Goal: Task Accomplishment & Management: Complete application form

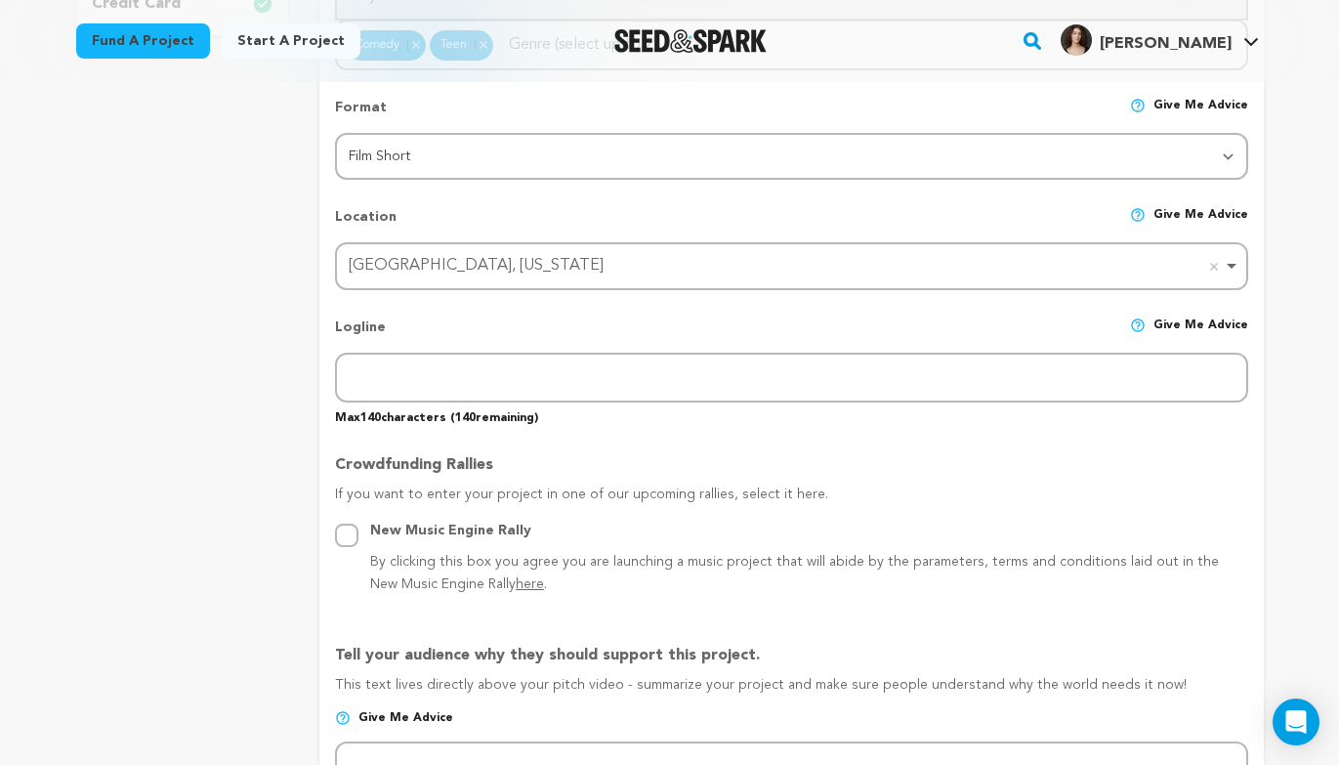
scroll to position [890, 0]
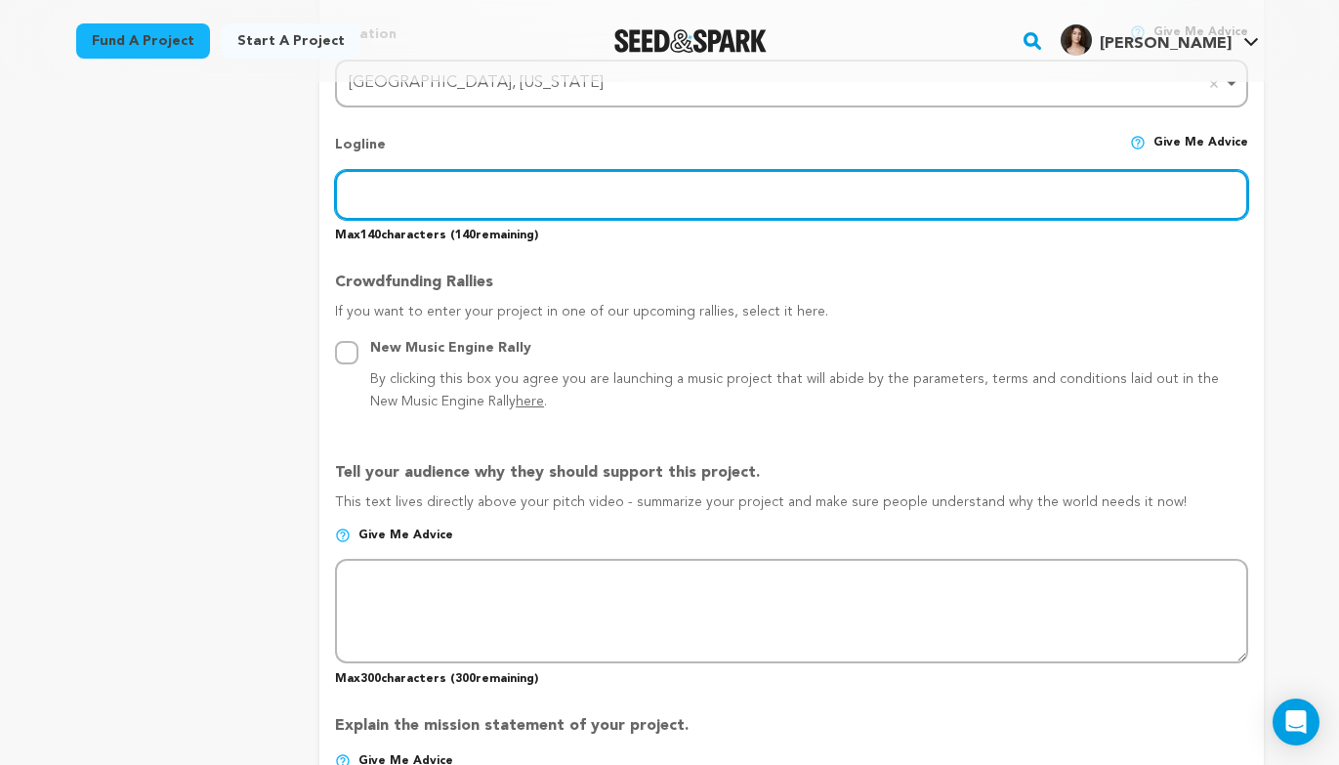
click at [540, 196] on input "text" at bounding box center [791, 195] width 912 height 50
paste input "On the eve of her study abroad tip, Callie has one mission: avoid the ex she gh…"
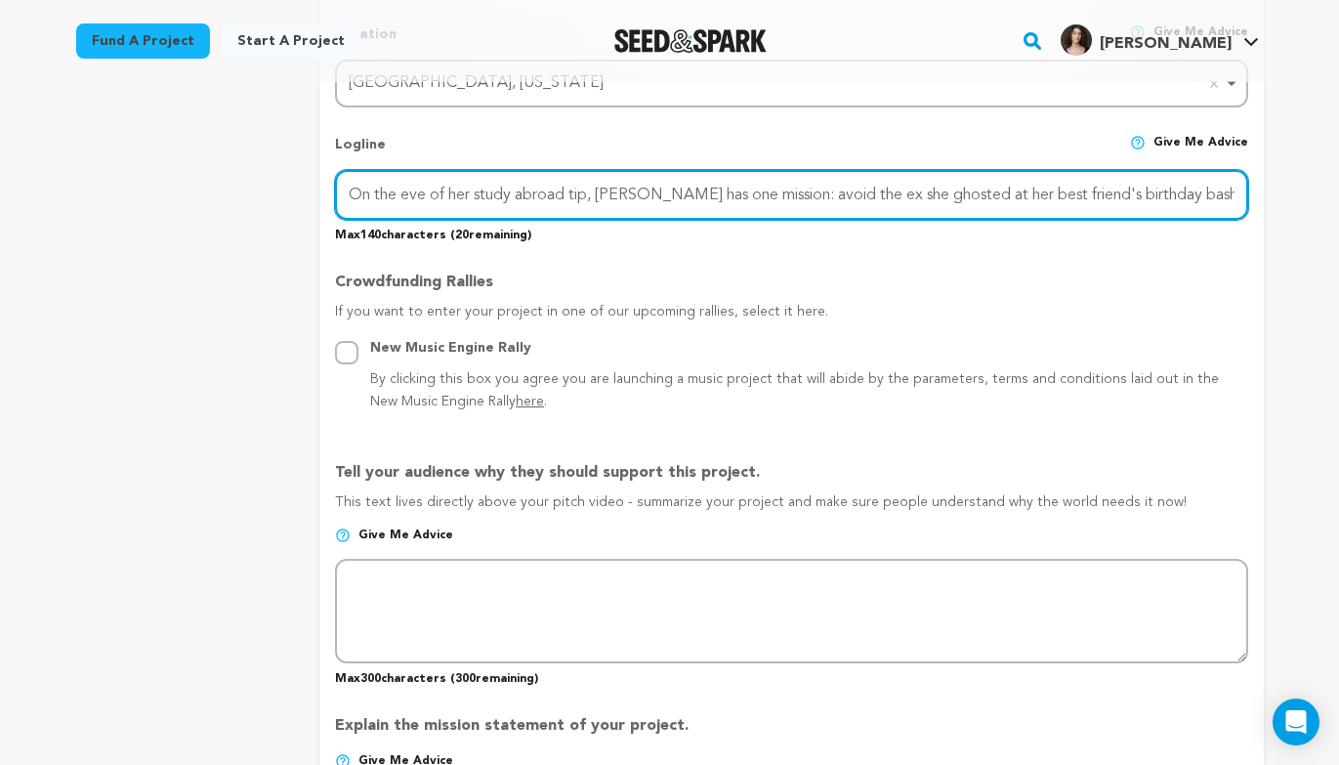
drag, startPoint x: 1201, startPoint y: 192, endPoint x: 1142, endPoint y: 186, distance: 60.0
click at [1142, 186] on input "On the eve of her study abroad tip, Callie has one mission: avoid the ex she gh…" at bounding box center [791, 195] width 912 height 50
drag, startPoint x: 1142, startPoint y: 190, endPoint x: 910, endPoint y: 228, distance: 234.5
click at [910, 228] on div "Logline Give me advice On the eve of her study abroad tip, Callie has one missi…" at bounding box center [791, 181] width 912 height 124
click at [669, 190] on input "On the eve of her study abroad tip, Callie has one mission: avoid the ex she gh…" at bounding box center [791, 195] width 912 height 50
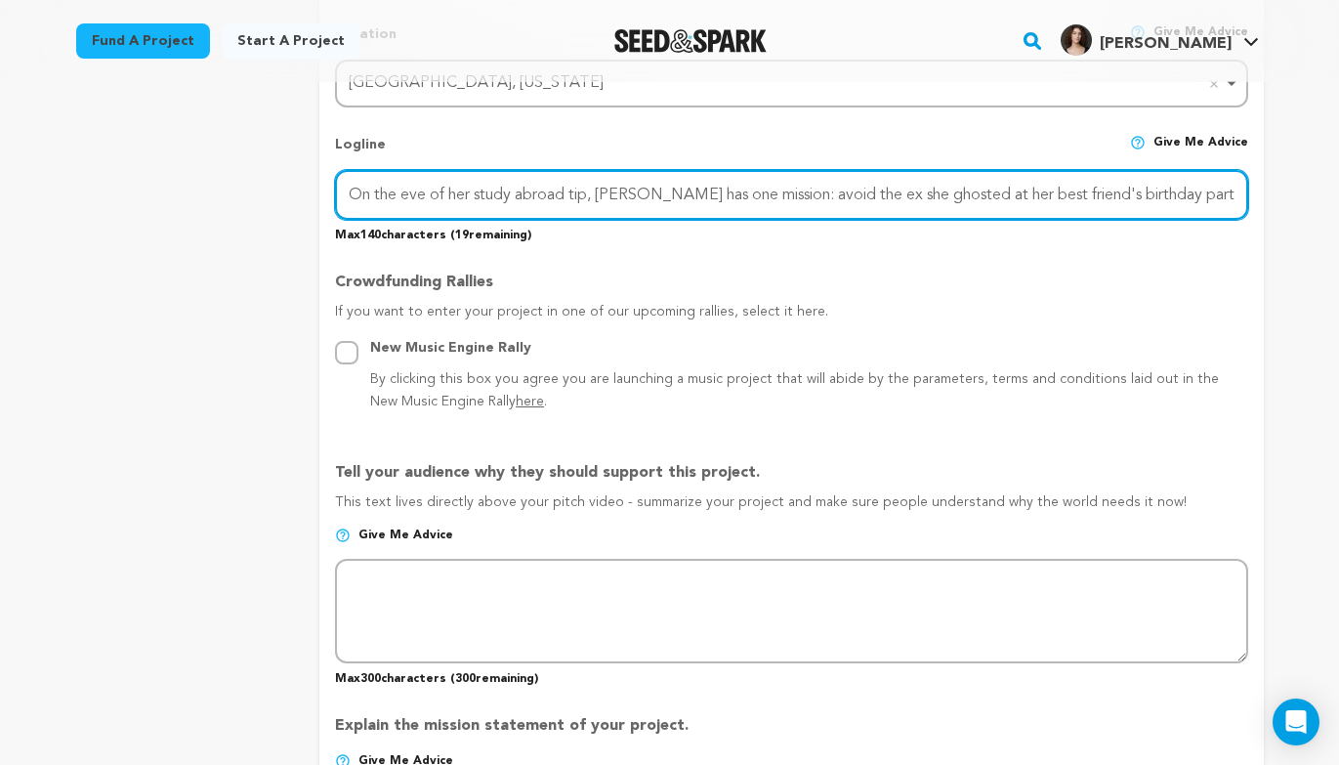
drag, startPoint x: 348, startPoint y: 193, endPoint x: 1217, endPoint y: 204, distance: 869.4
click at [1217, 204] on input "On the eve of her study abroad tip, Callie has one mission: avoid the ex she gh…" at bounding box center [791, 195] width 912 height 50
click at [589, 190] on input "On the eve of her study abroad tip, Callie has one mission: avoid the ex she gh…" at bounding box center [791, 195] width 912 height 50
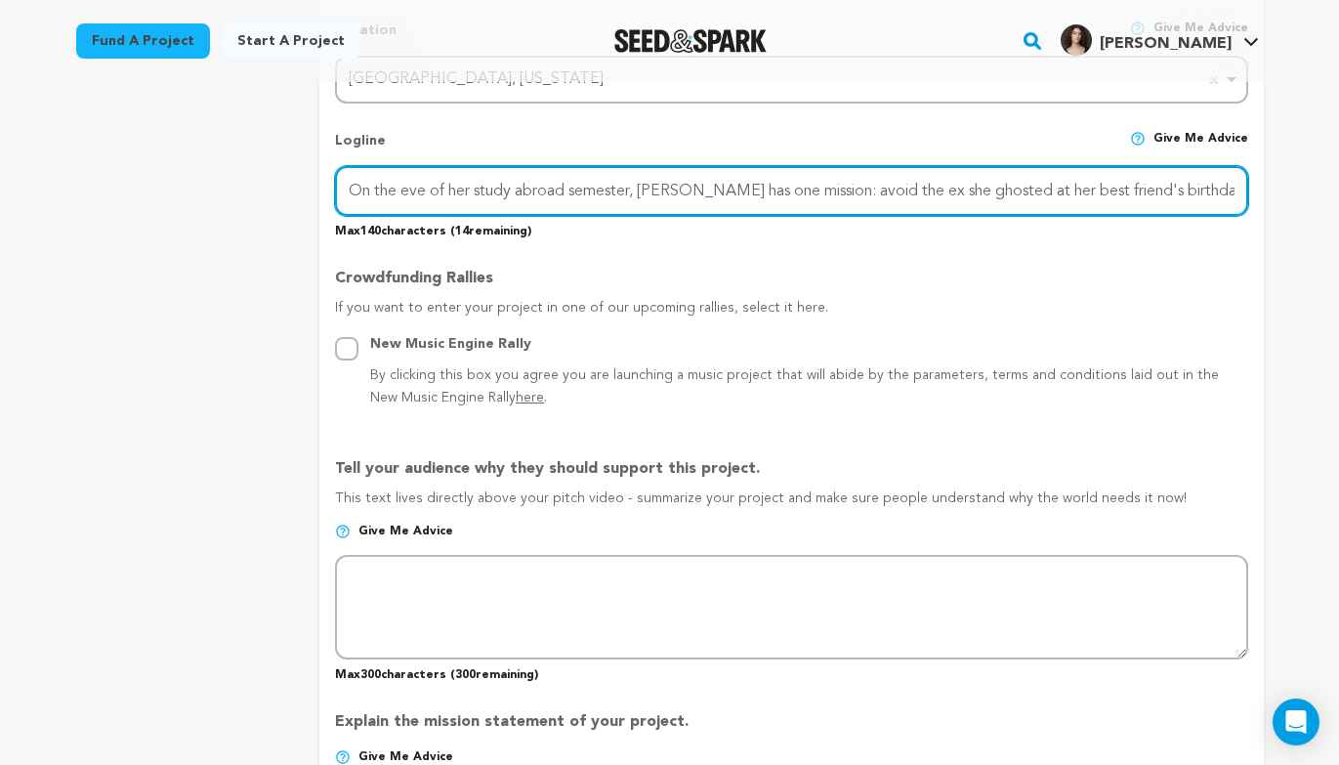
drag, startPoint x: 346, startPoint y: 190, endPoint x: 1235, endPoint y: 208, distance: 889.1
click at [1235, 208] on input "On the eve of her study abroad semester, Callie has one mission: avoid the ex s…" at bounding box center [791, 191] width 912 height 50
click at [461, 190] on input "On the eve of her study abroad semester, Callie has one mission: avoid the ex s…" at bounding box center [791, 191] width 912 height 50
type input "On the eve of her study abroad semester, Callie has one mission: avoid the ex s…"
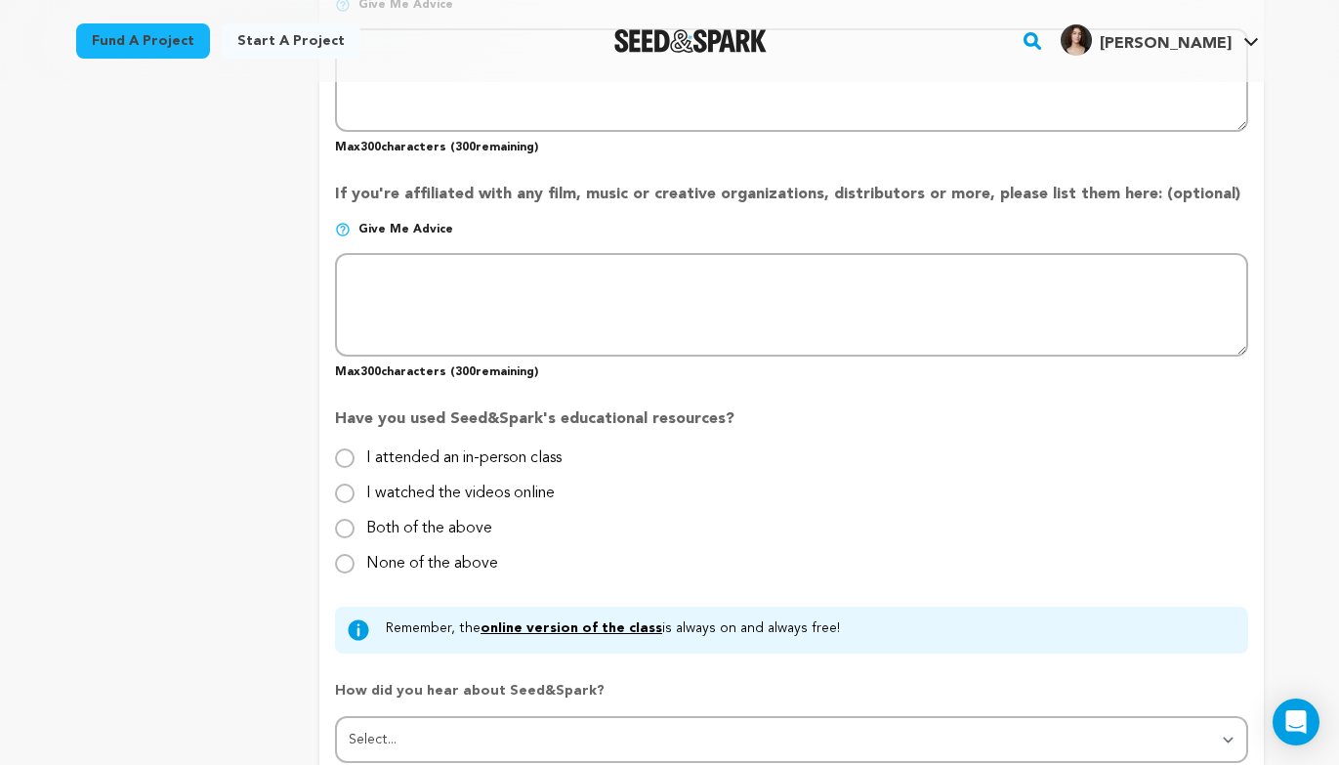
scroll to position [1632, 0]
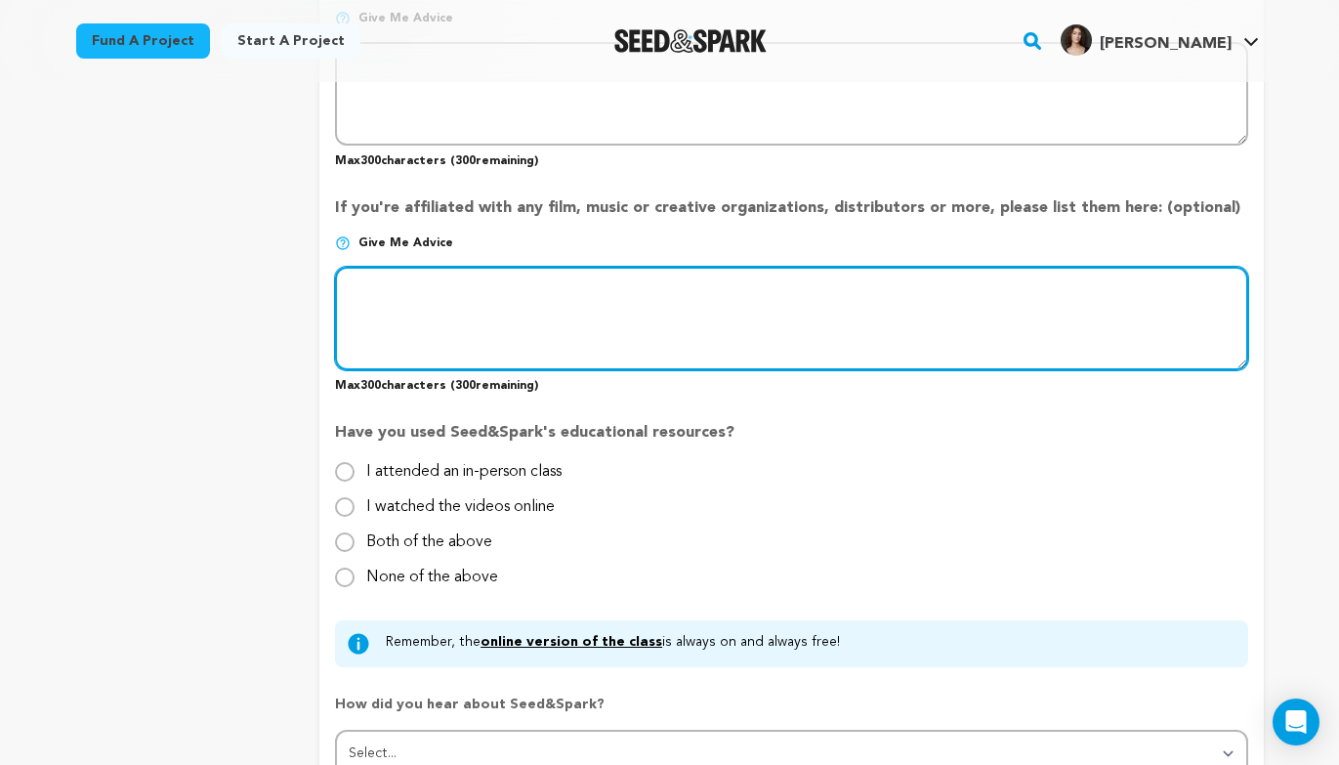
click at [624, 321] on textarea at bounding box center [791, 319] width 912 height 104
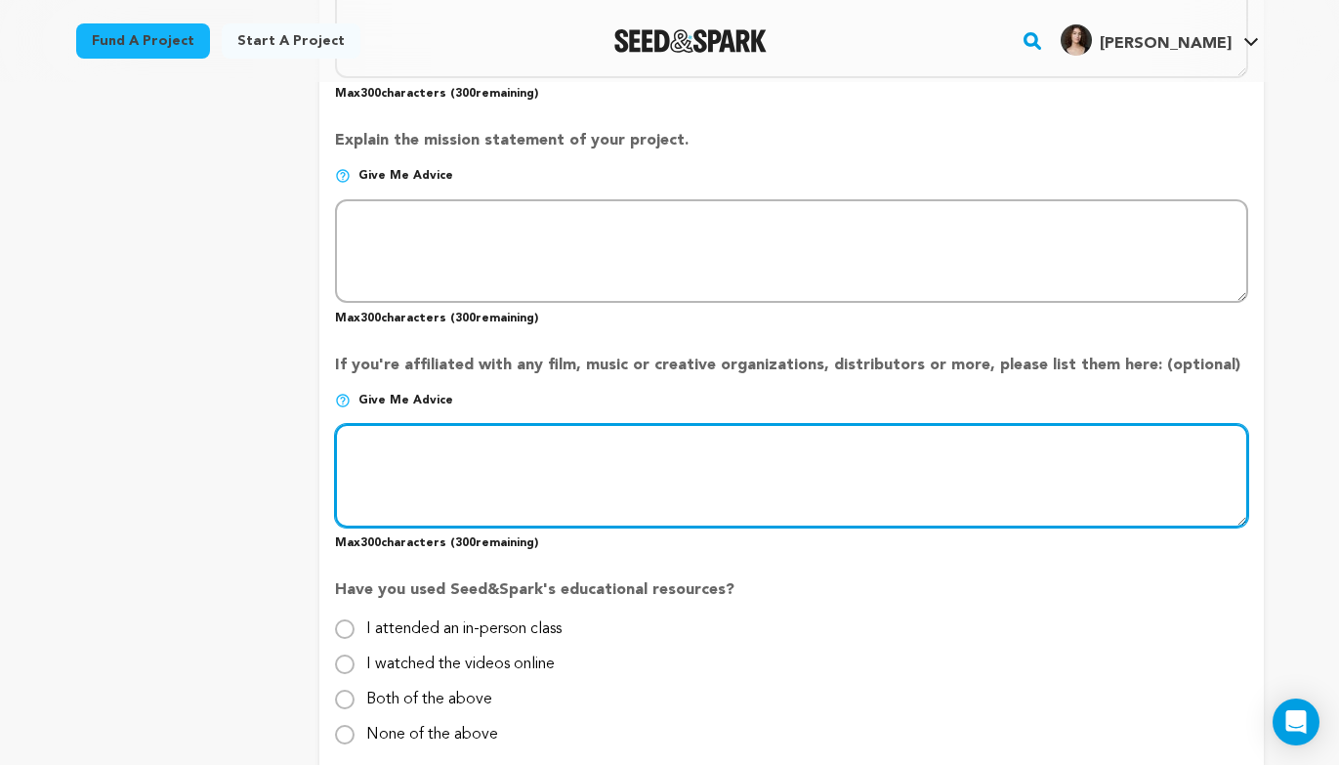
scroll to position [1474, 0]
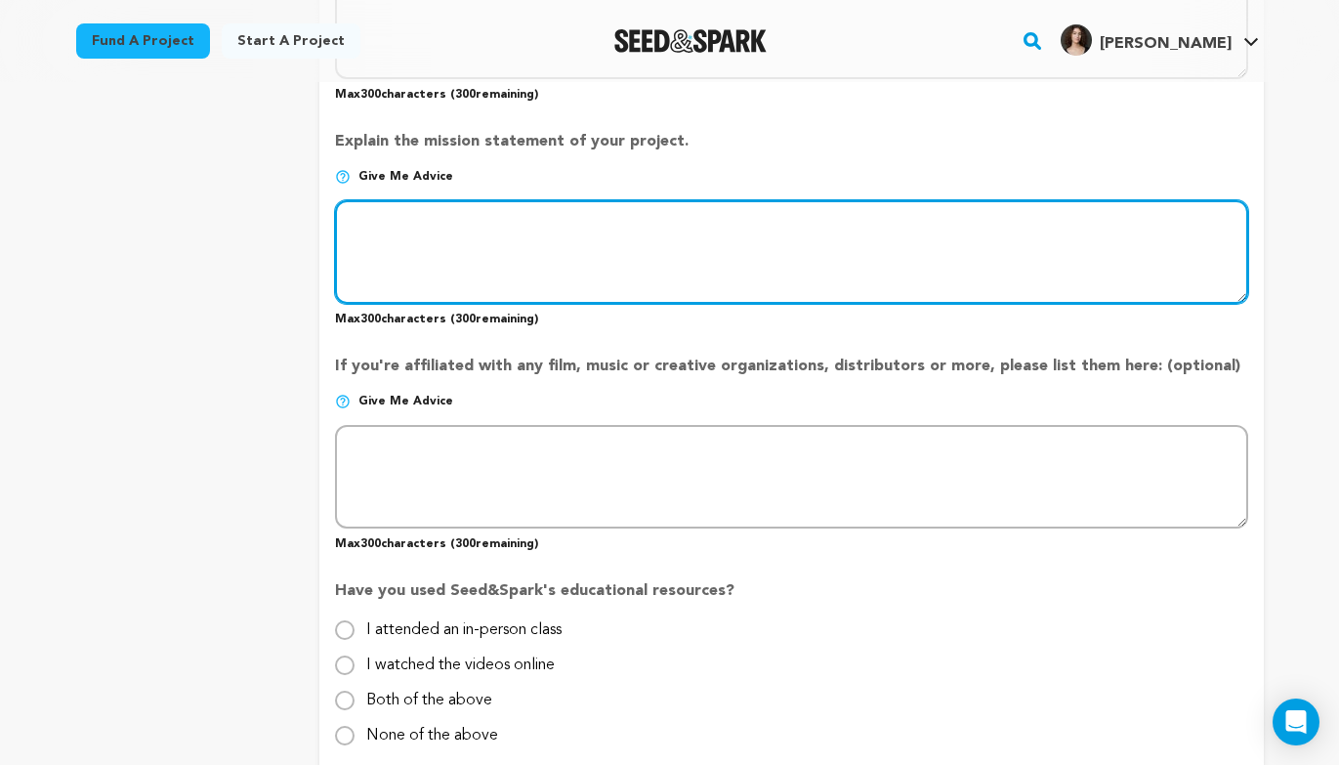
click at [616, 247] on textarea at bounding box center [791, 252] width 912 height 104
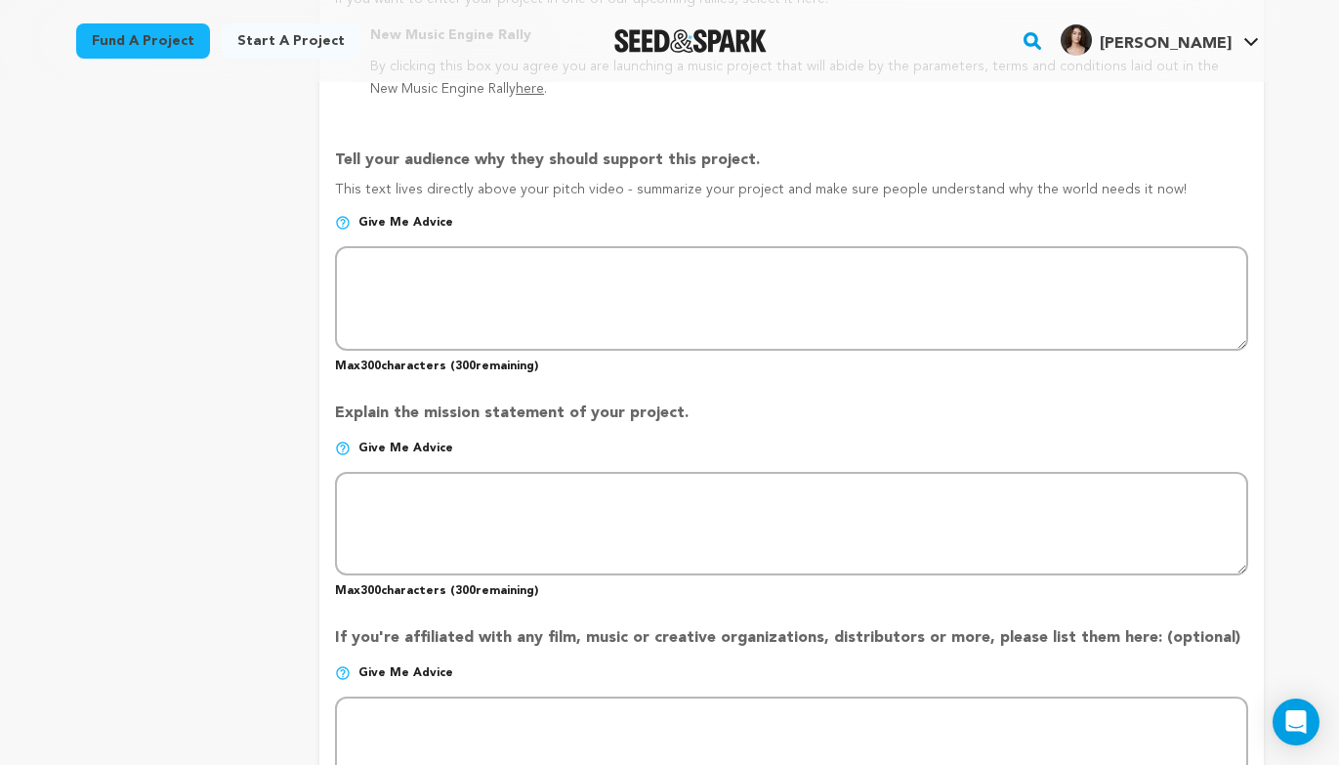
scroll to position [1175, 0]
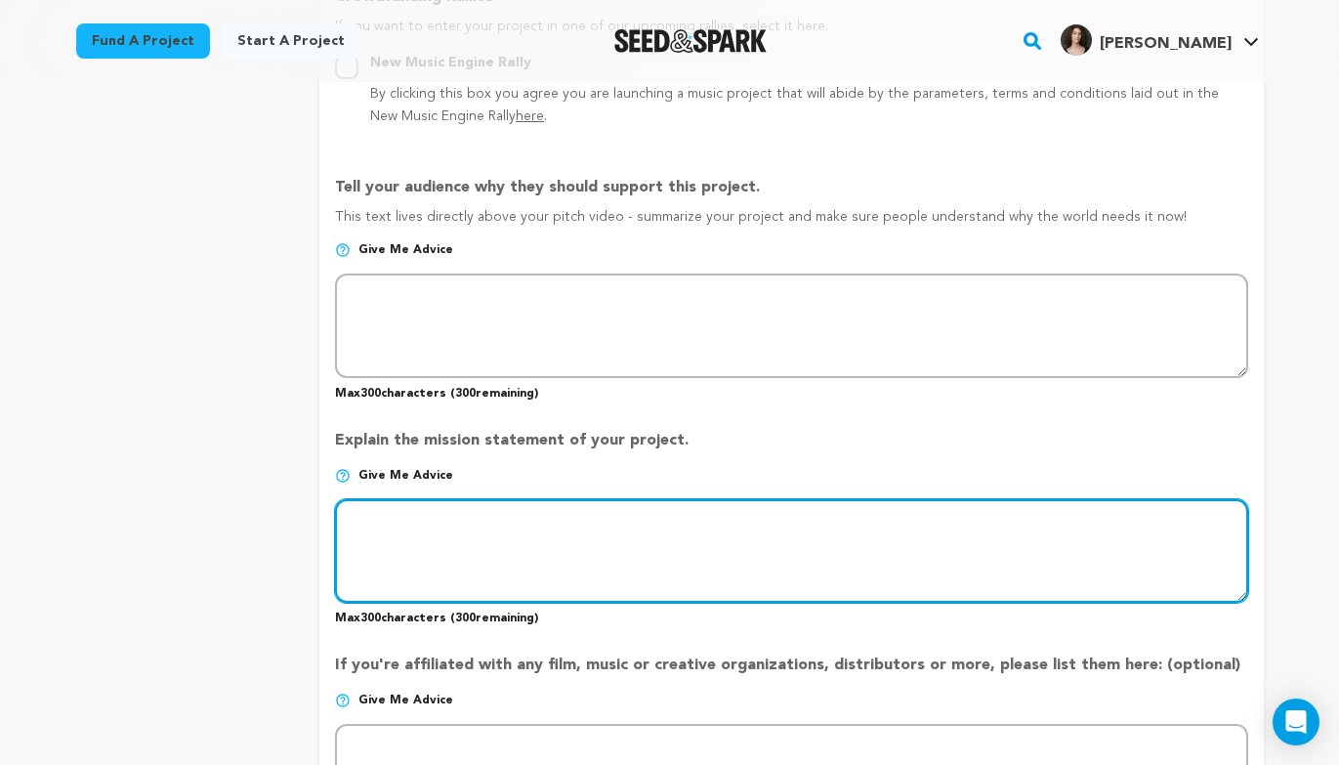
click at [505, 500] on textarea at bounding box center [791, 551] width 912 height 104
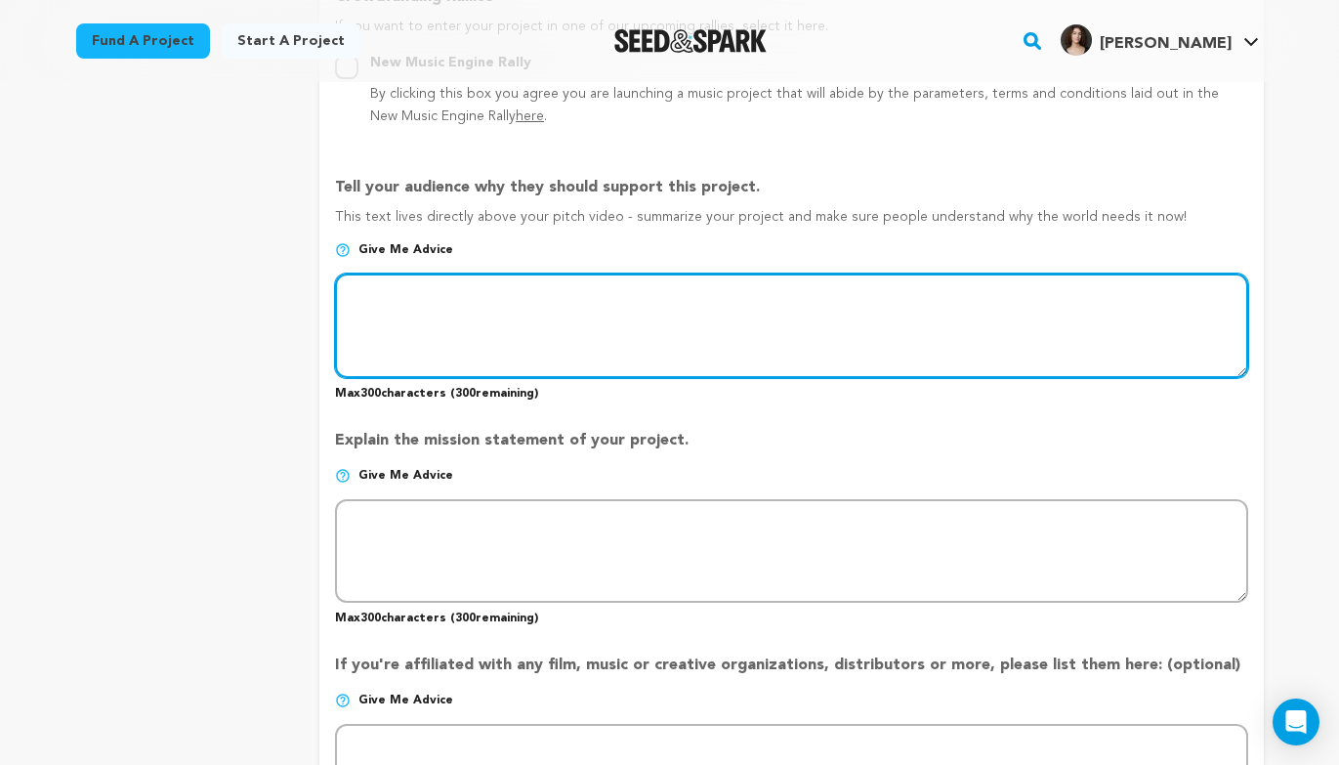
click at [539, 341] on textarea at bounding box center [791, 326] width 912 height 104
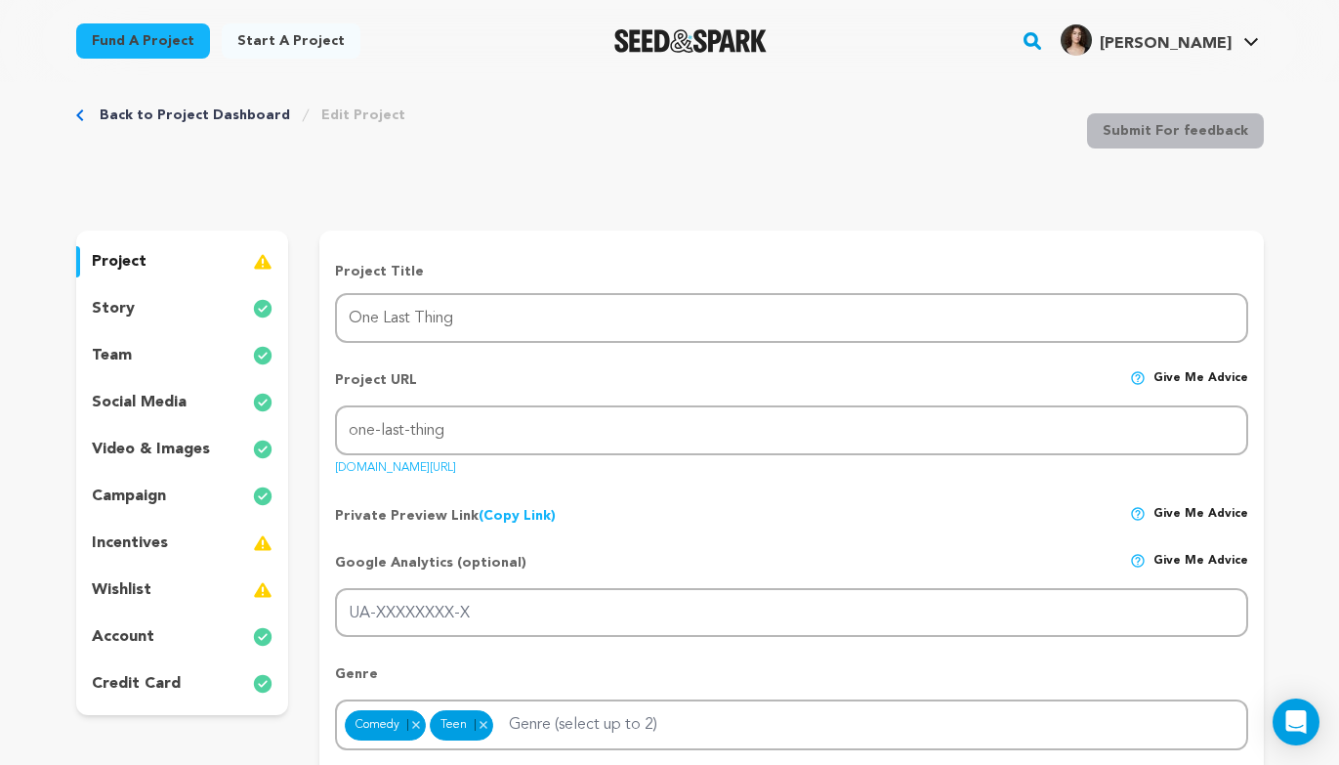
scroll to position [0, 0]
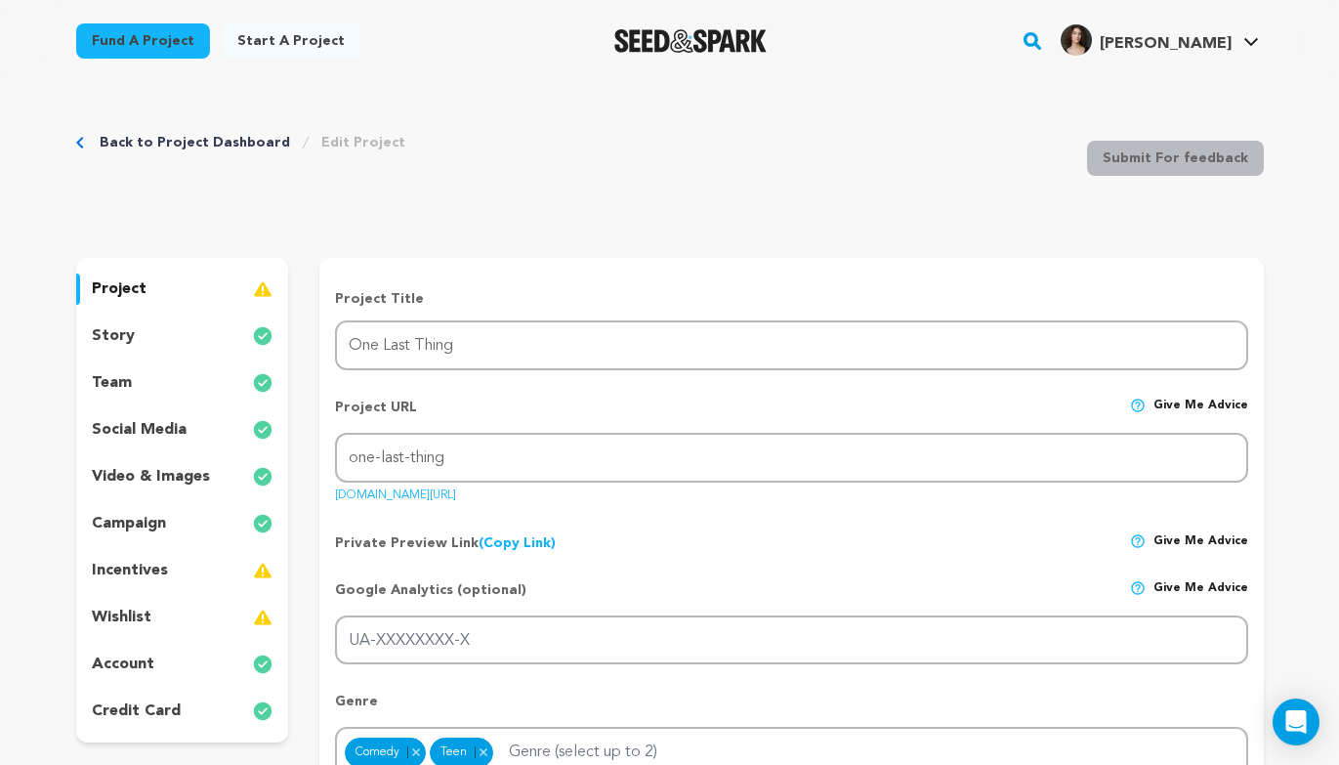
click at [113, 348] on div "story" at bounding box center [182, 335] width 213 height 31
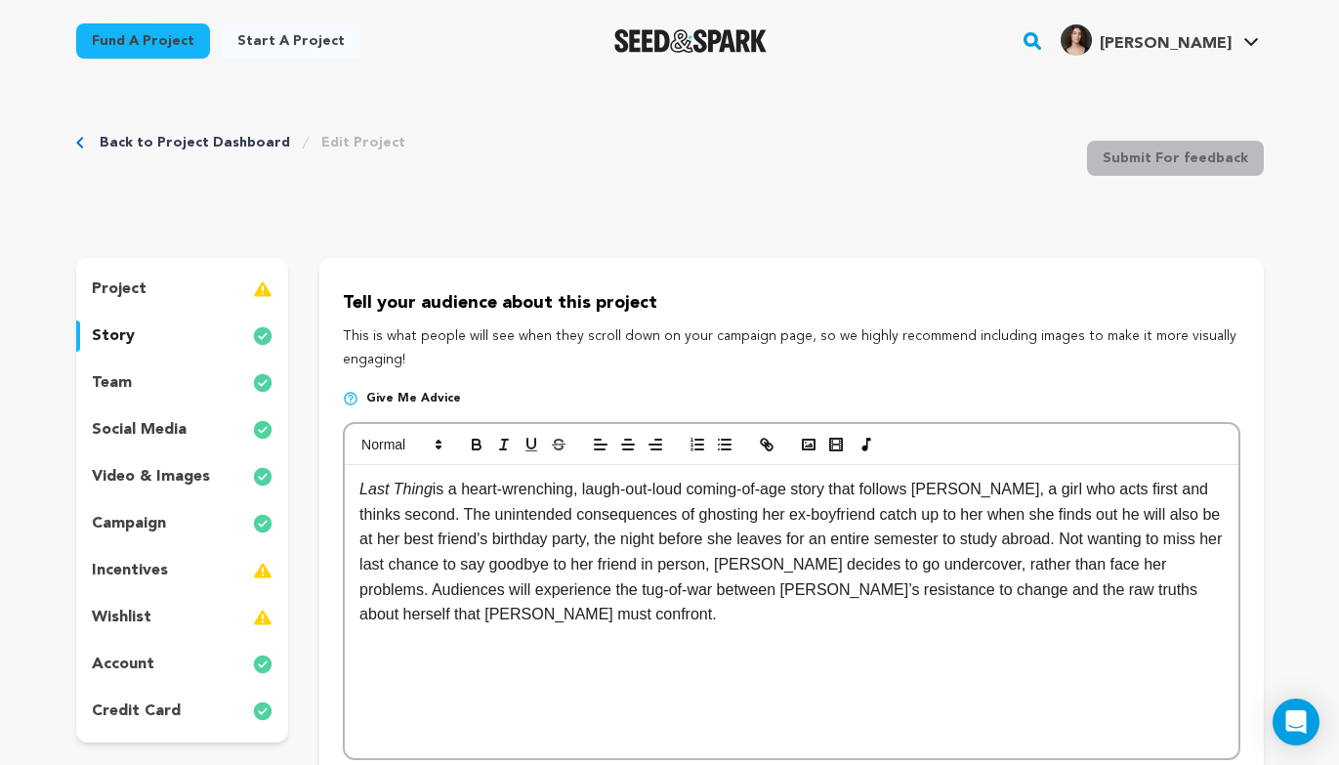
click at [361, 493] on em "Last Thing" at bounding box center [395, 489] width 73 height 17
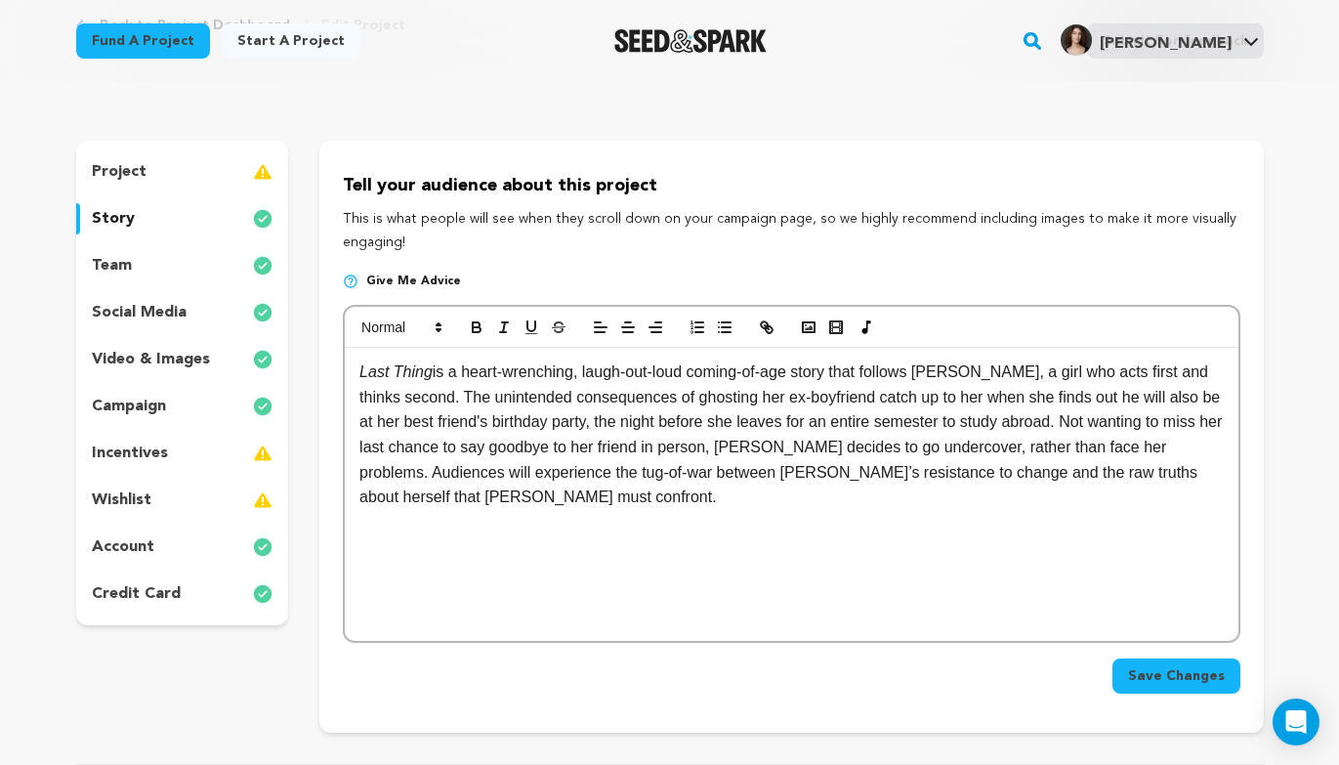
scroll to position [121, 0]
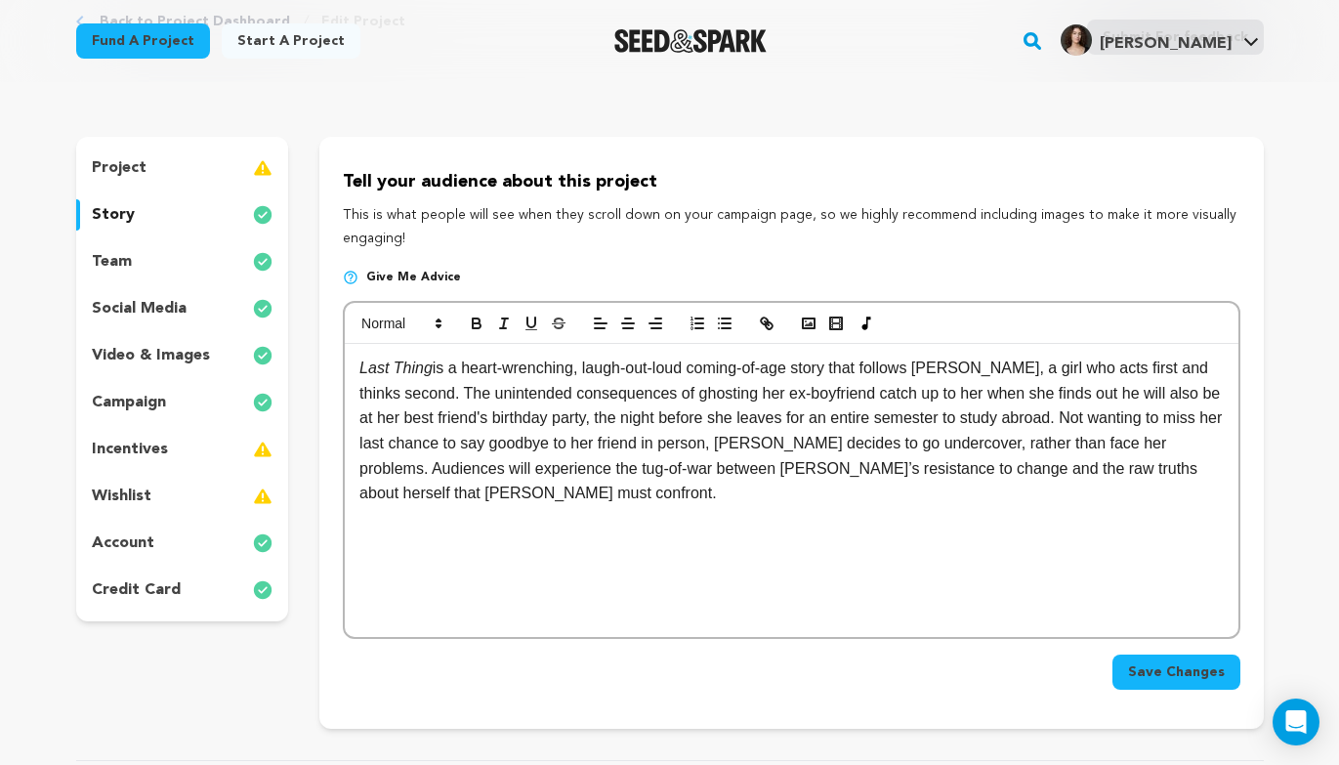
click at [362, 345] on div "Last Thing is a heart-wrenching, laugh-out-loud coming-of-age story that follow…" at bounding box center [791, 490] width 893 height 293
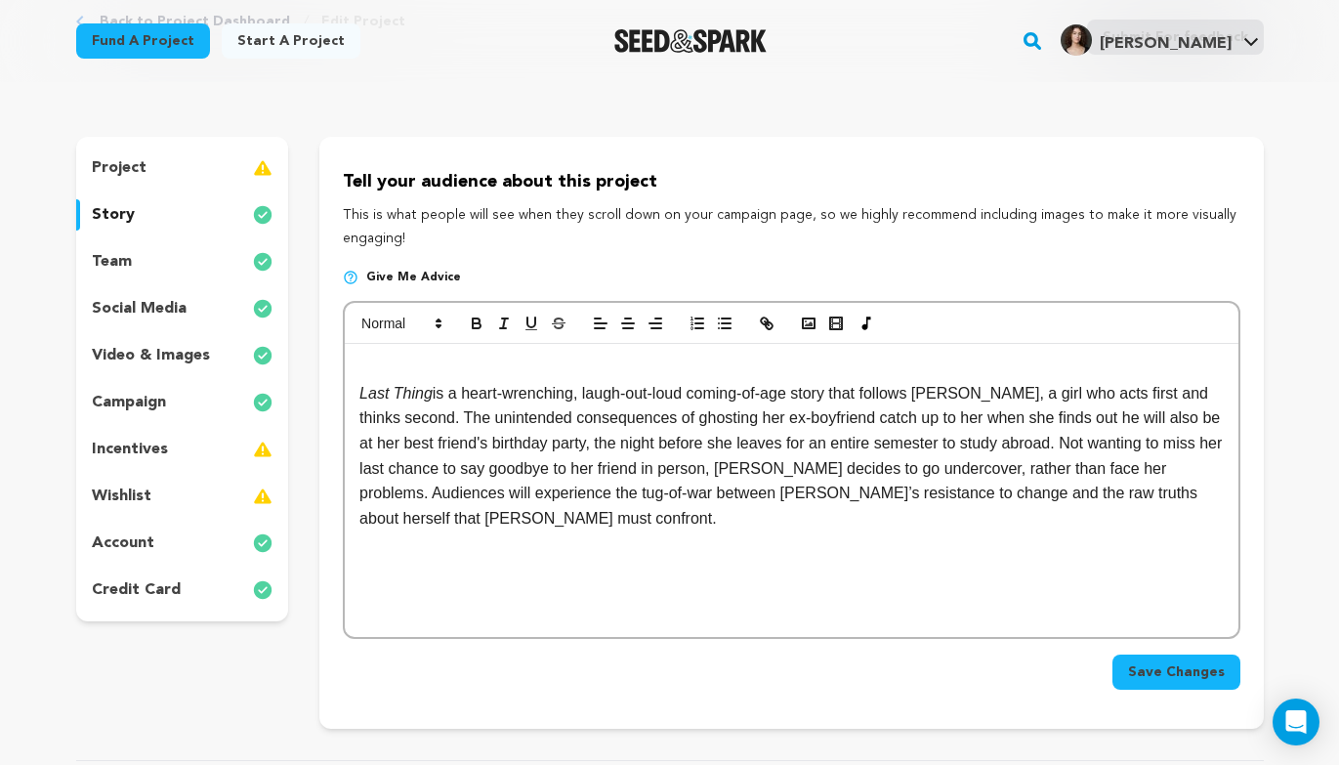
click at [374, 365] on p at bounding box center [790, 368] width 863 height 25
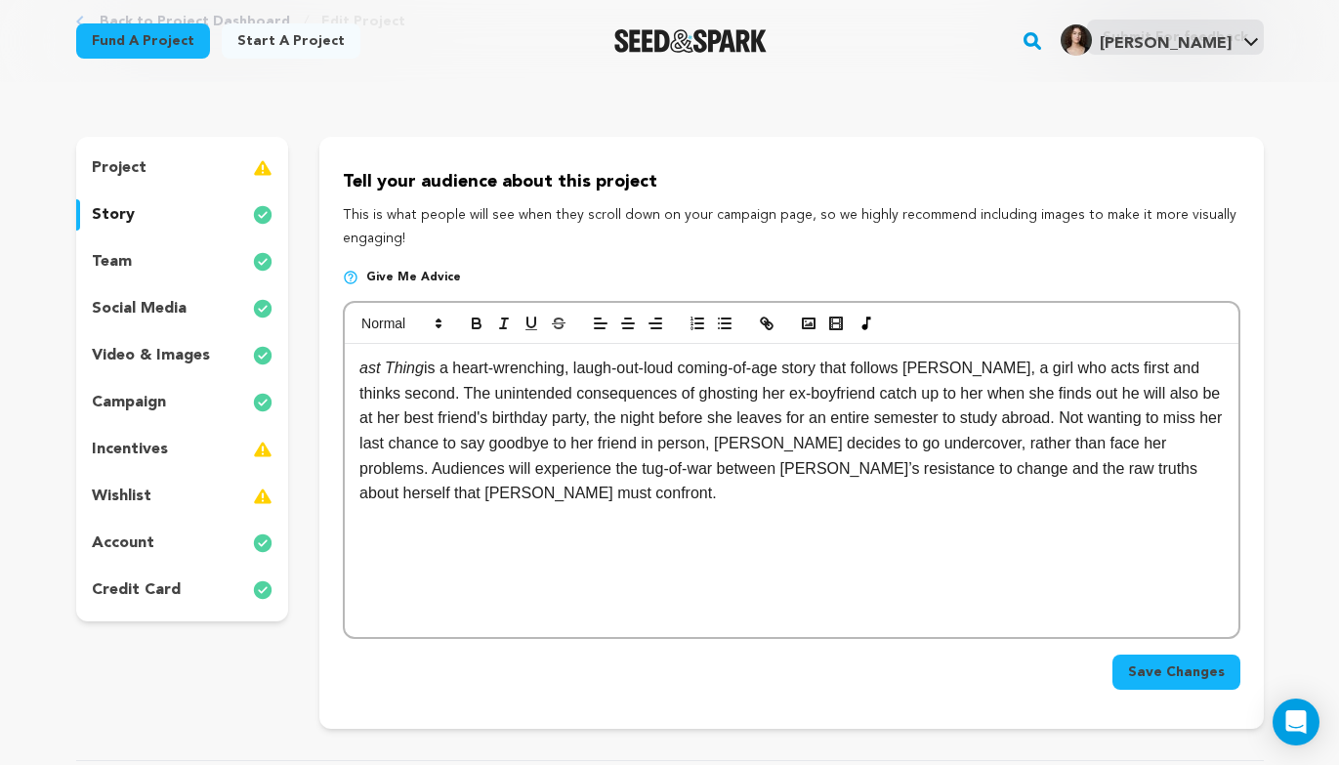
click at [358, 364] on div "ast Thing is a heart-wrenching, laugh-out-loud coming-of-age story that follows…" at bounding box center [791, 490] width 893 height 293
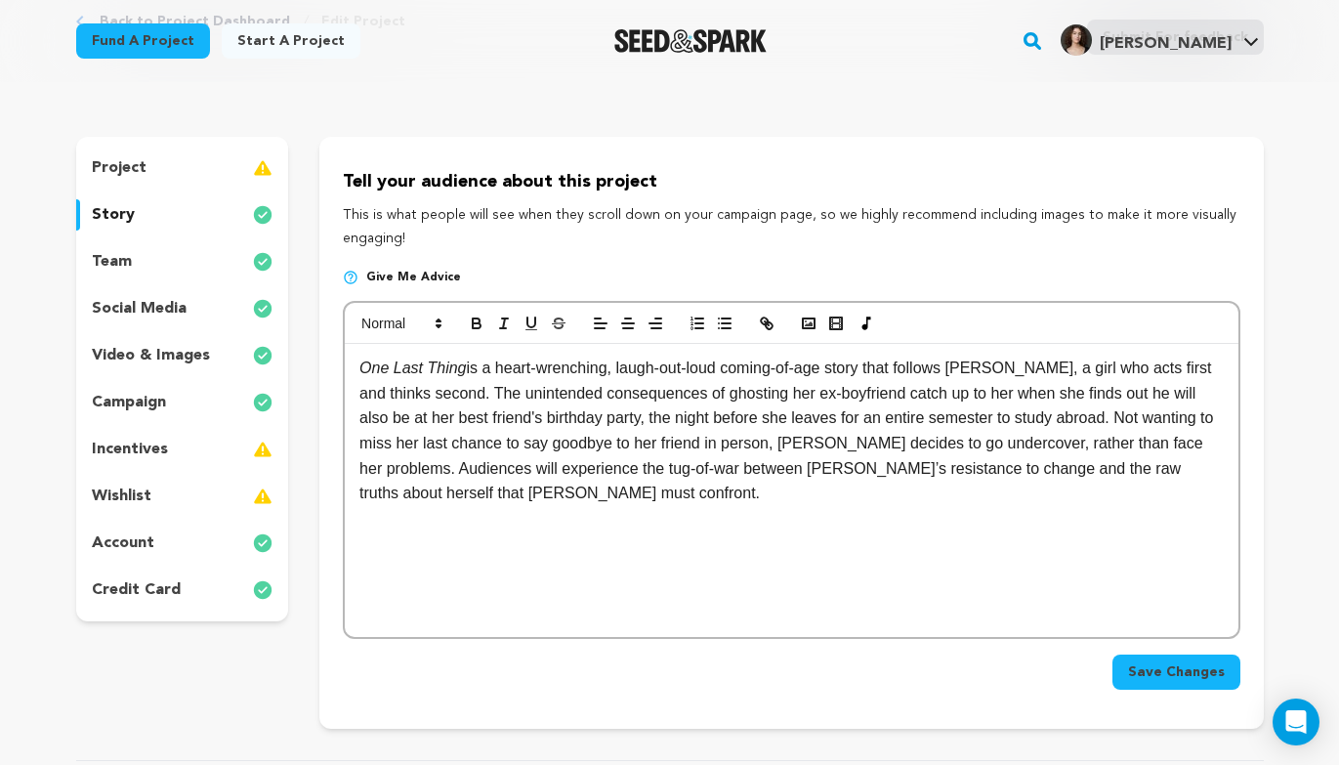
click at [722, 551] on p at bounding box center [790, 542] width 863 height 25
click at [359, 365] on em "One Last Thing" at bounding box center [412, 367] width 106 height 17
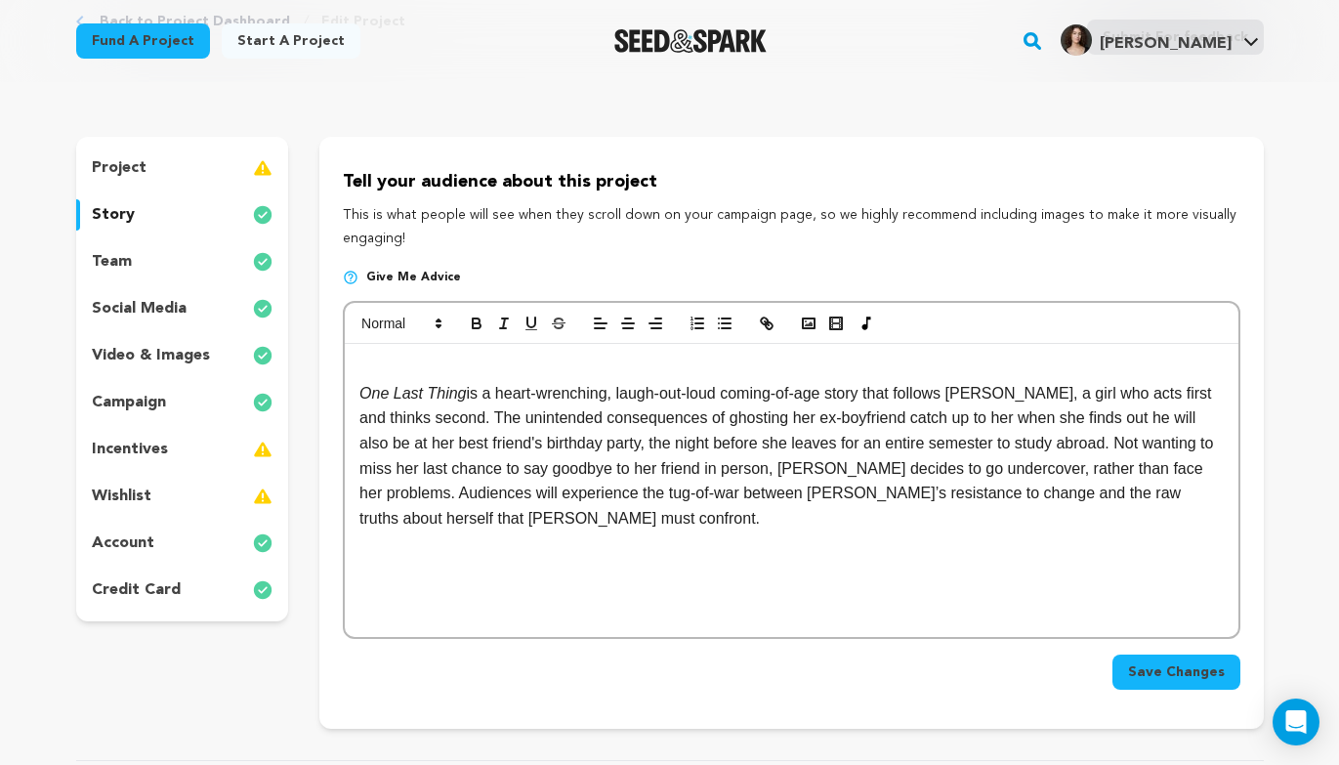
click at [402, 362] on p at bounding box center [790, 368] width 863 height 25
click at [811, 321] on polyline "button" at bounding box center [809, 323] width 8 height 5
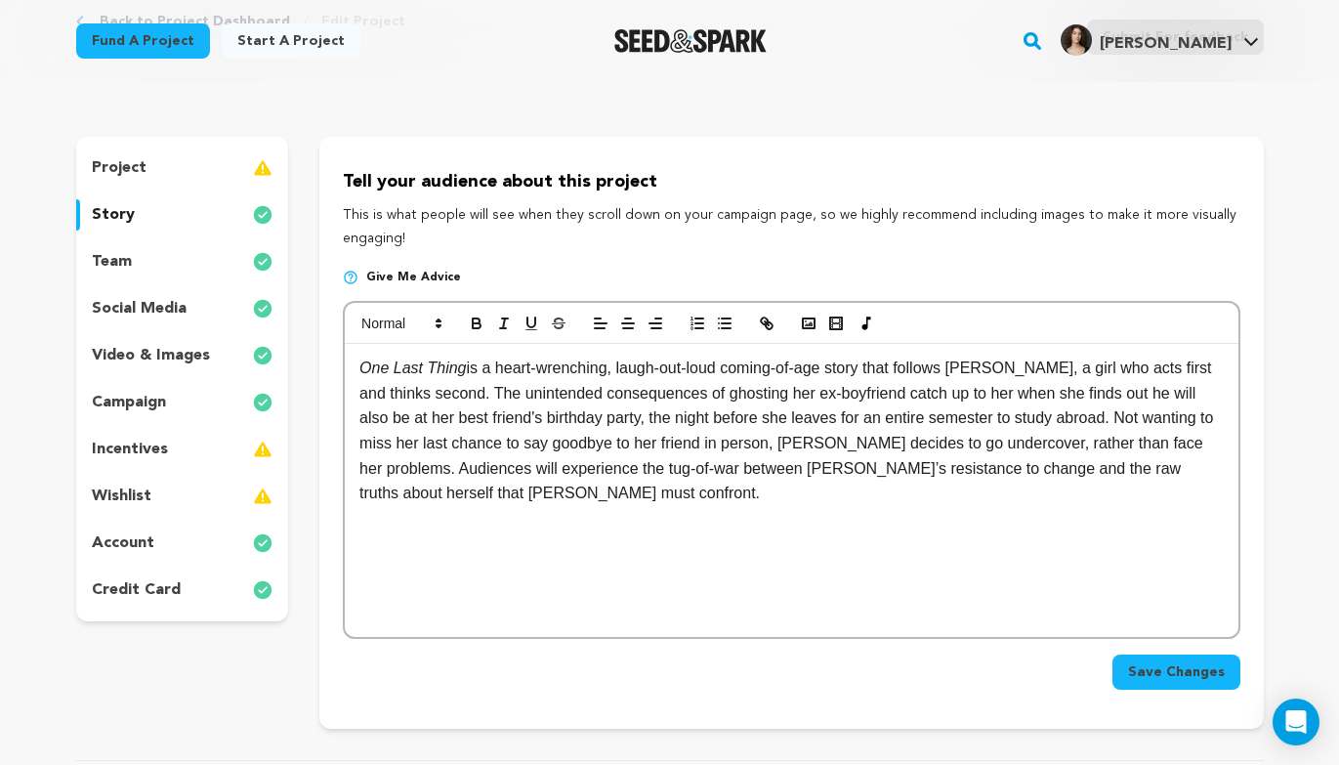
click at [210, 294] on div "social media" at bounding box center [182, 308] width 213 height 31
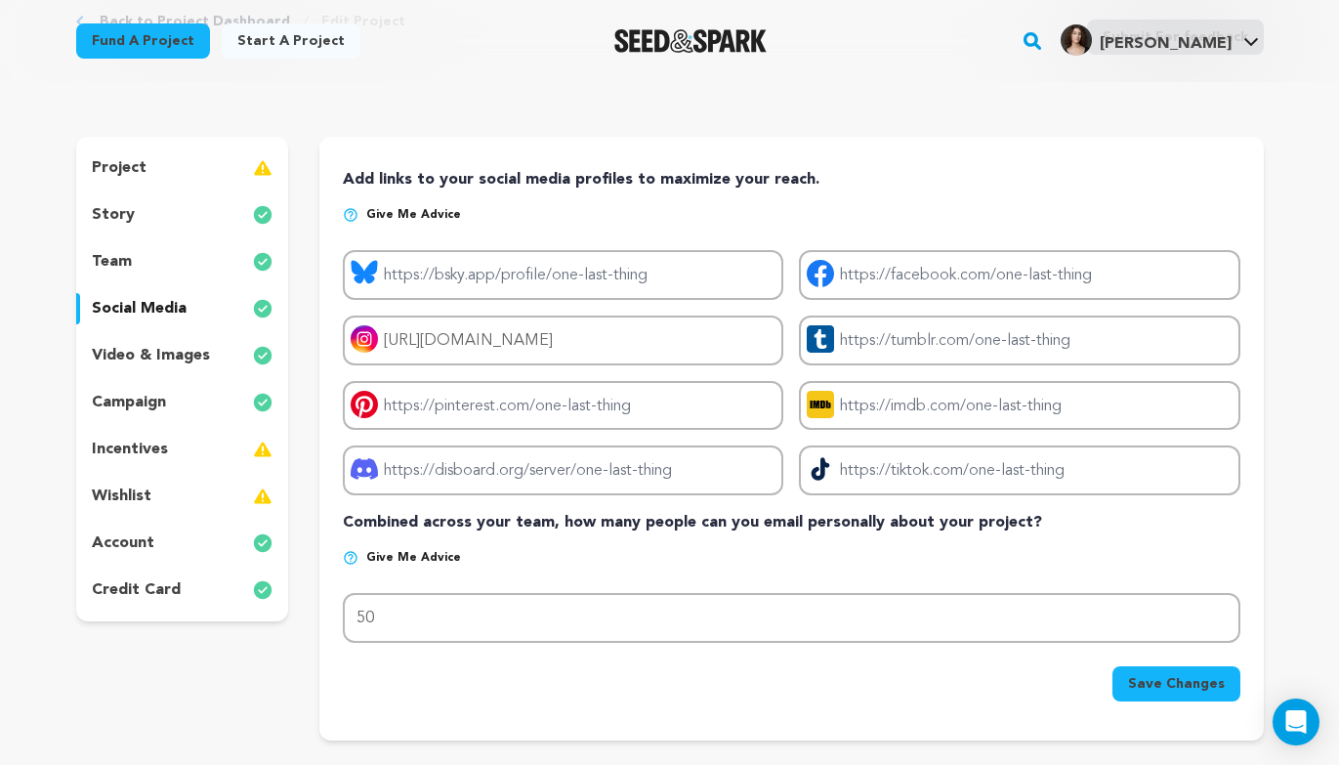
click at [220, 358] on div "video & images" at bounding box center [182, 355] width 213 height 31
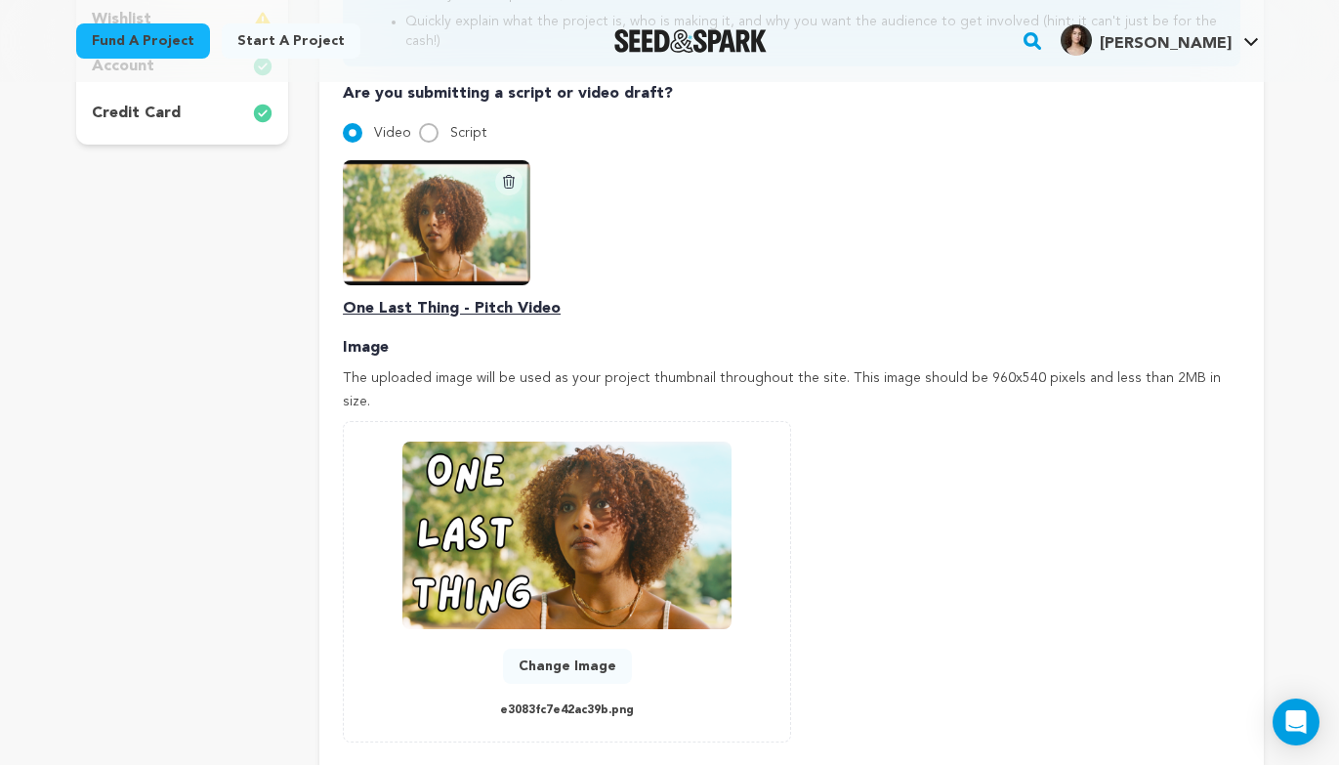
scroll to position [11, 0]
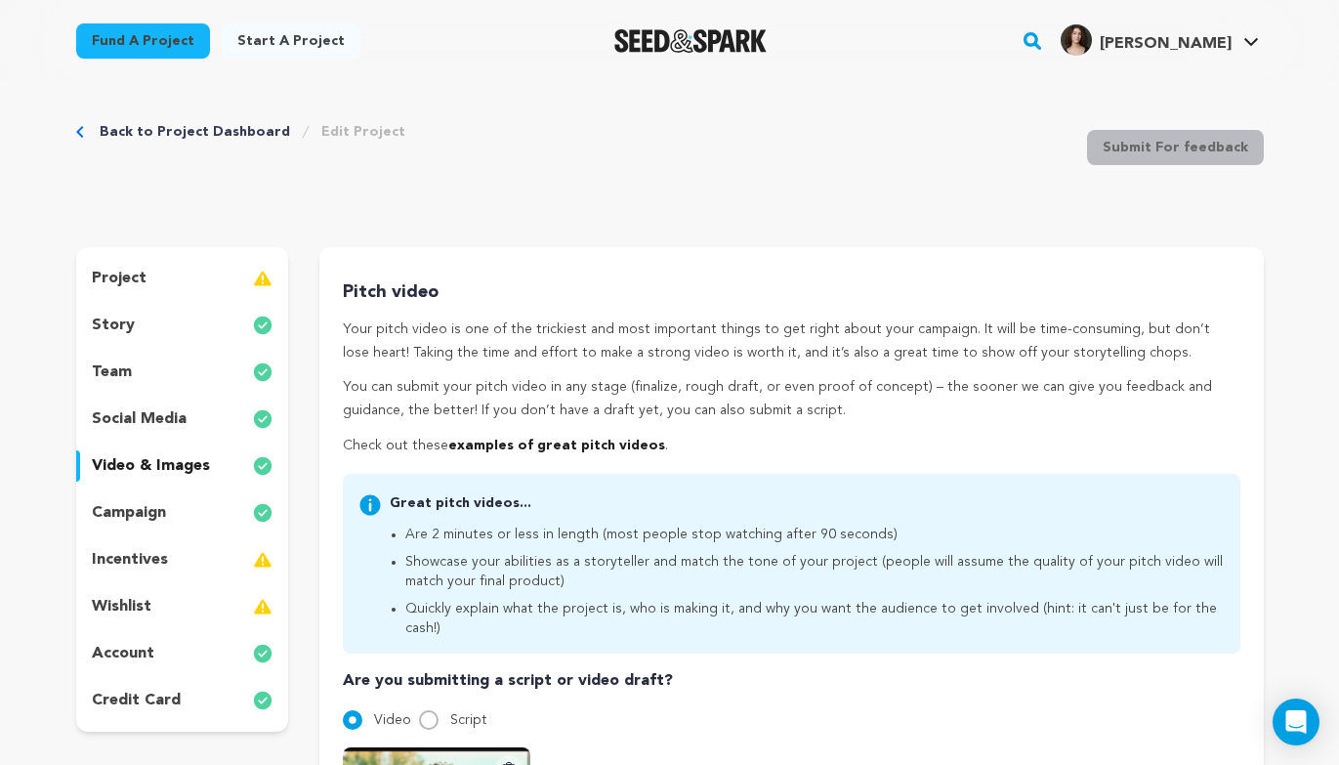
click at [140, 523] on p "campaign" at bounding box center [129, 512] width 74 height 23
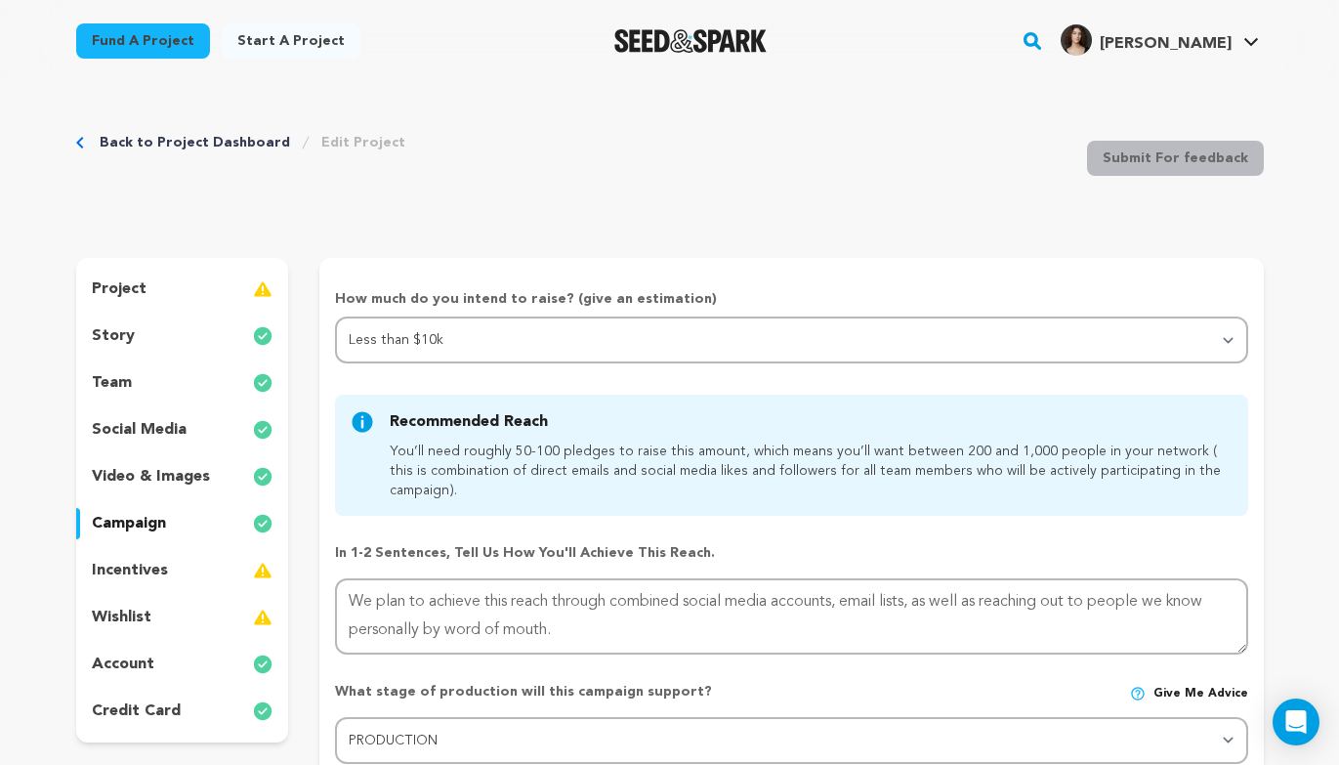
click at [161, 509] on div "campaign" at bounding box center [182, 523] width 213 height 31
click at [180, 568] on div "incentives" at bounding box center [182, 570] width 213 height 31
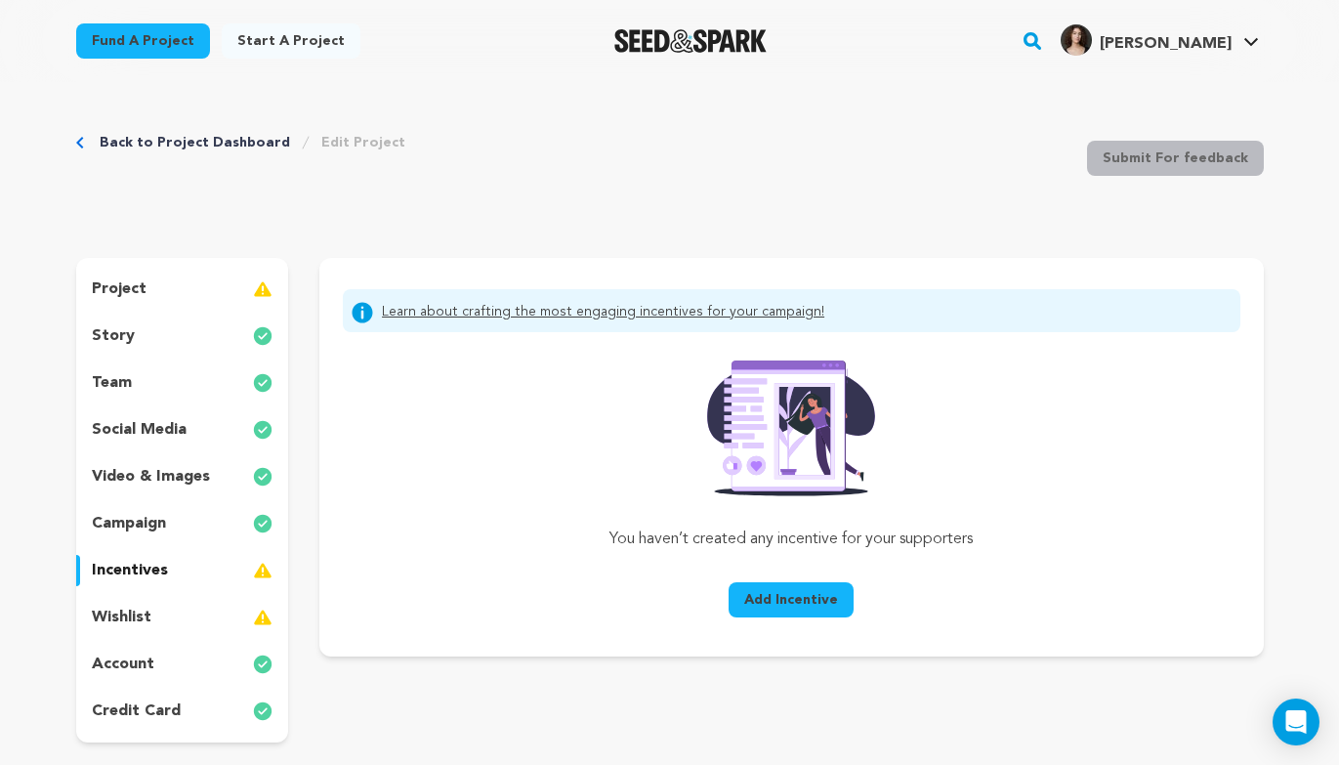
click at [195, 611] on div "wishlist" at bounding box center [182, 617] width 213 height 31
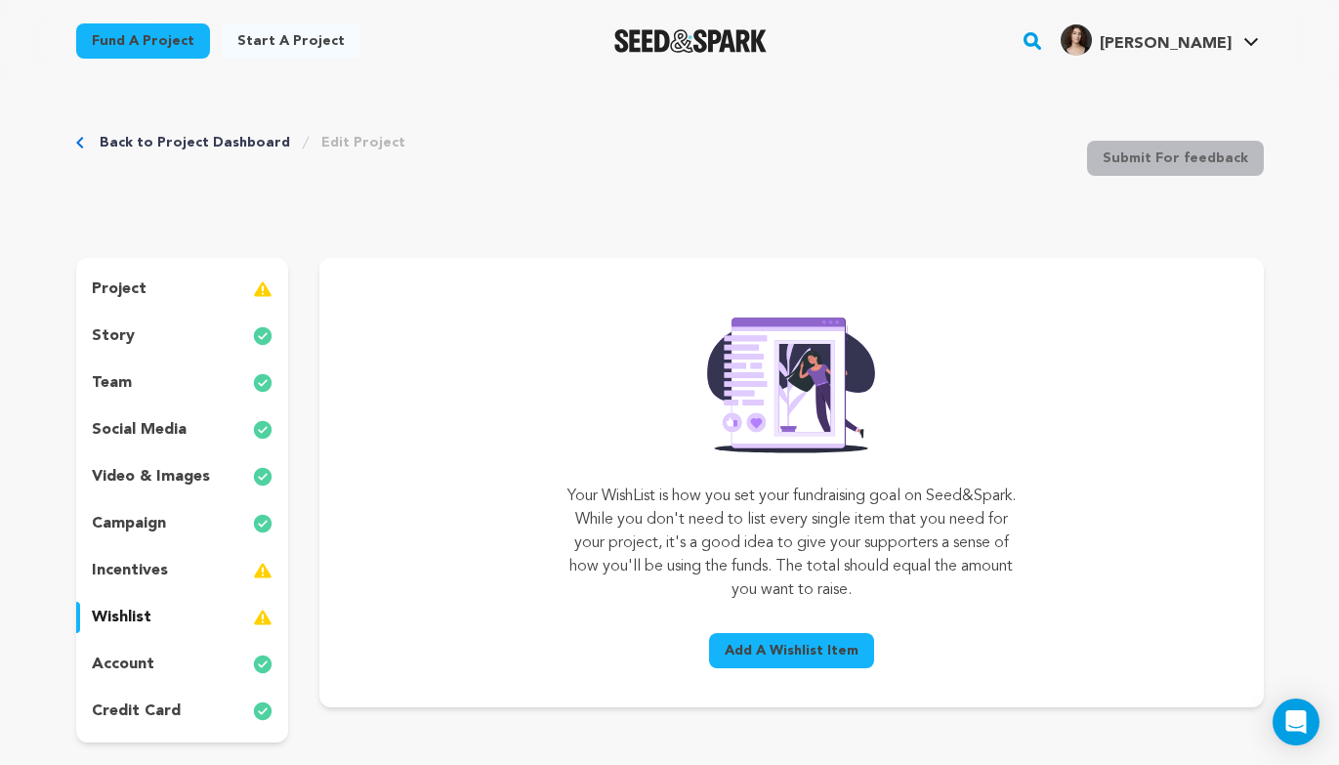
click at [163, 438] on p "social media" at bounding box center [139, 429] width 95 height 23
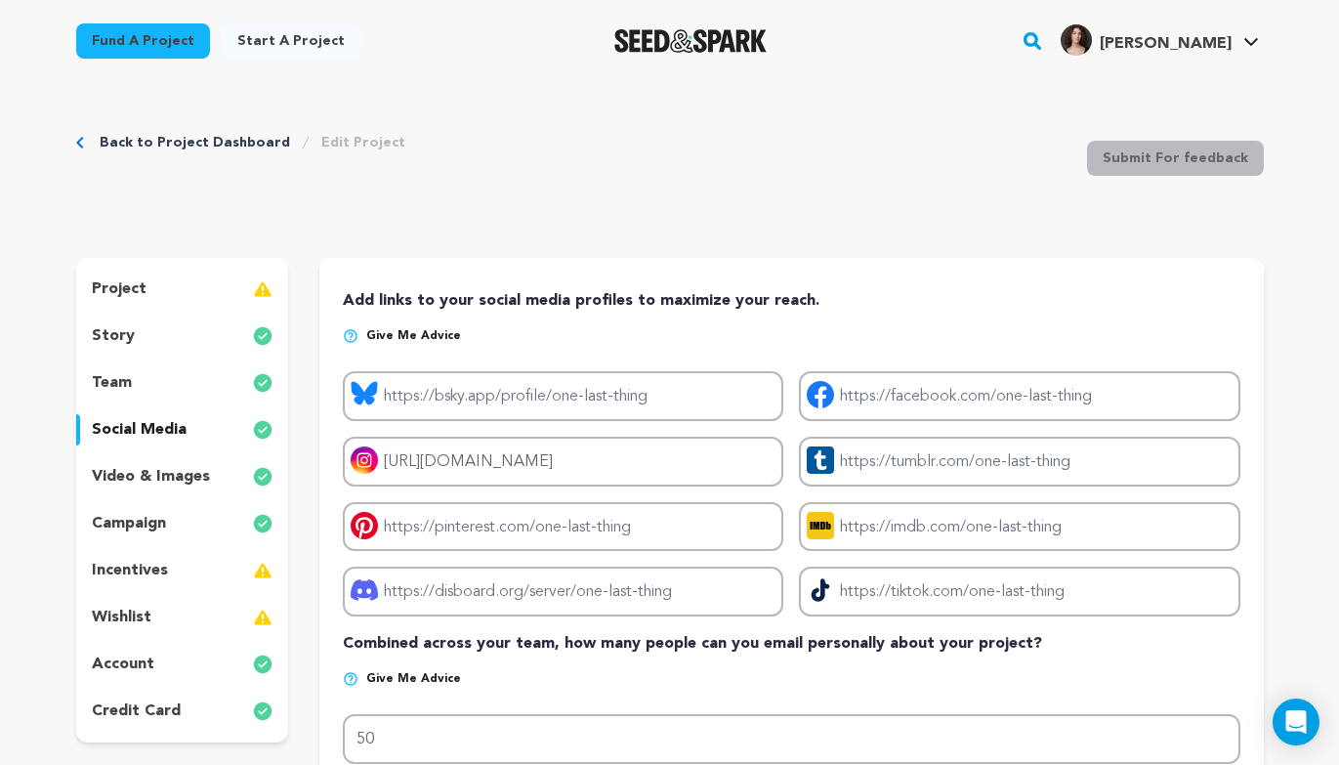
click at [154, 400] on div "project story team social media video & images campaign incentives wishlist acc…" at bounding box center [182, 500] width 213 height 484
click at [151, 389] on div "team" at bounding box center [182, 382] width 213 height 31
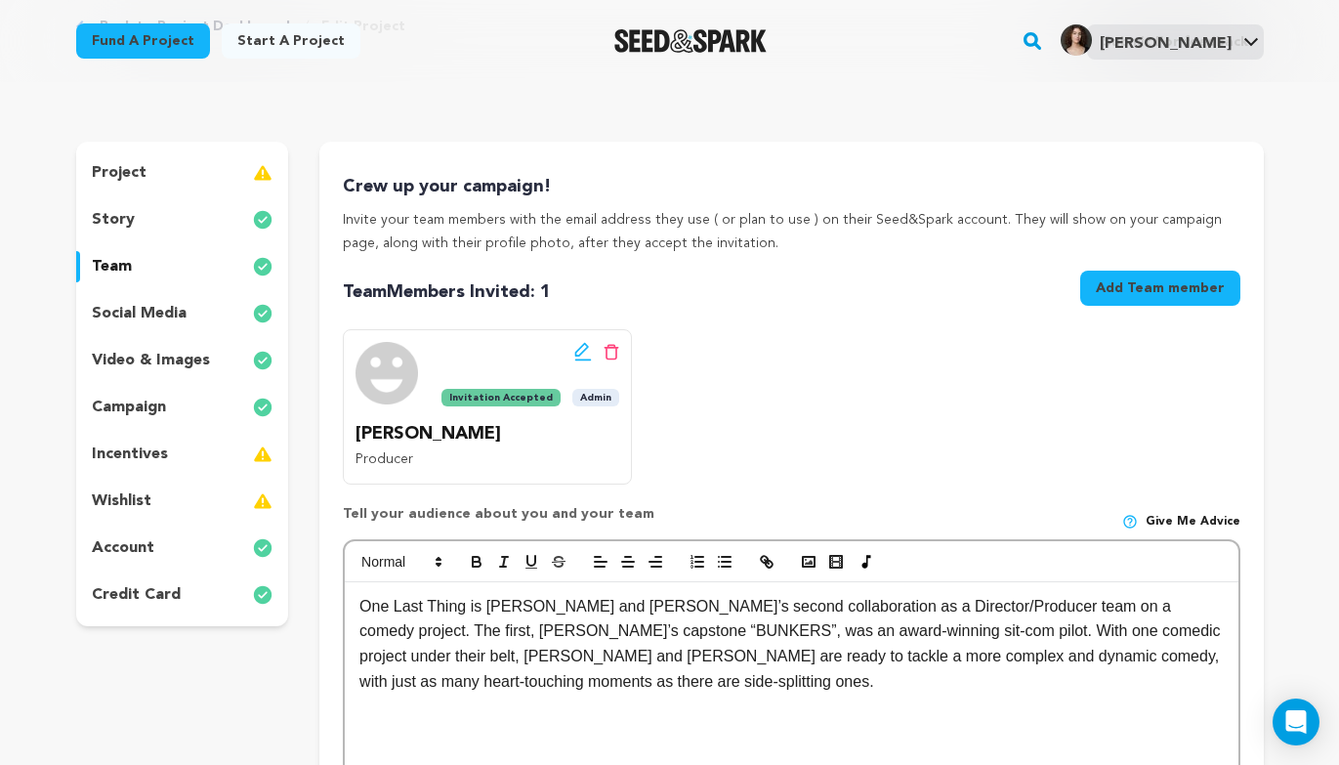
scroll to position [167, 0]
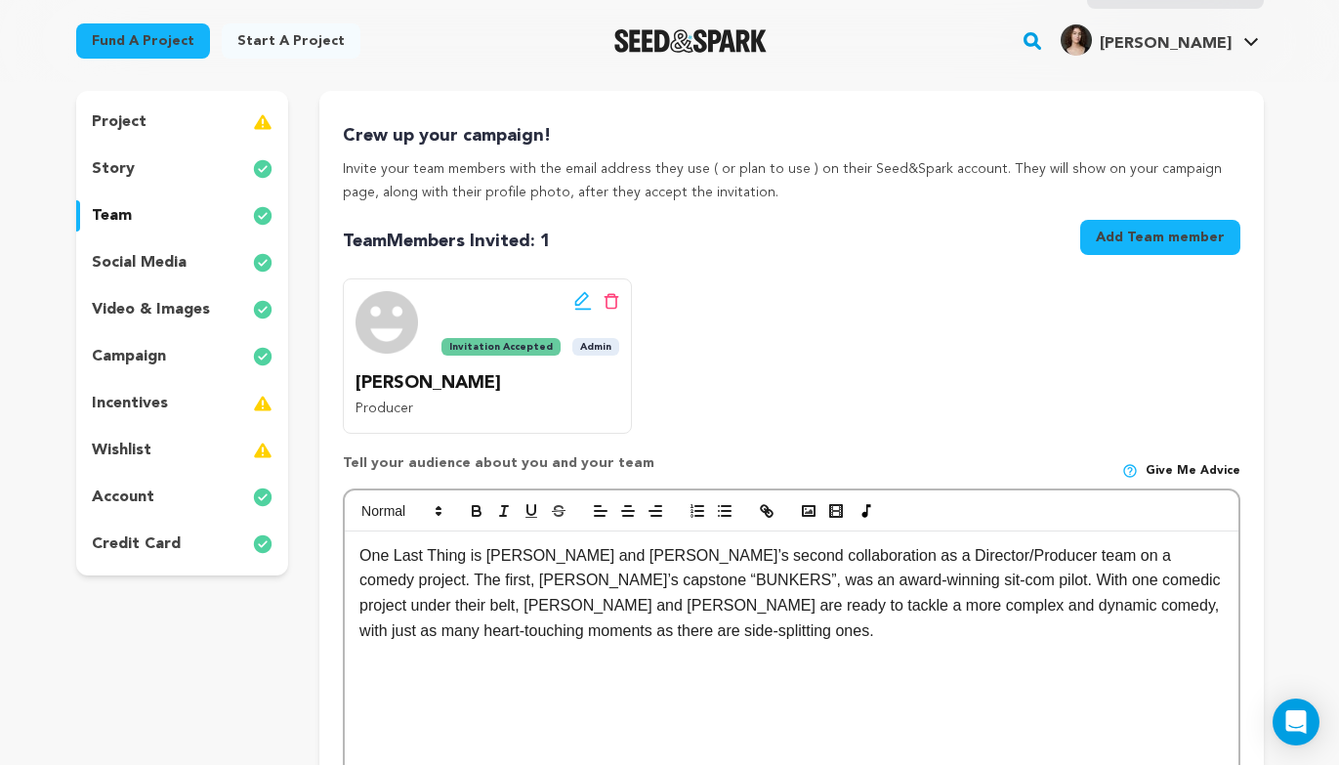
click at [359, 545] on p "One Last Thing is [PERSON_NAME] and [PERSON_NAME]’s second collaboration as a D…" at bounding box center [790, 593] width 863 height 100
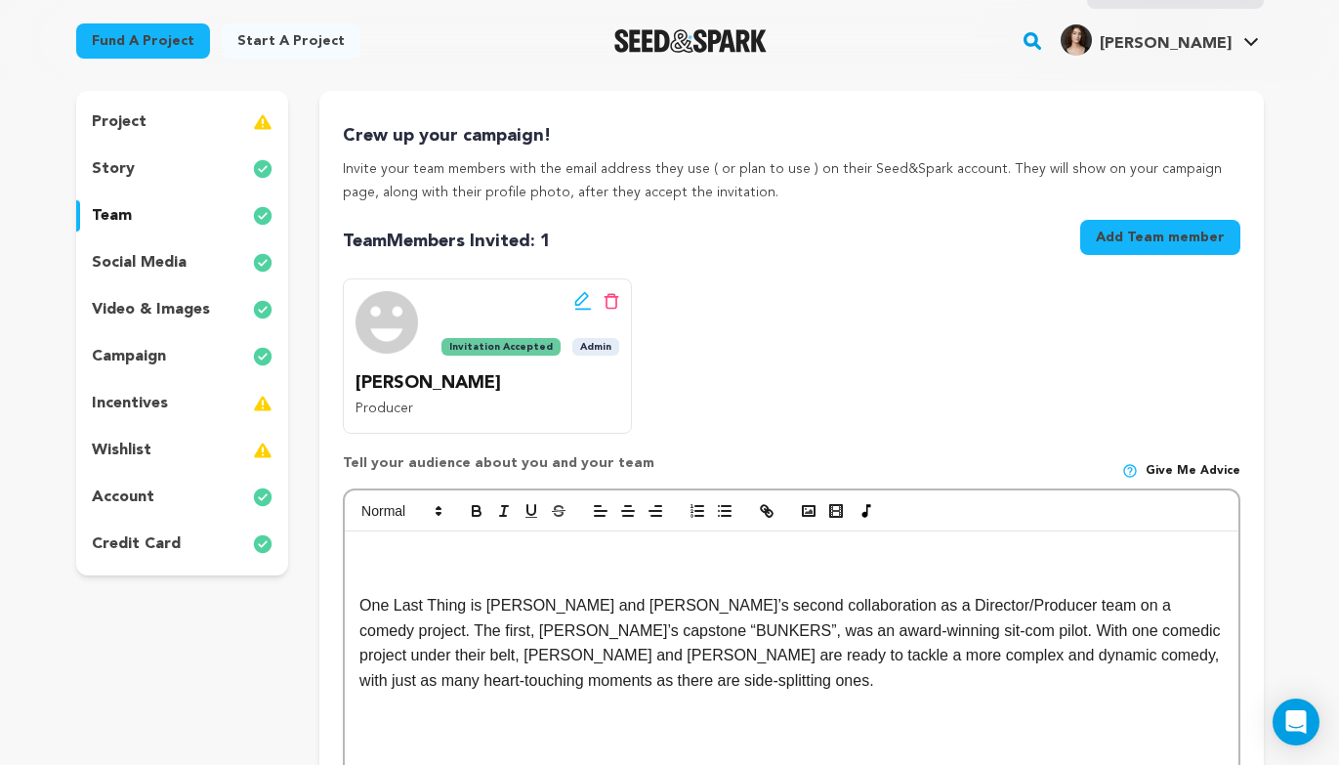
click at [422, 555] on p at bounding box center [790, 555] width 863 height 25
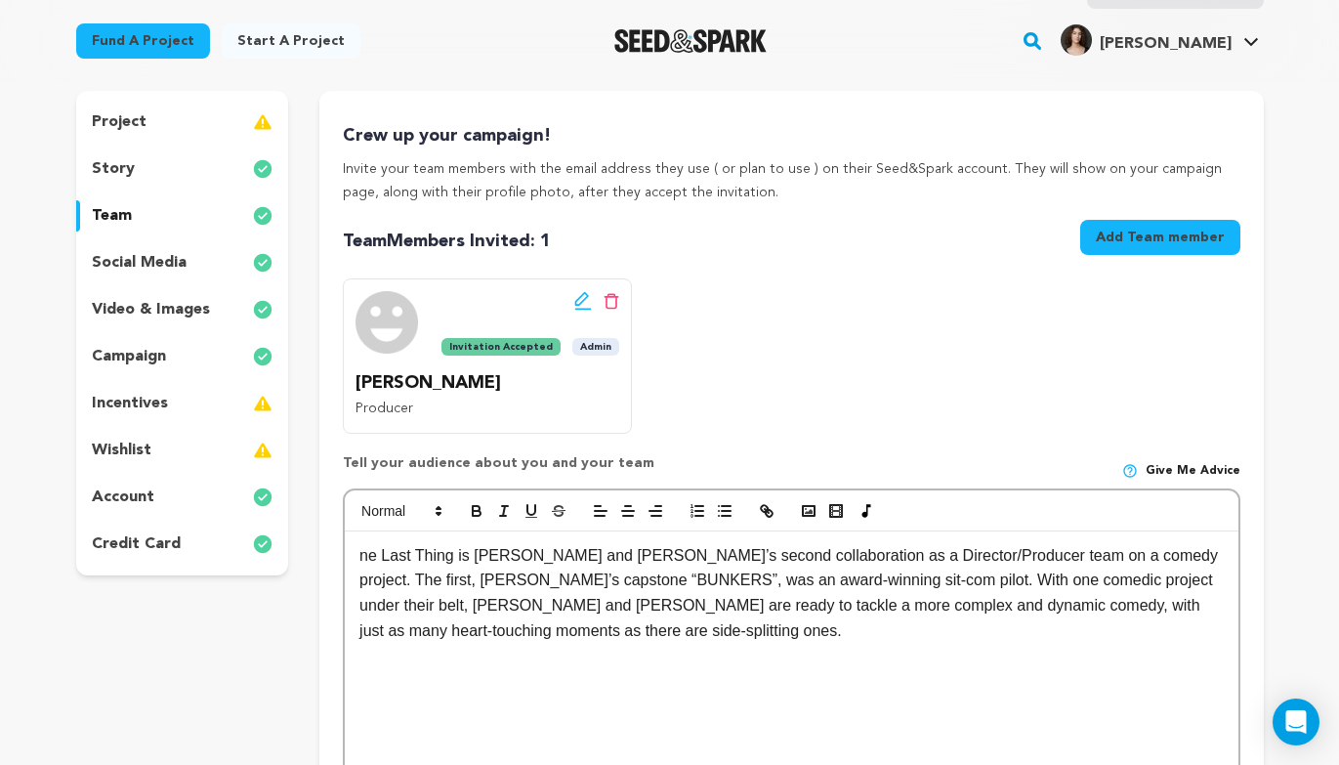
click at [386, 553] on p "ne Last Thing is Stella and Olivia’s second collaboration as a Director/Produce…" at bounding box center [790, 593] width 863 height 100
click at [362, 554] on p "ne Last Thing is Stella and Olivia’s second collaboration as a Director/Produce…" at bounding box center [790, 593] width 863 height 100
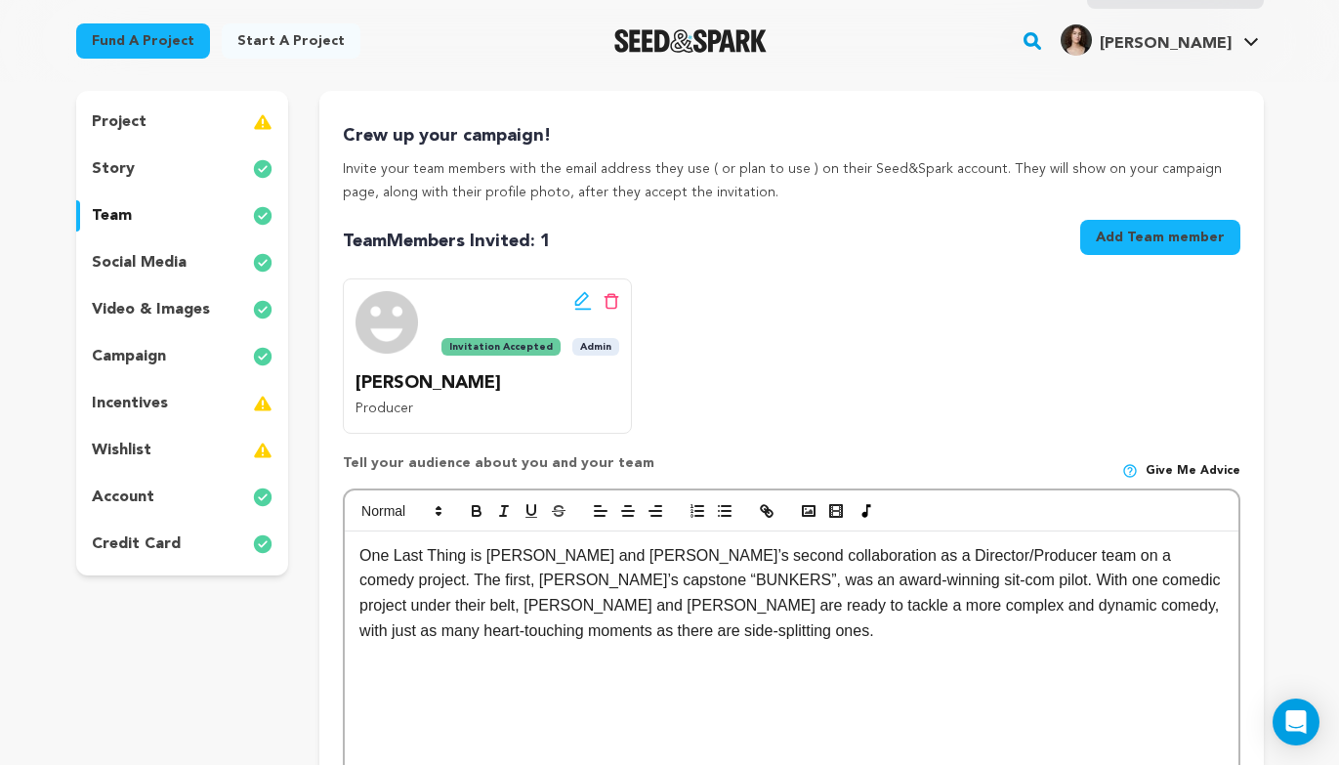
click at [753, 110] on div "Crew up your campaign! Invite your team members with the email address they use…" at bounding box center [791, 503] width 944 height 825
click at [768, 45] on img "Seed&Spark Homepage" at bounding box center [690, 40] width 153 height 23
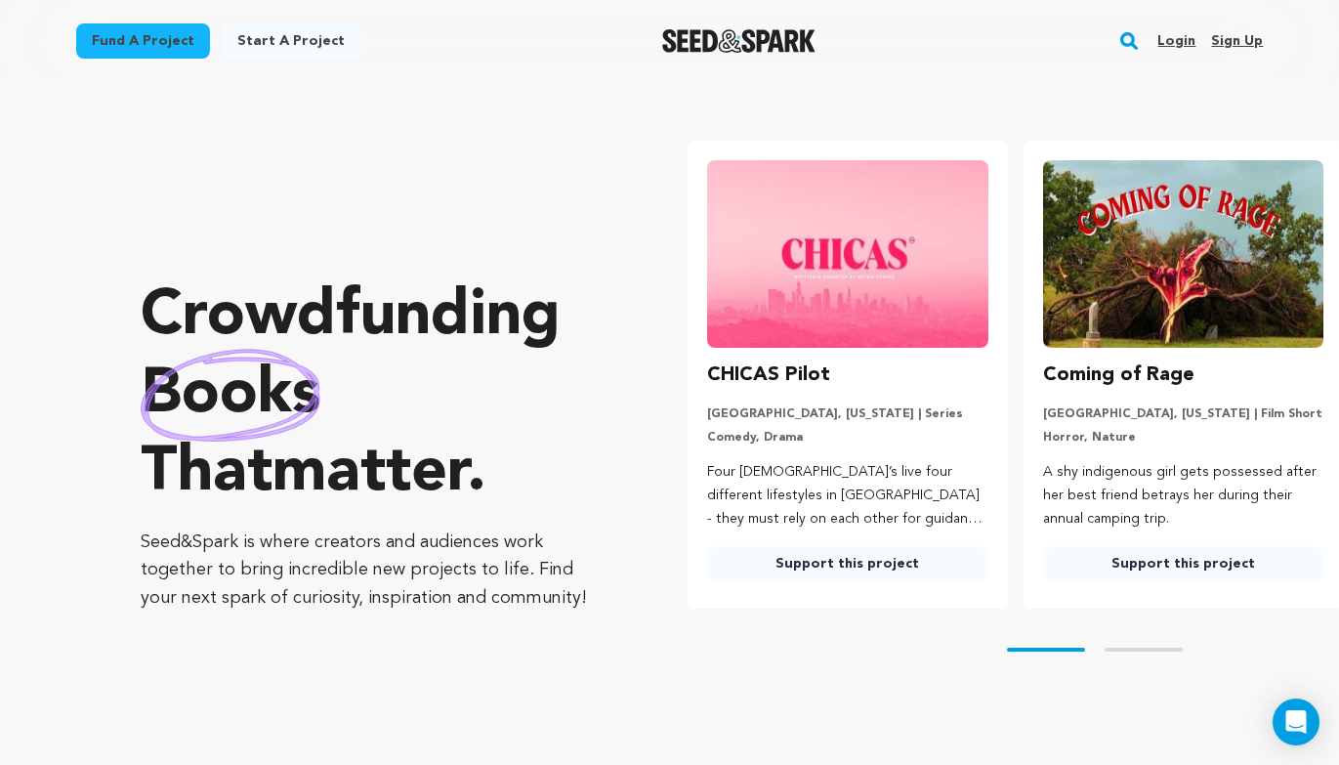
click at [860, 567] on link "Support this project" at bounding box center [847, 563] width 280 height 35
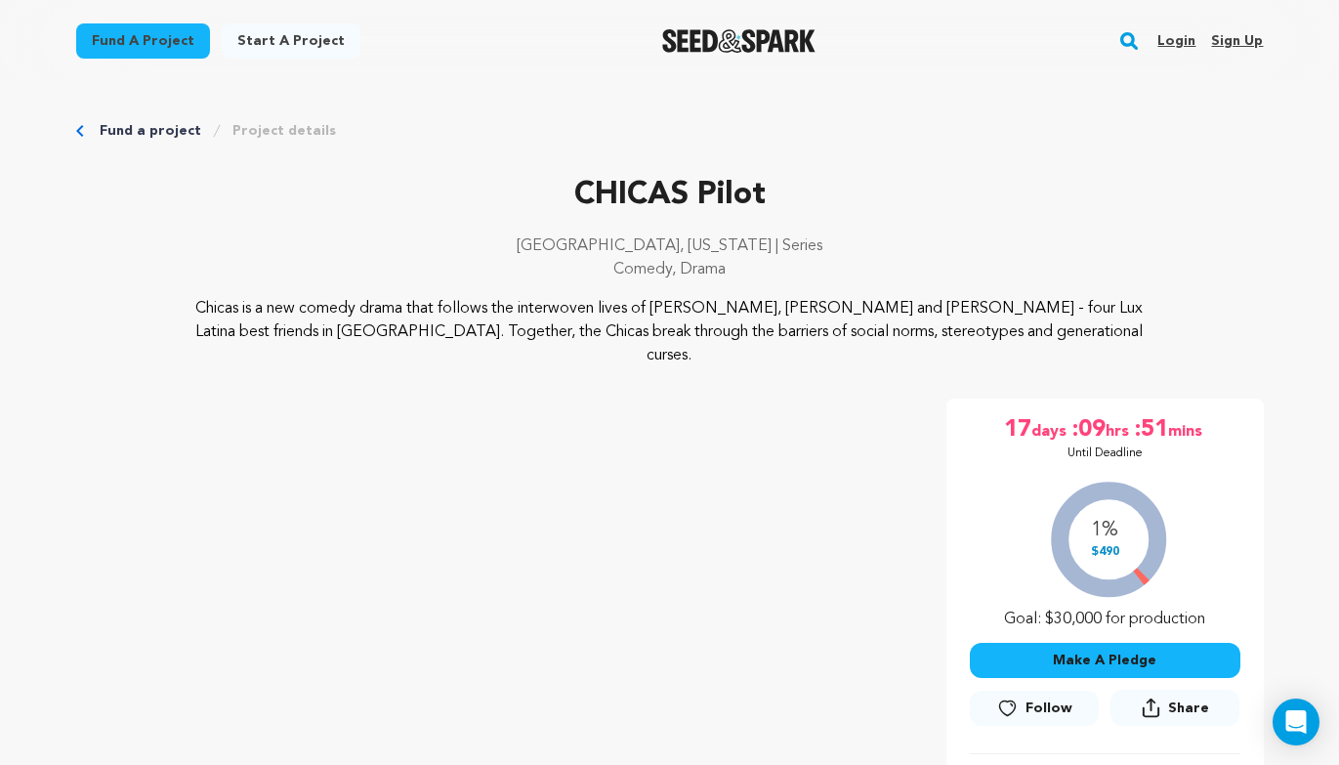
click at [704, 66] on div "Fund a project Start a project Search Login Sign up Start a project" at bounding box center [670, 41] width 1250 height 82
click at [705, 24] on div at bounding box center [739, 41] width 271 height 51
click at [769, 35] on img "Seed&Spark Homepage" at bounding box center [738, 40] width 153 height 23
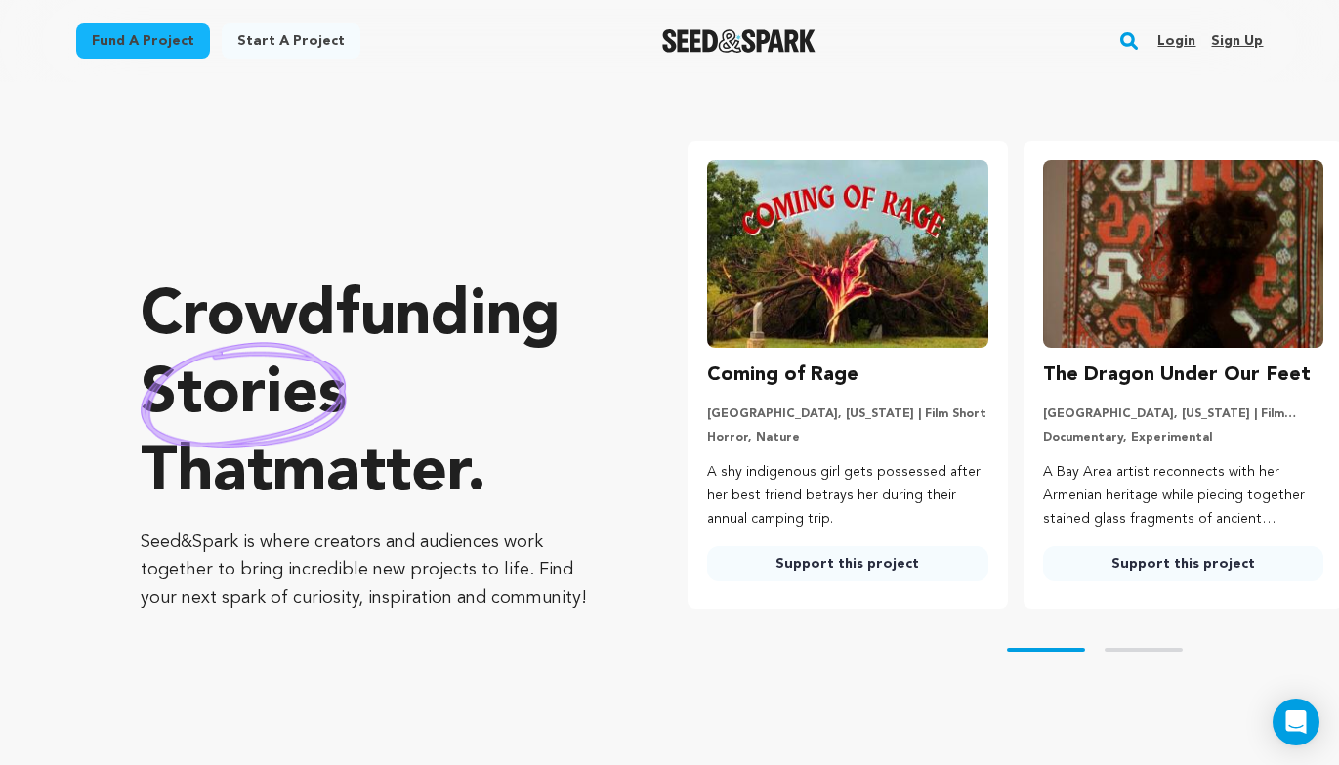
click at [1158, 46] on div "Login Sign up" at bounding box center [1202, 41] width 121 height 51
click at [1182, 36] on link "Login" at bounding box center [1177, 40] width 38 height 31
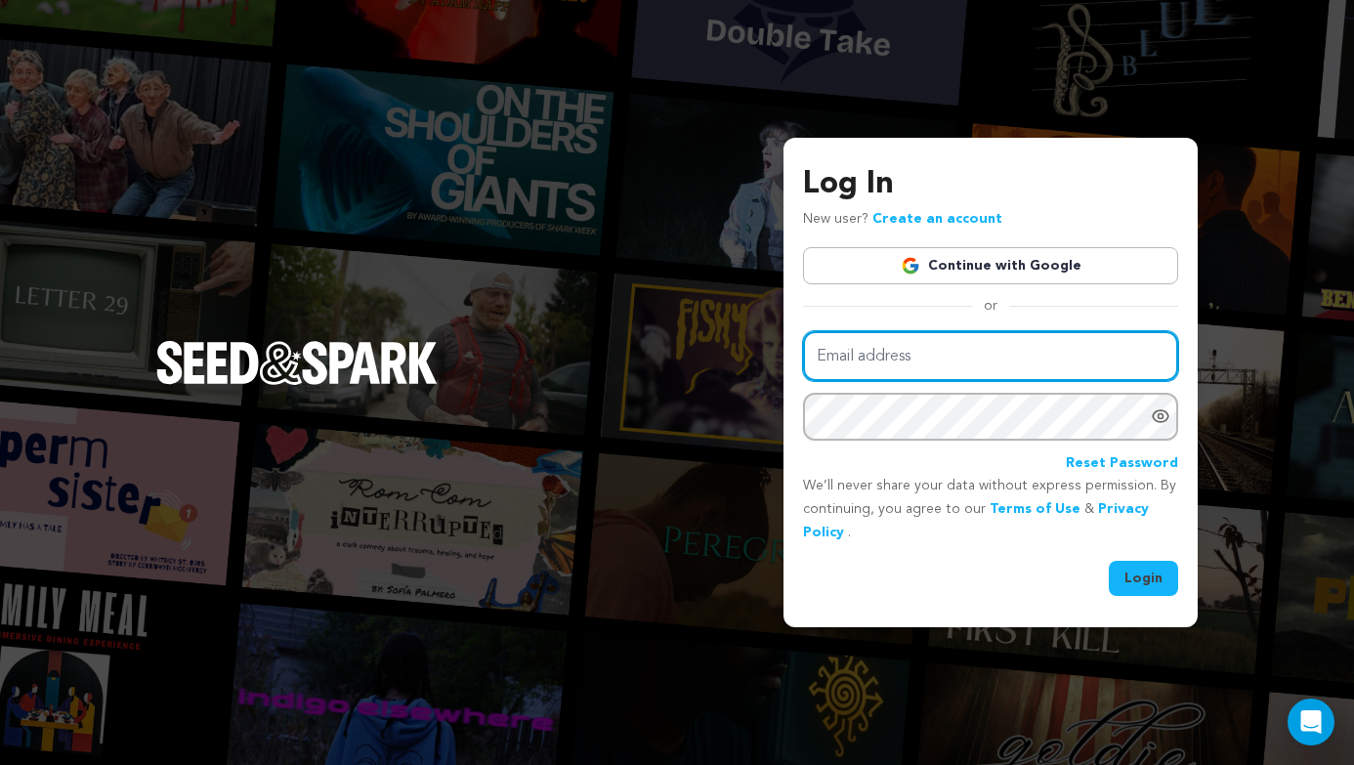
click at [947, 345] on input "Email address" at bounding box center [990, 356] width 375 height 50
type input "onelastthingmovie@gmail.com"
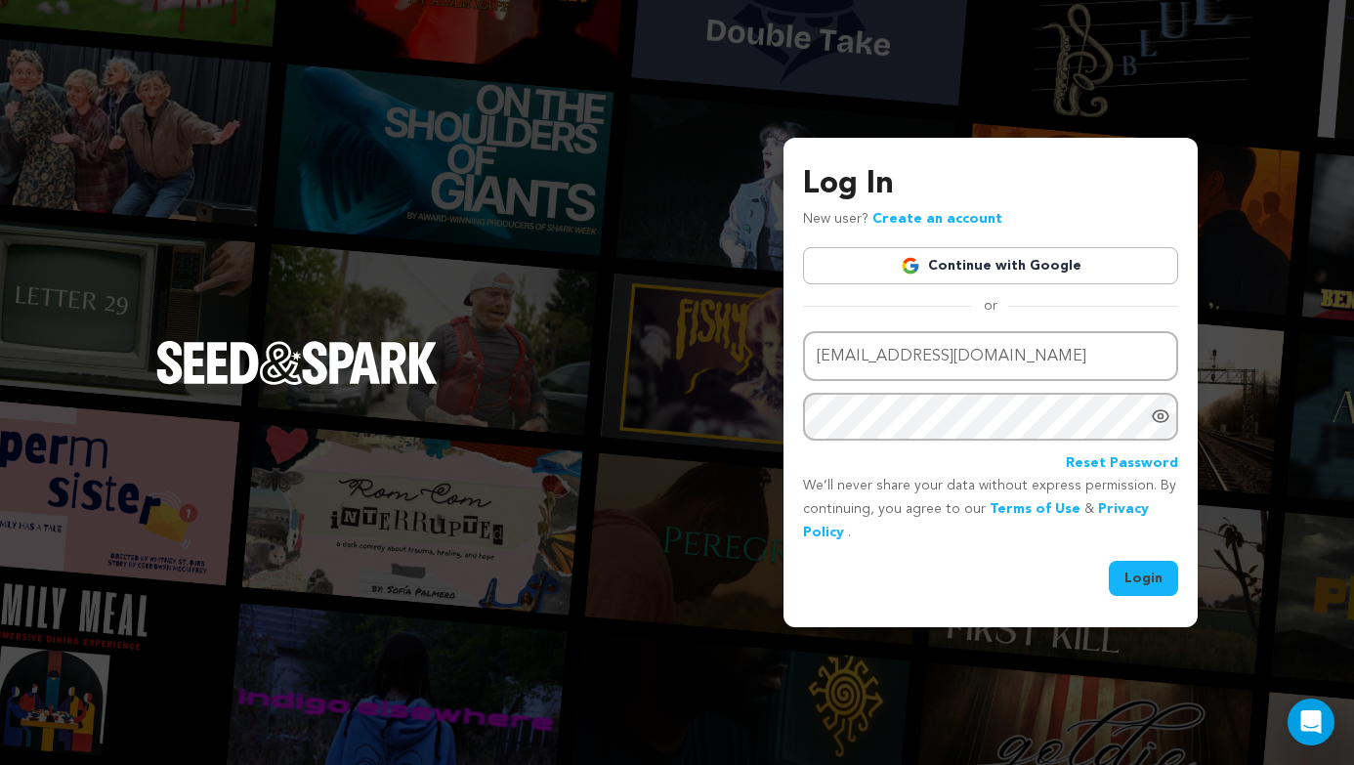
click at [989, 253] on link "Continue with Google" at bounding box center [990, 265] width 375 height 37
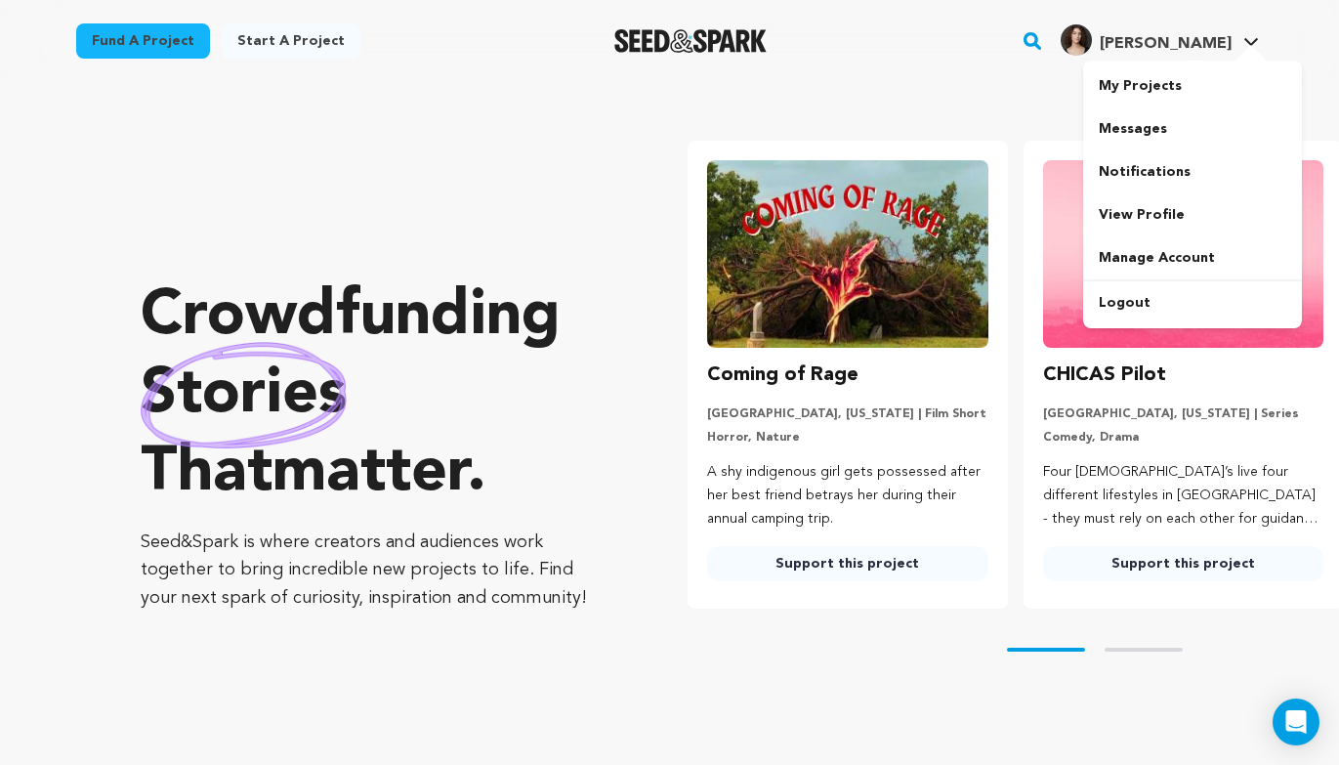
click at [1242, 53] on div at bounding box center [1251, 55] width 39 height 20
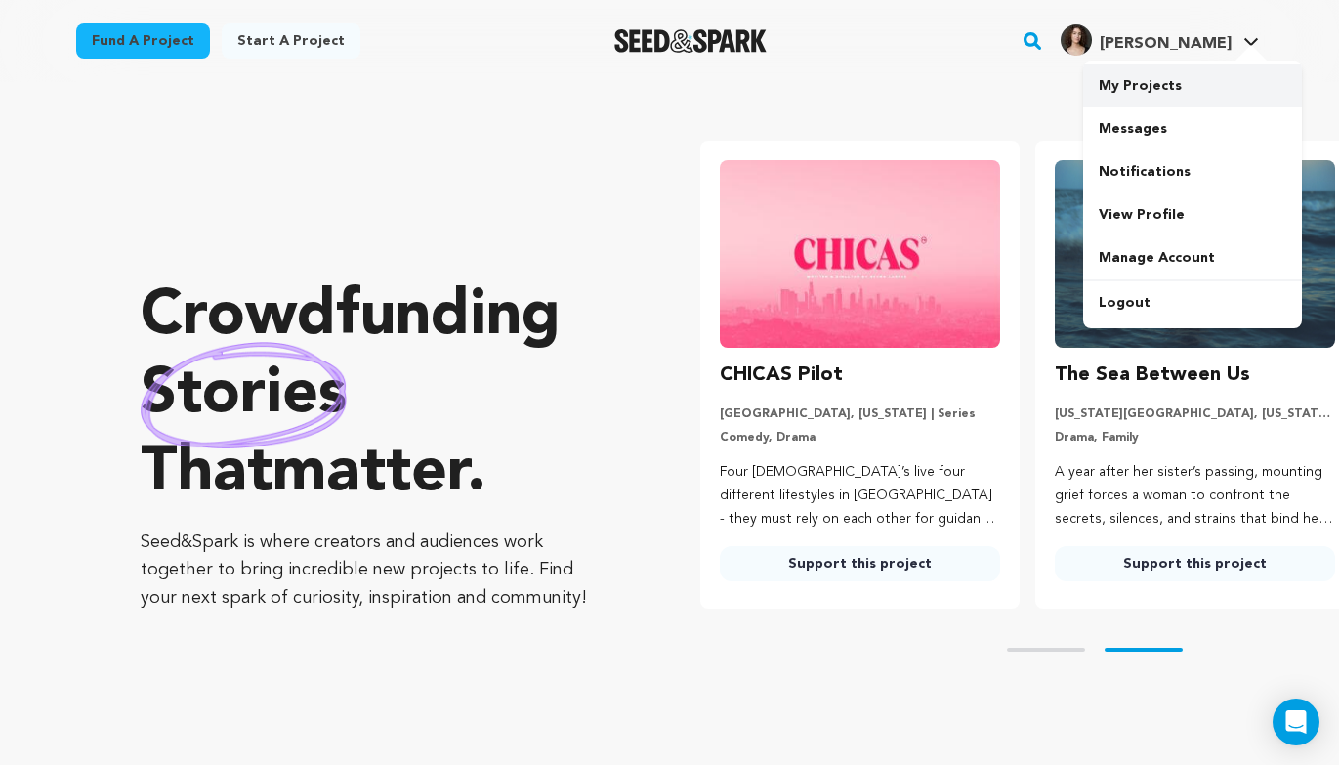
click at [1221, 92] on link "My Projects" at bounding box center [1192, 85] width 219 height 43
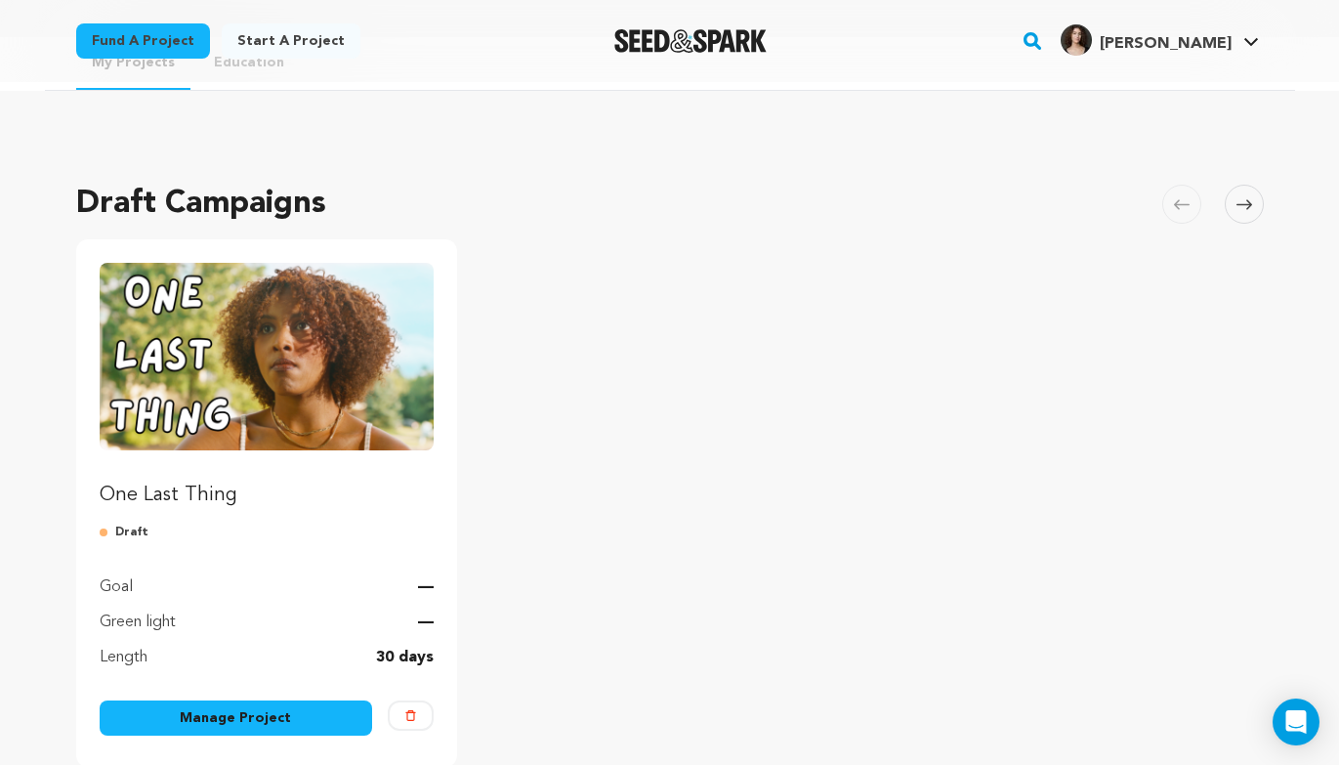
scroll to position [90, 0]
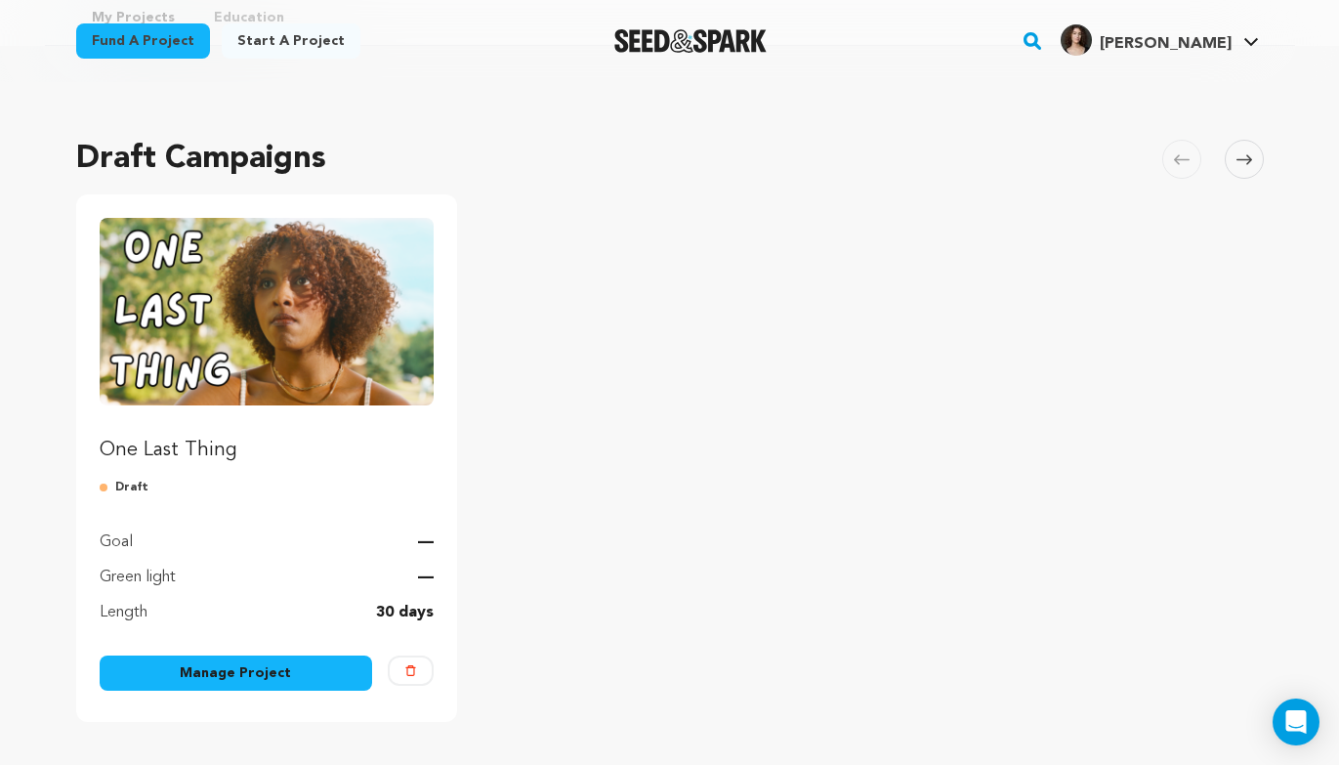
click at [285, 668] on link "Manage Project" at bounding box center [237, 672] width 274 height 35
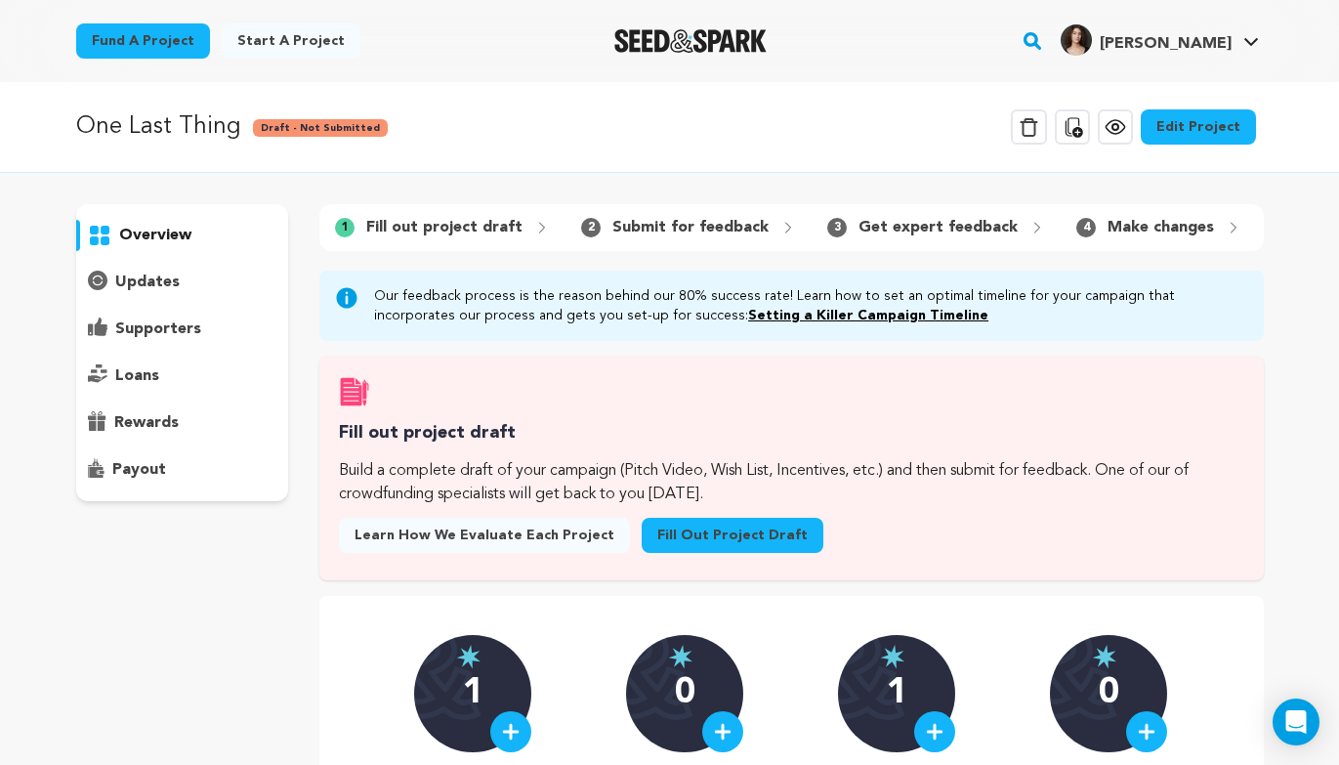
click at [1209, 109] on link "Edit Project" at bounding box center [1198, 126] width 115 height 35
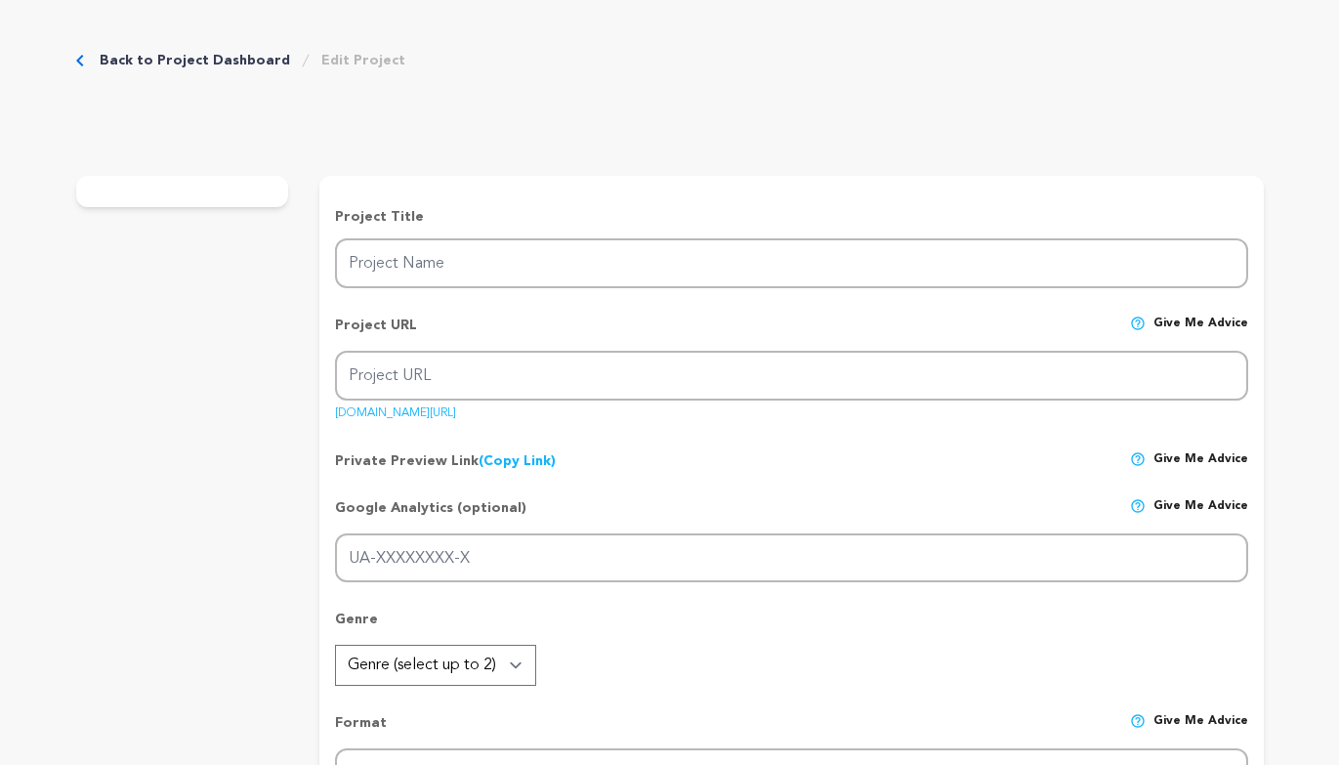
type input "One Last Thing"
type input "one-last-thing"
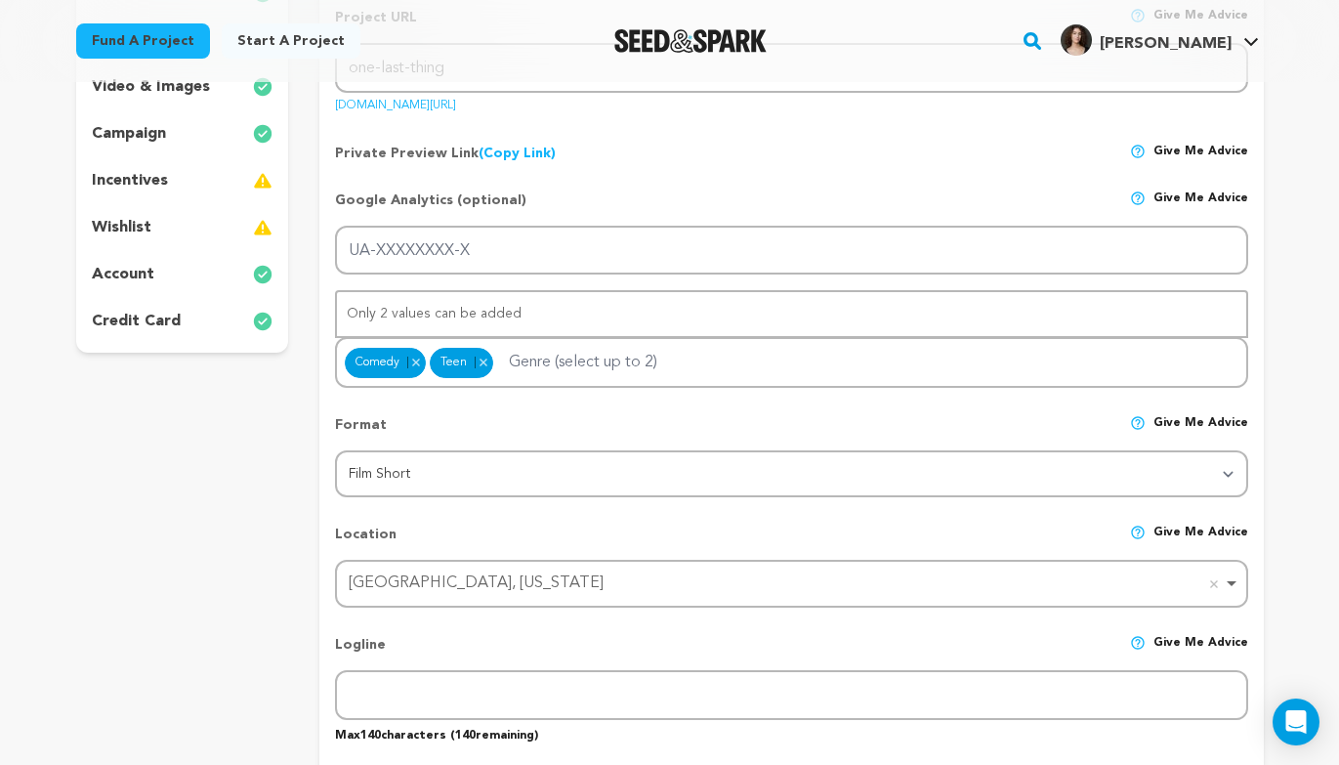
scroll to position [280, 0]
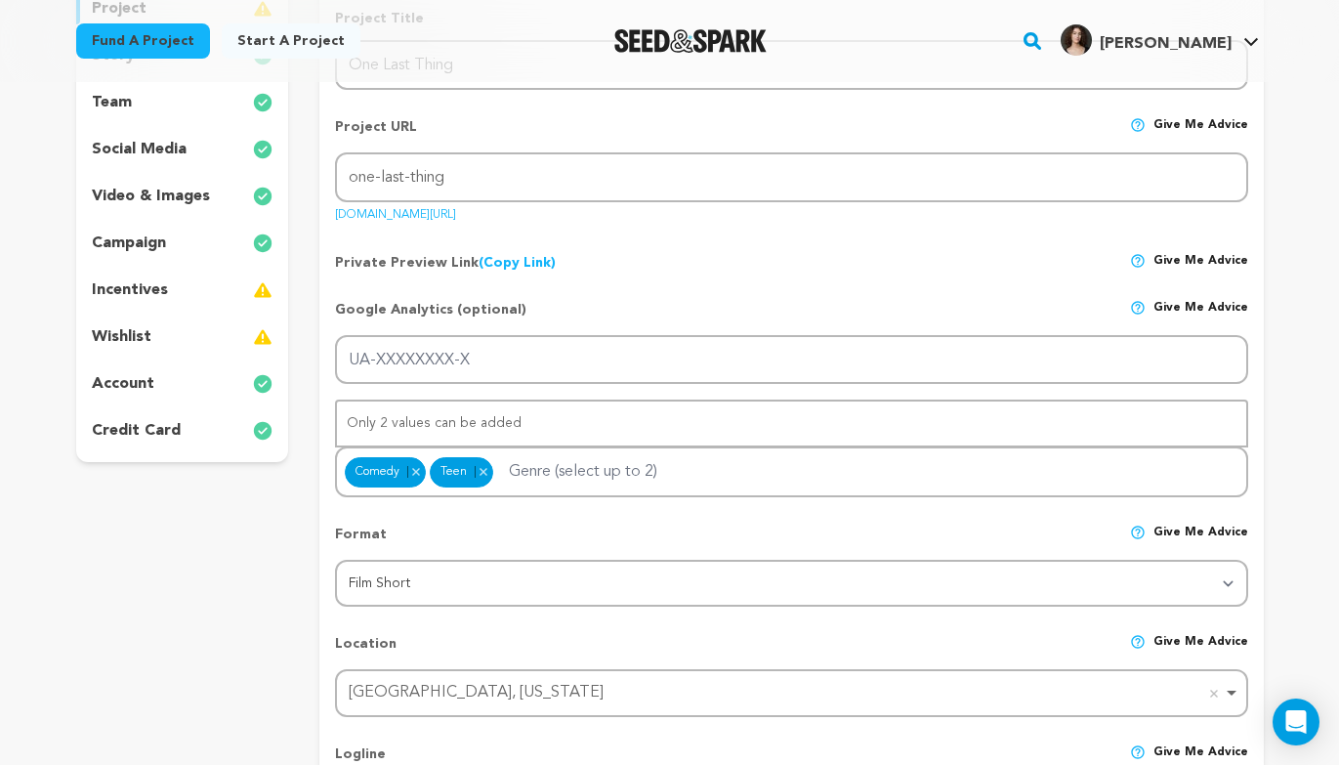
click at [205, 111] on div "team" at bounding box center [182, 102] width 213 height 31
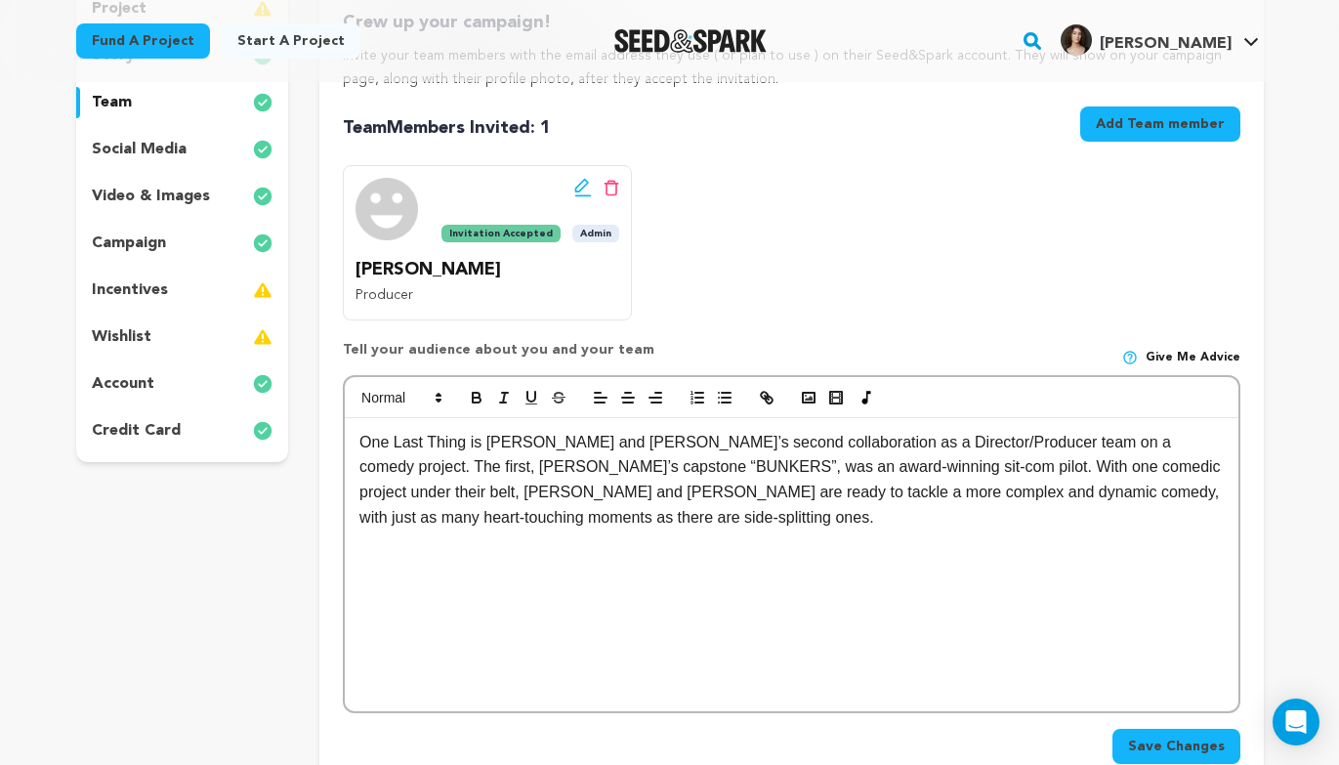
click at [358, 438] on div "One Last Thing is [PERSON_NAME] and [PERSON_NAME]’s second collaboration as a D…" at bounding box center [791, 564] width 893 height 293
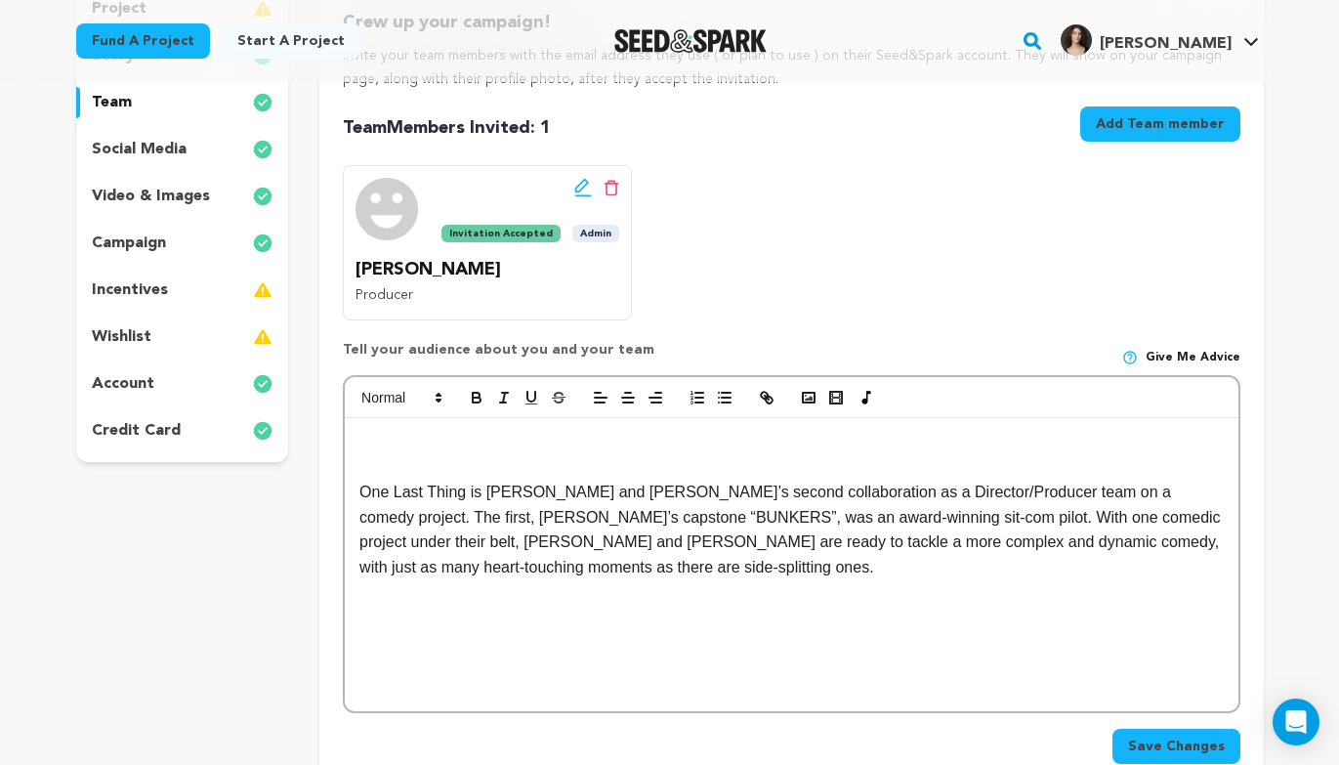
click at [401, 444] on p at bounding box center [790, 442] width 863 height 25
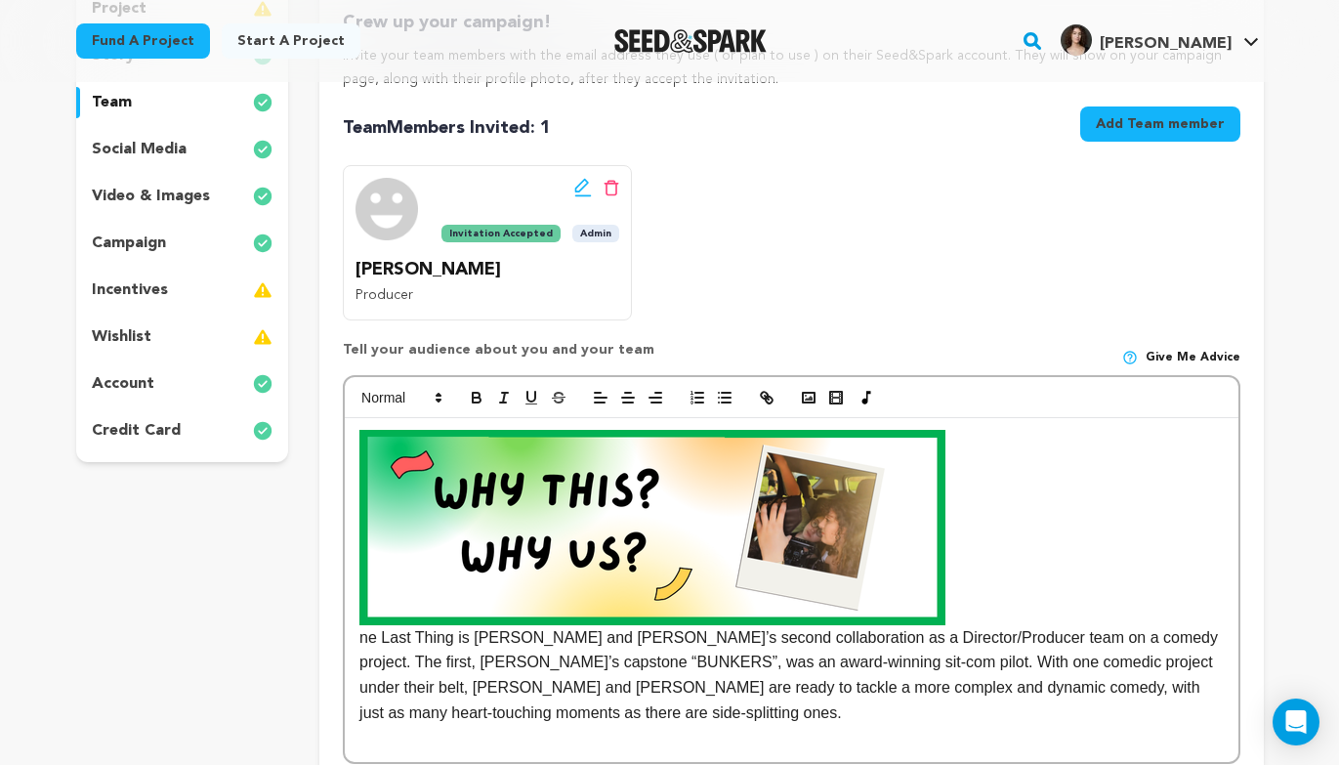
click at [536, 459] on img at bounding box center [652, 527] width 586 height 195
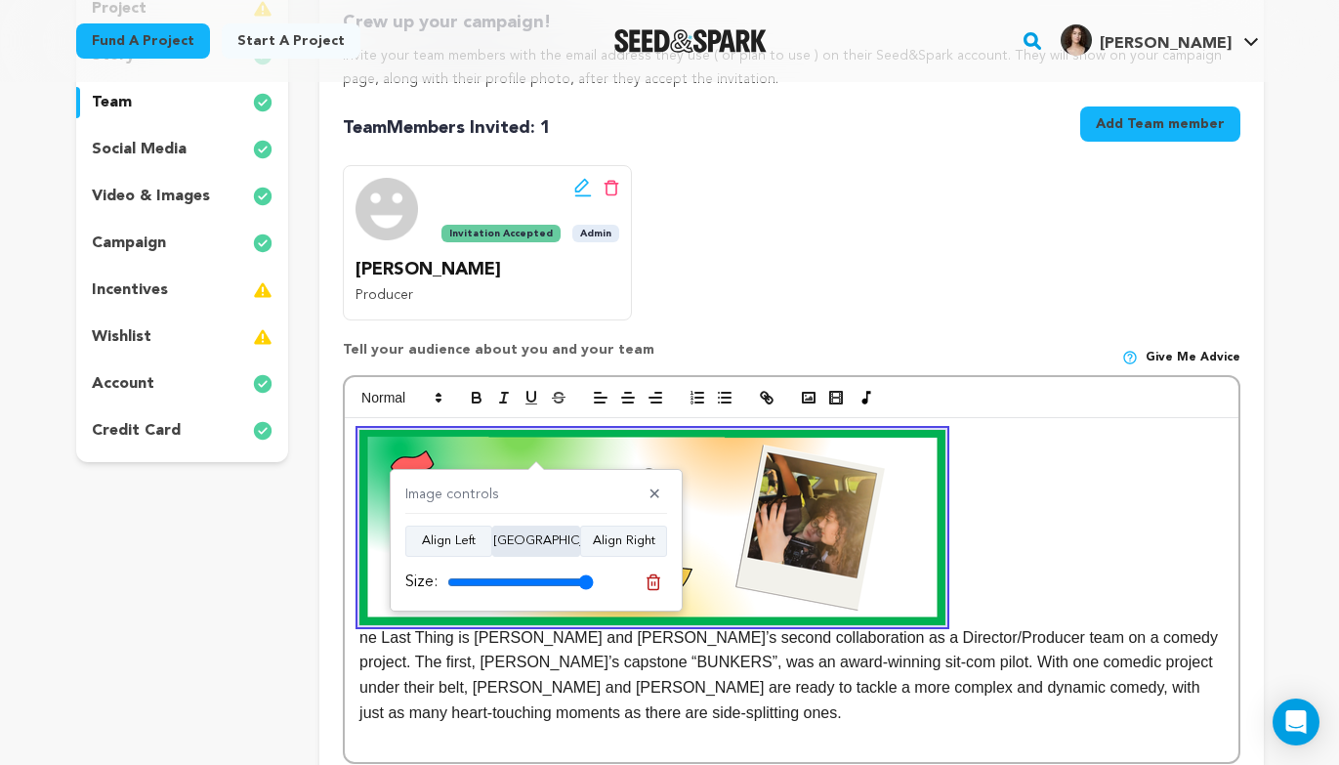
click at [526, 536] on button "Align Center" at bounding box center [536, 541] width 88 height 31
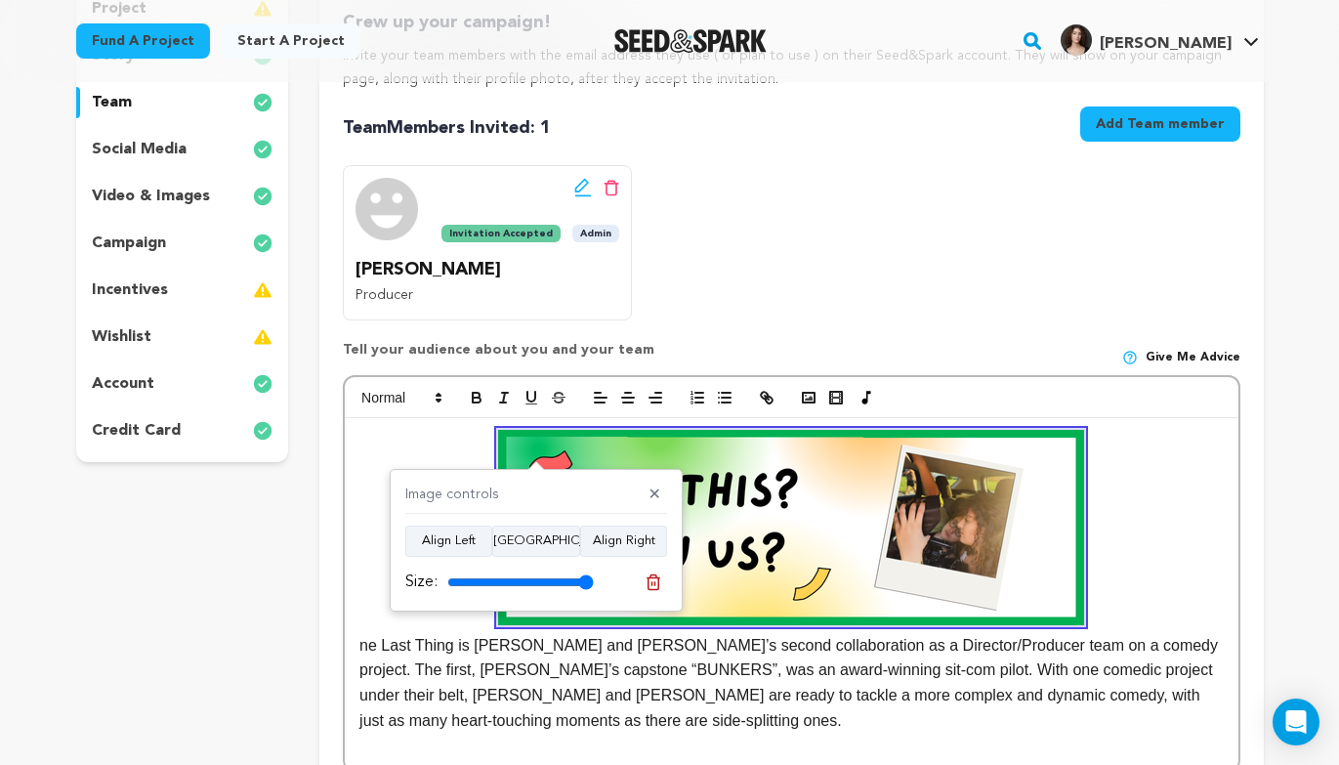
click at [371, 547] on p "ne Last Thing is Stella and Olivia’s second collaboration as a Director/Produce…" at bounding box center [790, 581] width 863 height 303
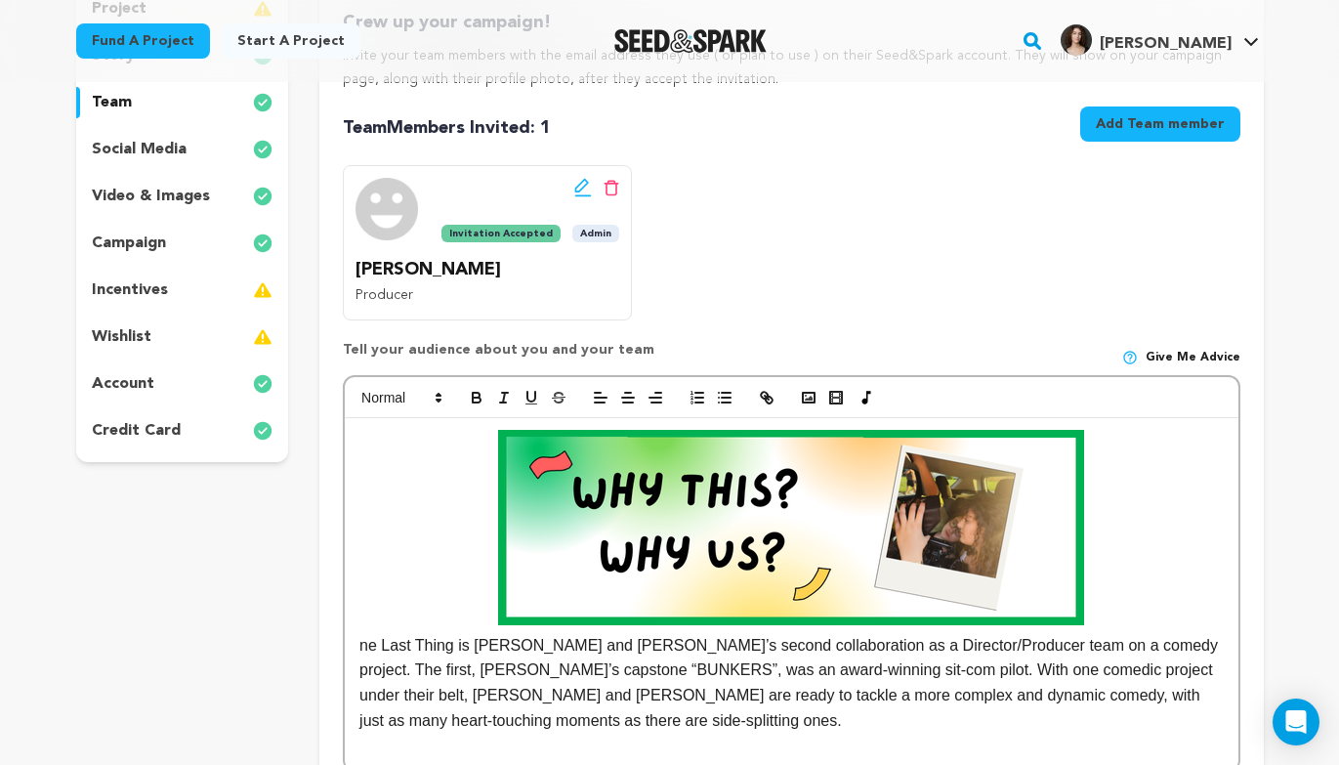
click at [361, 644] on p "ne Last Thing is Stella and Olivia’s second collaboration as a Director/Produce…" at bounding box center [790, 581] width 863 height 303
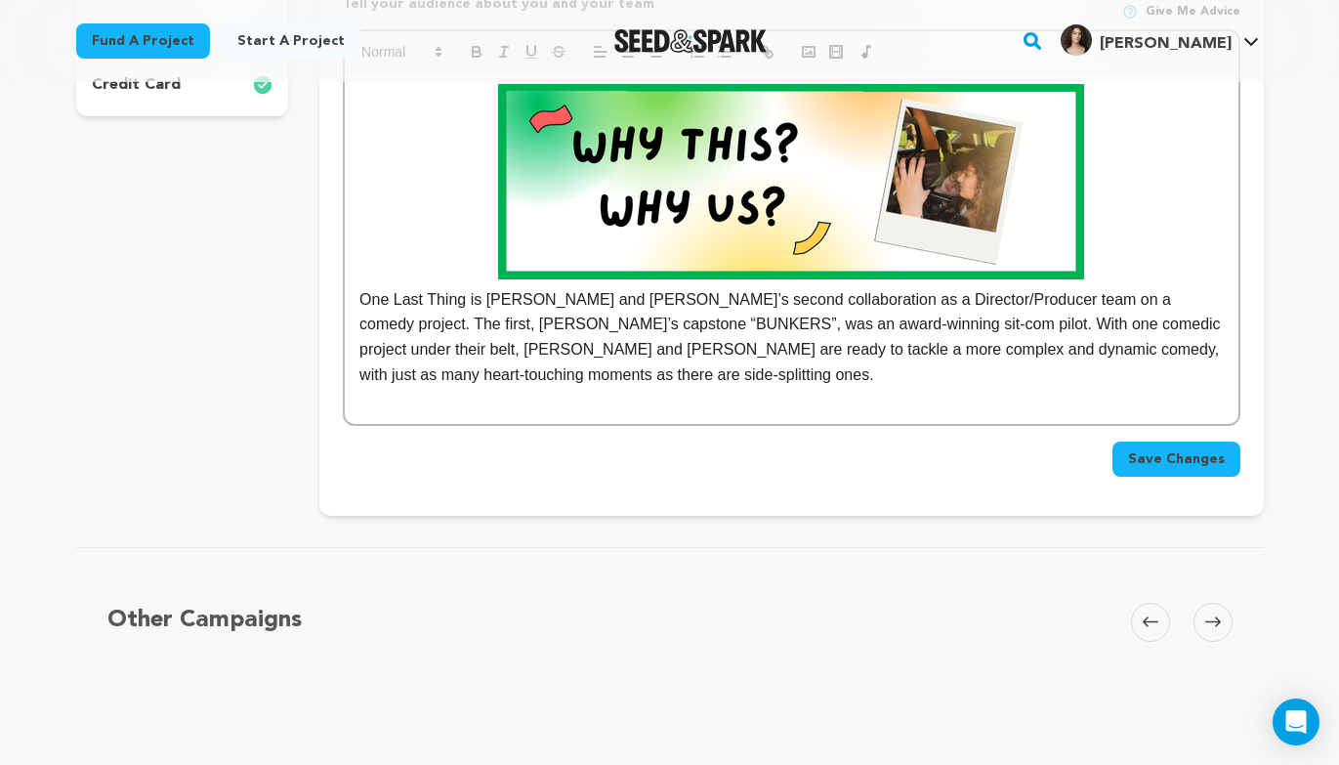
scroll to position [655, 0]
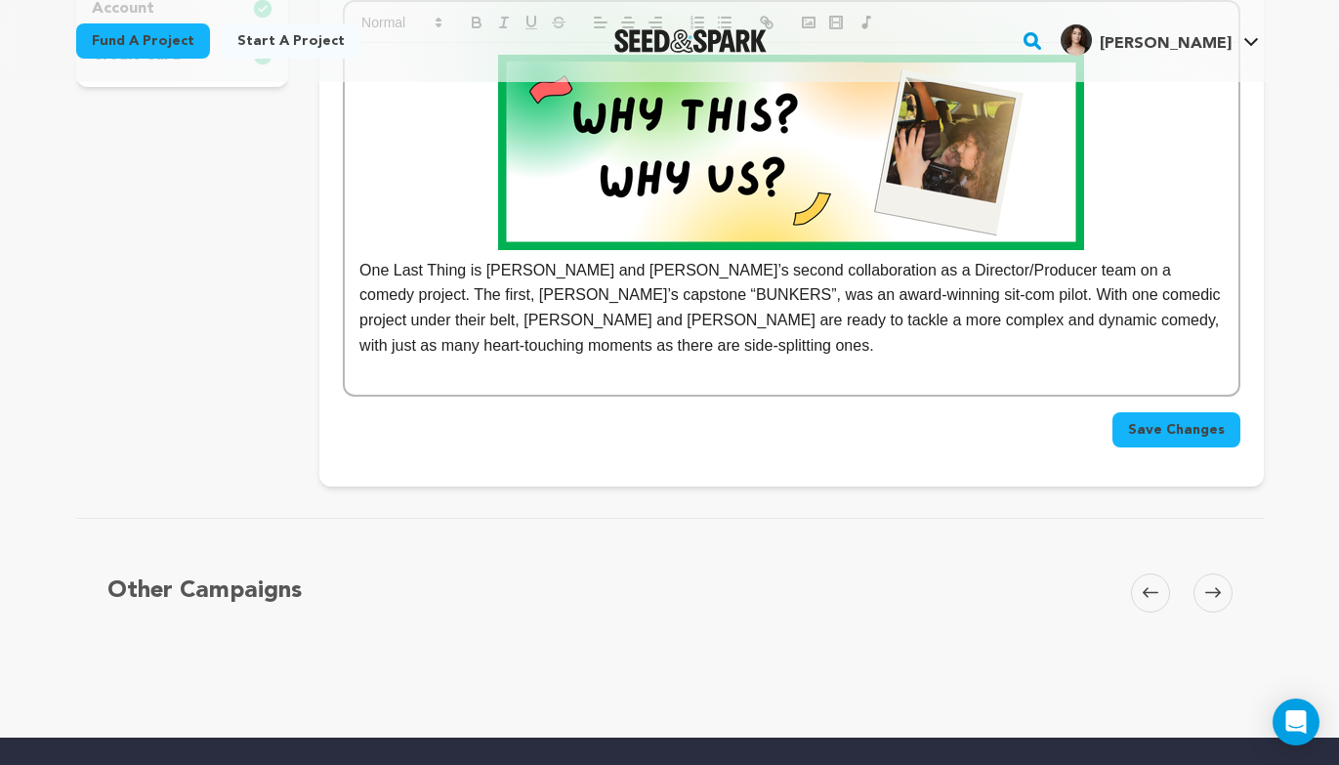
click at [1184, 444] on button "Save Changes" at bounding box center [1177, 429] width 128 height 35
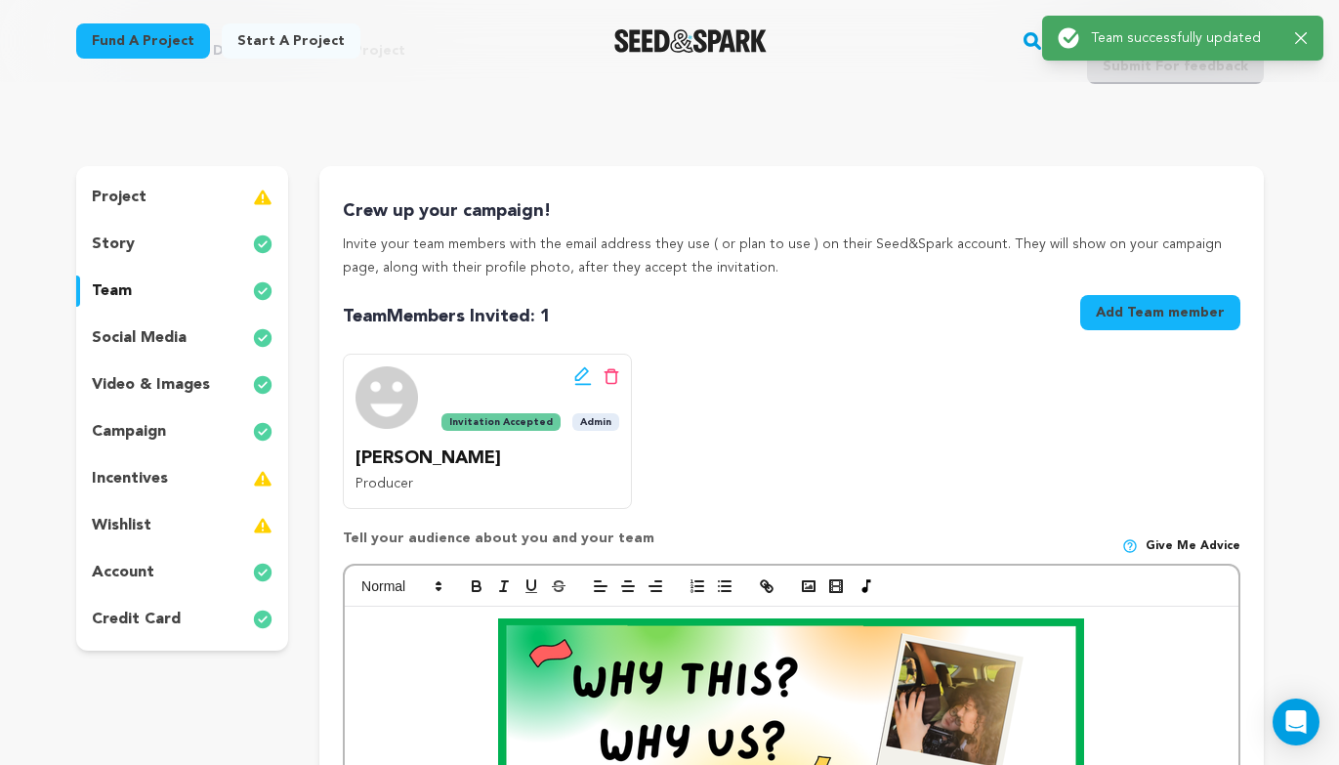
scroll to position [0, 0]
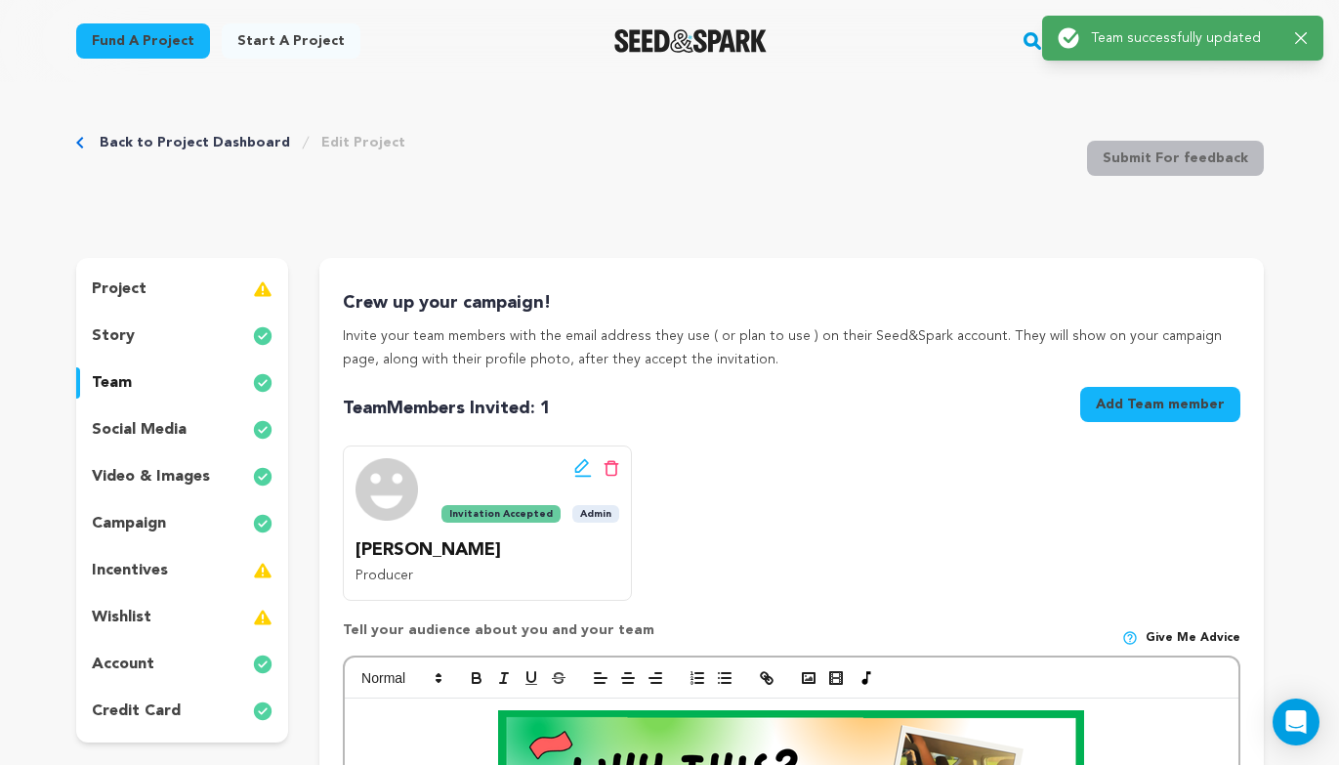
click at [231, 341] on div "story" at bounding box center [182, 335] width 213 height 31
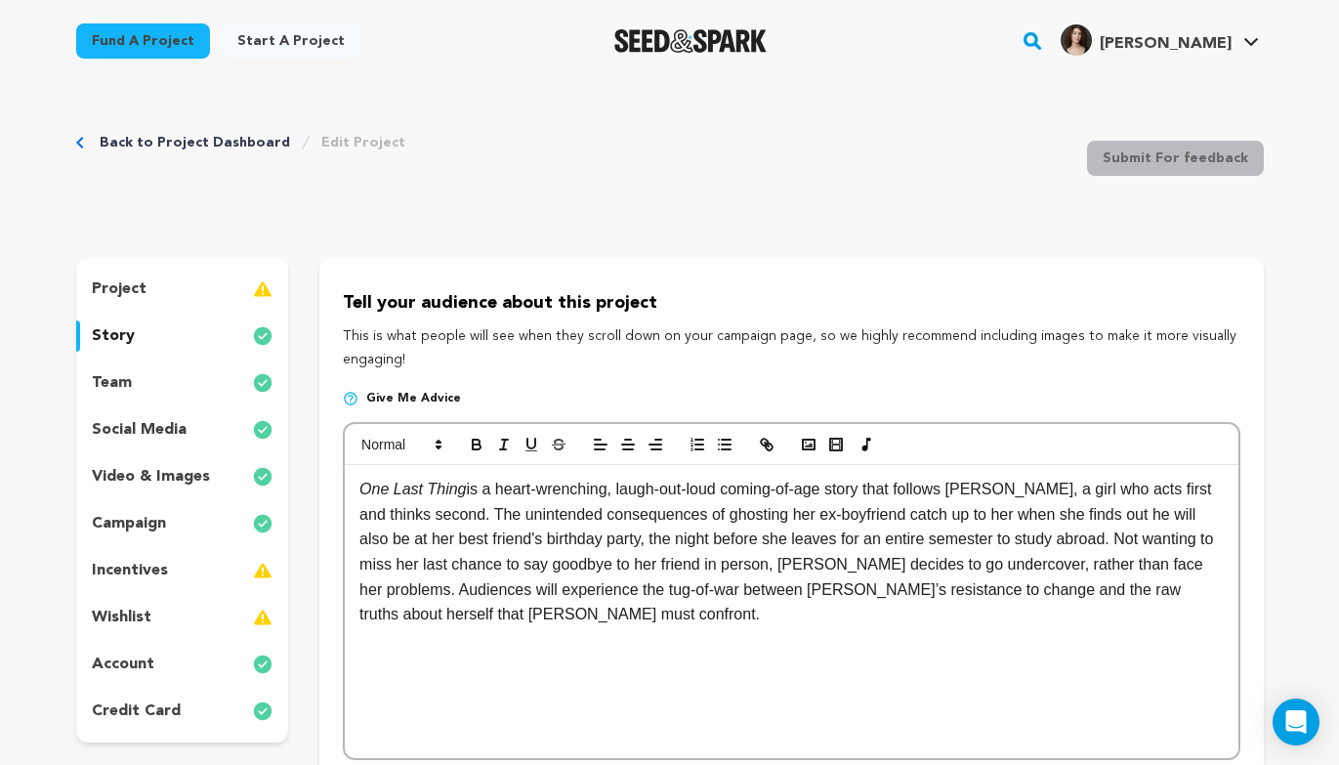
click at [363, 481] on em "One Last Thing" at bounding box center [412, 489] width 106 height 17
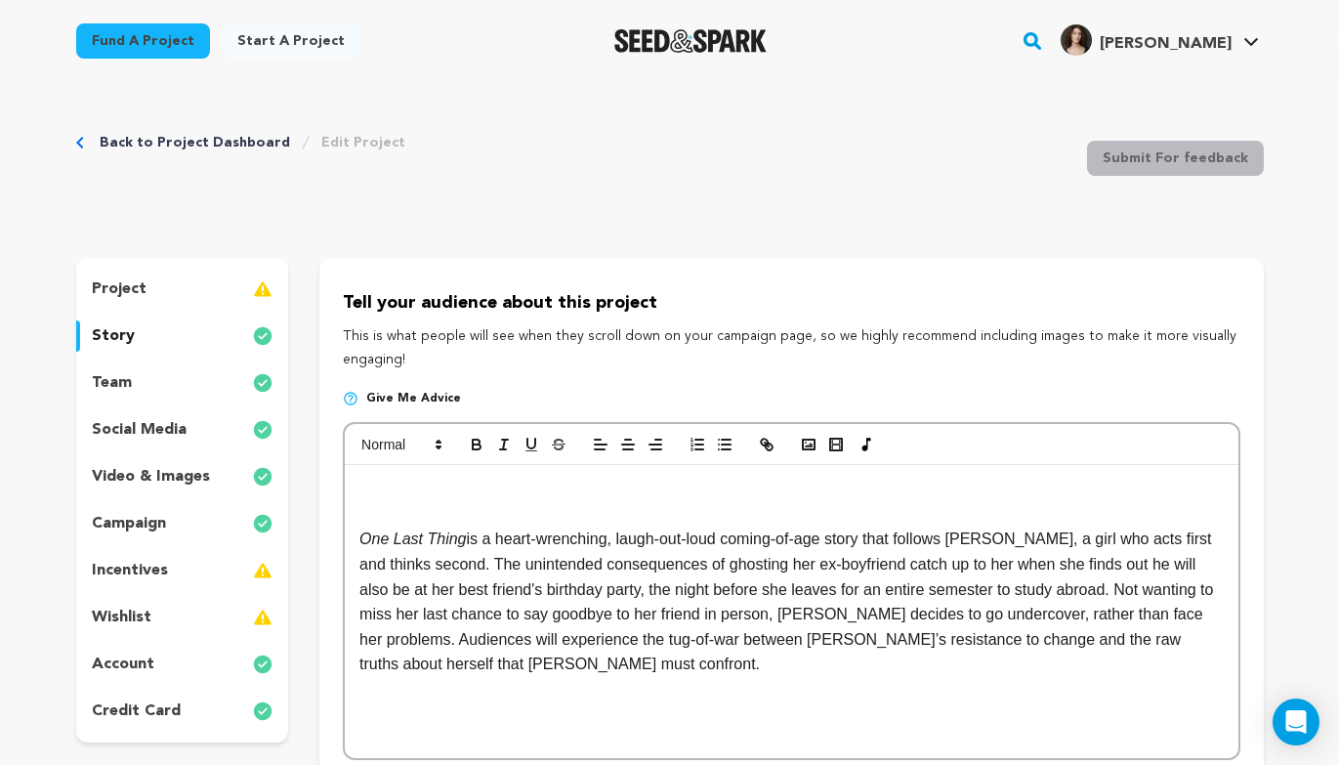
click at [371, 489] on p at bounding box center [790, 489] width 863 height 25
click at [811, 449] on rect "button" at bounding box center [809, 445] width 12 height 10
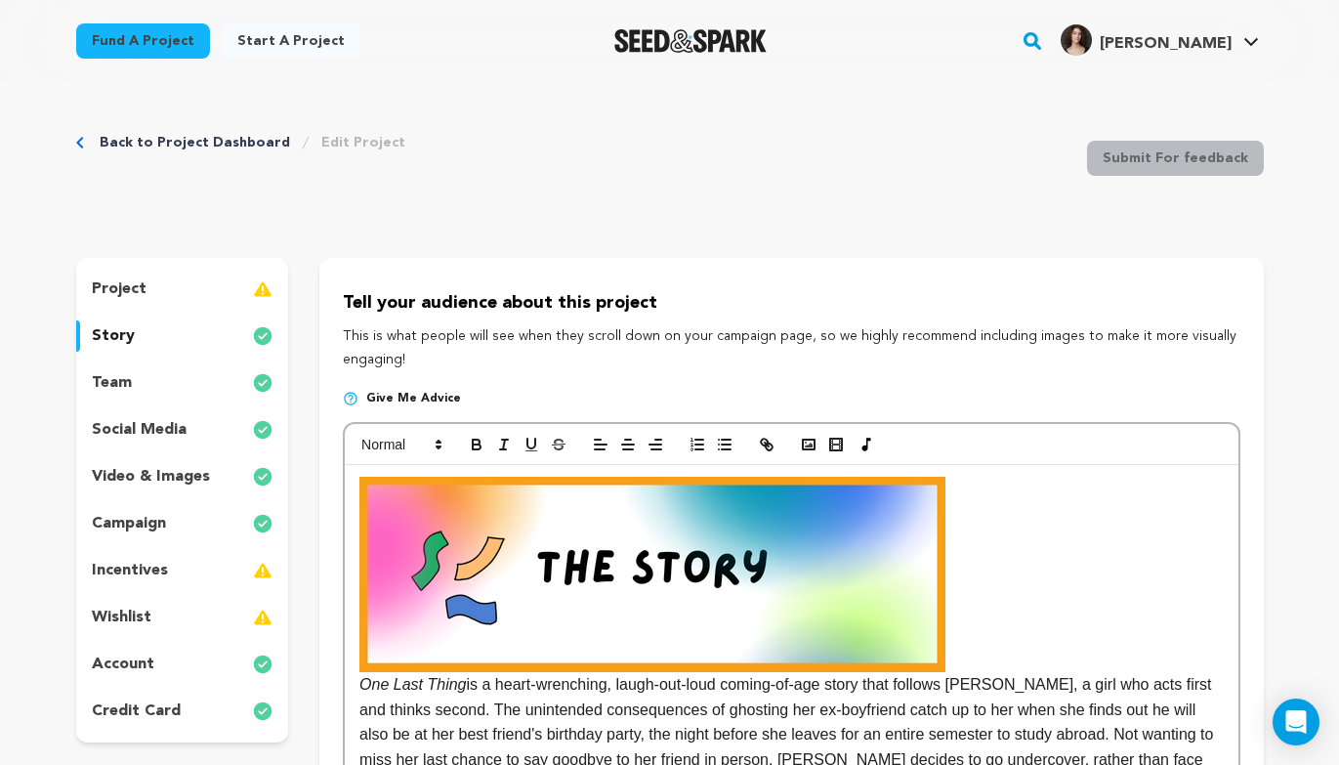
click at [474, 612] on img at bounding box center [652, 574] width 586 height 195
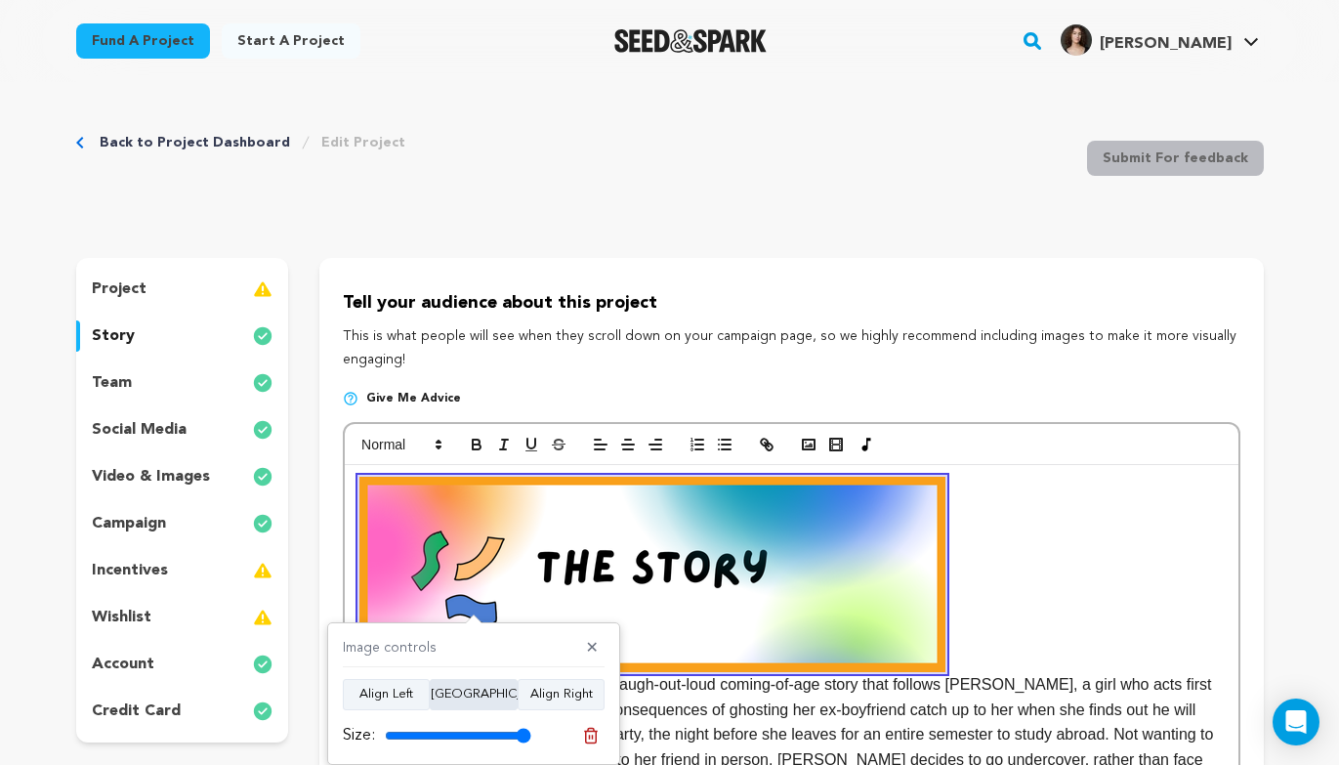
click at [476, 695] on button "Align Center" at bounding box center [474, 694] width 88 height 31
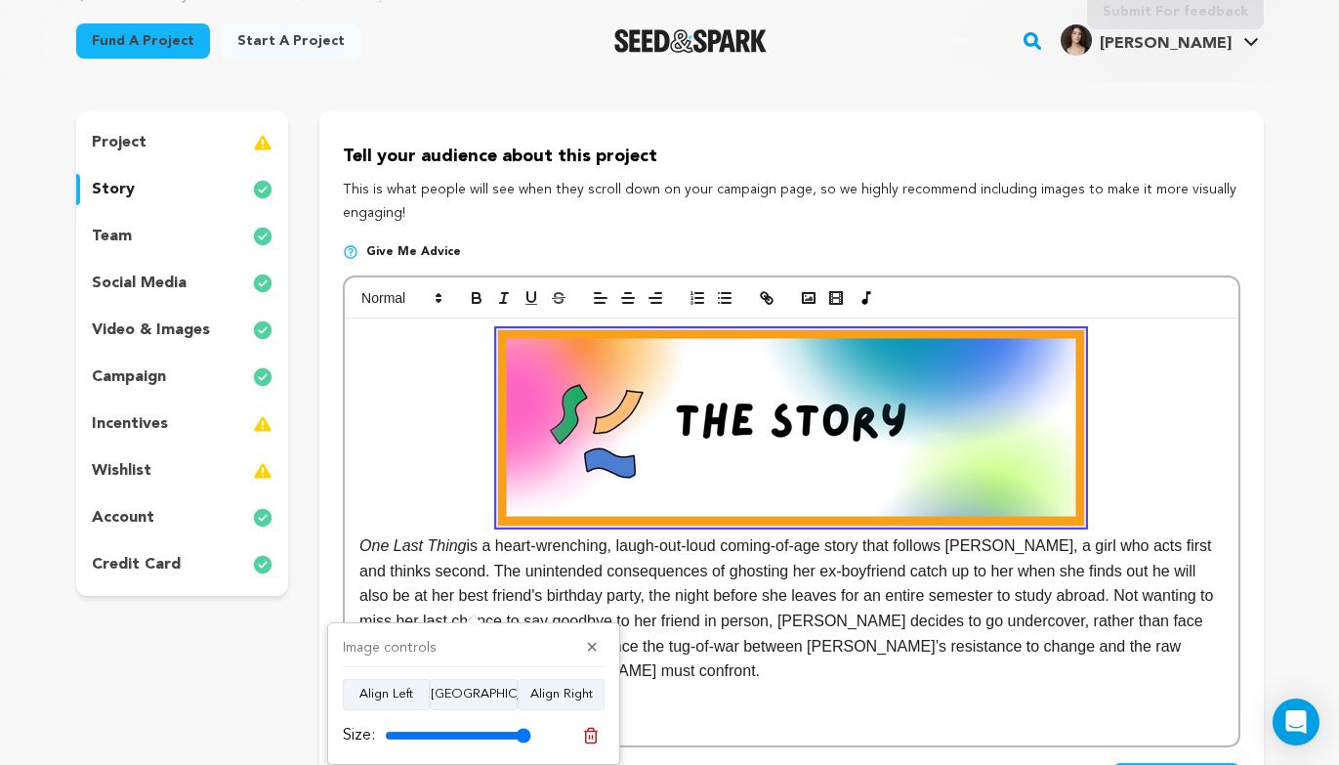
scroll to position [167, 0]
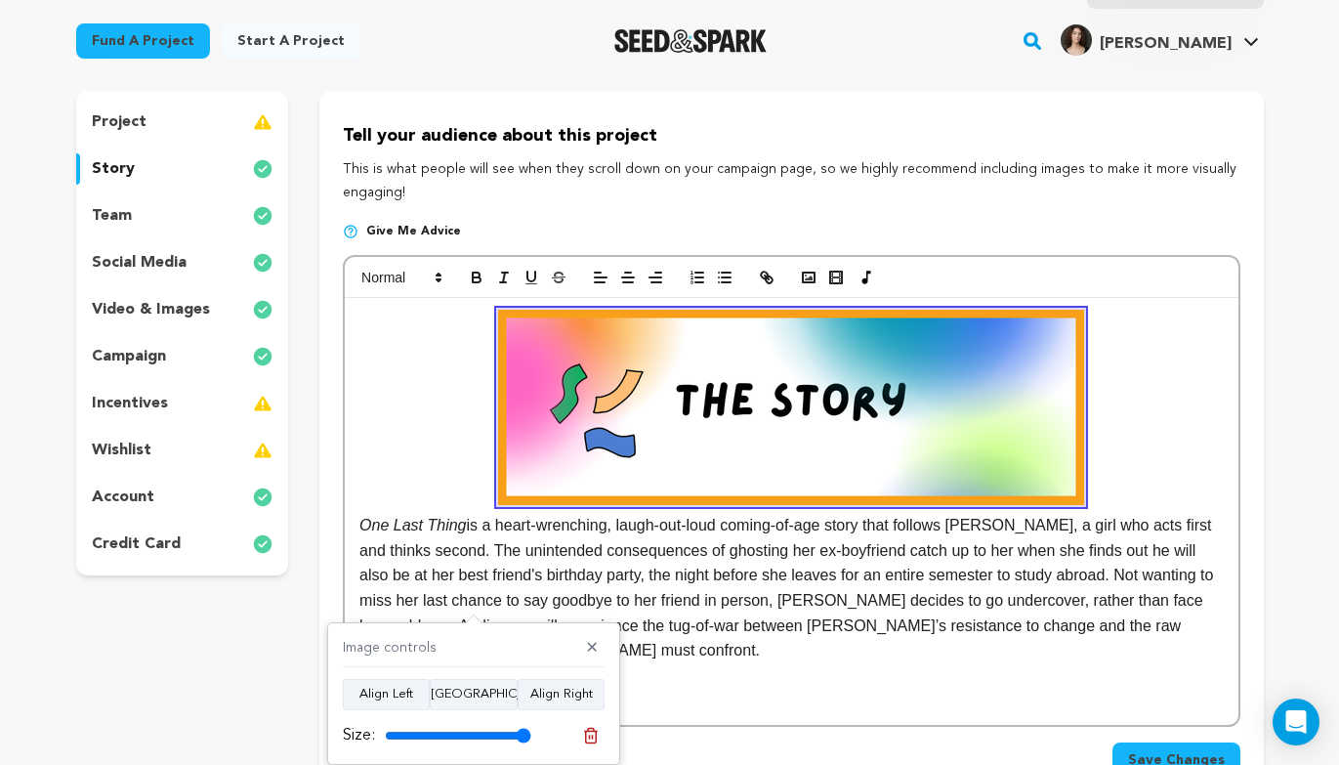
click at [1193, 747] on button "Save Changes" at bounding box center [1177, 759] width 128 height 35
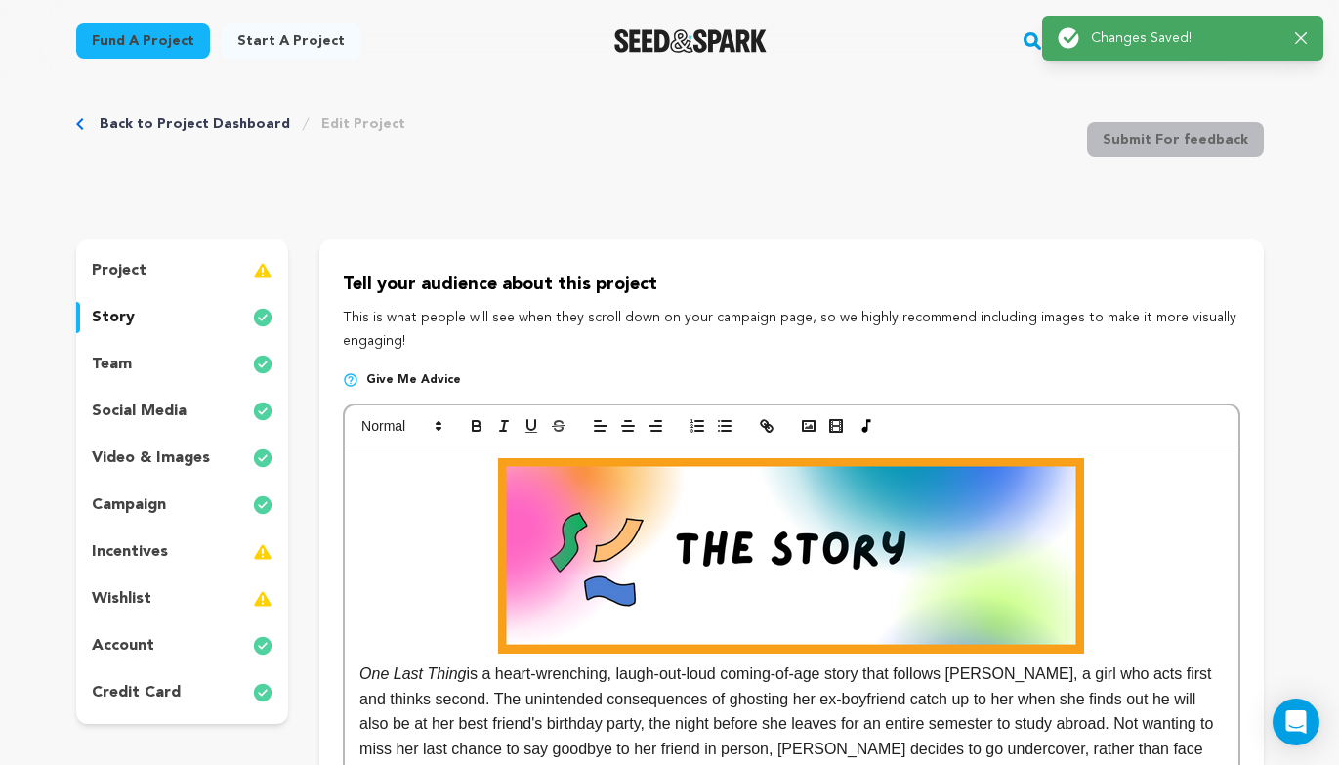
scroll to position [0, 0]
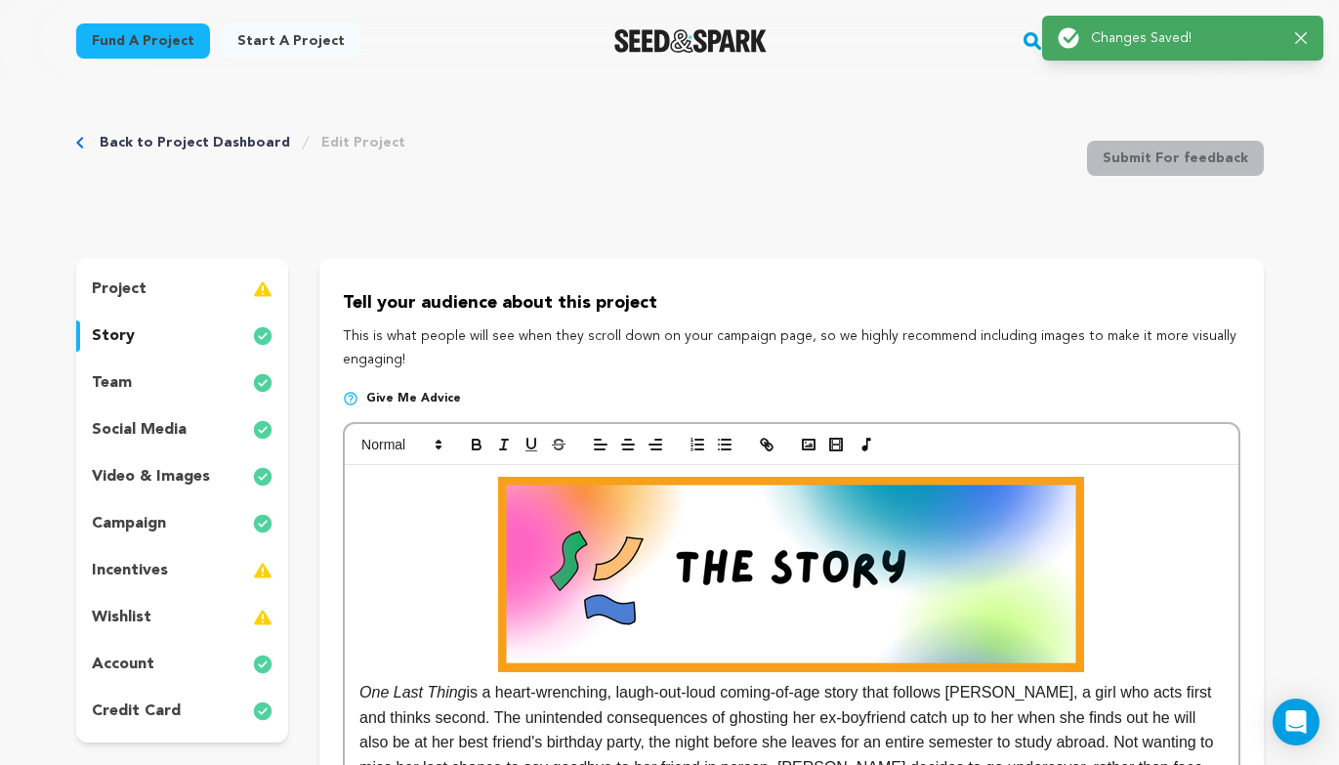
click at [203, 386] on div "team" at bounding box center [182, 382] width 213 height 31
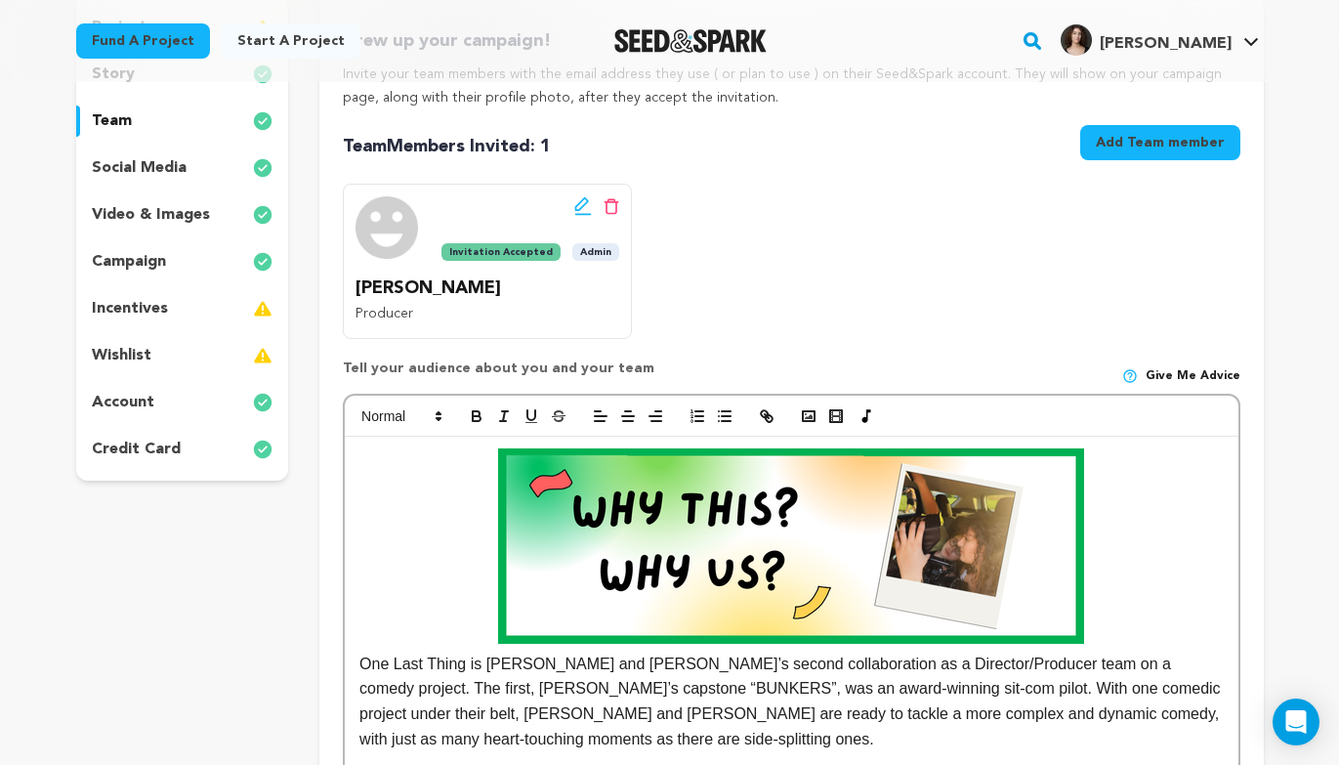
scroll to position [251, 0]
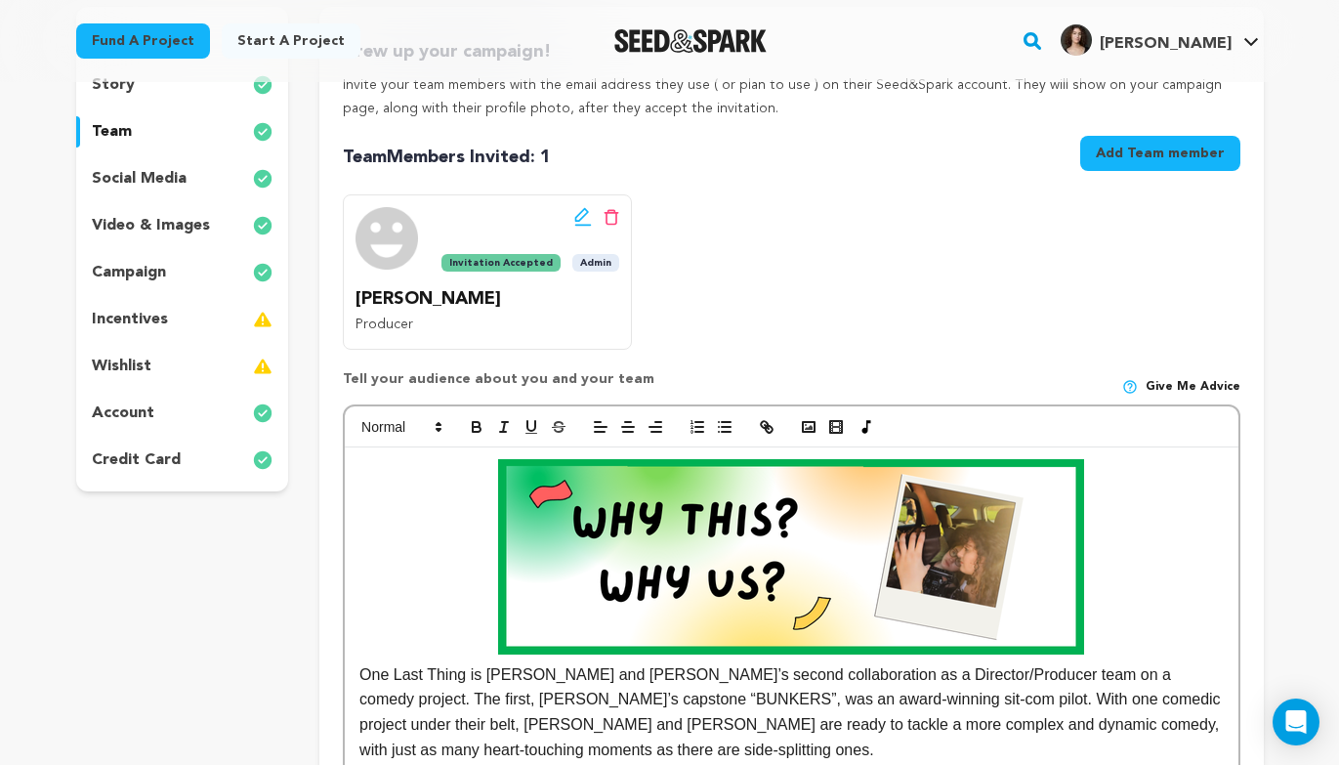
click at [201, 234] on p "video & images" at bounding box center [151, 225] width 118 height 23
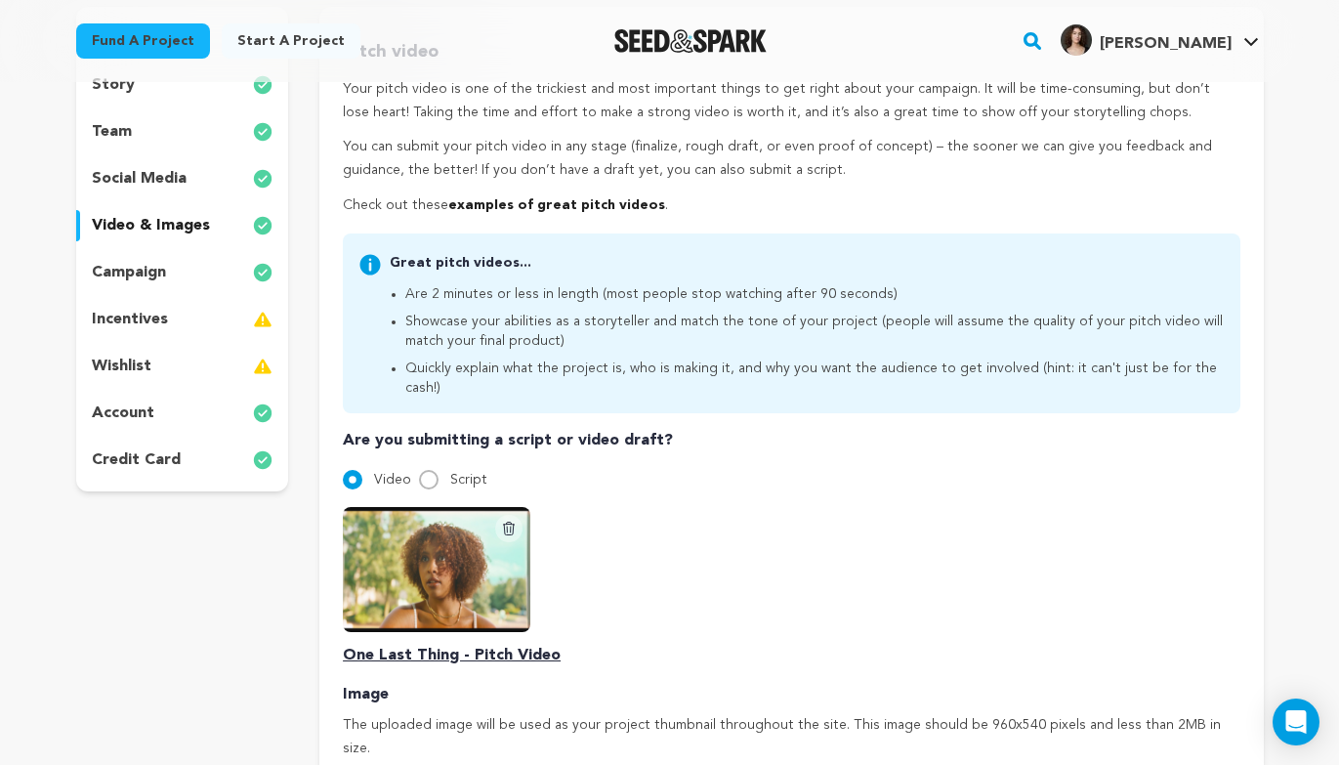
click at [201, 271] on div "campaign" at bounding box center [182, 272] width 213 height 31
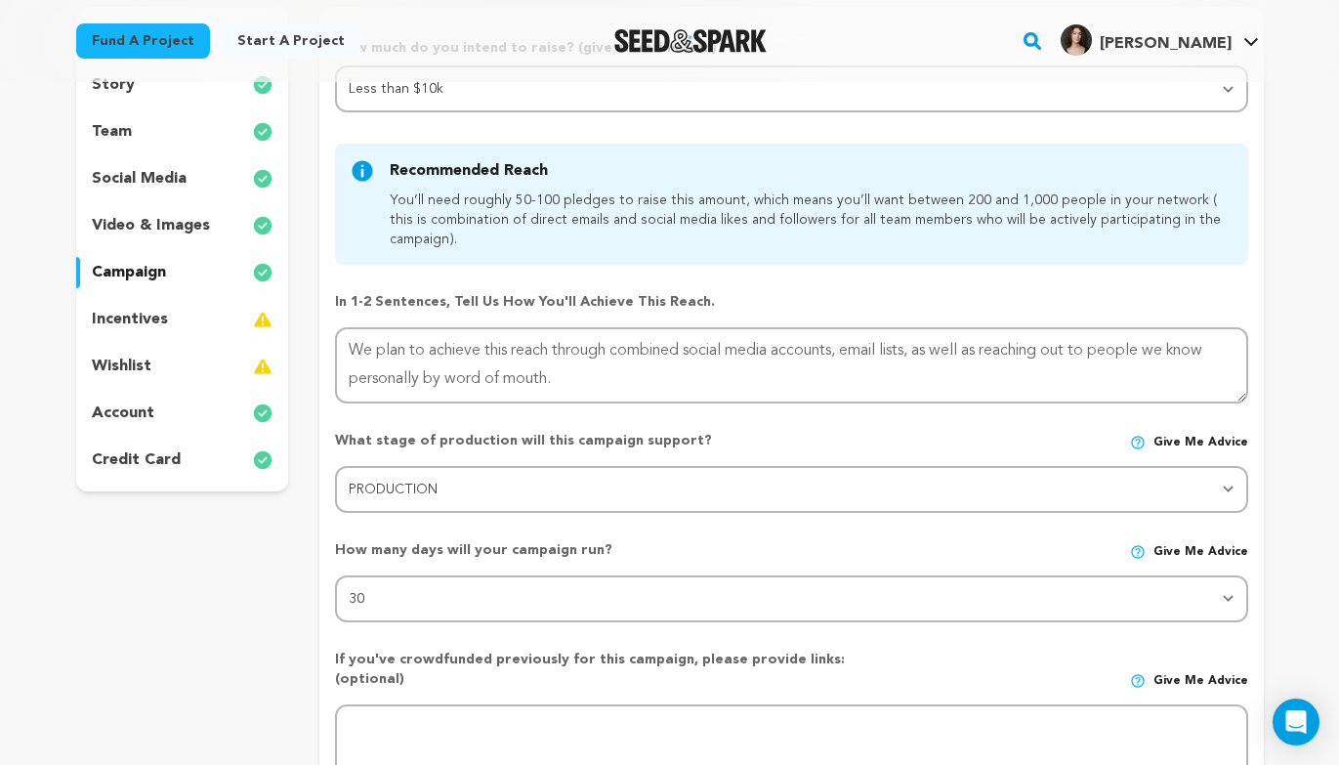
click at [200, 136] on div "team" at bounding box center [182, 131] width 213 height 31
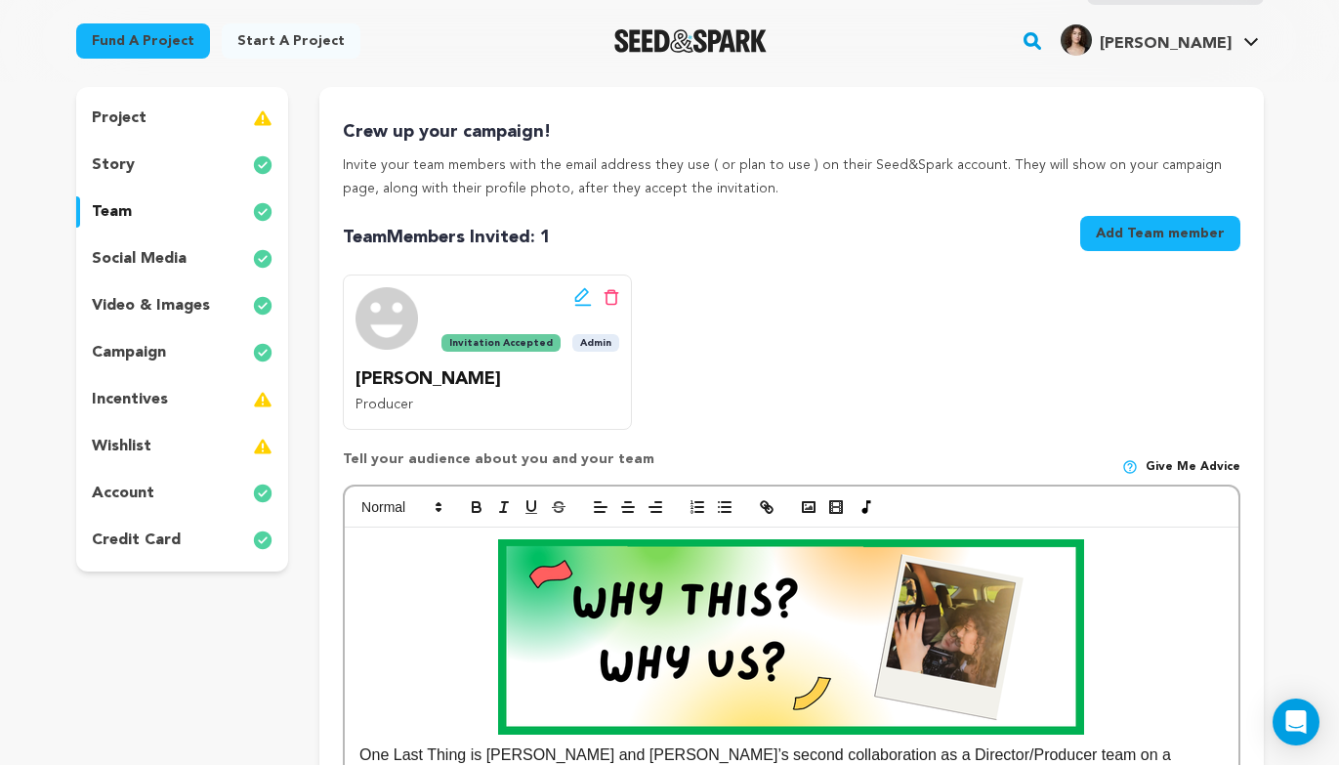
scroll to position [159, 0]
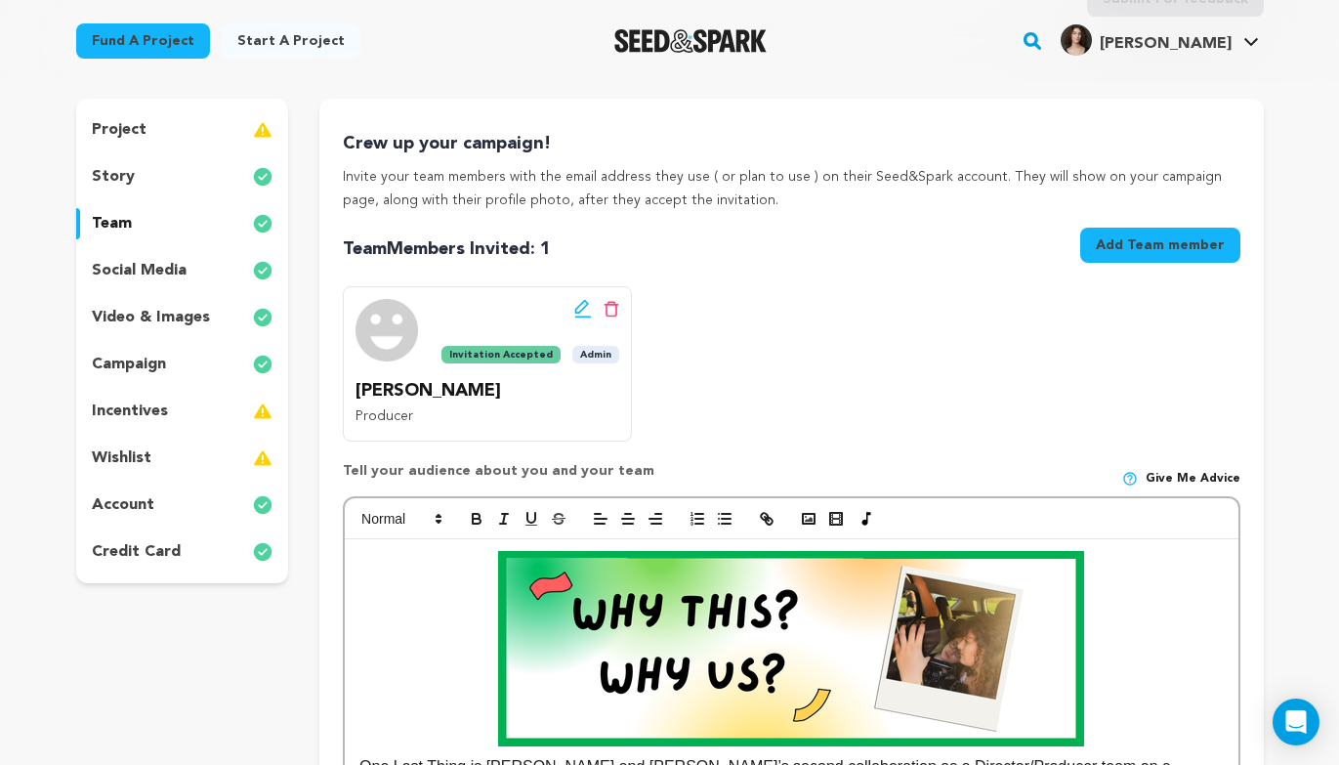
click at [201, 145] on div "project story team social media video & images campaign incentives wishlist acc…" at bounding box center [182, 341] width 213 height 484
click at [199, 132] on div "project" at bounding box center [182, 129] width 213 height 31
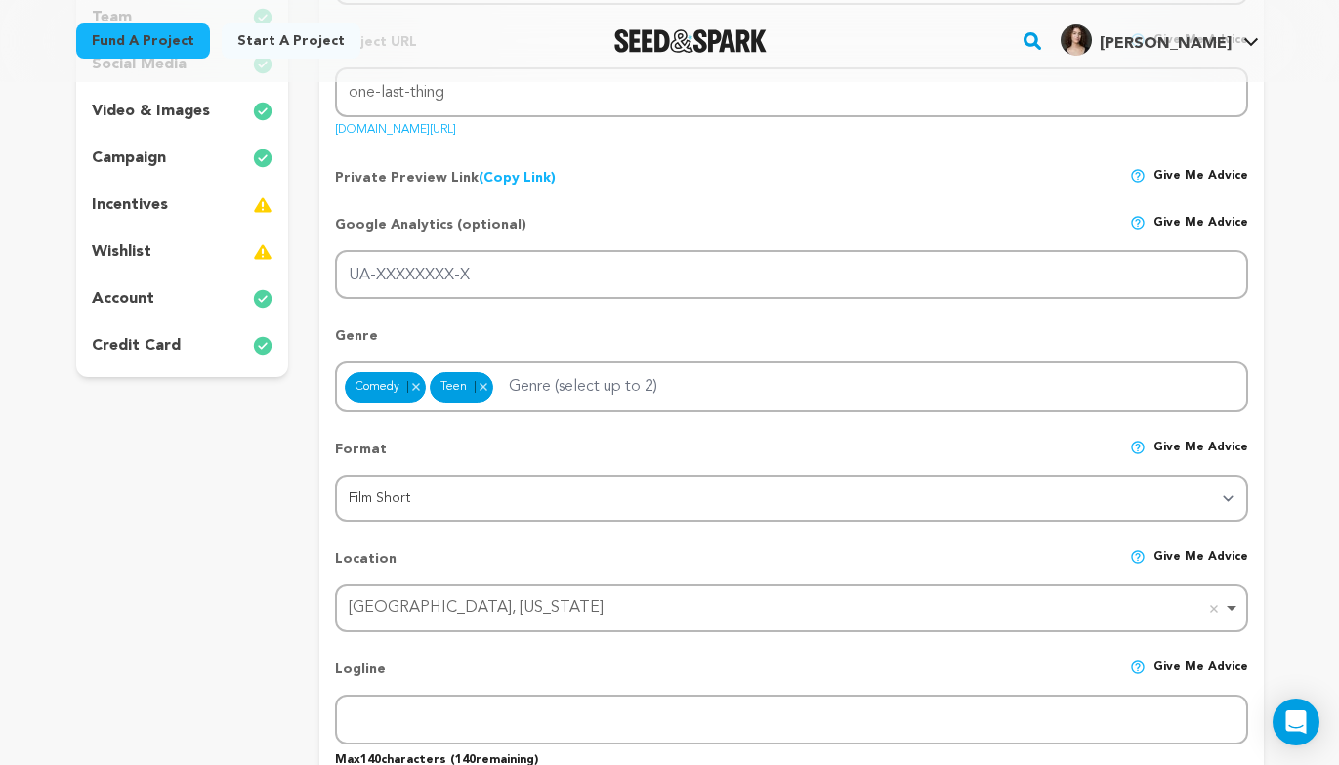
scroll to position [412, 0]
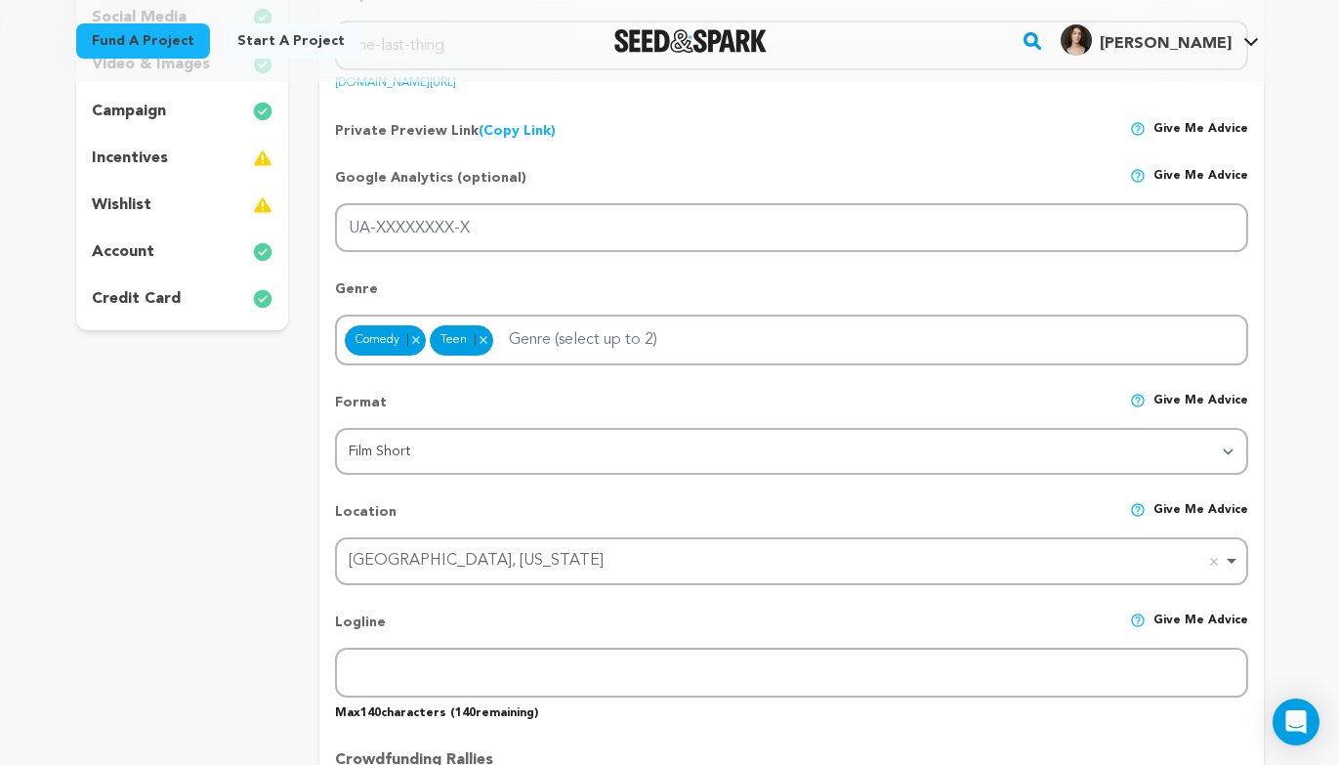
click at [511, 133] on link "(Copy Link) Copy private preview link" at bounding box center [517, 131] width 77 height 14
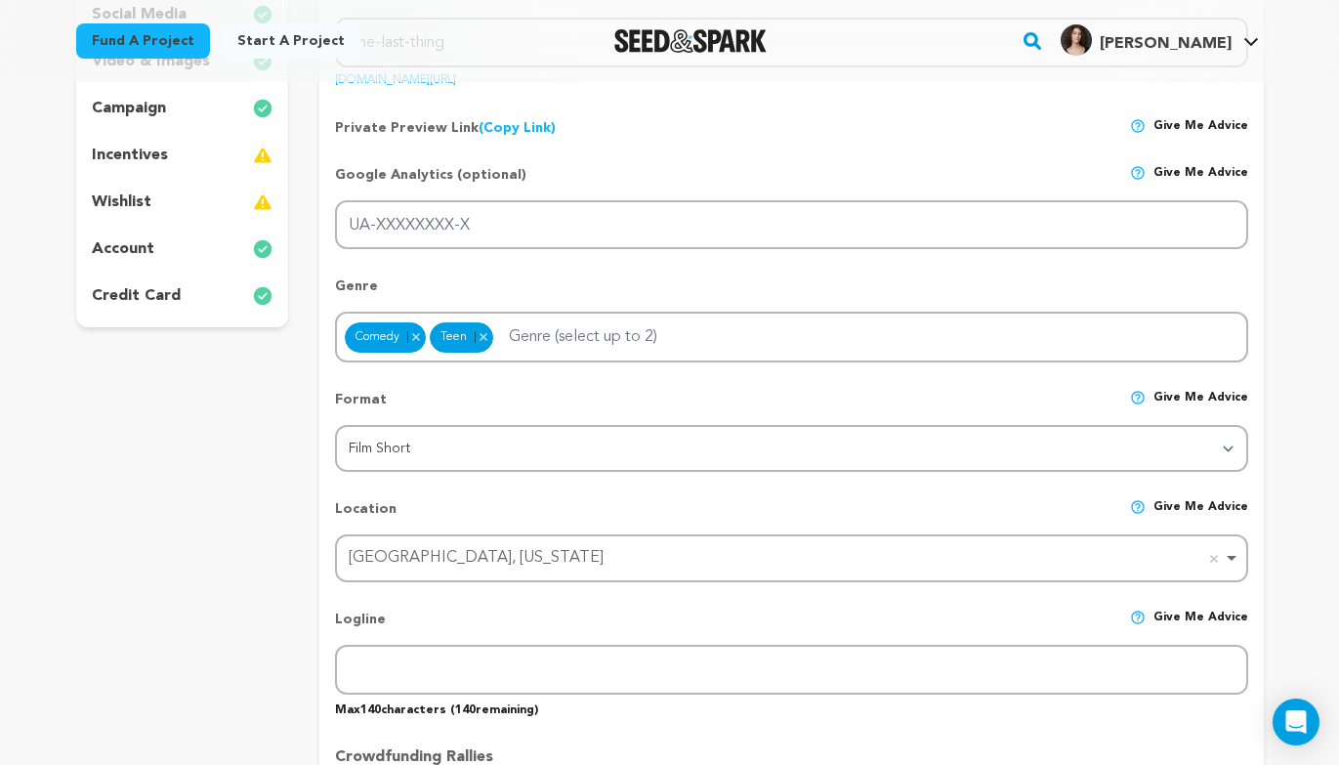
scroll to position [172, 0]
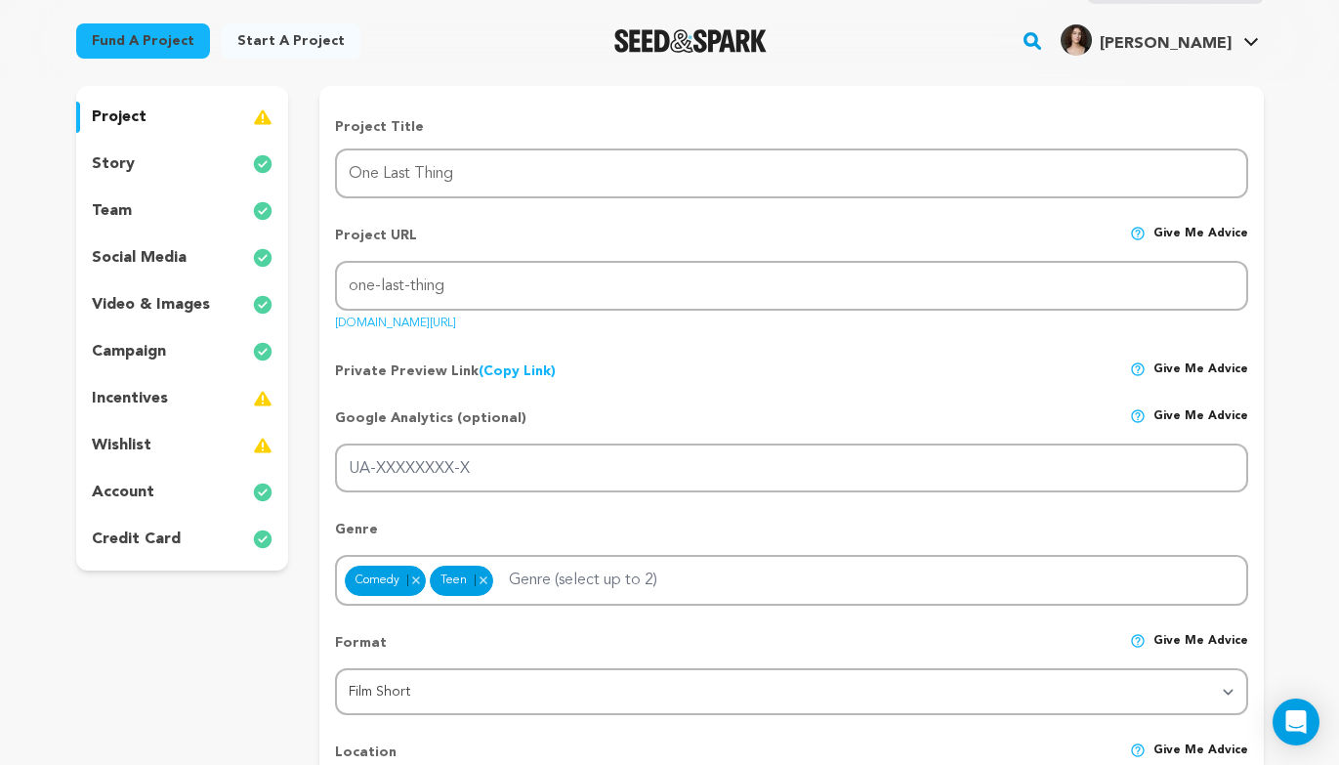
click at [139, 148] on div "story" at bounding box center [182, 163] width 213 height 31
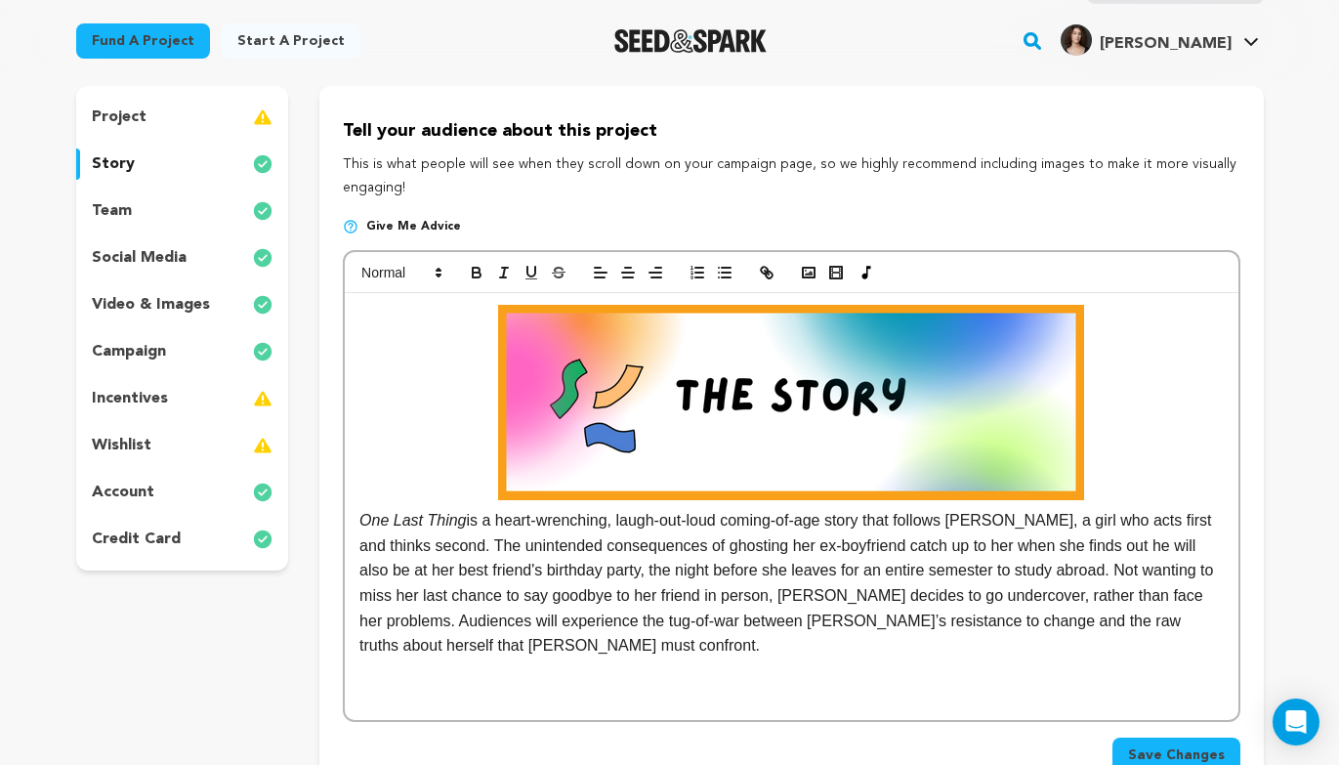
click at [608, 353] on img at bounding box center [791, 402] width 586 height 195
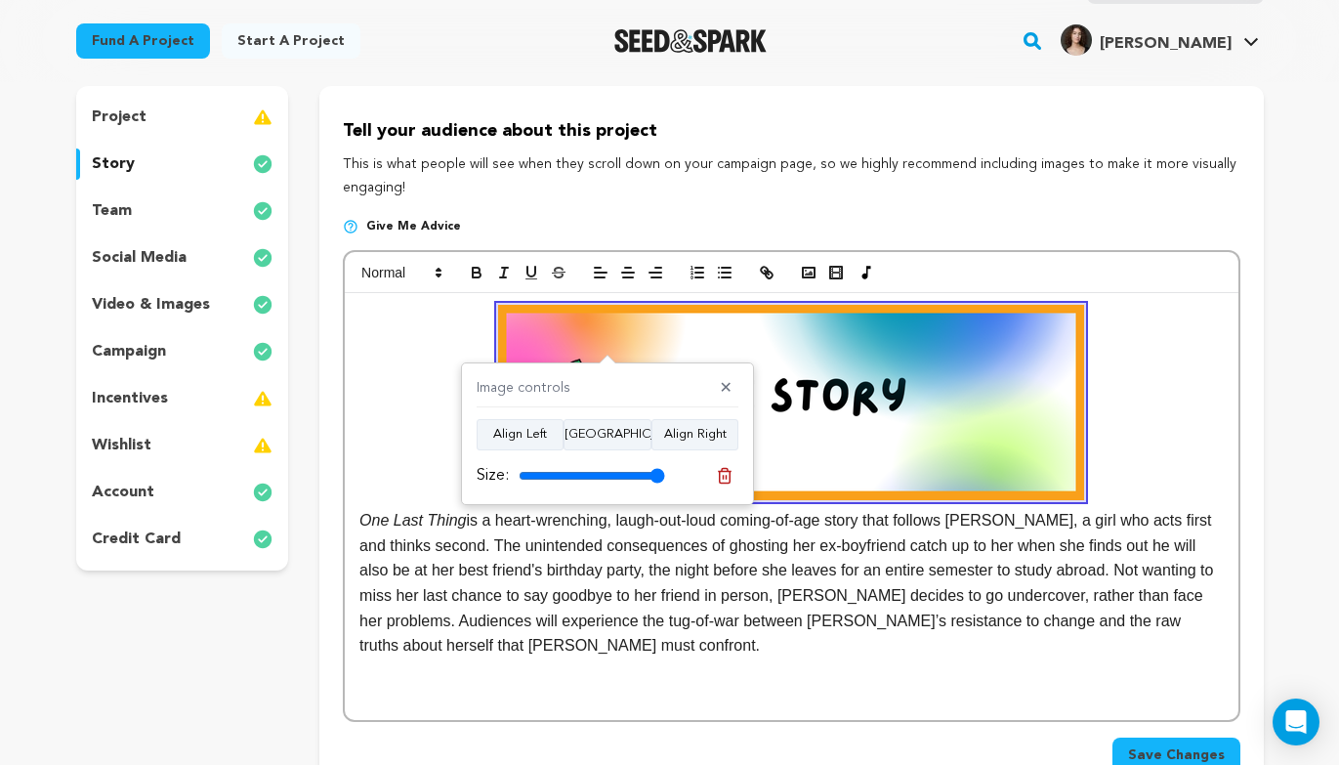
click at [737, 483] on button at bounding box center [724, 475] width 27 height 27
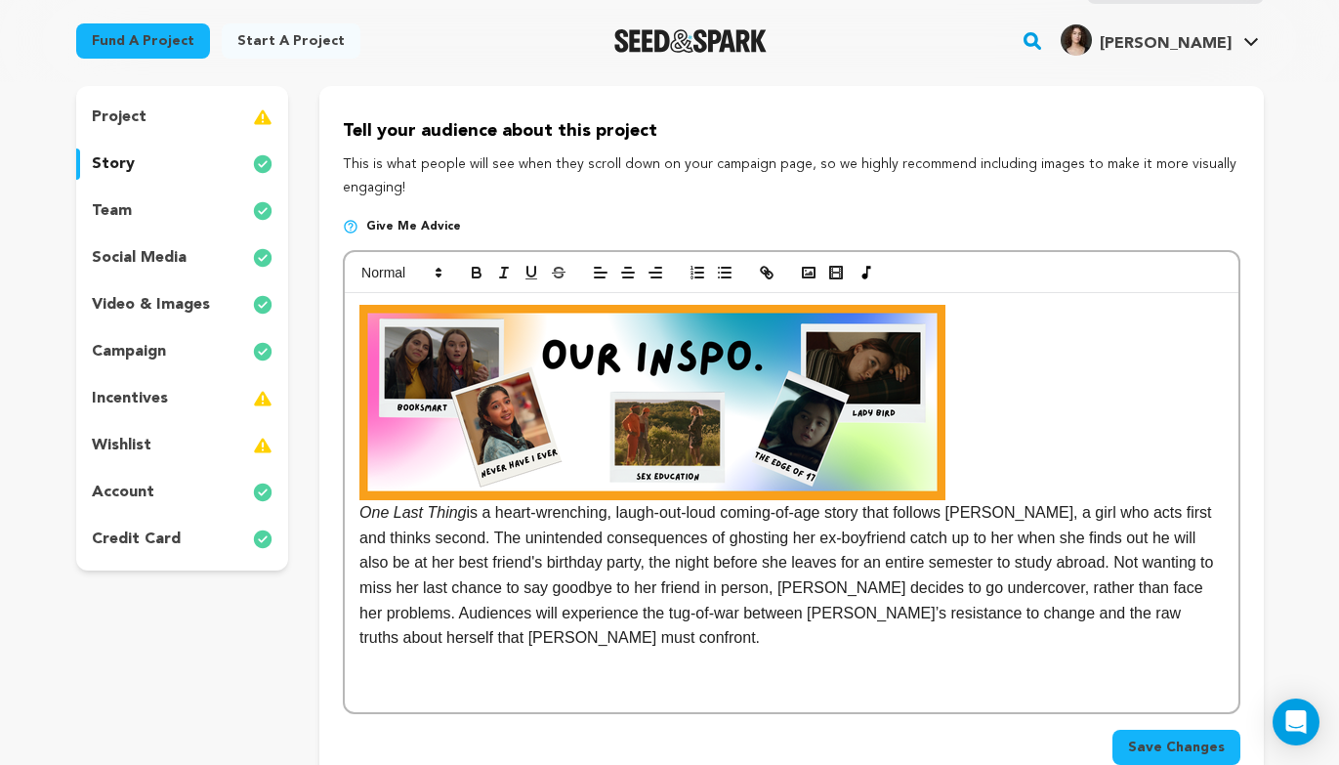
click at [635, 398] on img at bounding box center [652, 402] width 586 height 195
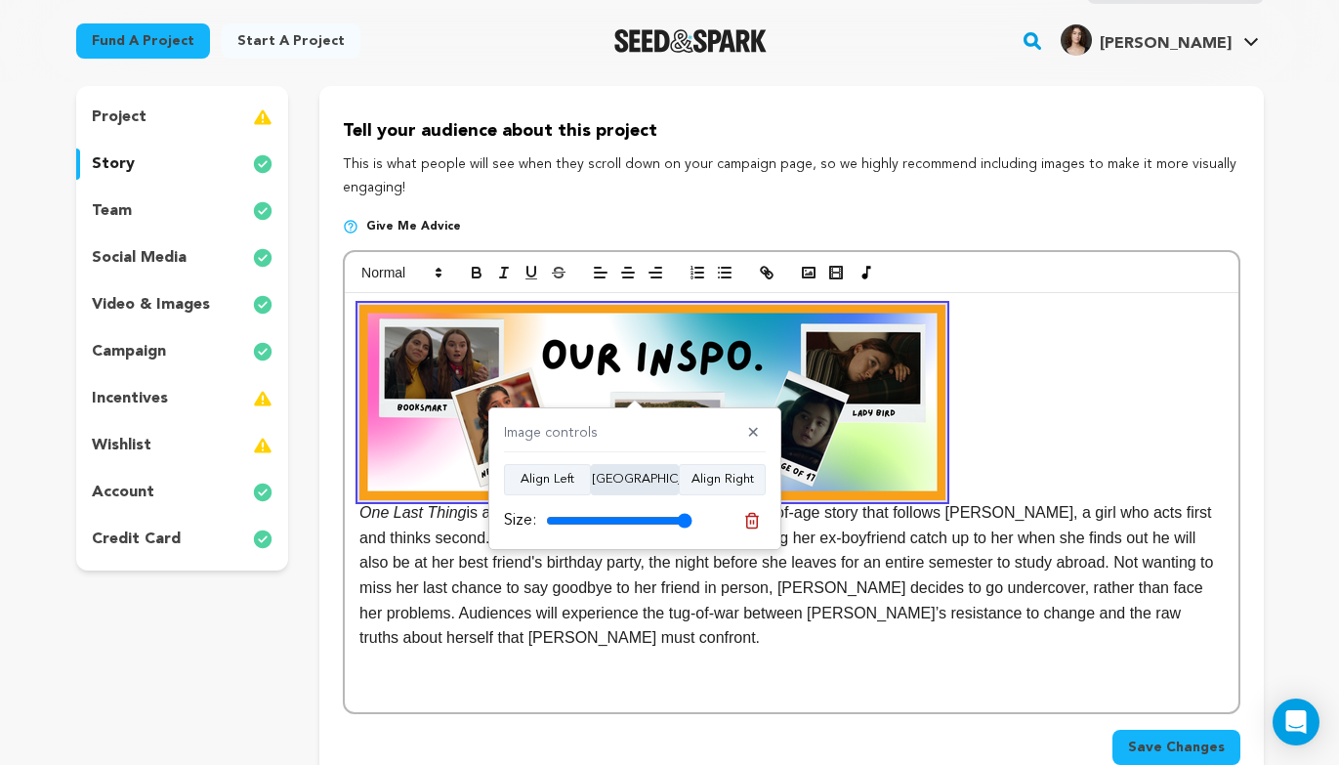
click at [653, 479] on button "Align Center" at bounding box center [635, 479] width 88 height 31
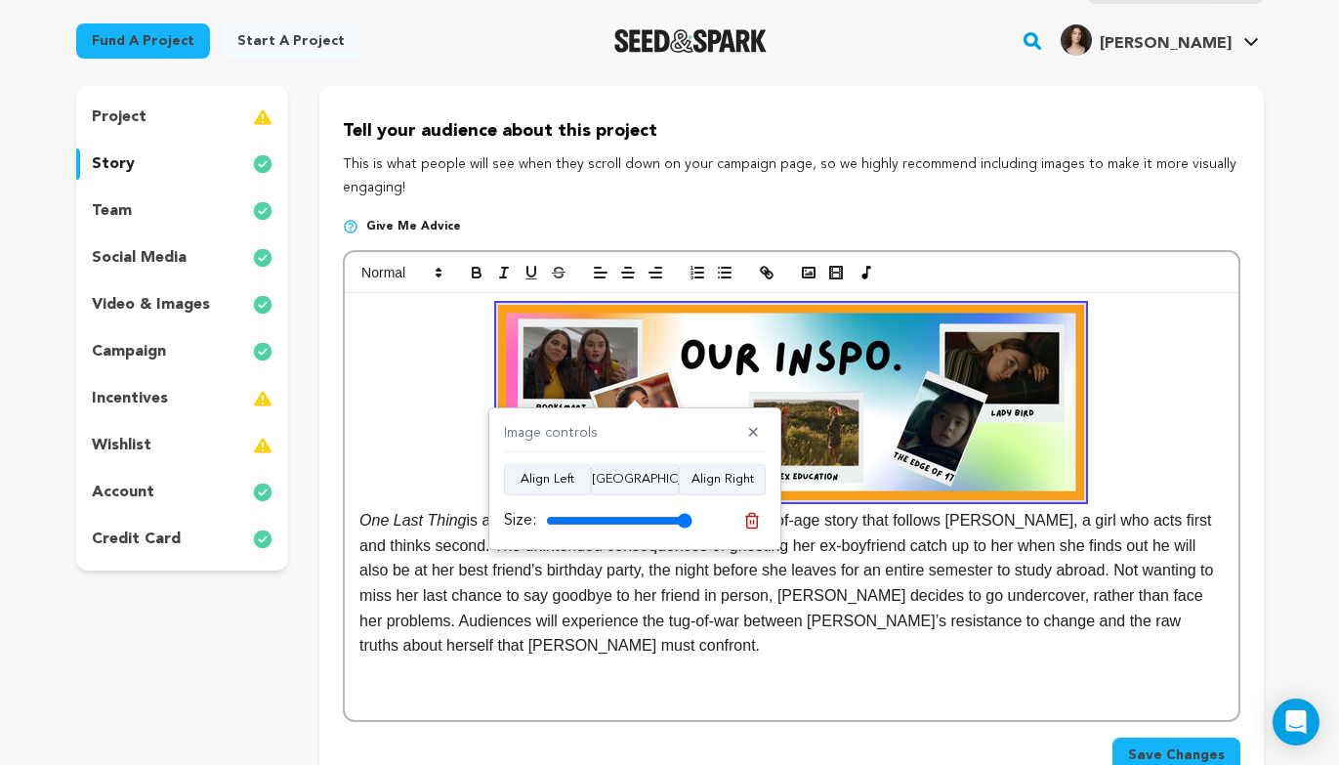
click at [360, 568] on p "One Last Thing is a heart-wrenching, laugh-out-loud coming-of-age story that fo…" at bounding box center [790, 482] width 863 height 354
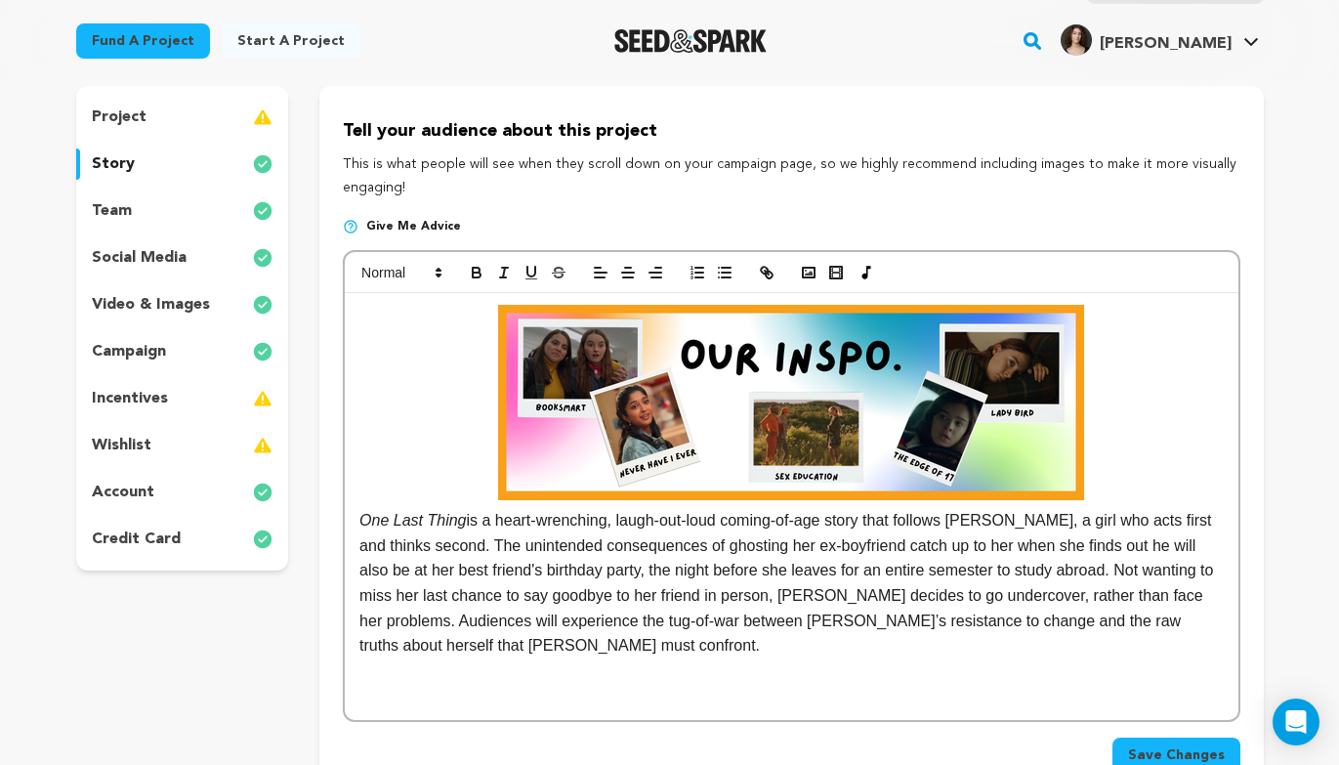
click at [1147, 737] on div "Save Changes" at bounding box center [791, 747] width 897 height 51
click at [1150, 742] on button "Save Changes" at bounding box center [1177, 754] width 128 height 35
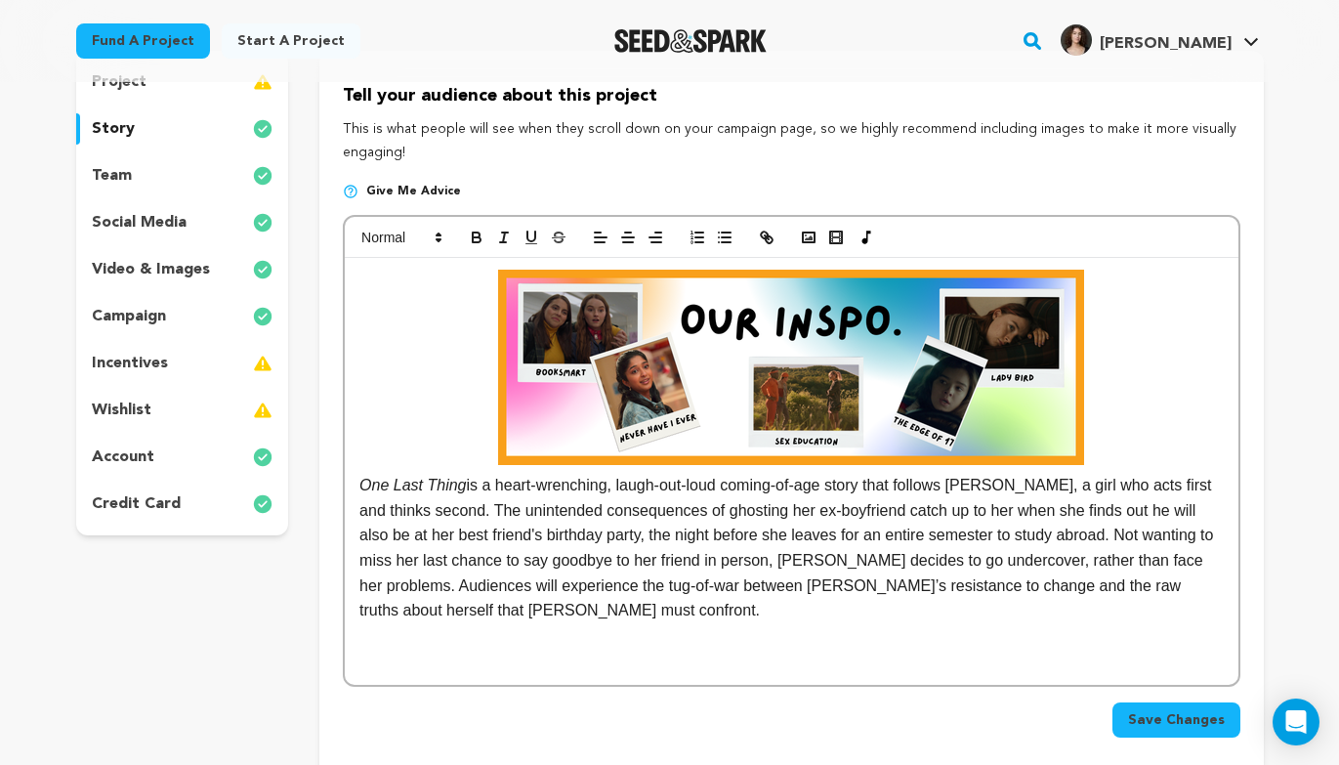
scroll to position [523, 0]
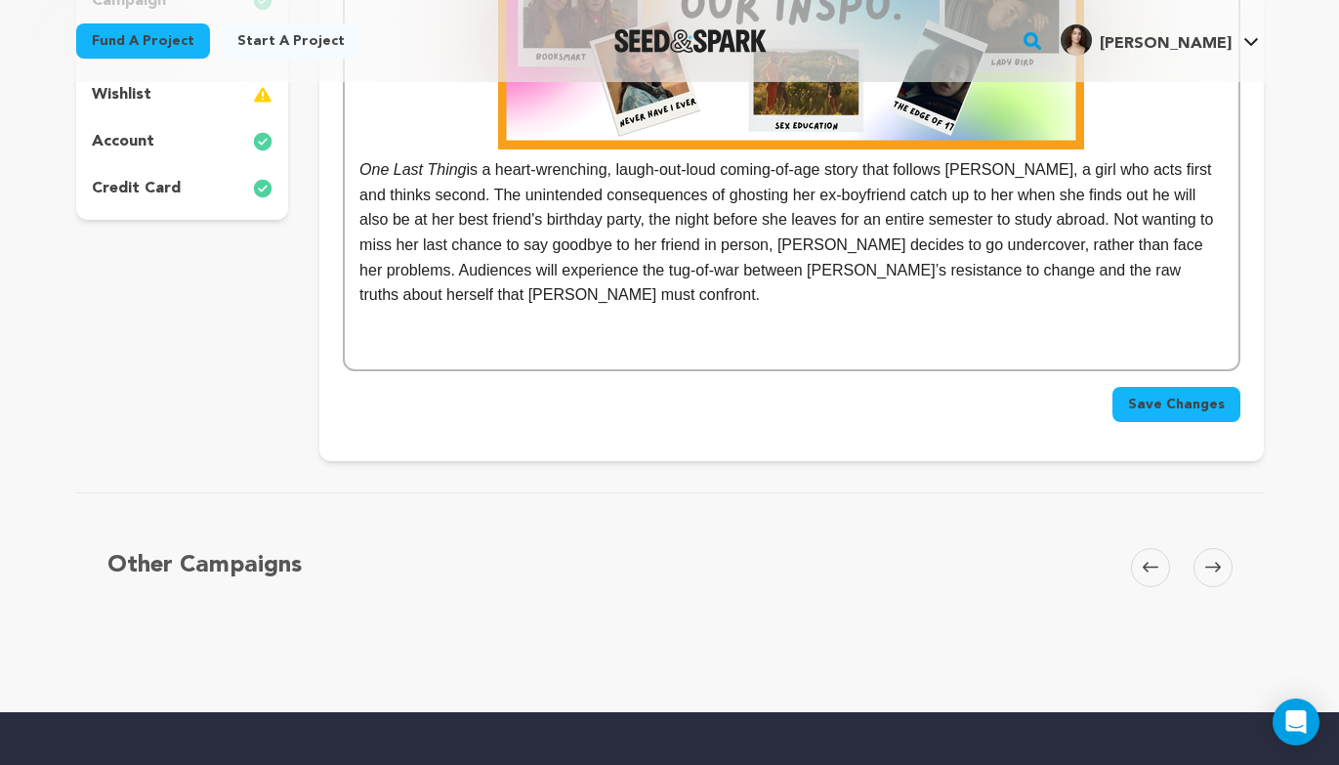
click at [1184, 399] on span "Save Changes" at bounding box center [1176, 405] width 97 height 20
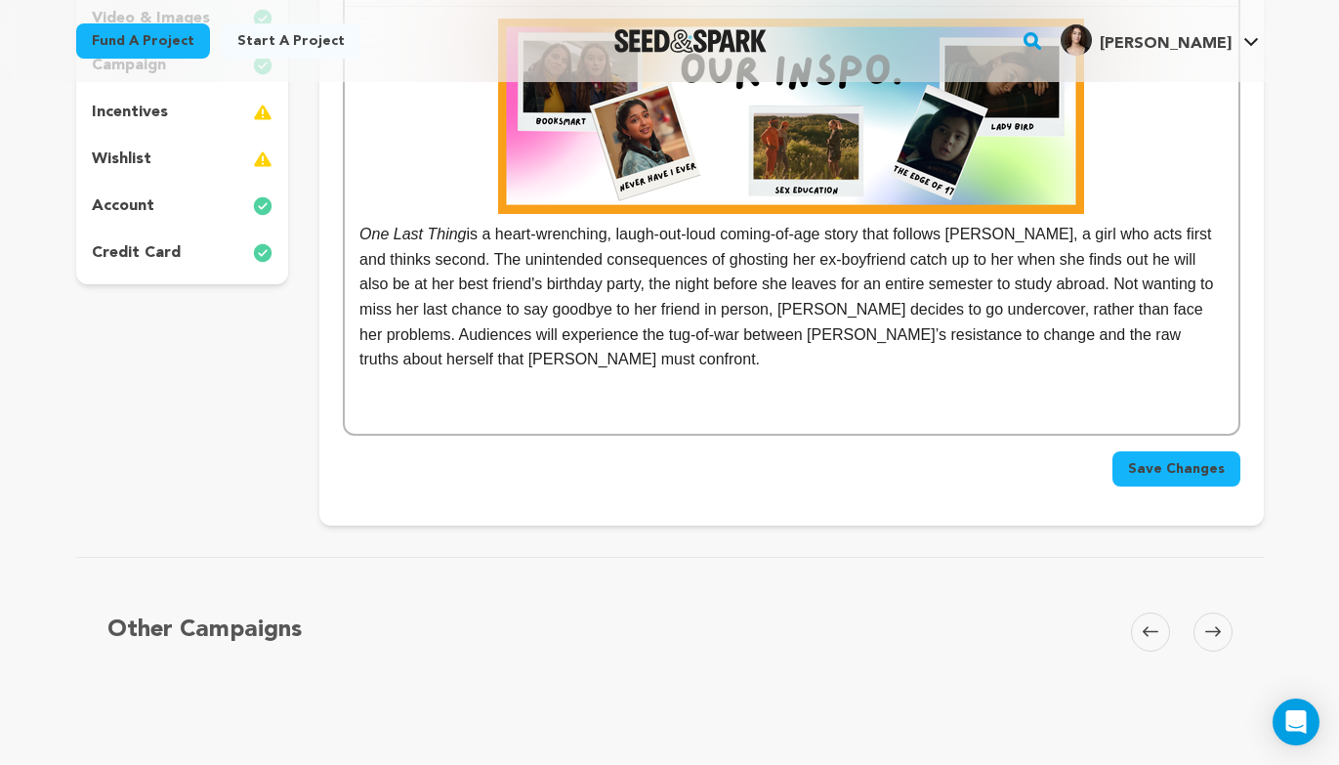
scroll to position [468, 0]
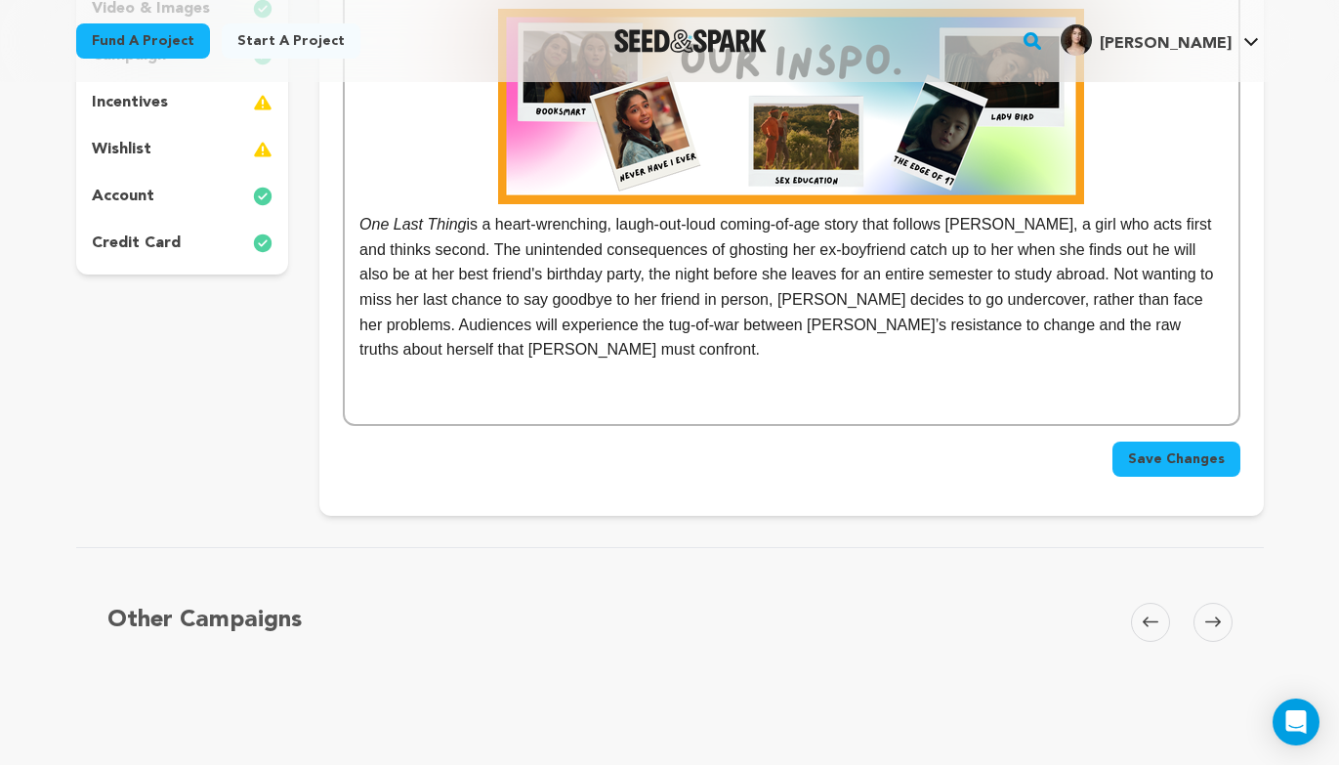
click at [661, 392] on p at bounding box center [790, 399] width 863 height 25
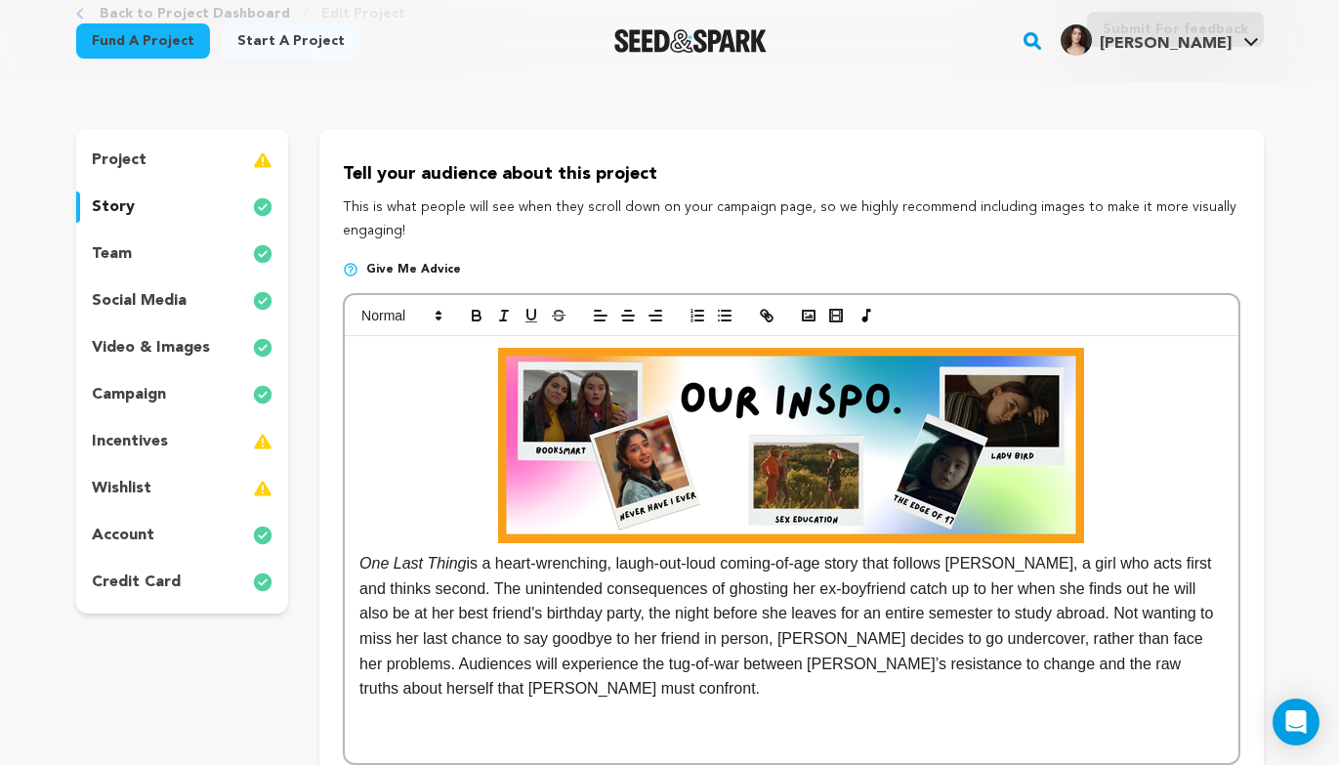
scroll to position [133, 0]
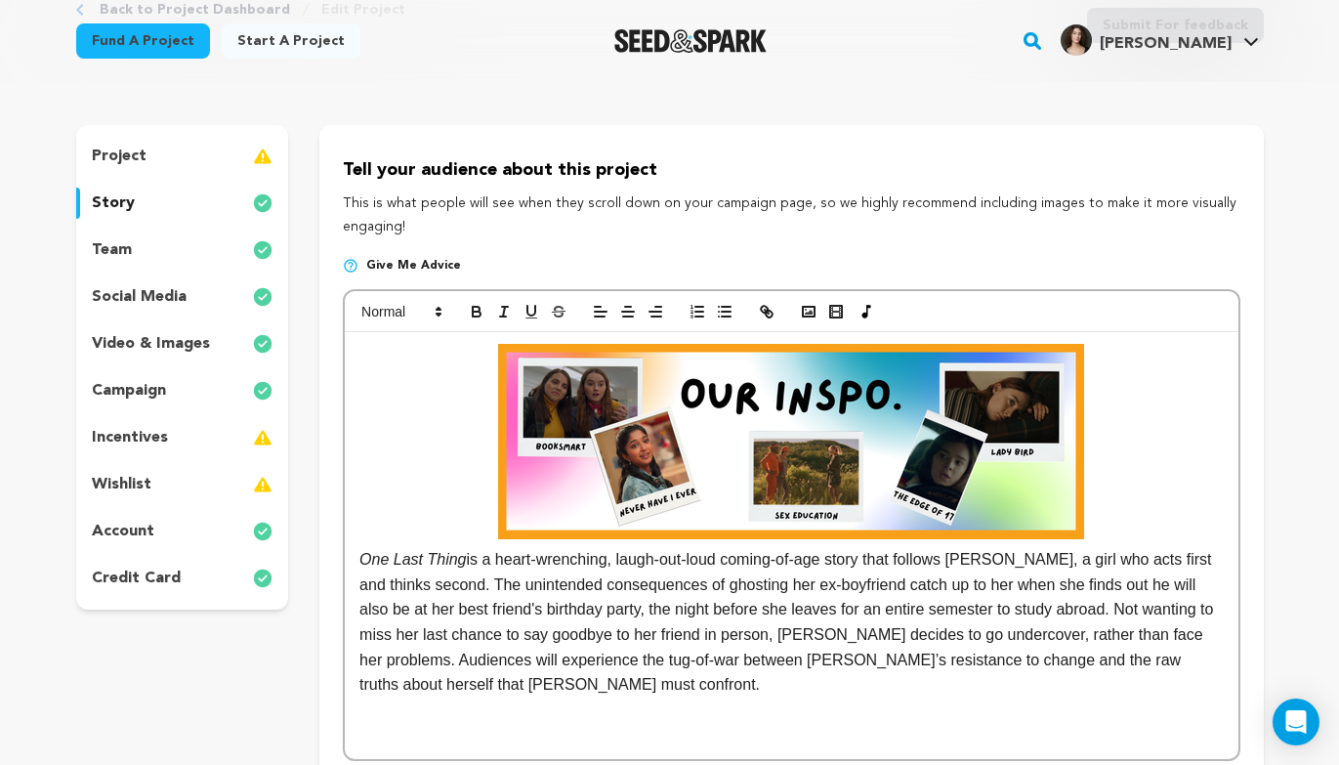
click at [189, 253] on div "team" at bounding box center [182, 249] width 213 height 31
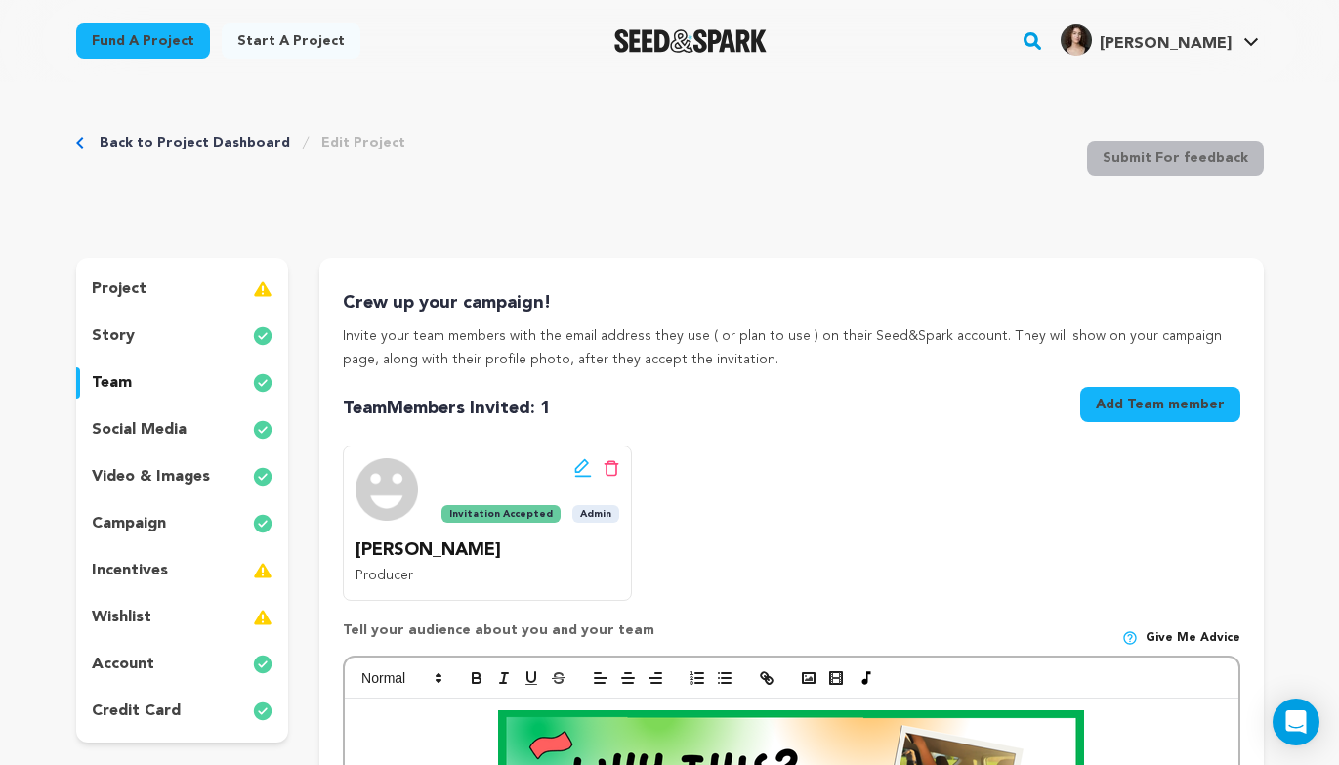
click at [153, 329] on div "story" at bounding box center [182, 335] width 213 height 31
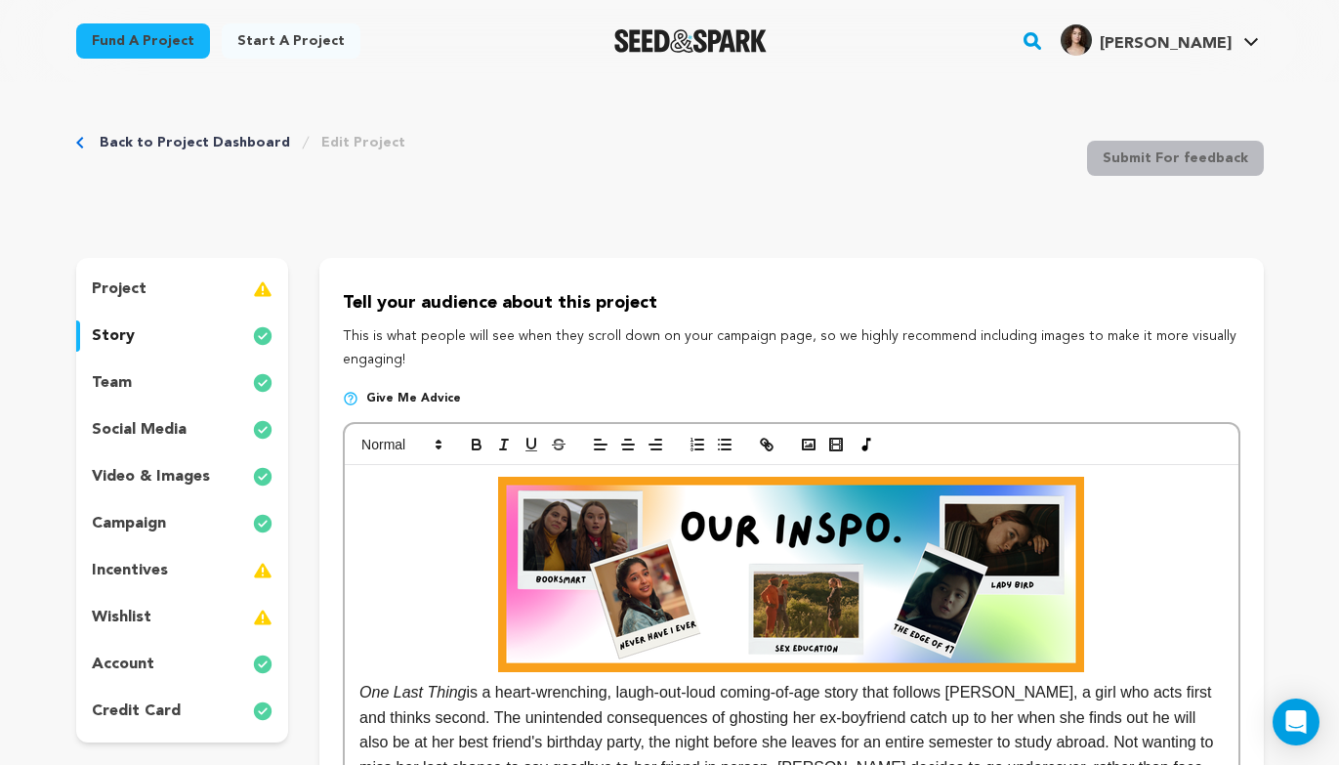
click at [174, 295] on div "project" at bounding box center [182, 289] width 213 height 31
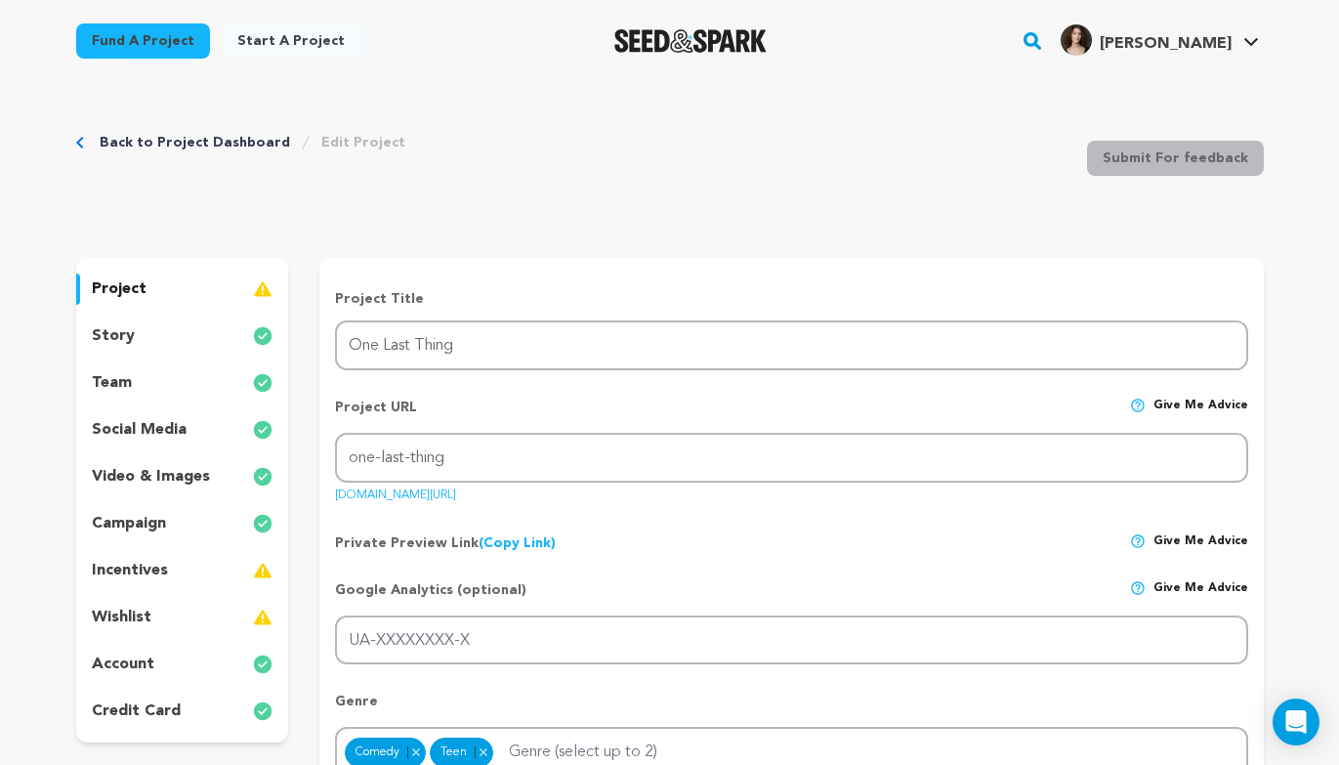
click at [163, 342] on div "story" at bounding box center [182, 335] width 213 height 31
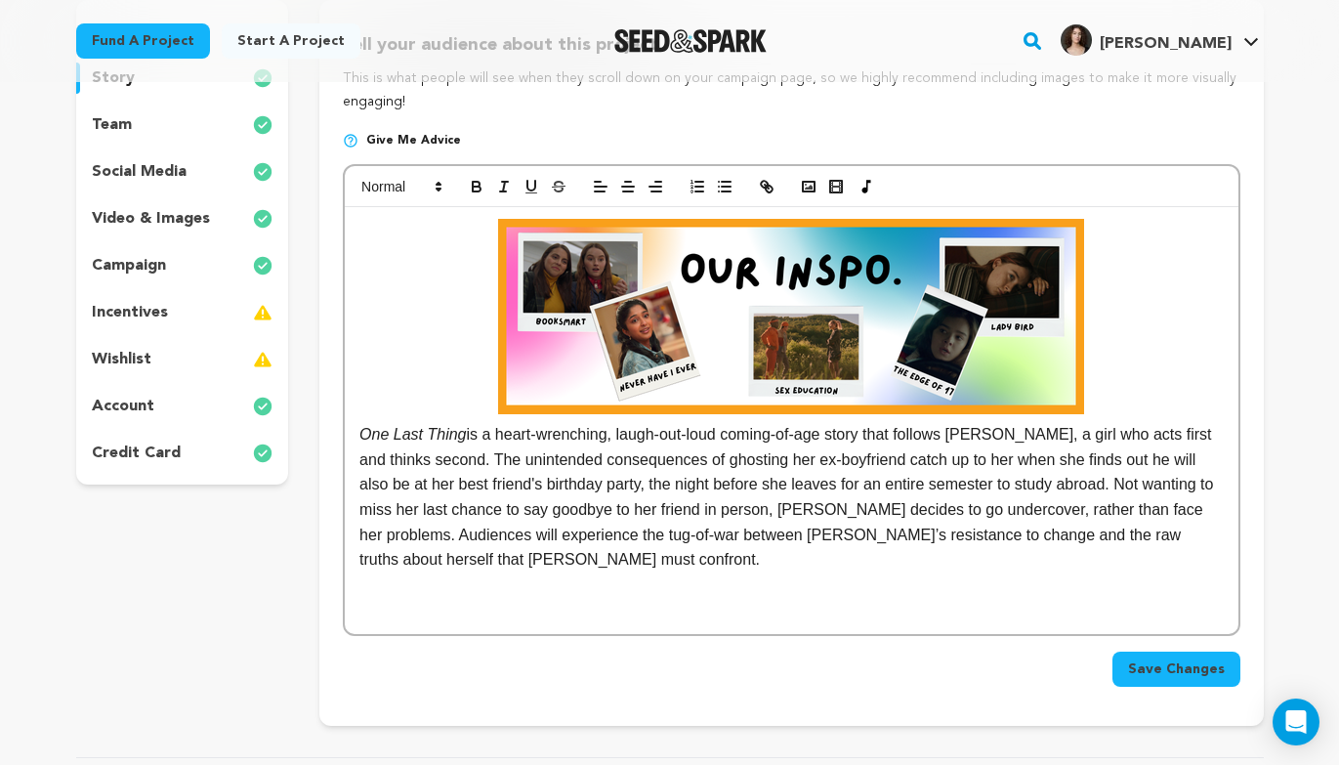
scroll to position [274, 0]
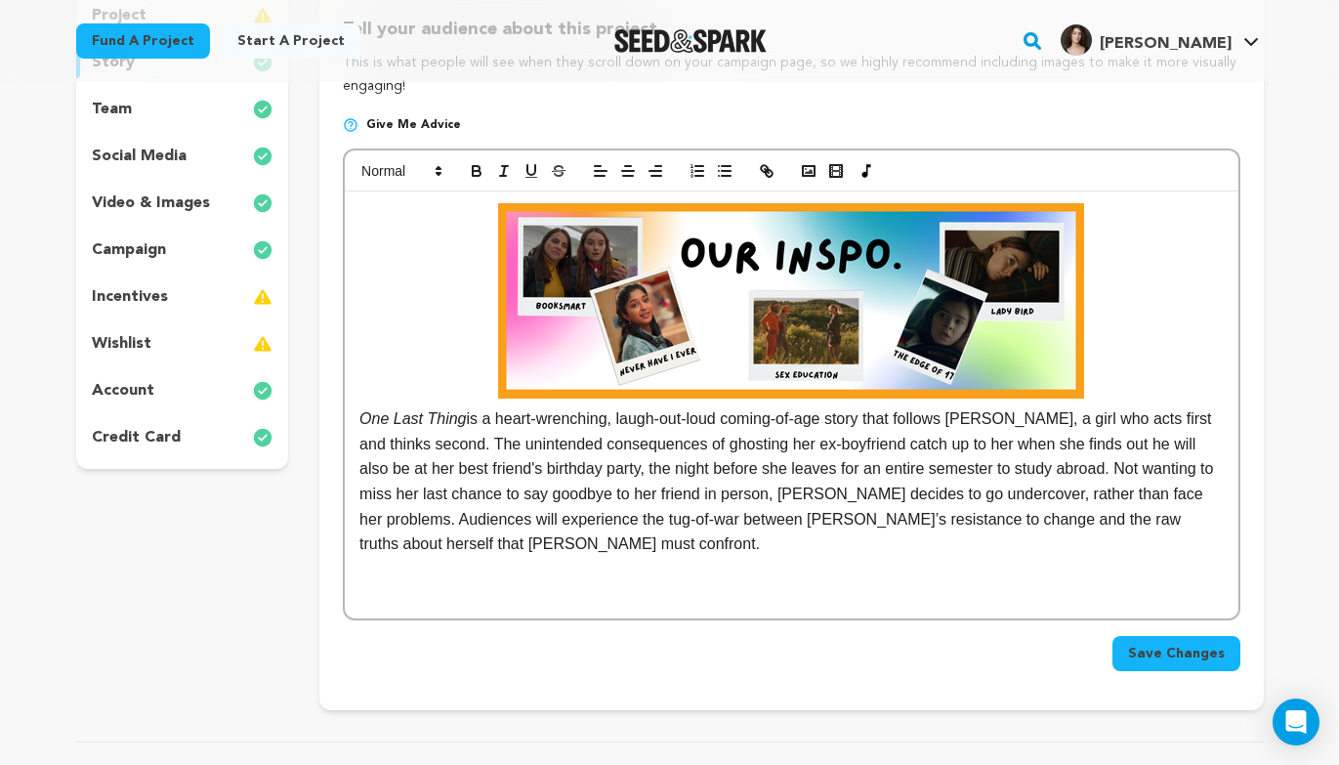
click at [701, 551] on p "One Last Thing is a heart-wrenching, laugh-out-loud coming-of-age story that fo…" at bounding box center [790, 380] width 863 height 354
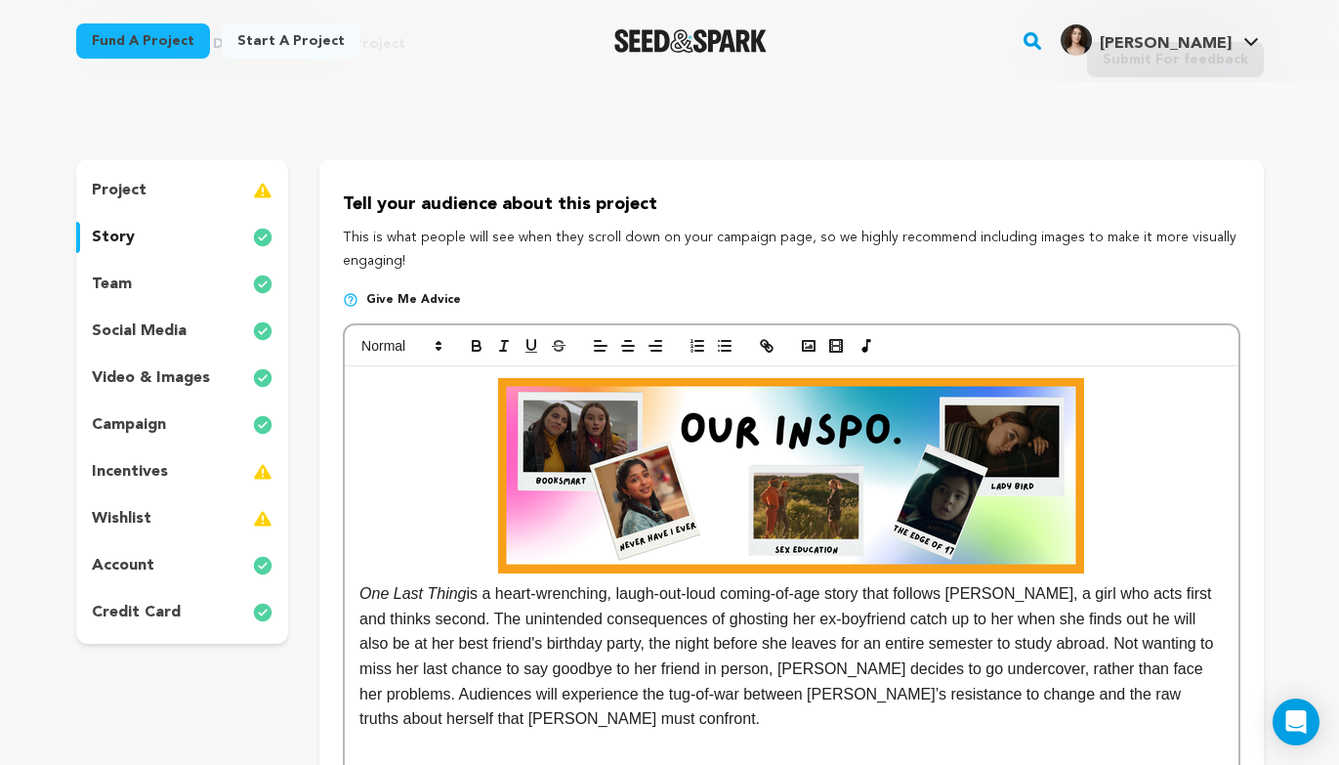
scroll to position [132, 0]
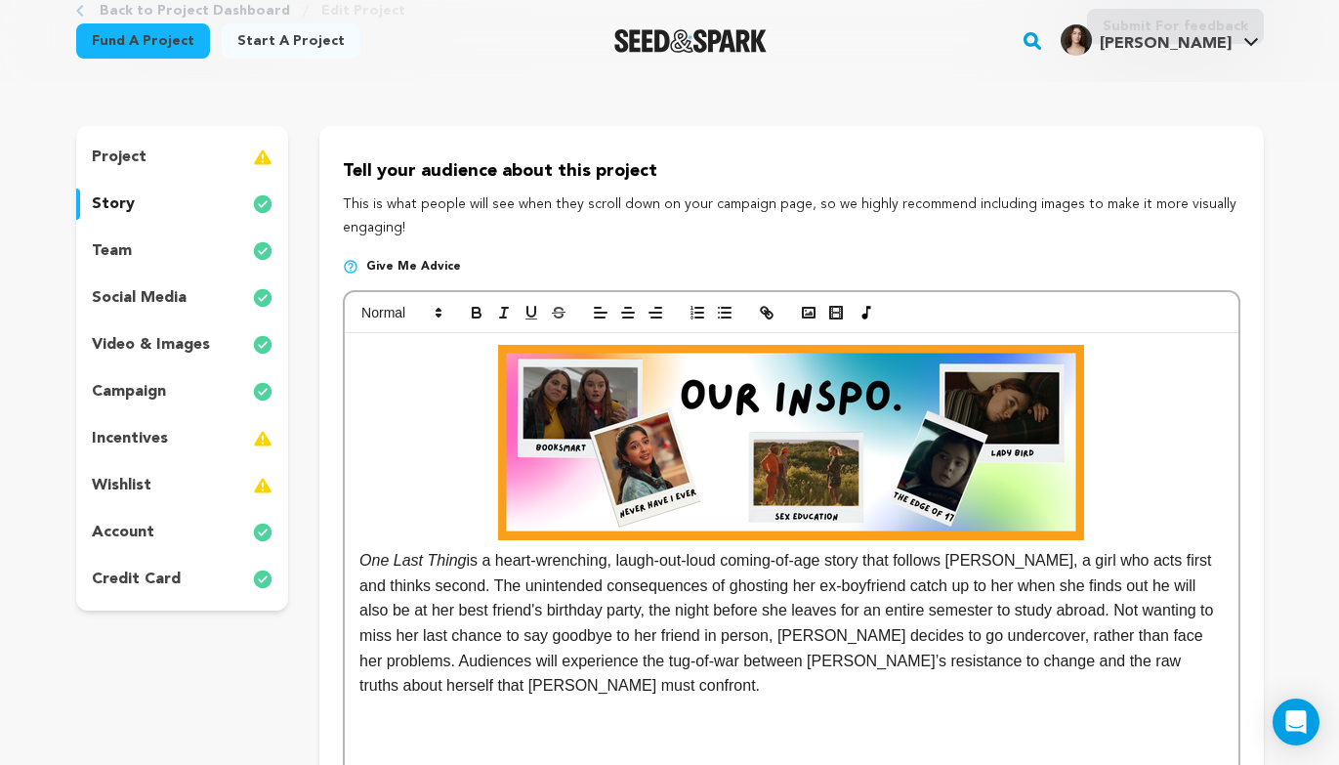
click at [133, 243] on div "team" at bounding box center [182, 250] width 213 height 31
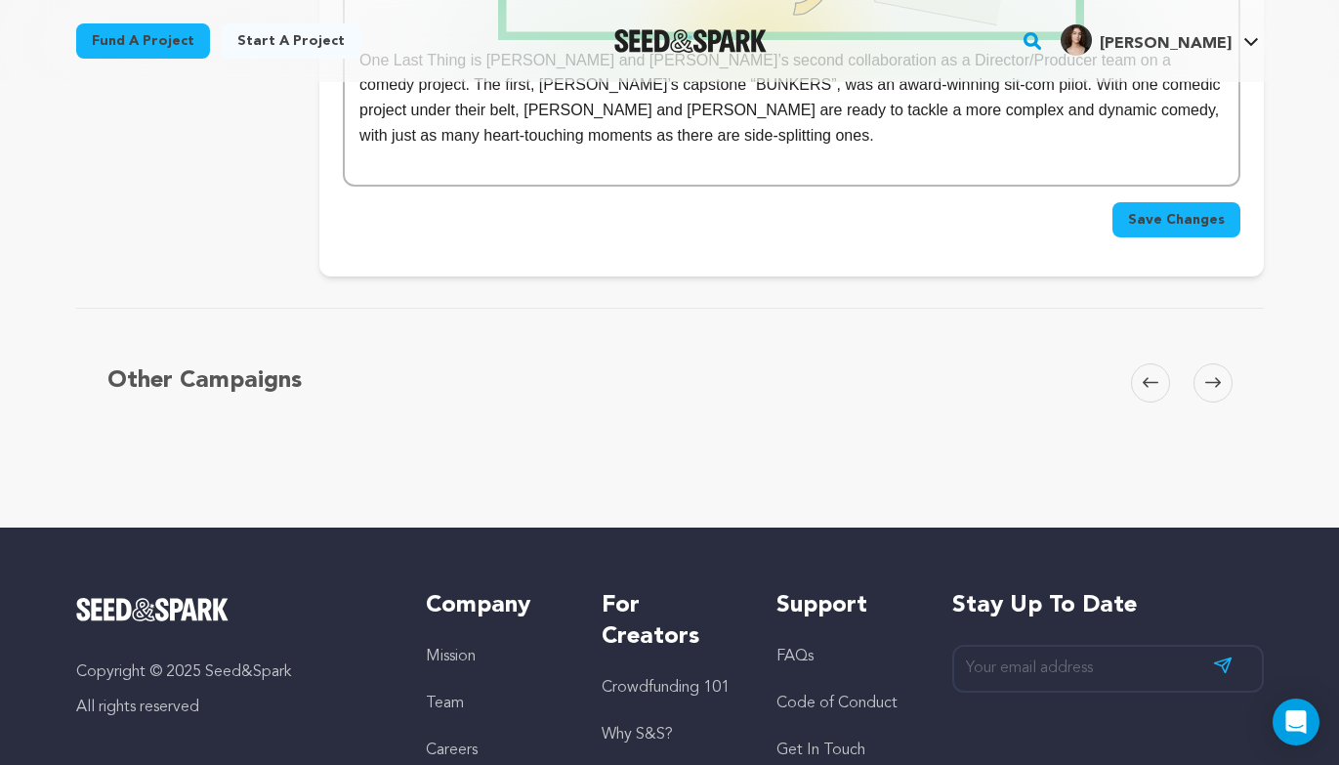
scroll to position [802, 0]
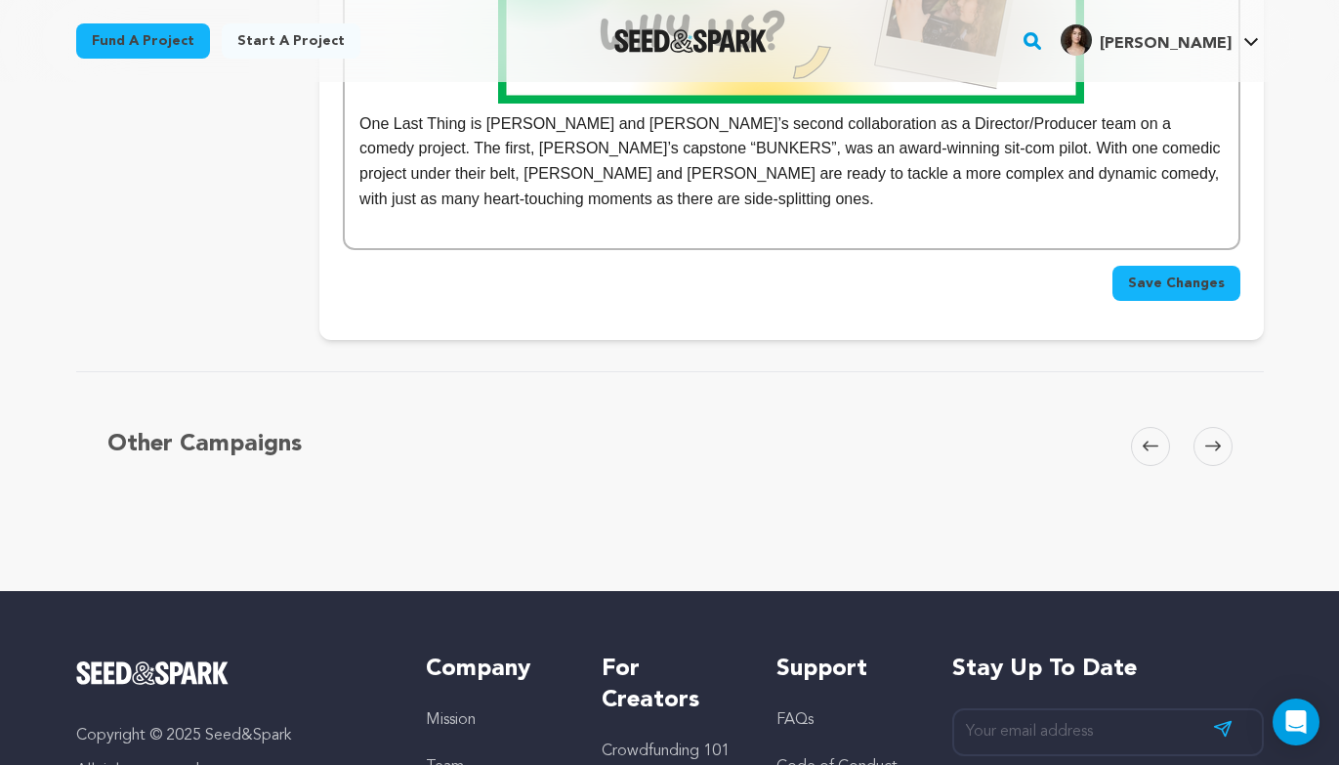
click at [576, 223] on p at bounding box center [790, 223] width 863 height 25
paste div
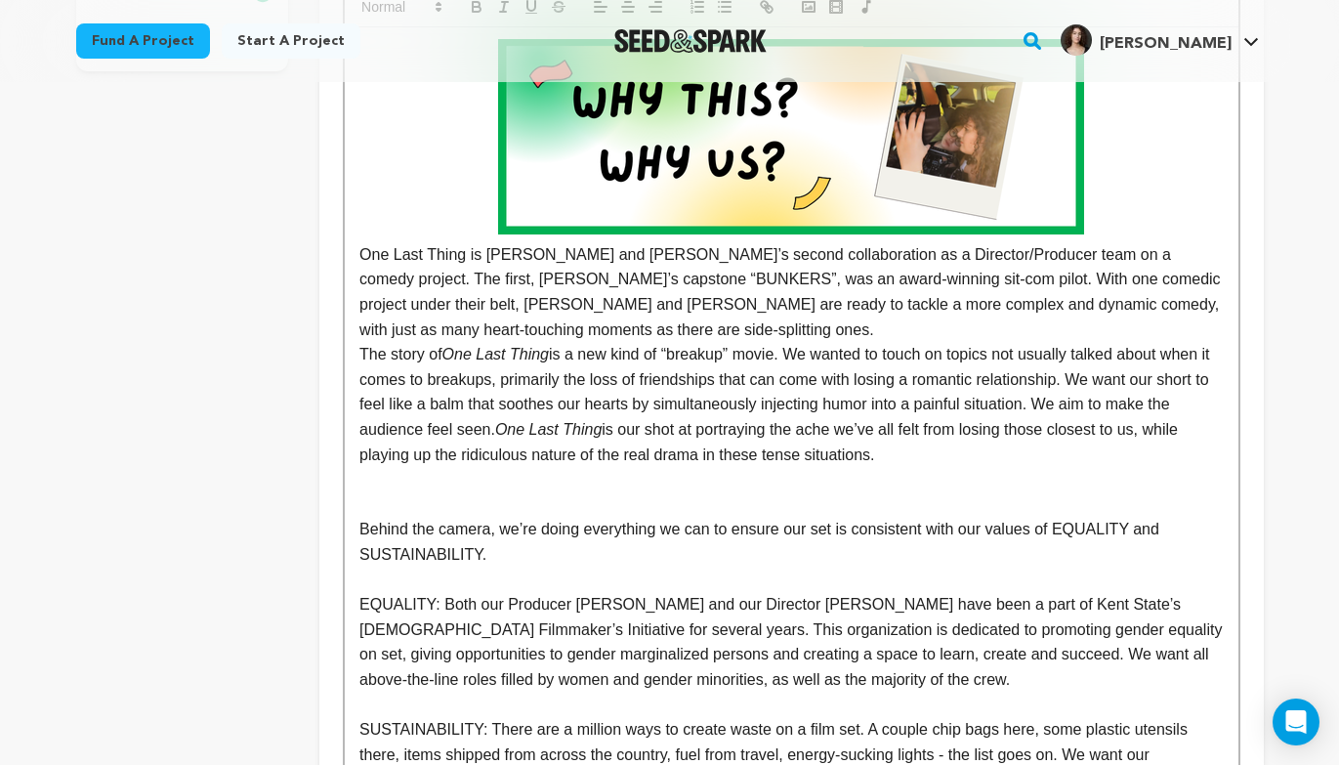
scroll to position [747, 0]
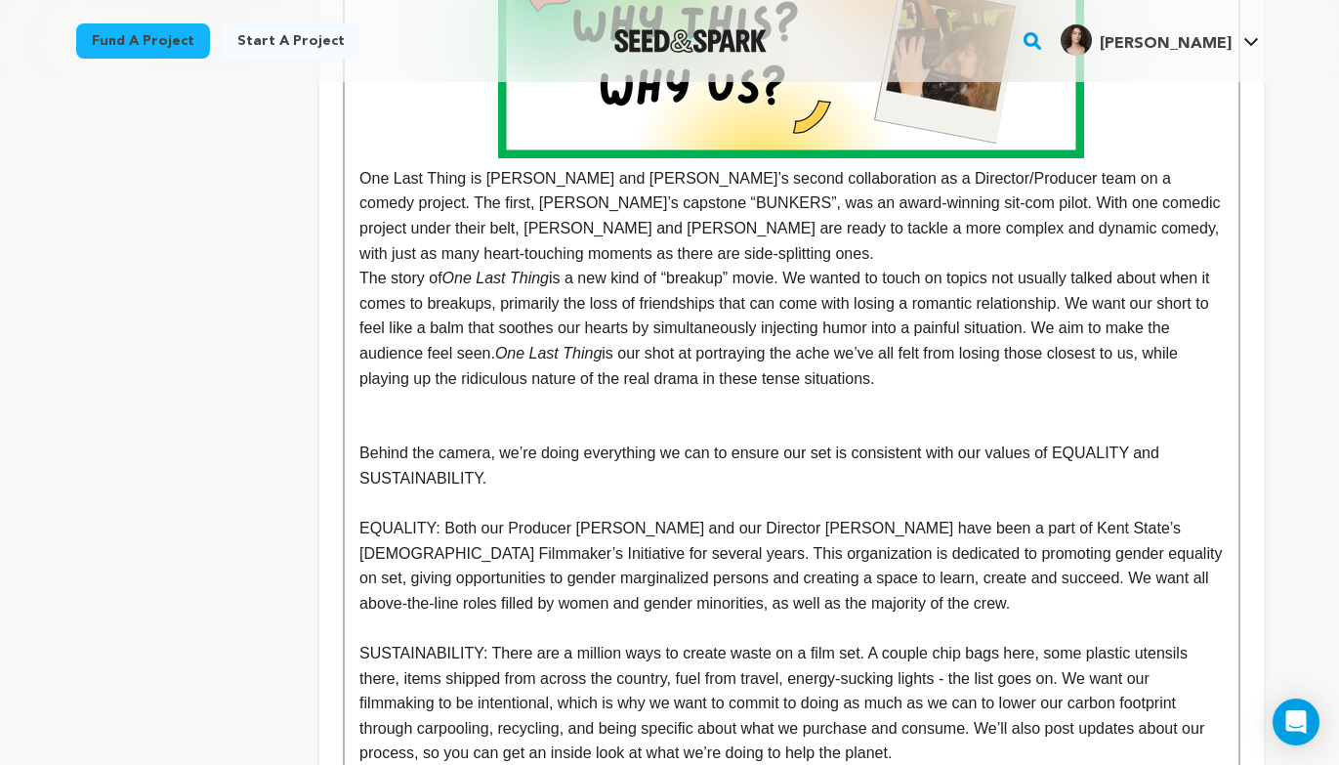
click at [365, 281] on p "The story of One Last Thing is a new kind of “breakup” movie. We wanted to touc…" at bounding box center [790, 328] width 863 height 125
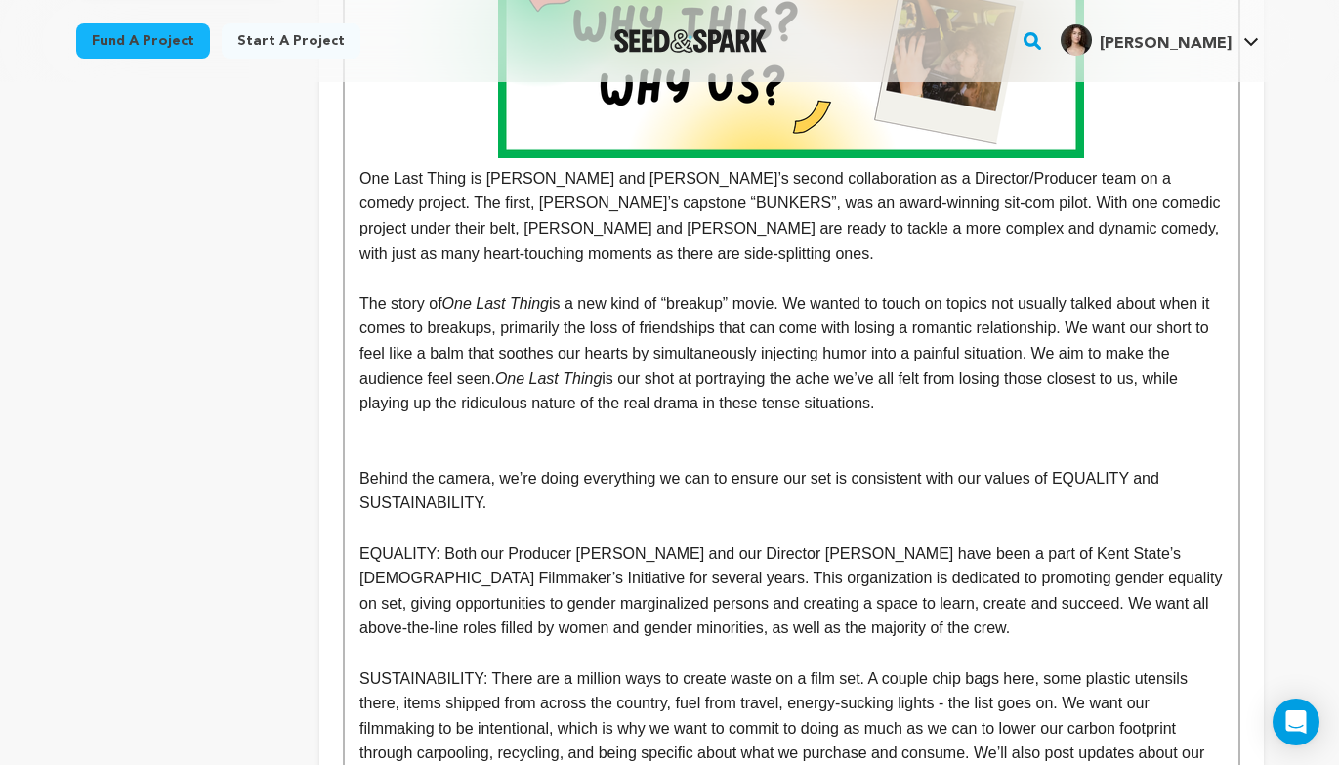
click at [913, 453] on p at bounding box center [790, 453] width 863 height 25
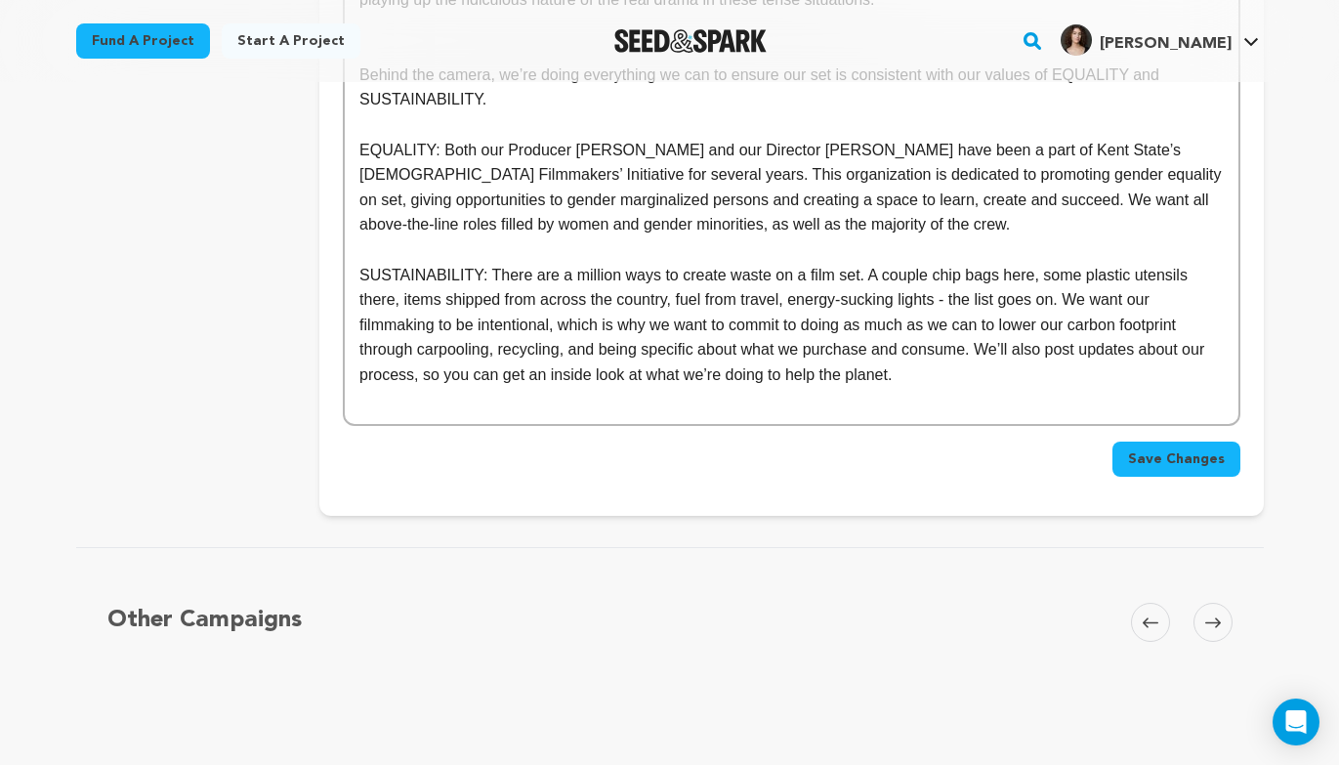
scroll to position [910, 0]
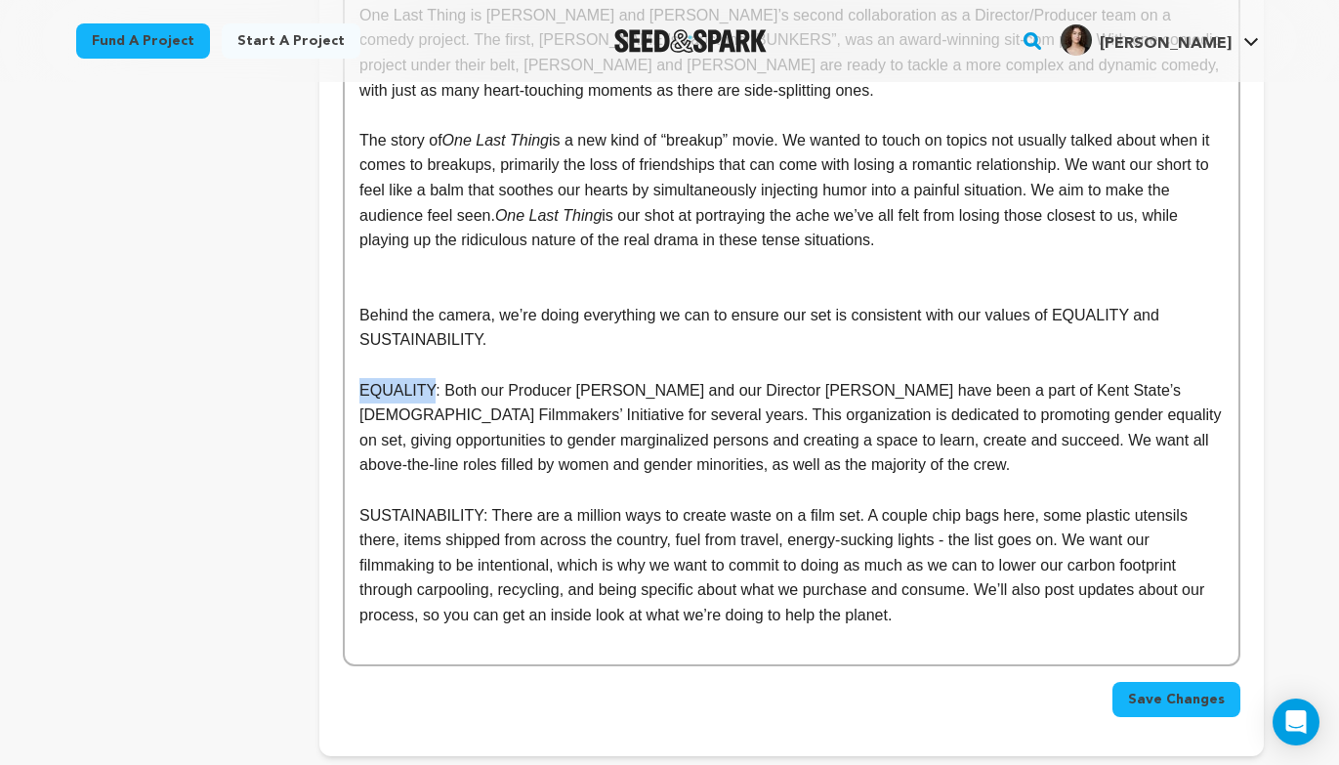
drag, startPoint x: 426, startPoint y: 385, endPoint x: 357, endPoint y: 386, distance: 69.4
click at [357, 386] on div "One Last Thing is Stella and Olivia’s second collaboration as a Director/Produc…" at bounding box center [791, 226] width 893 height 876
click at [376, 370] on p at bounding box center [790, 365] width 863 height 25
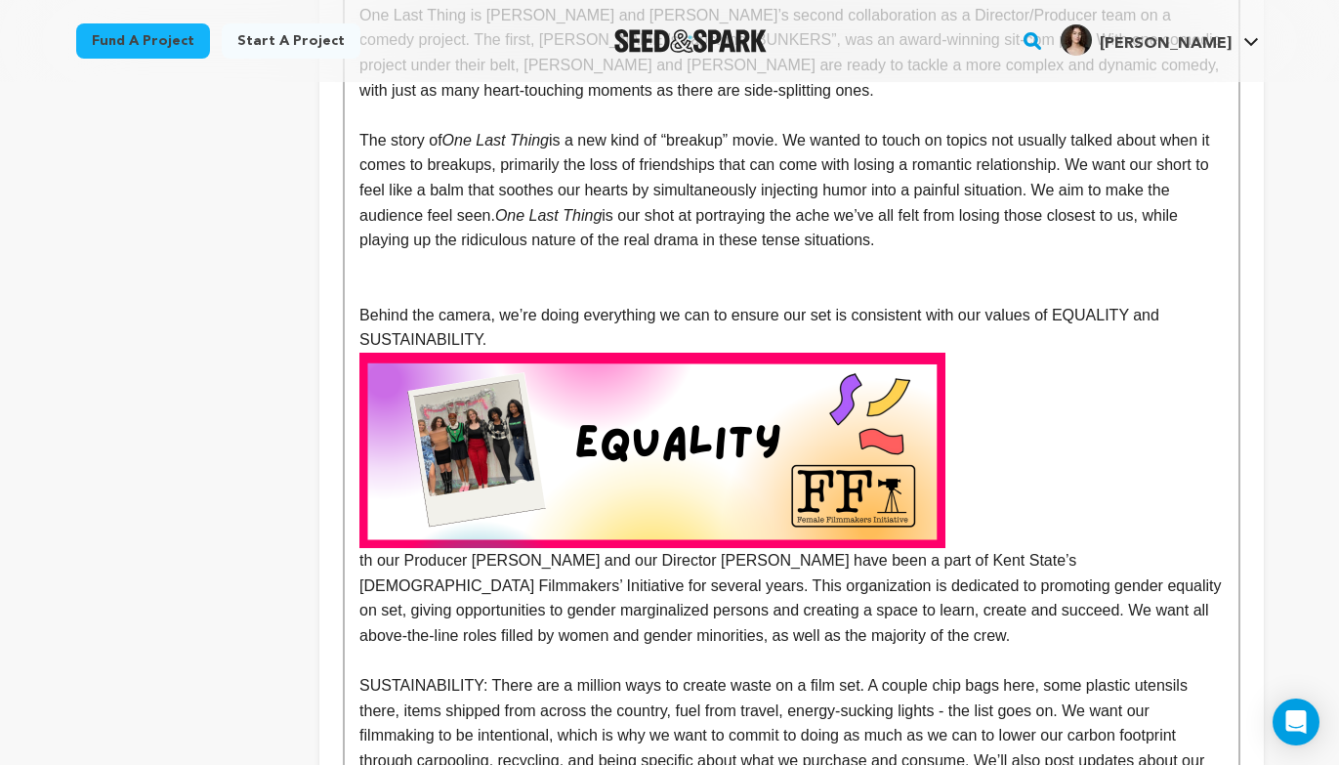
click at [708, 446] on img at bounding box center [652, 450] width 586 height 195
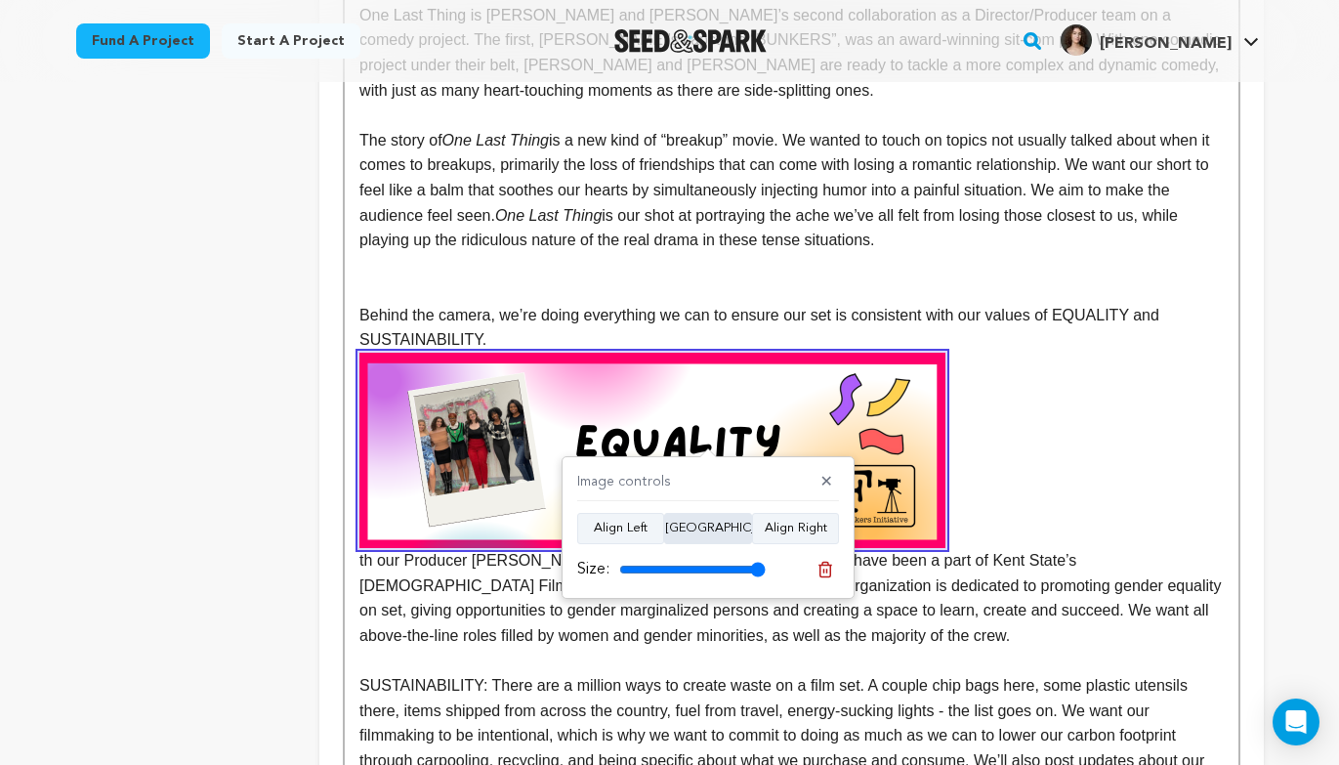
click at [713, 536] on button "Align Center" at bounding box center [708, 528] width 88 height 31
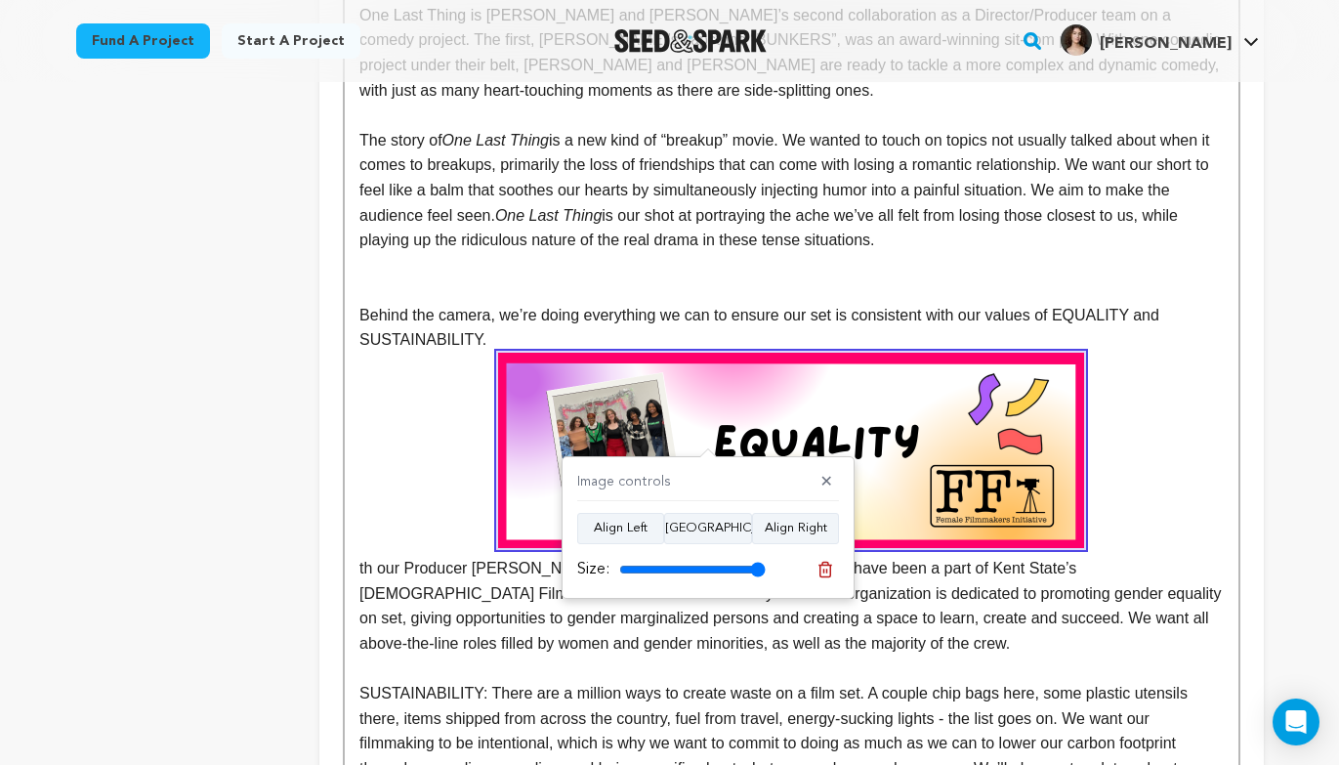
click at [1207, 464] on p "th our Producer Olivia Dal Pra and our Director Stella Naymik have been a part …" at bounding box center [790, 504] width 863 height 303
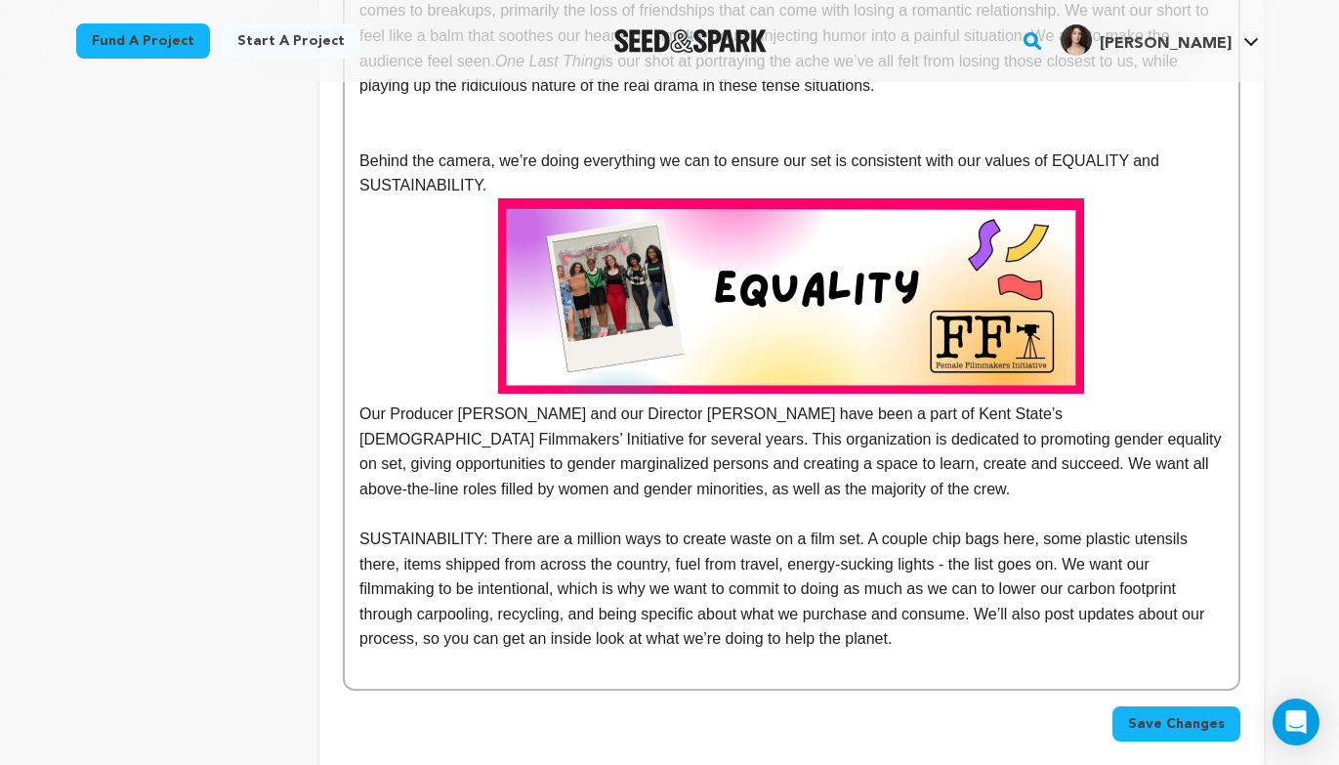
scroll to position [1116, 0]
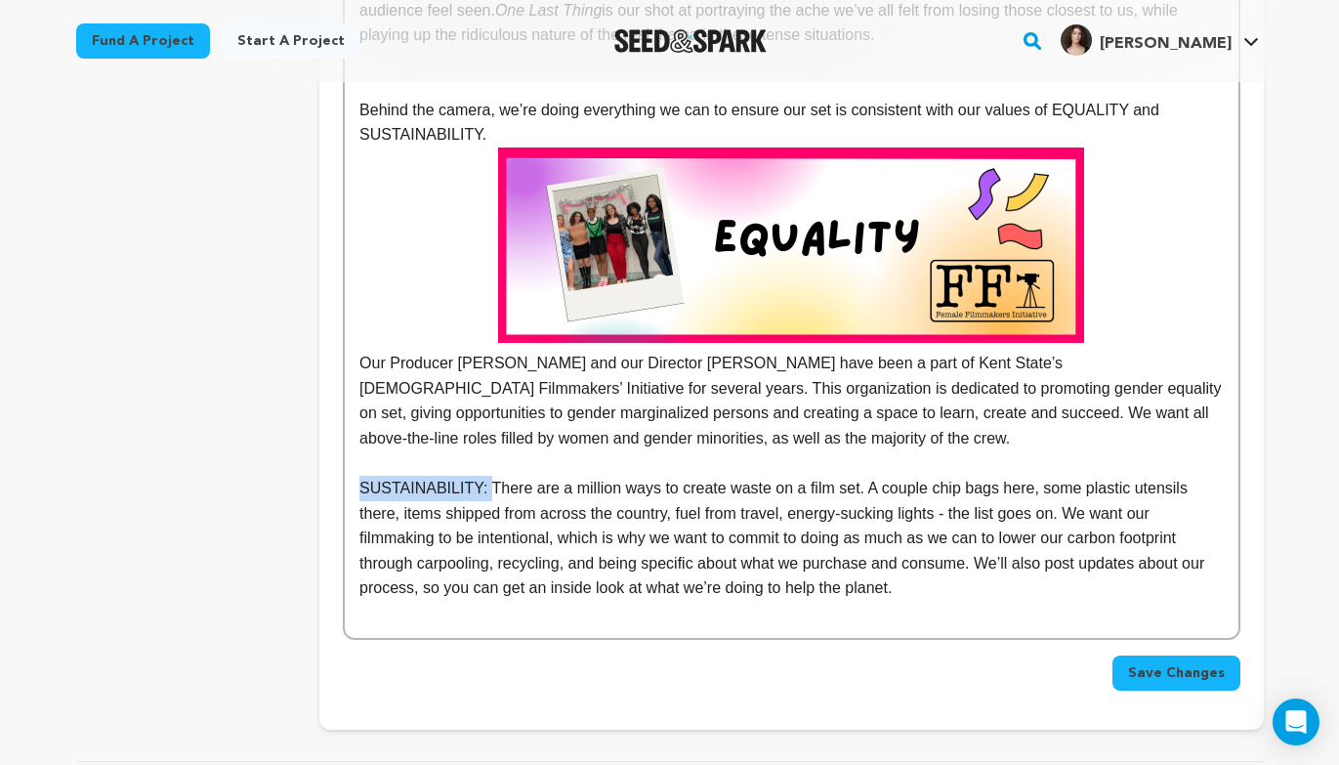
drag, startPoint x: 487, startPoint y: 493, endPoint x: 342, endPoint y: 494, distance: 145.5
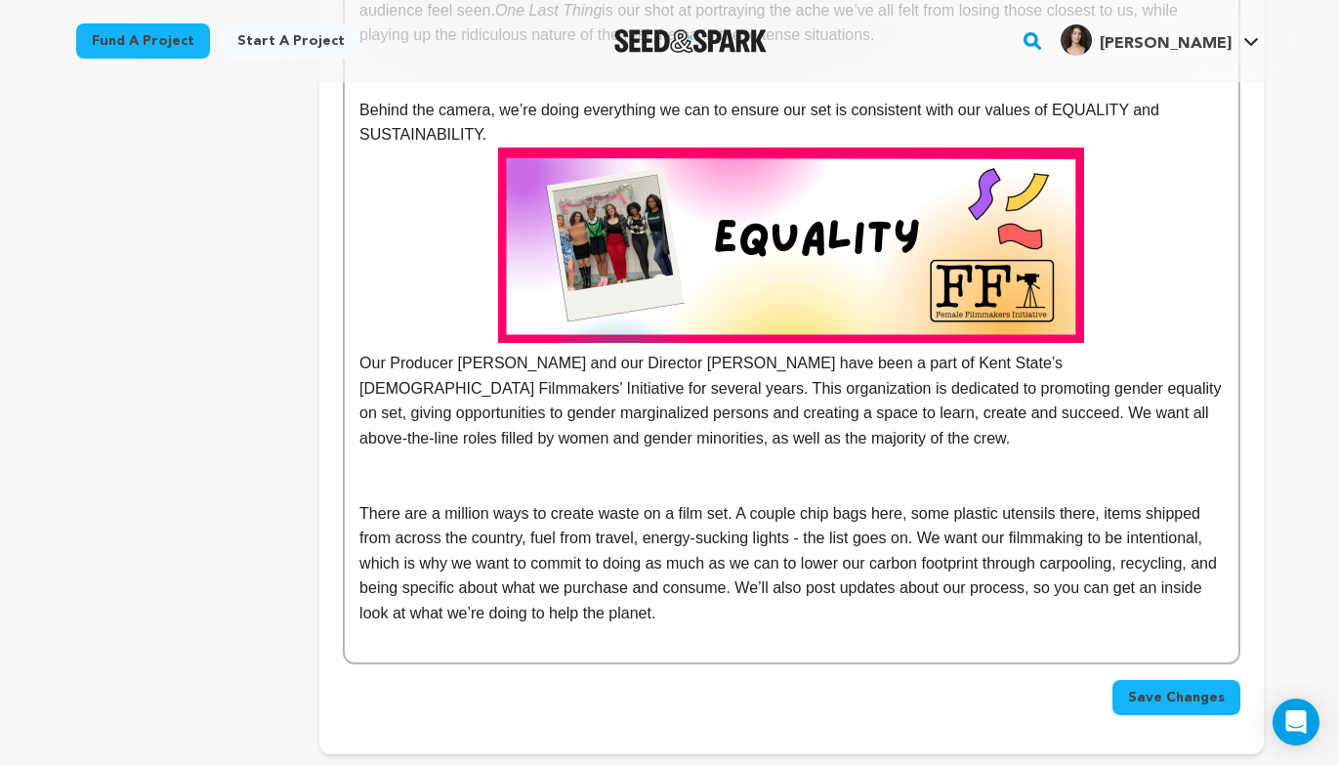
click at [509, 484] on p at bounding box center [790, 488] width 863 height 25
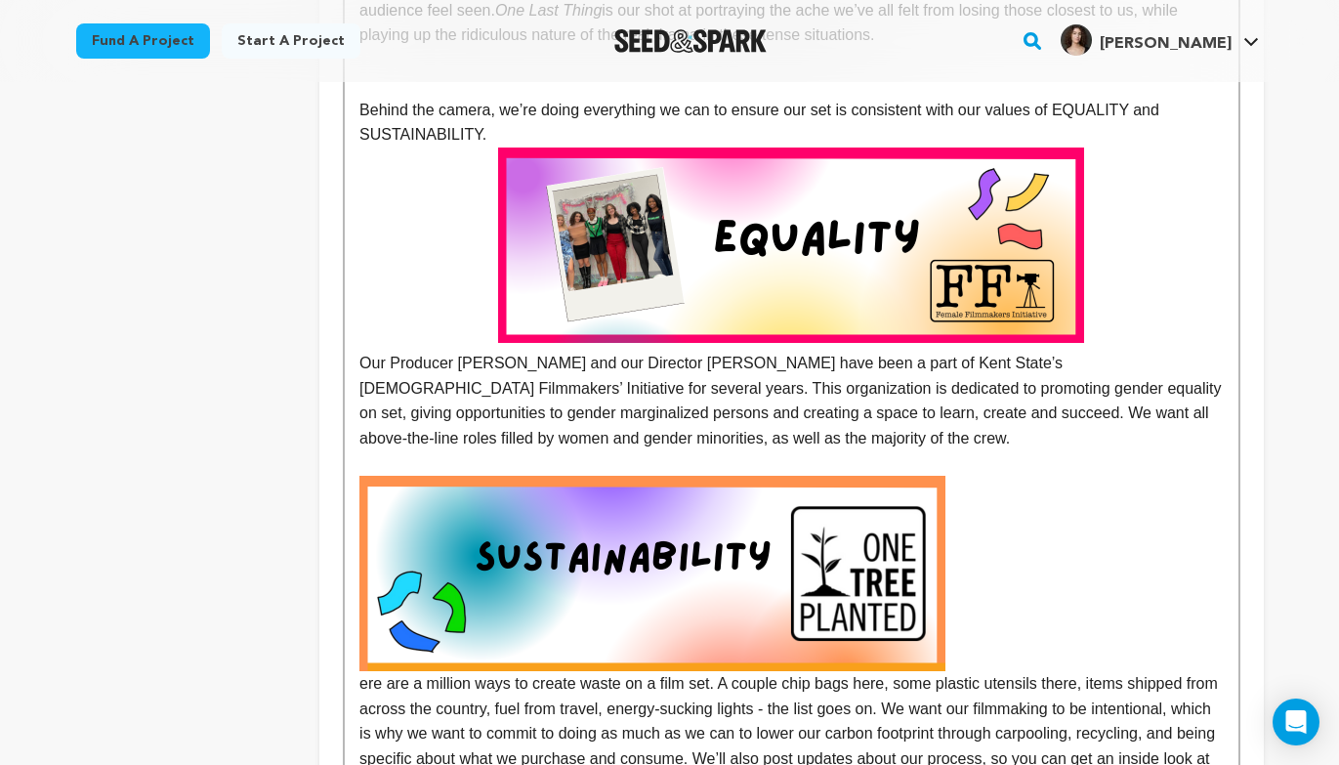
click at [441, 580] on img at bounding box center [652, 573] width 586 height 195
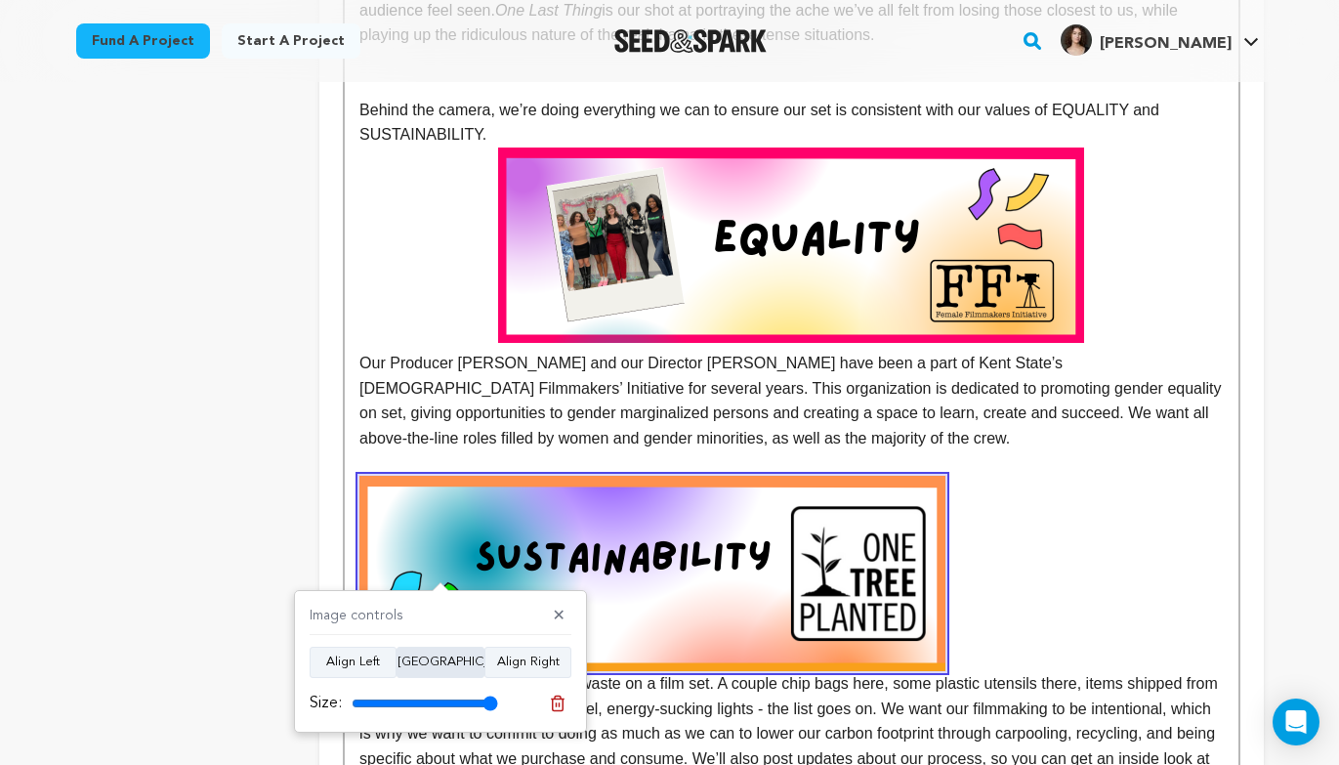
click at [449, 654] on button "Align Center" at bounding box center [441, 662] width 88 height 31
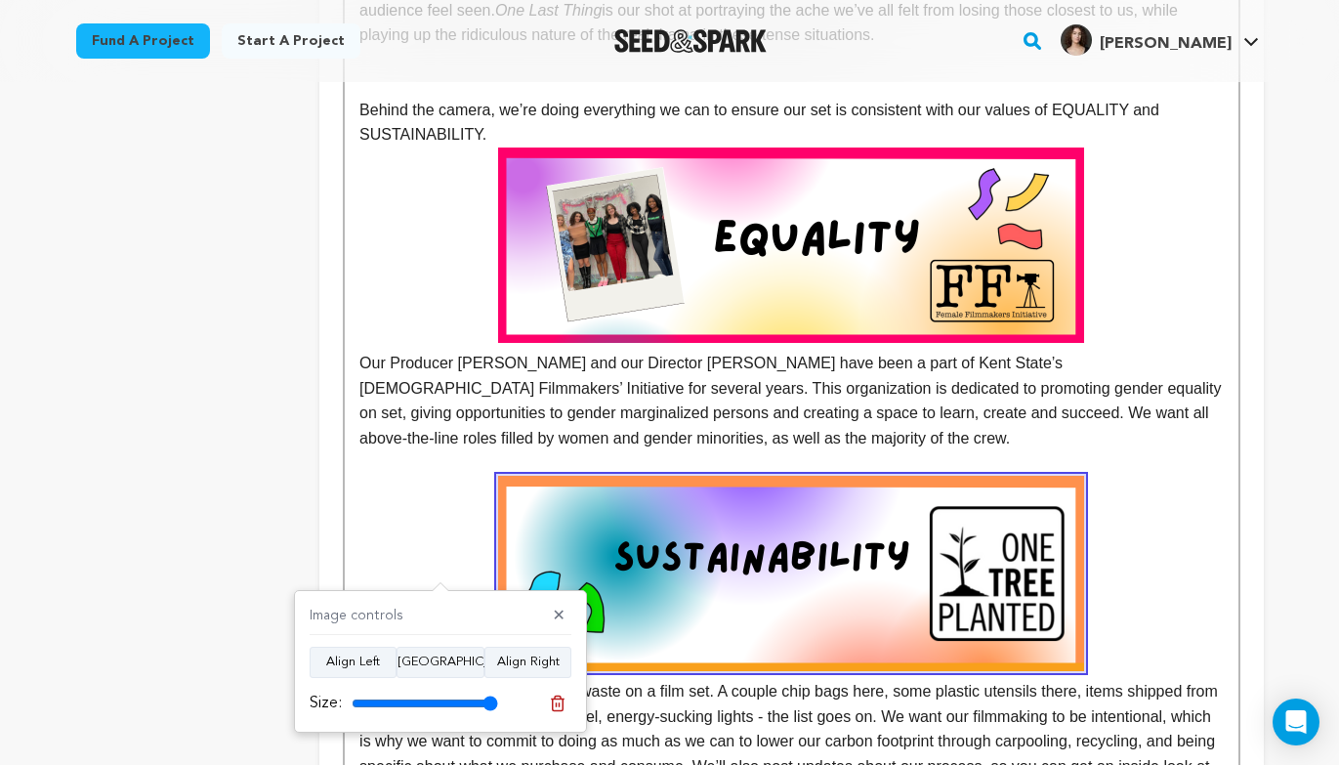
click at [457, 560] on p "ere are a million ways to create waste on a film set. A couple chip bags here, …" at bounding box center [790, 640] width 863 height 328
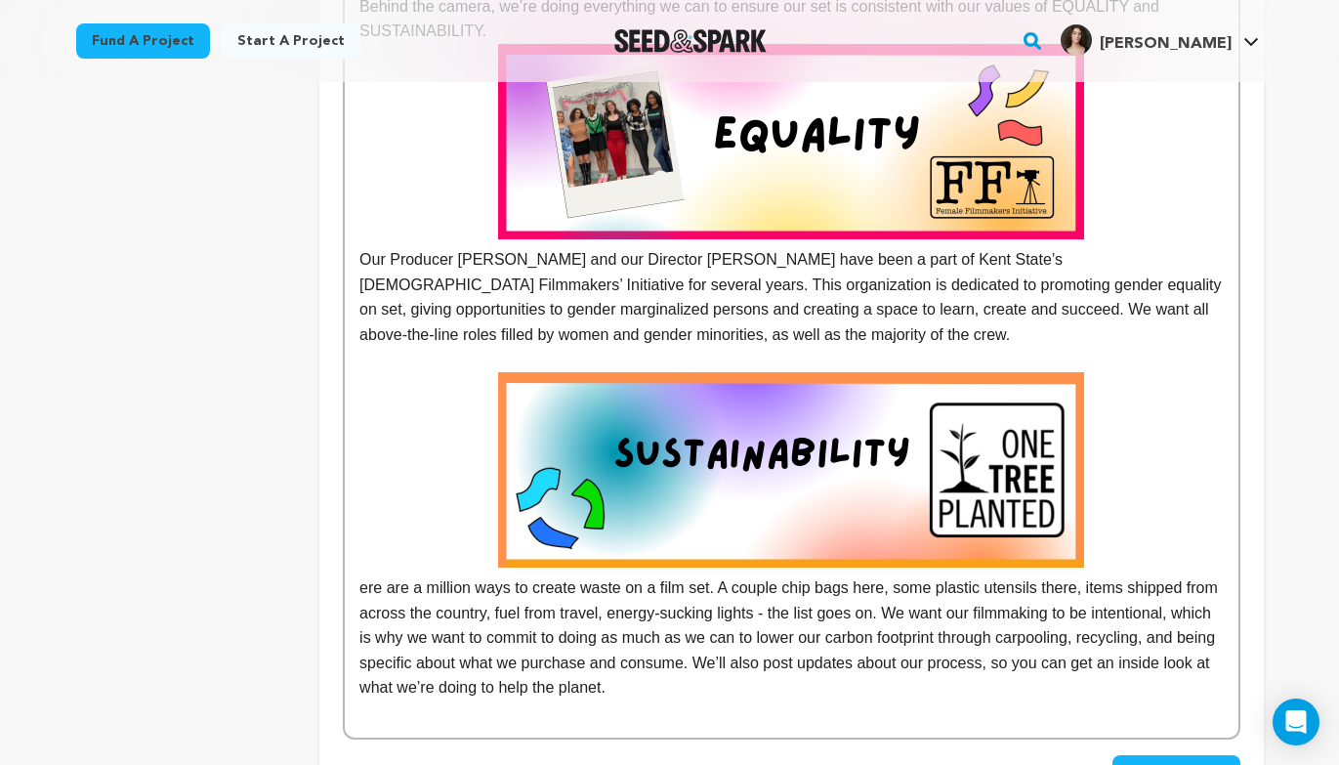
scroll to position [1261, 0]
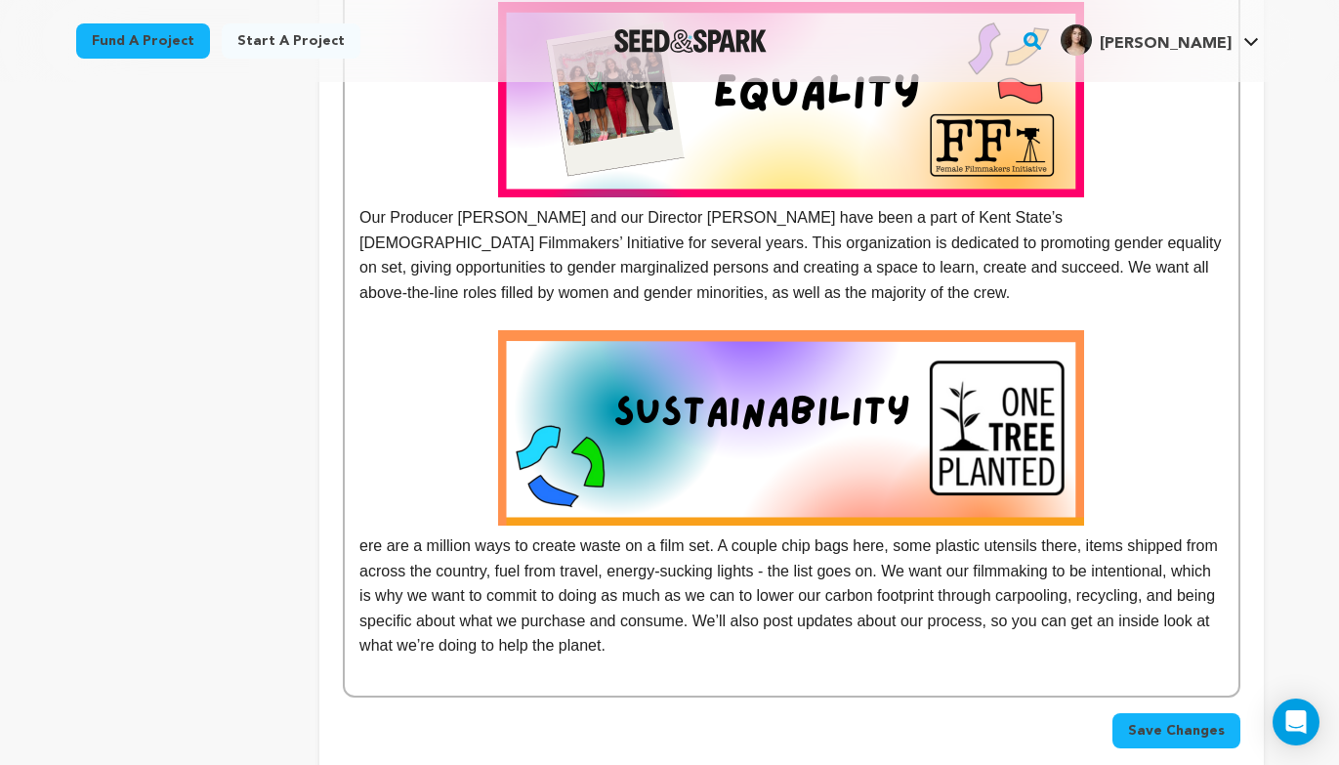
click at [359, 535] on p "ere are a million ways to create waste on a film set. A couple chip bags here, …" at bounding box center [790, 494] width 863 height 328
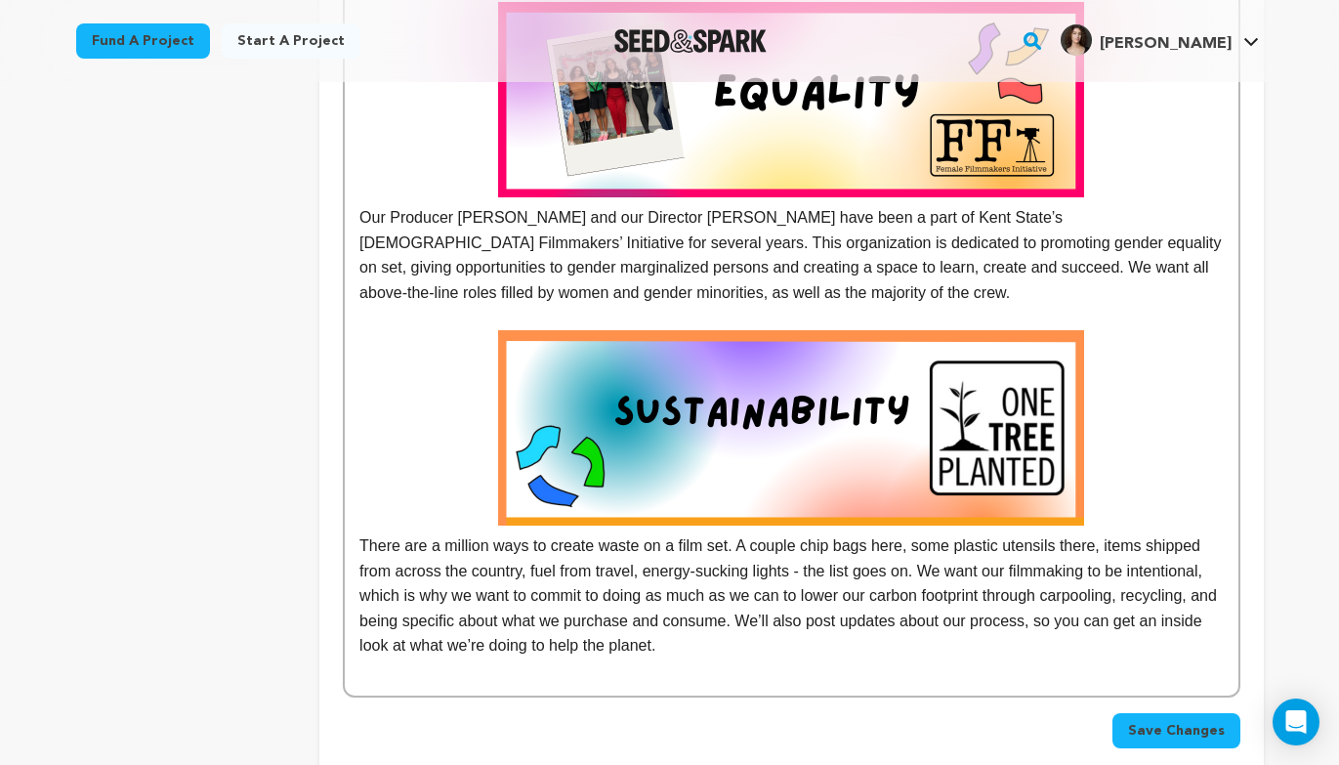
click at [937, 656] on p "There are a million ways to create waste on a film set. A couple chip bags here…" at bounding box center [790, 494] width 863 height 328
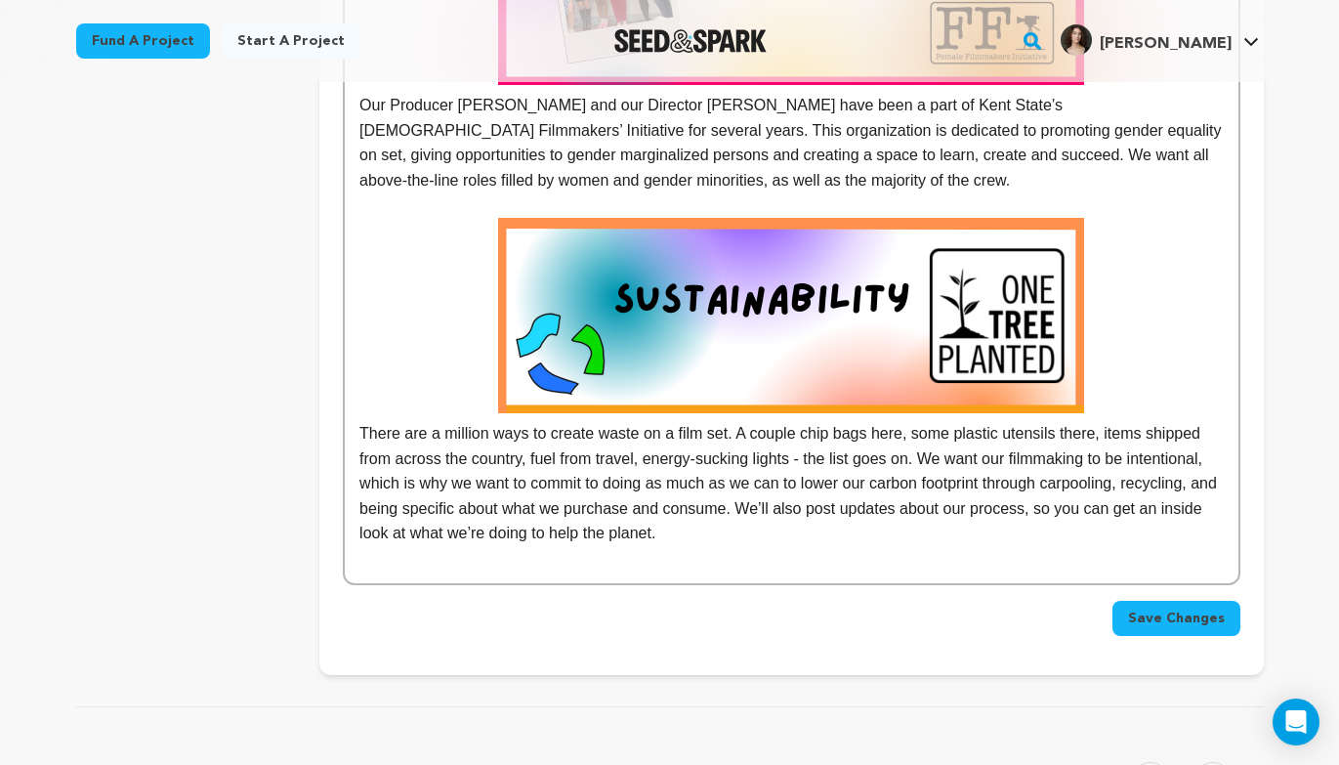
scroll to position [1517, 0]
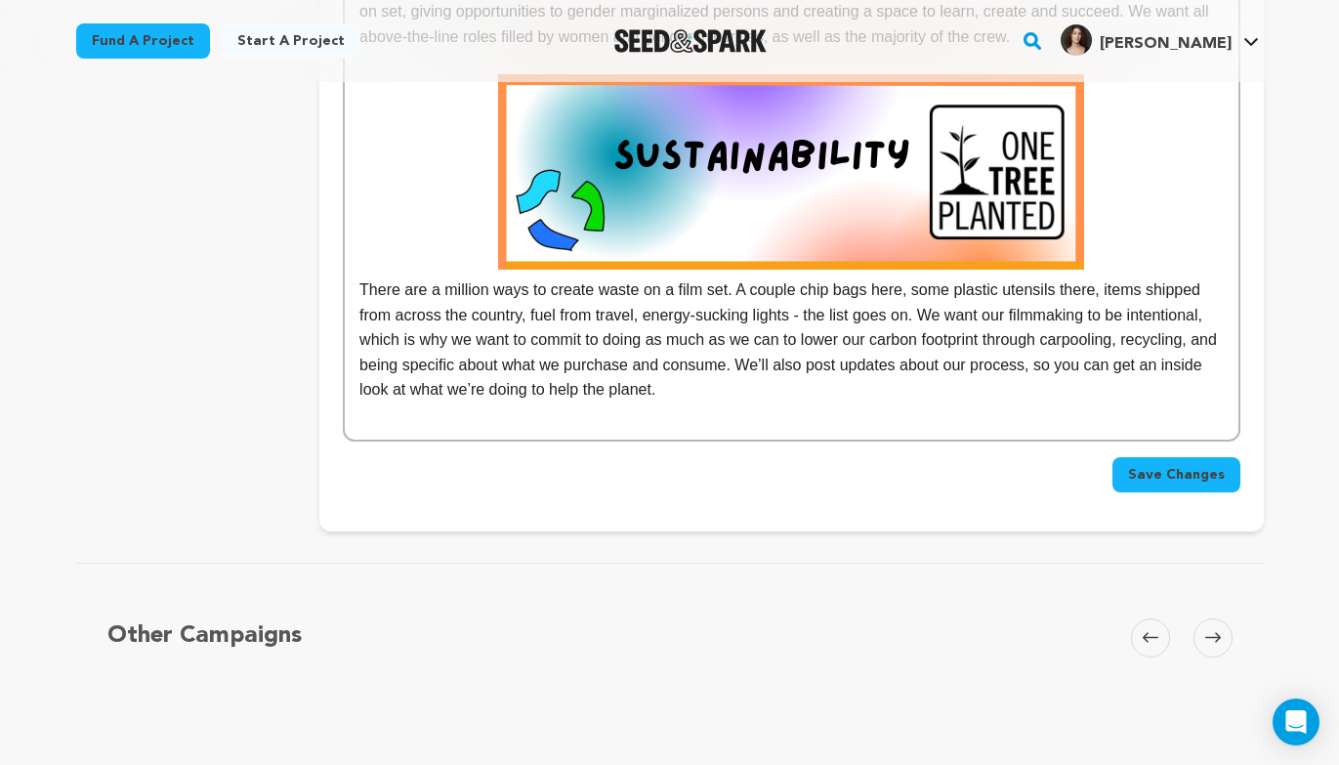
click at [1141, 465] on span "Save Changes" at bounding box center [1176, 475] width 97 height 20
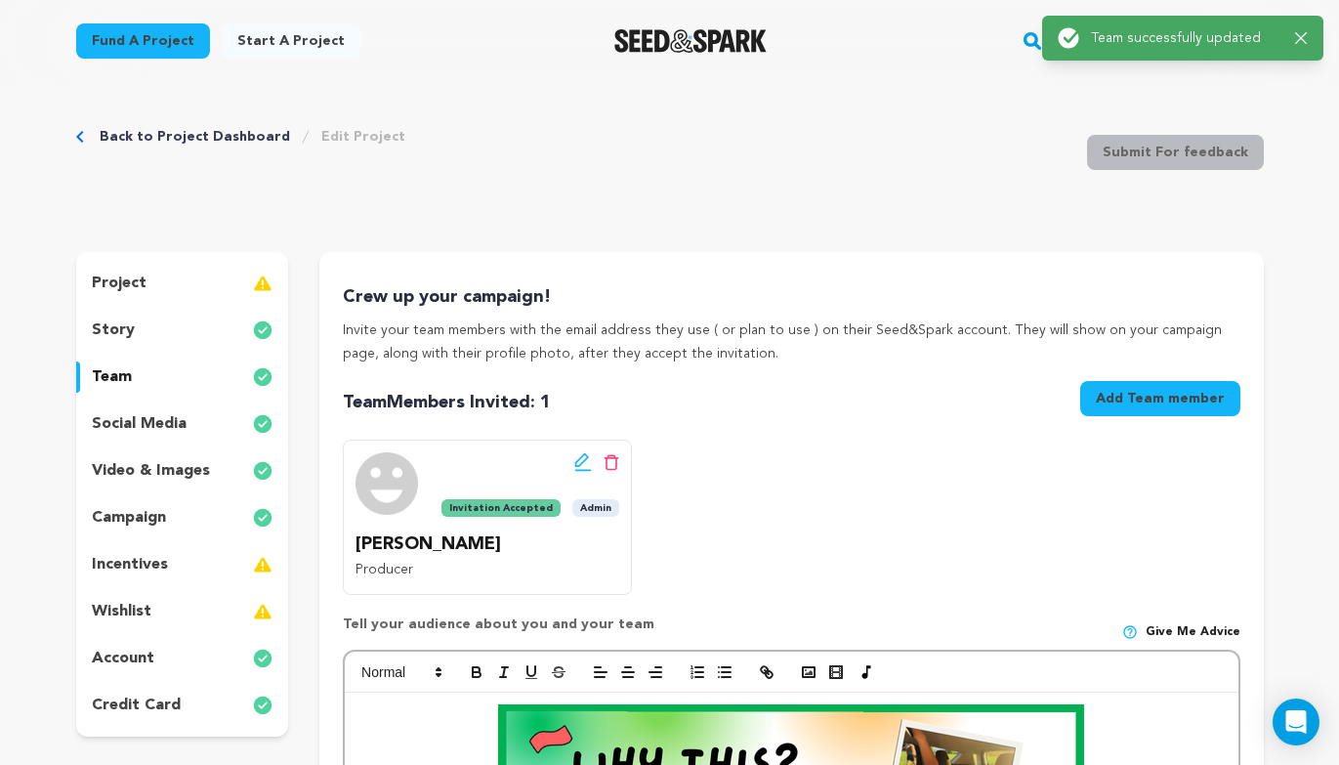
scroll to position [0, 0]
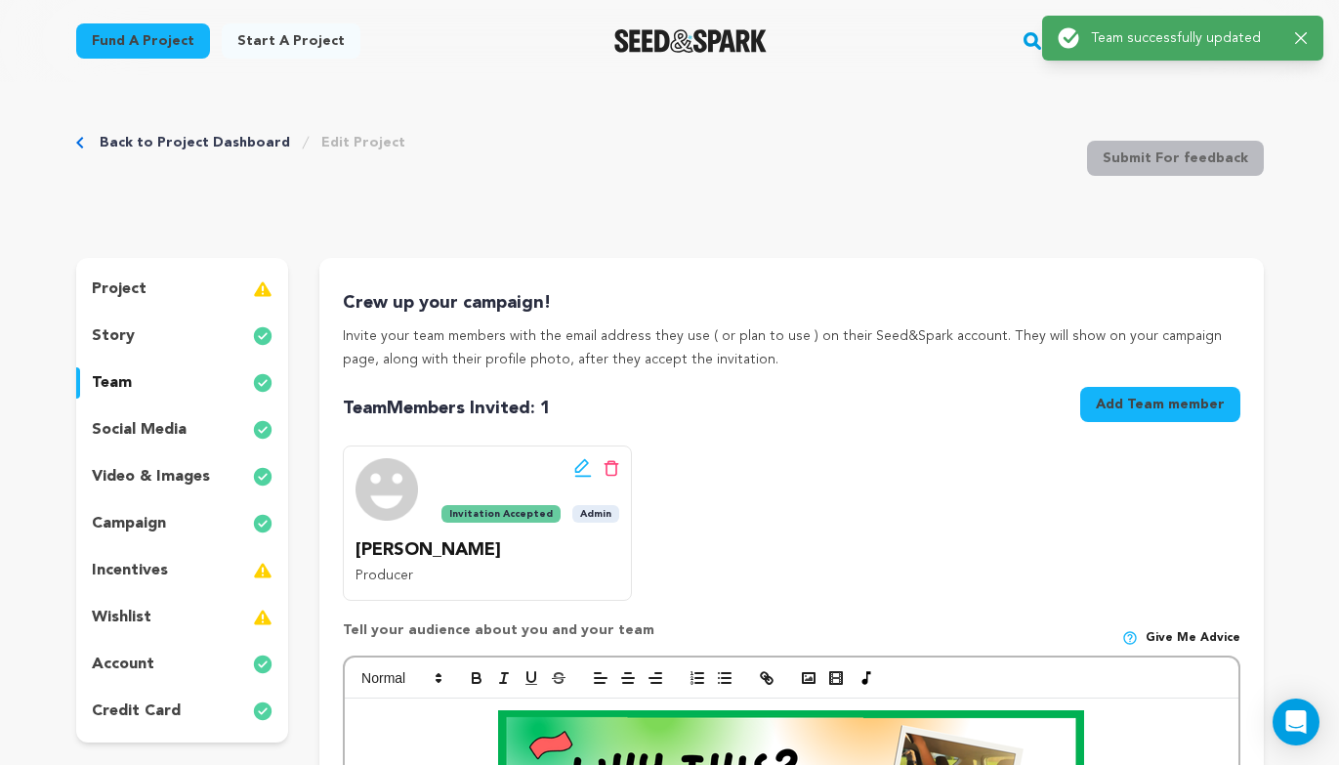
click at [147, 338] on div "story" at bounding box center [182, 335] width 213 height 31
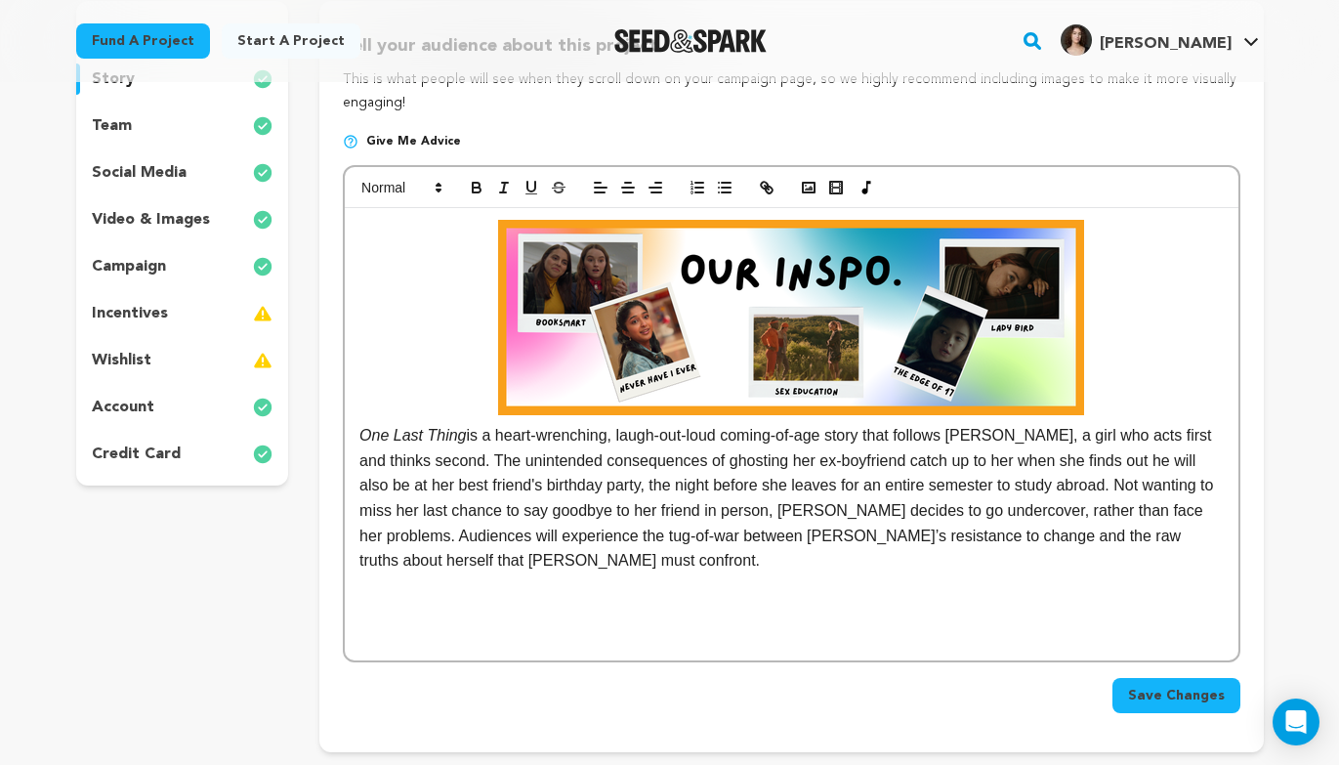
scroll to position [269, 0]
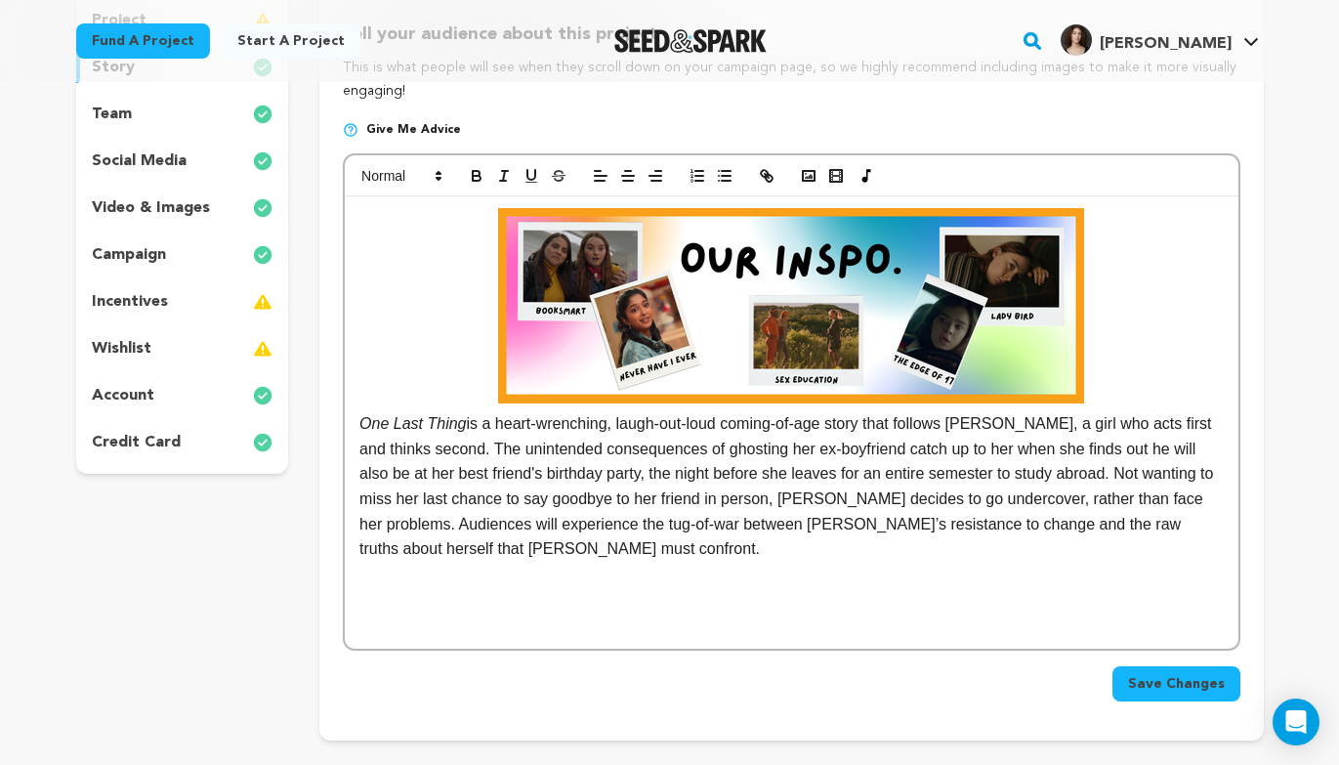
click at [600, 586] on p at bounding box center [790, 574] width 863 height 25
click at [153, 98] on div "project story team social media video & images campaign incentives wishlist acc…" at bounding box center [182, 231] width 213 height 484
click at [103, 116] on p "team" at bounding box center [112, 114] width 40 height 23
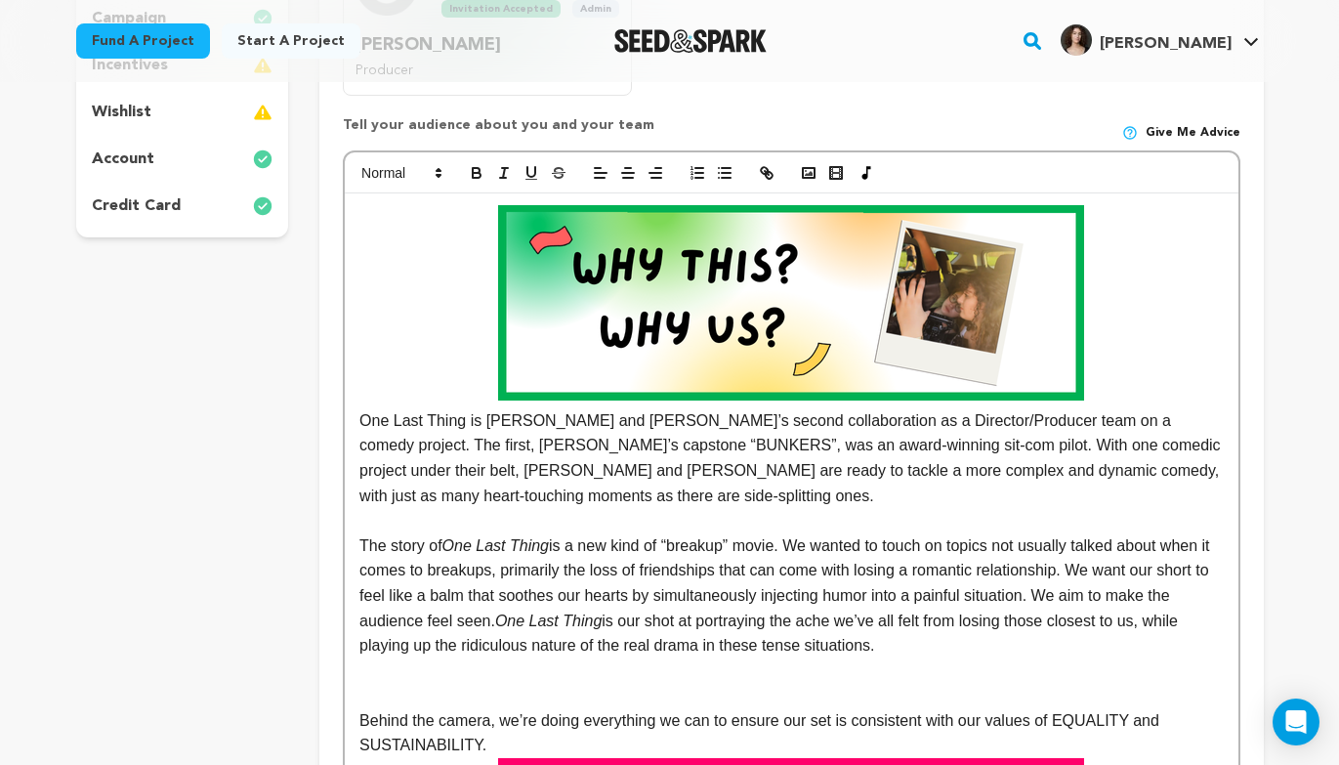
scroll to position [507, 0]
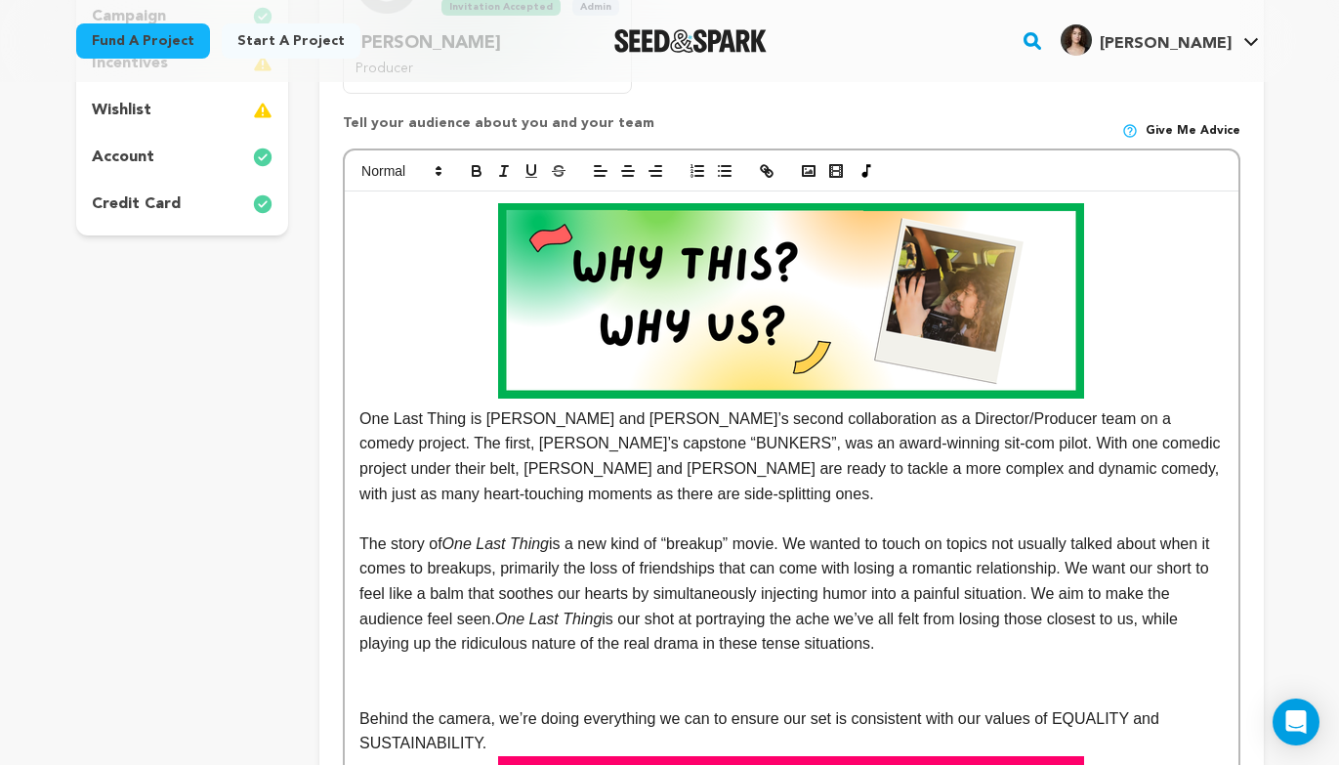
drag, startPoint x: 355, startPoint y: 538, endPoint x: 1096, endPoint y: 655, distance: 750.6
copy p "The story of One Last Thing is a new kind of “breakup” movie. We wanted to touc…"
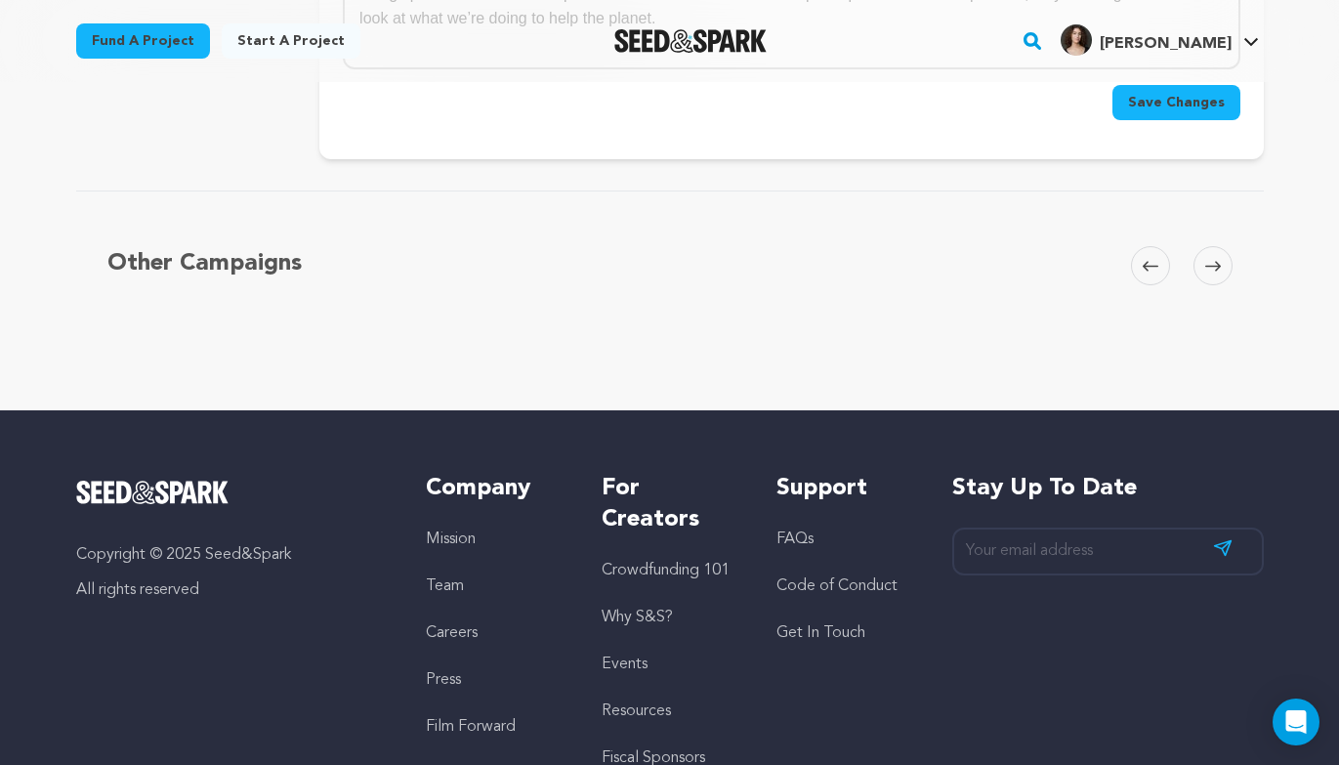
scroll to position [1545, 0]
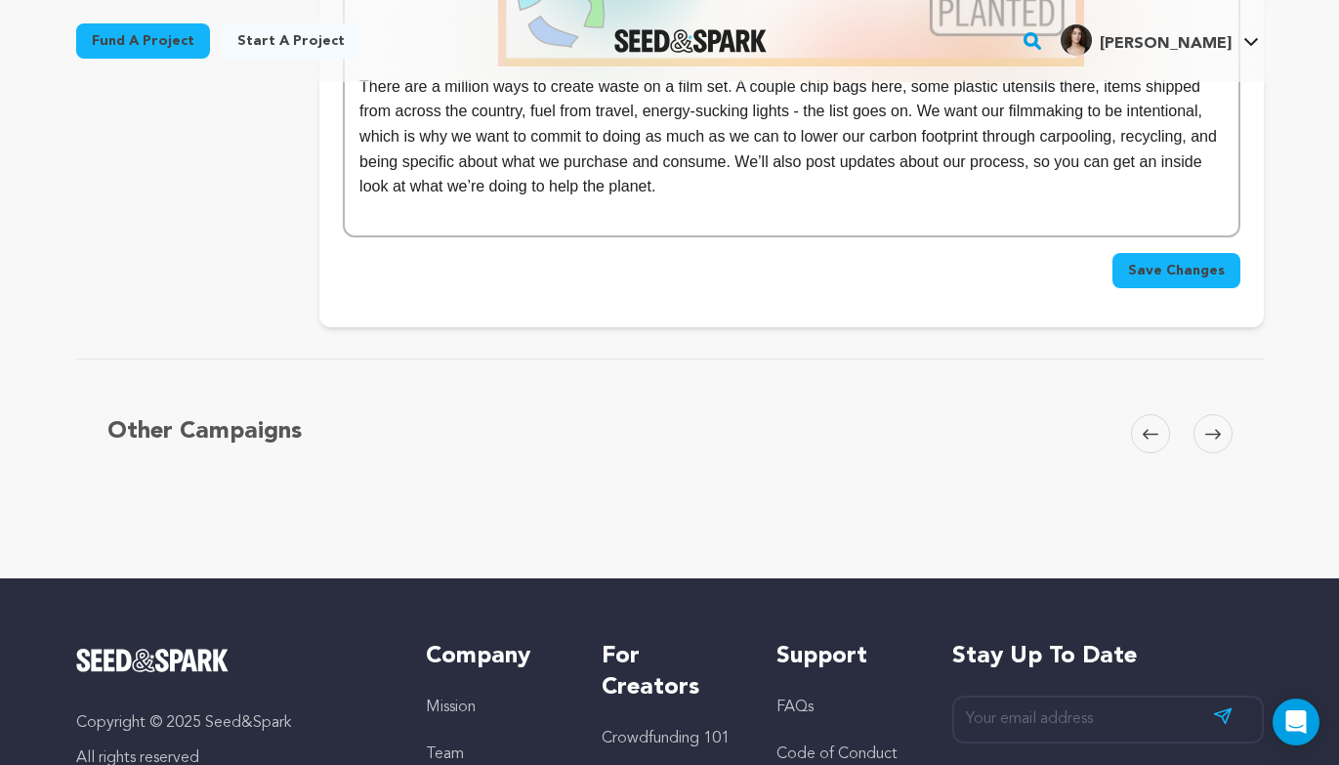
click at [1166, 255] on button "Save Changes" at bounding box center [1177, 270] width 128 height 35
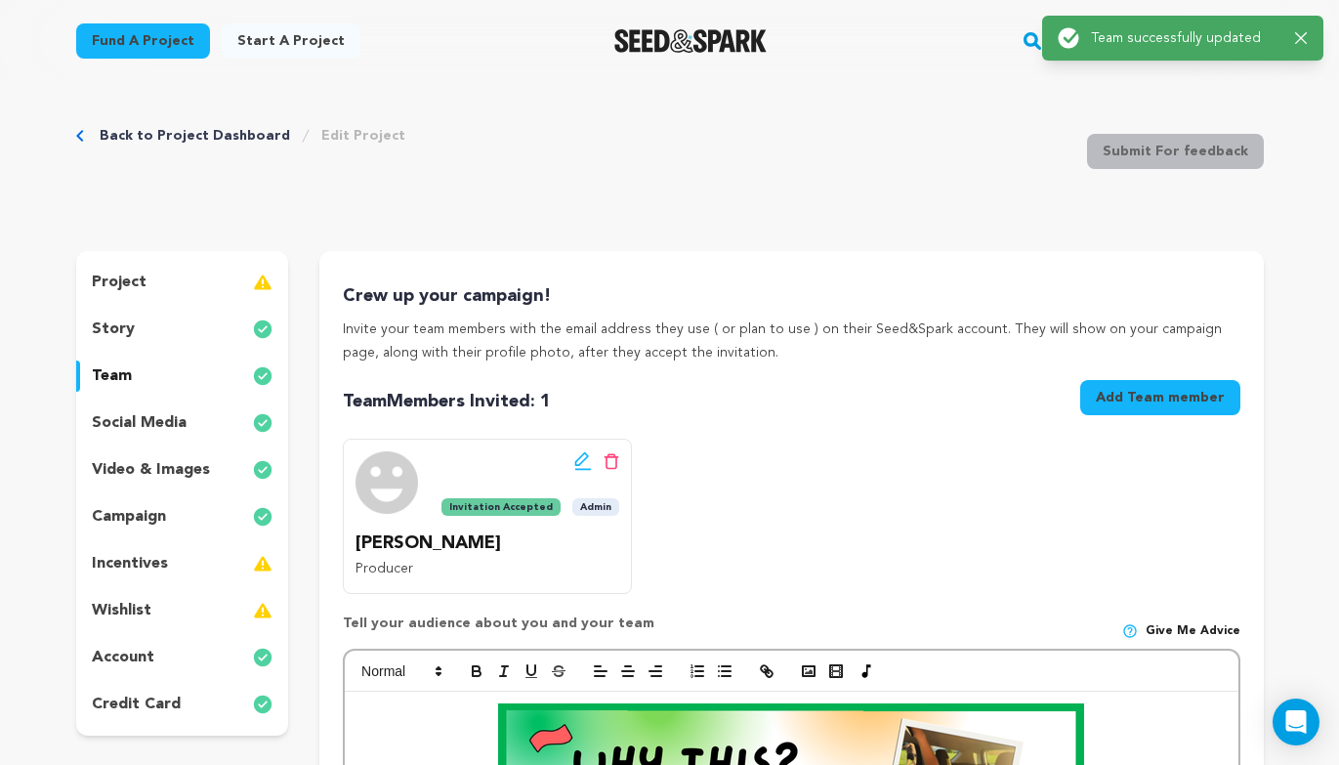
scroll to position [0, 0]
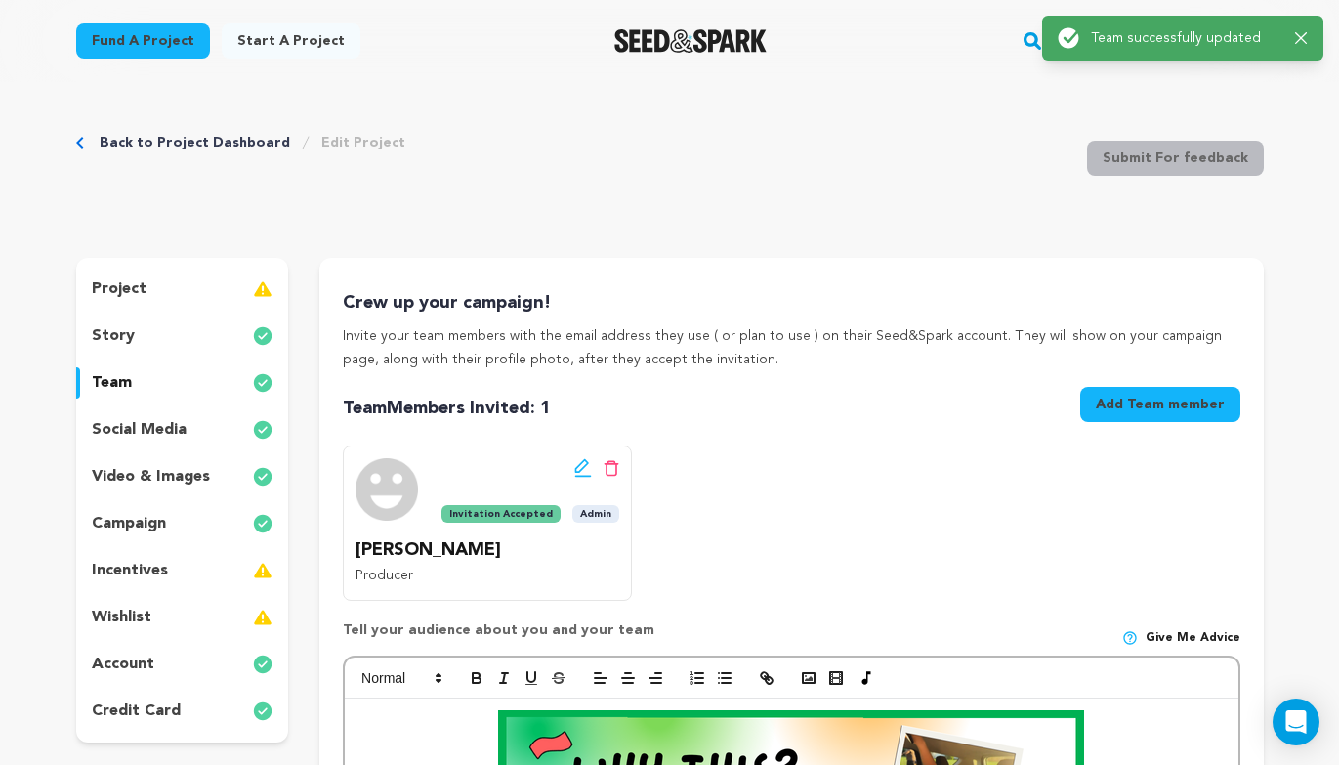
click at [133, 325] on div "story" at bounding box center [182, 335] width 213 height 31
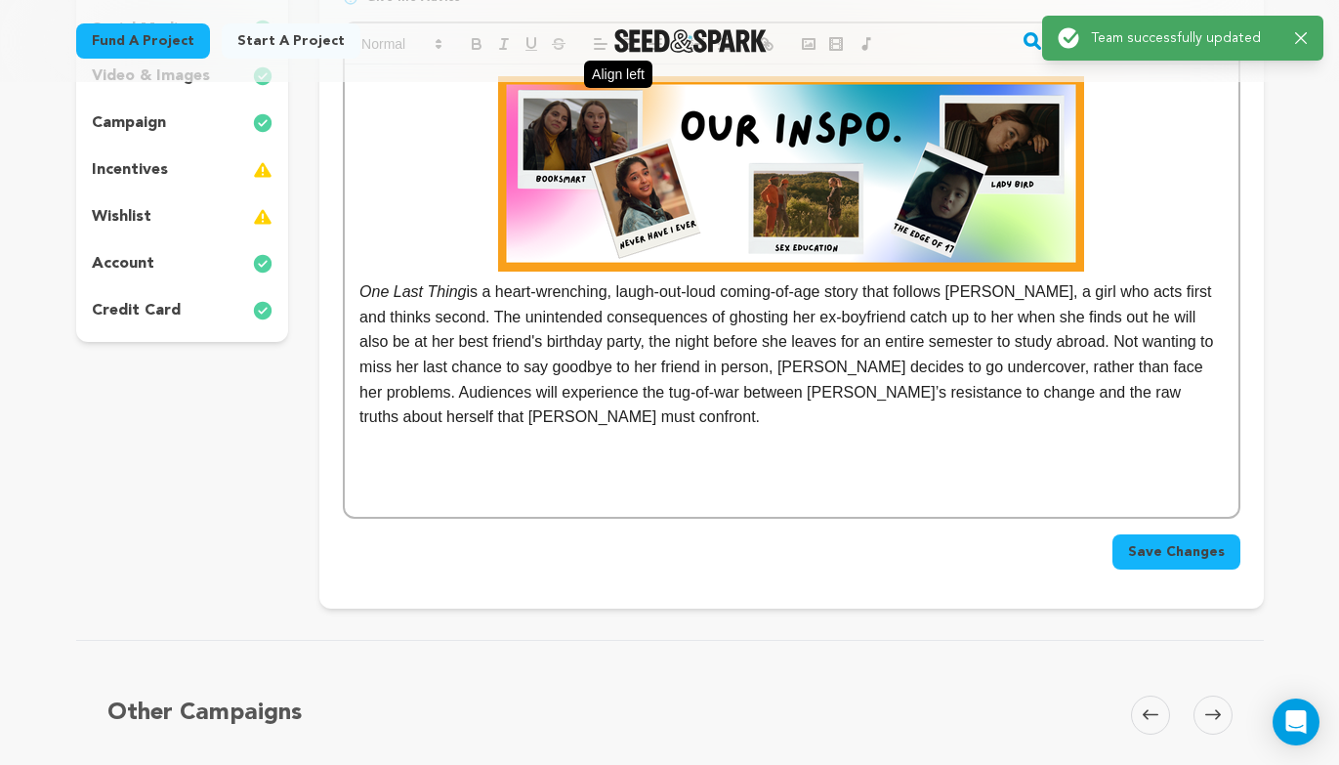
scroll to position [434, 0]
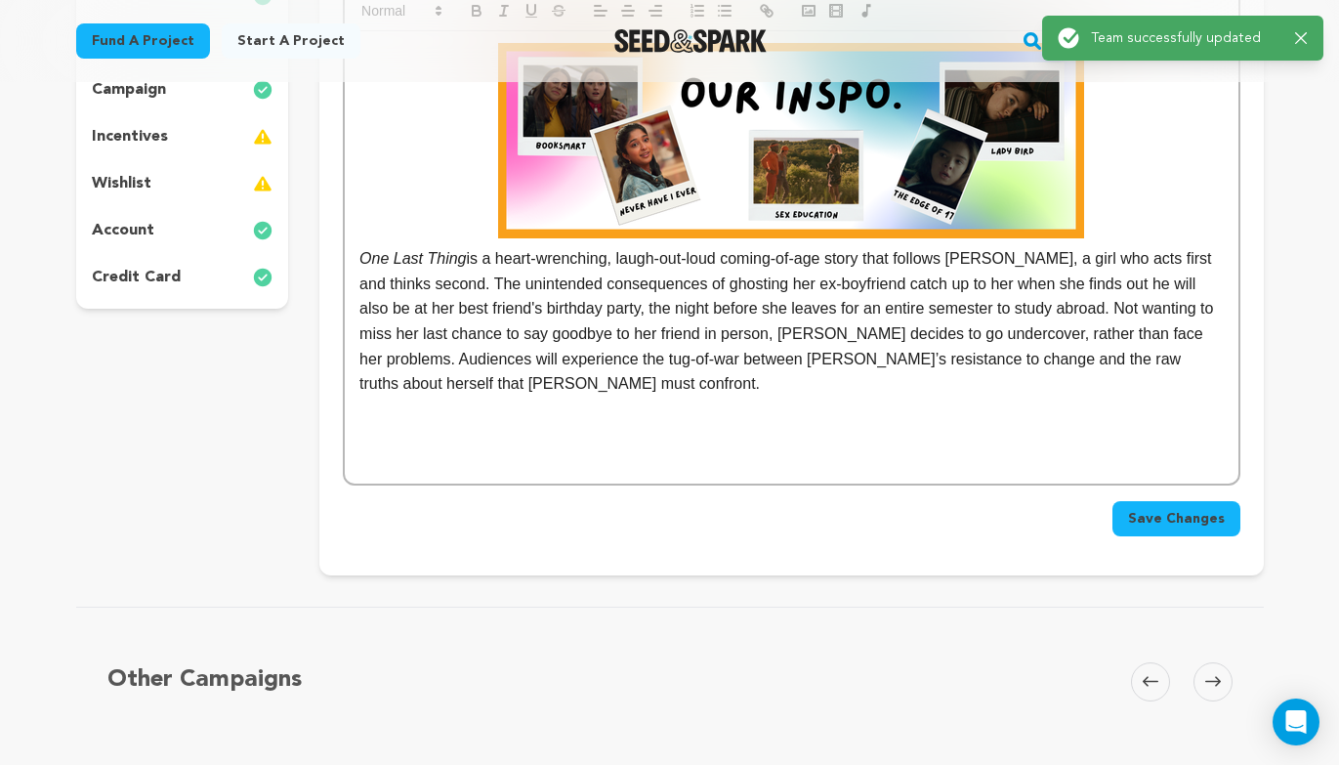
click at [581, 402] on p at bounding box center [790, 409] width 863 height 25
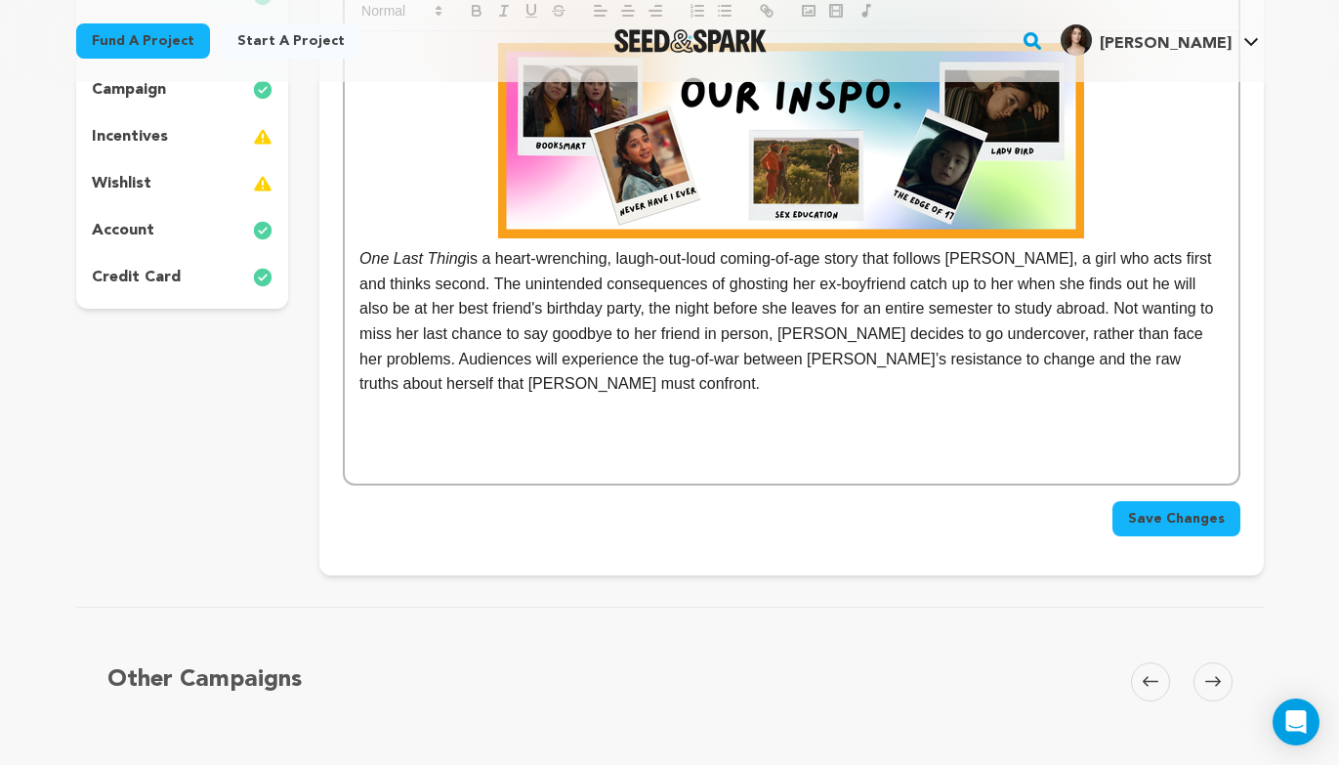
scroll to position [0, 0]
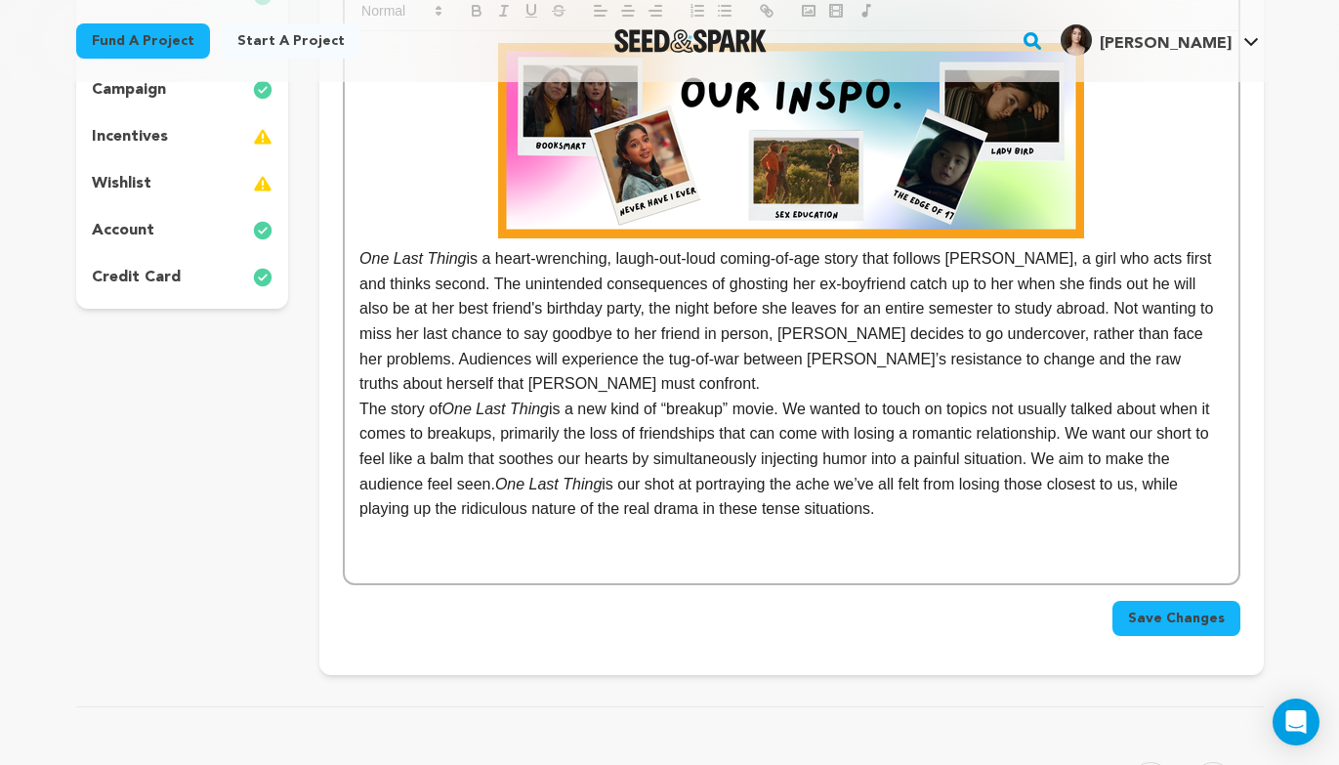
click at [356, 409] on div "One Last Thing is a heart-wrenching, laugh-out-loud coming-of-age story that fo…" at bounding box center [791, 307] width 893 height 552
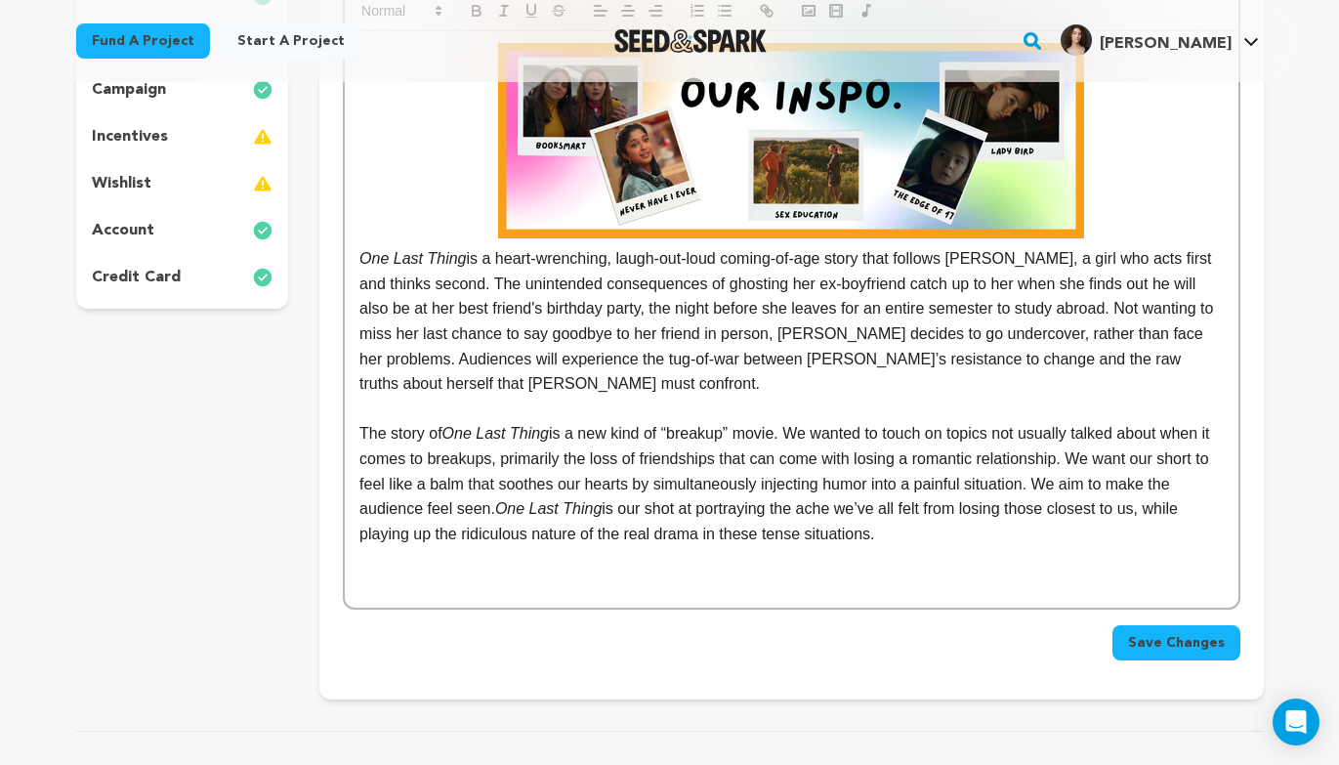
click at [1056, 538] on p "The story of One Last Thing is a new kind of “breakup” movie. We wanted to touc…" at bounding box center [790, 483] width 863 height 125
click at [1153, 638] on span "Save Changes" at bounding box center [1176, 643] width 97 height 20
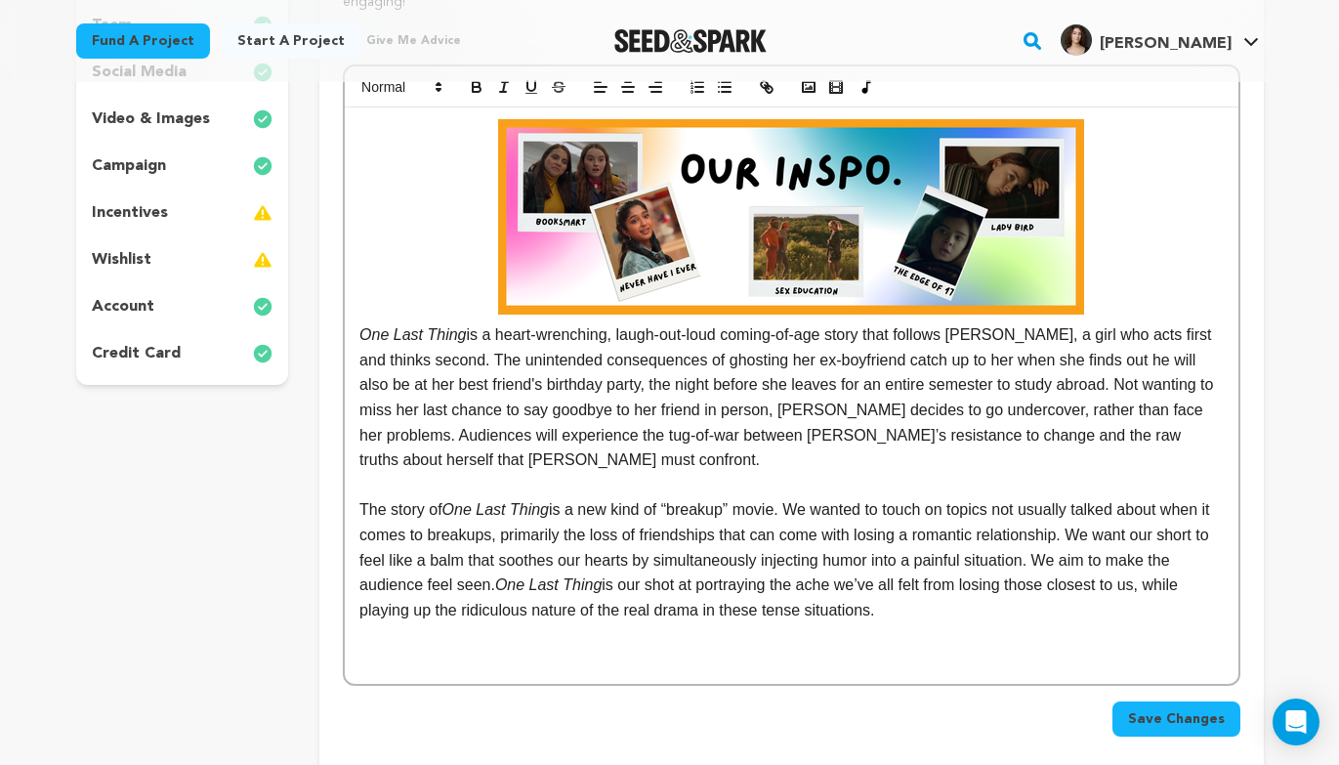
scroll to position [494, 0]
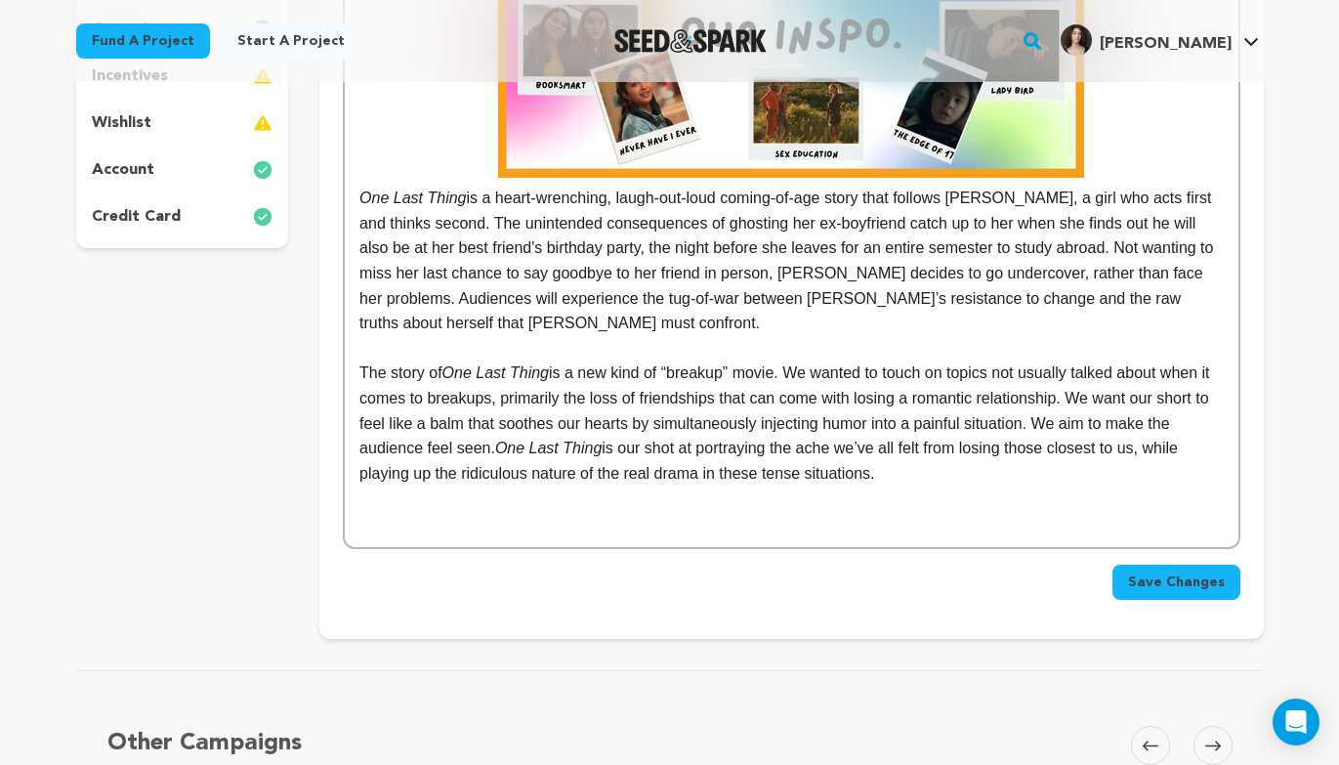
click at [1044, 479] on p "The story of One Last Thing is a new kind of “breakup” movie. We wanted to touc…" at bounding box center [790, 422] width 863 height 125
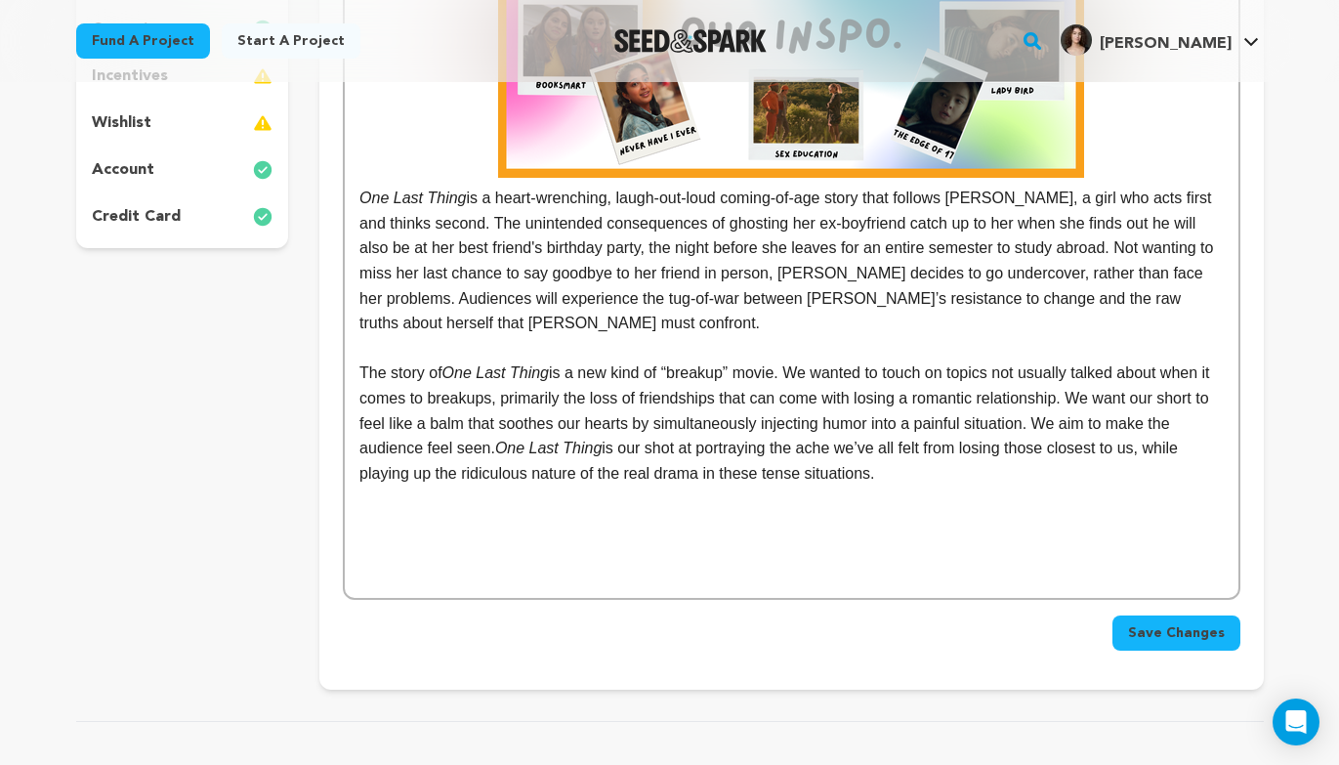
scroll to position [477, 0]
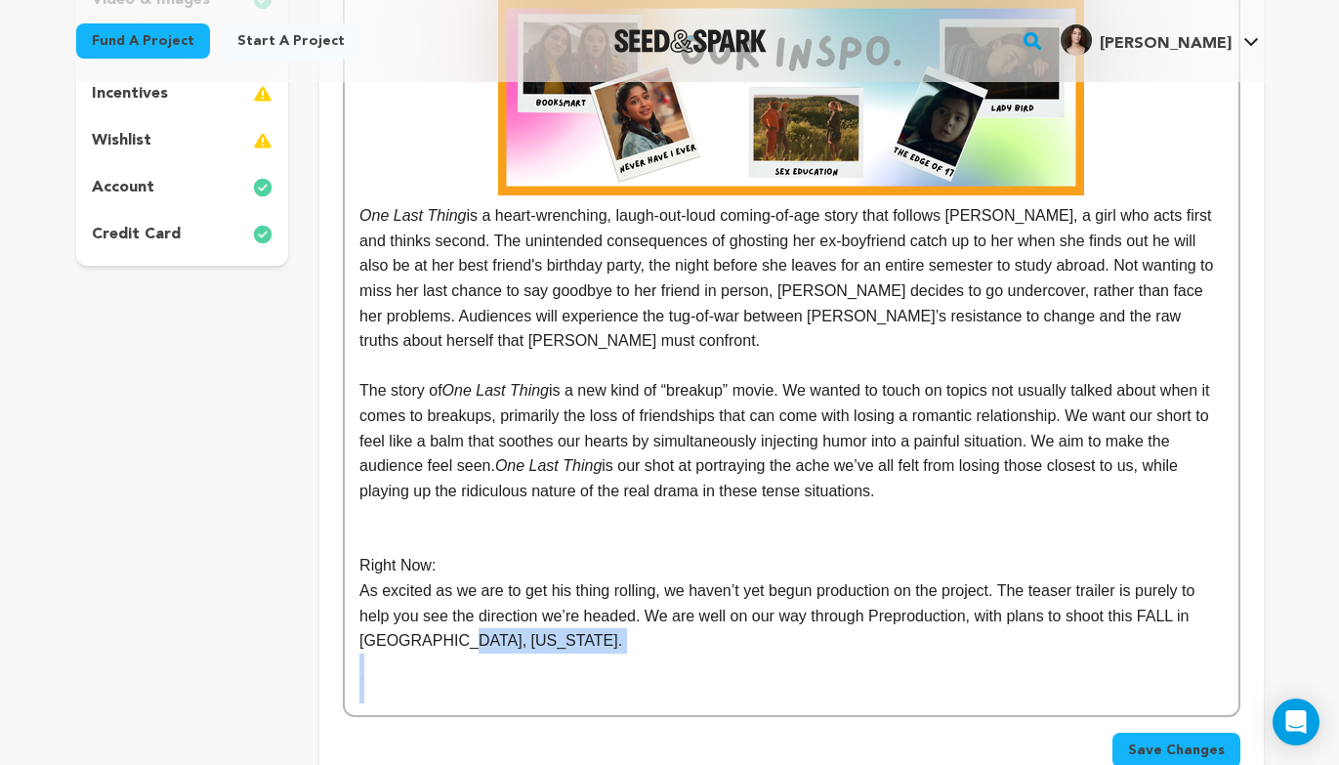
drag, startPoint x: 570, startPoint y: 700, endPoint x: 518, endPoint y: 641, distance: 79.6
click at [518, 641] on div "One Last Thing is a heart-wrenching, laugh-out-loud coming-of-age story that fo…" at bounding box center [791, 351] width 893 height 727
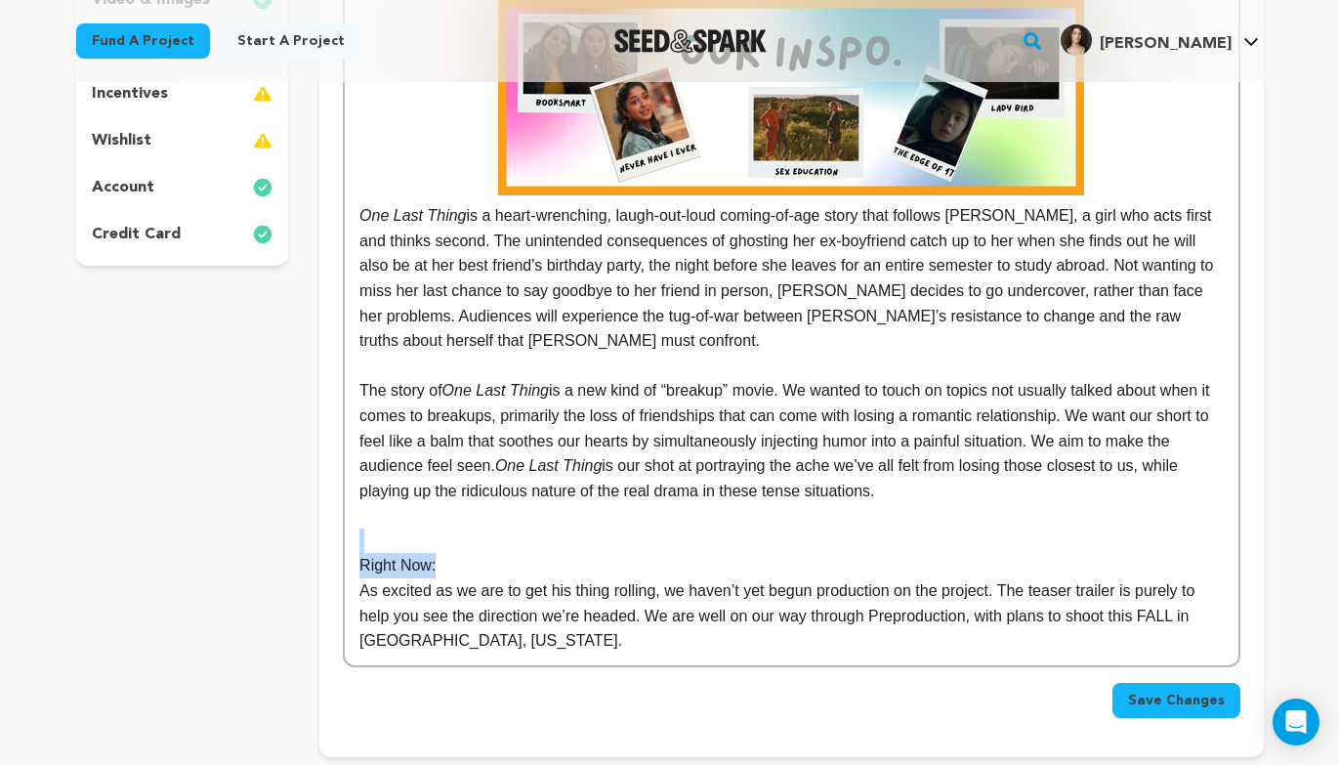
drag, startPoint x: 469, startPoint y: 574, endPoint x: 268, endPoint y: 536, distance: 204.8
click at [268, 536] on div "project story team social media video & images campaign incentives wishlist" at bounding box center [670, 269] width 1188 height 976
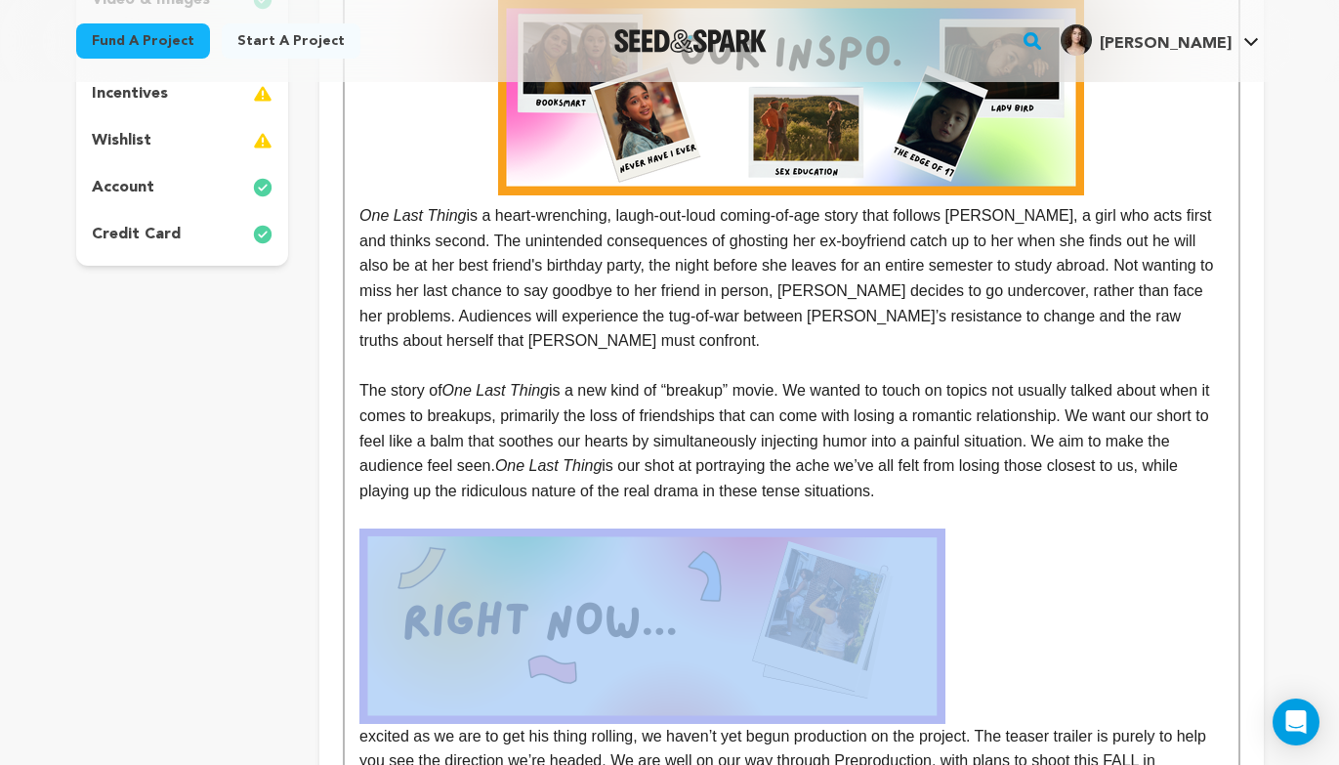
click at [747, 626] on img at bounding box center [652, 625] width 586 height 195
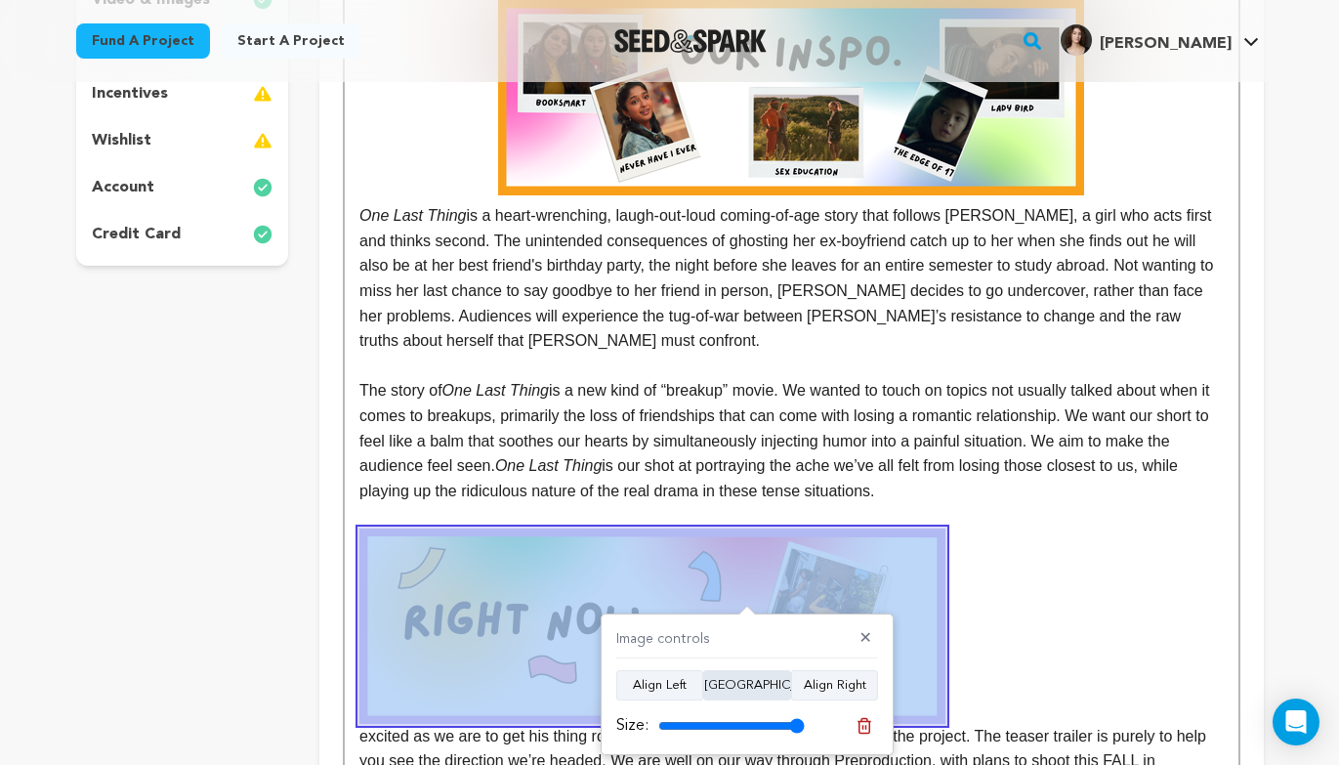
click at [749, 693] on button "Align Center" at bounding box center [747, 685] width 88 height 31
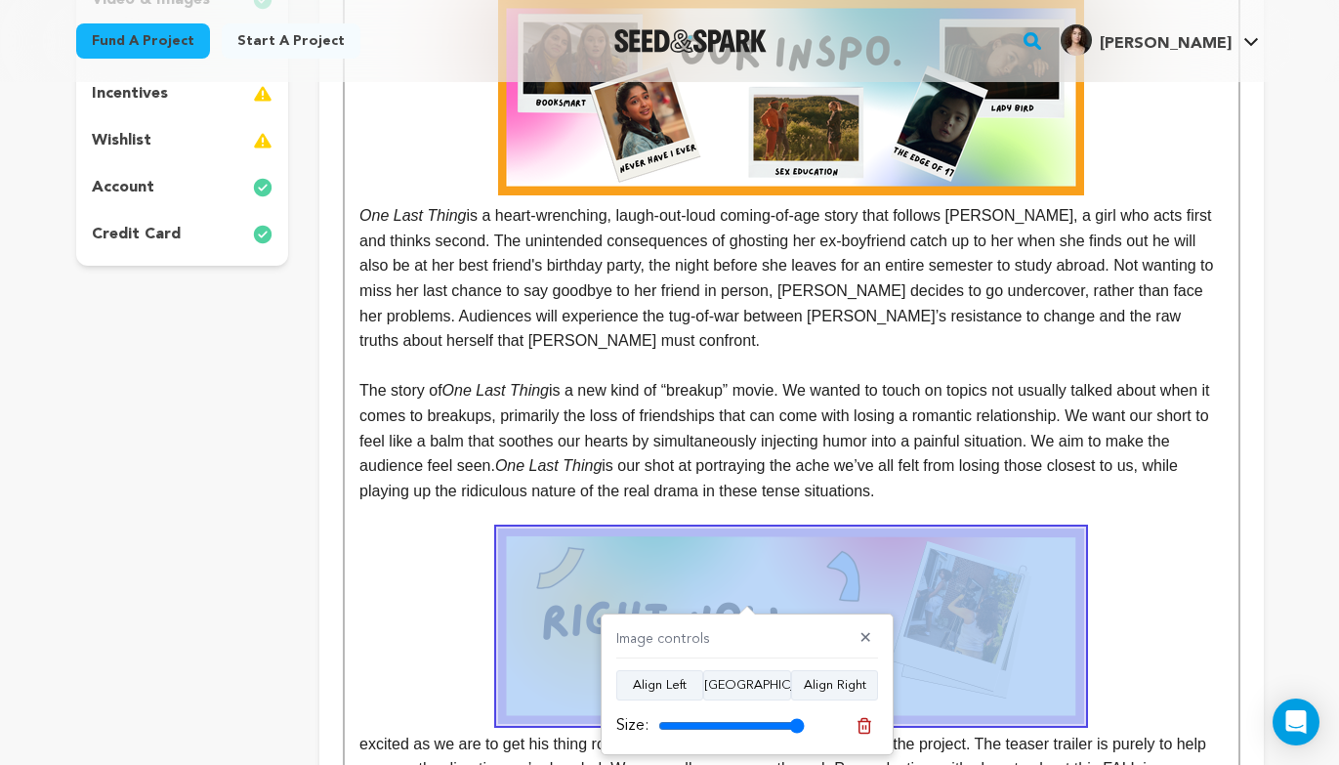
click at [988, 636] on img at bounding box center [791, 625] width 586 height 195
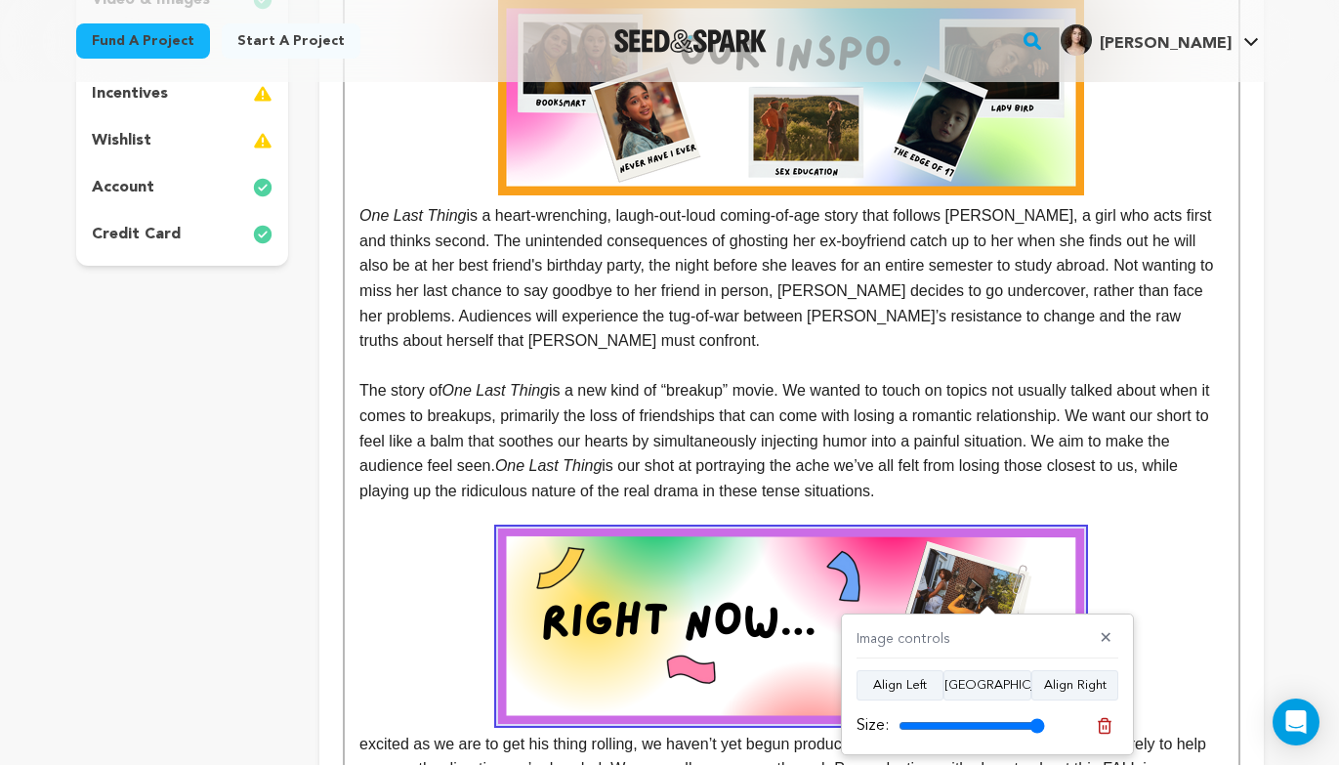
click at [1006, 474] on p "The story of One Last Thing is a new kind of “breakup” movie. We wanted to touc…" at bounding box center [790, 440] width 863 height 125
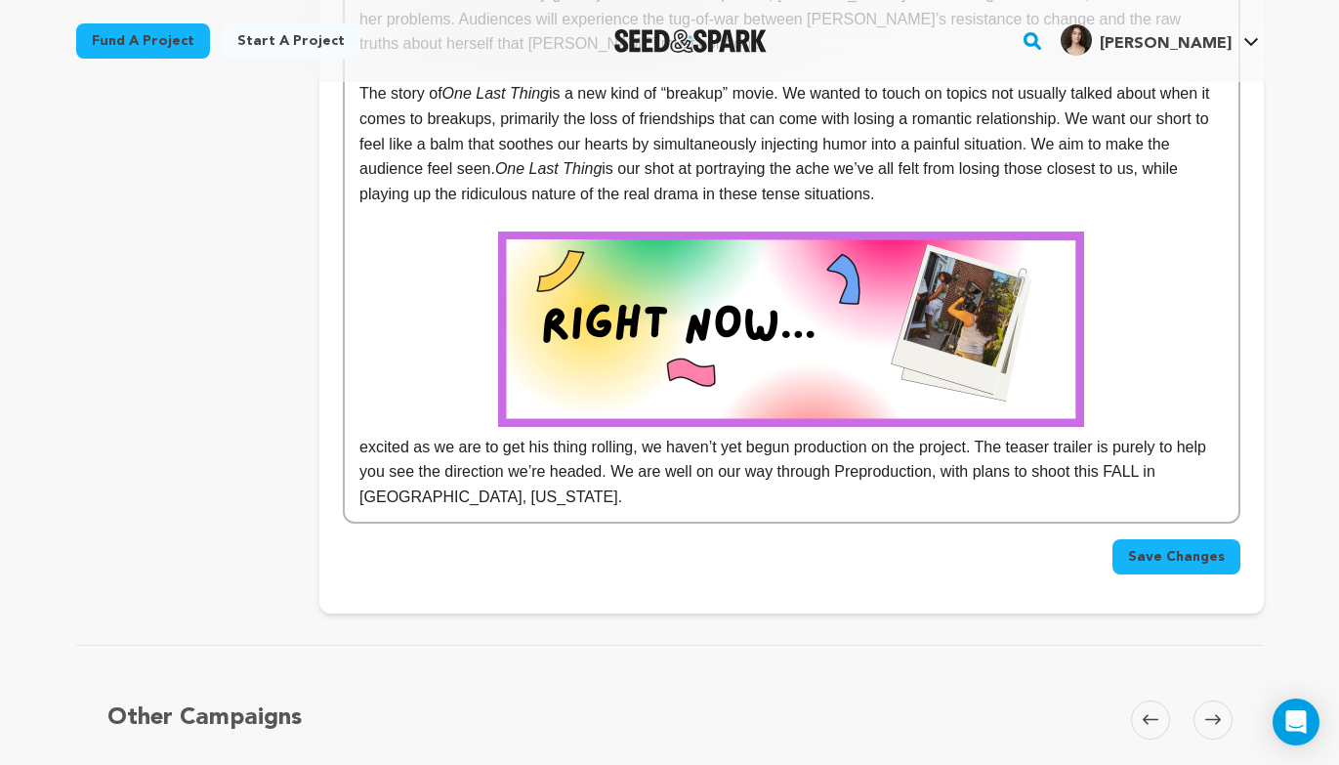
scroll to position [802, 0]
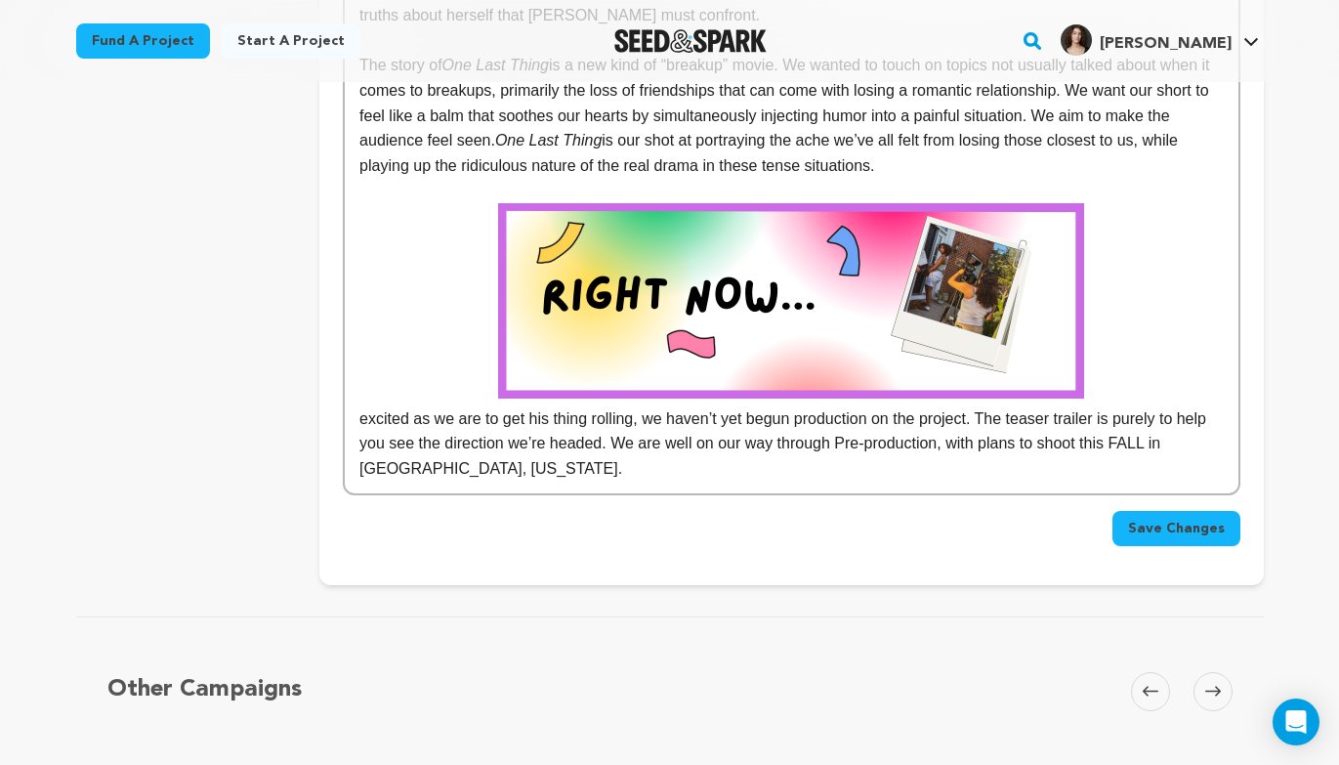
click at [1162, 532] on span "Save Changes" at bounding box center [1176, 529] width 97 height 20
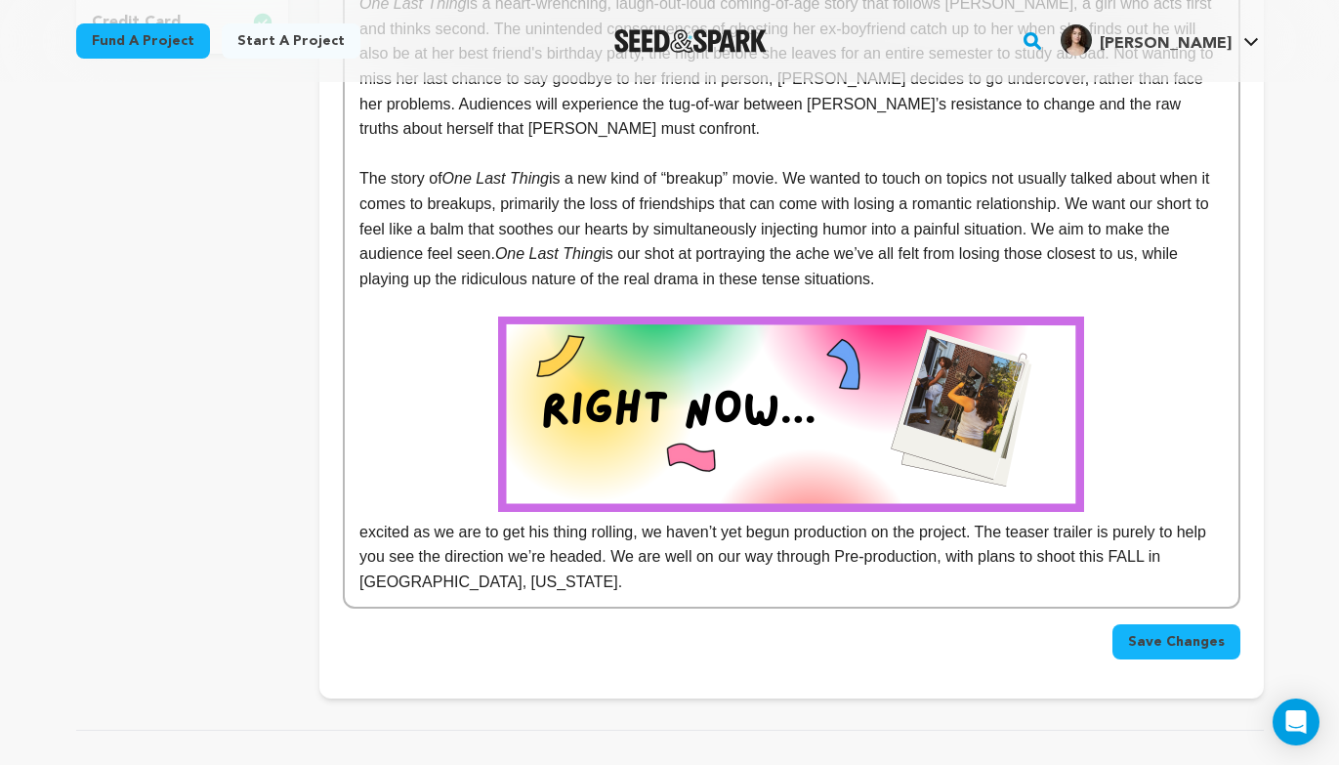
scroll to position [693, 0]
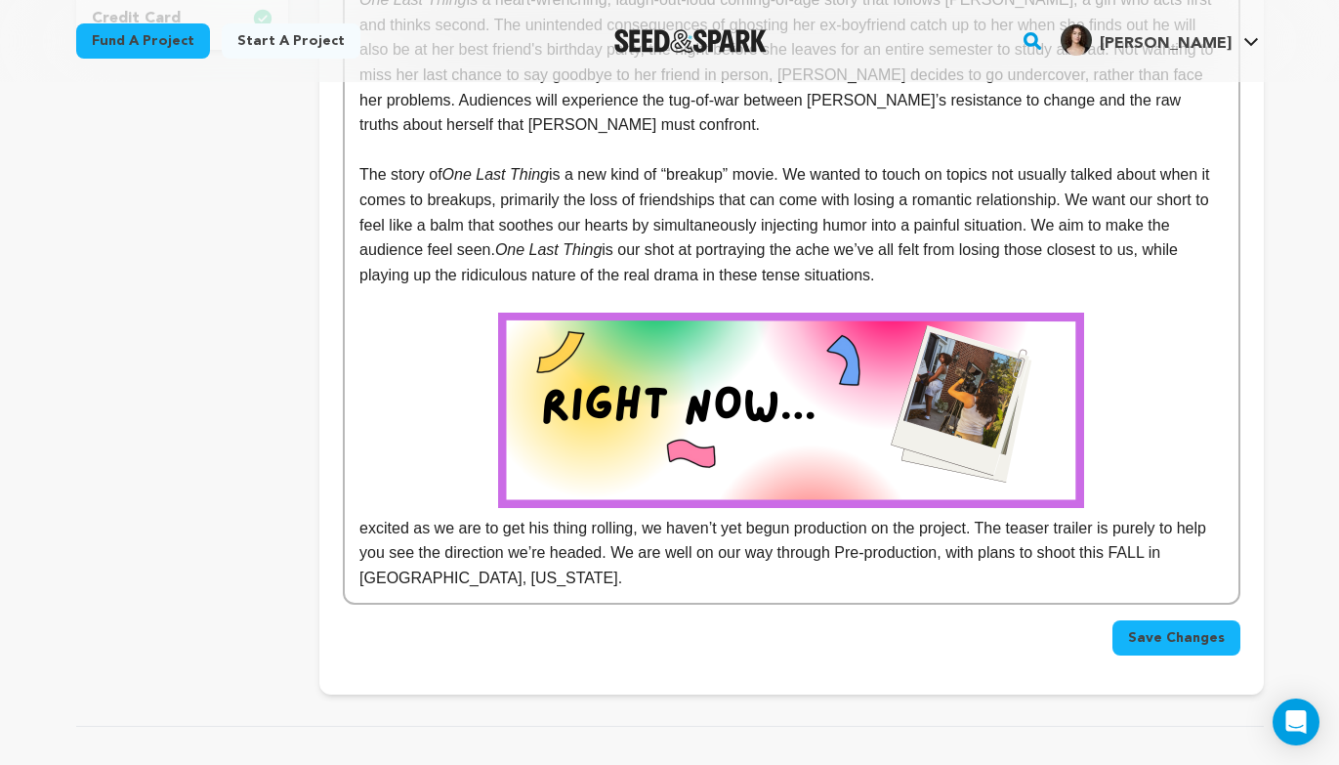
click at [357, 527] on div "One Last Thing is a heart-wrenching, laugh-out-loud coming-of-age story that fo…" at bounding box center [791, 187] width 893 height 830
click at [877, 587] on p "As excited as we are to get his thing rolling, we haven’t yet begun production …" at bounding box center [790, 452] width 863 height 278
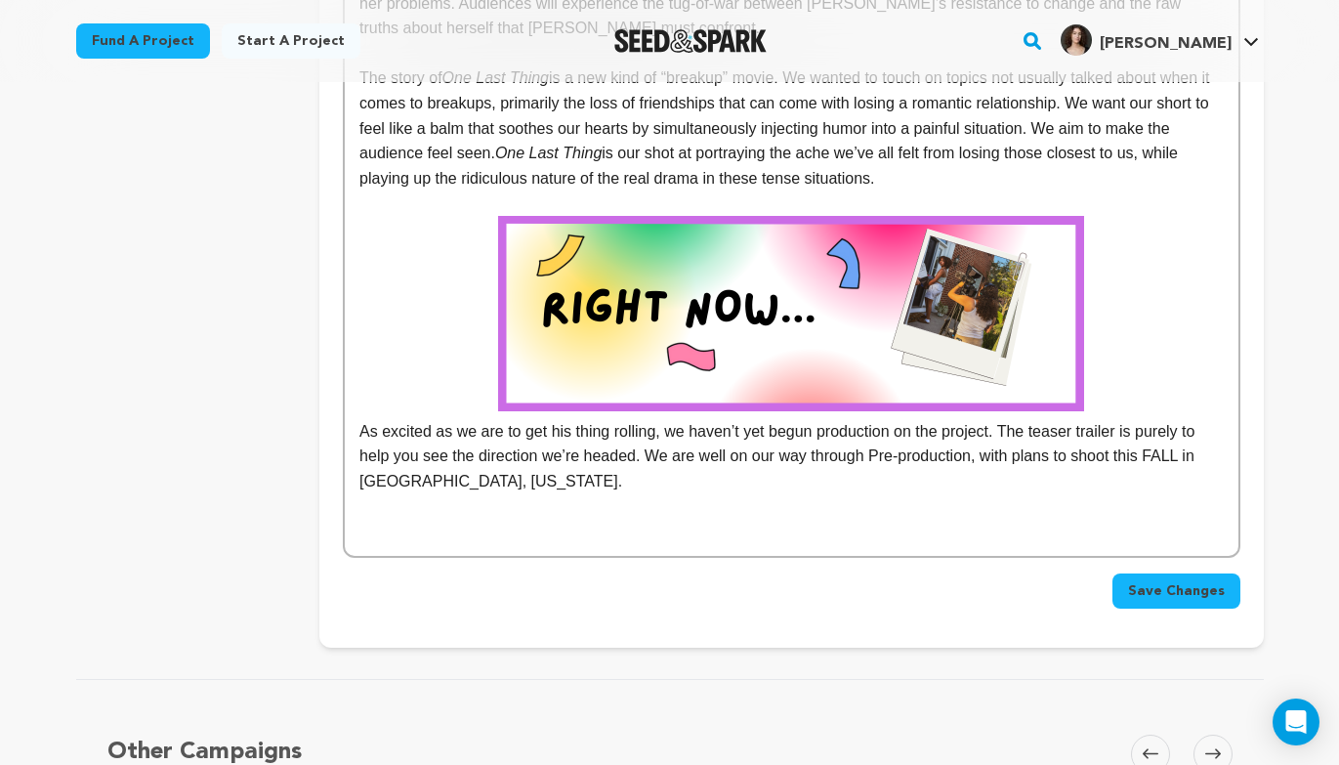
scroll to position [119, 0]
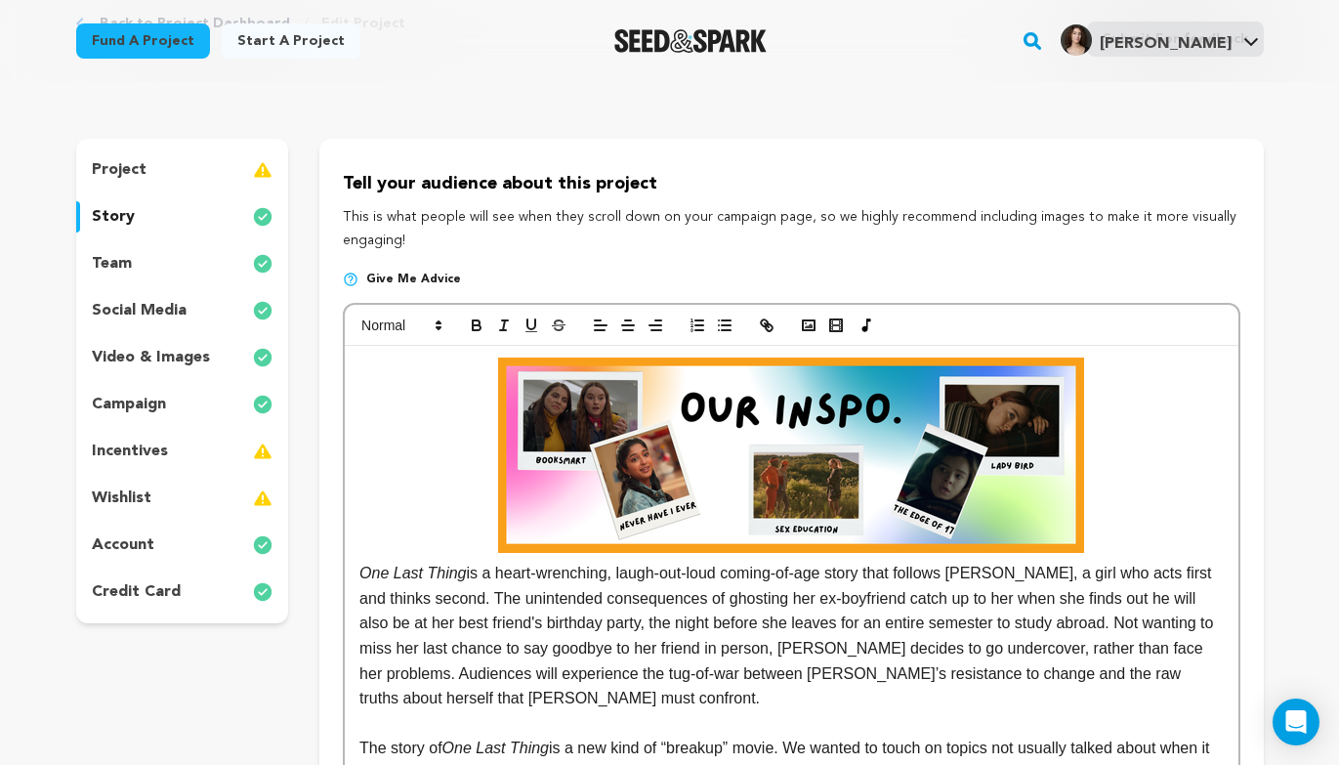
click at [167, 258] on div "team" at bounding box center [182, 263] width 213 height 31
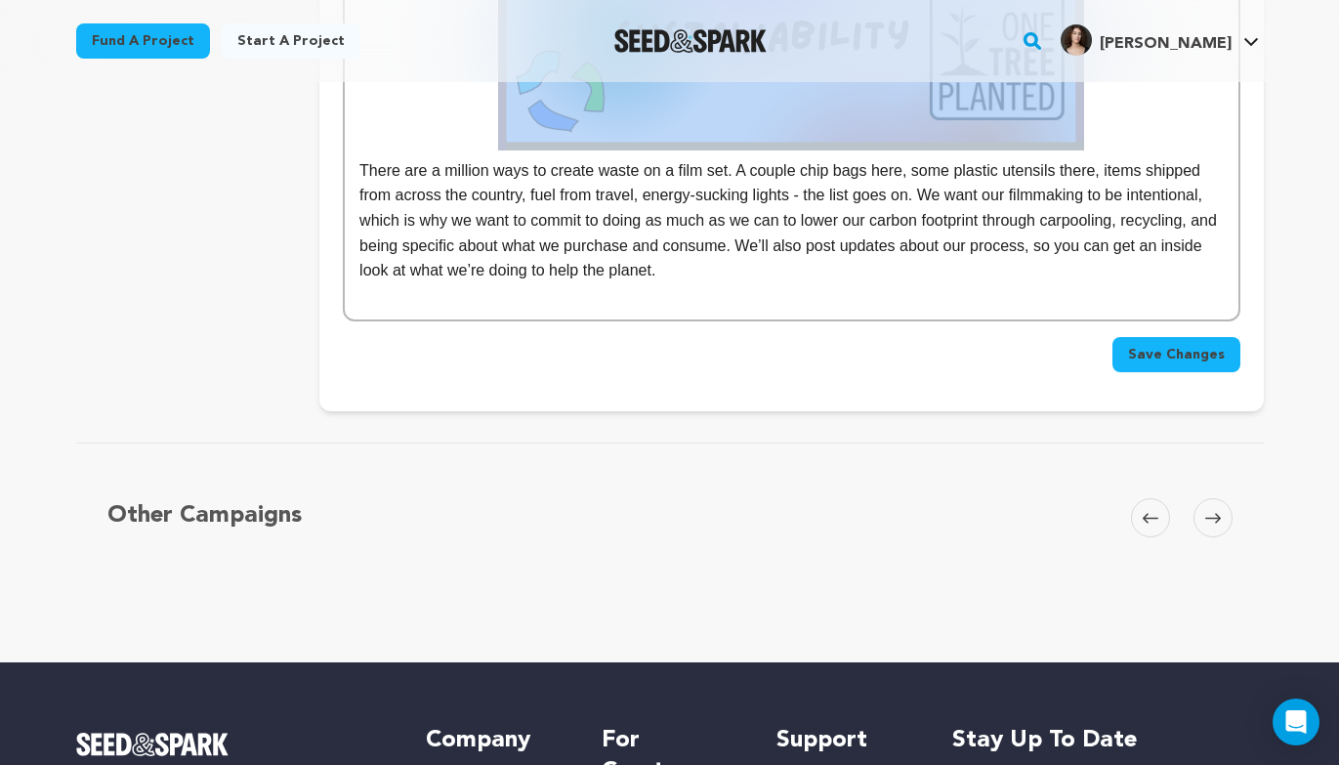
scroll to position [1395, 0]
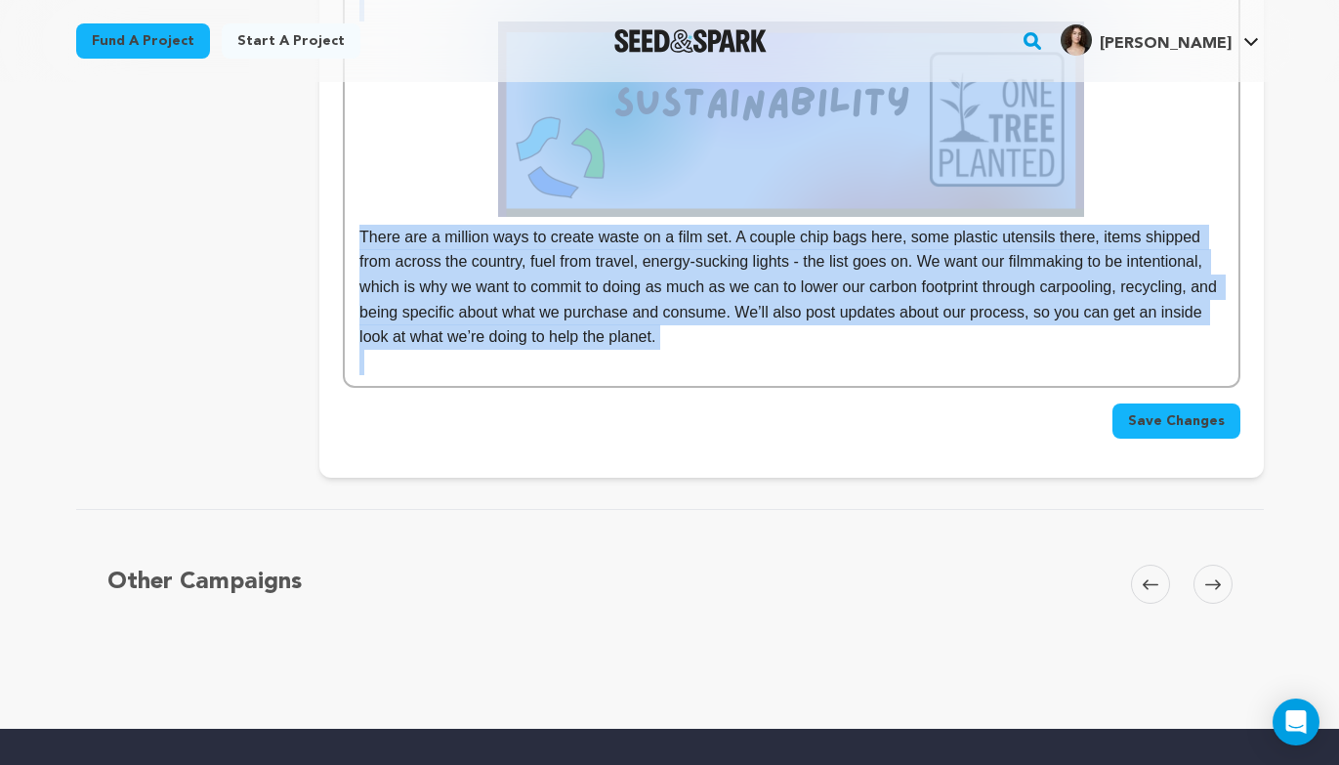
drag, startPoint x: 358, startPoint y: 170, endPoint x: 810, endPoint y: 354, distance: 487.2
copy div "Behind the camera, we’re doing everything we can to ensure our set is consisten…"
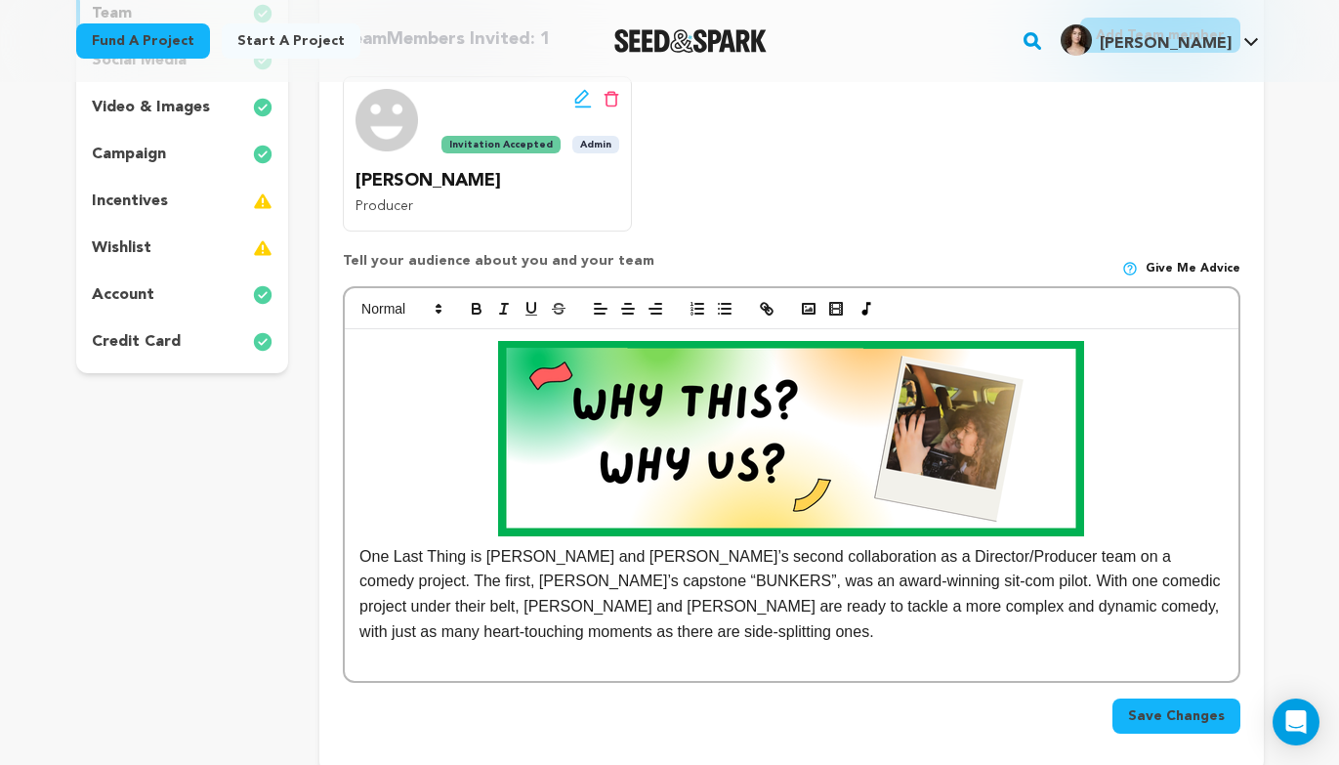
scroll to position [374, 0]
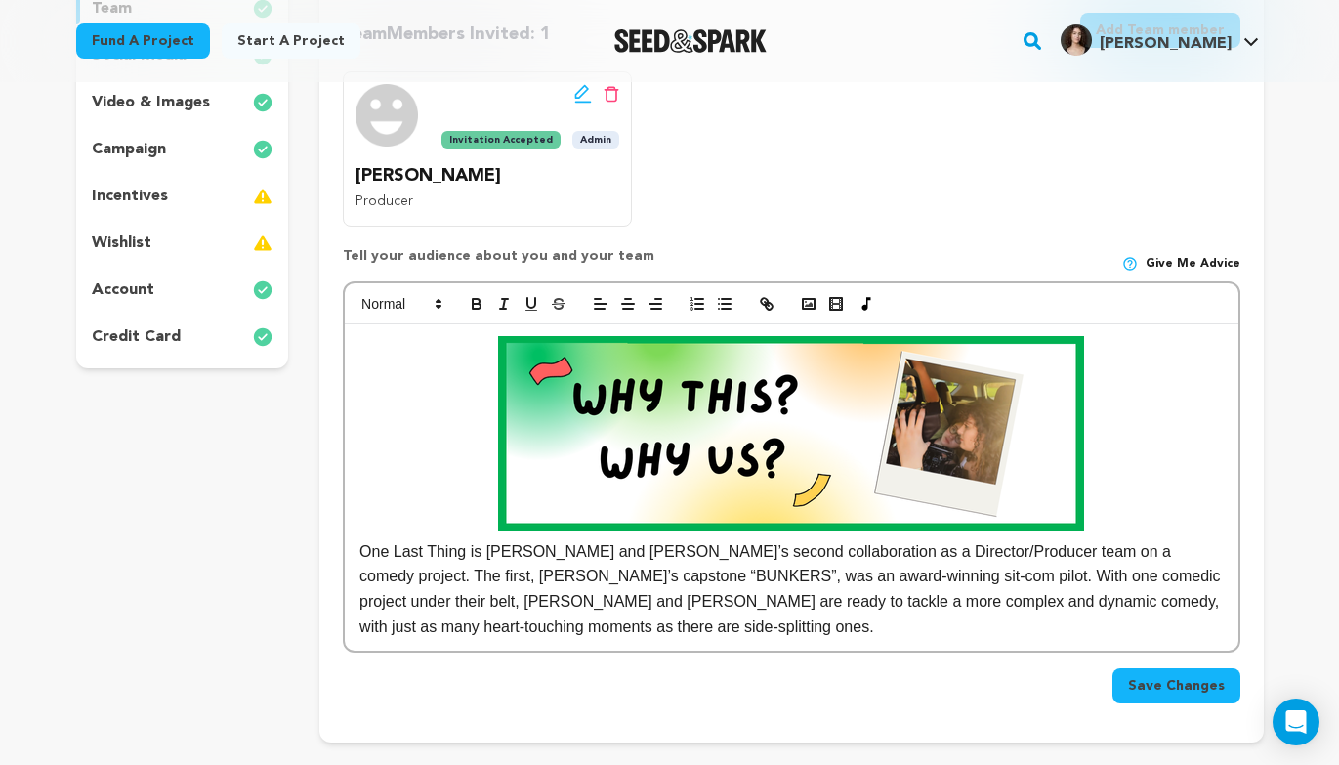
click at [1192, 688] on span "Save Changes" at bounding box center [1176, 686] width 97 height 20
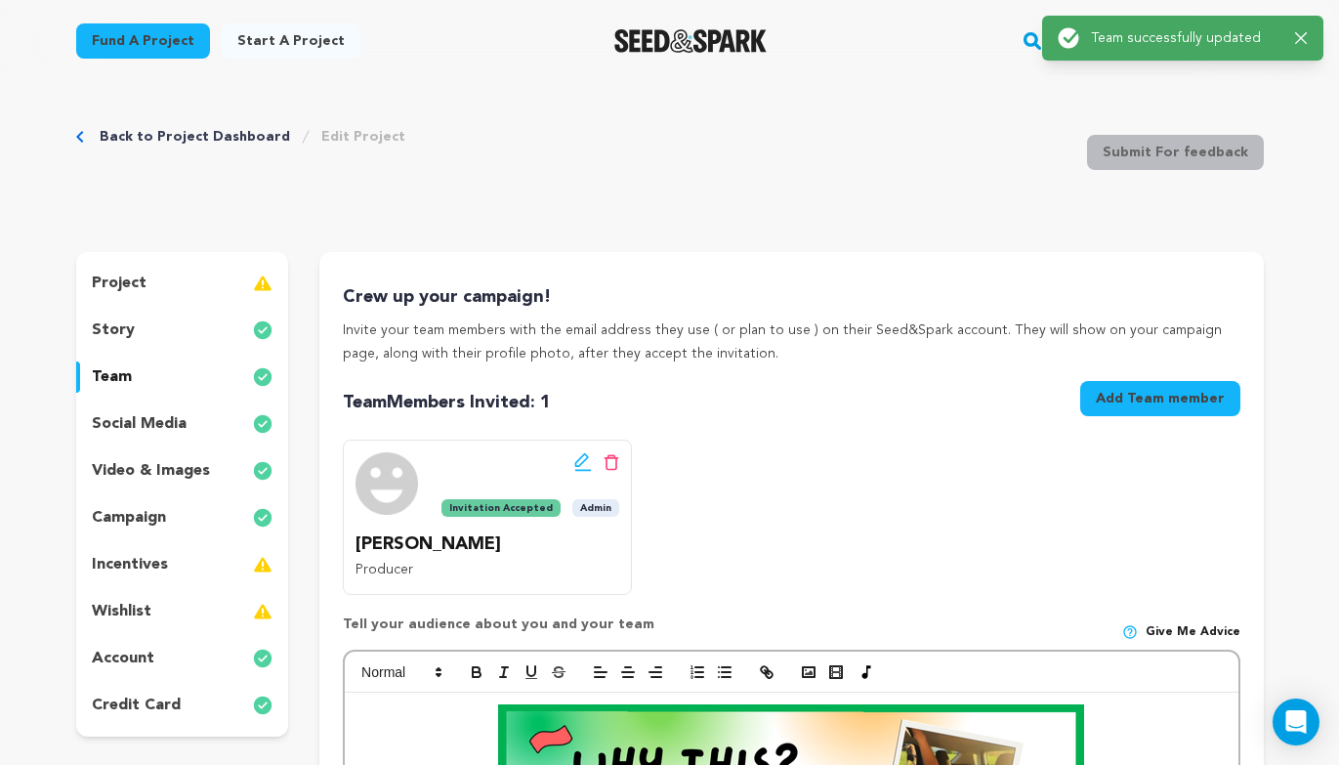
scroll to position [0, 0]
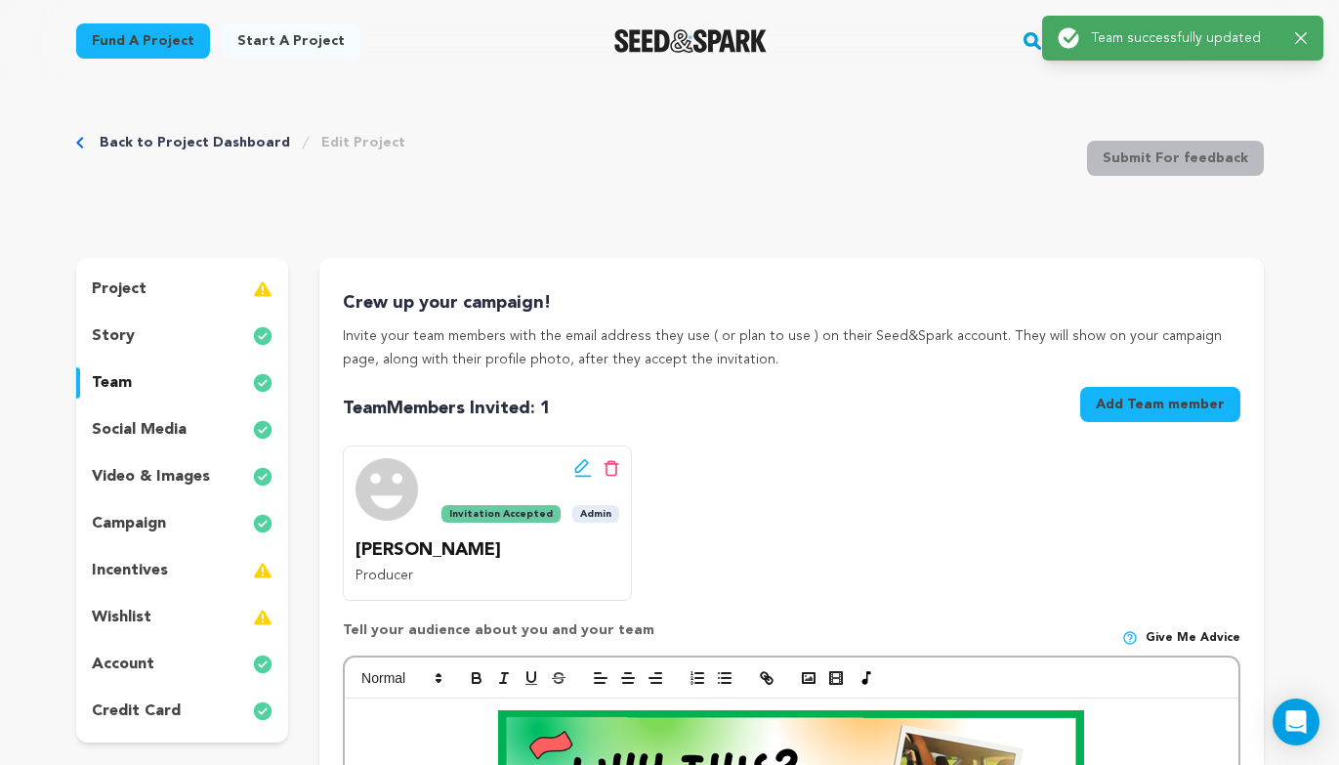
click at [190, 323] on div "story" at bounding box center [182, 335] width 213 height 31
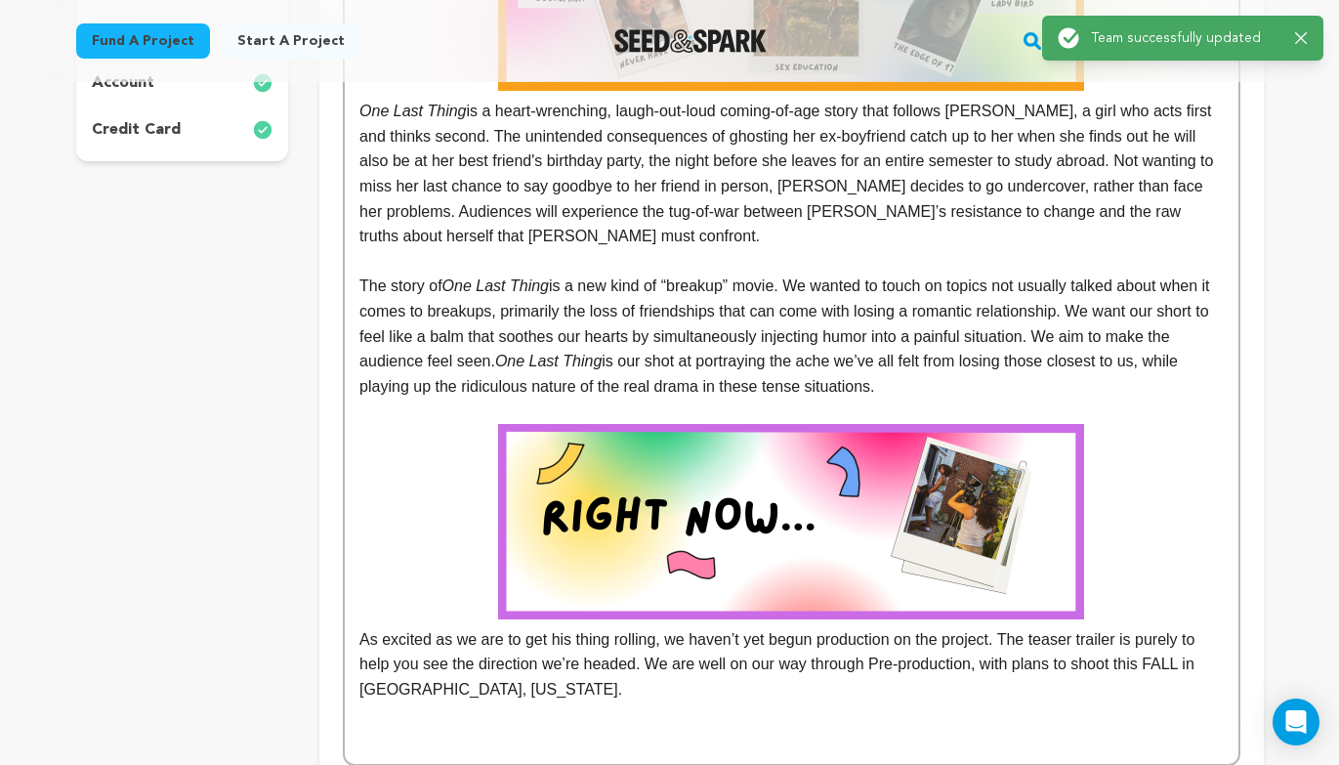
scroll to position [719, 0]
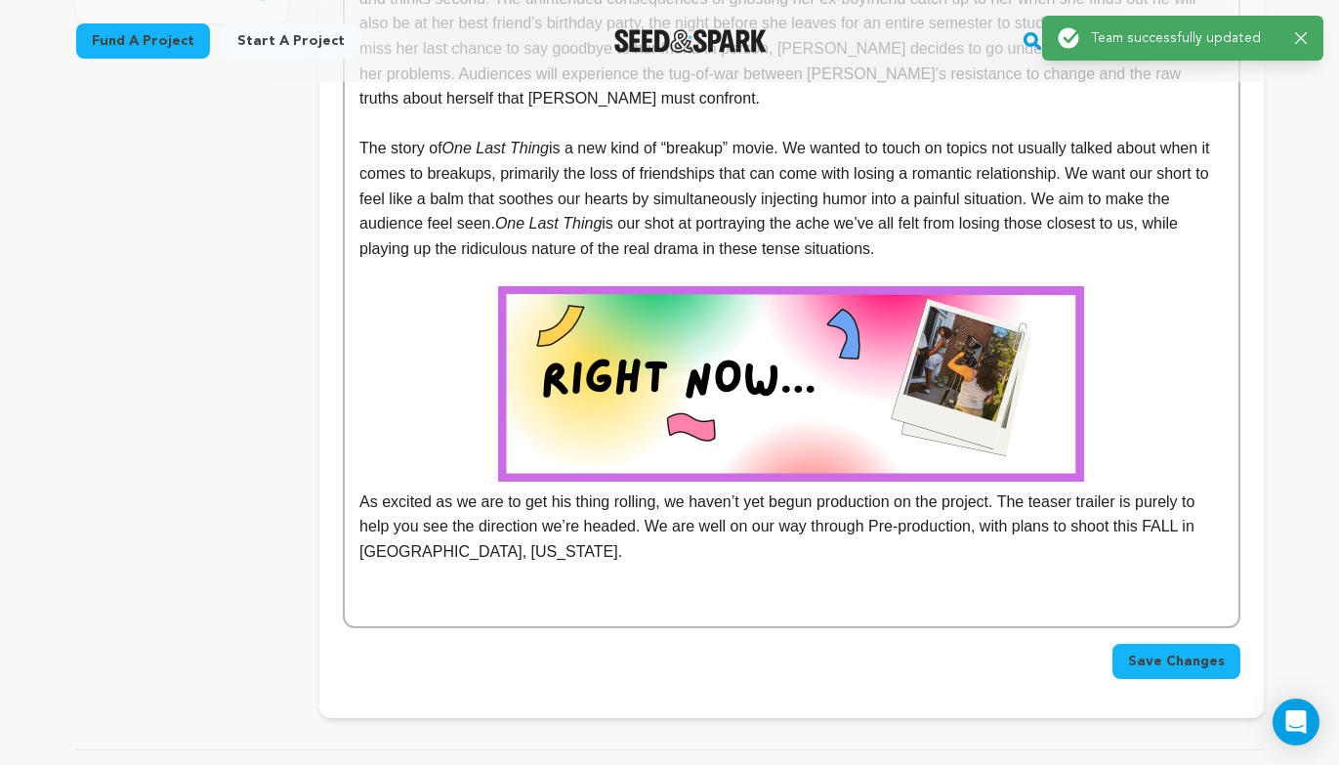
click at [596, 586] on p at bounding box center [790, 577] width 863 height 25
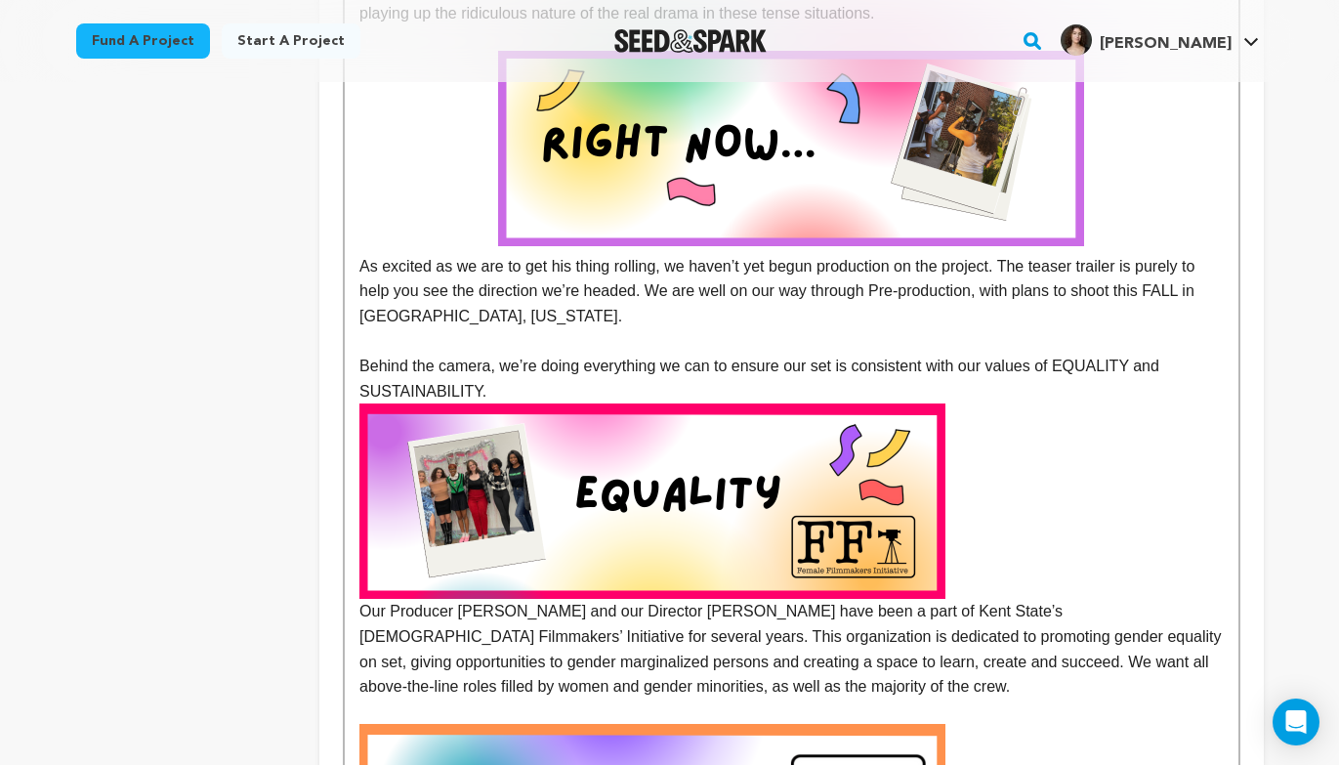
scroll to position [957, 0]
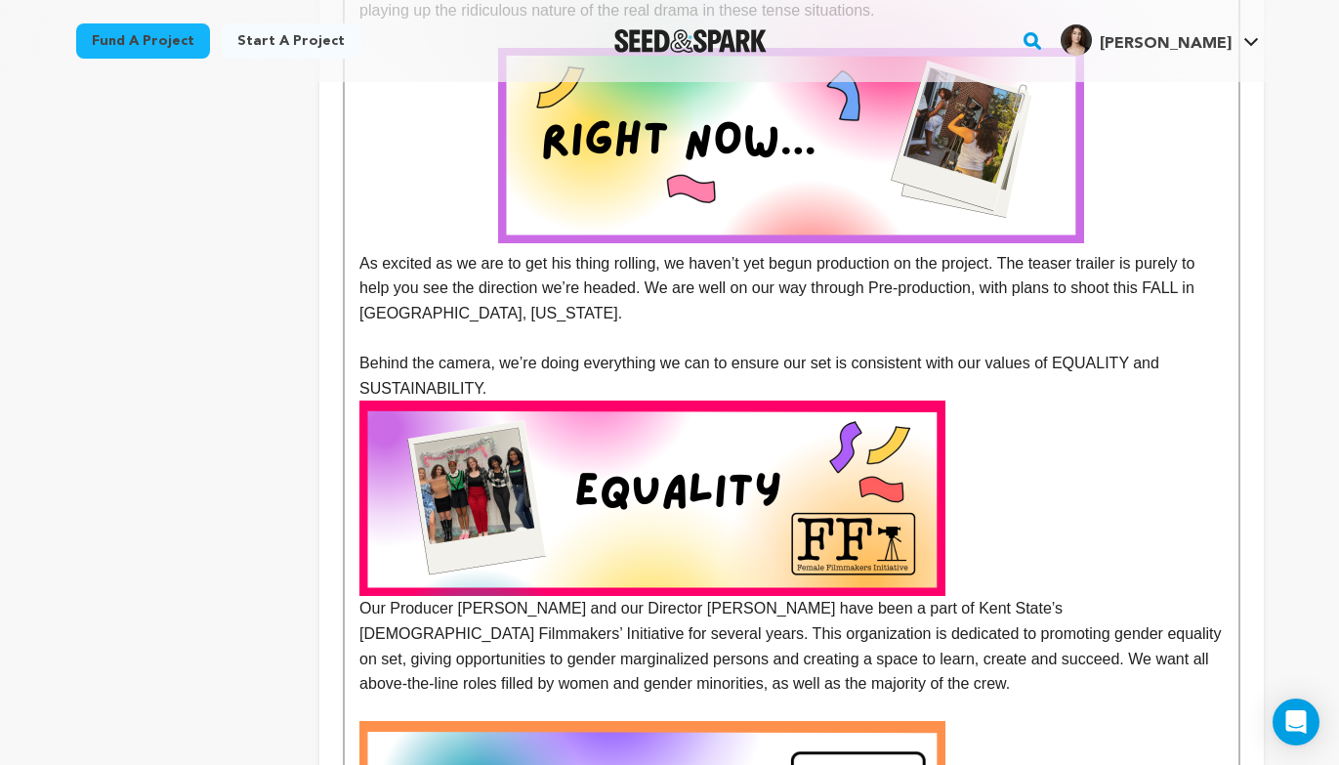
click at [544, 520] on img at bounding box center [652, 497] width 586 height 195
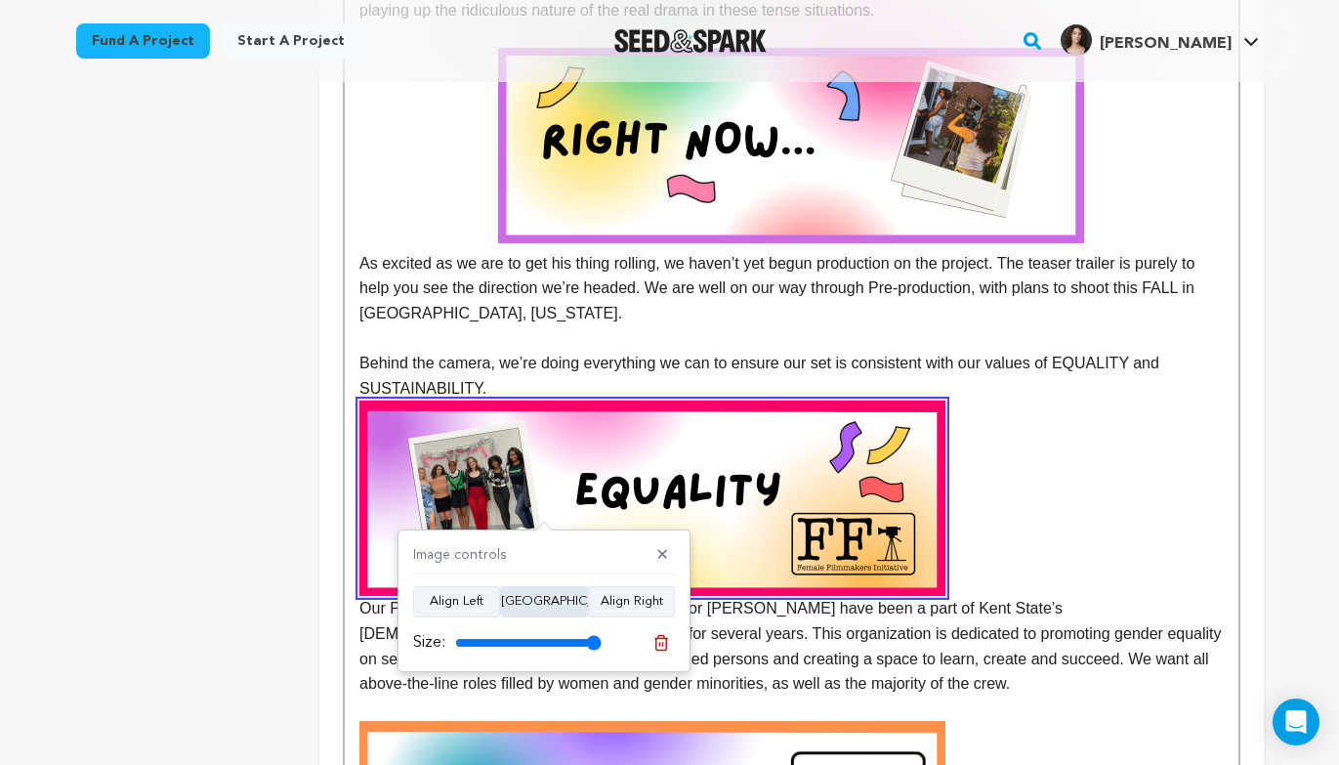
click at [547, 600] on button "Align Center" at bounding box center [544, 601] width 88 height 31
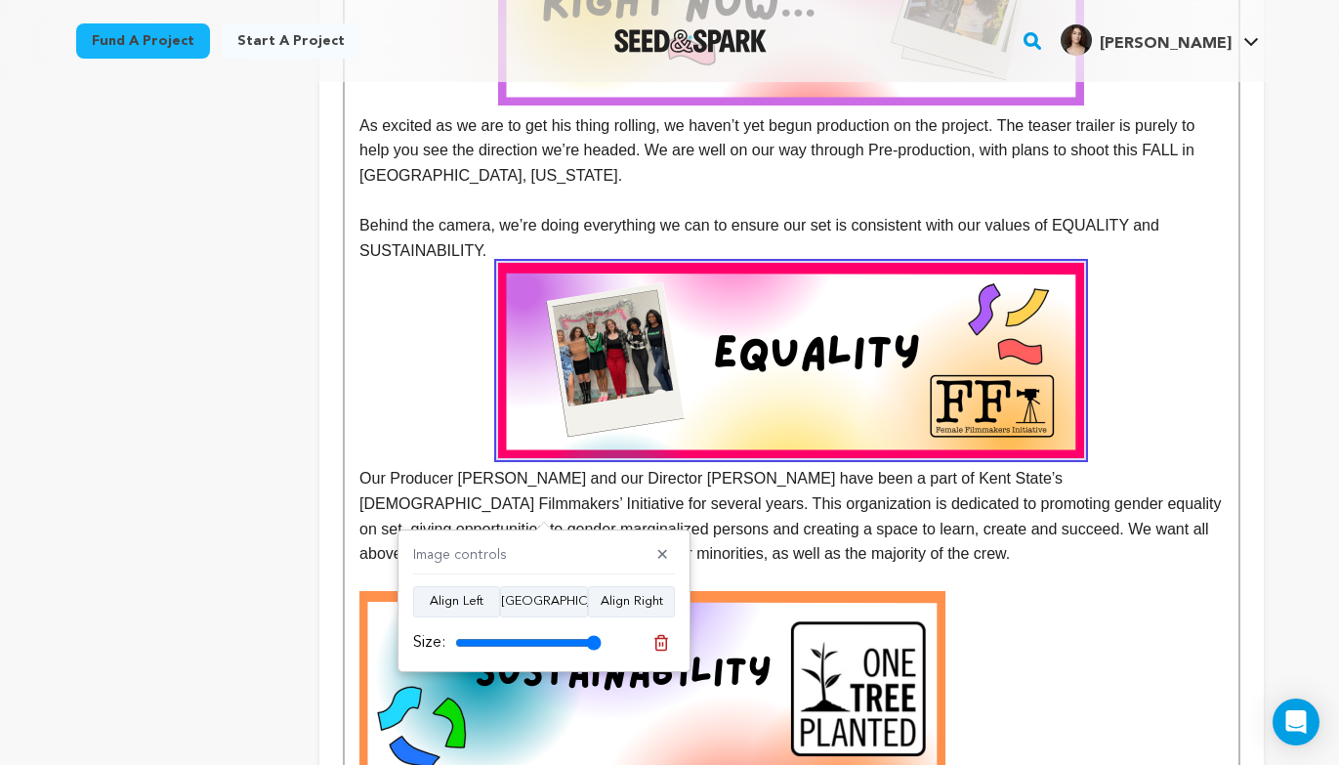
scroll to position [1119, 0]
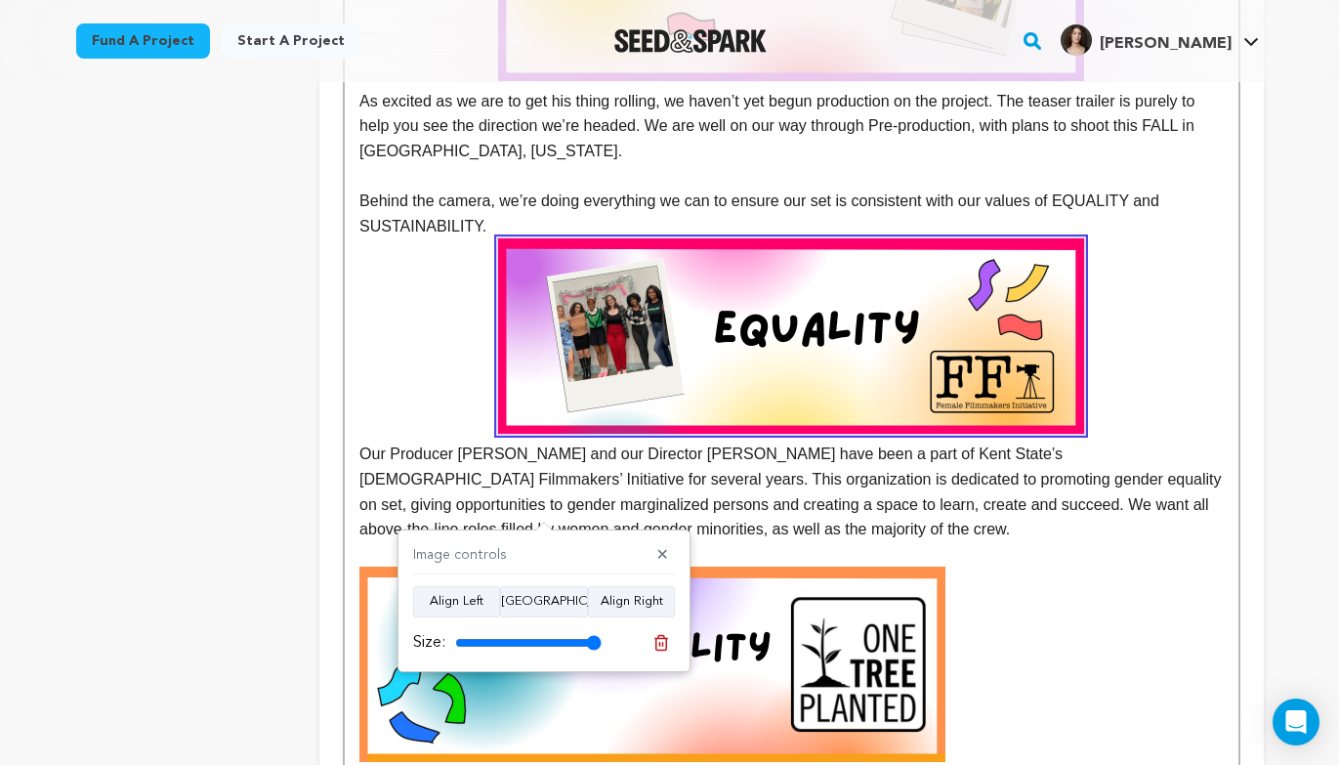
click at [795, 668] on img at bounding box center [652, 664] width 586 height 195
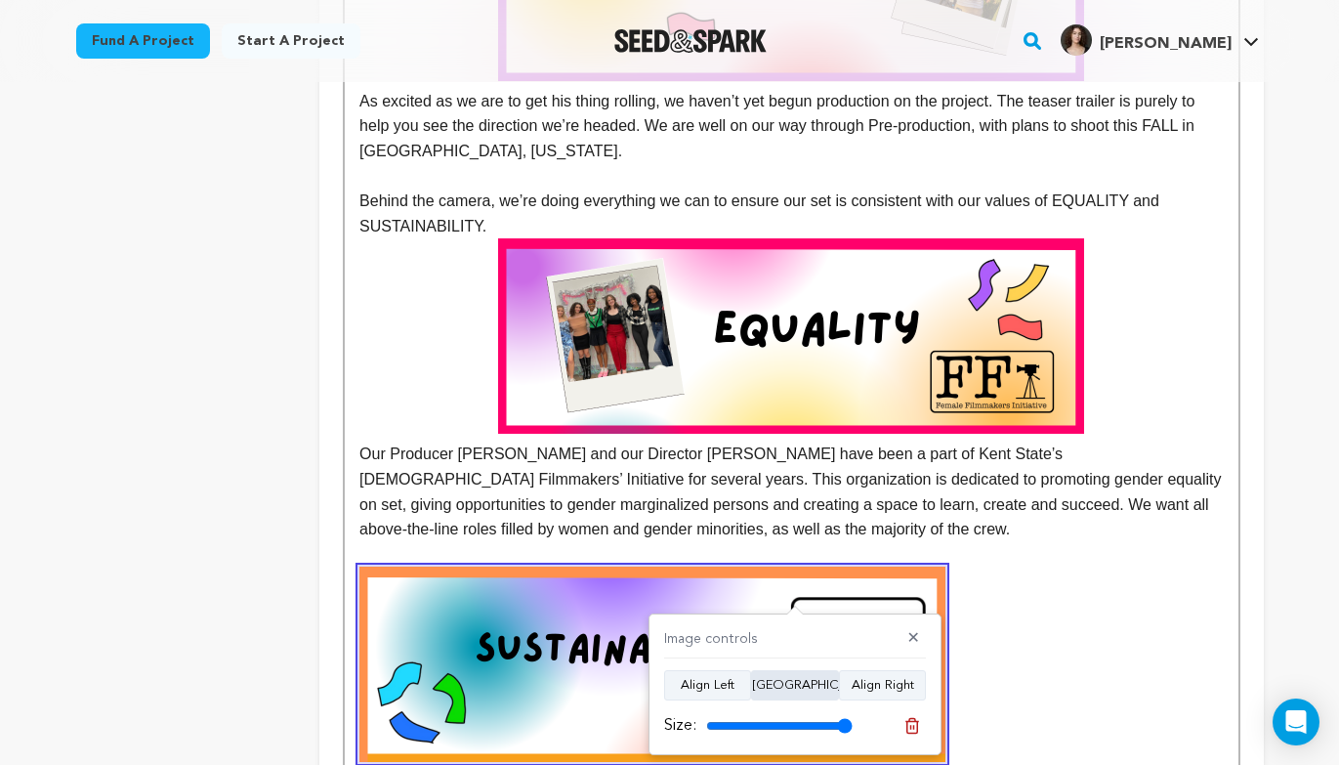
click at [773, 677] on button "Align Center" at bounding box center [795, 685] width 88 height 31
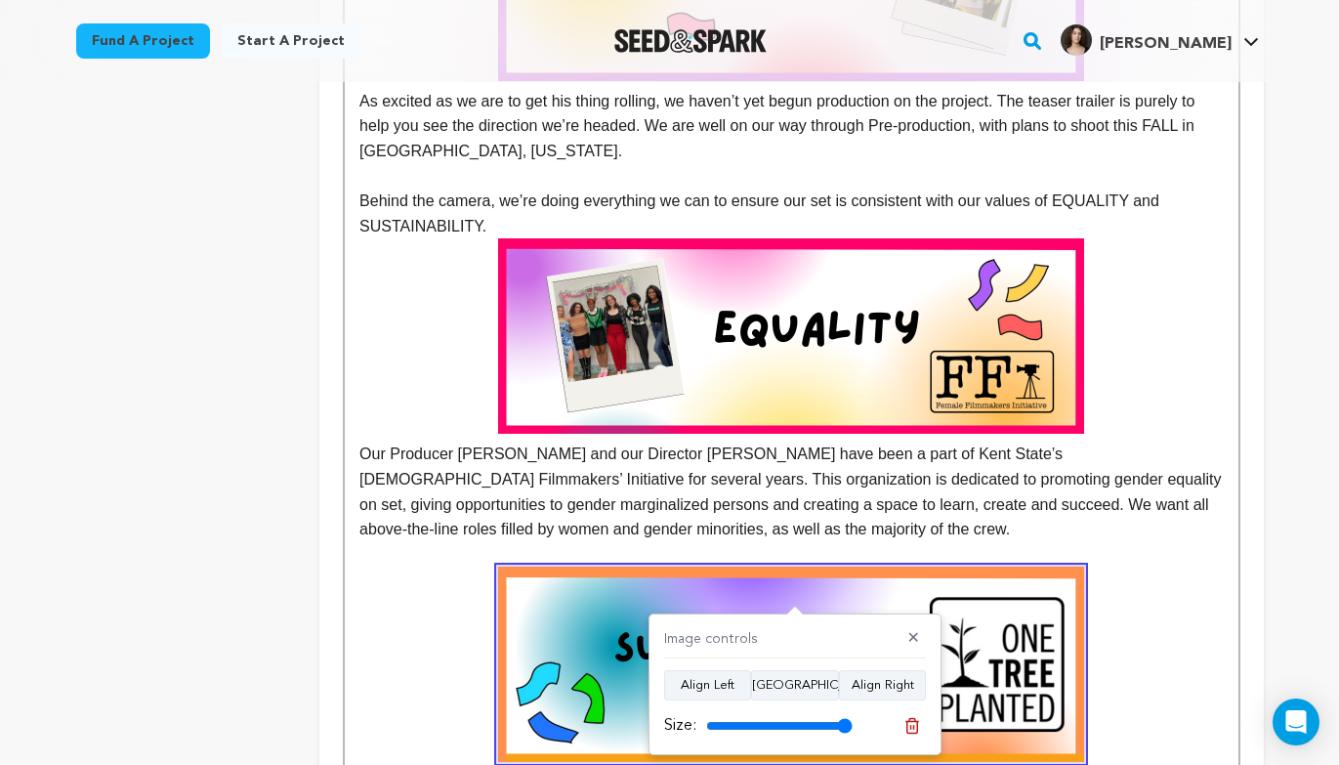
click at [982, 507] on p "Our Producer [PERSON_NAME] and our Director [PERSON_NAME] have been a part of K…" at bounding box center [790, 389] width 863 height 303
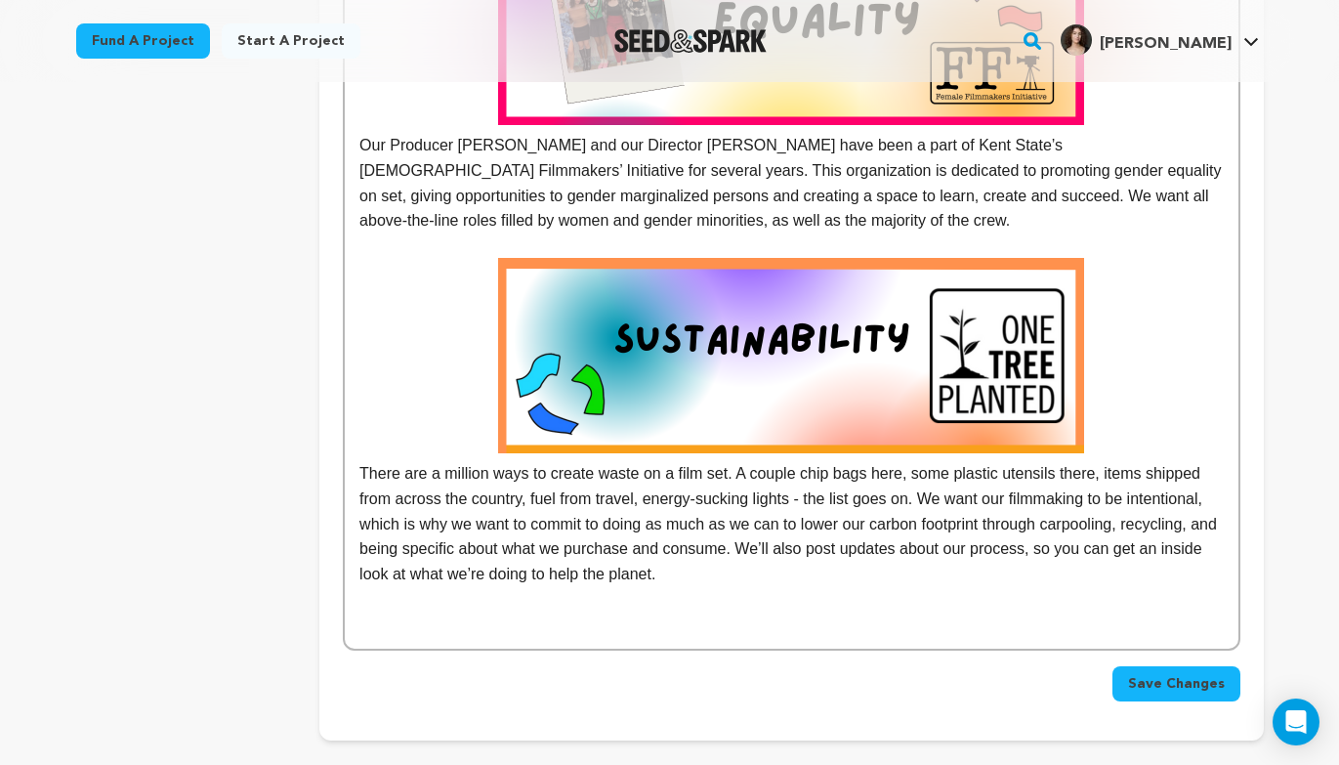
scroll to position [1432, 0]
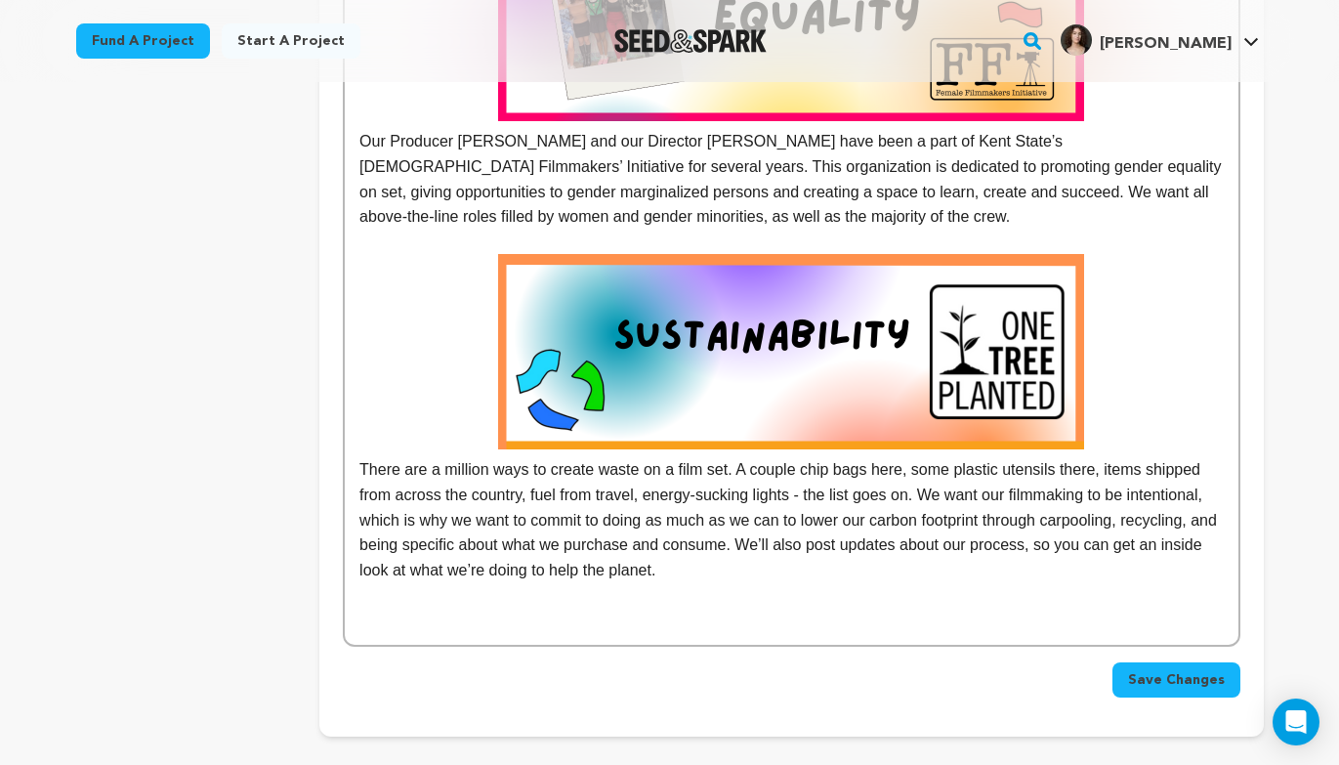
click at [1156, 678] on span "Save Changes" at bounding box center [1176, 680] width 97 height 20
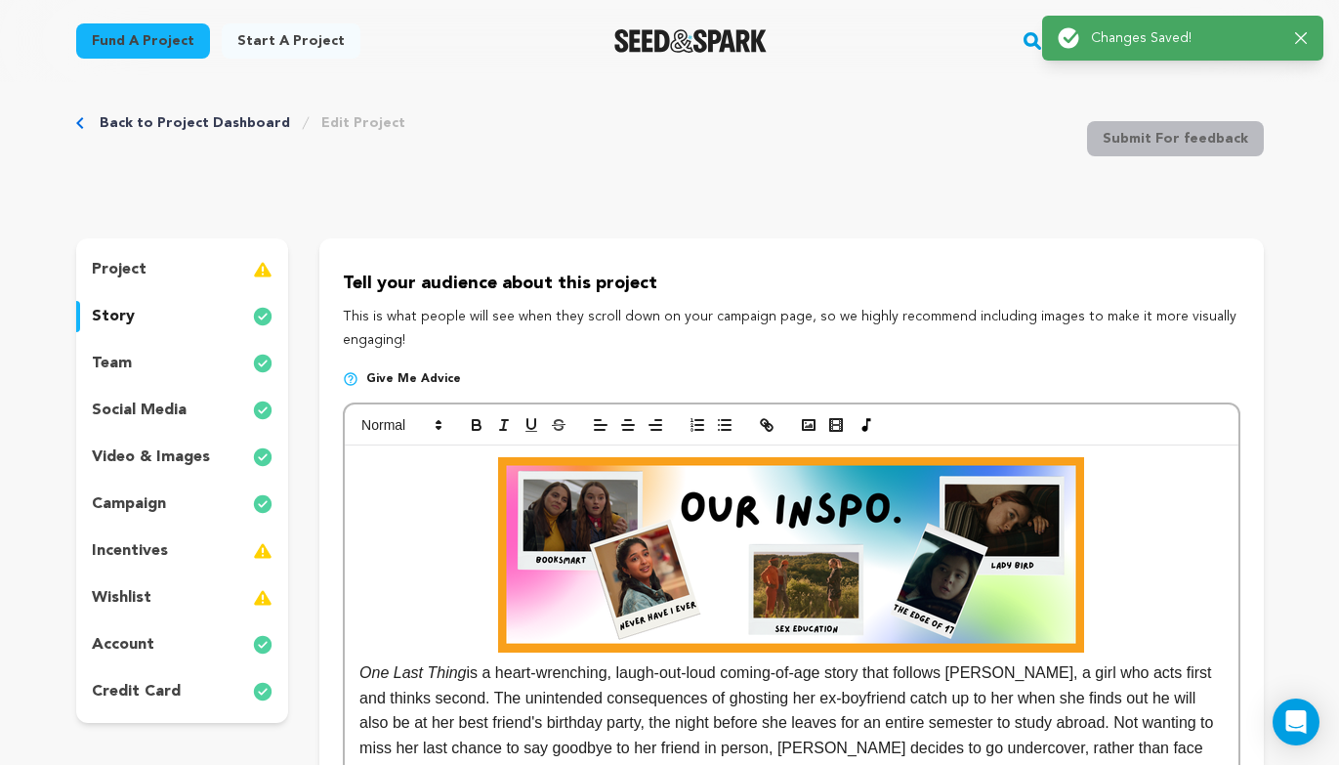
scroll to position [0, 0]
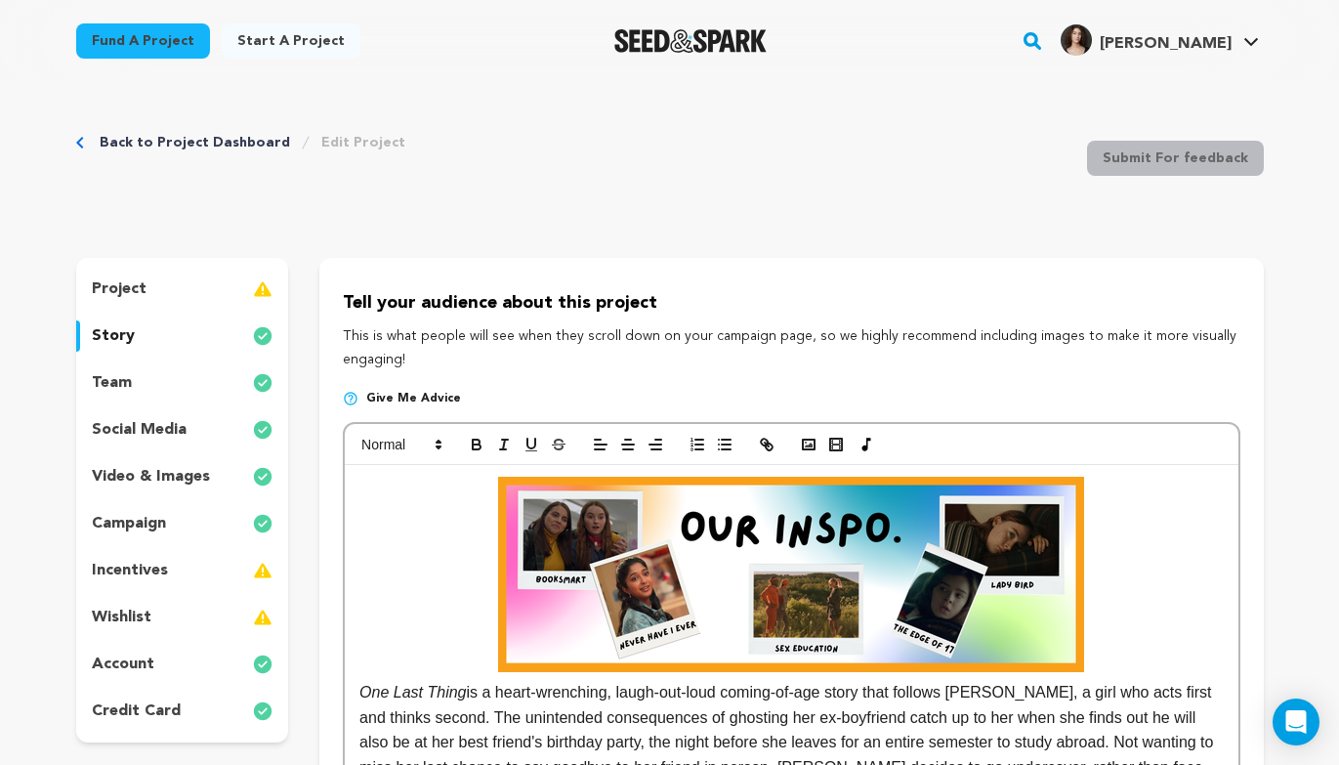
click at [232, 354] on div "project story team social media video & images campaign incentives wishlist acc…" at bounding box center [182, 500] width 213 height 484
click at [230, 377] on div "team" at bounding box center [182, 382] width 213 height 31
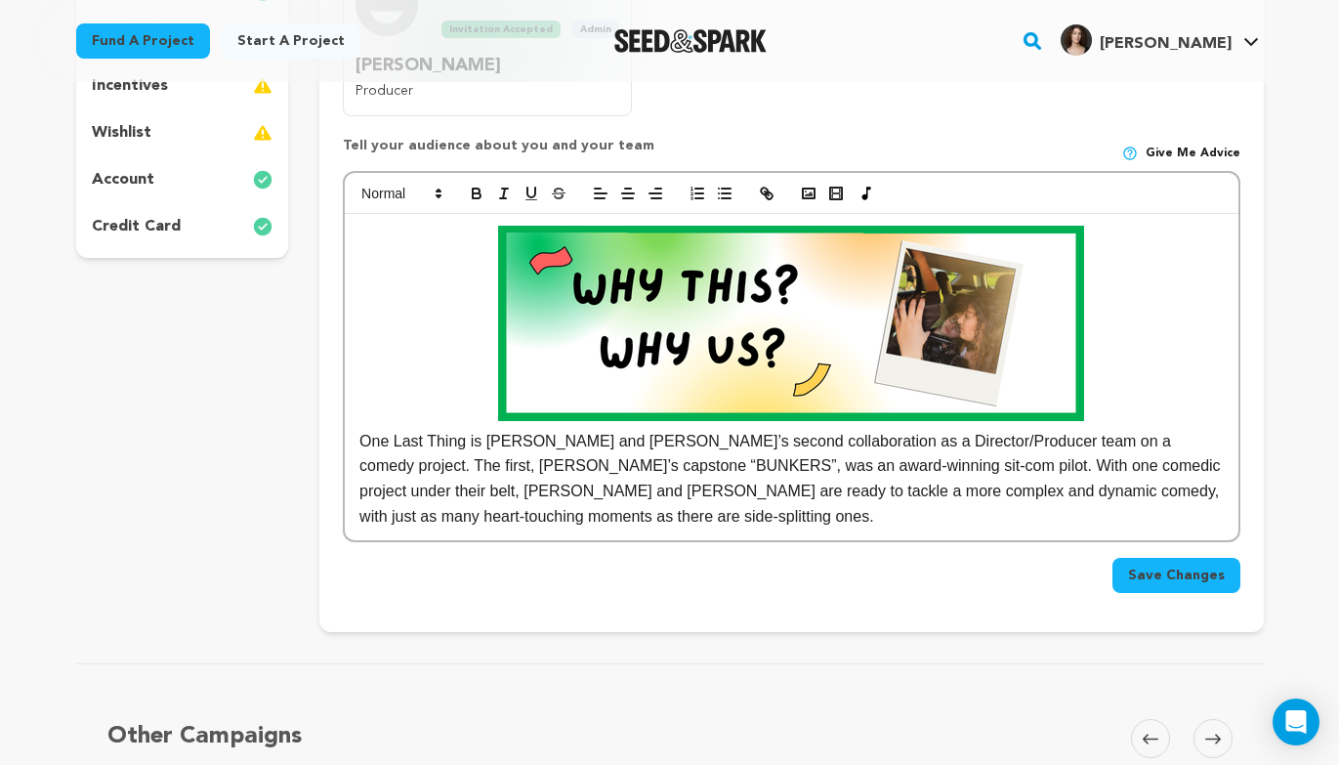
scroll to position [485, 0]
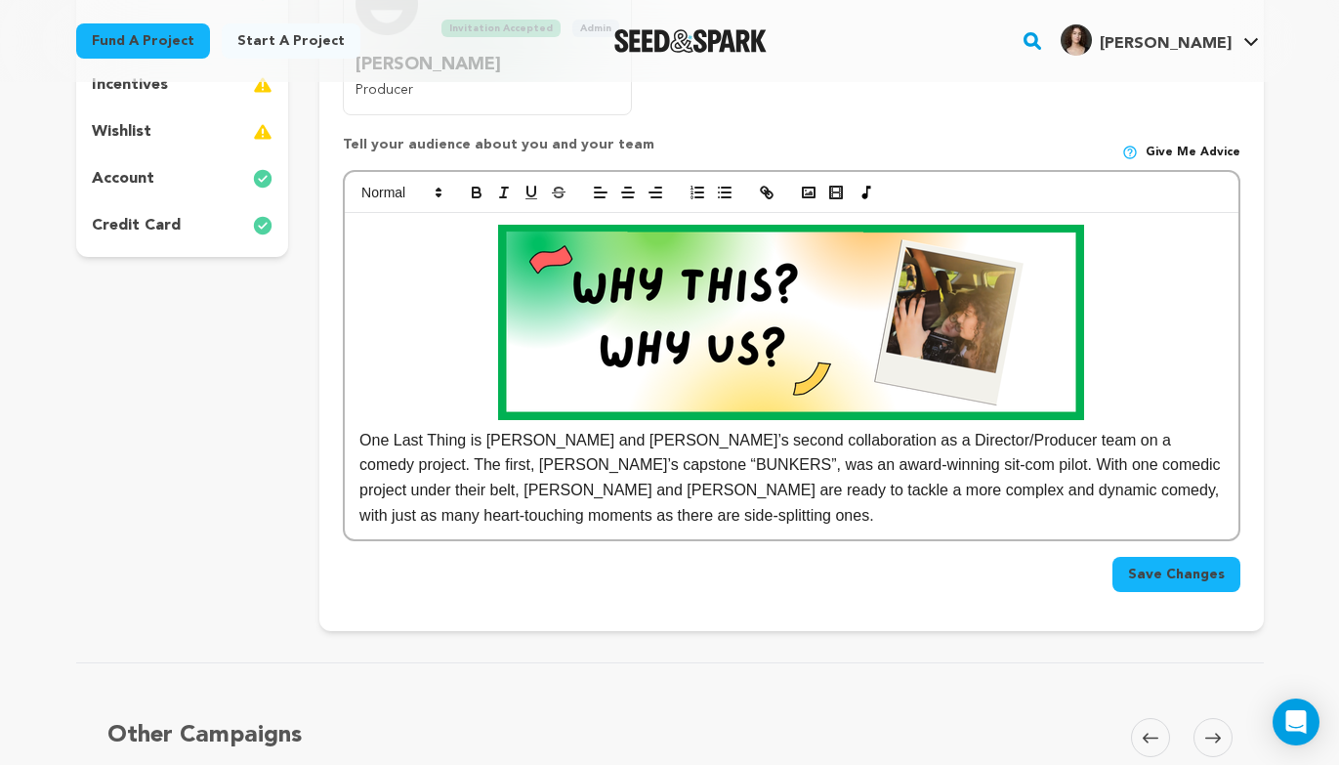
click at [709, 544] on div "Save Changes" at bounding box center [791, 566] width 897 height 51
click at [704, 526] on p "One Last Thing is [PERSON_NAME] and [PERSON_NAME]’s second collaboration as a D…" at bounding box center [790, 376] width 863 height 303
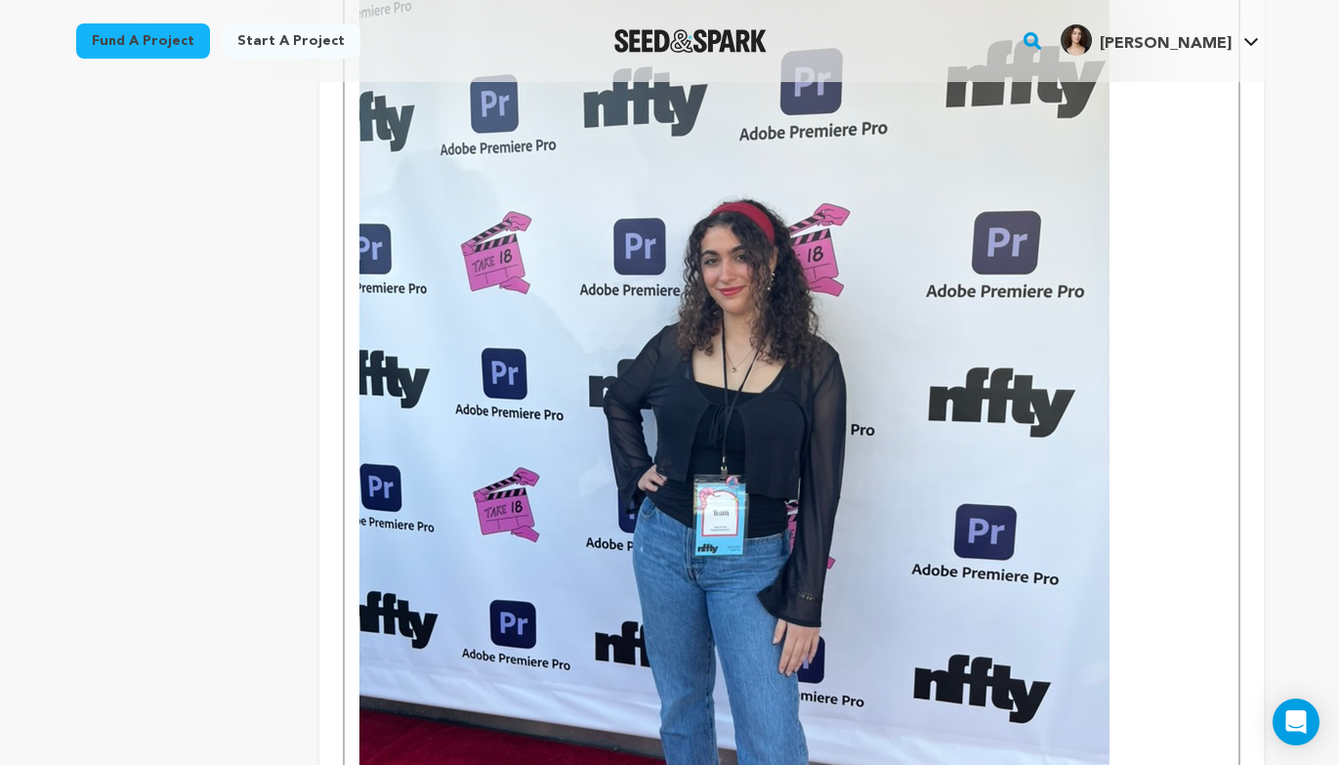
click at [937, 558] on img at bounding box center [734, 437] width 750 height 1000
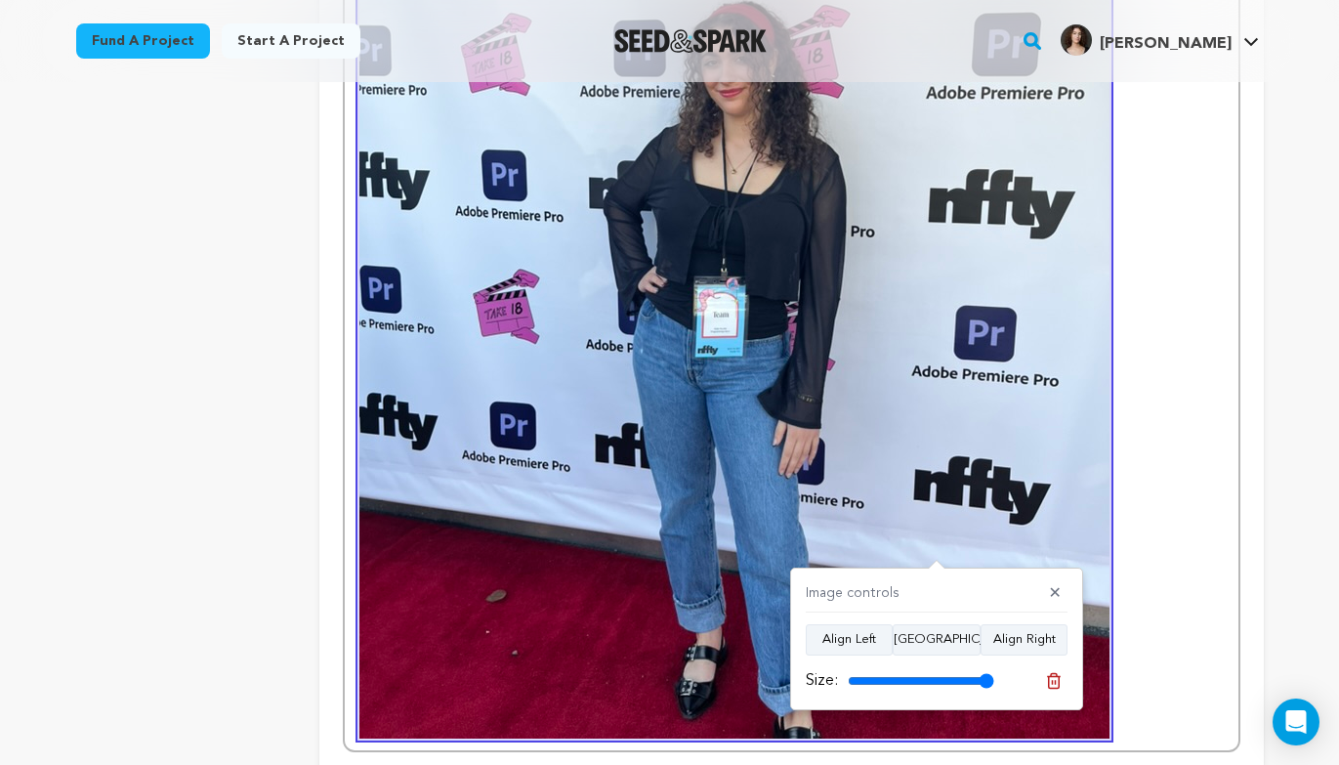
scroll to position [1322, 0]
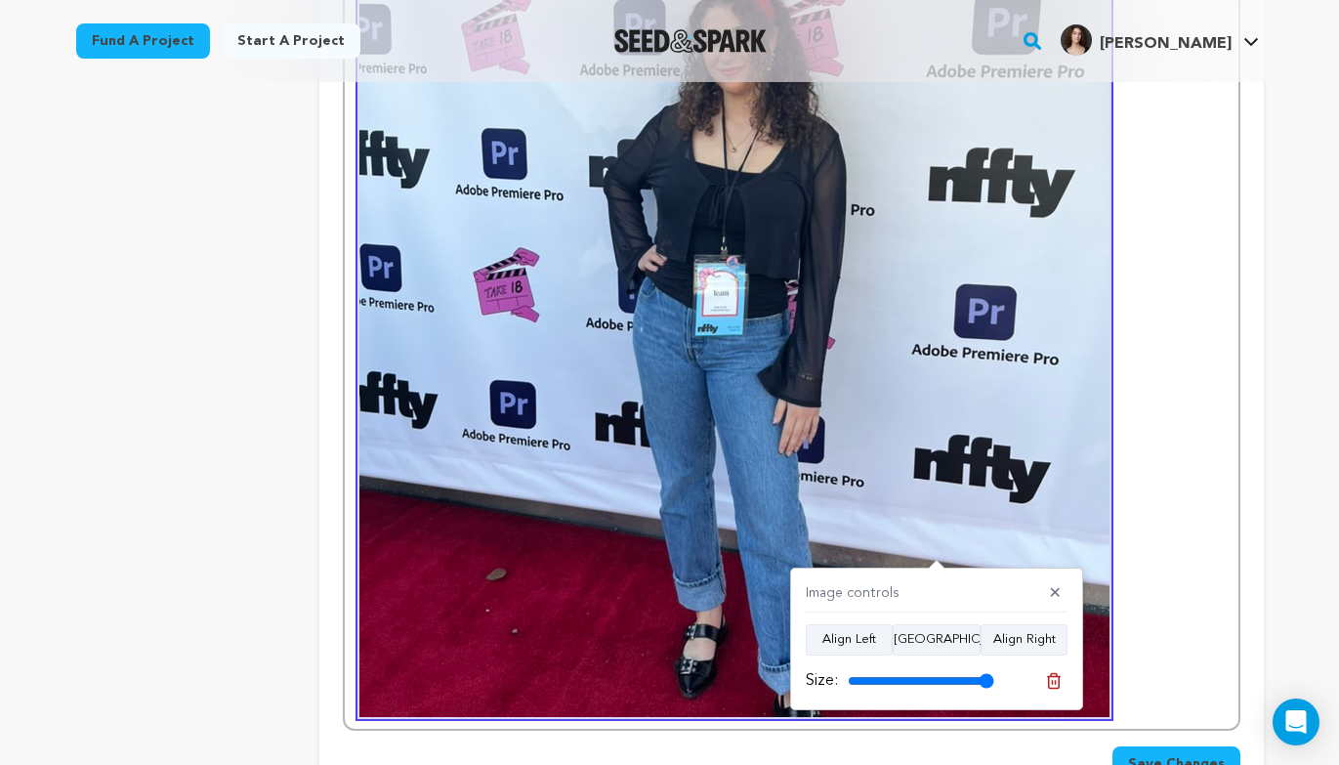
click at [1174, 542] on p at bounding box center [790, 217] width 863 height 1000
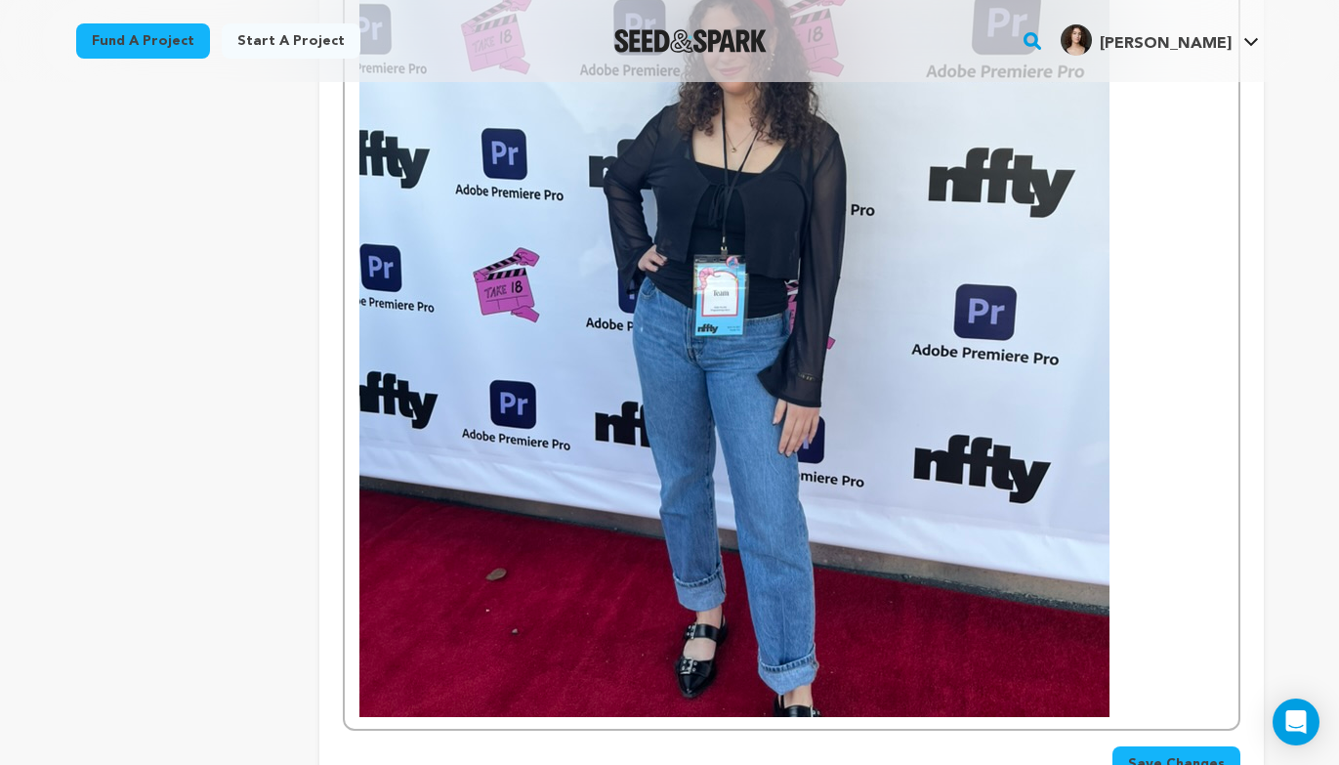
click at [1114, 644] on p at bounding box center [790, 217] width 863 height 1000
click at [1093, 664] on img at bounding box center [734, 217] width 750 height 1000
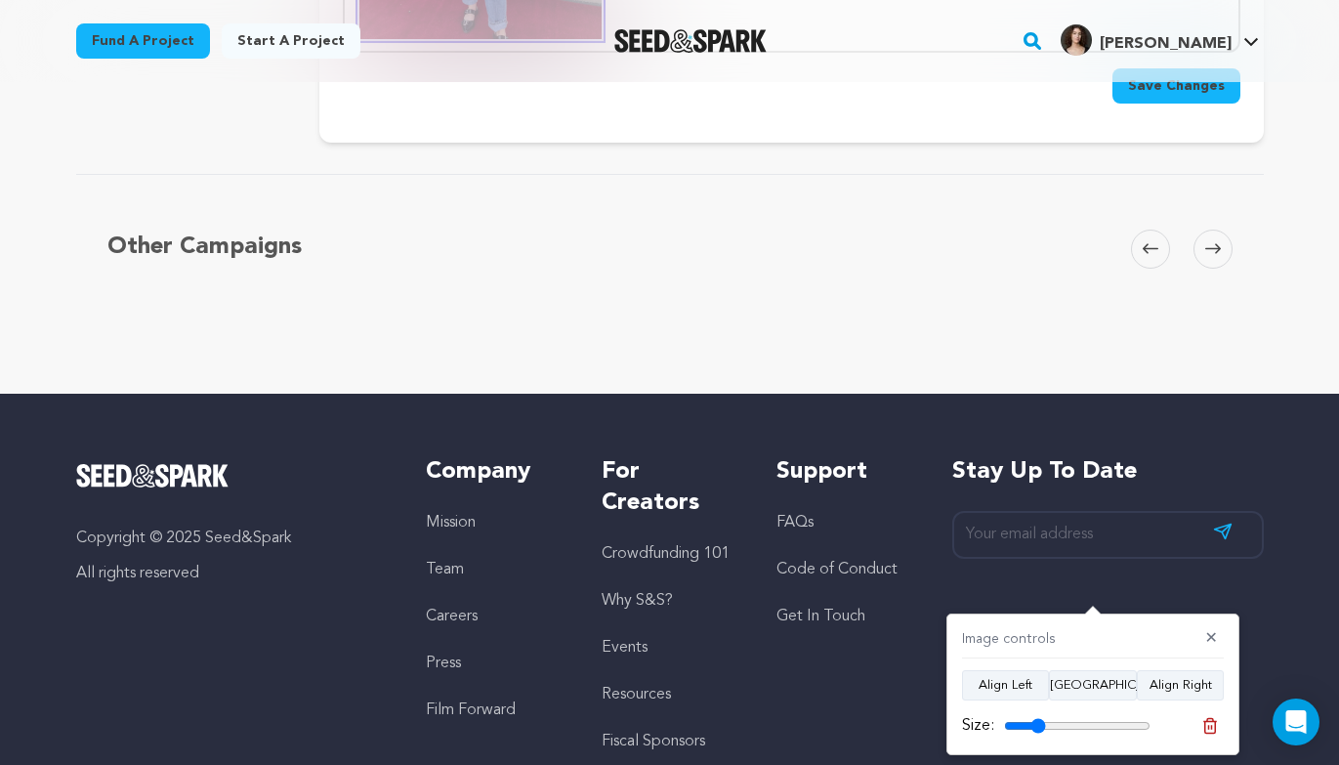
drag, startPoint x: 1142, startPoint y: 718, endPoint x: 1037, endPoint y: 715, distance: 104.6
type input "28"
click at [1037, 718] on input "range" at bounding box center [1077, 726] width 147 height 16
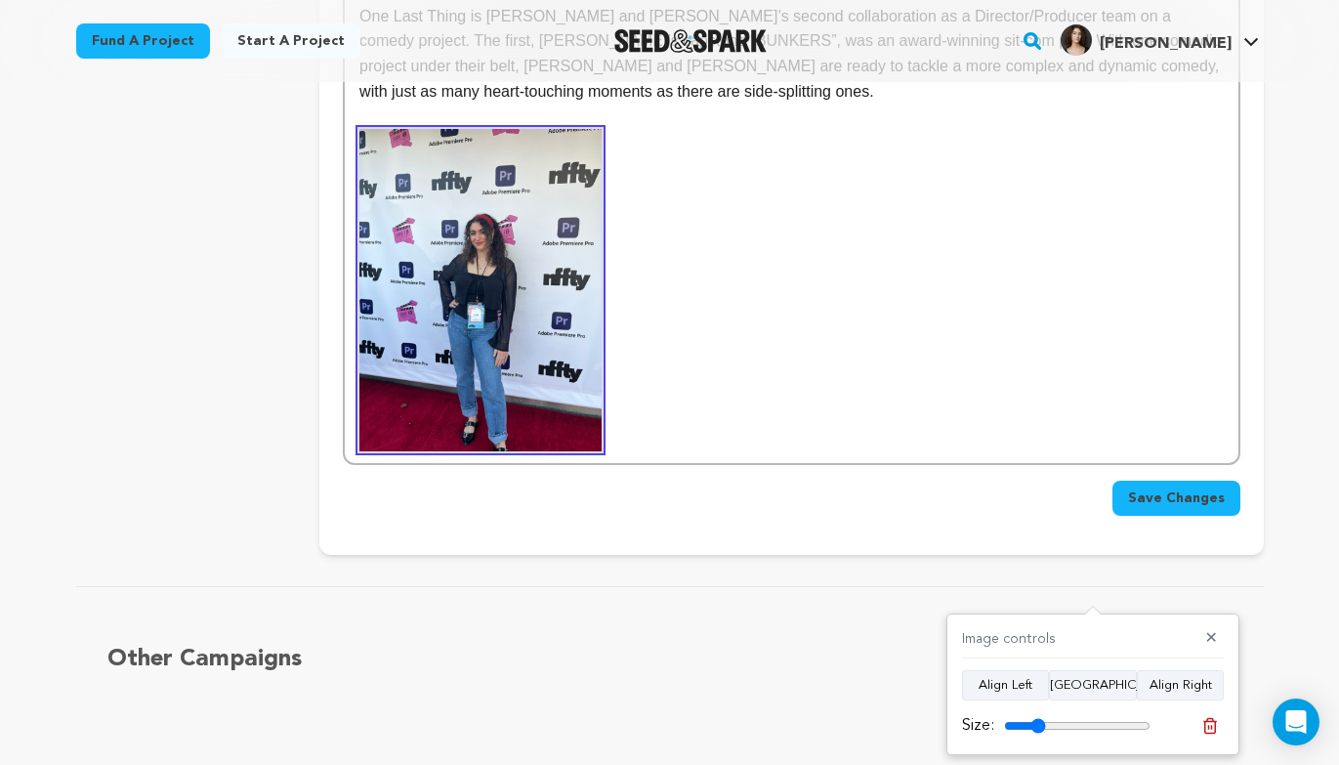
scroll to position [657, 0]
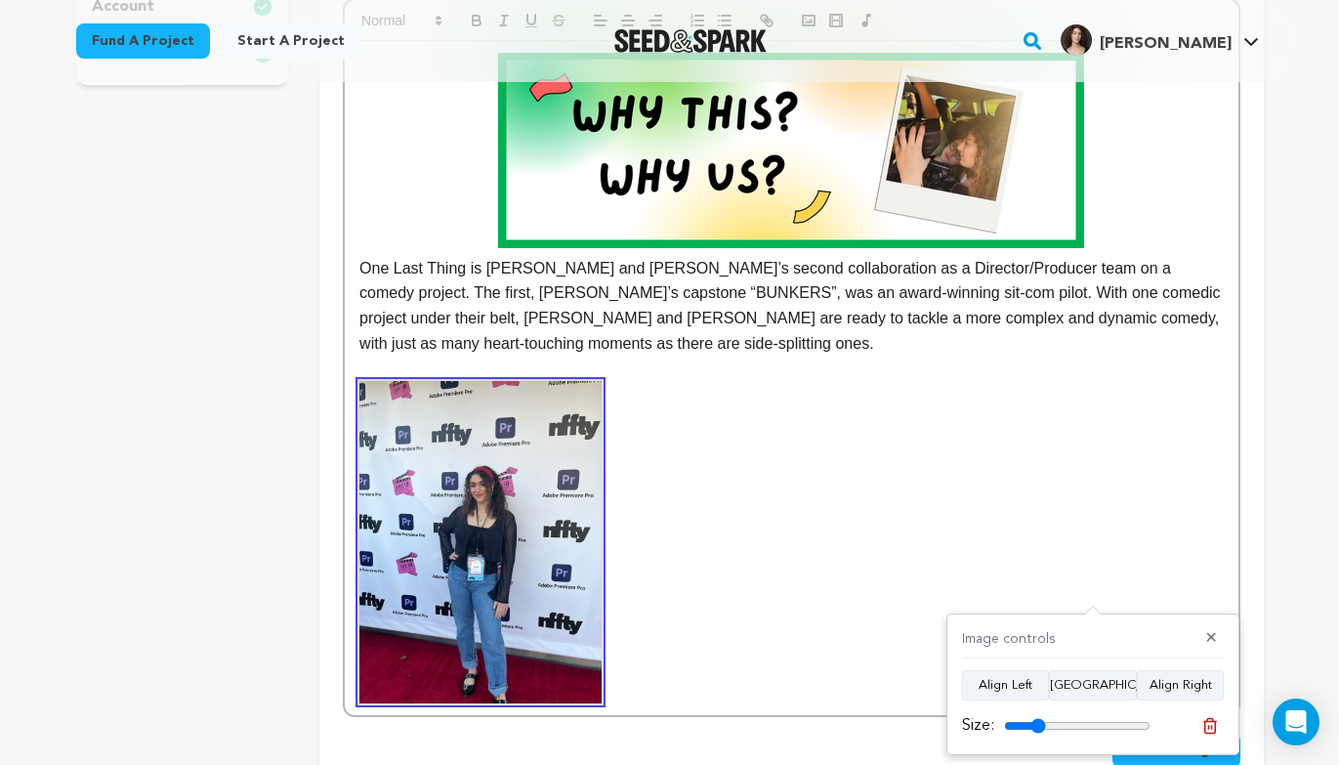
click at [733, 473] on p at bounding box center [790, 542] width 863 height 322
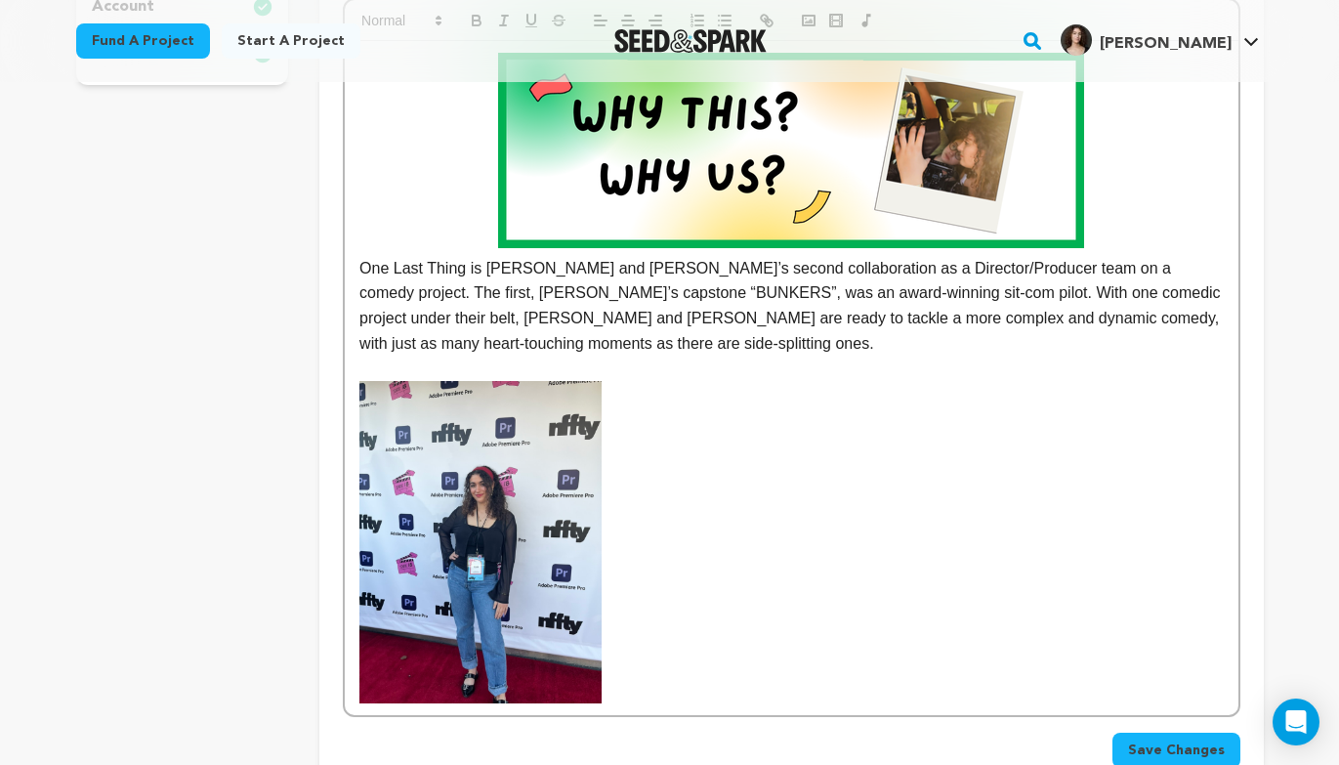
click at [771, 539] on p at bounding box center [790, 542] width 863 height 322
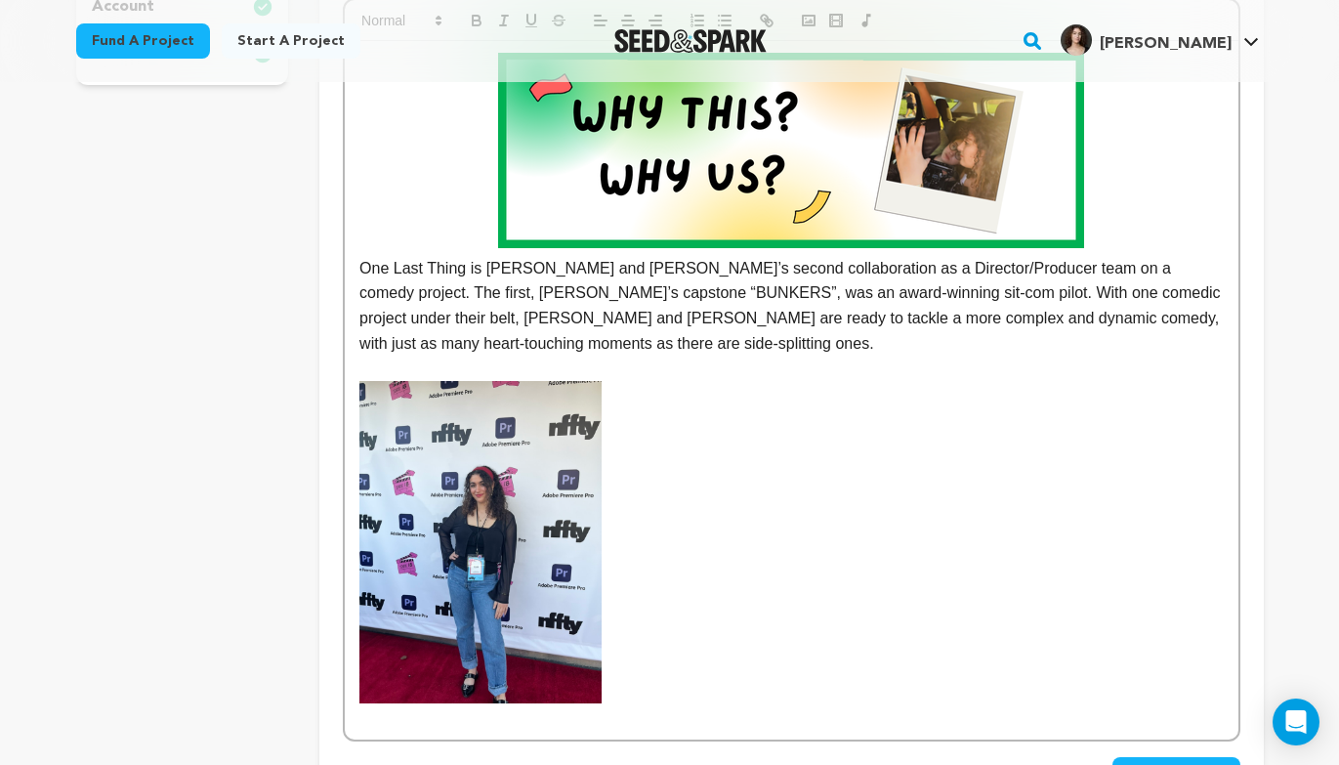
click at [698, 514] on p at bounding box center [790, 555] width 863 height 348
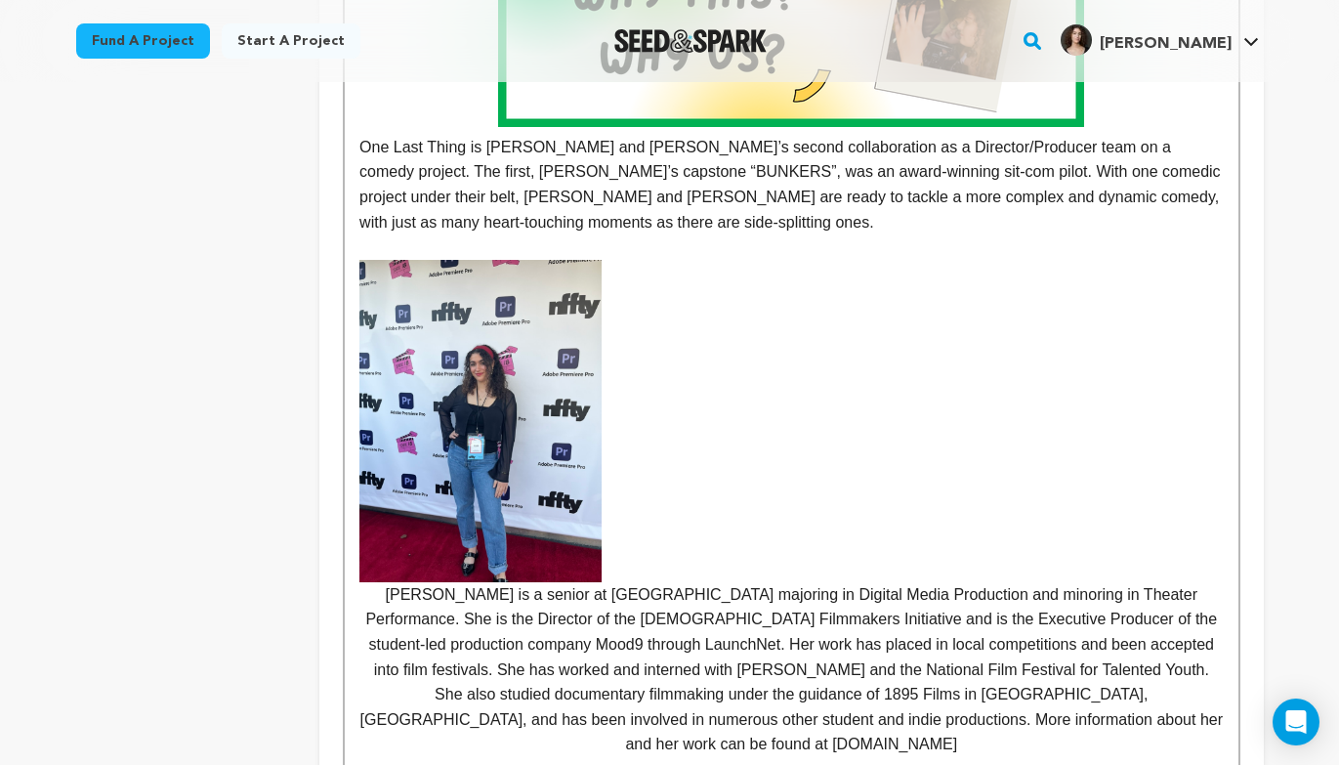
scroll to position [784, 0]
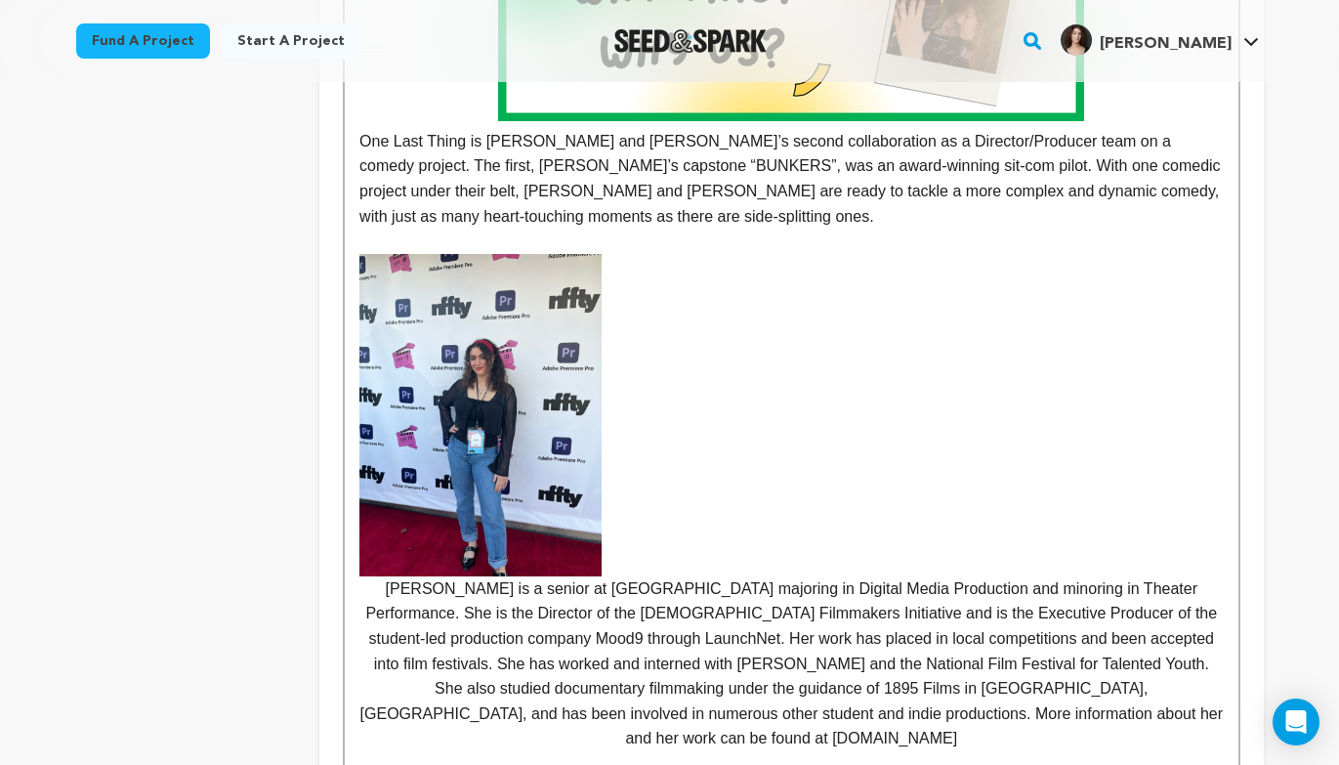
click at [526, 460] on img at bounding box center [480, 415] width 242 height 322
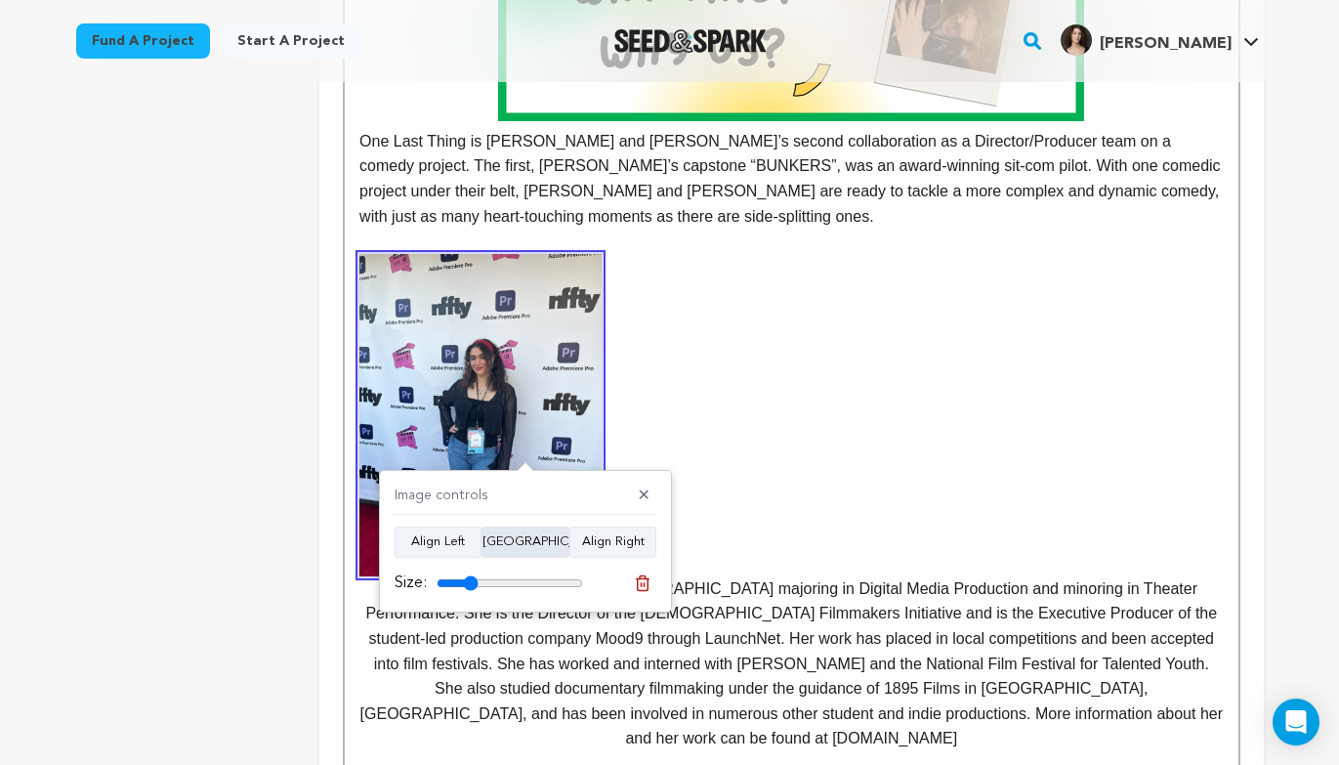
click at [550, 542] on button "Align Center" at bounding box center [526, 541] width 88 height 31
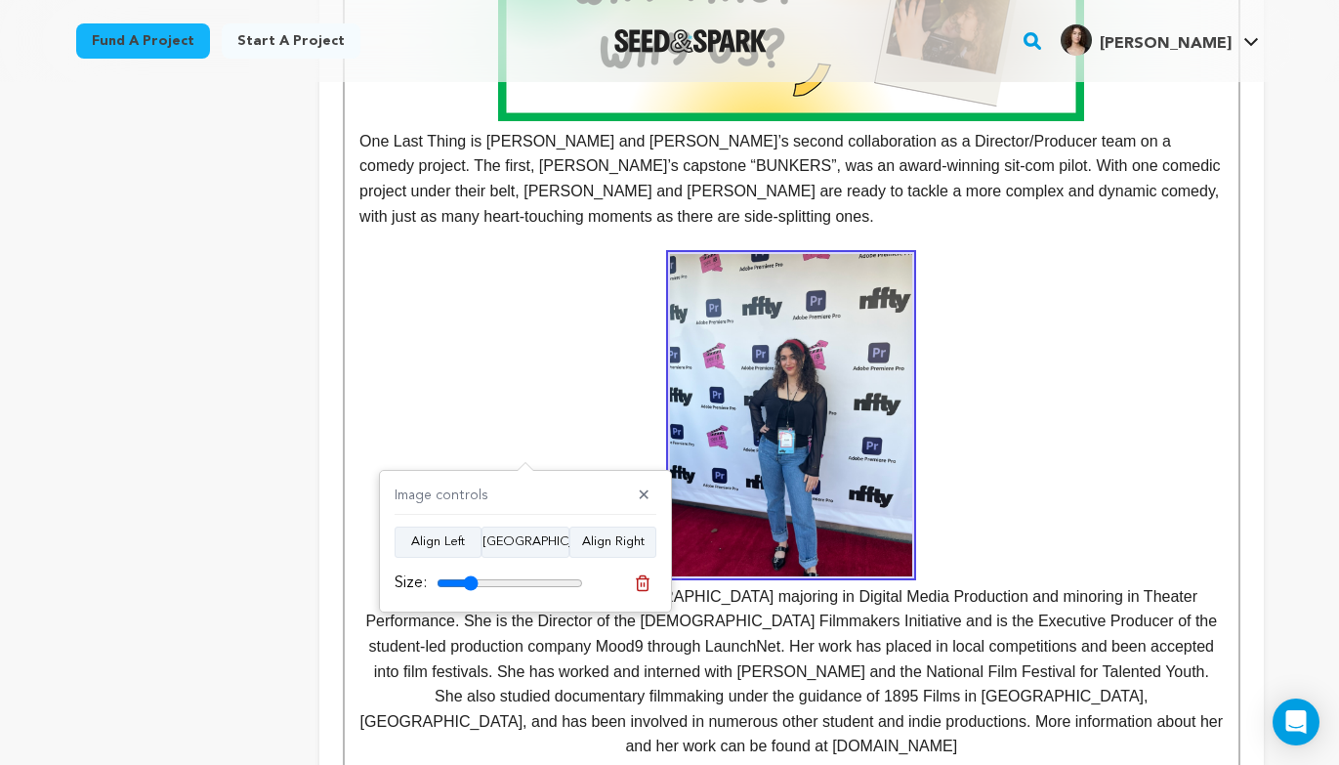
click at [1050, 432] on p "Stella is a senior at Kent State University majoring in Digital Media Productio…" at bounding box center [790, 506] width 863 height 505
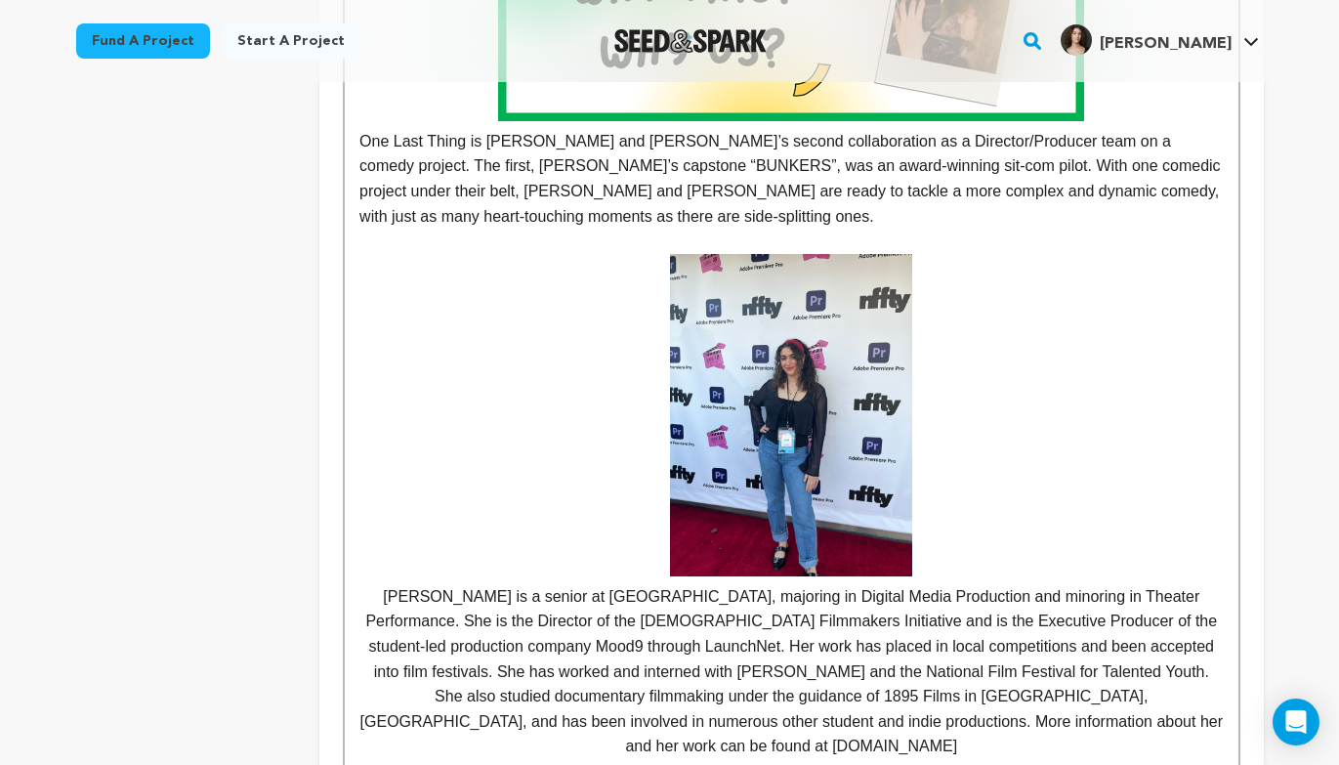
click at [1001, 456] on p "Stella is a senior at Kent State University, majoring in Digital Media Producti…" at bounding box center [790, 506] width 863 height 505
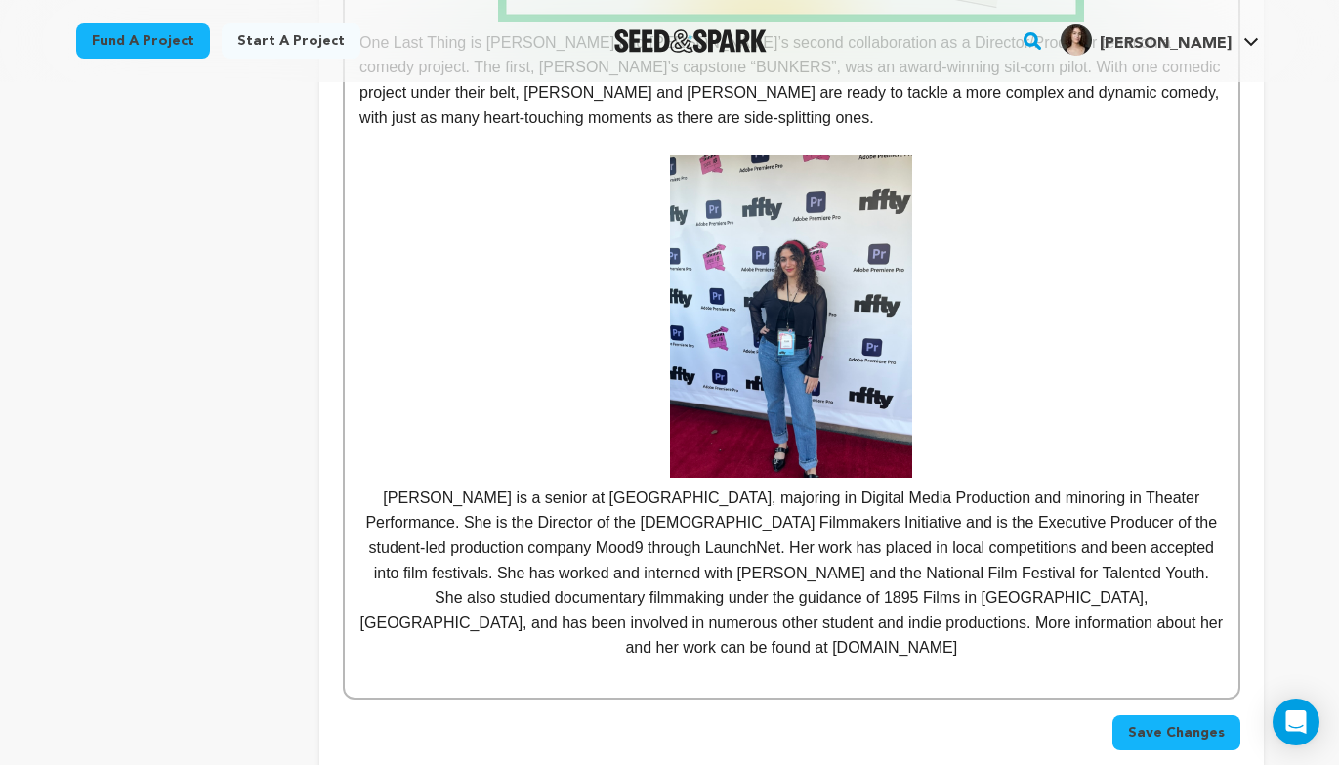
scroll to position [902, 0]
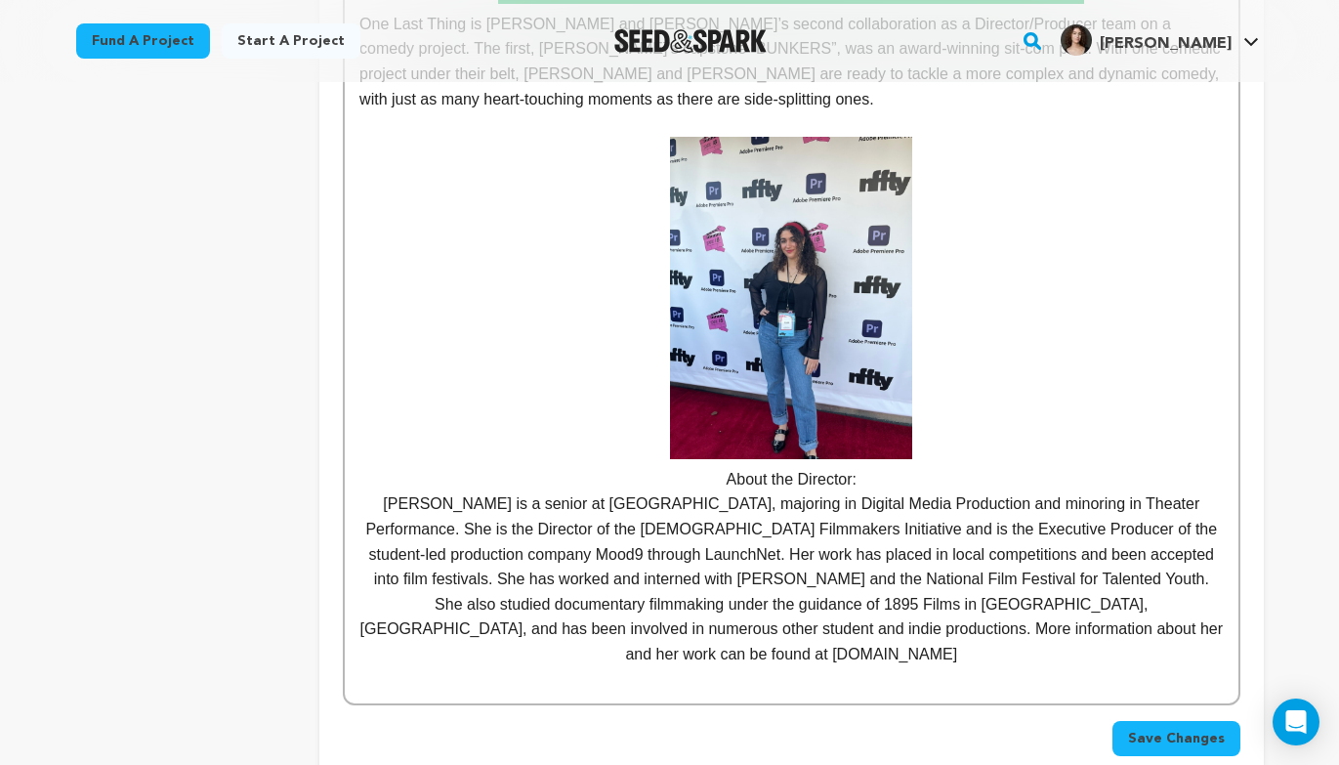
click at [974, 442] on p "About the Director:" at bounding box center [790, 315] width 863 height 356
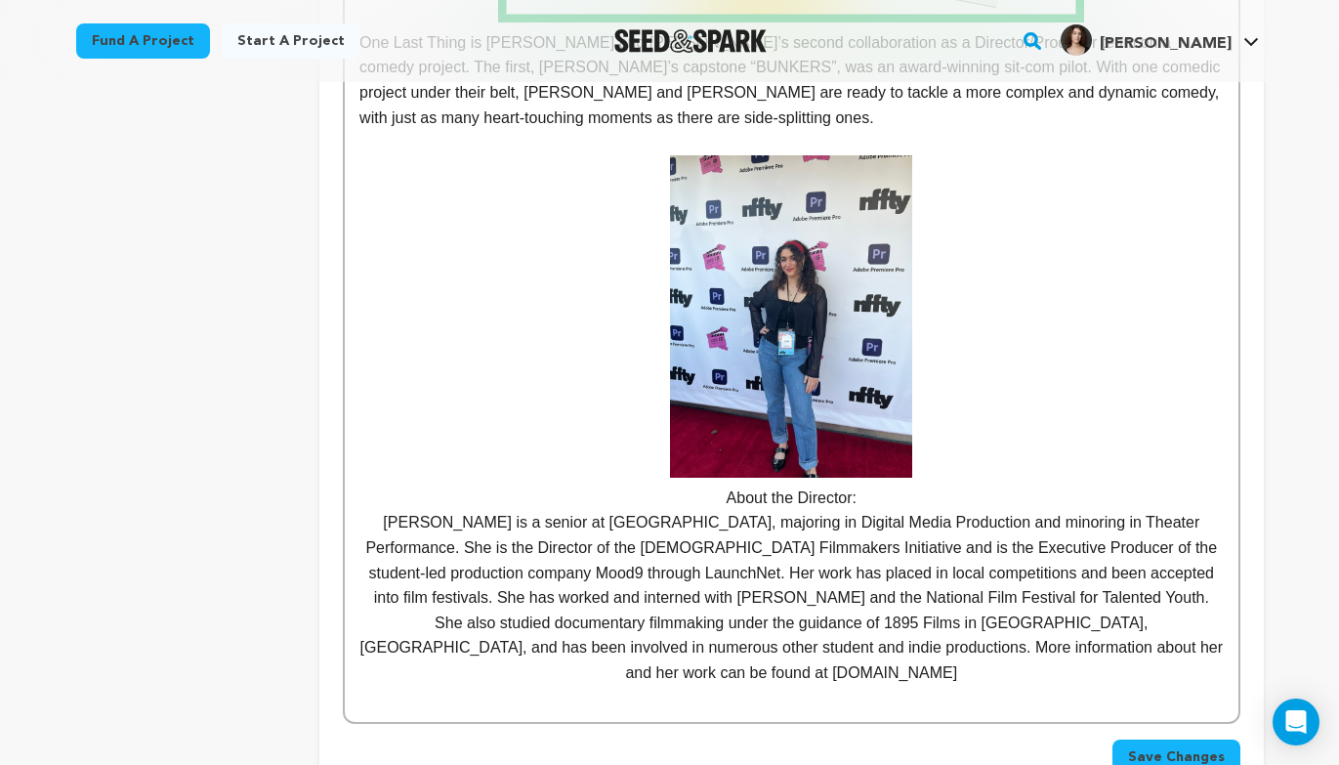
scroll to position [883, 0]
click at [406, 530] on p "Stella is a senior at Kent State University, majoring in Digital Media Producti…" at bounding box center [790, 597] width 863 height 175
click at [1161, 644] on p "[PERSON_NAME] is a senior at [GEOGRAPHIC_DATA], majoring in Digital Media Produ…" at bounding box center [790, 597] width 863 height 175
click at [1190, 645] on p "[PERSON_NAME] is a senior at [GEOGRAPHIC_DATA], majoring in Digital Media Produ…" at bounding box center [790, 597] width 863 height 175
click at [1122, 479] on p "About the Director:" at bounding box center [790, 333] width 863 height 356
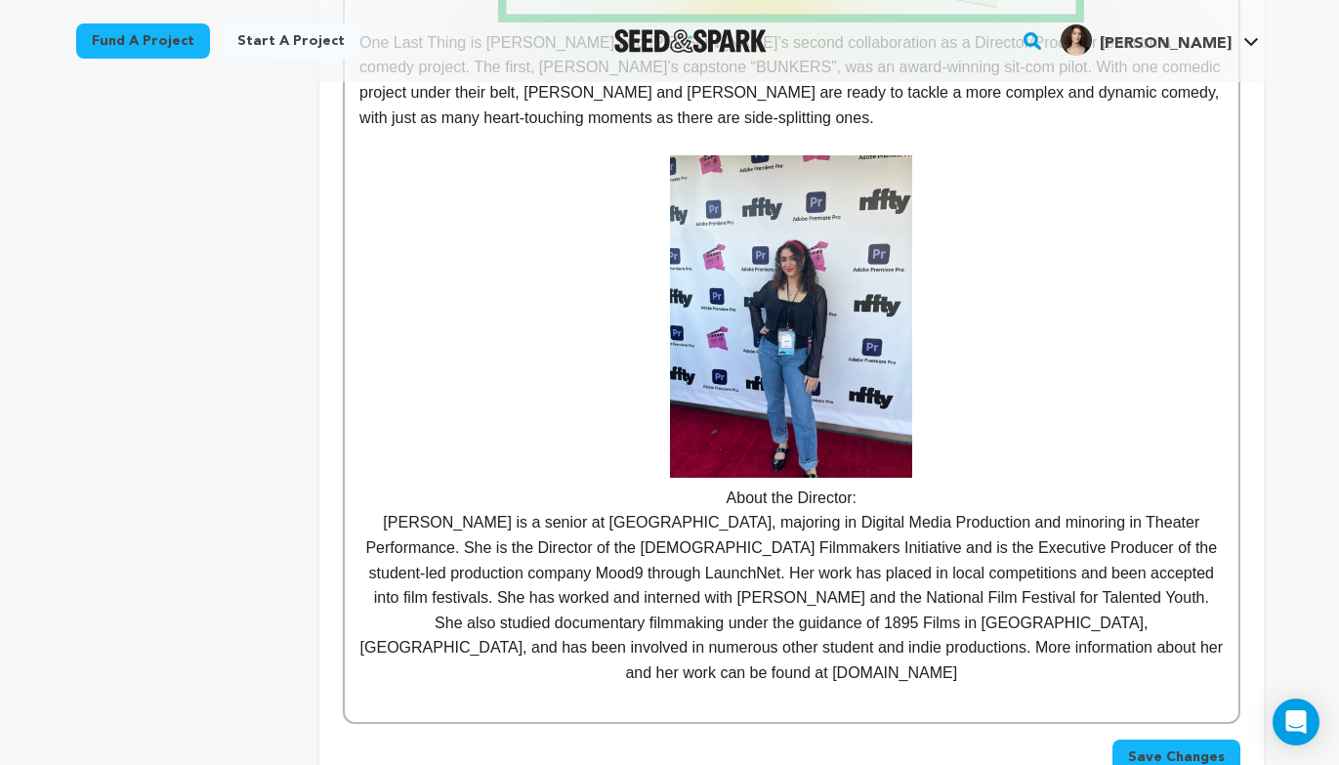
click at [1217, 651] on p "[PERSON_NAME] is a senior at [GEOGRAPHIC_DATA], majoring in Digital Media Produ…" at bounding box center [790, 597] width 863 height 175
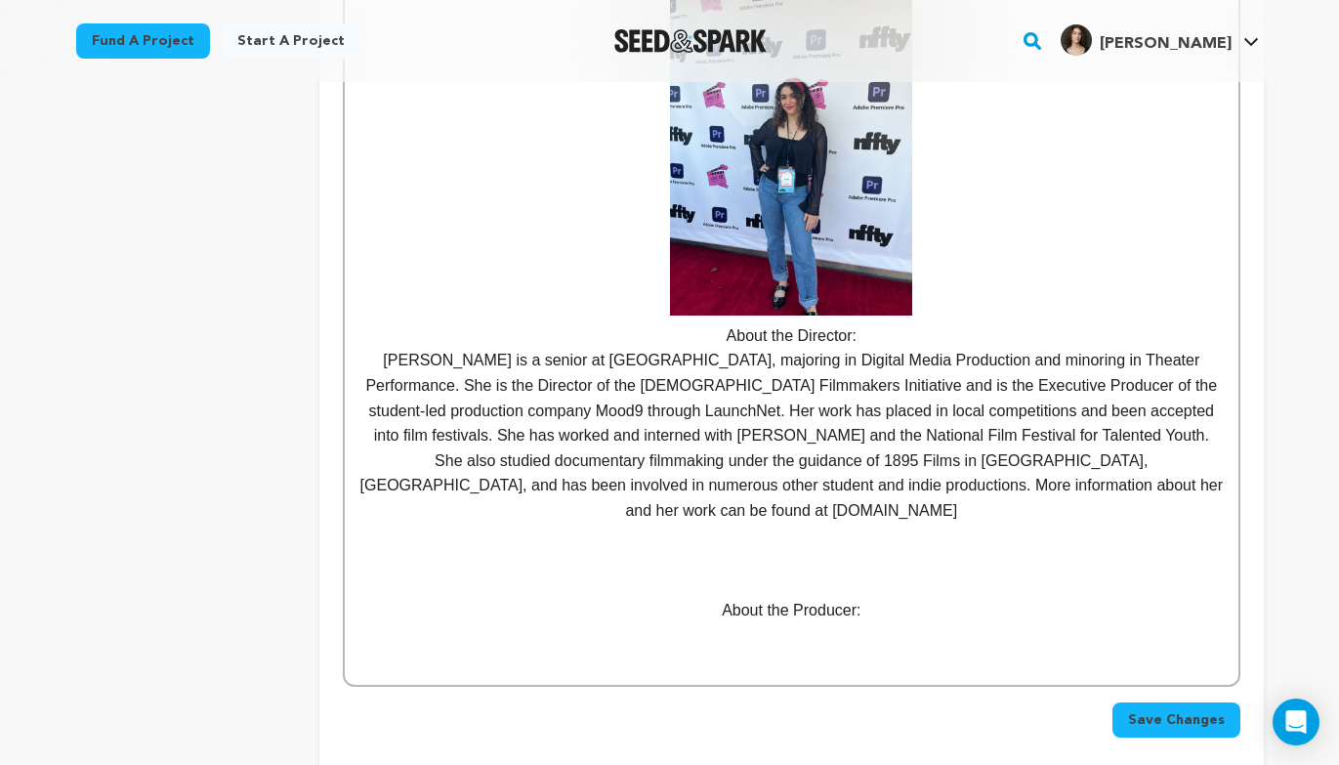
scroll to position [1049, 0]
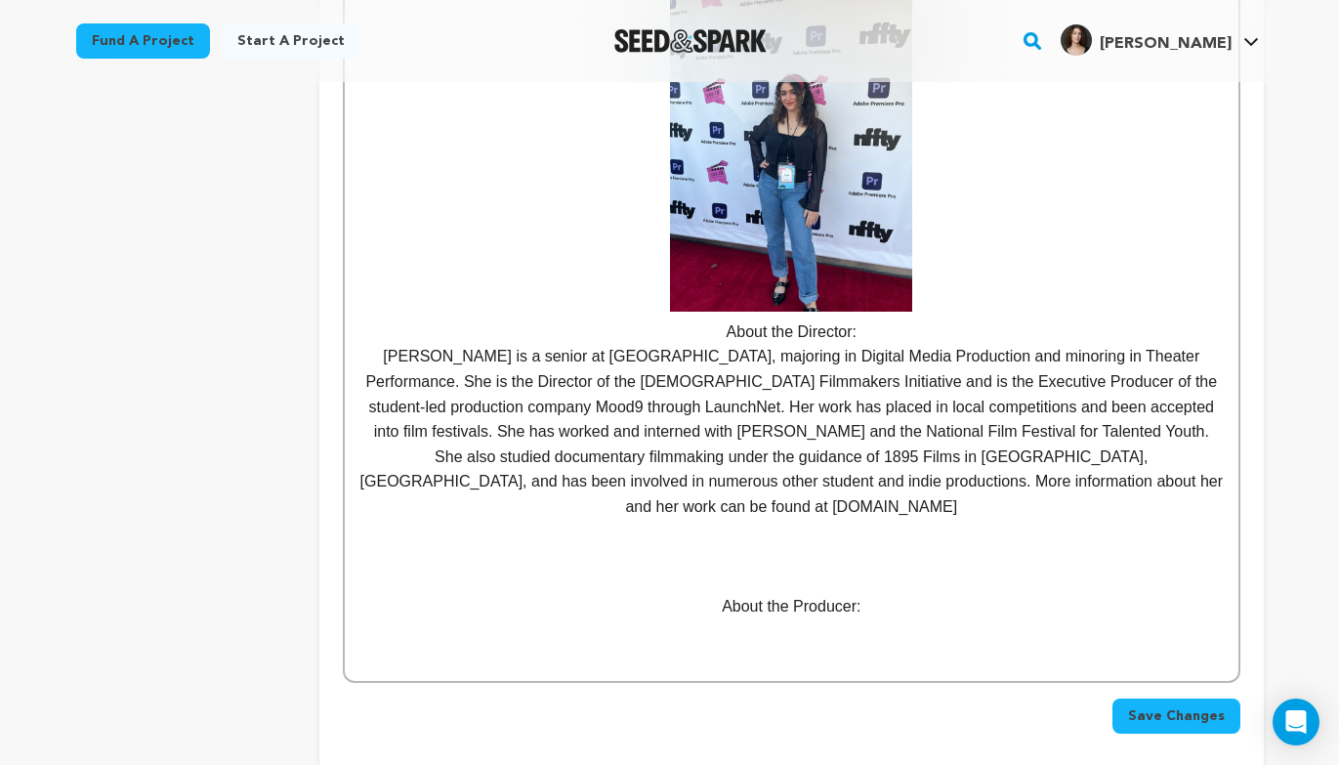
click at [1198, 706] on span "Save Changes" at bounding box center [1176, 716] width 97 height 20
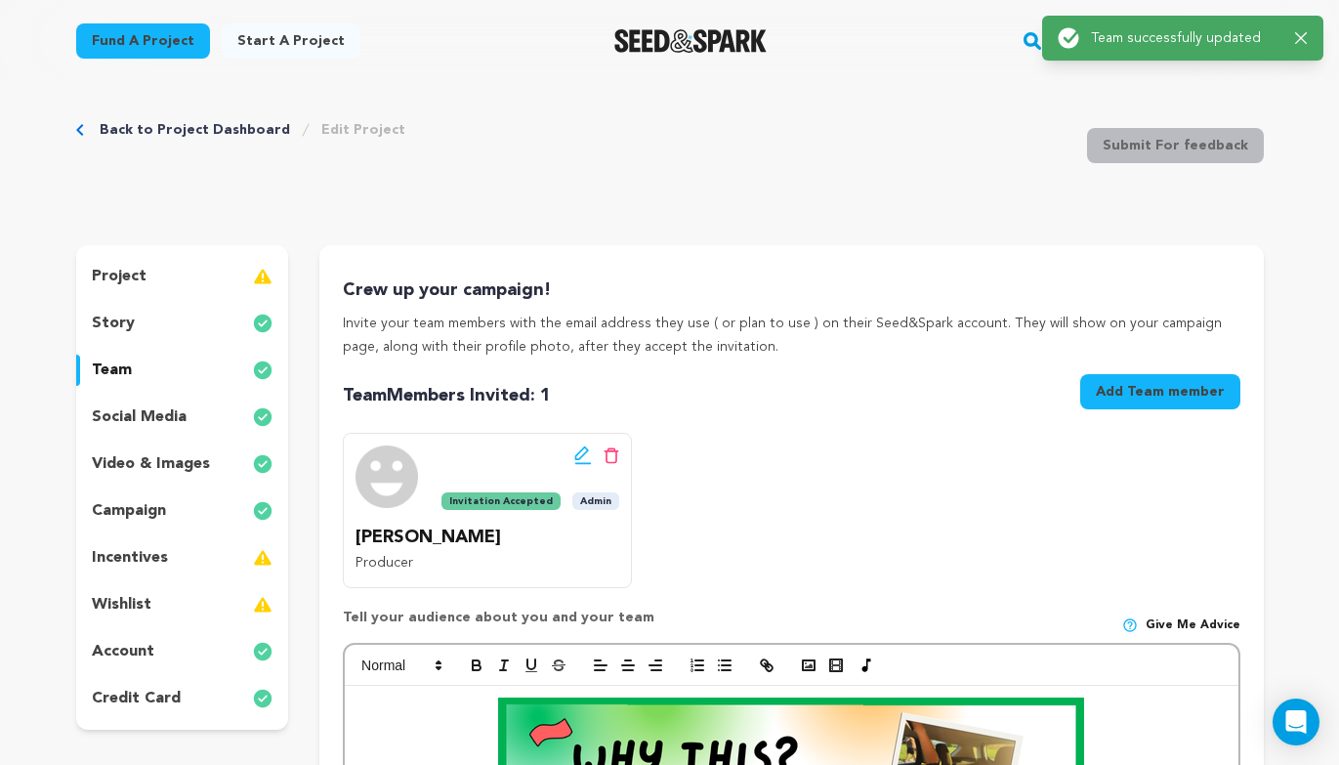
scroll to position [0, 0]
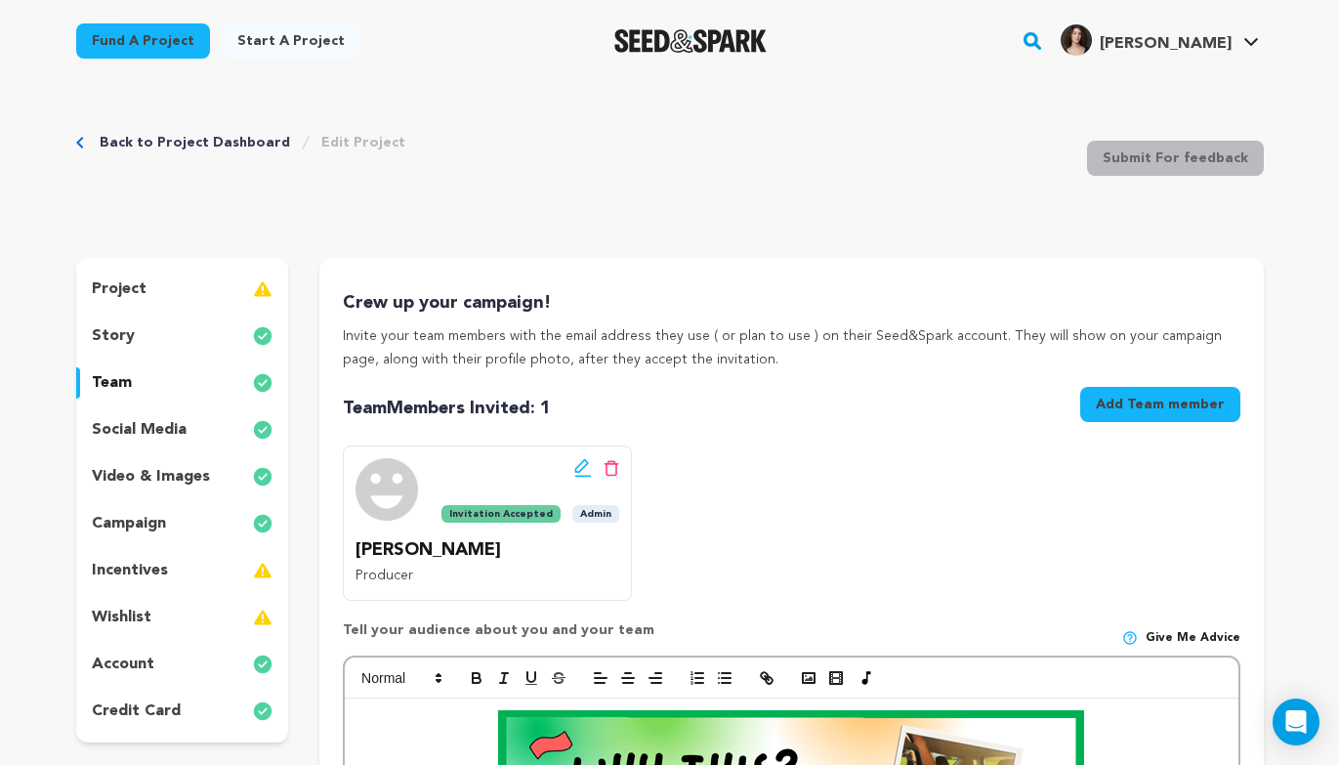
click at [190, 275] on div "project" at bounding box center [182, 289] width 213 height 31
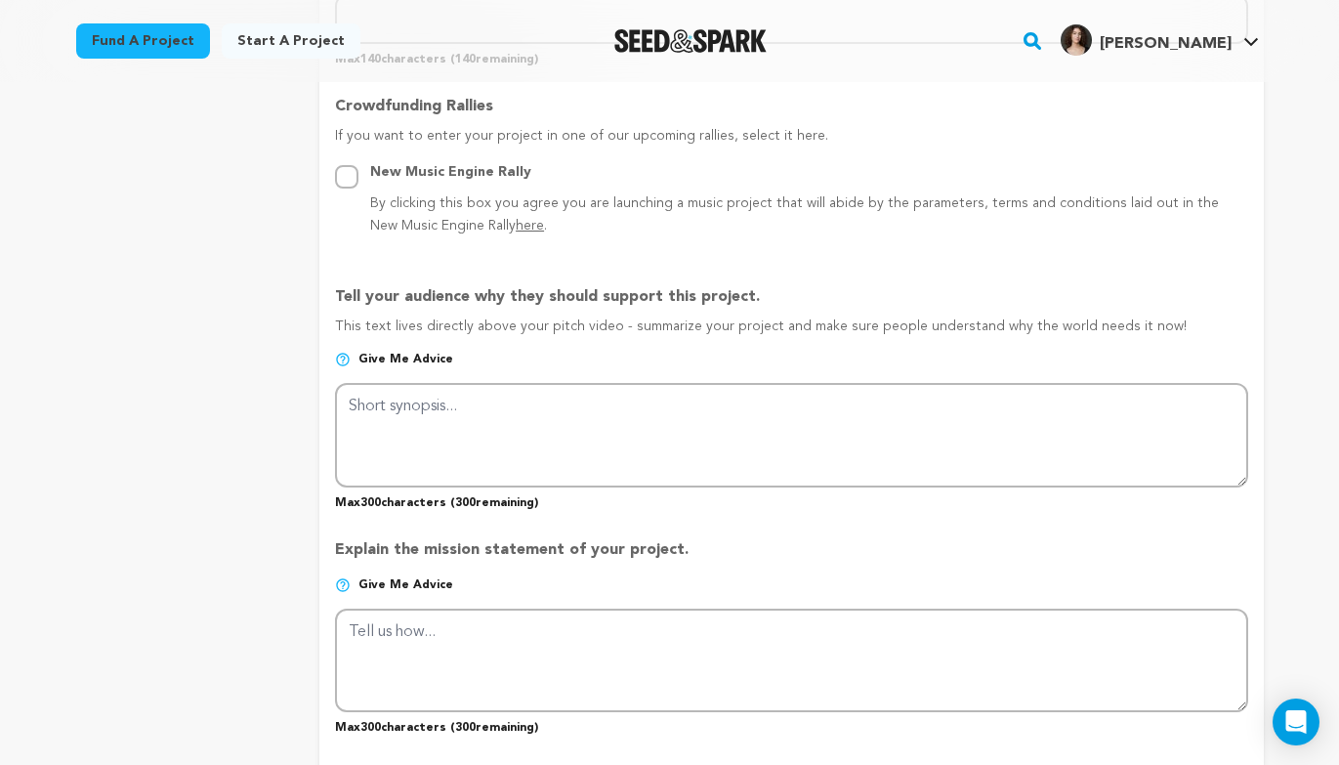
scroll to position [1078, 0]
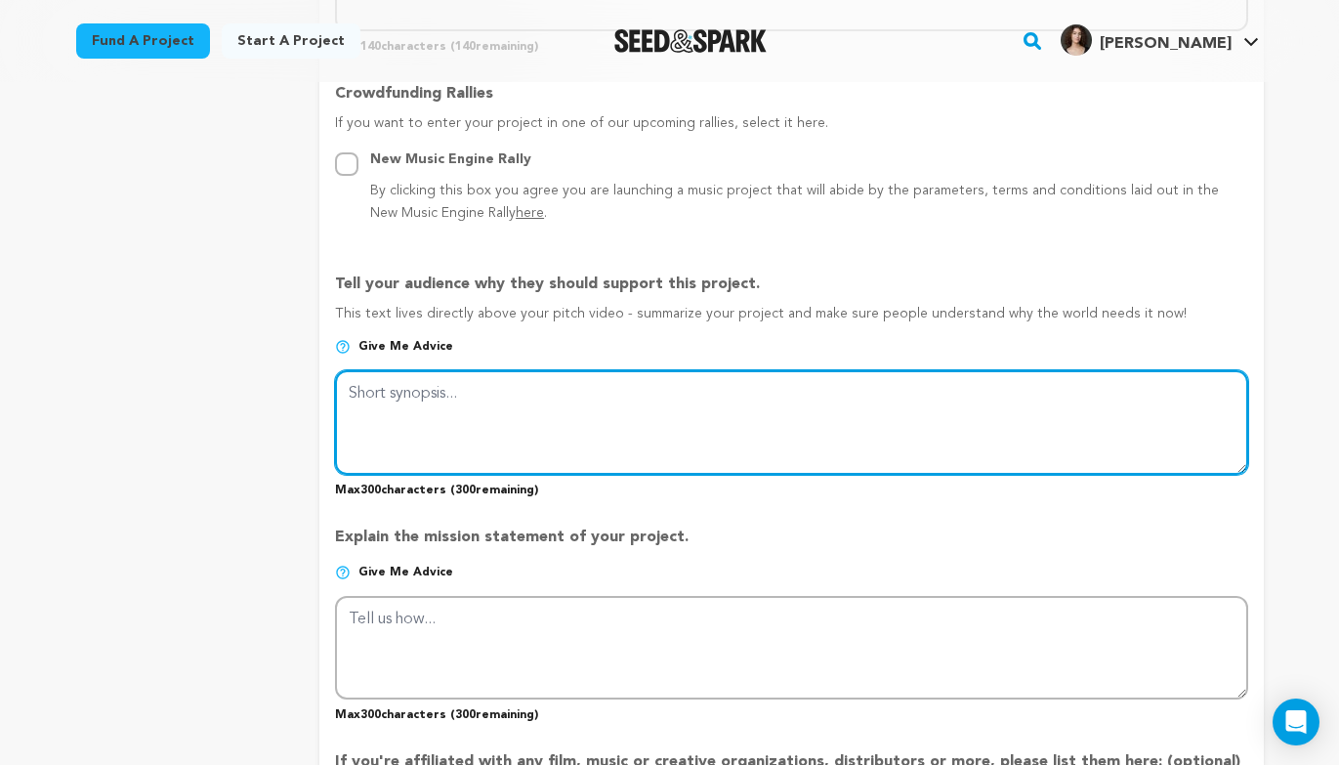
click at [433, 397] on textarea at bounding box center [791, 422] width 912 height 104
click at [497, 395] on textarea at bounding box center [791, 422] width 912 height 104
paste textarea "After ghosting her boyfriend, Callie must confront the uncomfortable the night …"
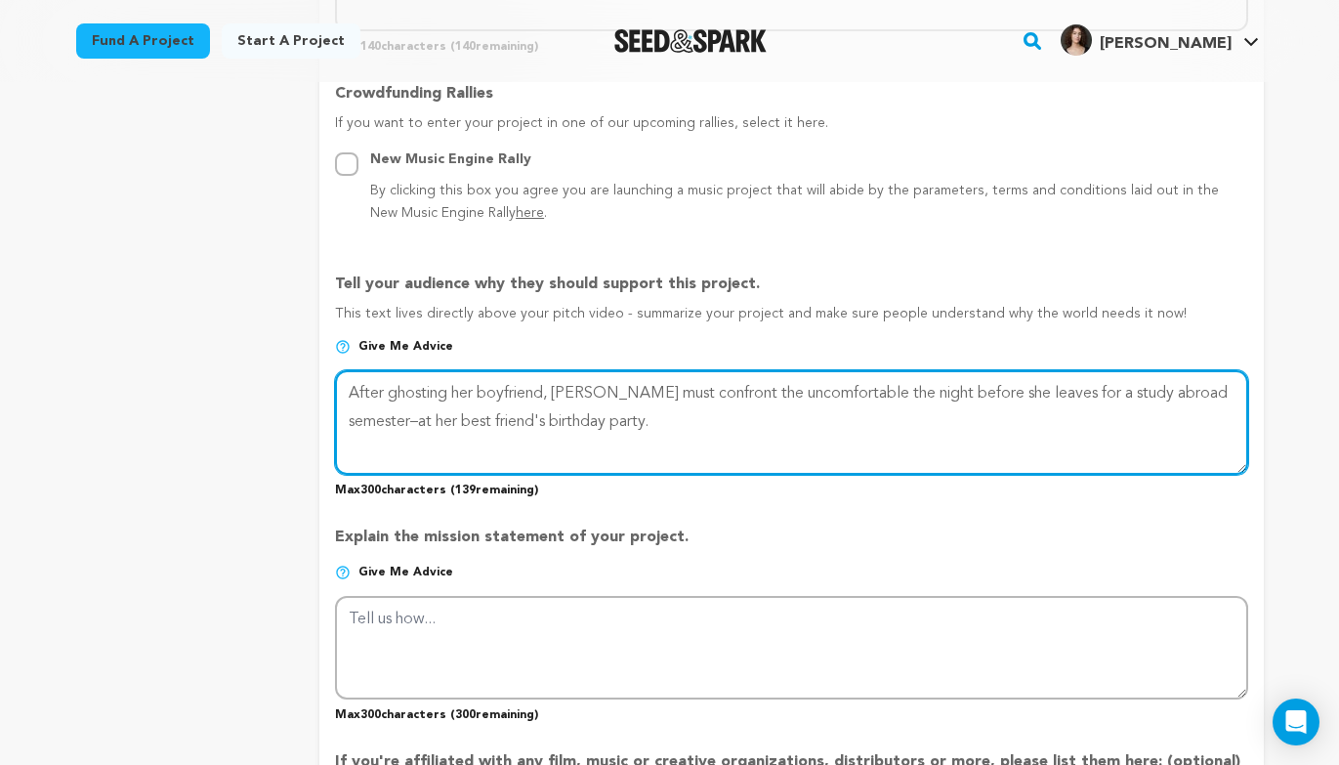
click at [844, 385] on textarea at bounding box center [791, 422] width 912 height 104
drag, startPoint x: 705, startPoint y: 384, endPoint x: 873, endPoint y: 386, distance: 168.0
click at [873, 386] on textarea at bounding box center [791, 422] width 912 height 104
click at [890, 383] on textarea at bounding box center [791, 422] width 912 height 104
drag, startPoint x: 876, startPoint y: 391, endPoint x: 698, endPoint y: 400, distance: 178.0
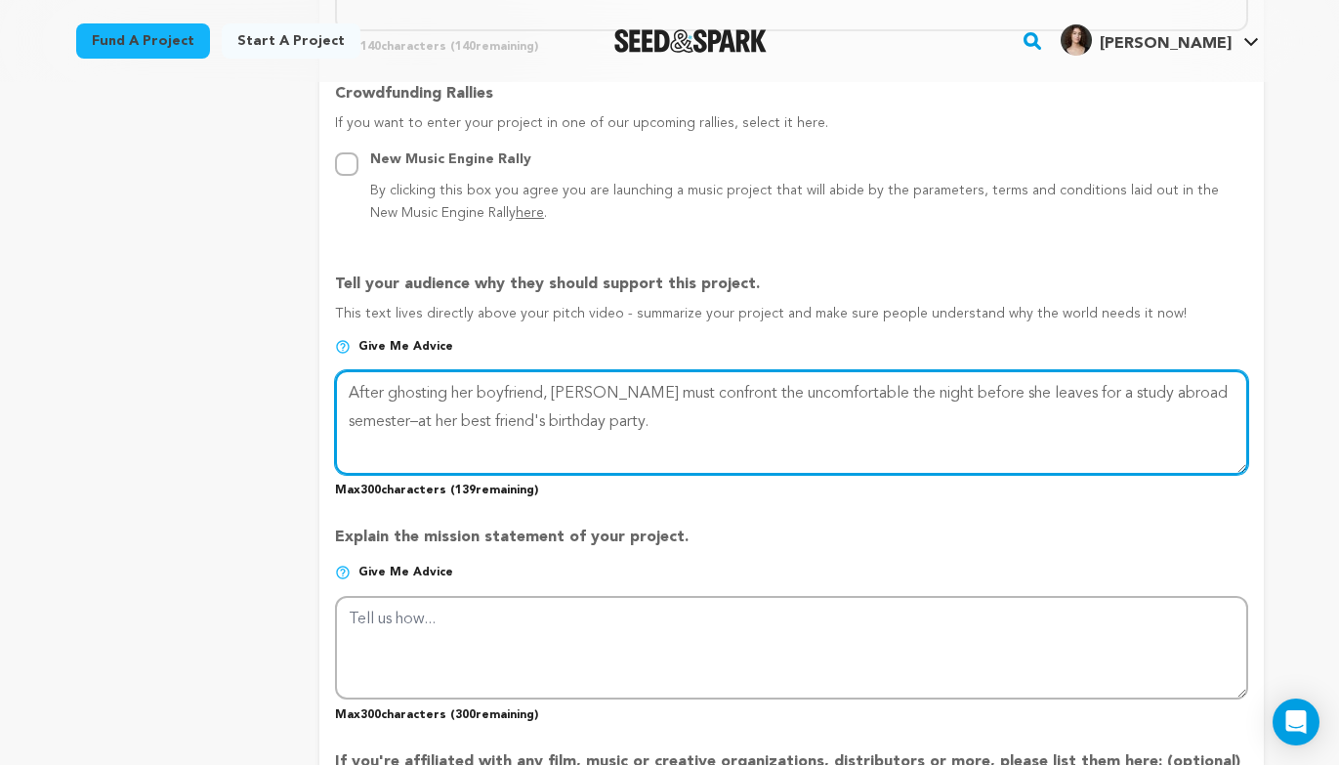
click at [698, 400] on textarea at bounding box center [791, 422] width 912 height 104
drag, startPoint x: 599, startPoint y: 391, endPoint x: 397, endPoint y: 419, distance: 204.2
click at [397, 419] on textarea at bounding box center [791, 422] width 912 height 104
drag, startPoint x: 831, startPoint y: 387, endPoint x: 994, endPoint y: 391, distance: 163.2
click at [994, 391] on textarea at bounding box center [791, 422] width 912 height 104
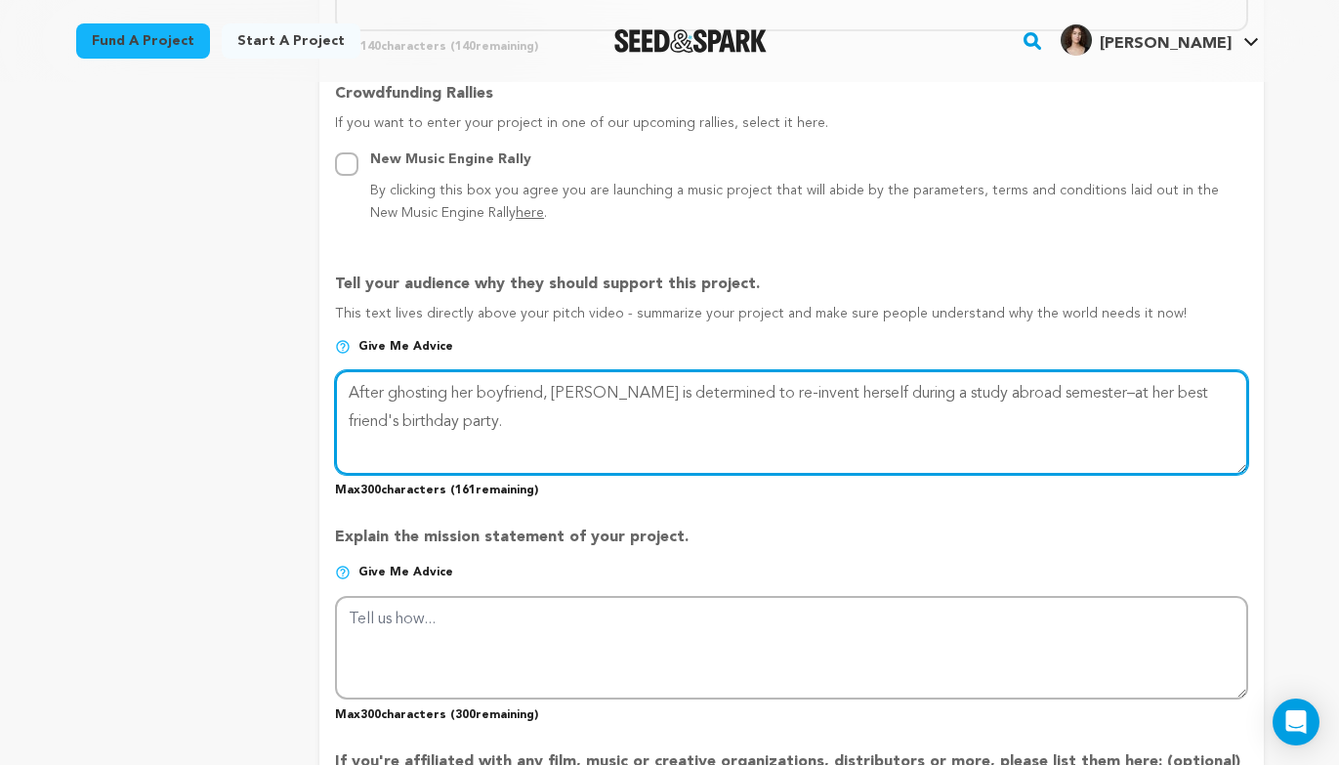
click at [1054, 390] on textarea at bounding box center [791, 422] width 912 height 104
drag, startPoint x: 710, startPoint y: 423, endPoint x: 430, endPoint y: 430, distance: 280.4
click at [430, 430] on textarea at bounding box center [791, 422] width 912 height 104
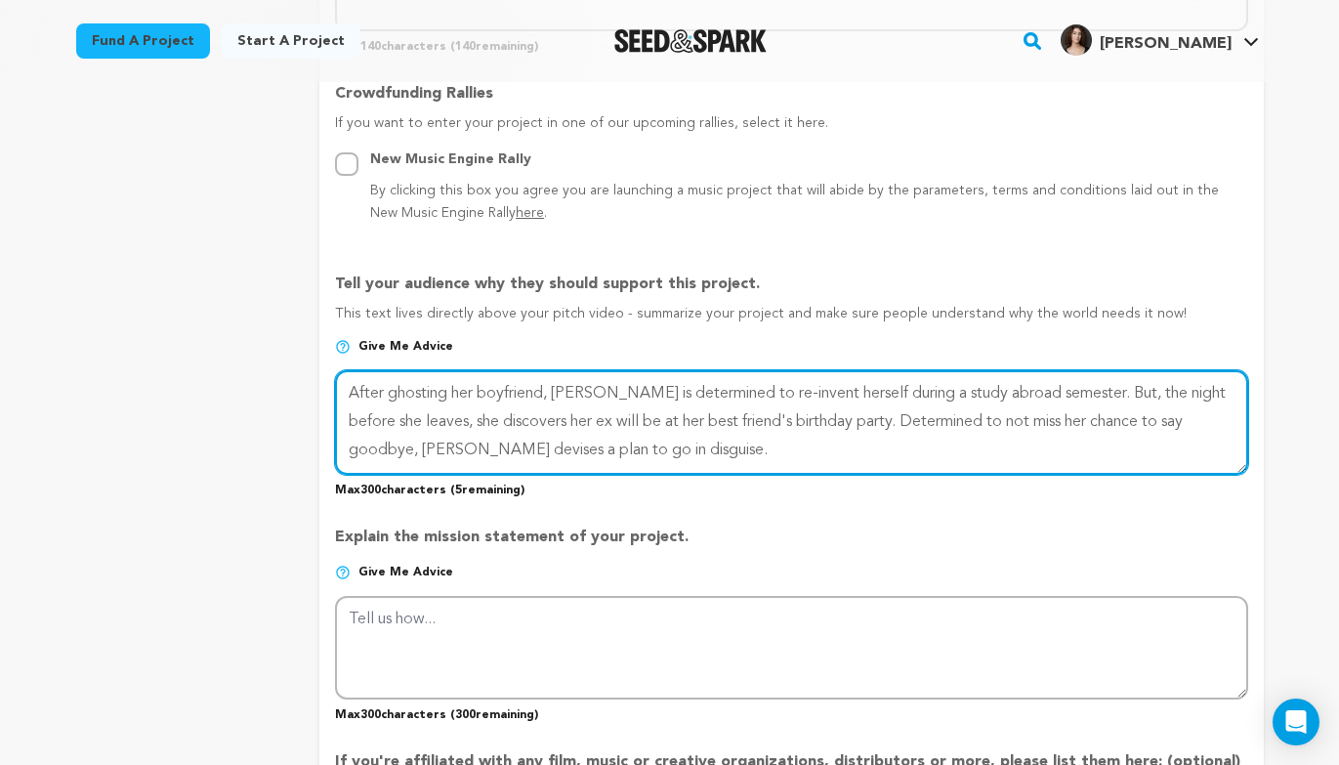
click at [885, 442] on textarea at bounding box center [791, 422] width 912 height 104
drag, startPoint x: 1101, startPoint y: 395, endPoint x: 1065, endPoint y: 402, distance: 37.0
click at [1065, 402] on textarea at bounding box center [791, 422] width 912 height 104
click at [1101, 442] on textarea at bounding box center [791, 422] width 912 height 104
click at [1219, 422] on textarea at bounding box center [791, 422] width 912 height 104
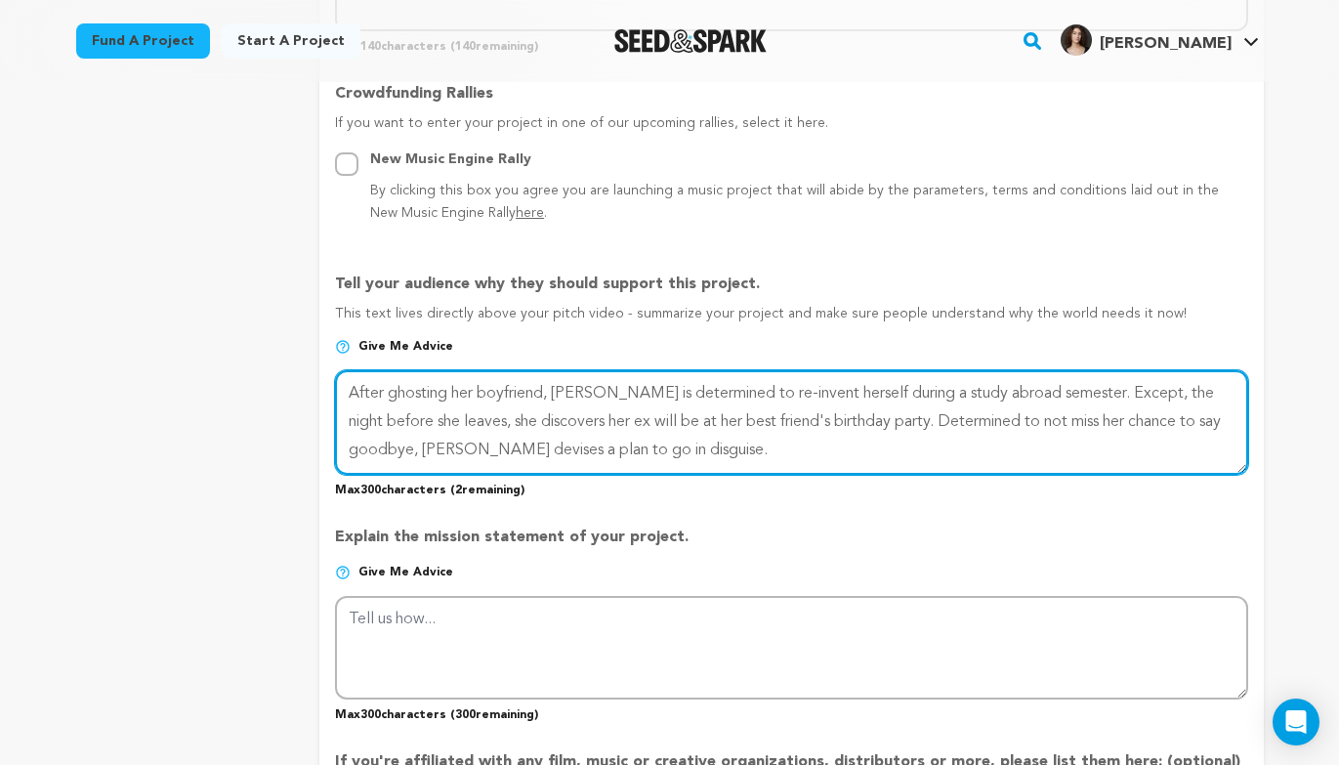
drag, startPoint x: 595, startPoint y: 390, endPoint x: 892, endPoint y: 388, distance: 297.0
click at [892, 388] on textarea at bounding box center [791, 422] width 912 height 104
drag, startPoint x: 1100, startPoint y: 391, endPoint x: 1169, endPoint y: 394, distance: 69.4
click at [1169, 394] on textarea at bounding box center [791, 422] width 912 height 104
click at [1015, 418] on textarea at bounding box center [791, 422] width 912 height 104
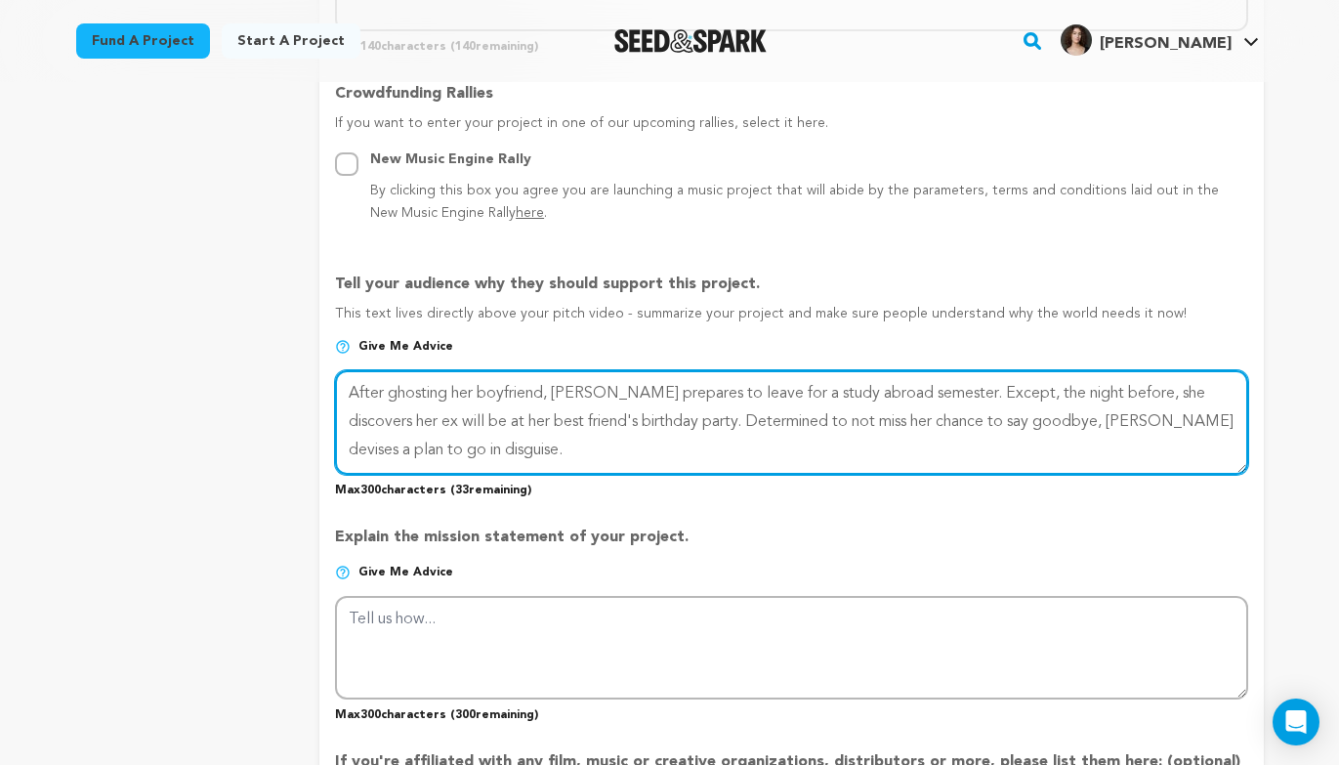
click at [853, 420] on textarea at bounding box center [791, 422] width 912 height 104
click at [1047, 417] on textarea at bounding box center [791, 422] width 912 height 104
click at [566, 451] on textarea at bounding box center [791, 422] width 912 height 104
click at [891, 452] on textarea at bounding box center [791, 422] width 912 height 104
click at [1093, 394] on textarea at bounding box center [791, 422] width 912 height 104
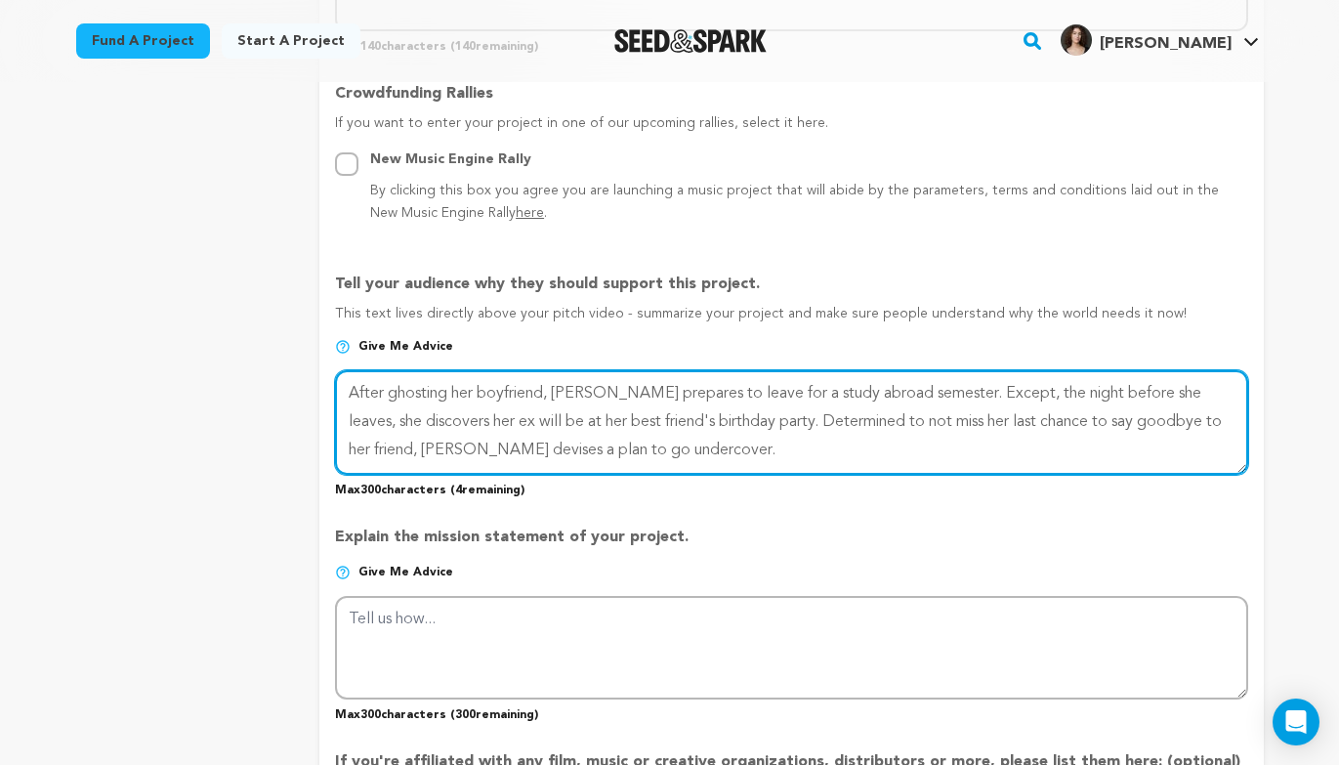
drag, startPoint x: 597, startPoint y: 392, endPoint x: 737, endPoint y: 393, distance: 139.7
click at [737, 393] on textarea at bounding box center [791, 422] width 912 height 104
click at [732, 397] on textarea at bounding box center [791, 422] width 912 height 104
drag, startPoint x: 666, startPoint y: 391, endPoint x: 743, endPoint y: 396, distance: 77.3
click at [743, 396] on textarea at bounding box center [791, 422] width 912 height 104
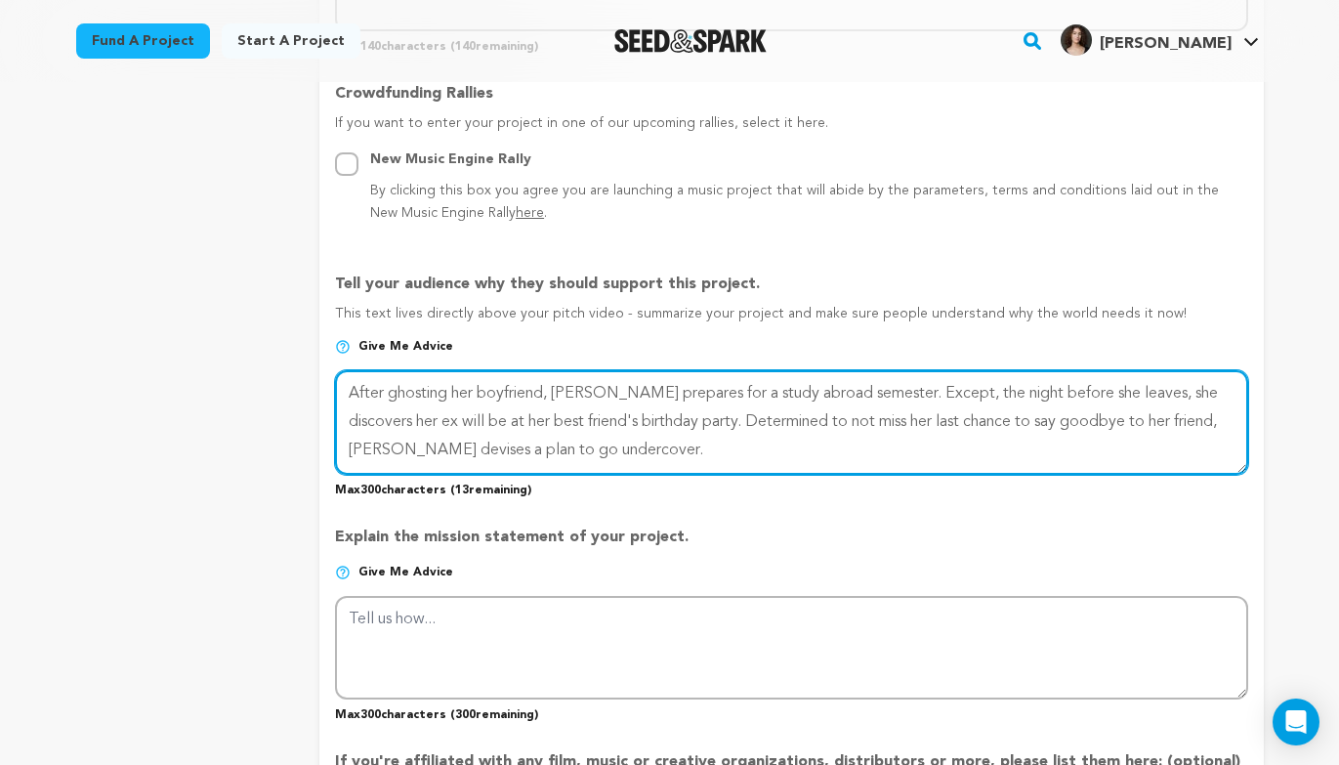
click at [688, 451] on textarea at bounding box center [791, 422] width 912 height 104
click at [663, 386] on textarea at bounding box center [791, 422] width 912 height 104
drag, startPoint x: 599, startPoint y: 390, endPoint x: 700, endPoint y: 399, distance: 102.0
click at [700, 399] on textarea at bounding box center [791, 422] width 912 height 104
click at [947, 449] on textarea at bounding box center [791, 422] width 912 height 104
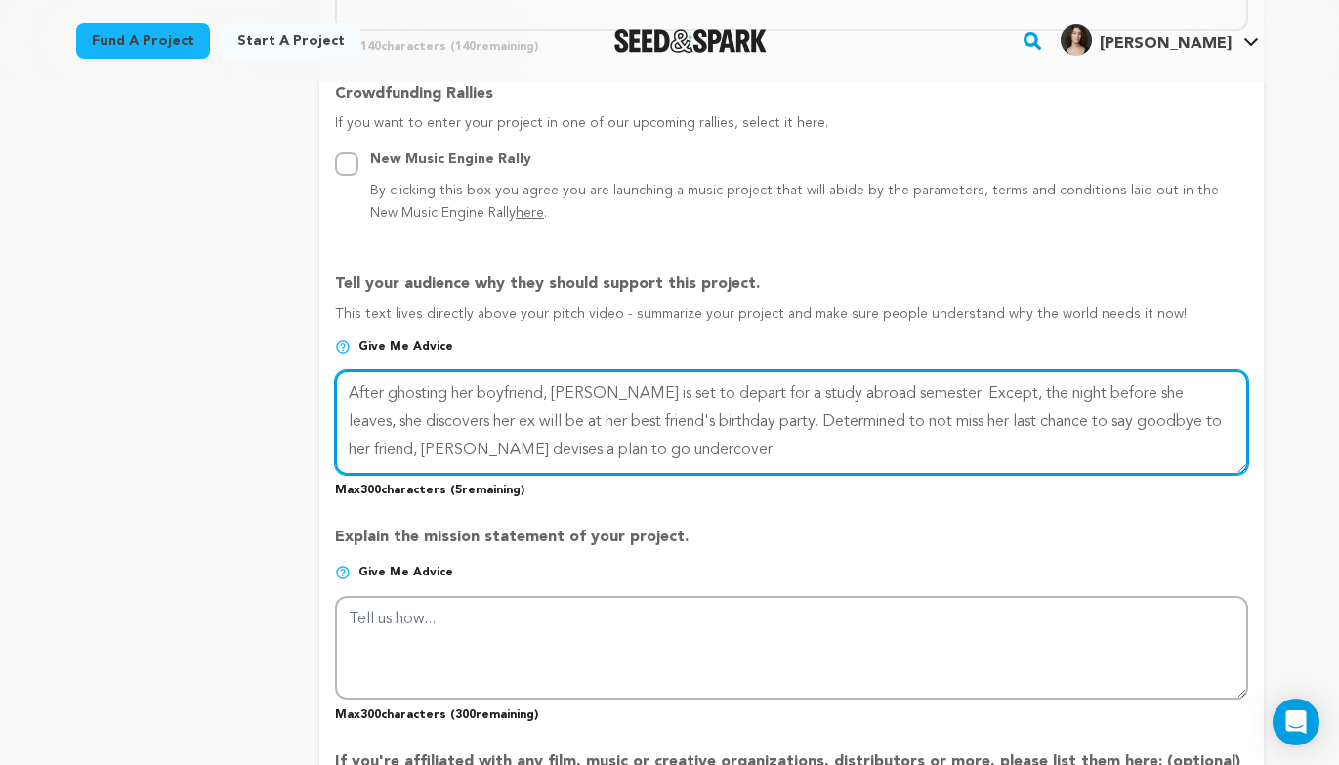
type textarea "After ghosting her boyfriend, [PERSON_NAME] is set to depart for a study abroad…"
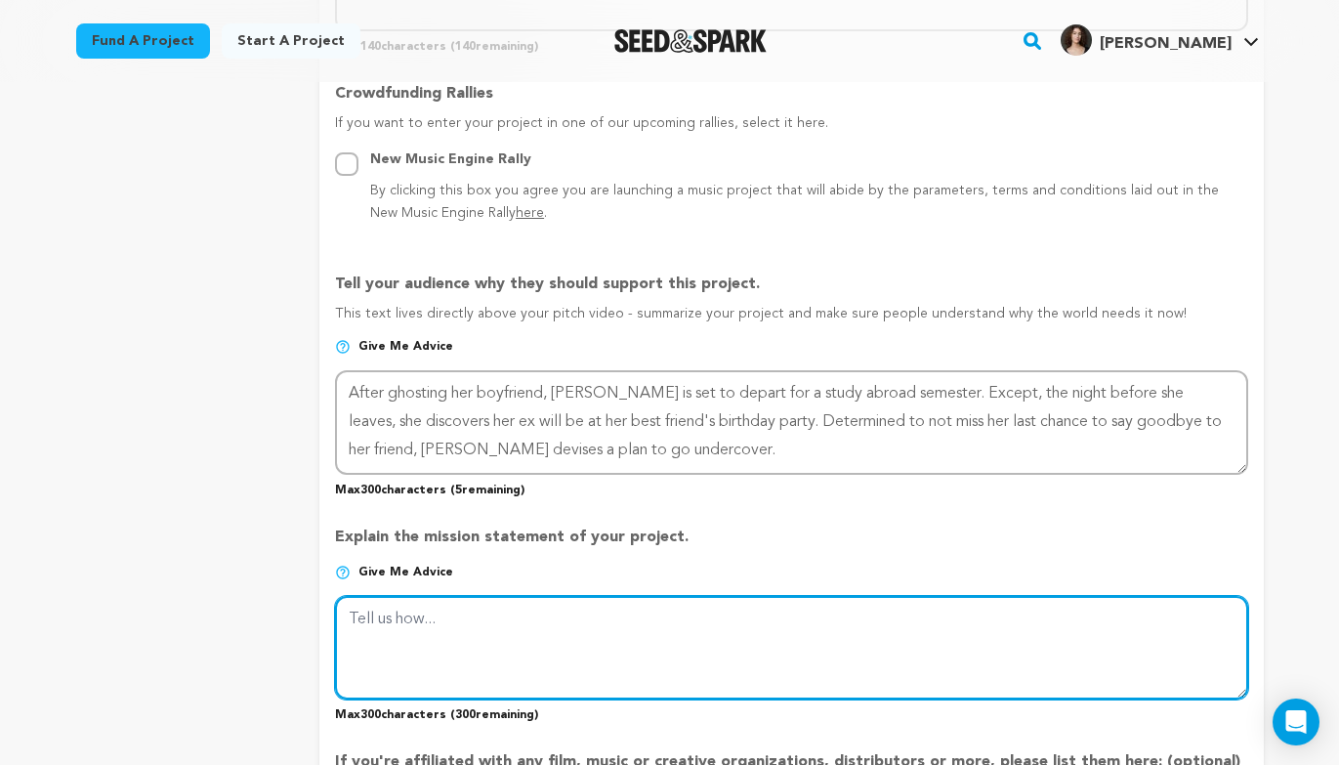
click at [791, 617] on textarea at bounding box center [791, 648] width 912 height 104
paste textarea "One Last Thing is a humorous journey through the lengths we go to keep relation…"
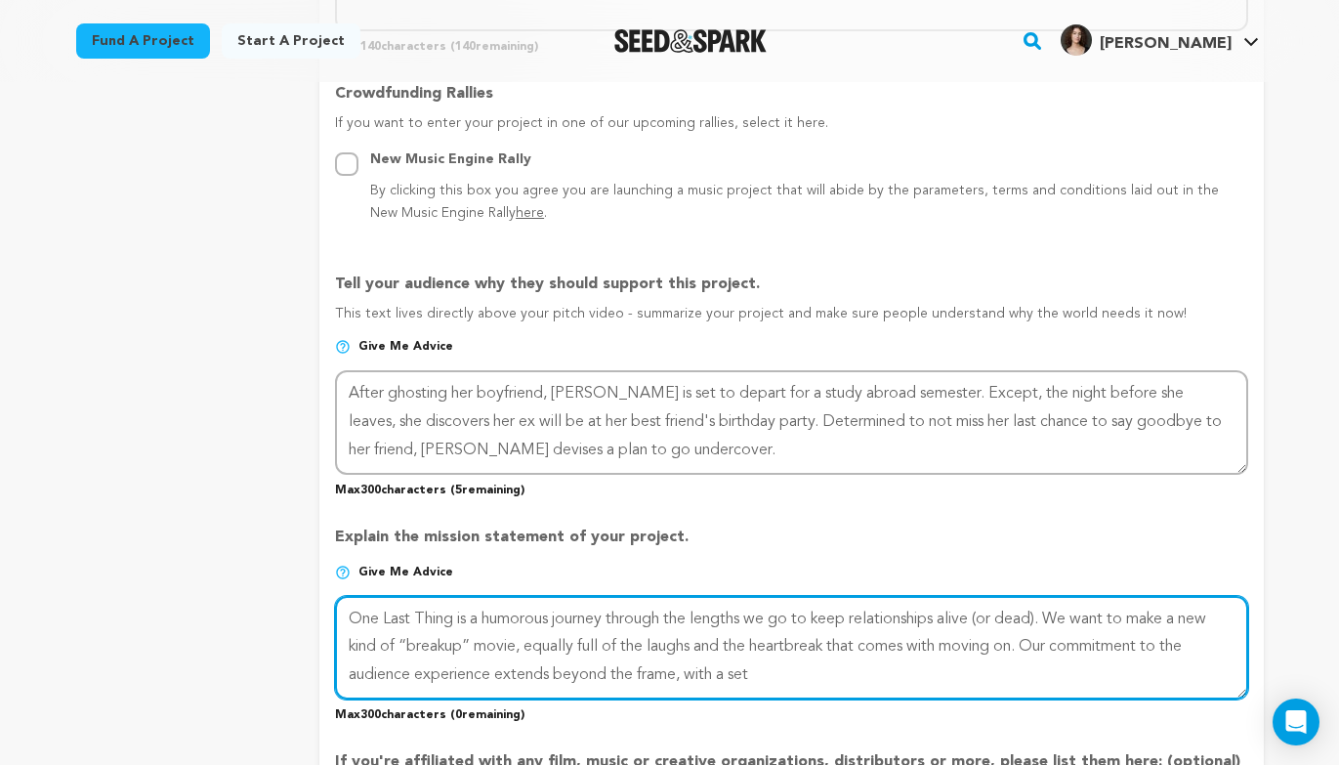
click at [560, 619] on textarea at bounding box center [791, 648] width 912 height 104
drag, startPoint x: 676, startPoint y: 616, endPoint x: 530, endPoint y: 643, distance: 147.9
click at [530, 643] on textarea at bounding box center [791, 648] width 912 height 104
drag, startPoint x: 880, startPoint y: 612, endPoint x: 911, endPoint y: 612, distance: 31.3
click at [911, 612] on textarea at bounding box center [791, 648] width 912 height 104
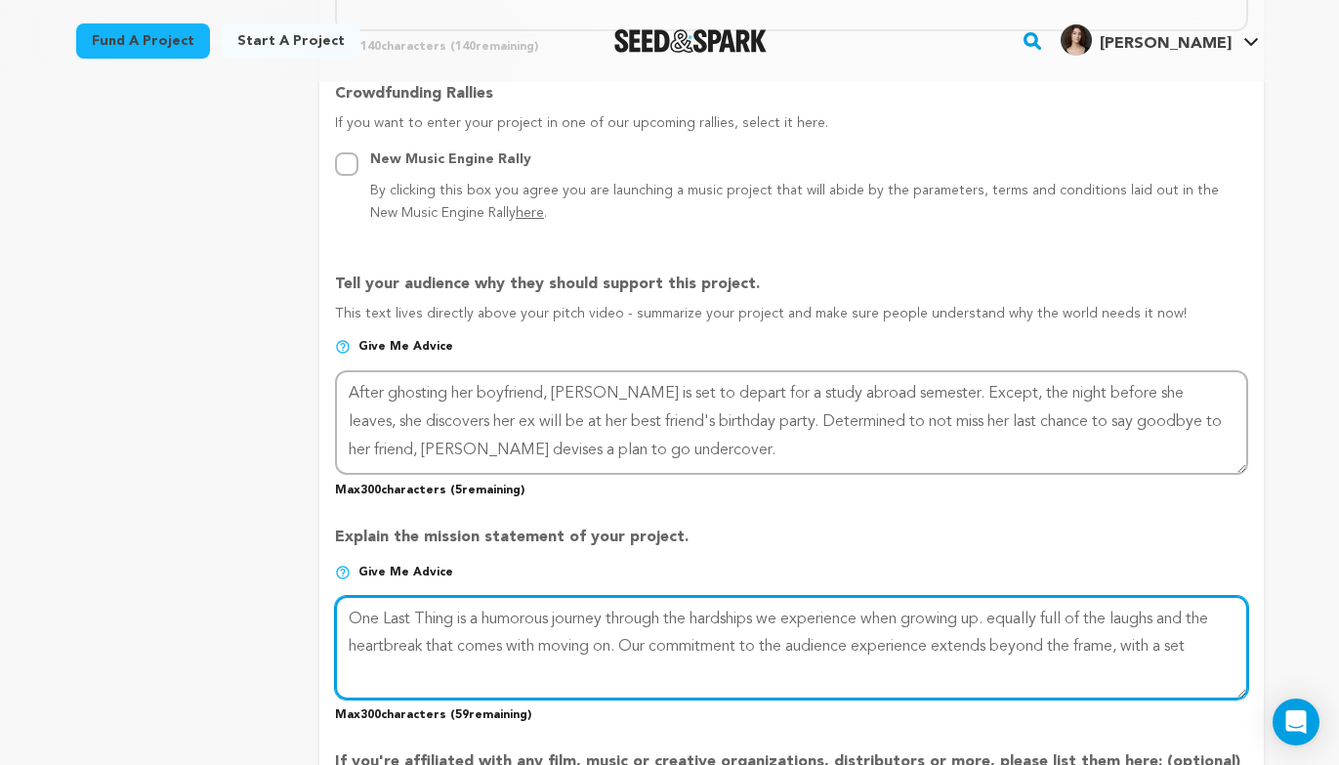
click at [678, 616] on textarea at bounding box center [791, 648] width 912 height 104
click at [1000, 615] on textarea at bounding box center [791, 648] width 912 height 104
click at [1026, 624] on textarea at bounding box center [791, 648] width 912 height 104
click at [1020, 622] on textarea at bounding box center [791, 648] width 912 height 104
click at [1042, 612] on textarea at bounding box center [791, 648] width 912 height 104
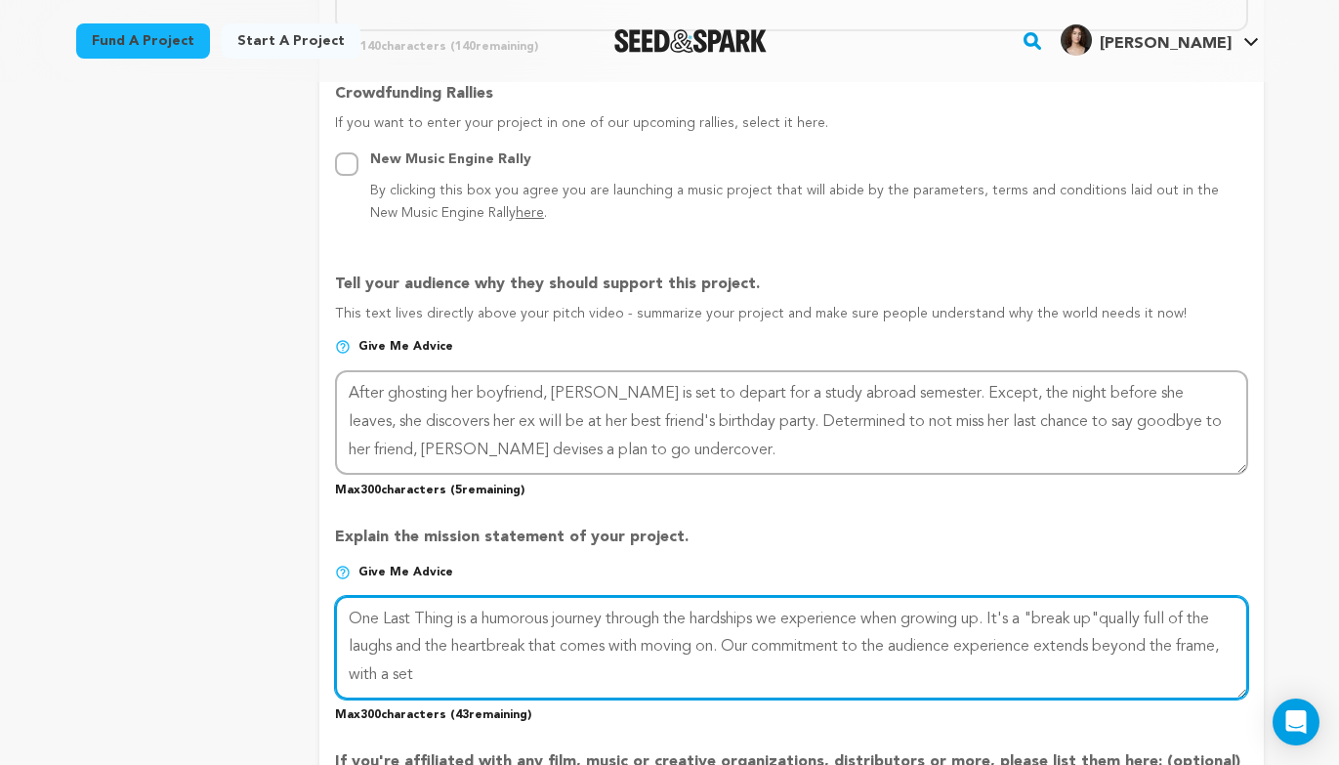
click at [1100, 618] on textarea at bounding box center [791, 648] width 912 height 104
click at [1217, 619] on textarea at bounding box center [791, 648] width 912 height 104
click at [724, 646] on textarea at bounding box center [791, 648] width 912 height 104
click at [802, 665] on textarea at bounding box center [791, 648] width 912 height 104
paste textarea "that represents our values of equality and s"
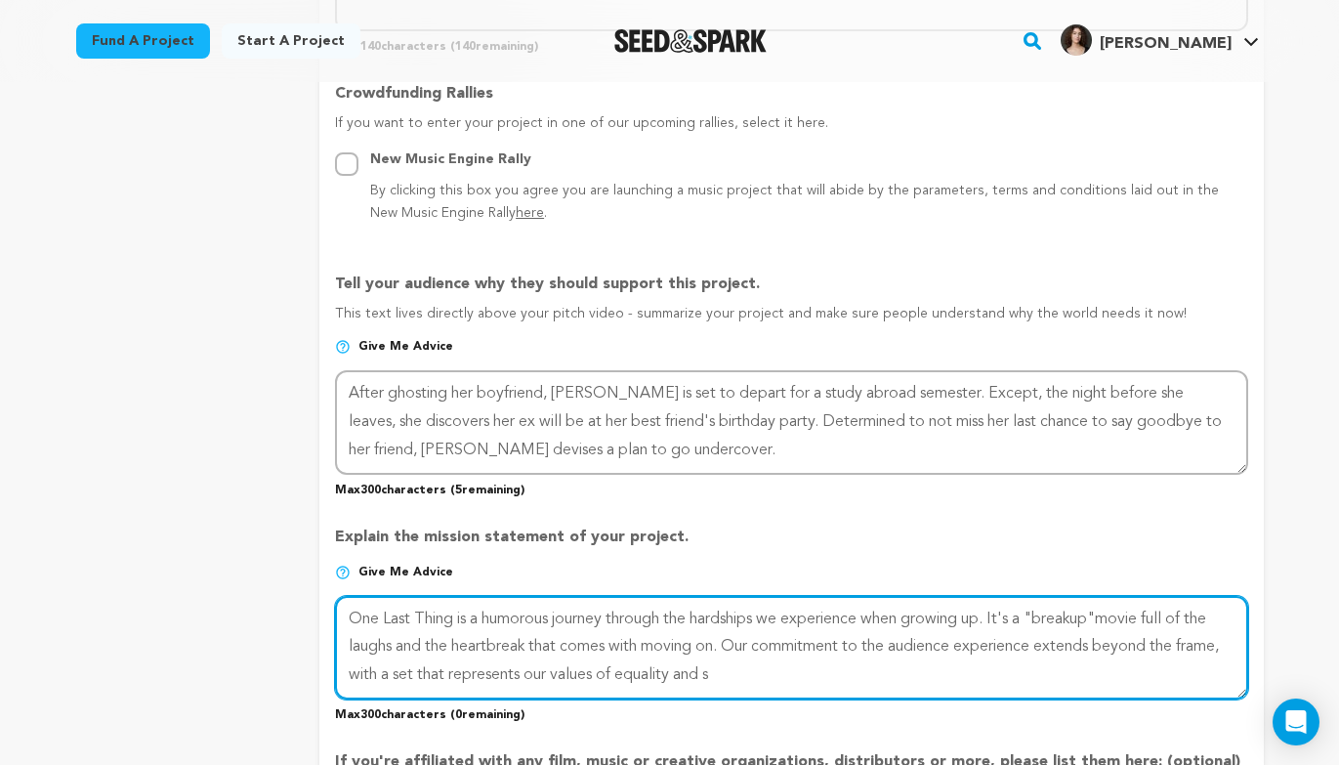
drag, startPoint x: 733, startPoint y: 642, endPoint x: 428, endPoint y: 669, distance: 306.0
click at [428, 669] on textarea at bounding box center [791, 648] width 912 height 104
click at [429, 694] on textarea at bounding box center [791, 648] width 912 height 104
drag, startPoint x: 1000, startPoint y: 614, endPoint x: 924, endPoint y: 614, distance: 76.2
click at [924, 614] on textarea at bounding box center [791, 648] width 912 height 104
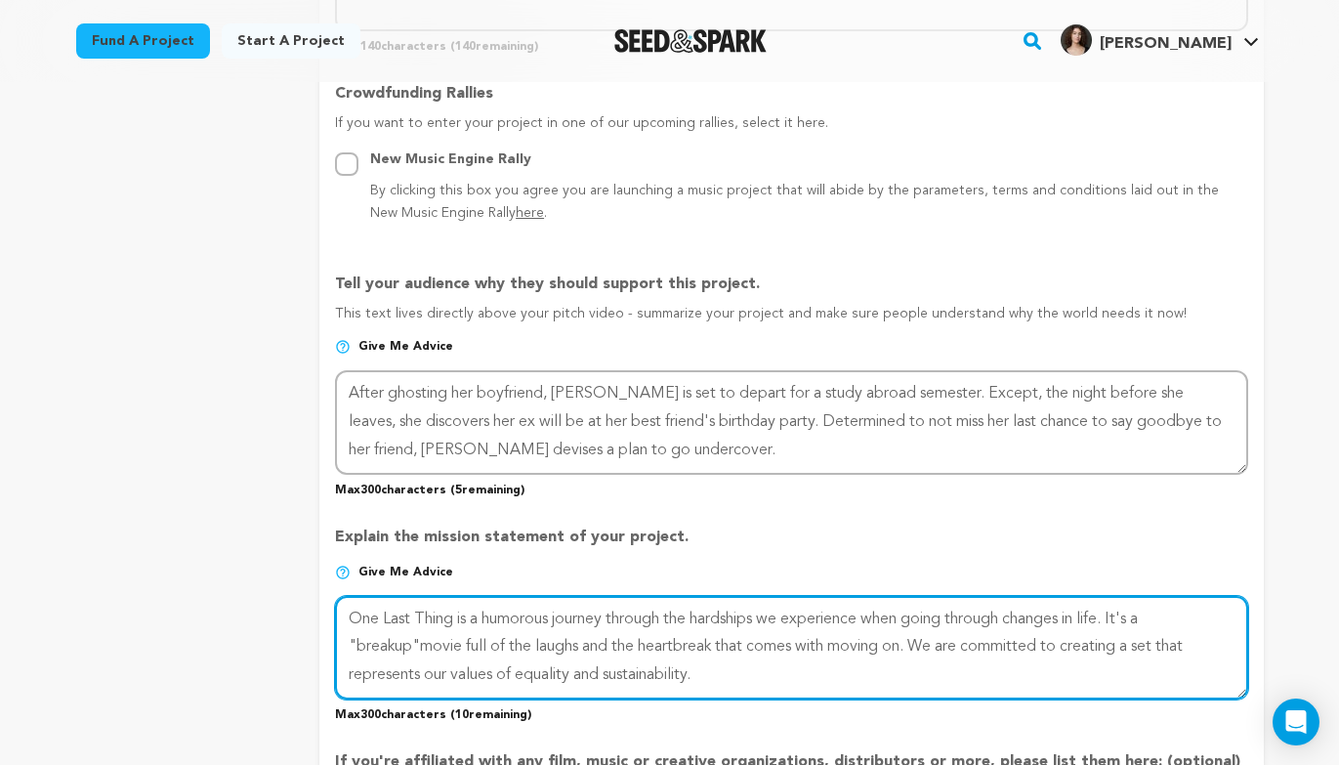
click at [1012, 658] on textarea at bounding box center [791, 648] width 912 height 104
click at [947, 675] on textarea at bounding box center [791, 648] width 912 height 104
click at [914, 646] on textarea at bounding box center [791, 648] width 912 height 104
click at [1123, 620] on textarea at bounding box center [791, 648] width 912 height 104
drag, startPoint x: 770, startPoint y: 617, endPoint x: 679, endPoint y: 609, distance: 91.3
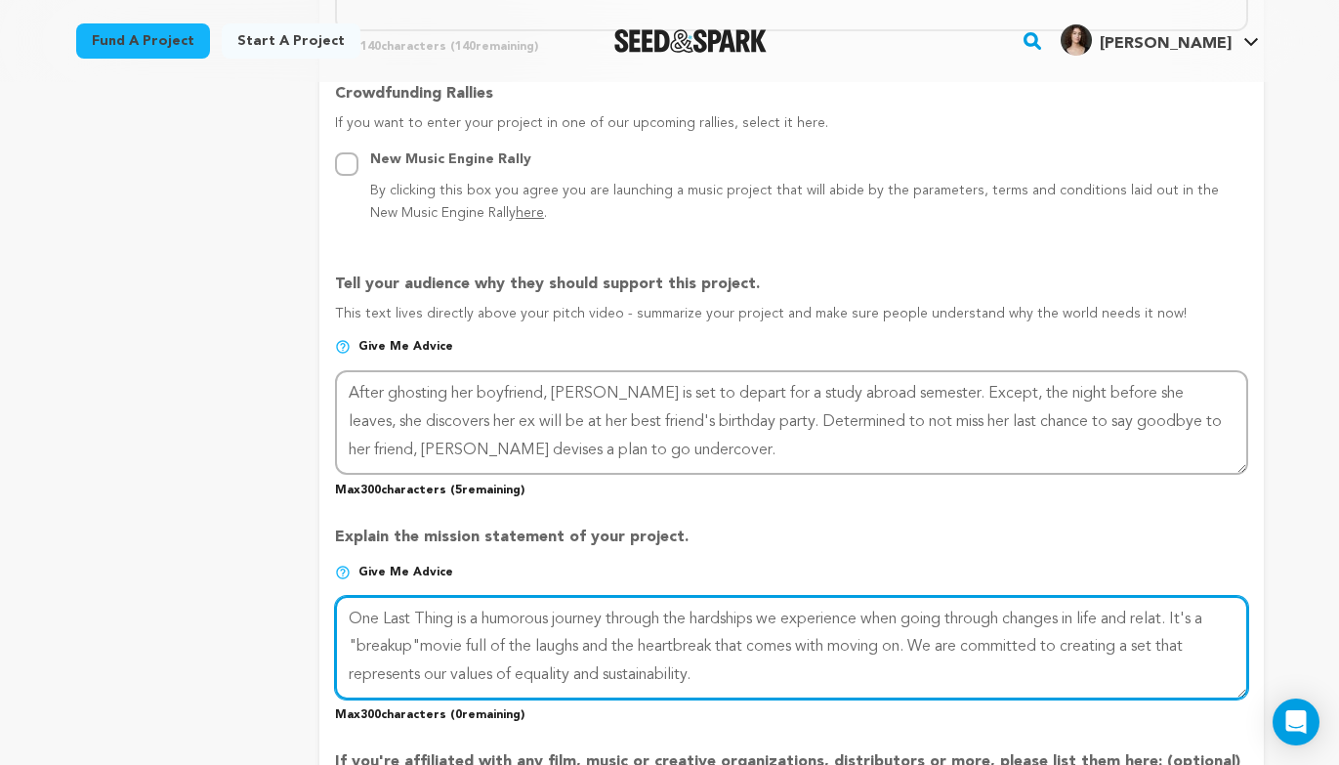
click at [677, 609] on textarea at bounding box center [791, 648] width 912 height 104
click at [1133, 613] on textarea at bounding box center [791, 648] width 912 height 104
click at [854, 651] on textarea at bounding box center [791, 648] width 912 height 104
click at [857, 688] on textarea at bounding box center [791, 648] width 912 height 104
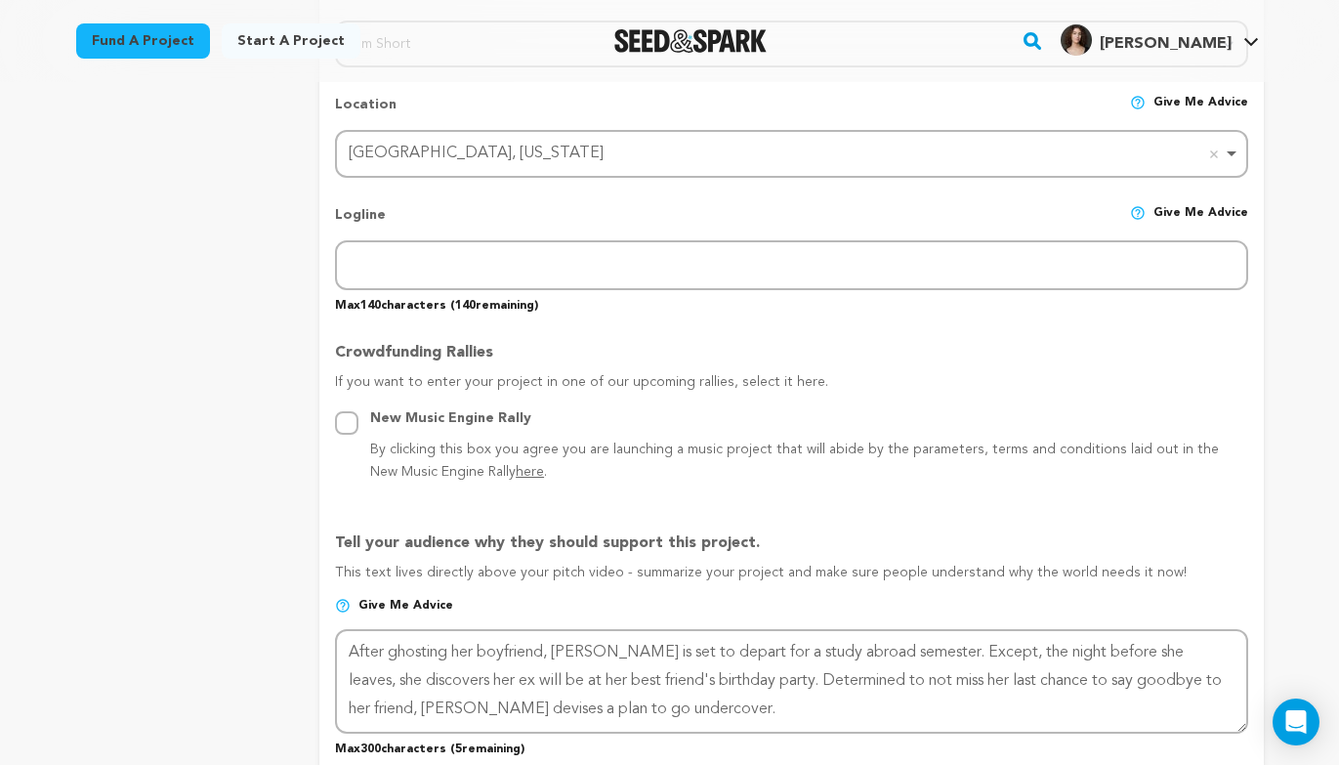
scroll to position [760, 0]
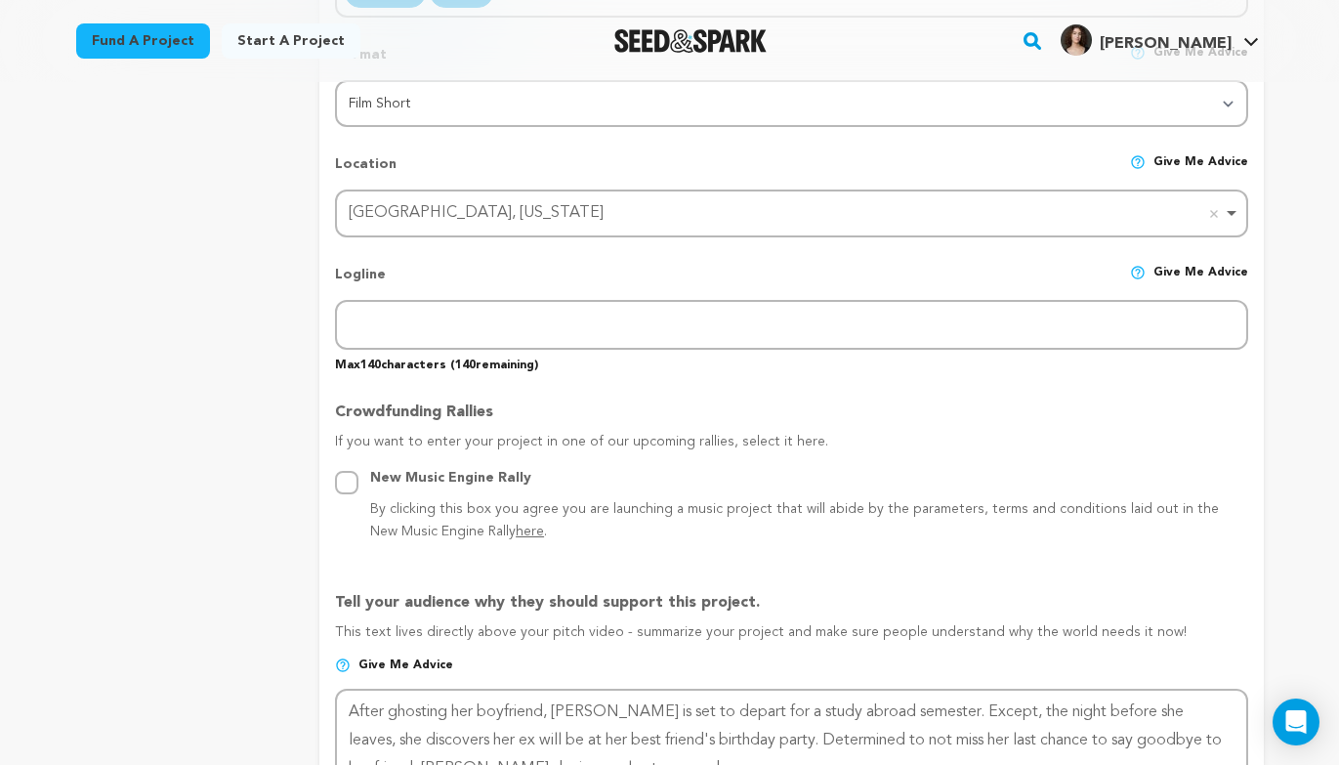
type textarea "One Last Thing is a humorous journey through what we experience when going thro…"
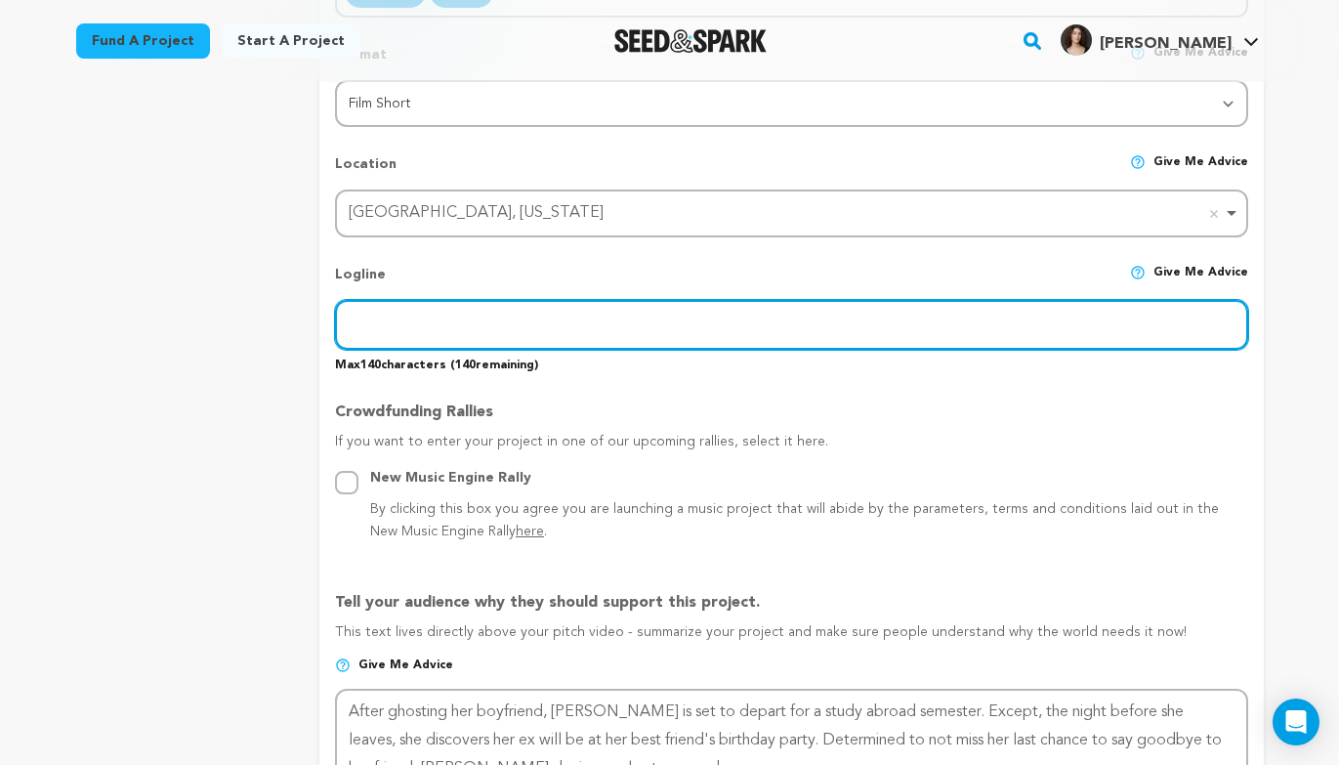
click at [641, 322] on input "text" at bounding box center [791, 325] width 912 height 50
type input "On the eve of her study abroad semester, Callie has one mission: avoid the ex s…"
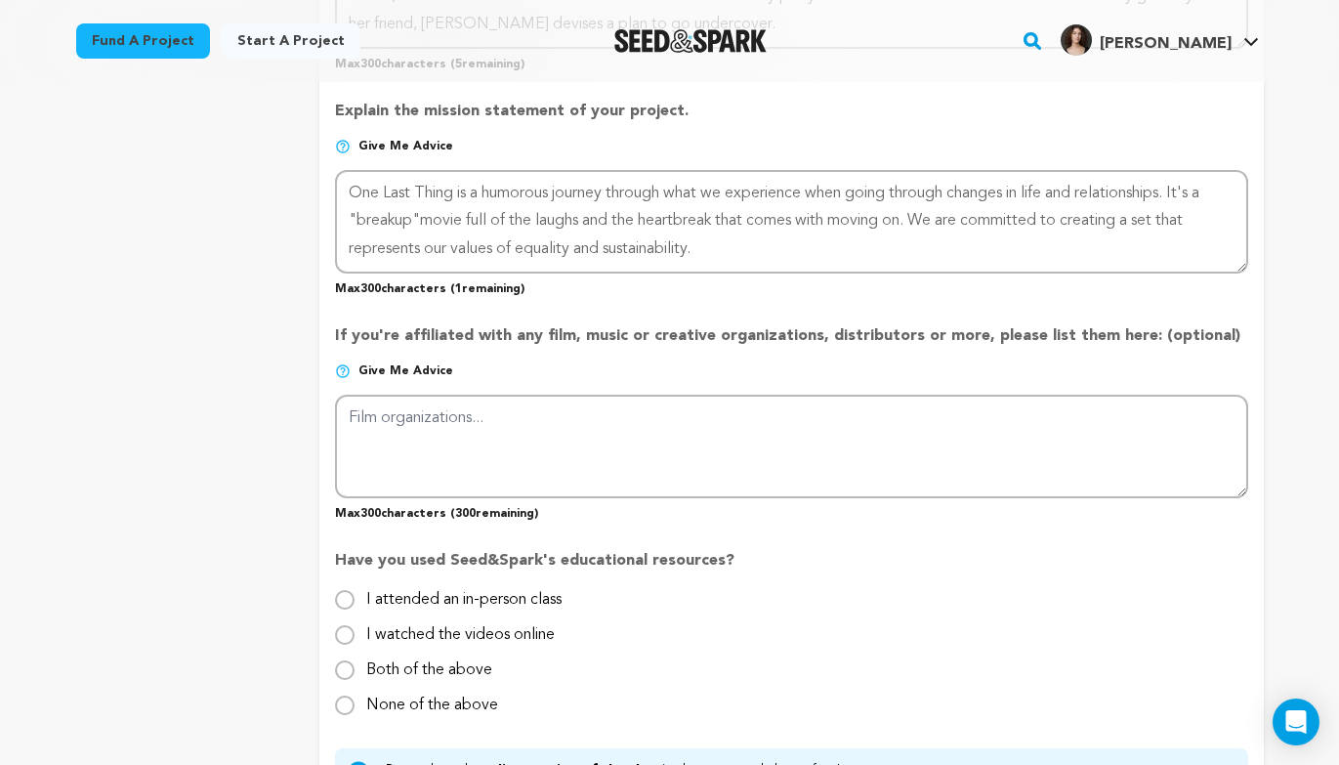
scroll to position [1507, 0]
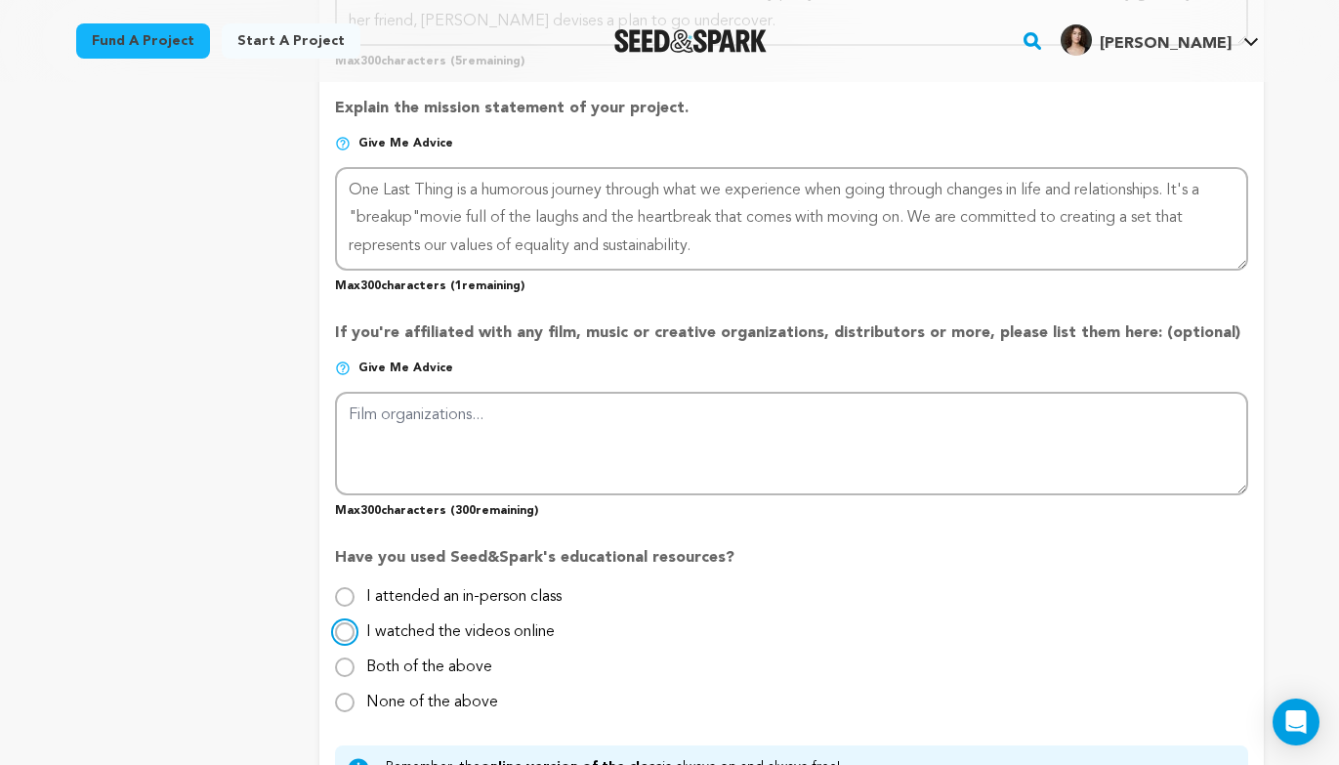
click at [344, 628] on input "I watched the videos online" at bounding box center [345, 632] width 20 height 20
radio input "true"
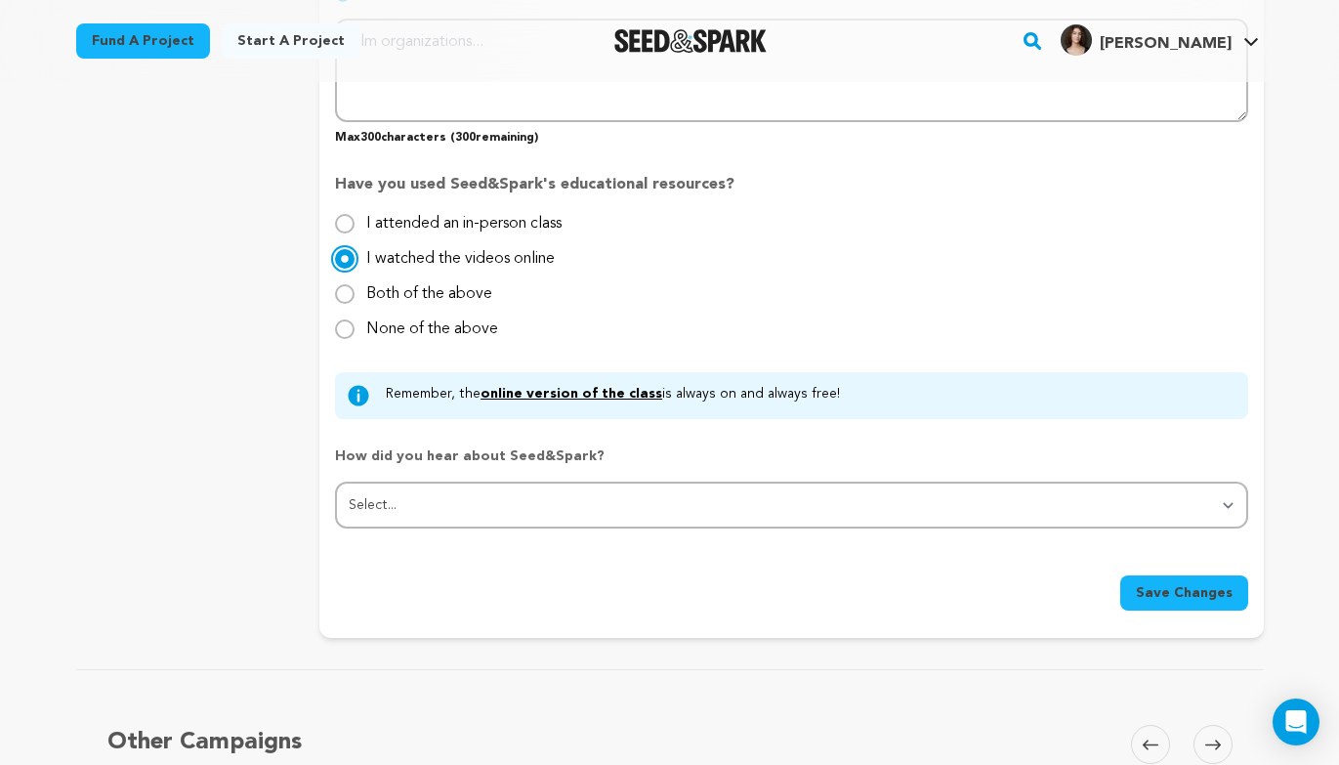
scroll to position [1900, 0]
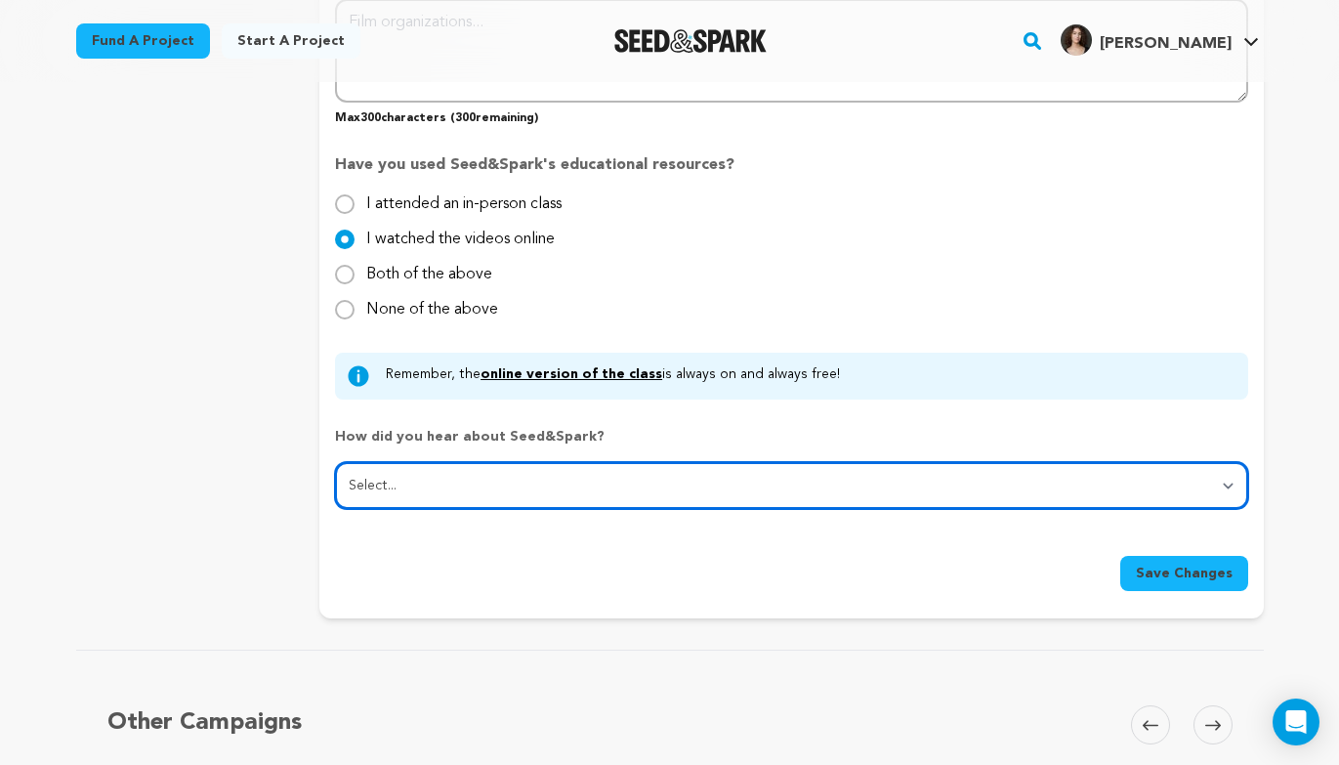
click at [462, 483] on select "Select... From a friend Social media Film festival or film organization Took an…" at bounding box center [791, 485] width 912 height 47
select select "3"
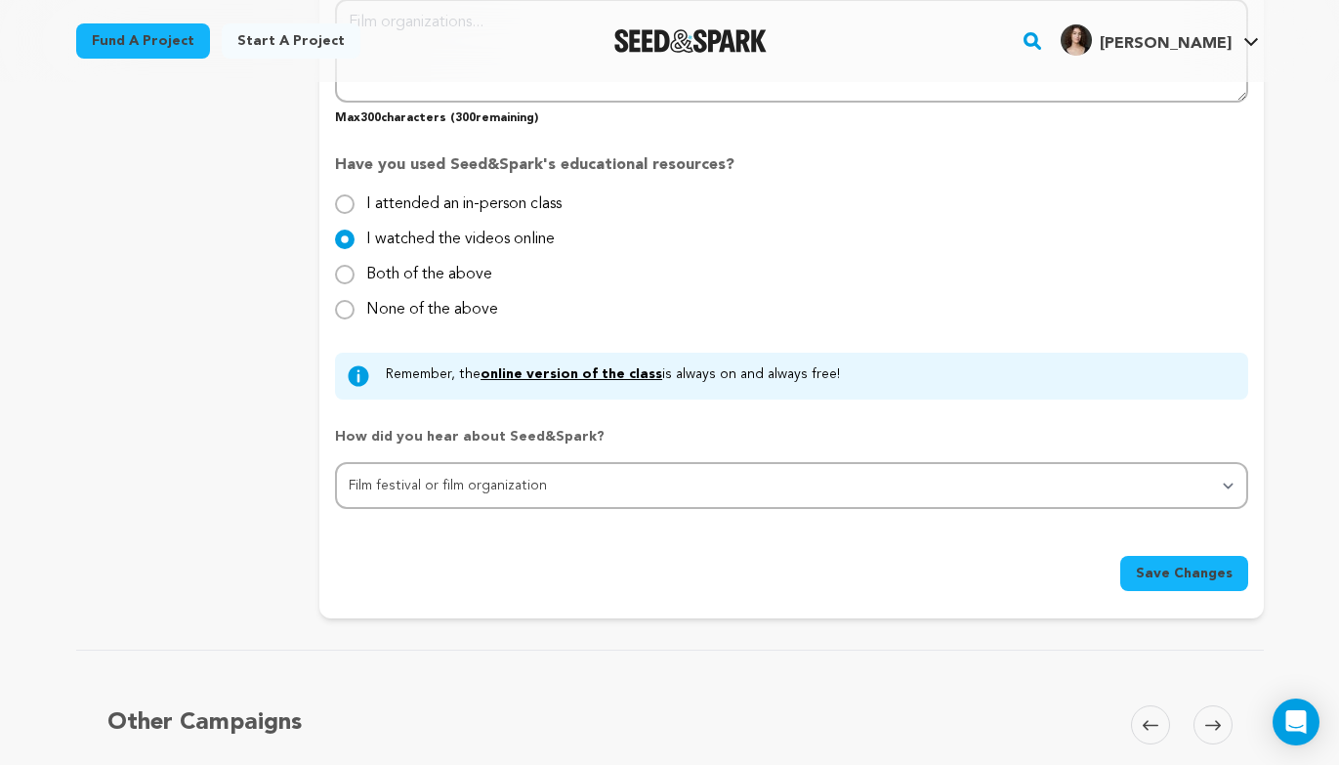
click at [1177, 570] on span "Save Changes" at bounding box center [1184, 574] width 97 height 20
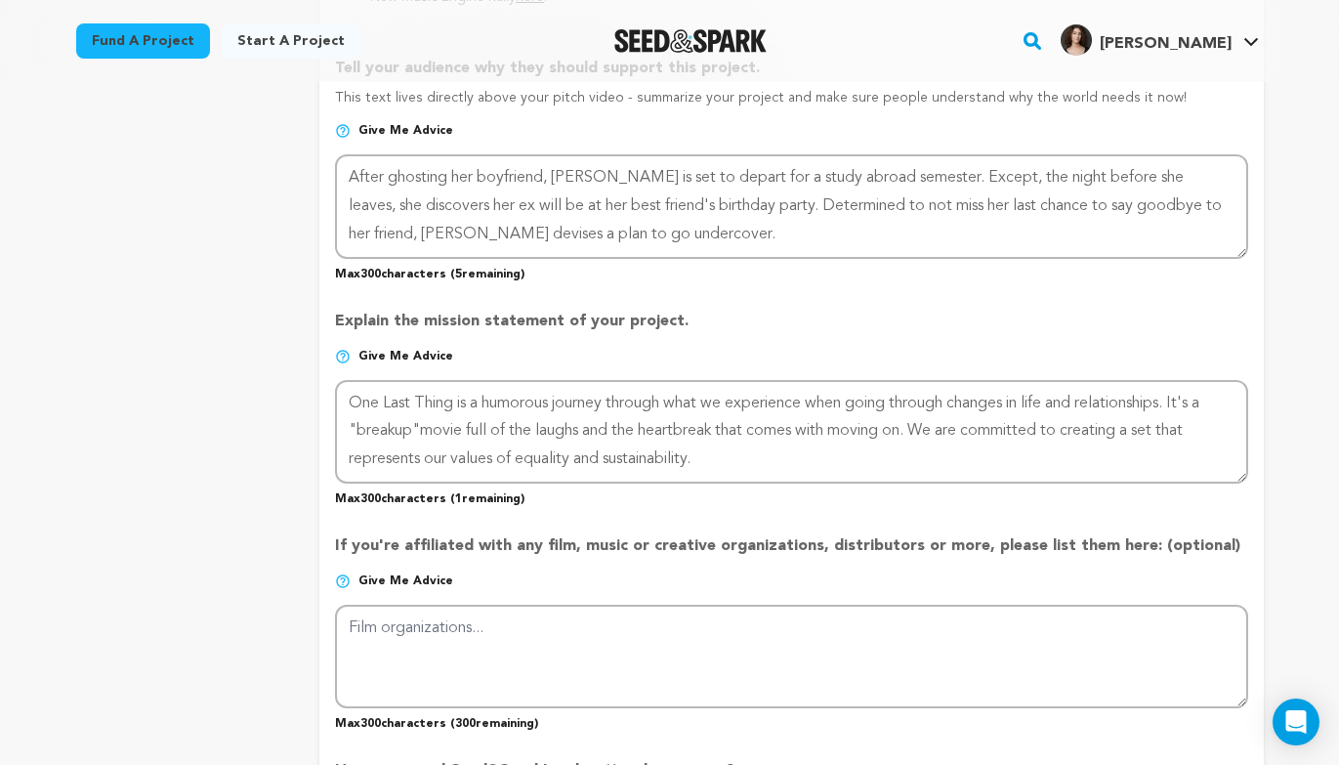
scroll to position [1290, 0]
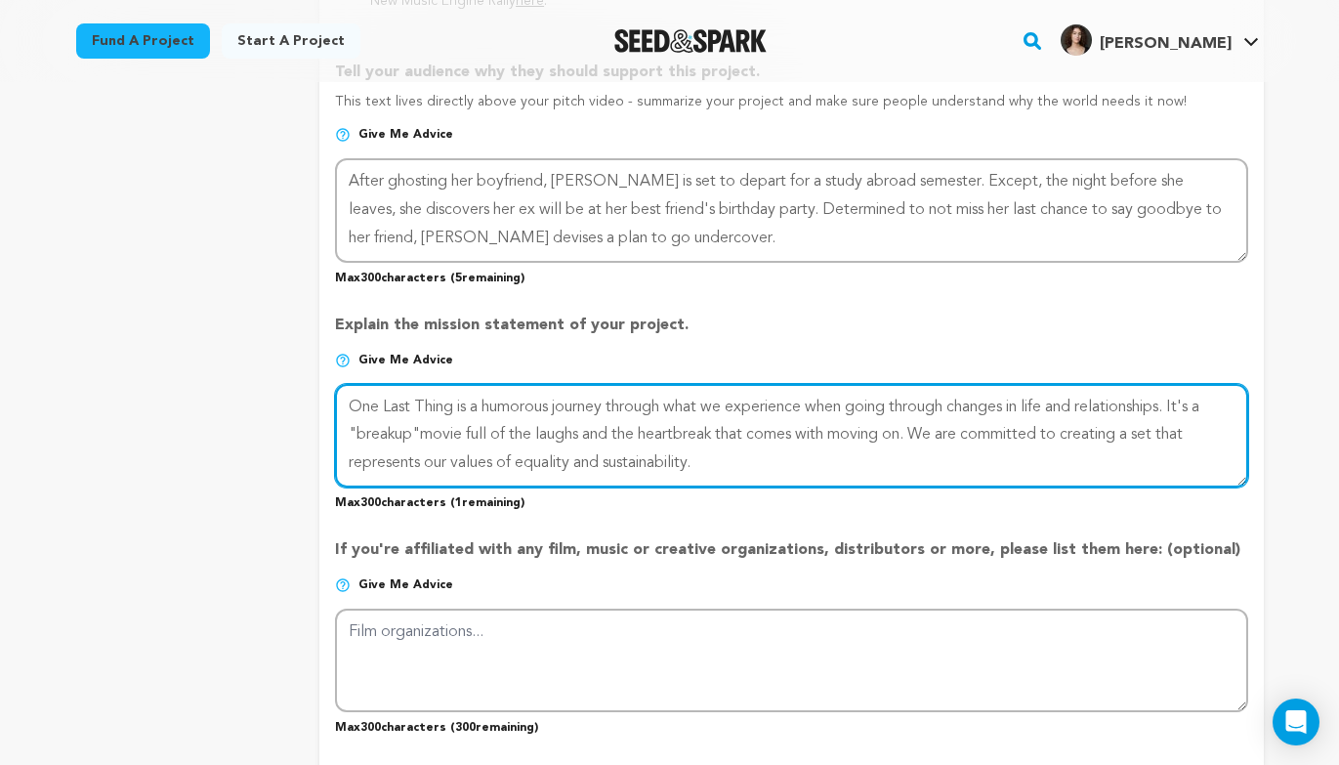
drag, startPoint x: 793, startPoint y: 458, endPoint x: 333, endPoint y: 160, distance: 548.1
click at [333, 160] on form "Project Title Project Name One Last Thing Project URL Give me advice Project UR…" at bounding box center [791, 100] width 944 height 2202
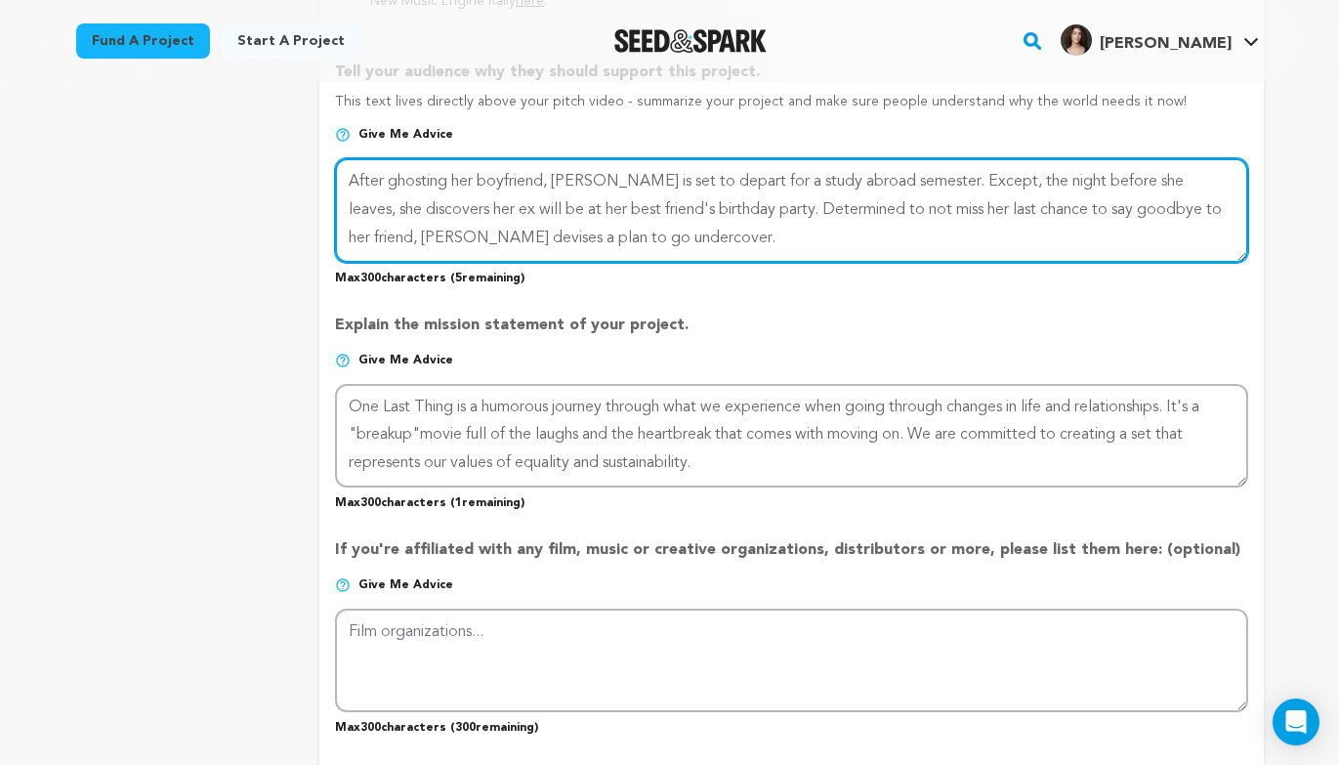
click at [713, 236] on textarea at bounding box center [791, 210] width 912 height 104
drag, startPoint x: 664, startPoint y: 232, endPoint x: 284, endPoint y: 127, distance: 394.3
click at [284, 127] on div "project story team social media video & images campaign incentives wishlist" at bounding box center [670, 98] width 1188 height 2260
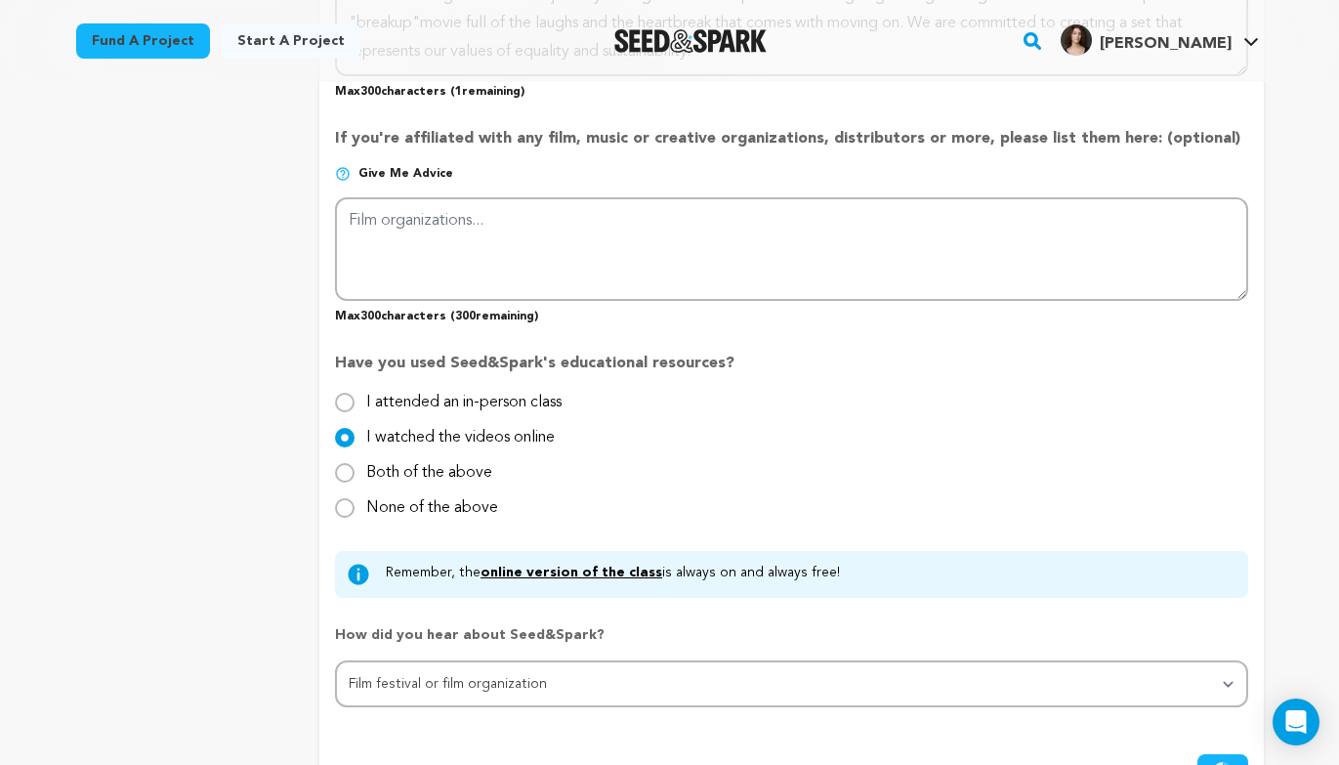
scroll to position [2055, 0]
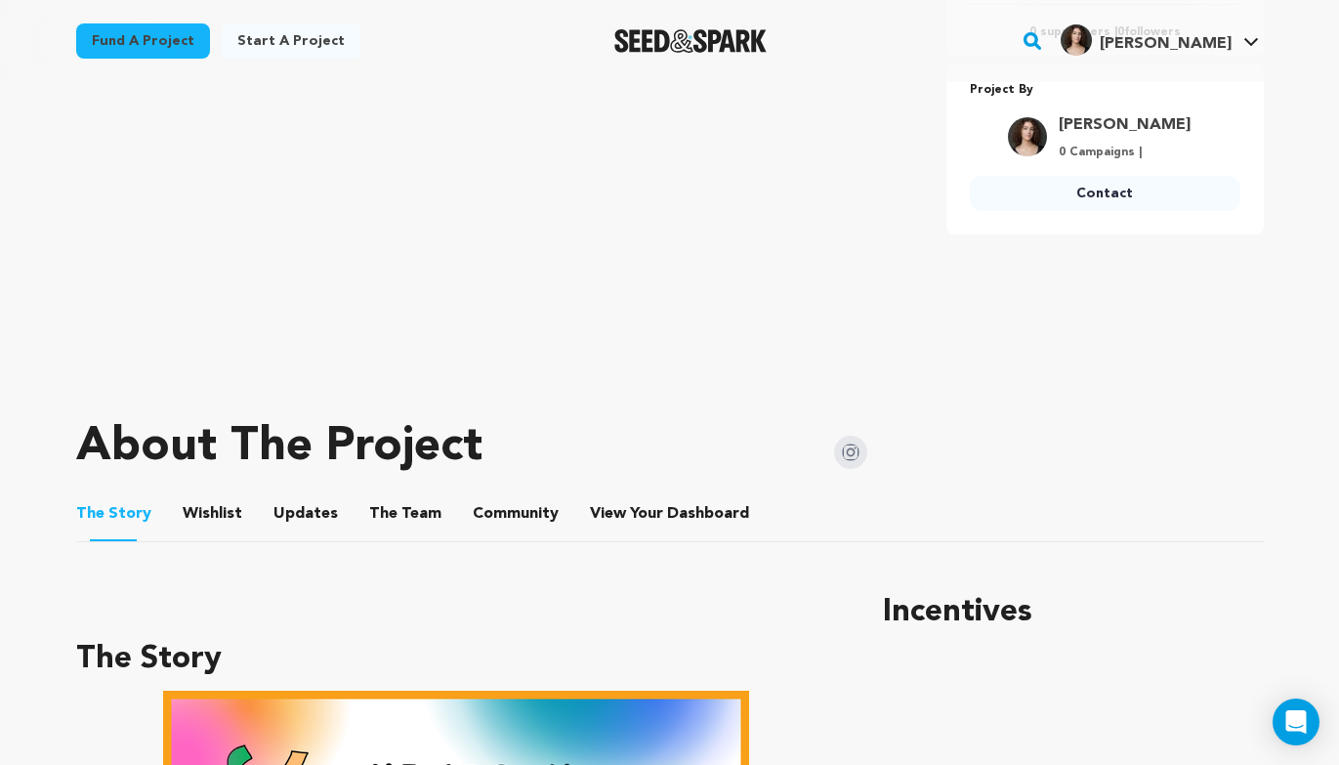
scroll to position [468, 0]
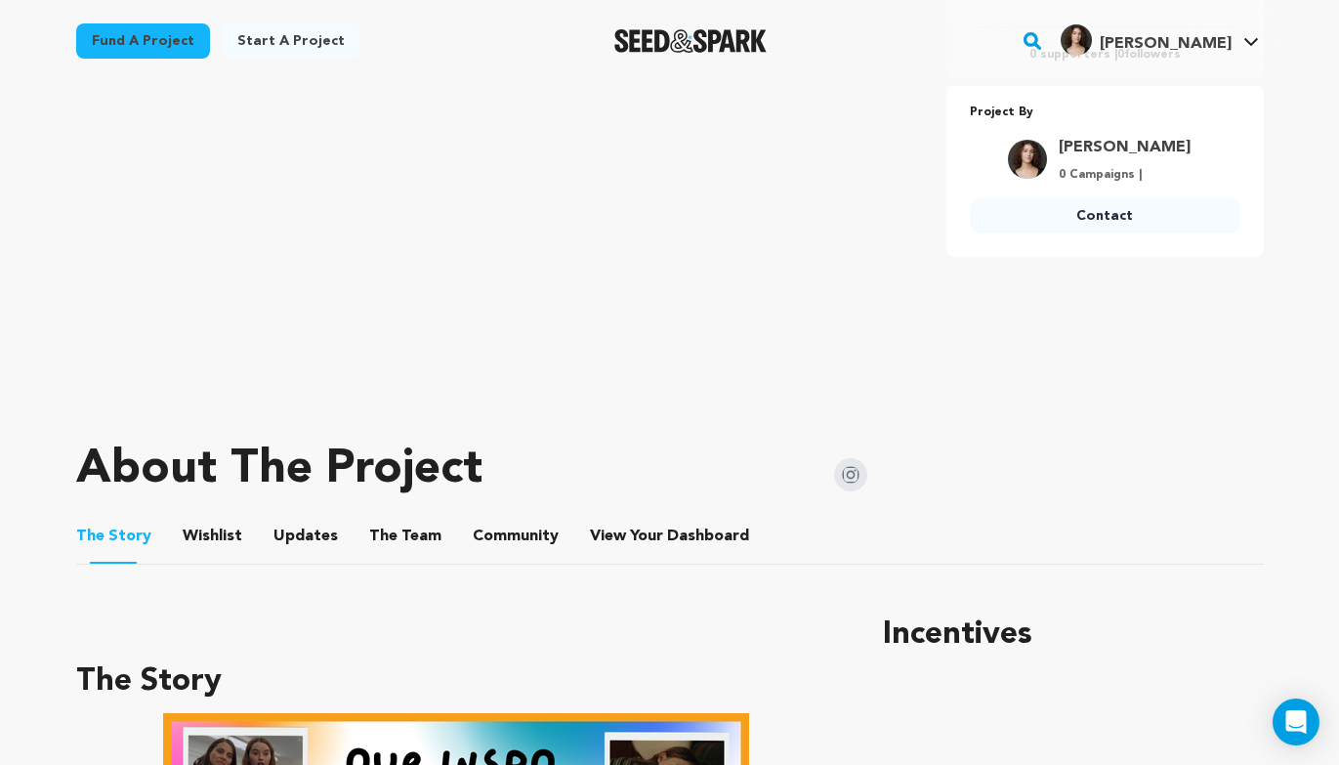
scroll to position [523, 0]
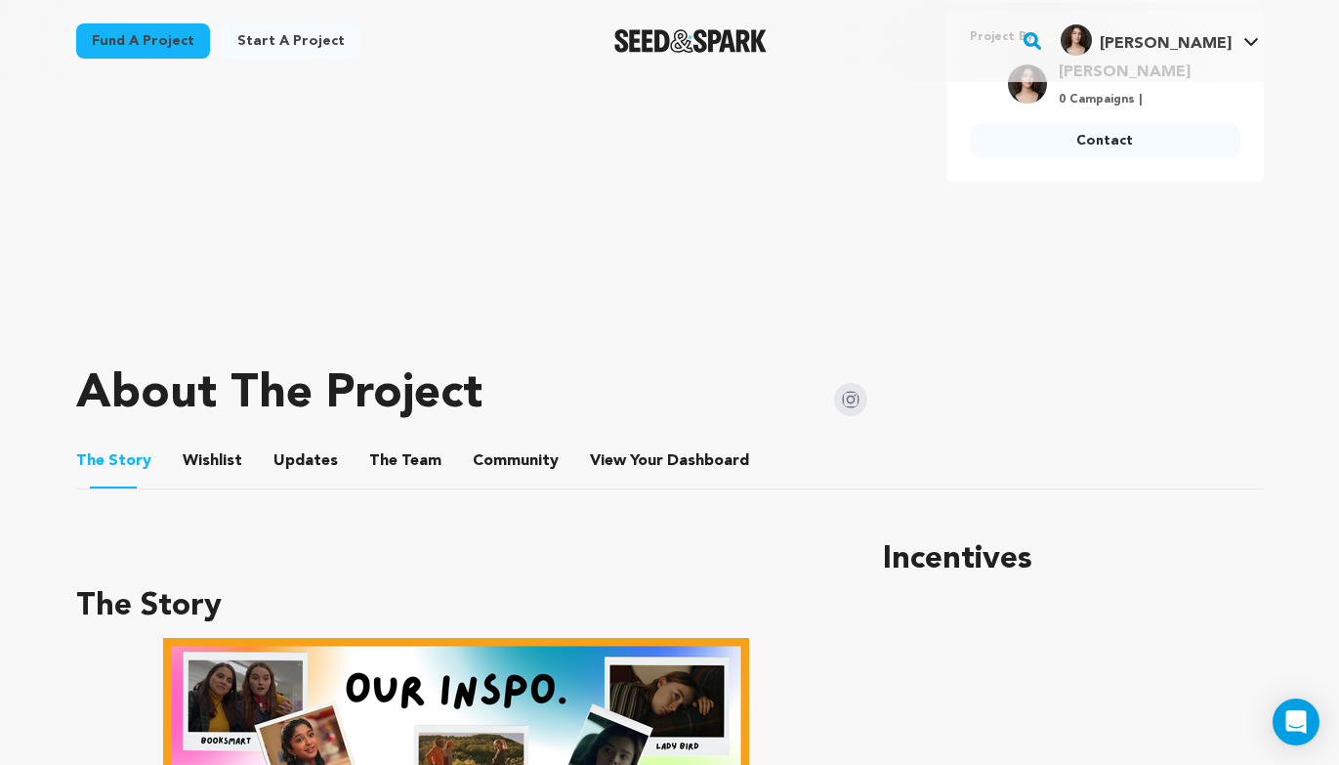
click at [435, 455] on ul "The Story The Story Wishlist Wishlist Updates Updates The Team The Team Communi…" at bounding box center [670, 462] width 1188 height 56
click at [420, 473] on li "The Team The Team" at bounding box center [405, 461] width 72 height 55
click at [408, 454] on button "The Team" at bounding box center [405, 465] width 47 height 47
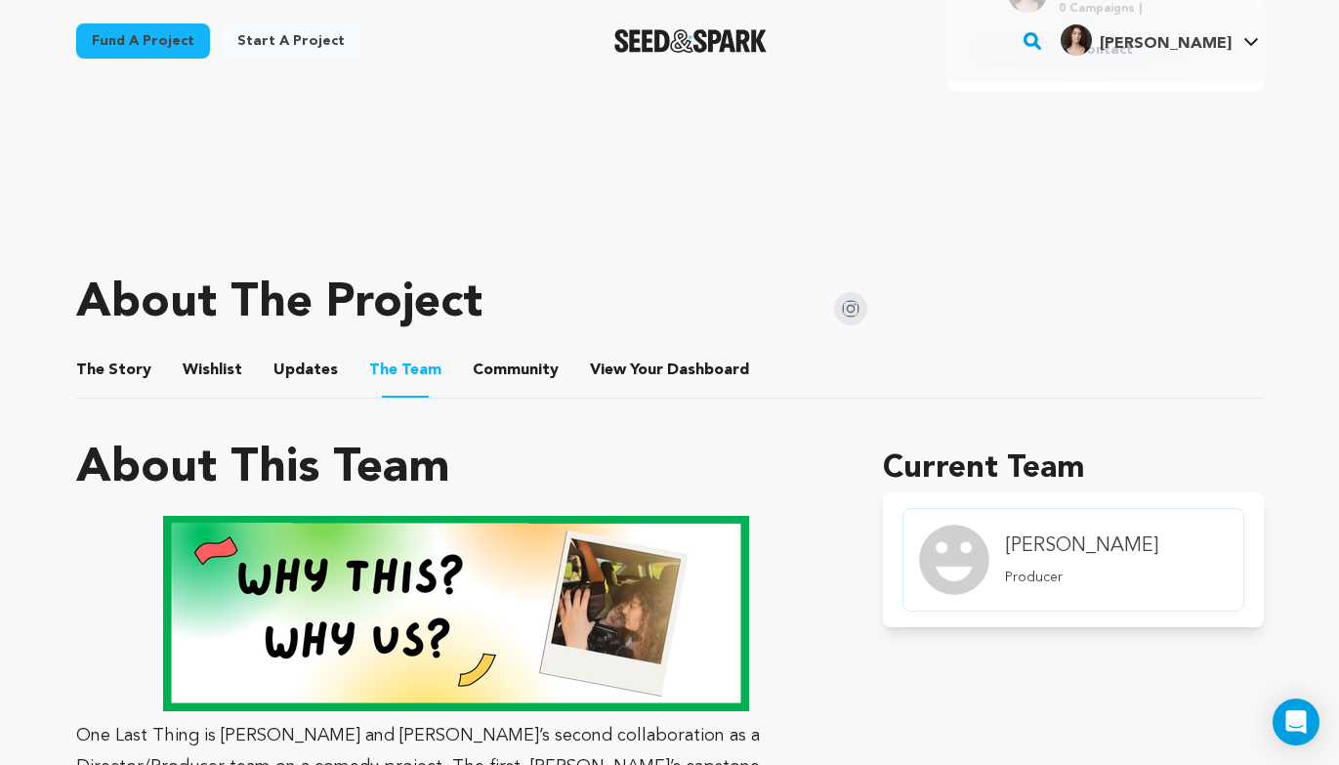
scroll to position [879, 0]
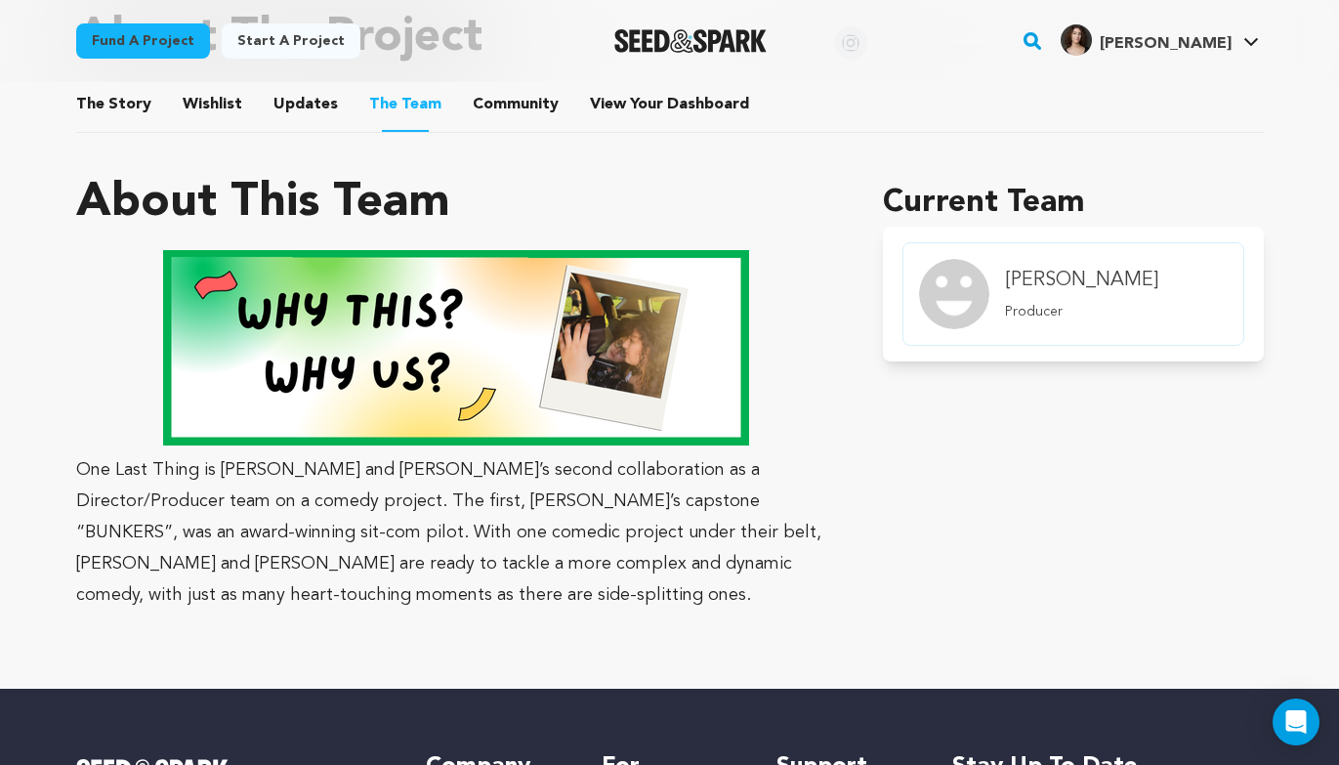
click at [141, 116] on li "The Story The Story" at bounding box center [113, 104] width 75 height 55
click at [125, 100] on button "The Story" at bounding box center [113, 108] width 47 height 47
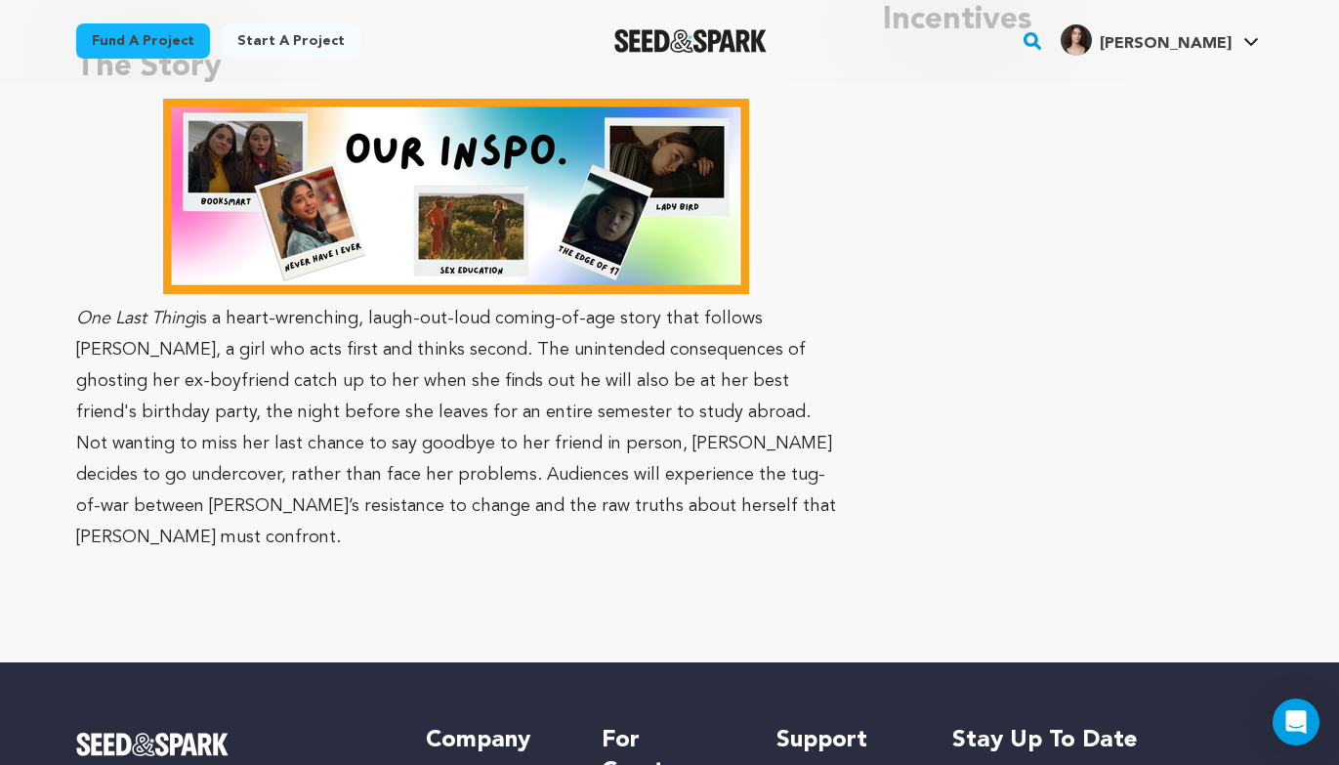
scroll to position [1080, 0]
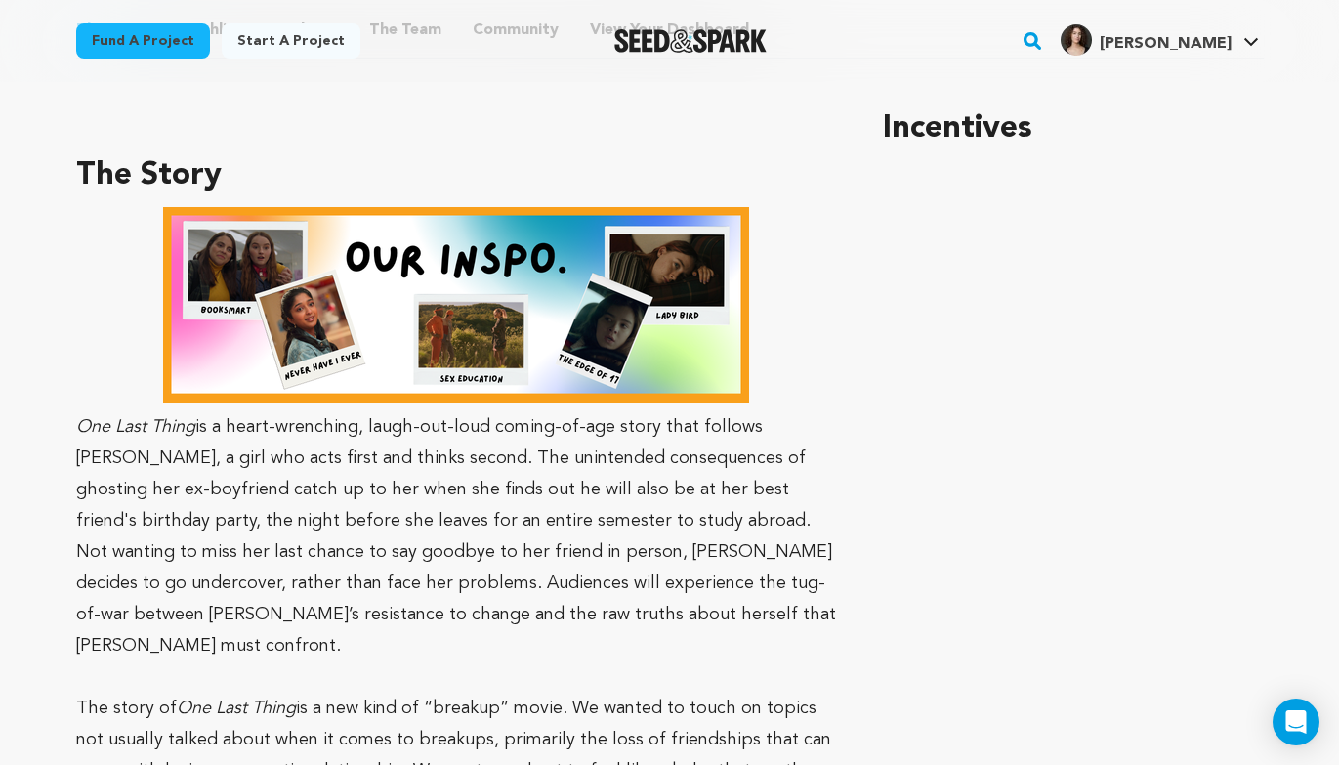
scroll to position [546, 0]
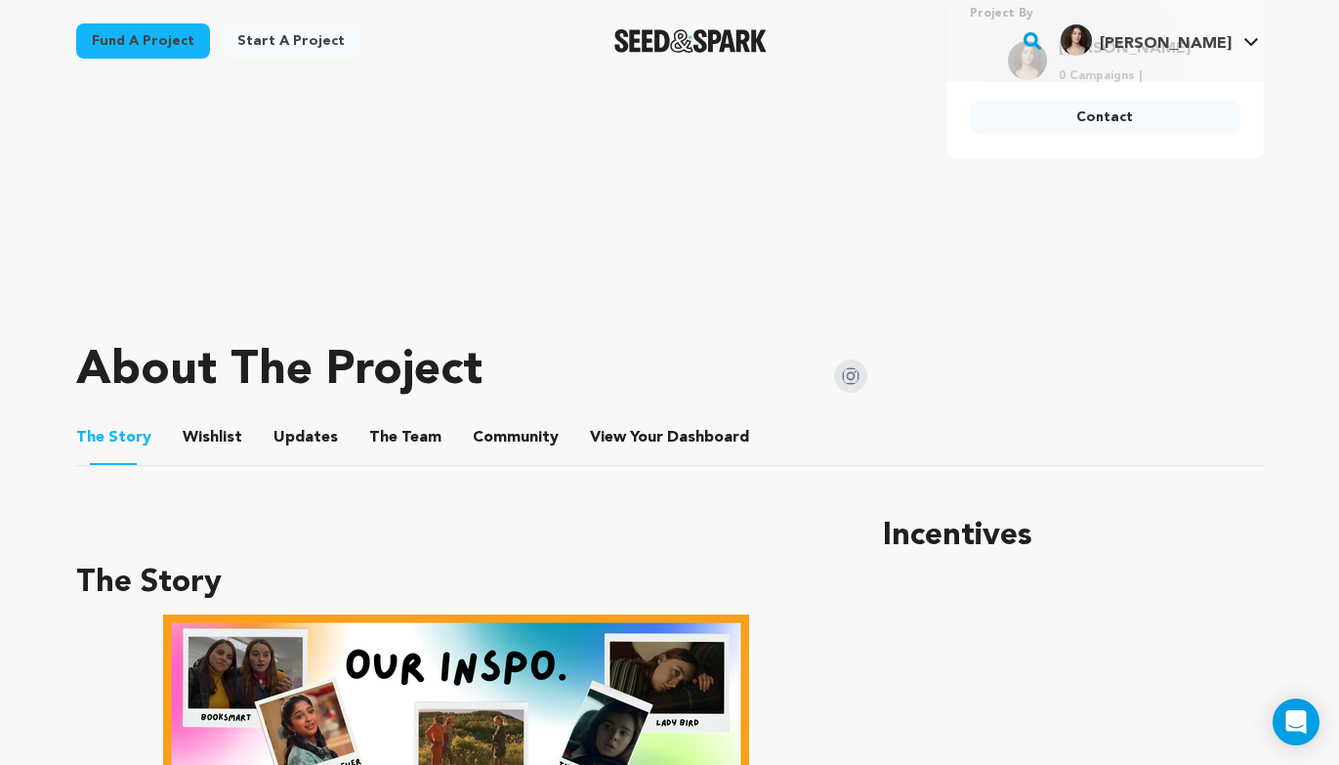
click at [432, 442] on ul "The Story The Story Wishlist Wishlist Updates Updates The Team The Team Communi…" at bounding box center [670, 438] width 1188 height 56
click at [407, 430] on button "The Team" at bounding box center [405, 441] width 47 height 47
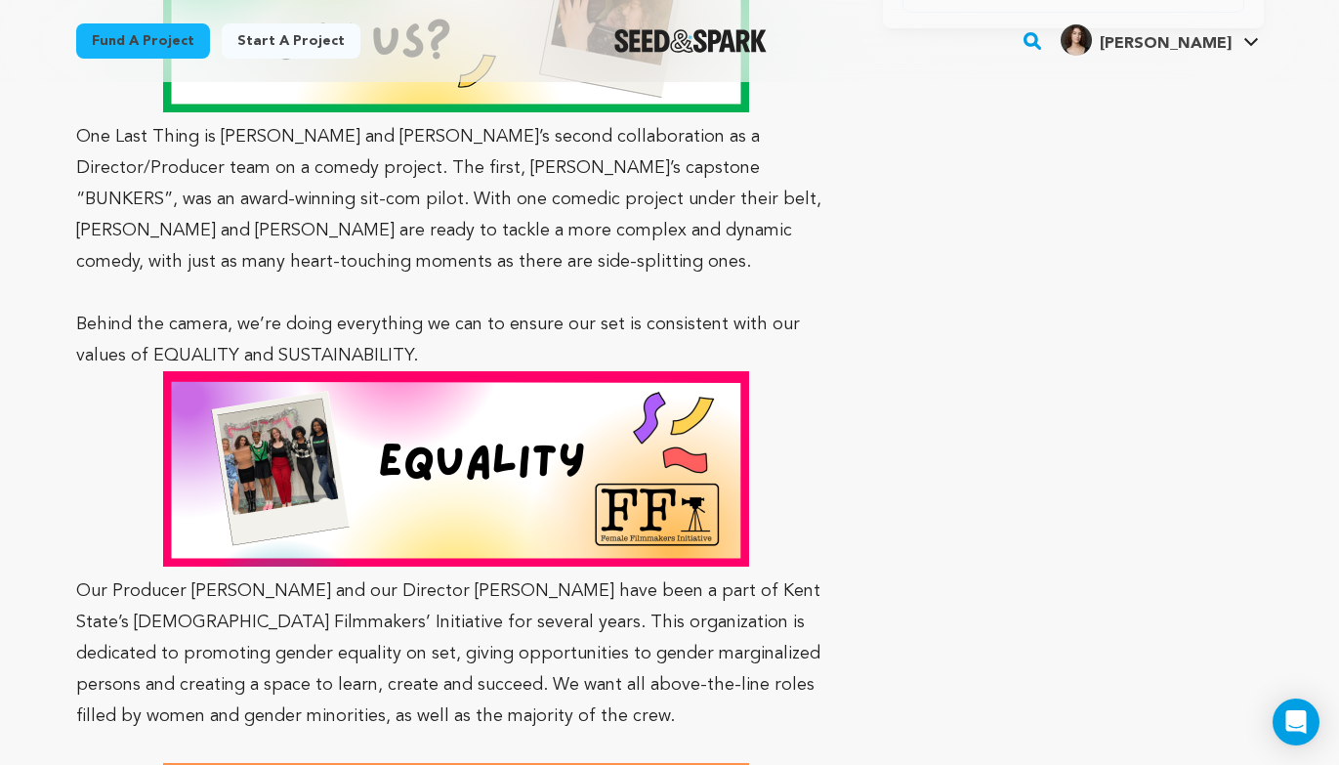
scroll to position [1213, 0]
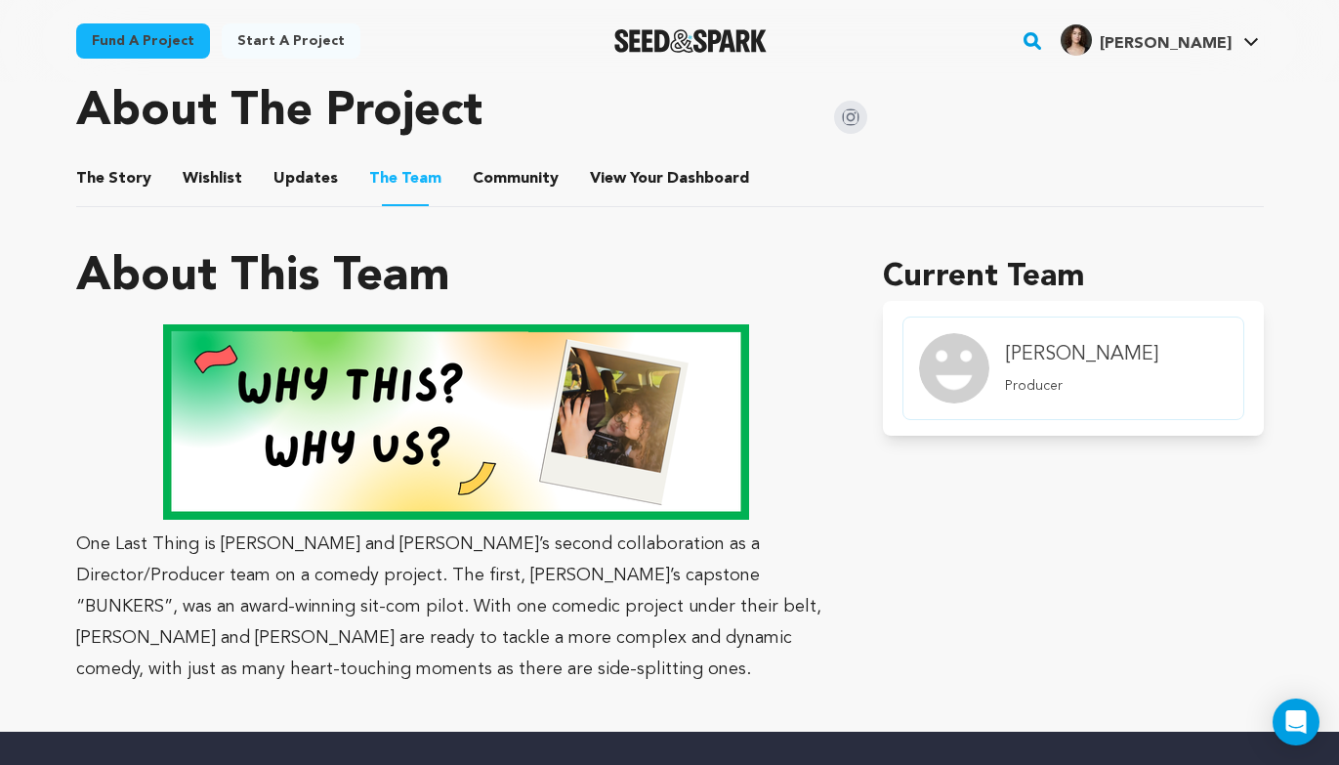
scroll to position [788, 0]
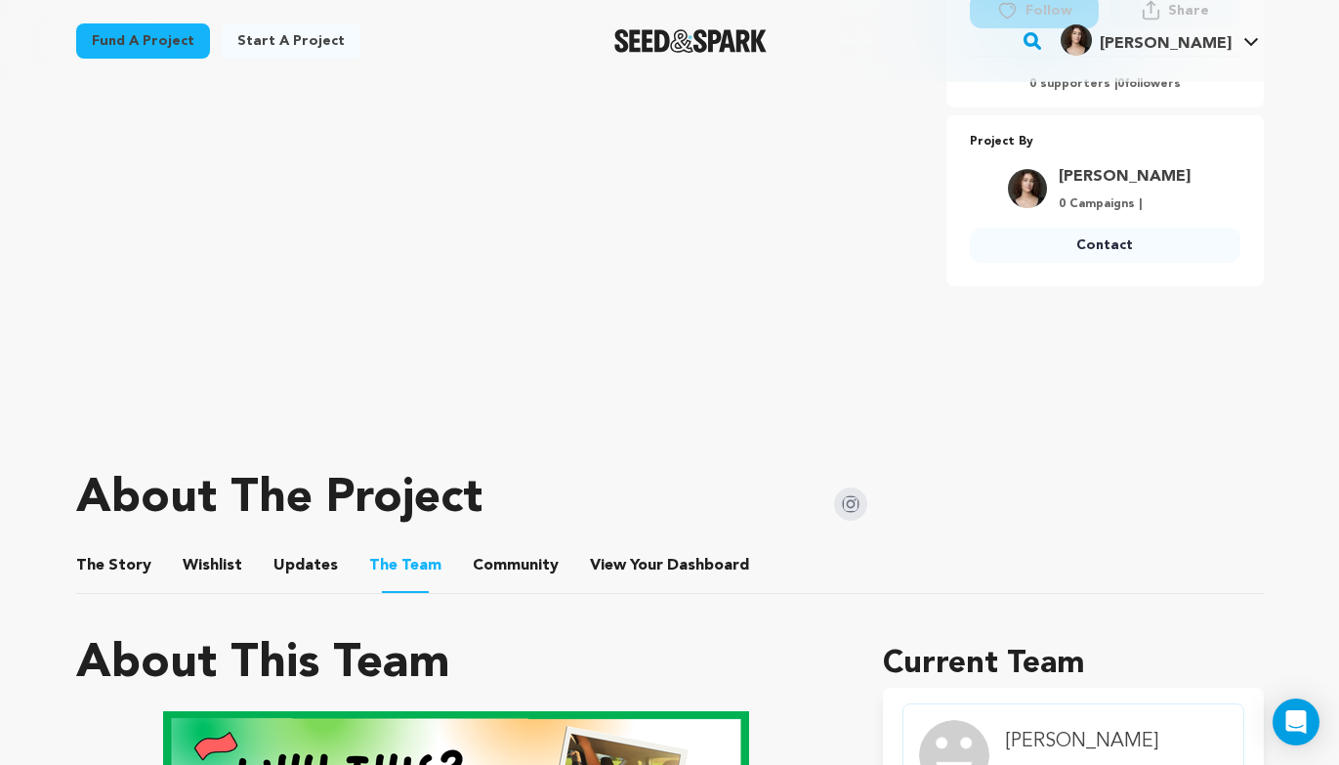
scroll to position [440, 0]
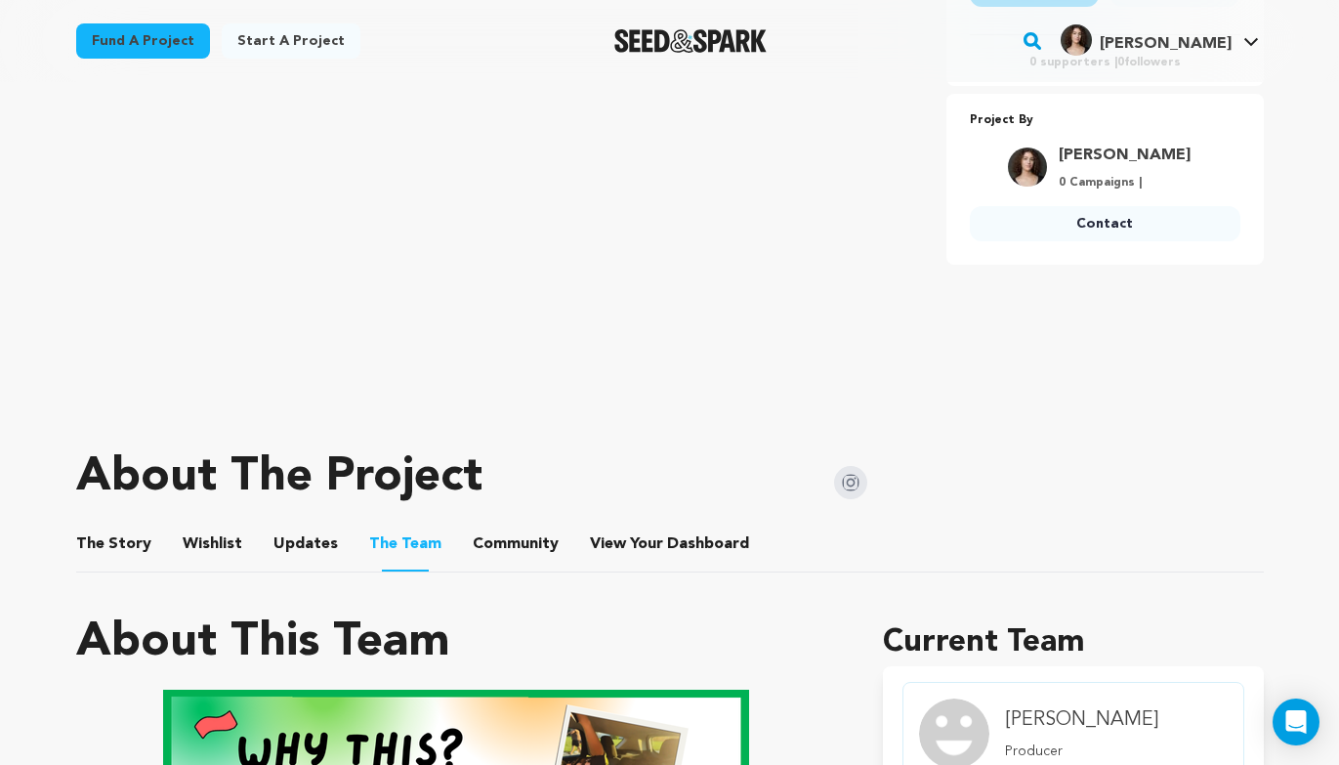
click at [121, 558] on button "The Story" at bounding box center [113, 548] width 47 height 47
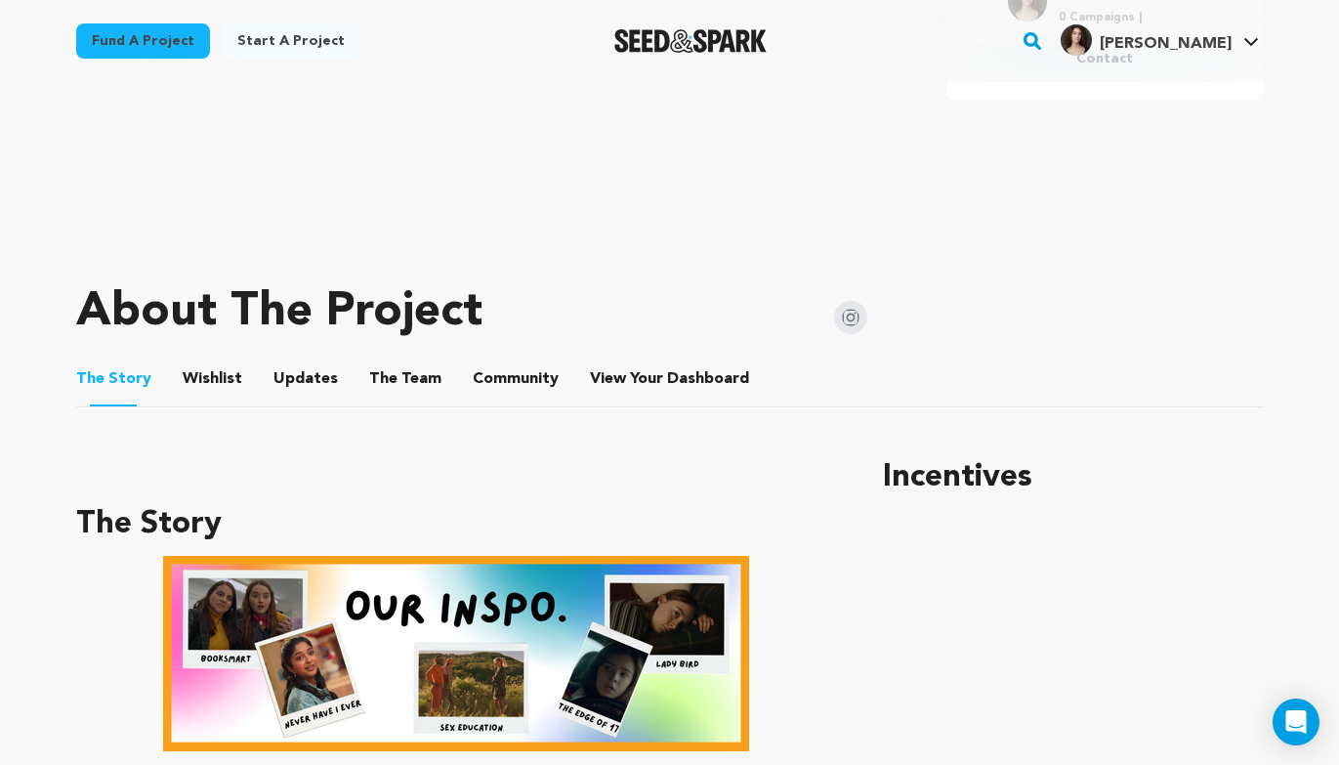
scroll to position [629, 0]
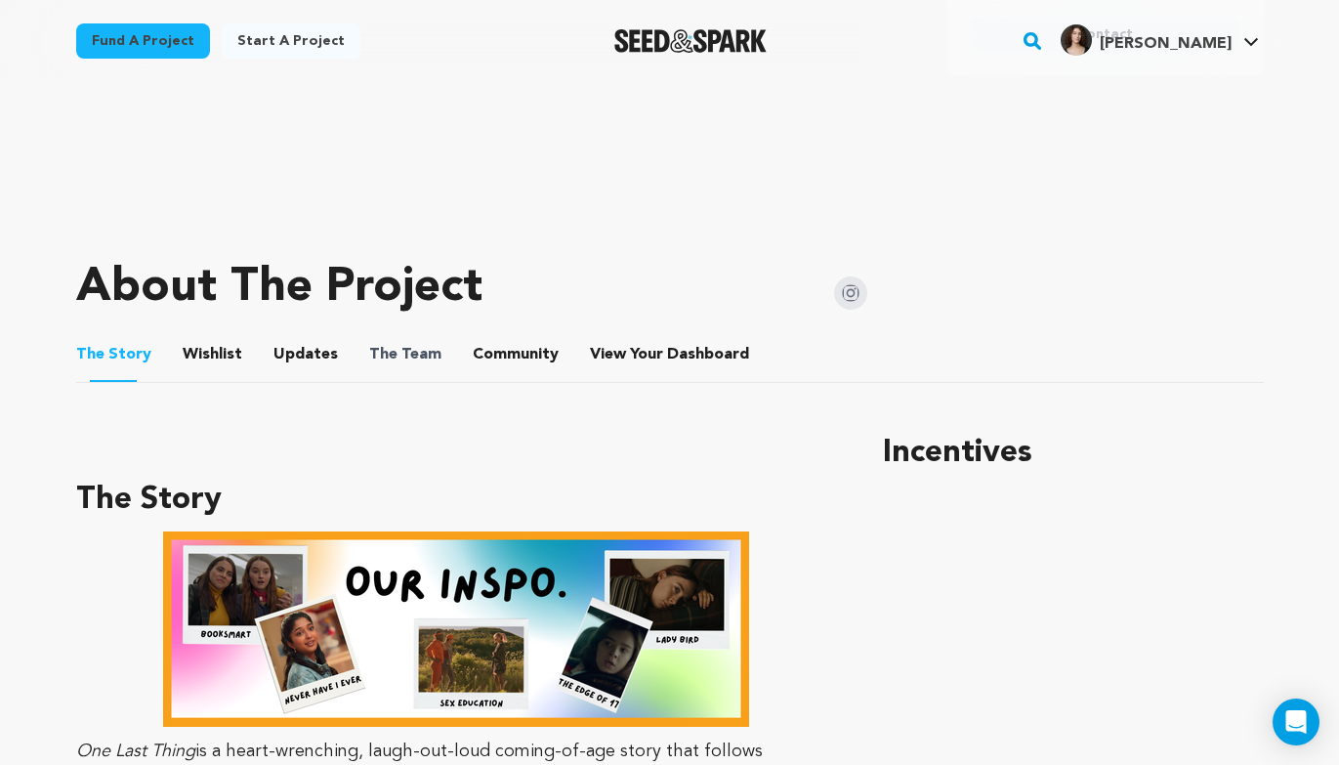
click at [369, 358] on span "The" at bounding box center [383, 354] width 28 height 23
click at [422, 358] on span "The Team" at bounding box center [405, 354] width 72 height 23
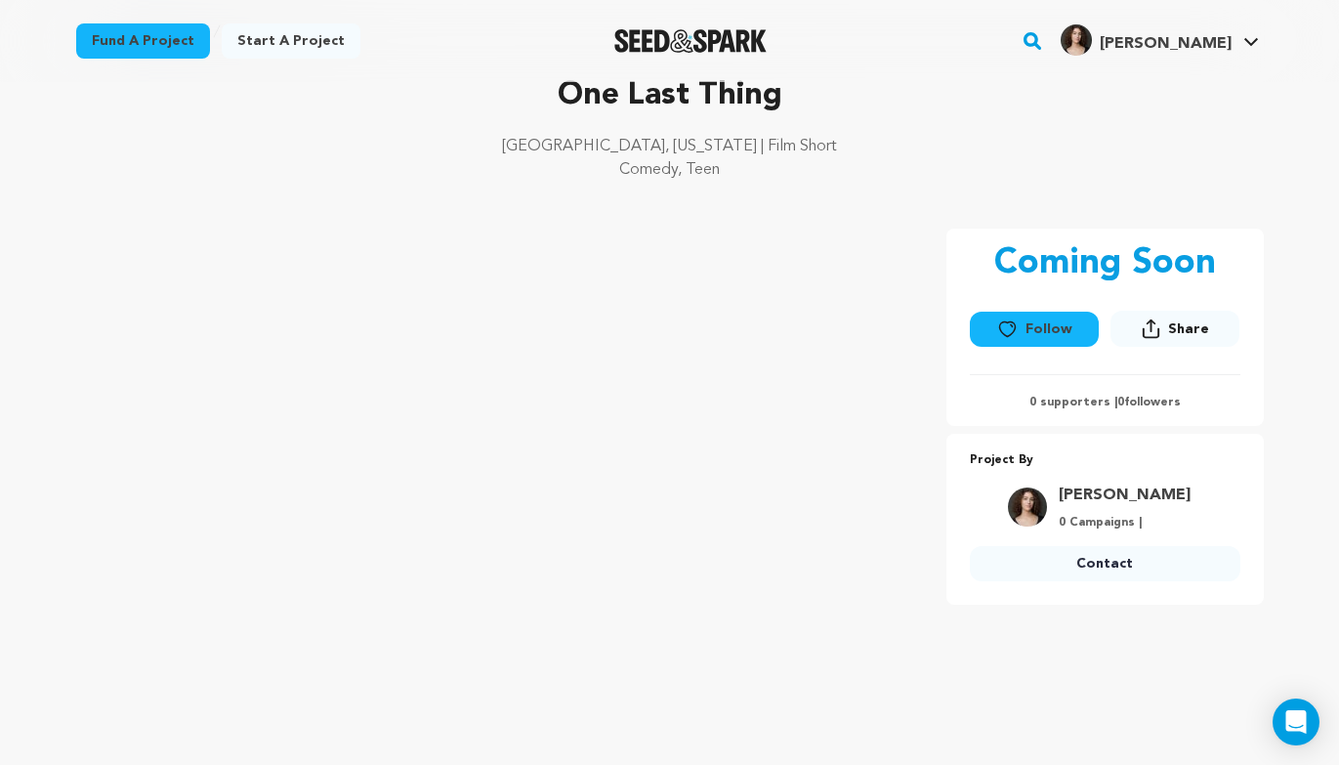
scroll to position [0, 0]
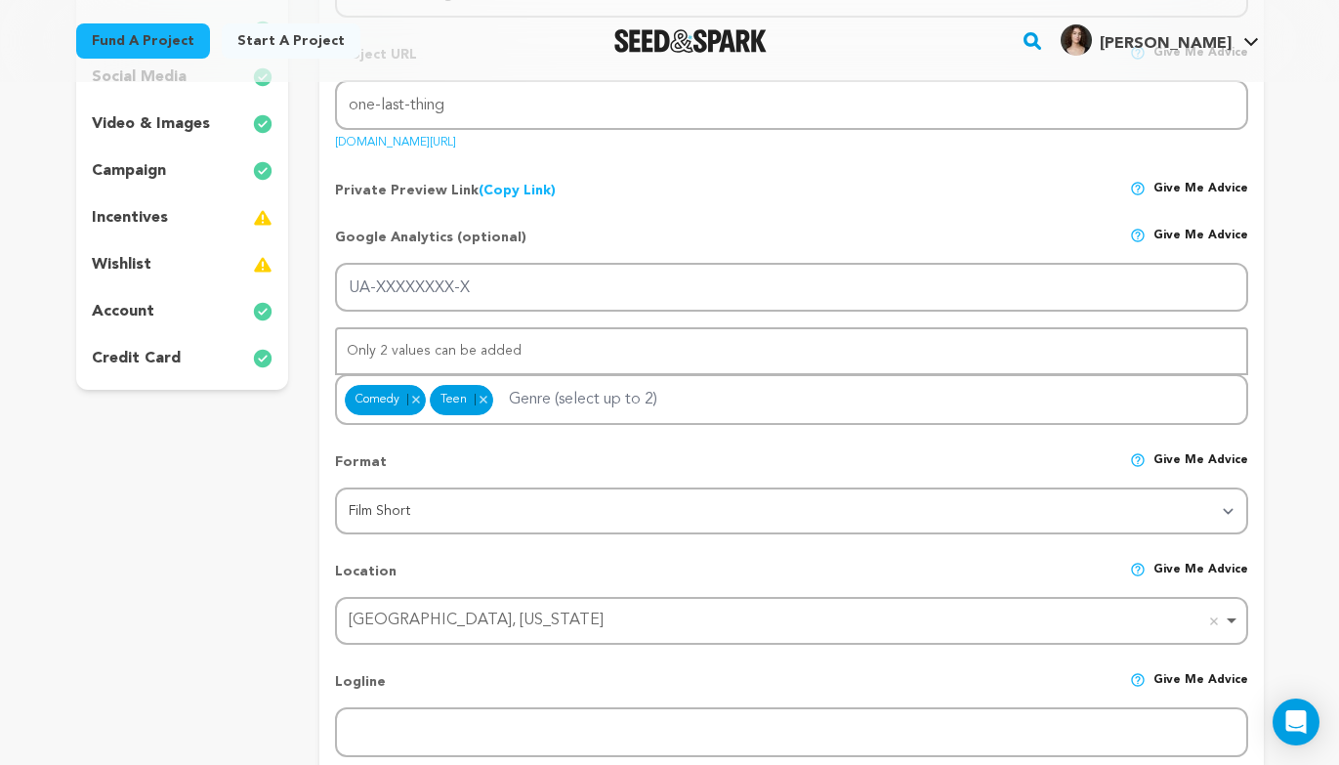
scroll to position [592, 0]
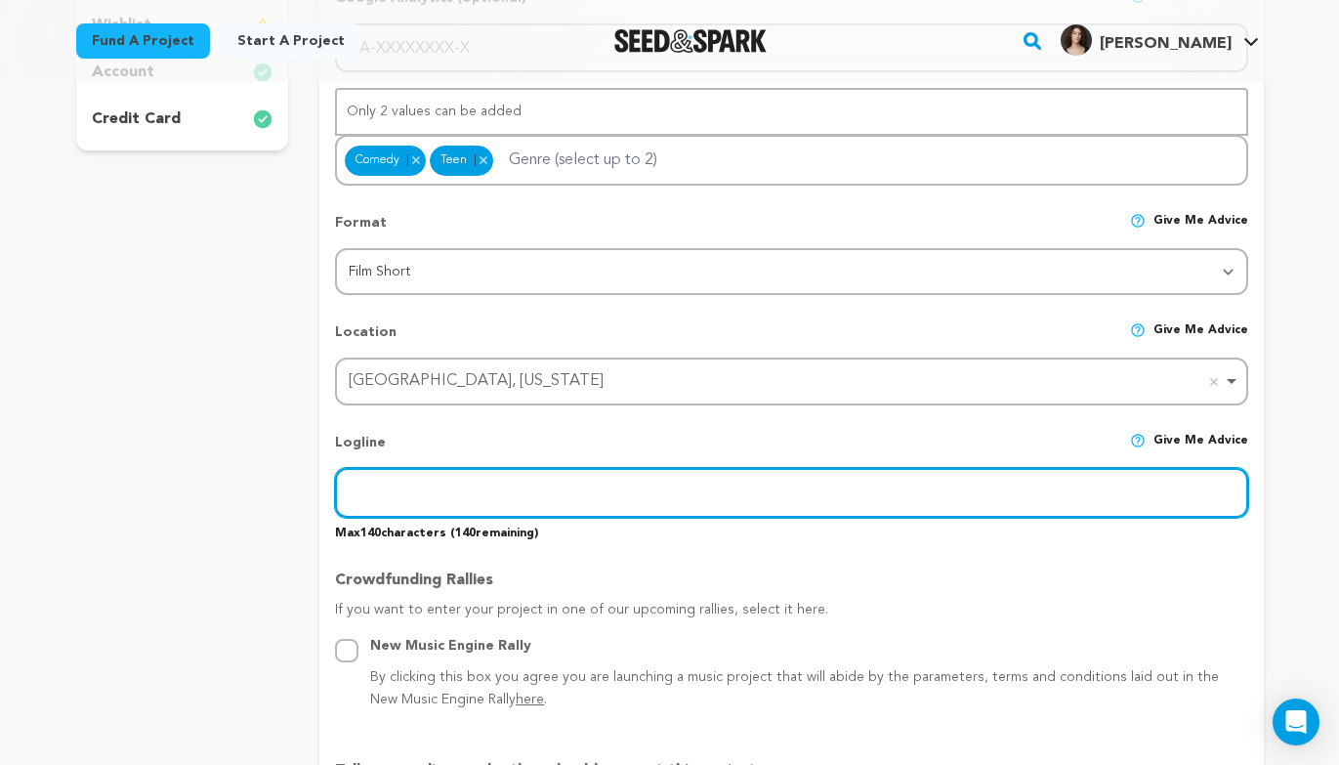
click at [441, 475] on input "text" at bounding box center [791, 493] width 912 height 50
type input "On the eve of her study abroad semester, Callie has one mission: avoid the ex s…"
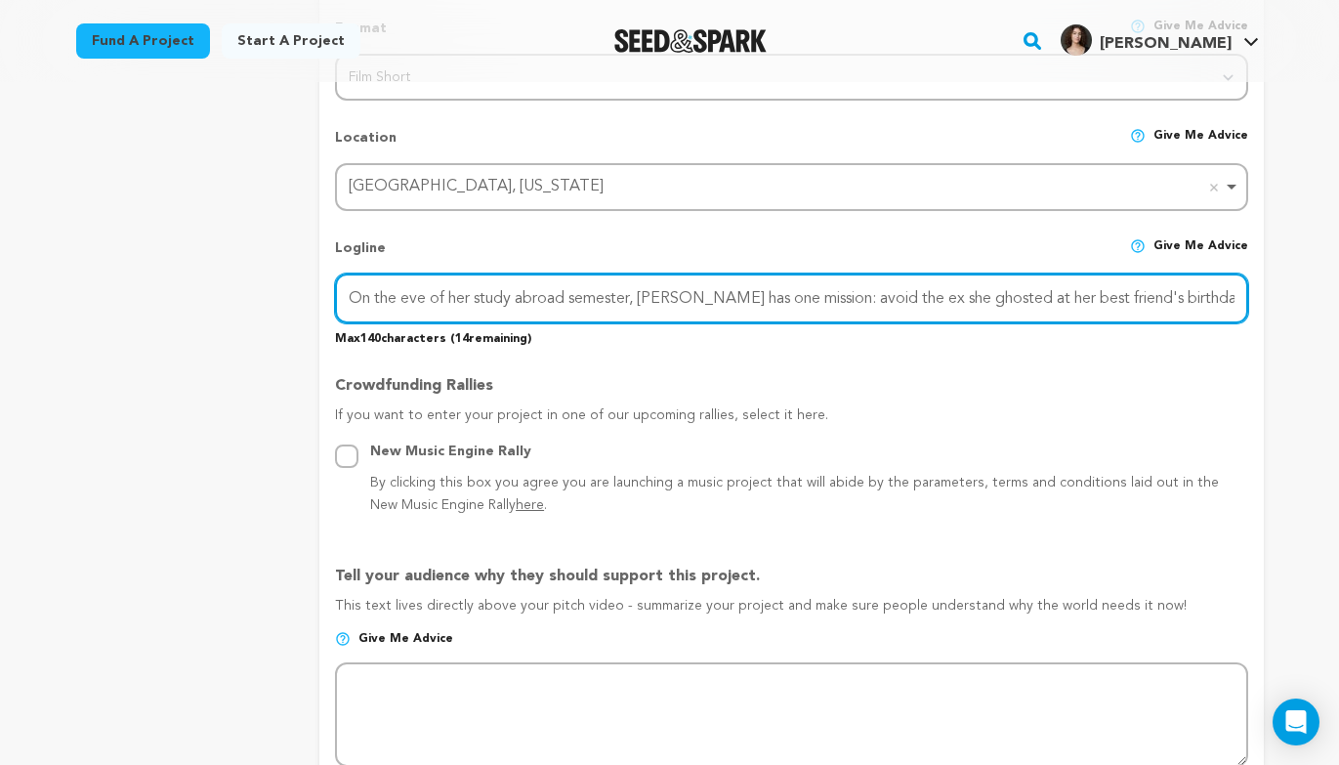
scroll to position [919, 0]
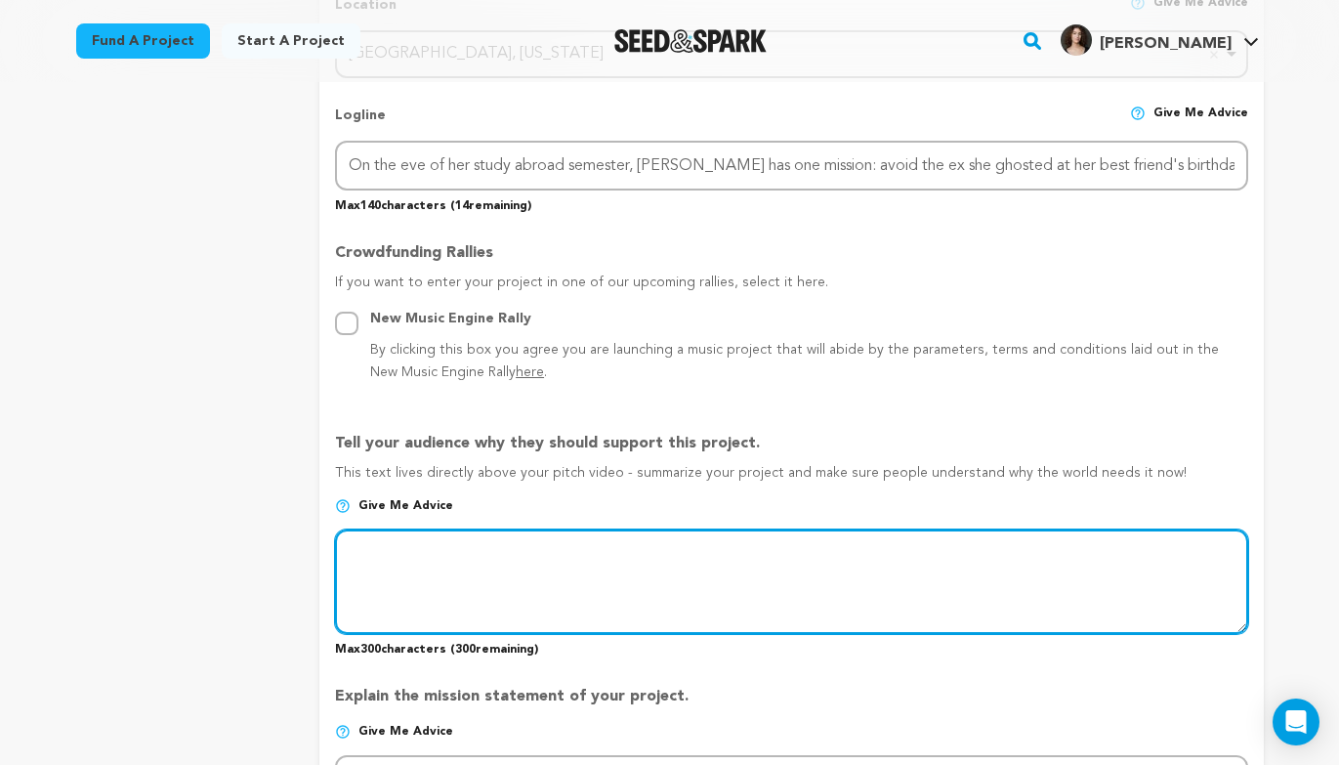
click at [404, 560] on textarea at bounding box center [791, 581] width 912 height 104
paste textarea "After ghosting her boyfriend, [PERSON_NAME] is set to depart for a study abroad…"
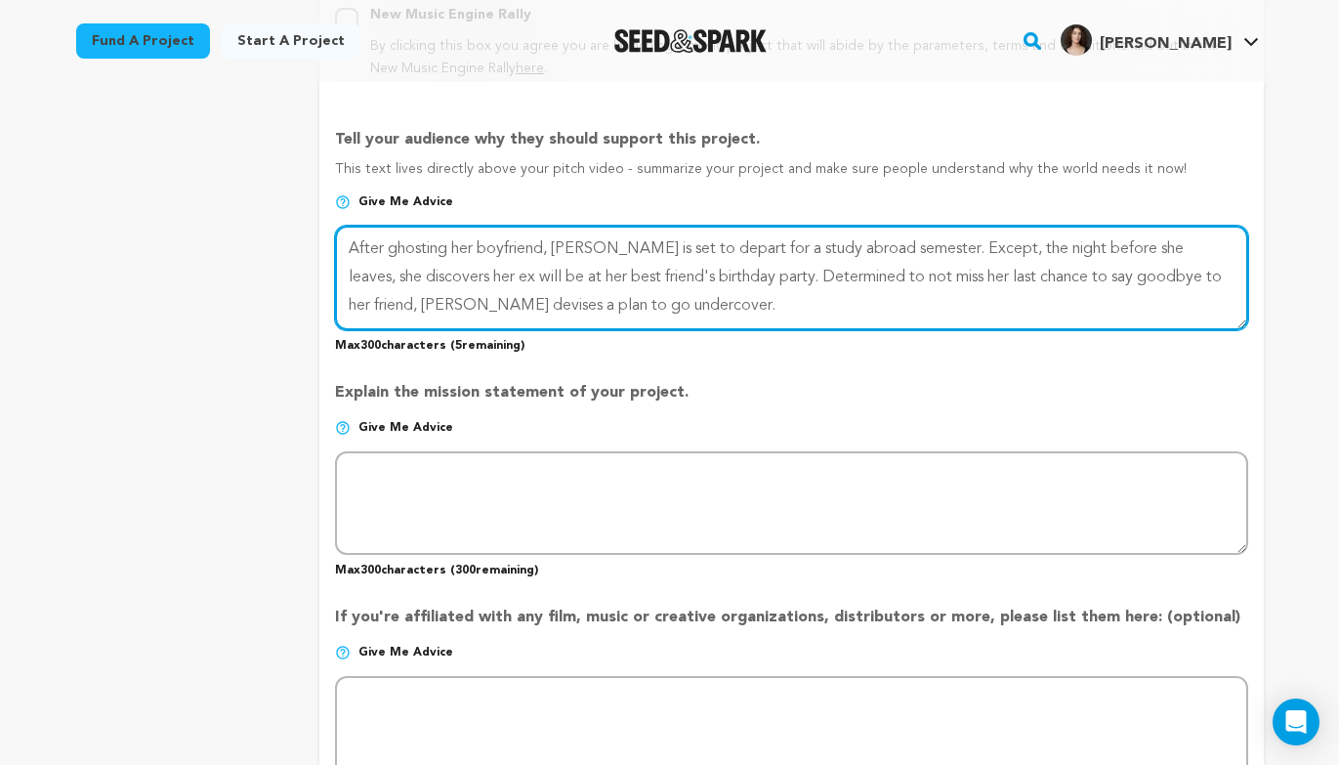
scroll to position [1225, 0]
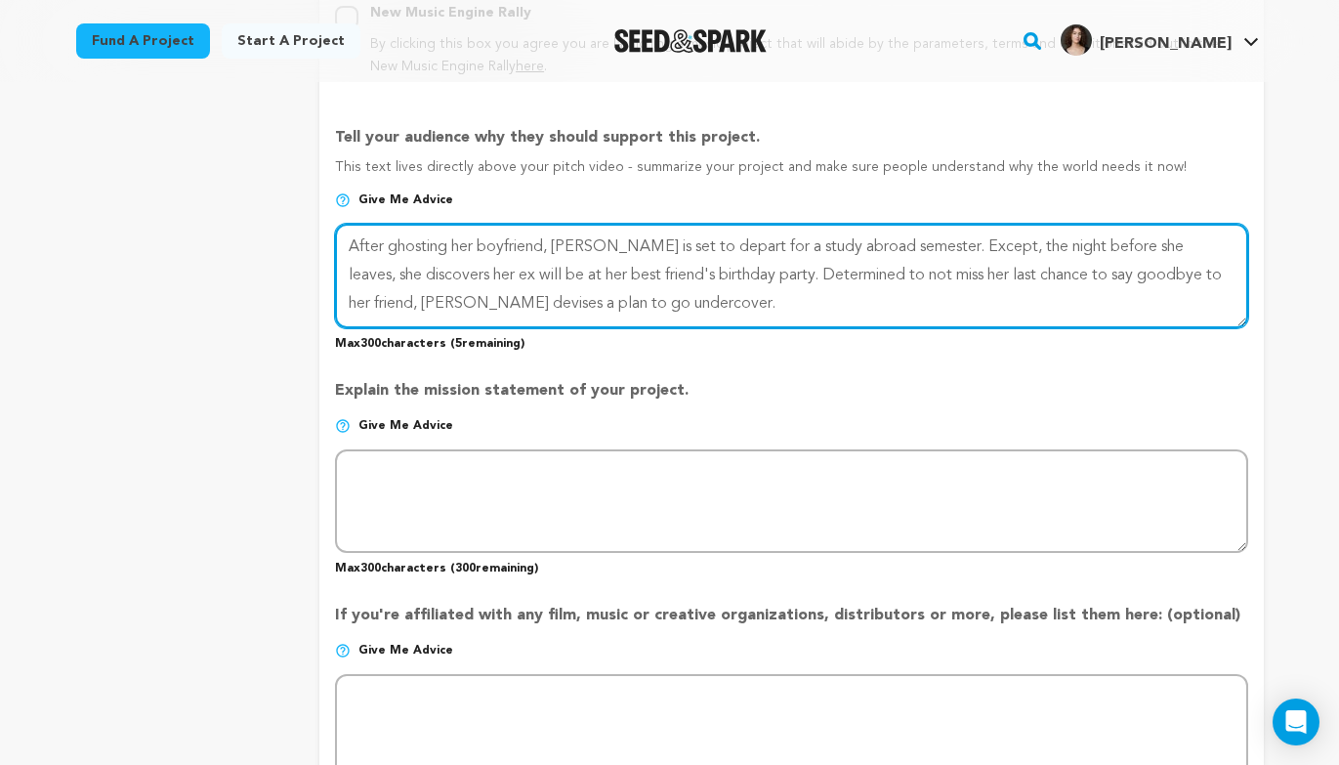
type textarea "After ghosting her boyfriend, [PERSON_NAME] is set to depart for a study abroad…"
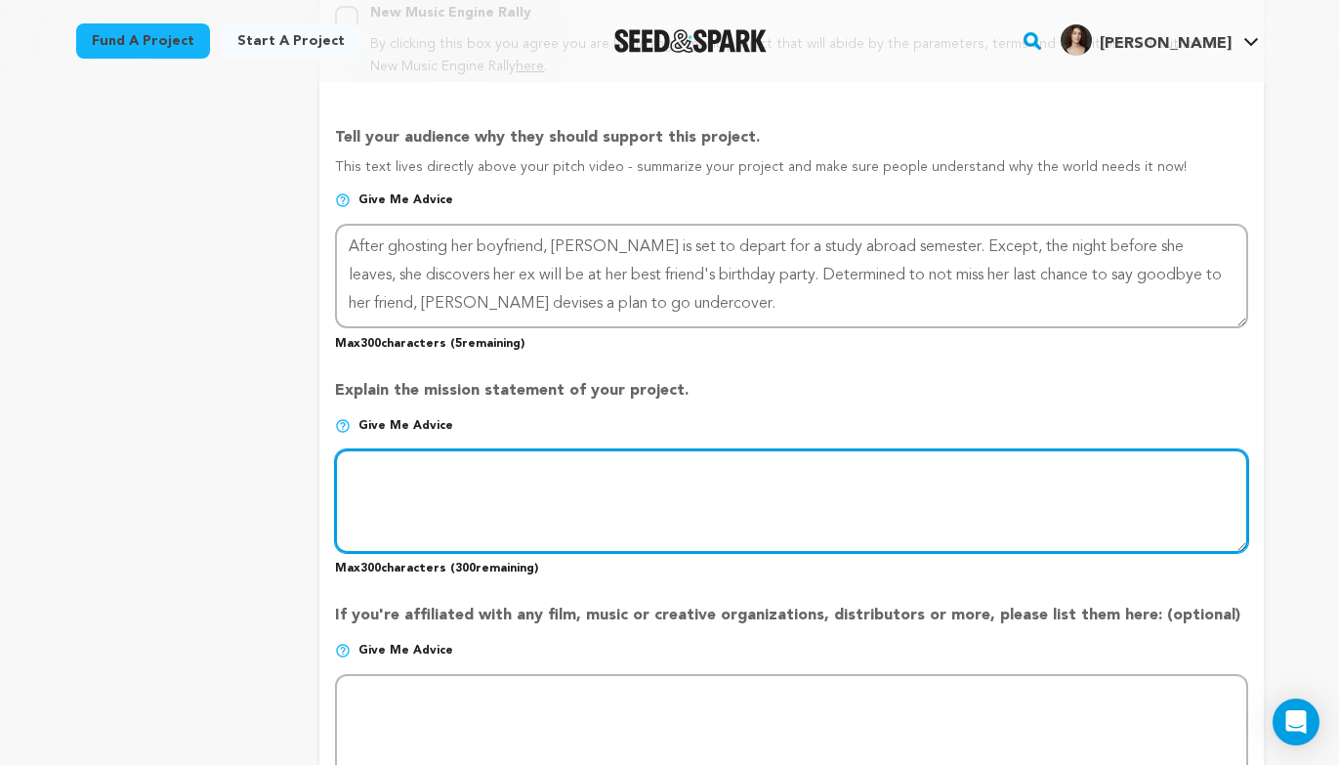
click at [460, 479] on textarea at bounding box center [791, 501] width 912 height 104
paste textarea "One Last Thing is a humorous journey through what we experience when going thro…"
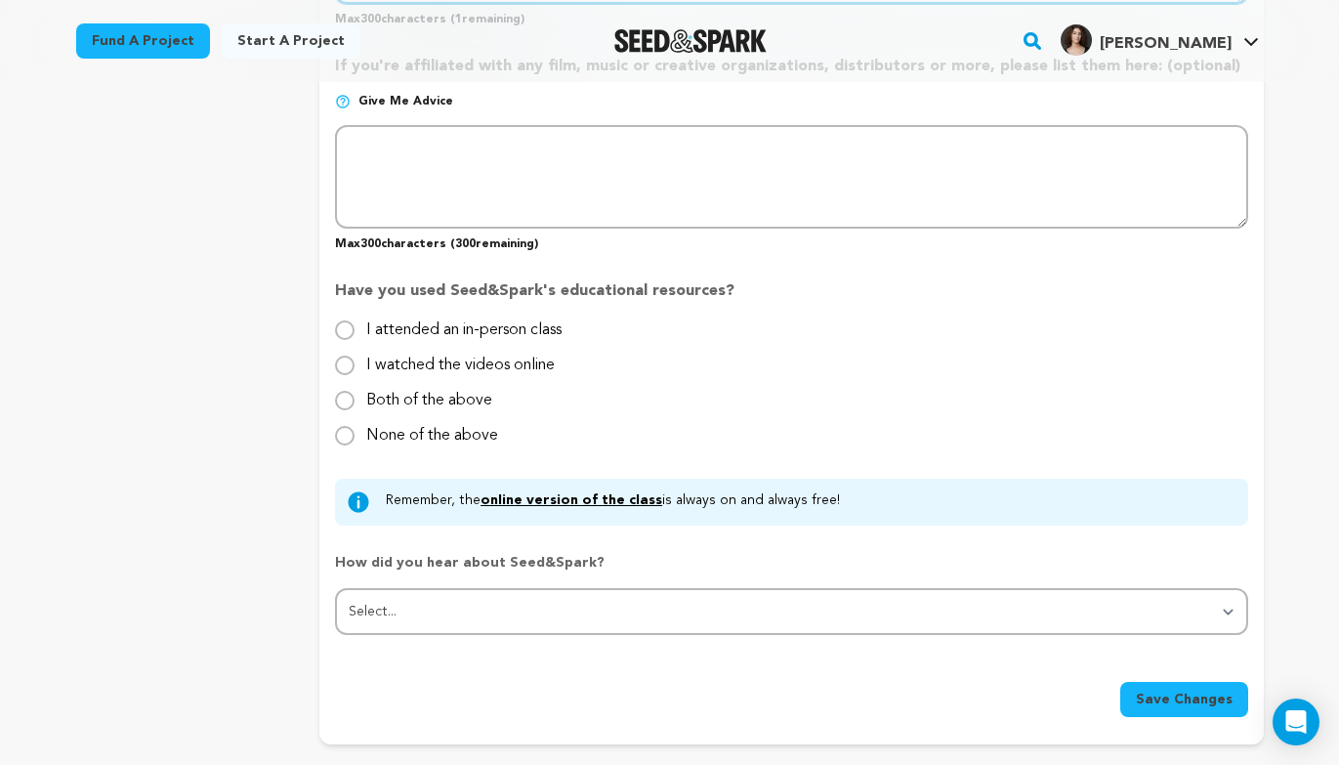
scroll to position [1784, 0]
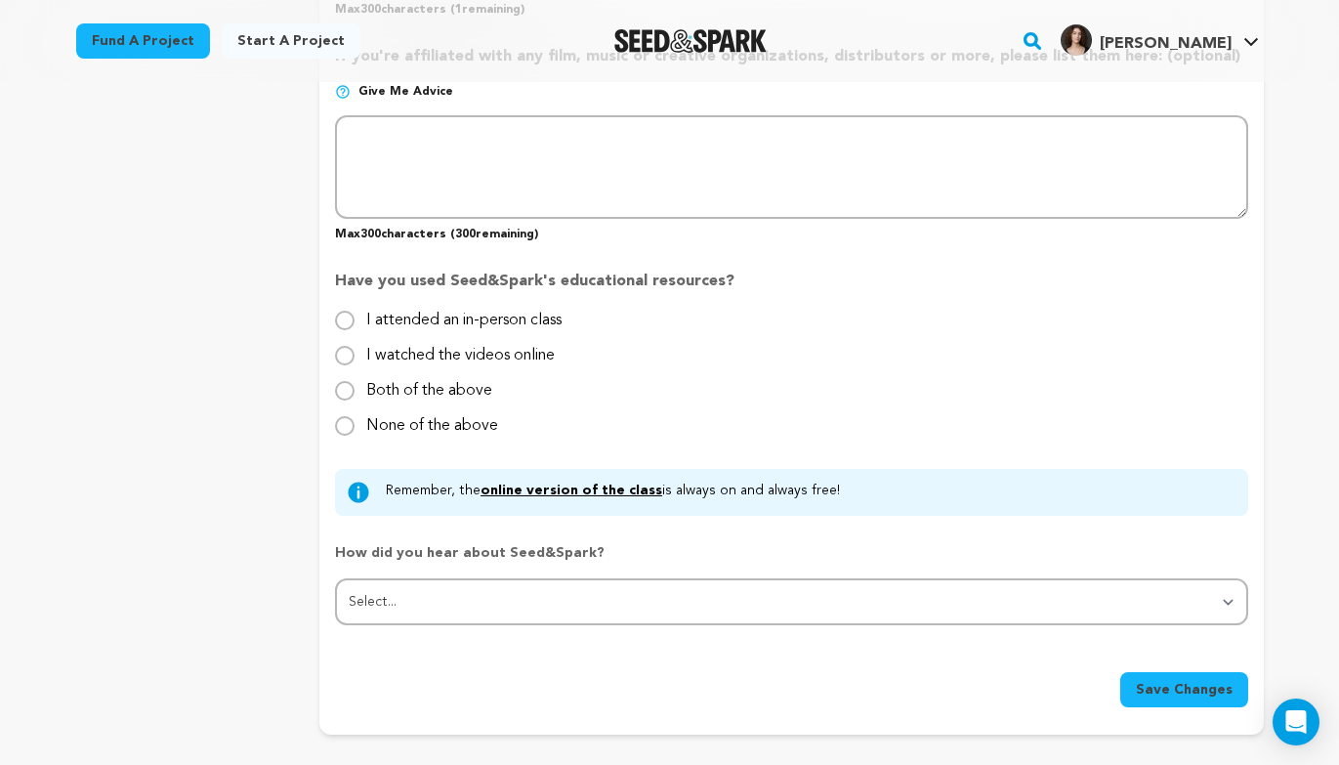
type textarea "One Last Thing is a humorous journey through what we experience when going thro…"
click at [350, 356] on input "I watched the videos online" at bounding box center [345, 356] width 20 height 20
radio input "true"
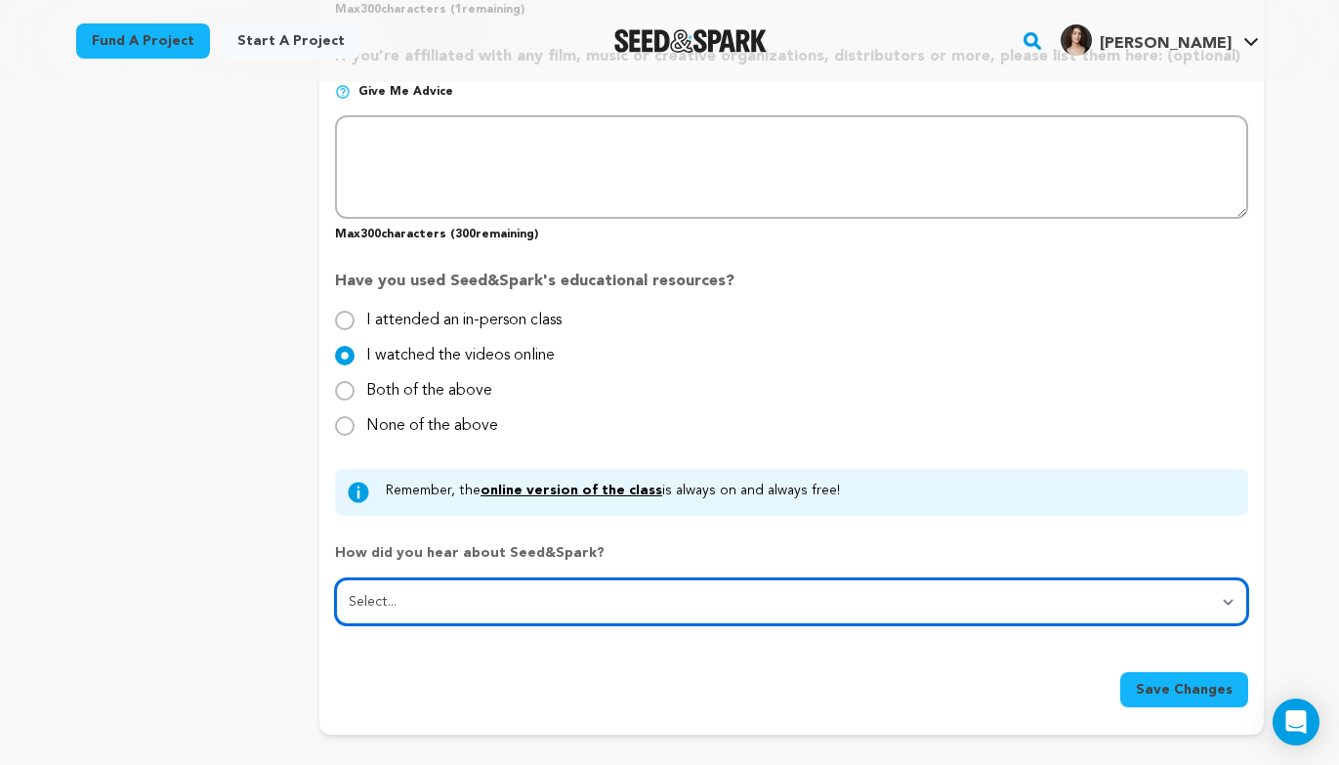
click at [441, 599] on select "Select... From a friend Social media Film festival or film organization Took an…" at bounding box center [791, 601] width 912 height 47
select select "3"
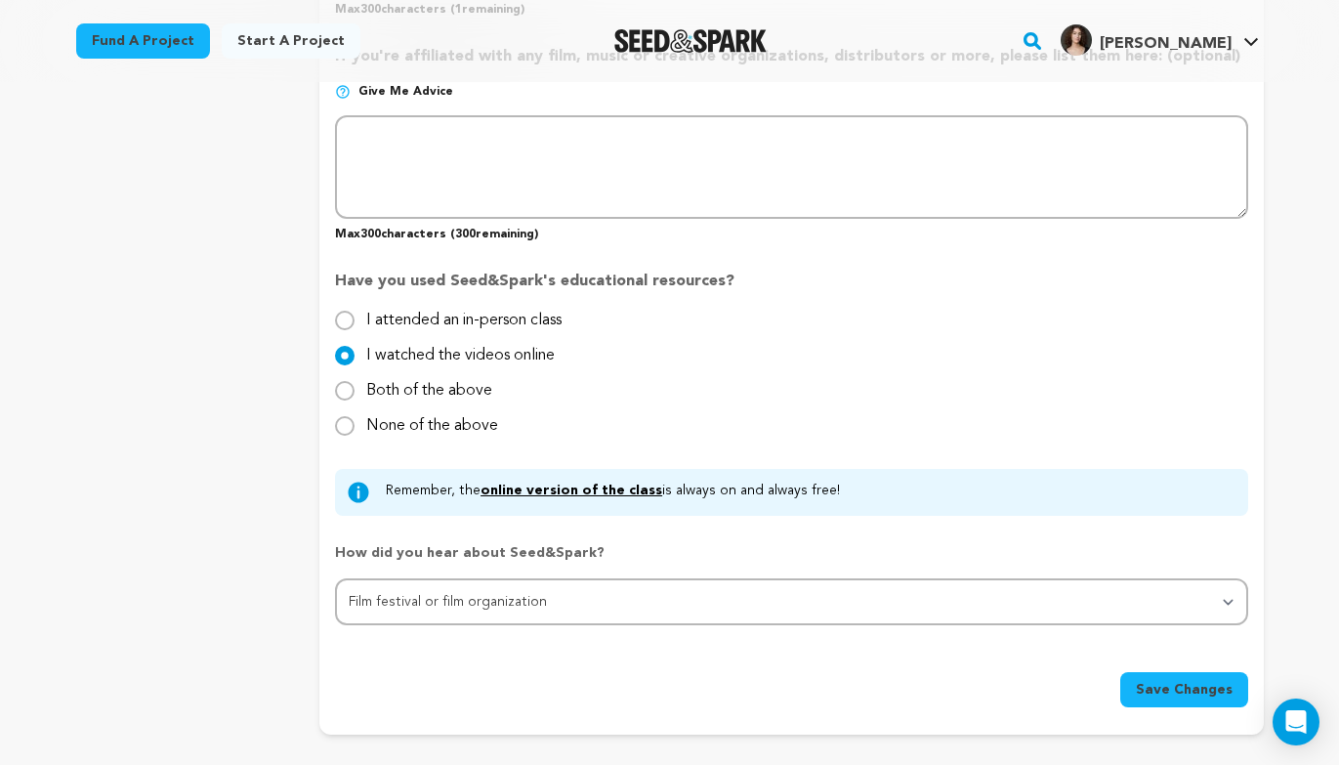
click at [1159, 677] on button "Save Changes" at bounding box center [1184, 689] width 128 height 35
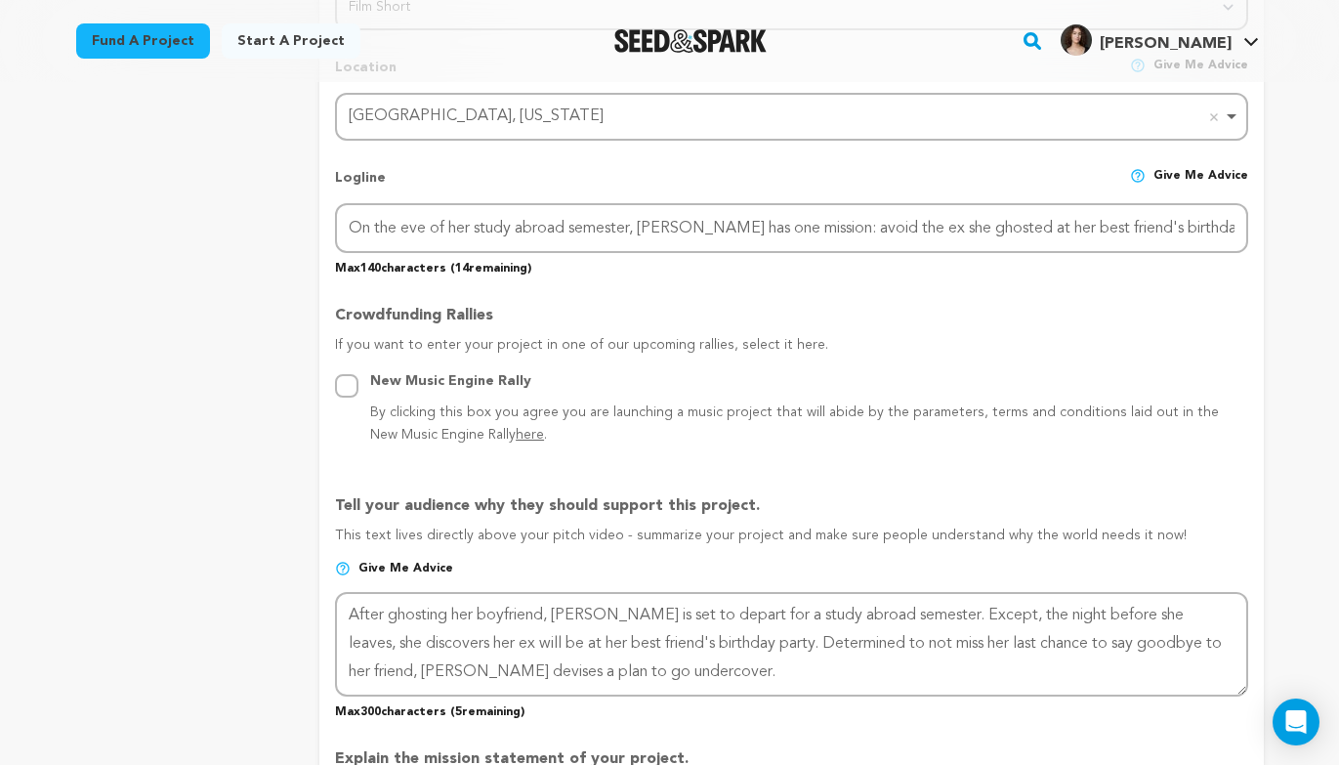
scroll to position [858, 0]
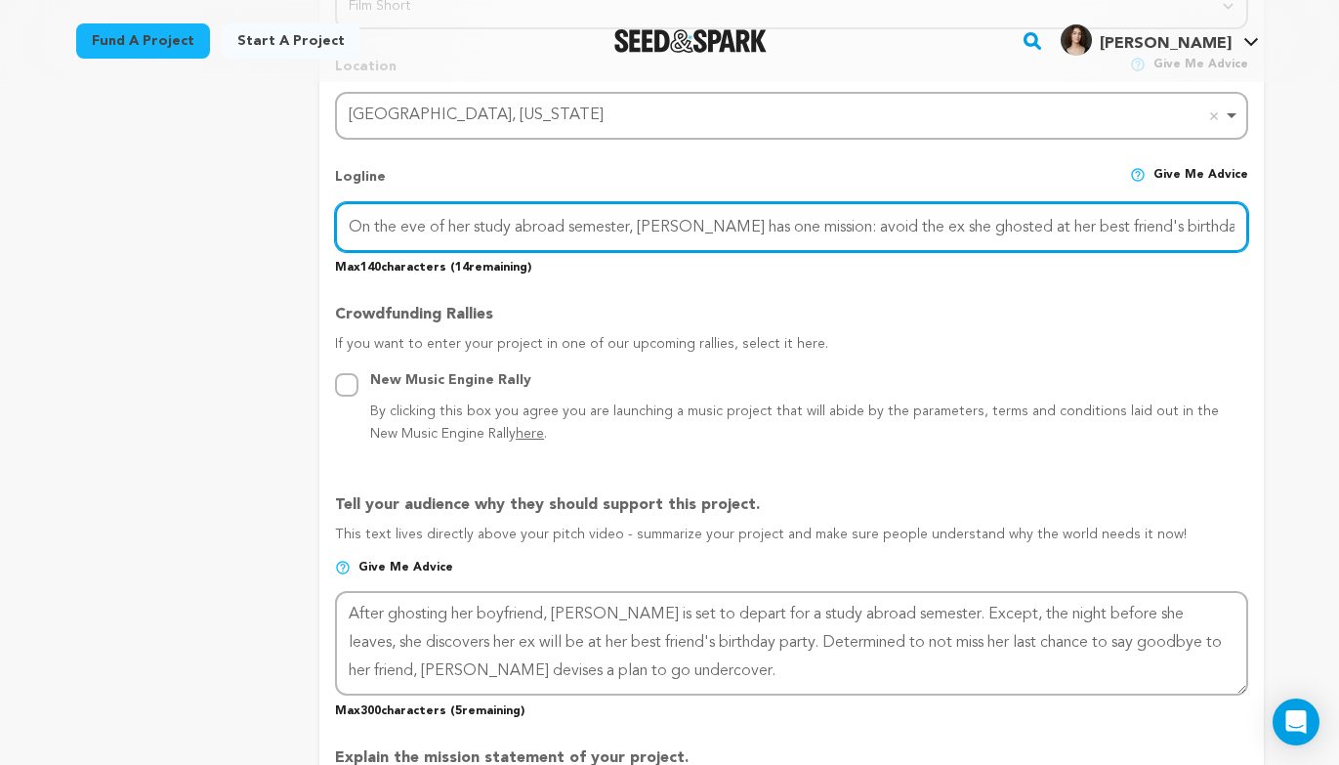
click at [359, 224] on input "On the eve of her study abroad semester, Callie has one mission: avoid the ex s…" at bounding box center [791, 227] width 912 height 50
click at [358, 226] on input "On the eve of her study abroad semester, Callie has one mission: avoid the ex s…" at bounding box center [791, 227] width 912 height 50
drag, startPoint x: 1059, startPoint y: 214, endPoint x: 1047, endPoint y: 245, distance: 33.4
click at [1047, 245] on input "On the eve of her study abroad semester, Callie has one mission: avoid the ex s…" at bounding box center [791, 227] width 912 height 50
drag, startPoint x: 1221, startPoint y: 227, endPoint x: 614, endPoint y: 122, distance: 615.5
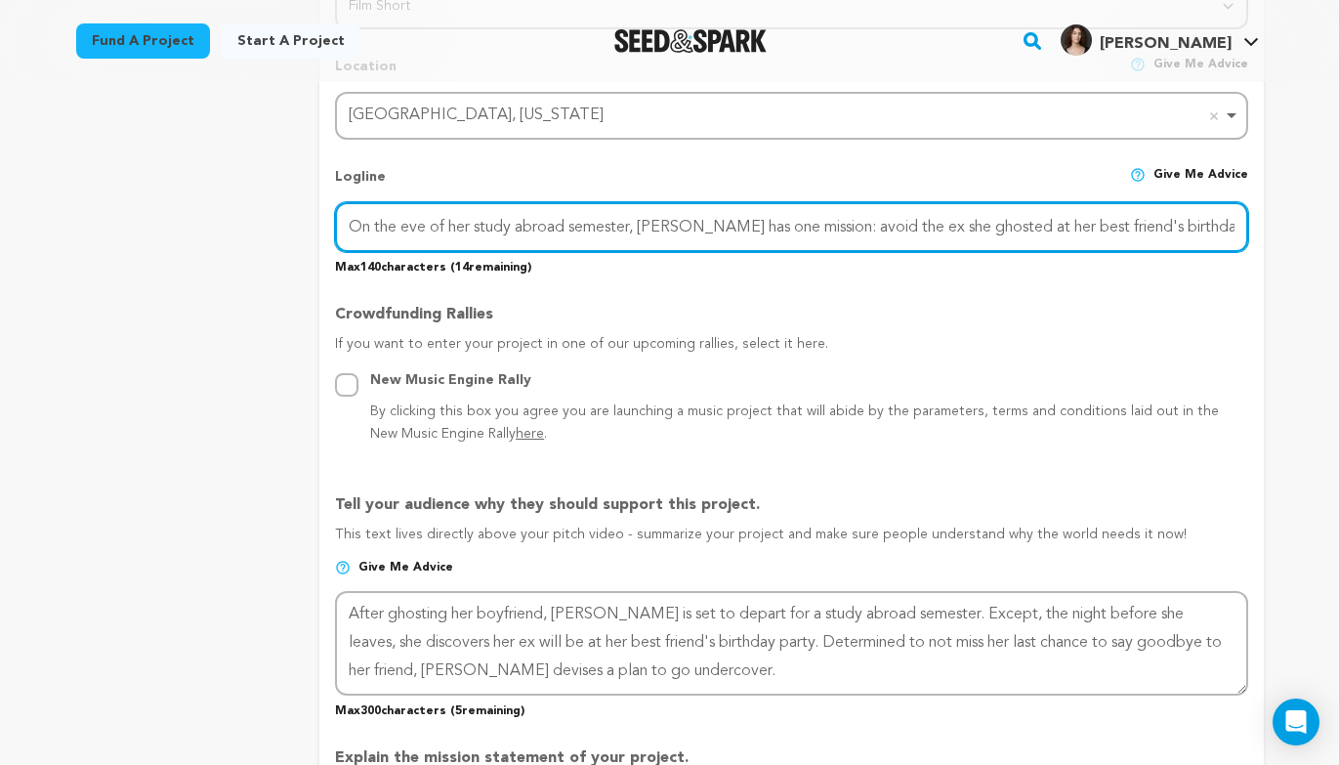
click at [614, 122] on div "Project Title Project Name One Last Thing Project URL Give me advice Project UR…" at bounding box center [791, 533] width 912 height 2202
paste input "Callie, about to leave for study abroad, attends her best friend’s birthday in …"
type input "Callie, about to leave for study abroad, attends her best friend’s birthday in …"
drag, startPoint x: 1239, startPoint y: 228, endPoint x: 306, endPoint y: 219, distance: 932.9
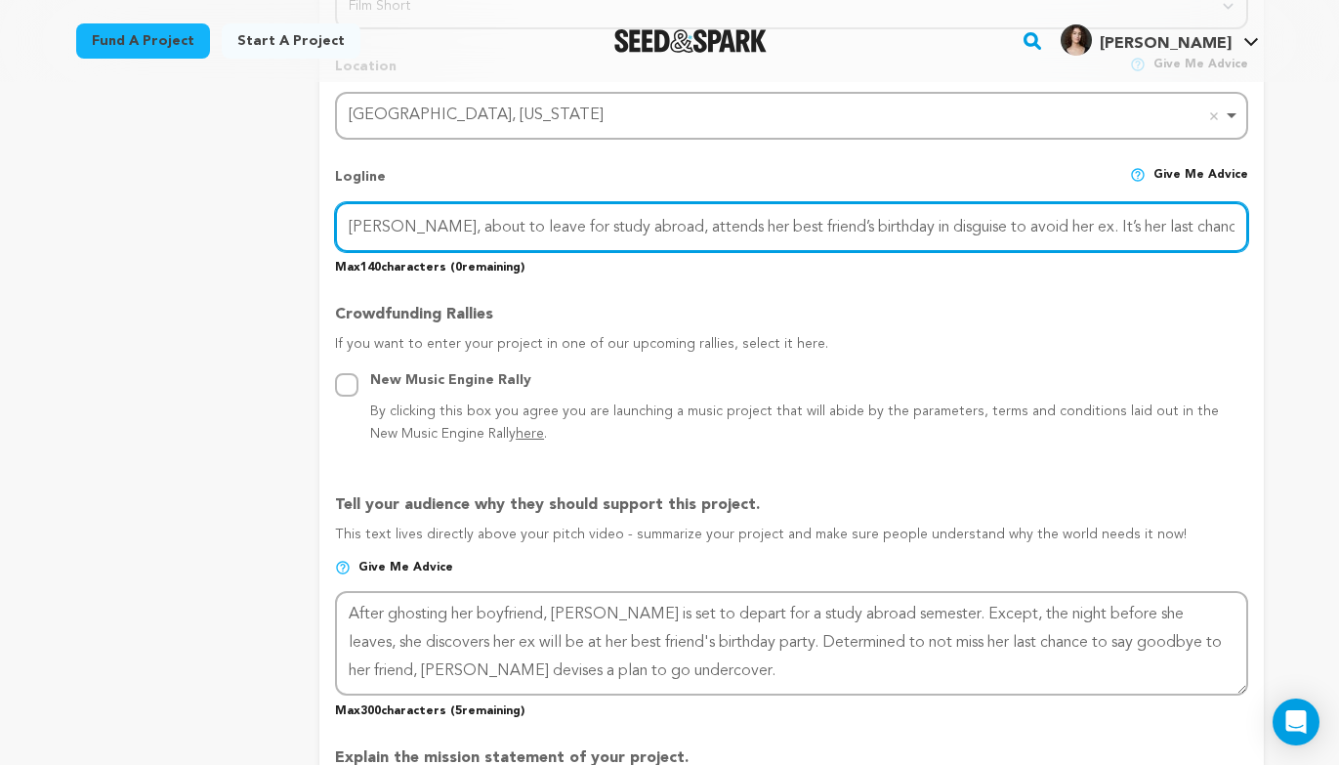
click at [306, 219] on div "project story team social media video & images campaign incentives wishlist" at bounding box center [670, 530] width 1188 height 2260
click at [444, 227] on input "text" at bounding box center [791, 227] width 912 height 50
click at [989, 231] on input "On the eve of her study abroad semester, Callie has one mission: avoid the ex s…" at bounding box center [791, 227] width 912 height 50
click at [980, 230] on input "On the eve of her study abroad semester, Callie has one mission: avoid the ex s…" at bounding box center [791, 227] width 912 height 50
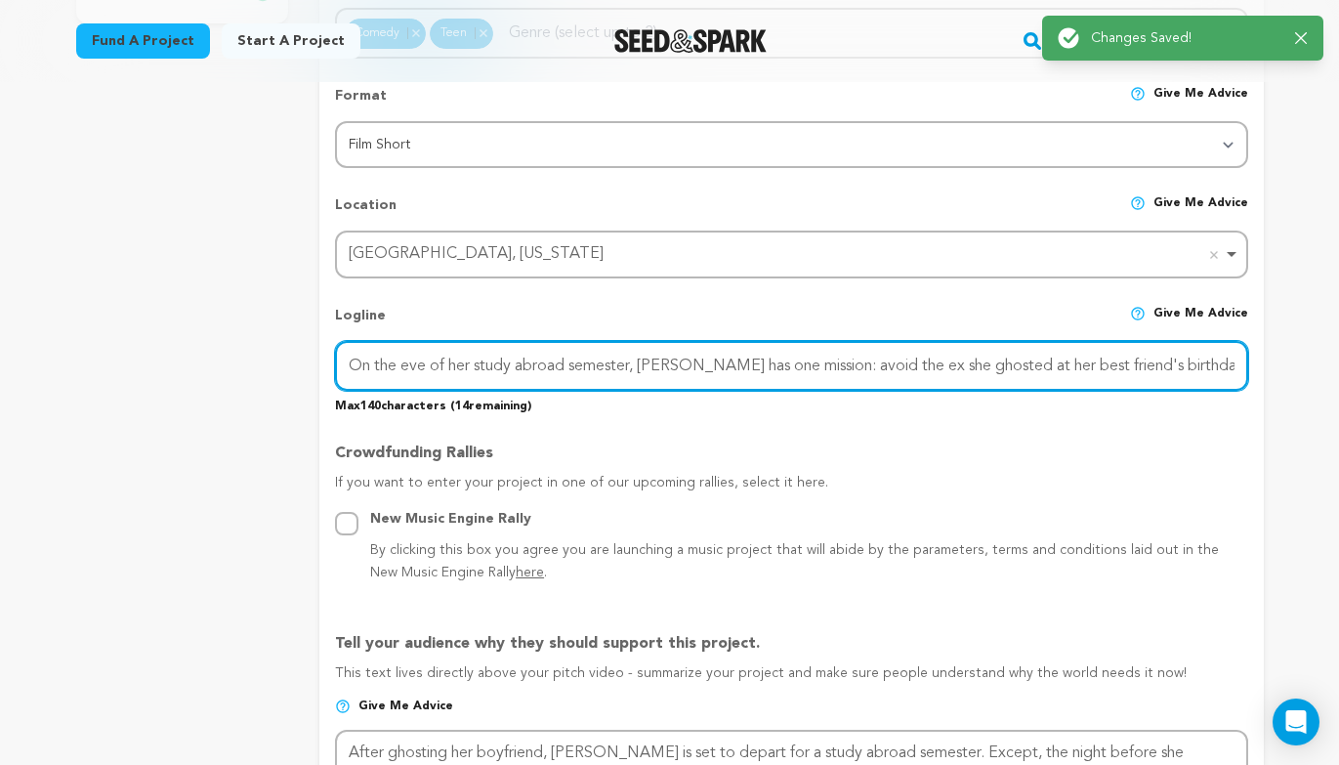
scroll to position [731, 0]
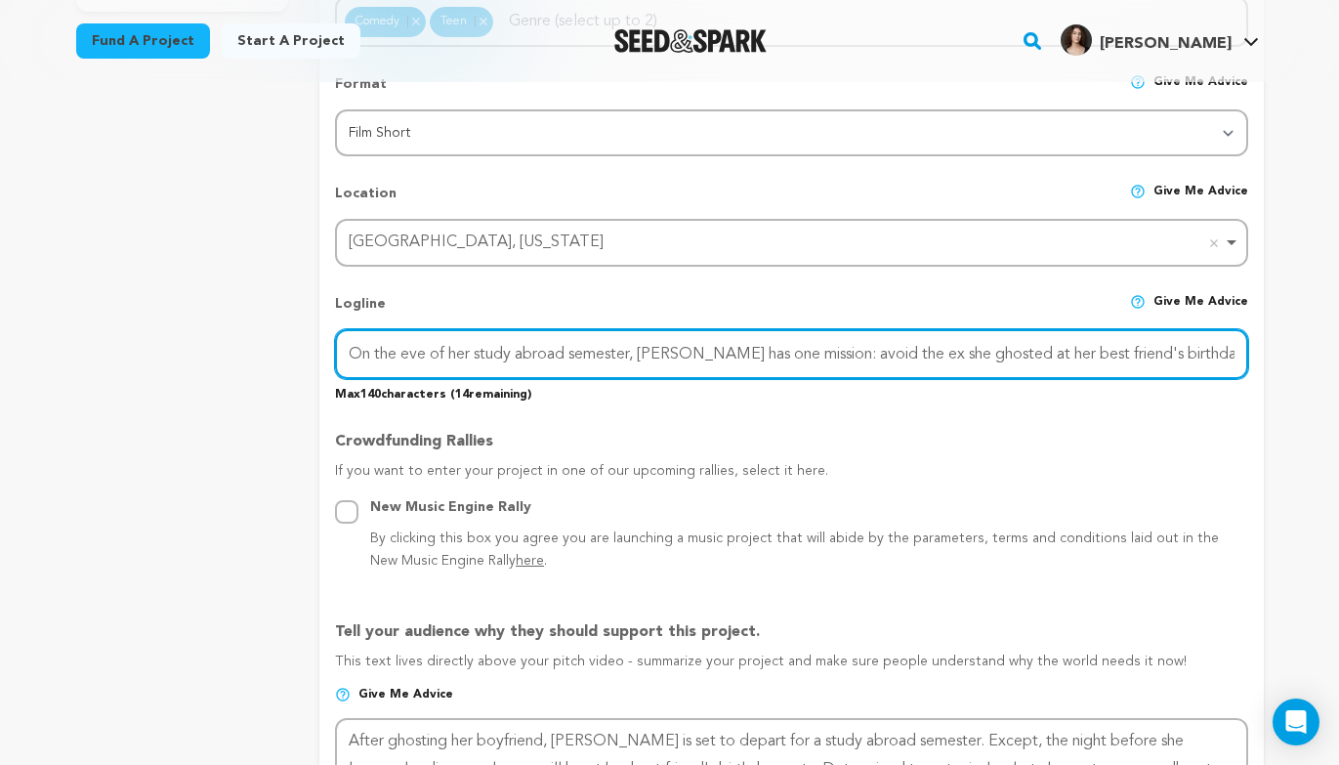
click at [992, 359] on input "On the eve of her study abroad semester, Callie has one mission: avoid the ex s…" at bounding box center [791, 354] width 912 height 50
click at [642, 348] on input "On the eve of her study abroad semester, Callie has one mission: avoid the ex s…" at bounding box center [791, 354] width 912 height 50
drag, startPoint x: 1100, startPoint y: 350, endPoint x: 1331, endPoint y: 352, distance: 231.5
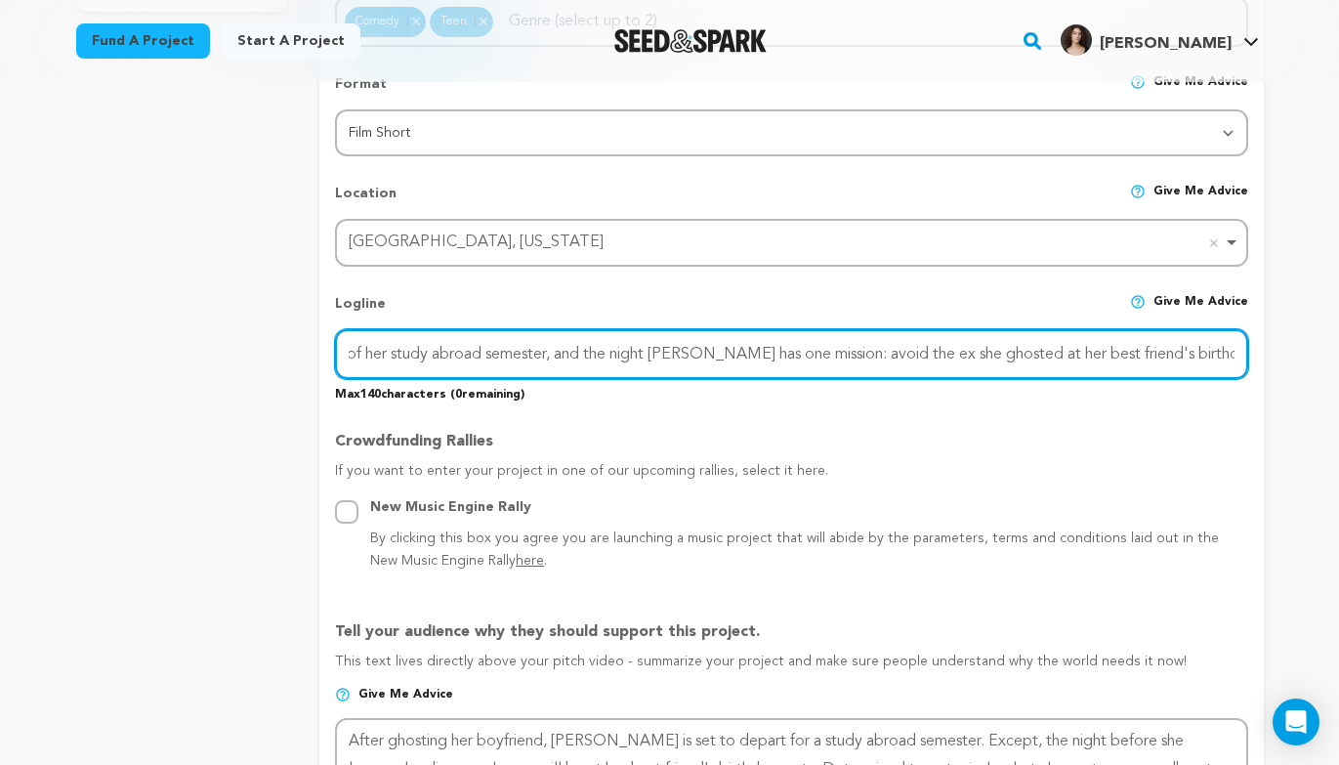
click at [532, 371] on input "On the eve of her study abroad semester, and the night Callie has one mission: …" at bounding box center [791, 354] width 912 height 50
click at [658, 351] on input "On the eve of her study abroad semester, and the night Callie has one mission: …" at bounding box center [791, 354] width 912 height 50
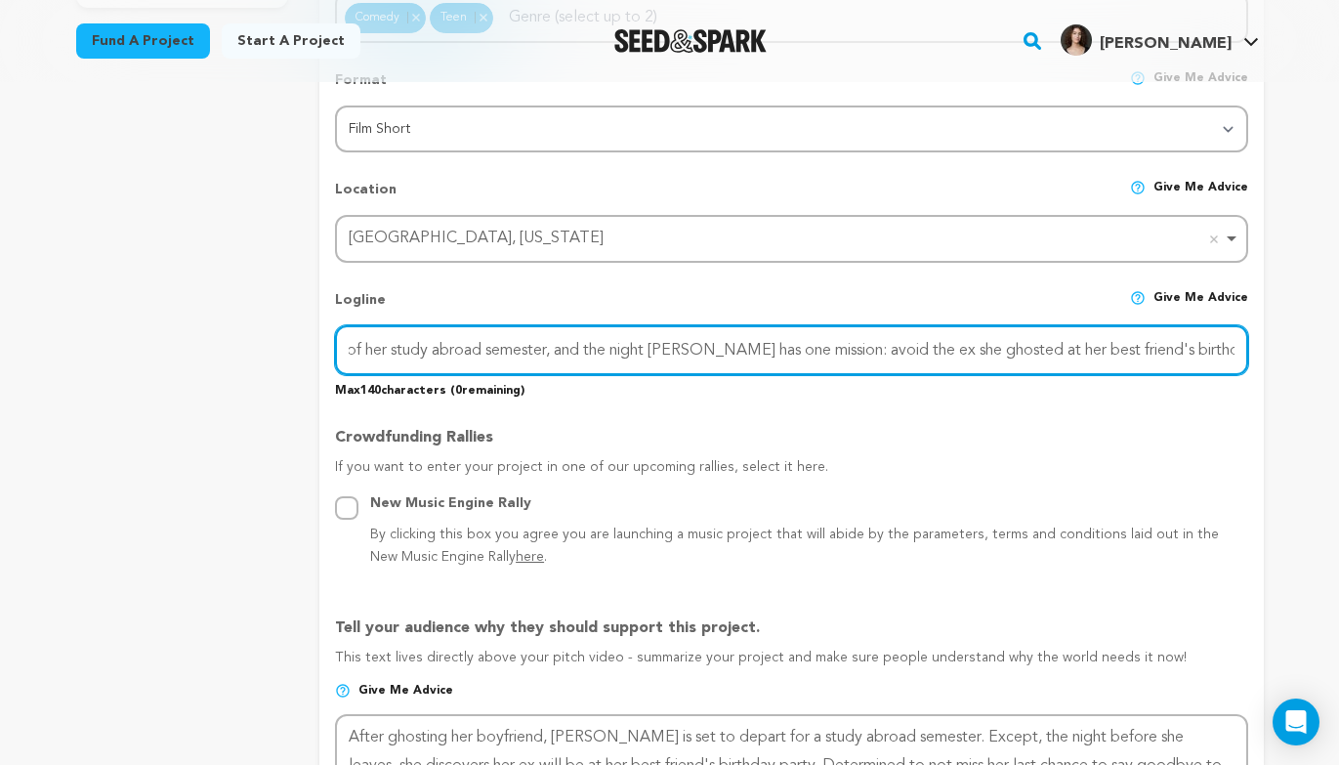
drag, startPoint x: 1002, startPoint y: 347, endPoint x: 1297, endPoint y: 354, distance: 295.1
click at [734, 348] on input "On the eve of her study abroad semester, and the night Callie has one mission: …" at bounding box center [791, 350] width 912 height 50
paste input "her best friend's birthday party."
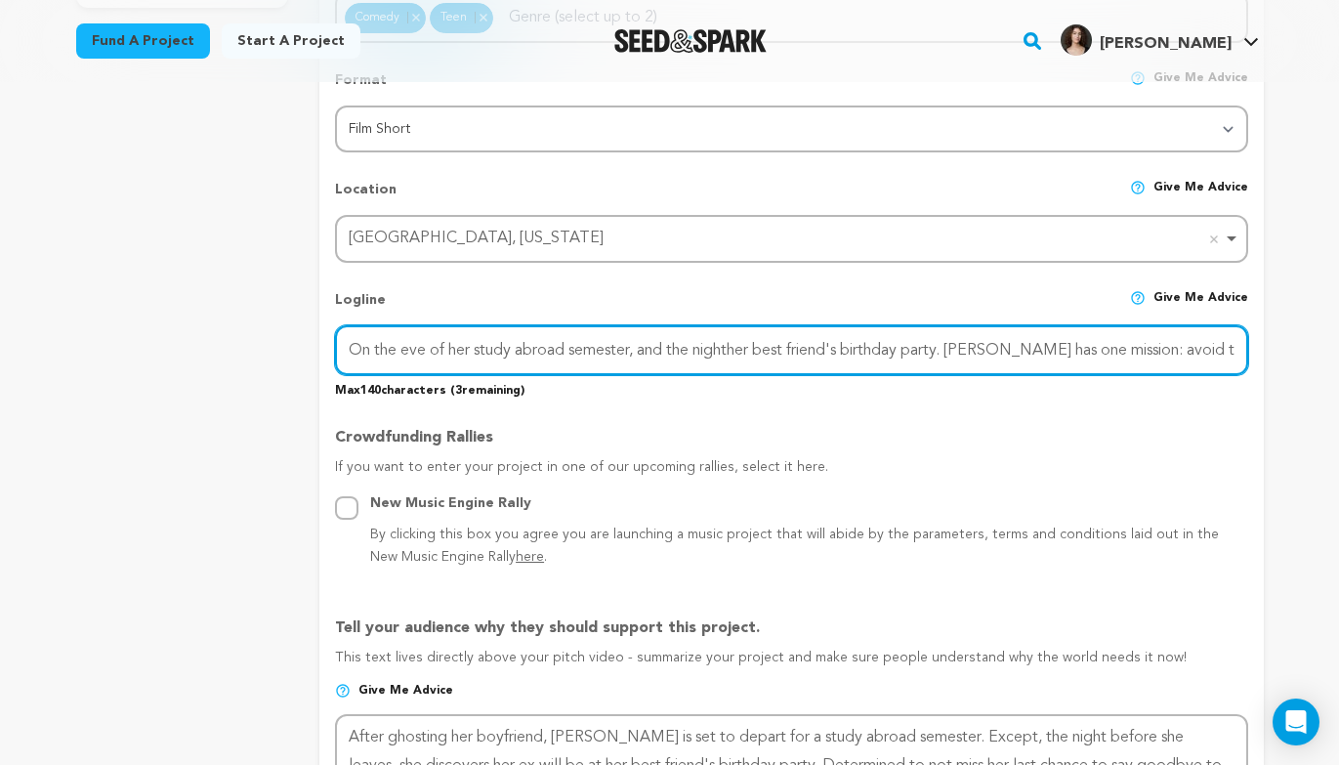
click at [742, 348] on input "On the eve of her study abroad semester, and the nighther best friend's birthda…" at bounding box center [791, 350] width 912 height 50
click at [737, 349] on input "On the eve of her study abroad semester, and the nighther best friend's birthda…" at bounding box center [791, 350] width 912 height 50
click at [976, 348] on input "On the eve of her study abroad semester, and the night ofher best friend's birt…" at bounding box center [791, 350] width 912 height 50
click at [1131, 360] on input "On the eve of her study abroad semester, and the night ofher best friend's birt…" at bounding box center [791, 350] width 912 height 50
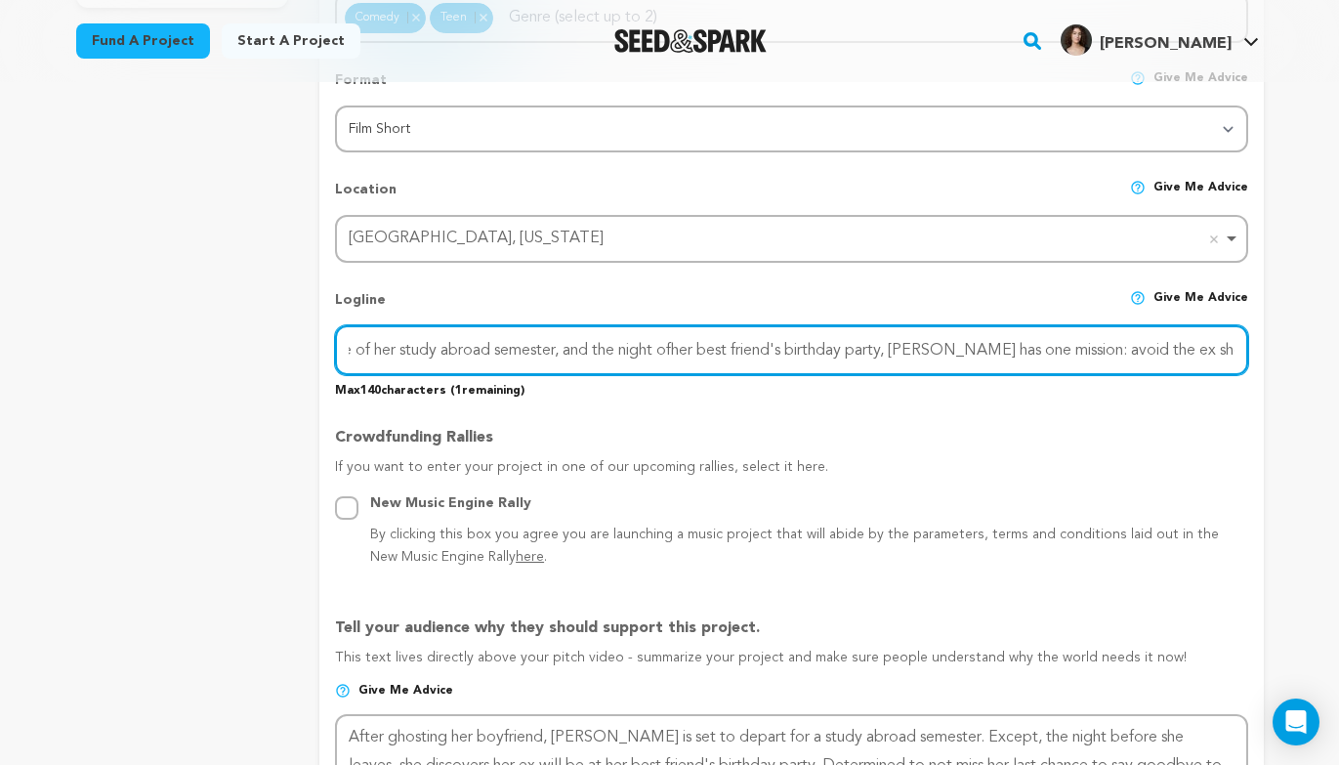
type input "On the eve of her study abroad semester, and the night ofher best friend's birt…"
click at [673, 349] on input "On the eve of her study abroad semester, and the night ofher best friend's birt…" at bounding box center [791, 350] width 912 height 50
drag, startPoint x: 1240, startPoint y: 347, endPoint x: 319, endPoint y: 327, distance: 920.4
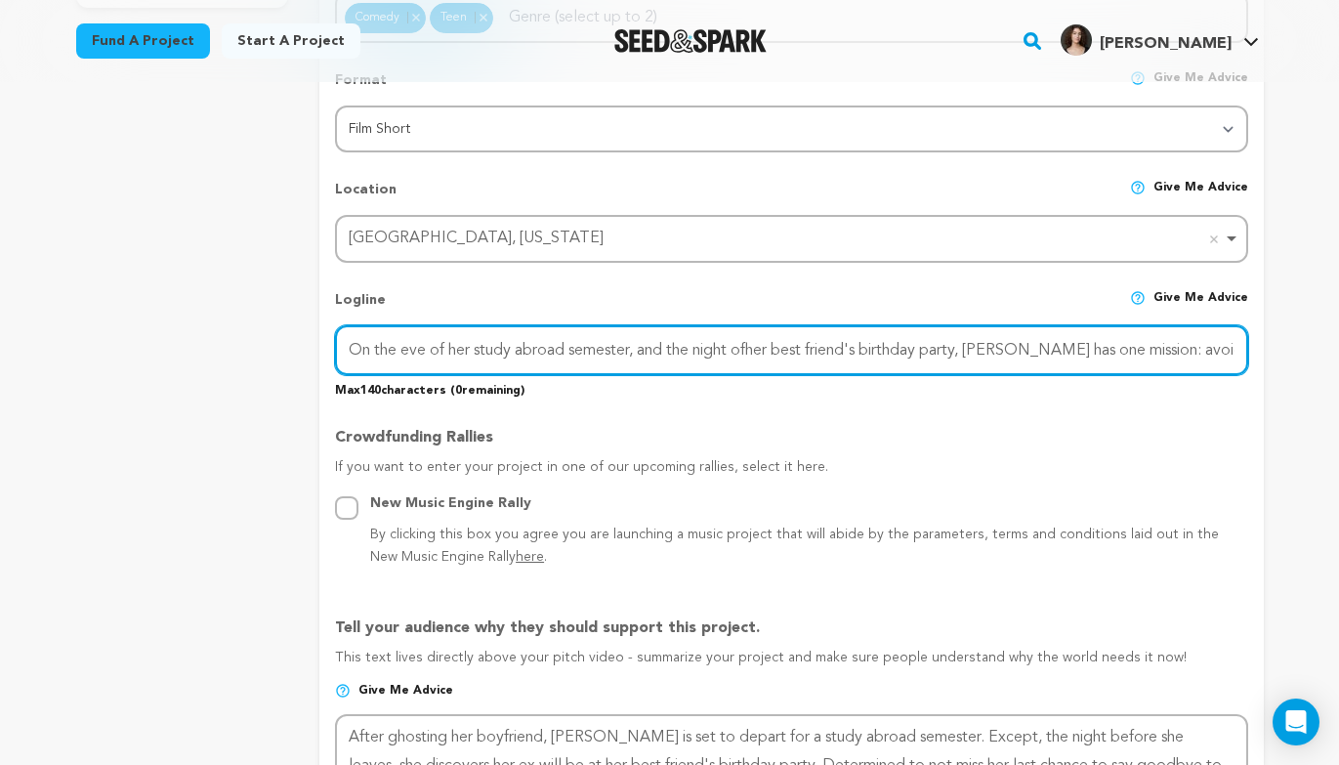
click at [319, 327] on form "Project Title Project Name One Last Thing Project URL Give me advice Project UR…" at bounding box center [791, 656] width 944 height 2202
click at [475, 347] on input "On the eve of her study abroad semester, Callie has one mission: avoid the ex s…" at bounding box center [791, 350] width 912 height 50
drag, startPoint x: 639, startPoint y: 354, endPoint x: 367, endPoint y: 332, distance: 272.4
click at [367, 332] on input "On the eve of her study abroad semester, Callie has one mission: avoid the ex s…" at bounding box center [791, 350] width 912 height 50
click at [694, 352] on input "Callie has one mission: avoid the ex she ghosted at her best friend's birthday …" at bounding box center [791, 350] width 912 height 50
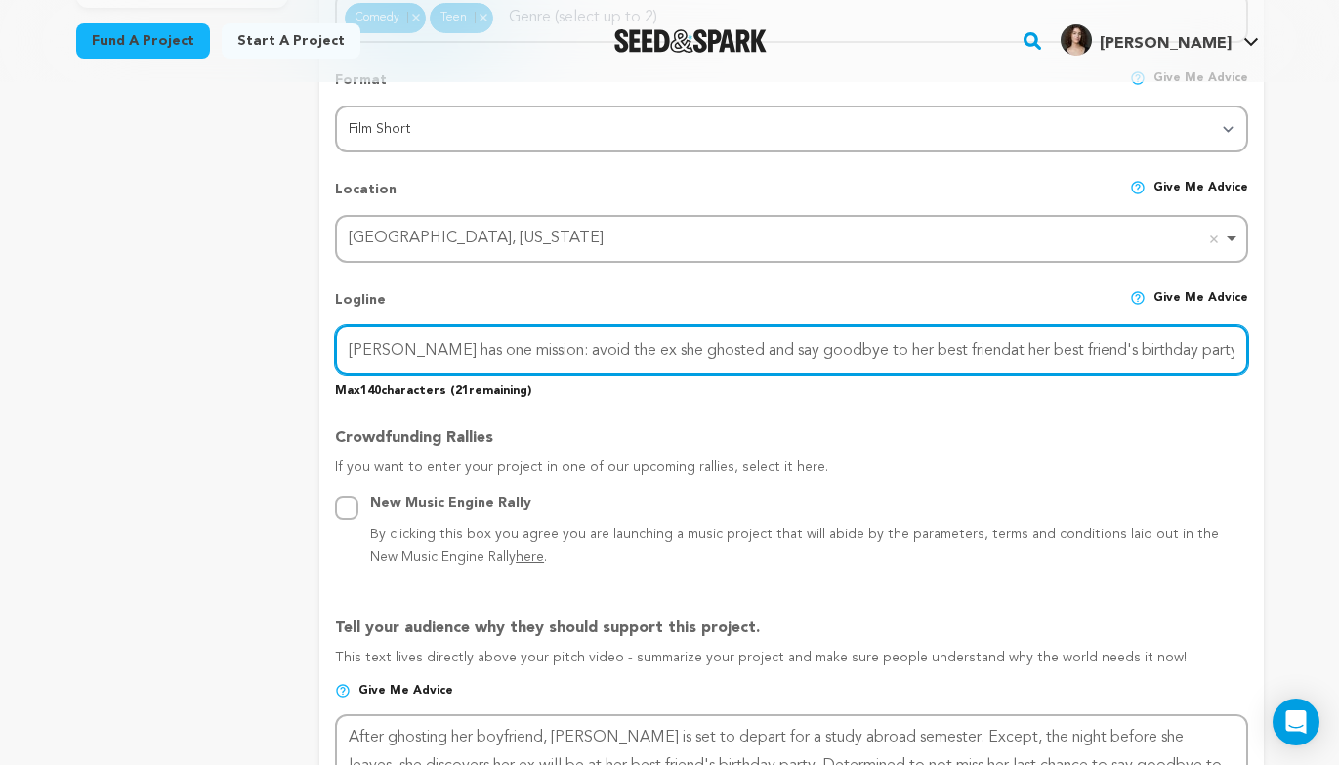
drag, startPoint x: 1177, startPoint y: 331, endPoint x: 935, endPoint y: 363, distance: 244.4
click at [936, 363] on input "Callie has one mission: avoid the ex she ghosted and say goodbye to her best fr…" at bounding box center [791, 350] width 912 height 50
click at [931, 362] on input "Callie has one mission: avoid the ex she ghosted and say goodbye to her best fr…" at bounding box center [791, 350] width 912 height 50
click at [942, 342] on input "Callie has one mission: avoid the ex she ghosted and say goodbye to her best fr…" at bounding box center [791, 350] width 912 height 50
drag, startPoint x: 936, startPoint y: 348, endPoint x: 1220, endPoint y: 352, distance: 284.3
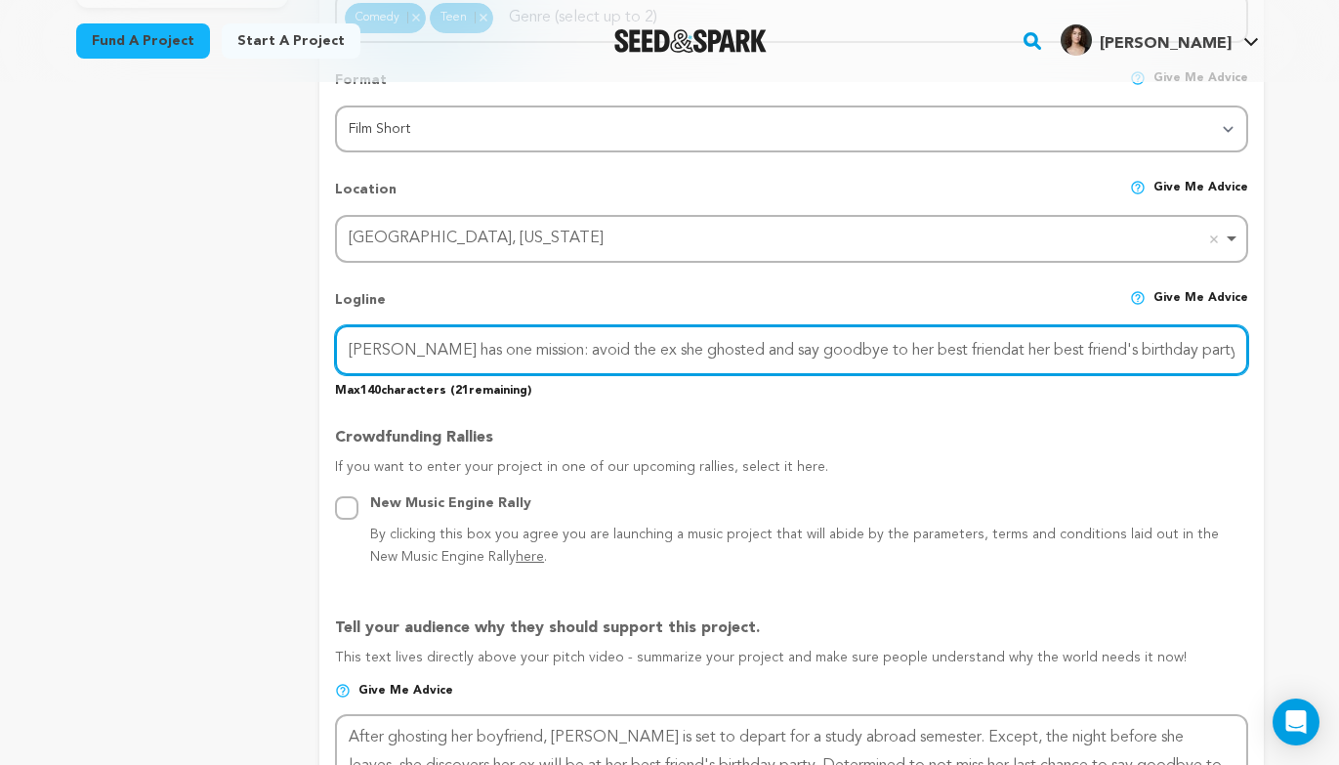
click at [1220, 352] on input "Callie has one mission: avoid the ex she ghosted and say goodbye to her best fr…" at bounding box center [791, 350] width 912 height 50
type input "Callie has one mission: avoid the ex she ghosted and say goodbye to her best fr…"
drag, startPoint x: 1235, startPoint y: 343, endPoint x: 276, endPoint y: 358, distance: 958.4
click at [276, 358] on div "project story team social media video & images campaign incentives wishlist" at bounding box center [670, 653] width 1188 height 2260
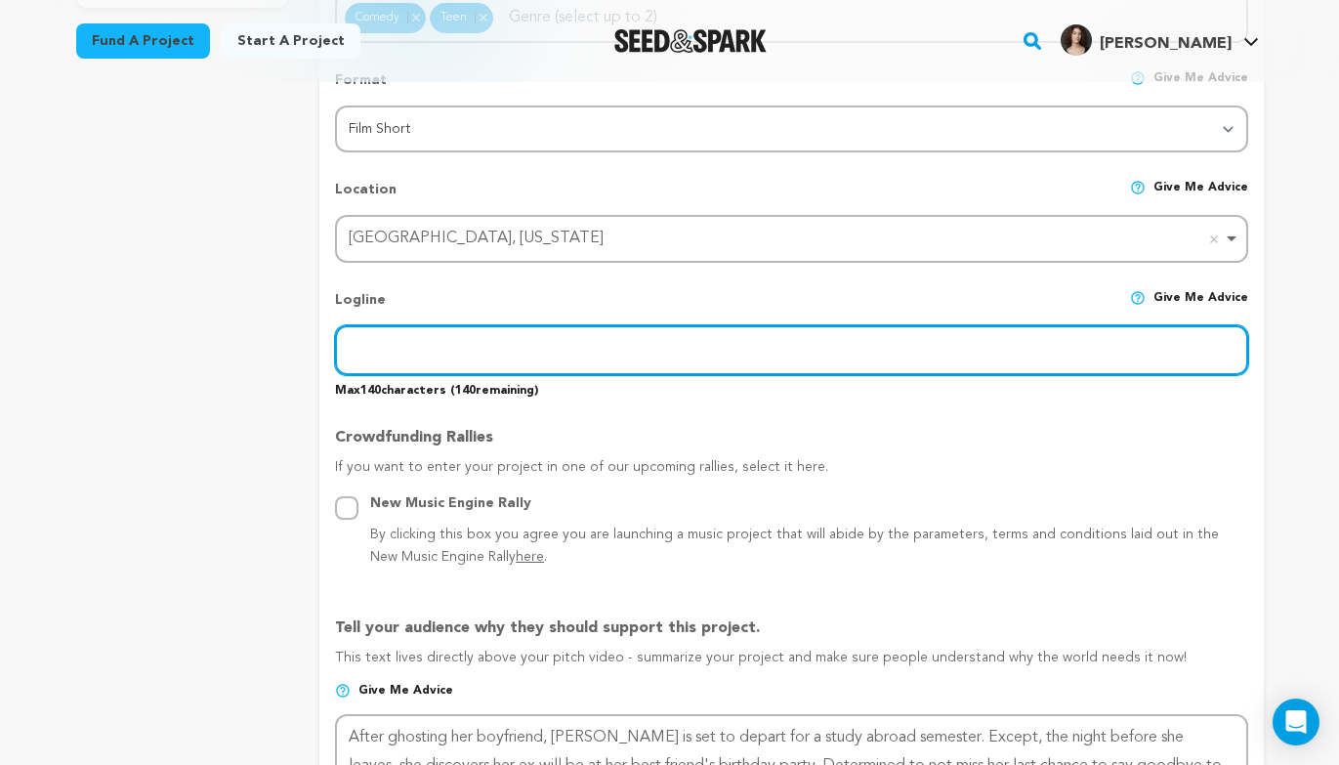
paste input "The night of her best friends birthday party, Callie devises a plan to say fare…"
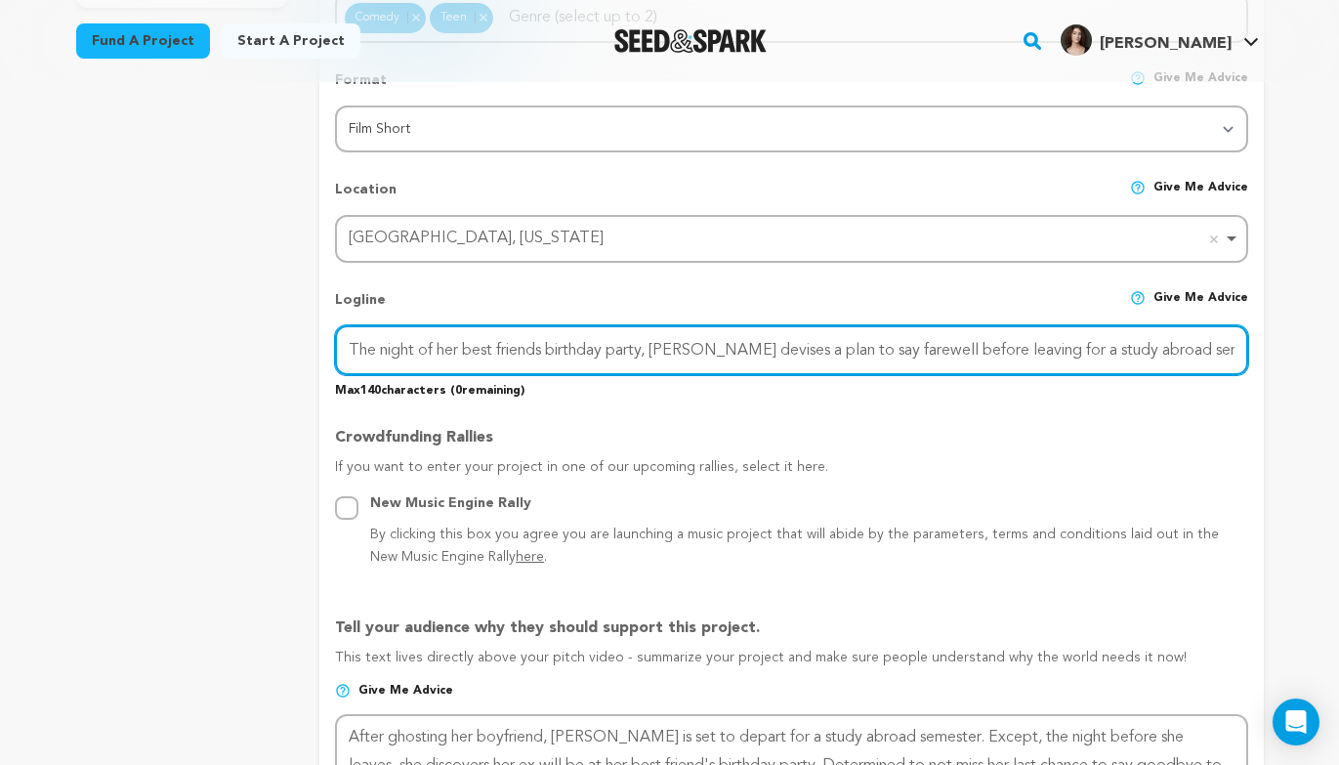
scroll to position [0, 64]
click at [445, 346] on input "The night of her best friends birthday party, Callie devises a plan to say fare…" at bounding box center [791, 350] width 912 height 50
drag, startPoint x: 469, startPoint y: 346, endPoint x: 298, endPoint y: 352, distance: 171.0
click at [298, 352] on div "project story team social media video & images campaign incentives wishlist" at bounding box center [670, 653] width 1188 height 2260
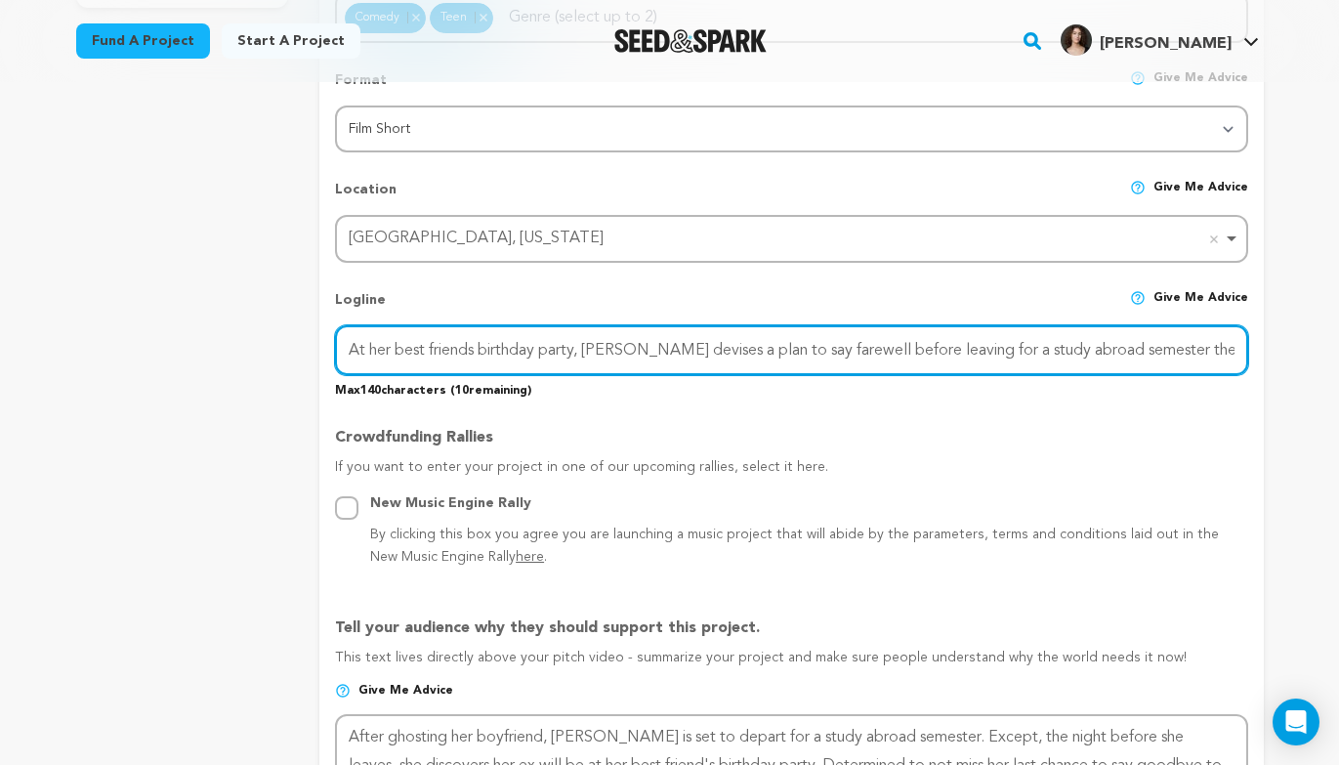
click at [1242, 349] on input "At her best friends birthday party, Callie devises a plan to say farewell befor…" at bounding box center [791, 350] width 912 height 50
click at [838, 349] on input "At her best friends birthday party, Callie devises a plan to say farewell befor…" at bounding box center [791, 350] width 912 height 50
type input "At her best friends birthday party, Callie devises a plan to say farewell (andb…"
drag, startPoint x: 348, startPoint y: 349, endPoint x: 1353, endPoint y: 351, distance: 1005.1
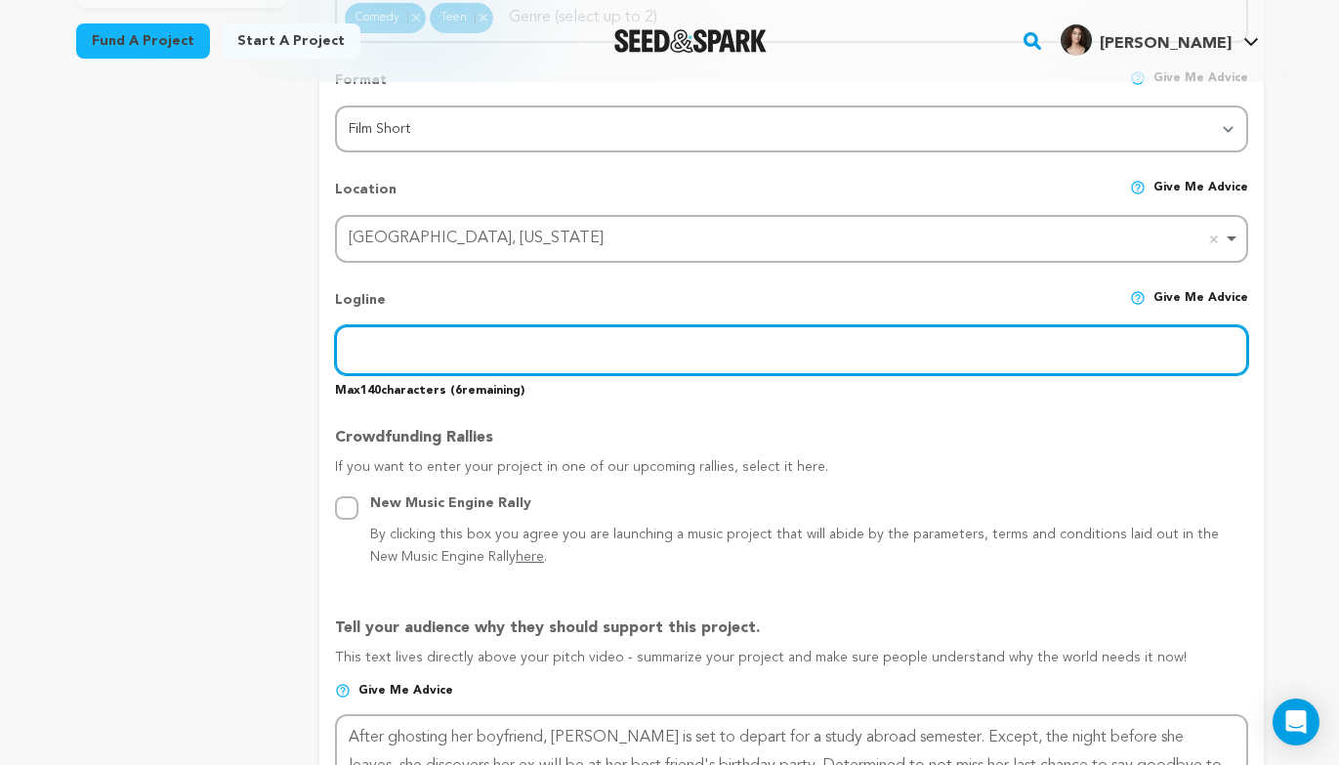
scroll to position [0, 0]
type input "t"
type input "a"
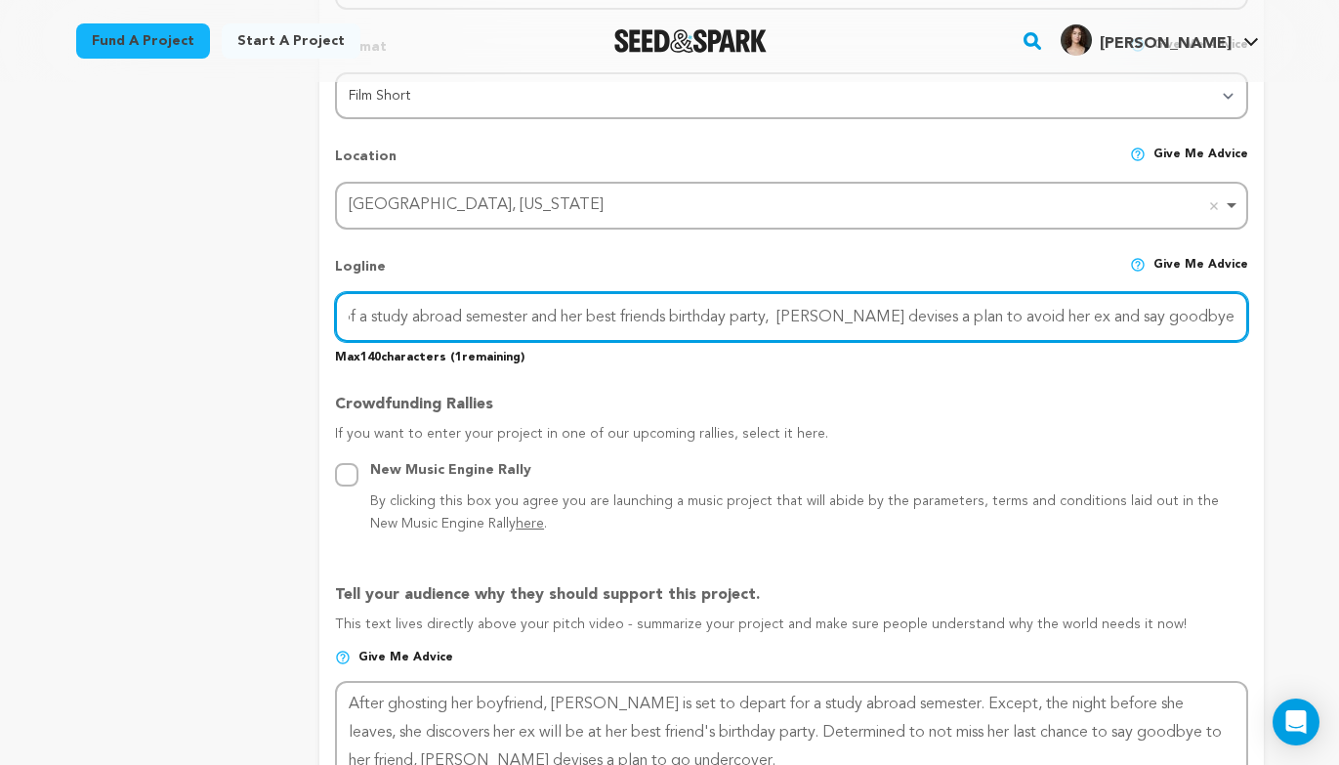
scroll to position [0, 87]
click at [527, 300] on input "The eve of a study abroad semester and her best friends birthday party, Callie …" at bounding box center [791, 317] width 912 height 50
drag, startPoint x: 1239, startPoint y: 316, endPoint x: 287, endPoint y: 305, distance: 951.5
click at [287, 305] on div "project story team social media video & images campaign incentives wishlist" at bounding box center [670, 620] width 1188 height 2260
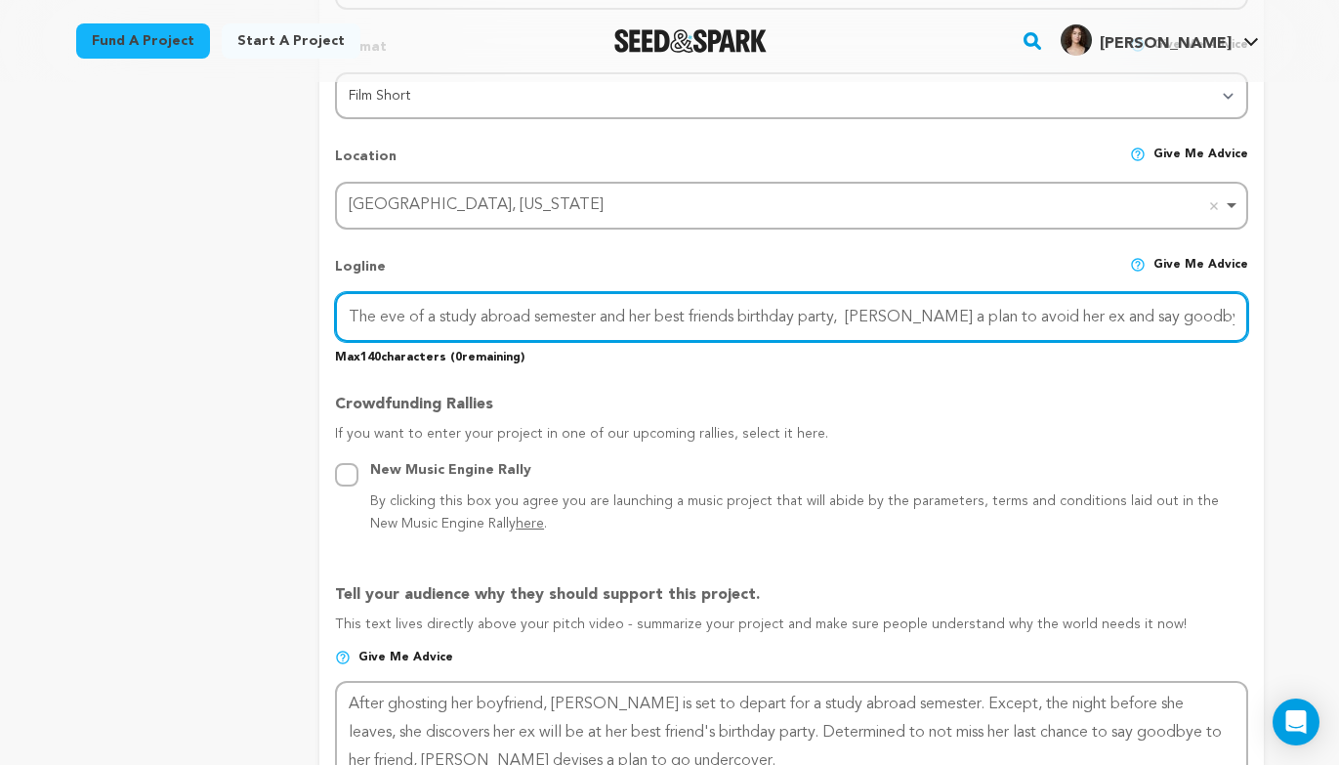
click at [860, 319] on input "The eve of a study abroad semester and her best friends birthday party, Callie …" at bounding box center [791, 317] width 912 height 50
drag, startPoint x: 855, startPoint y: 313, endPoint x: 321, endPoint y: 315, distance: 533.3
click at [321, 315] on form "Project Title Project Name One Last Thing Project URL Give me advice Project UR…" at bounding box center [791, 622] width 944 height 2202
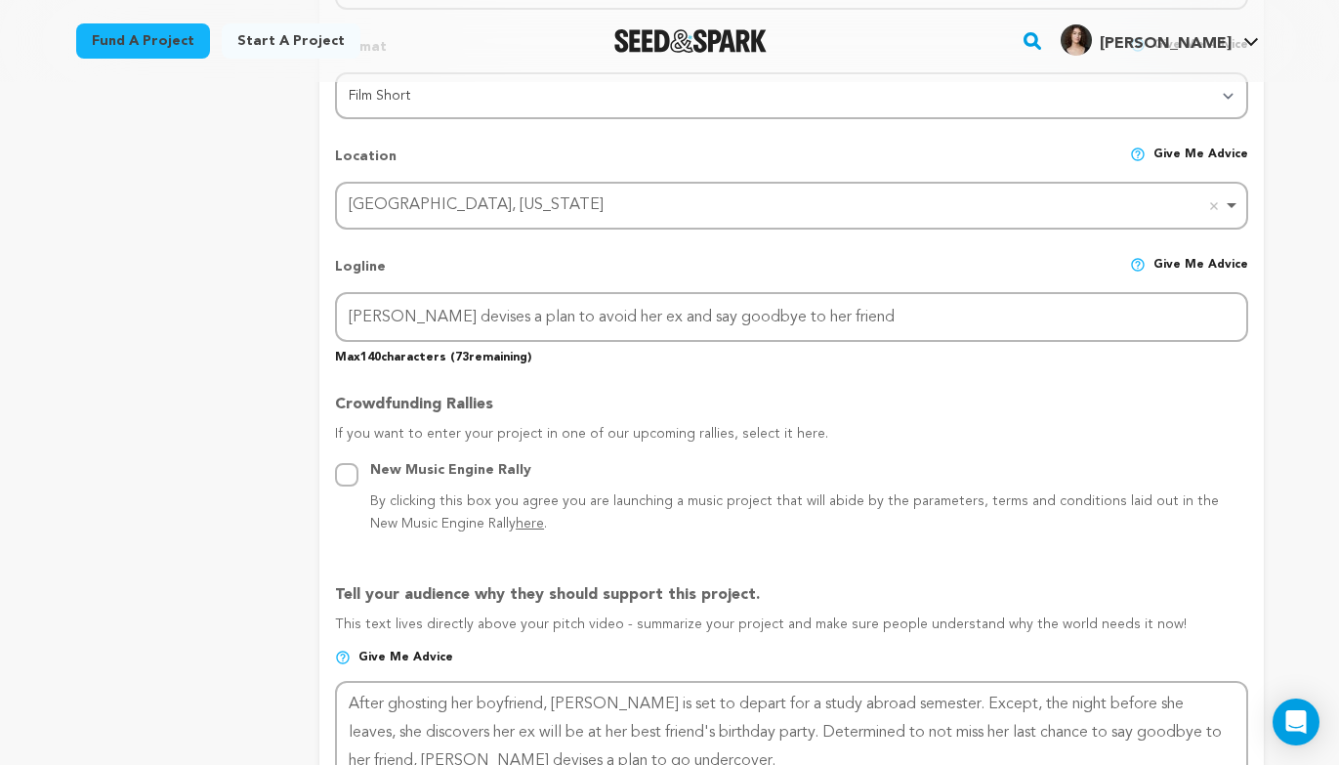
click at [905, 287] on div "Logline Give me advice" at bounding box center [791, 274] width 912 height 35
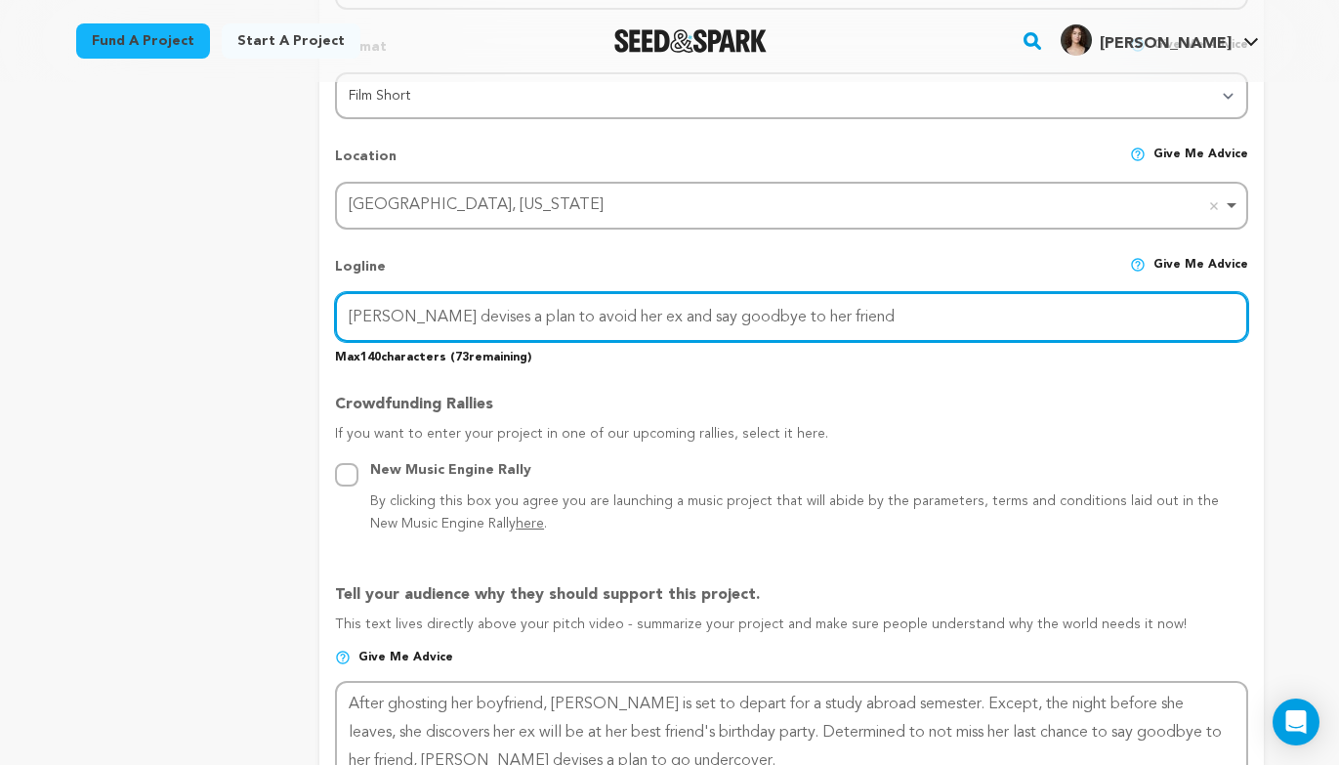
click at [912, 302] on input "Callie devises a plan to avoid her ex and say goodbye to her friend" at bounding box center [791, 317] width 912 height 50
click at [1052, 316] on input "Callie devises a plan to avoid her ex and say goodbye to her friend the night b…" at bounding box center [791, 317] width 912 height 50
click at [1209, 303] on input "Callie devises a plan to avoid her ex and say goodbye to her friend the night b…" at bounding box center [791, 317] width 912 height 50
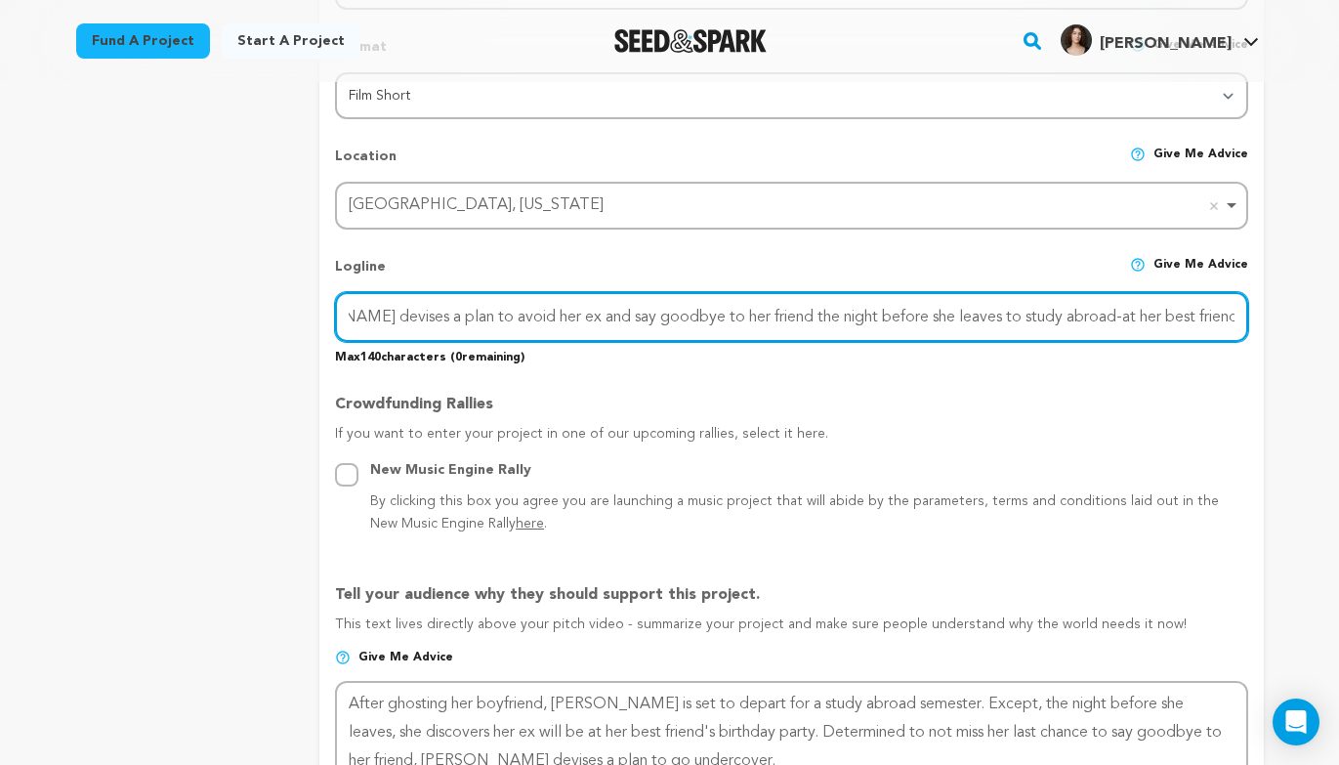
scroll to position [0, 0]
drag, startPoint x: 1234, startPoint y: 316, endPoint x: 280, endPoint y: 301, distance: 953.5
click at [280, 301] on div "project story team social media video & images campaign incentives wishlist" at bounding box center [670, 620] width 1188 height 2260
type input "Callie devises a plan to avoid her ex and say goodbye to her friend the night b…"
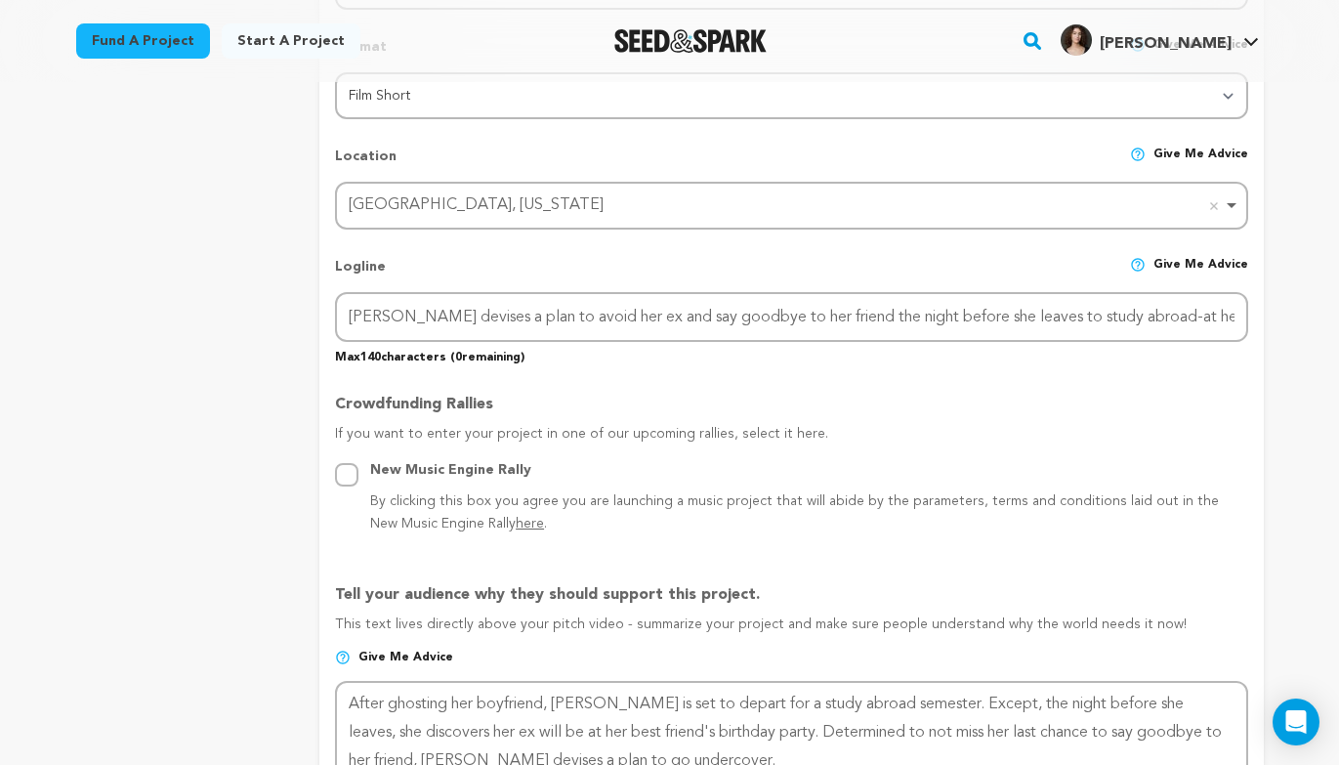
click at [898, 400] on p "Crowdfunding Rallies" at bounding box center [791, 408] width 912 height 31
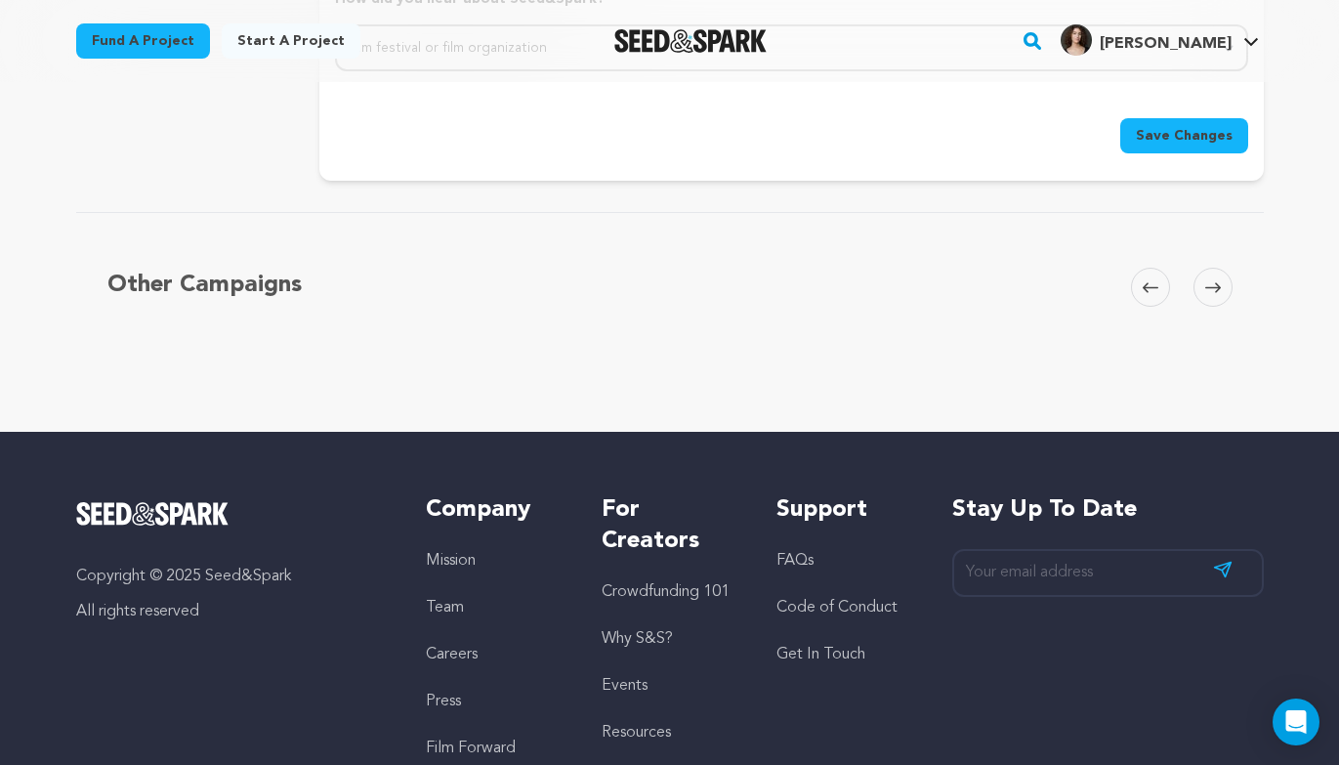
scroll to position [2203, 0]
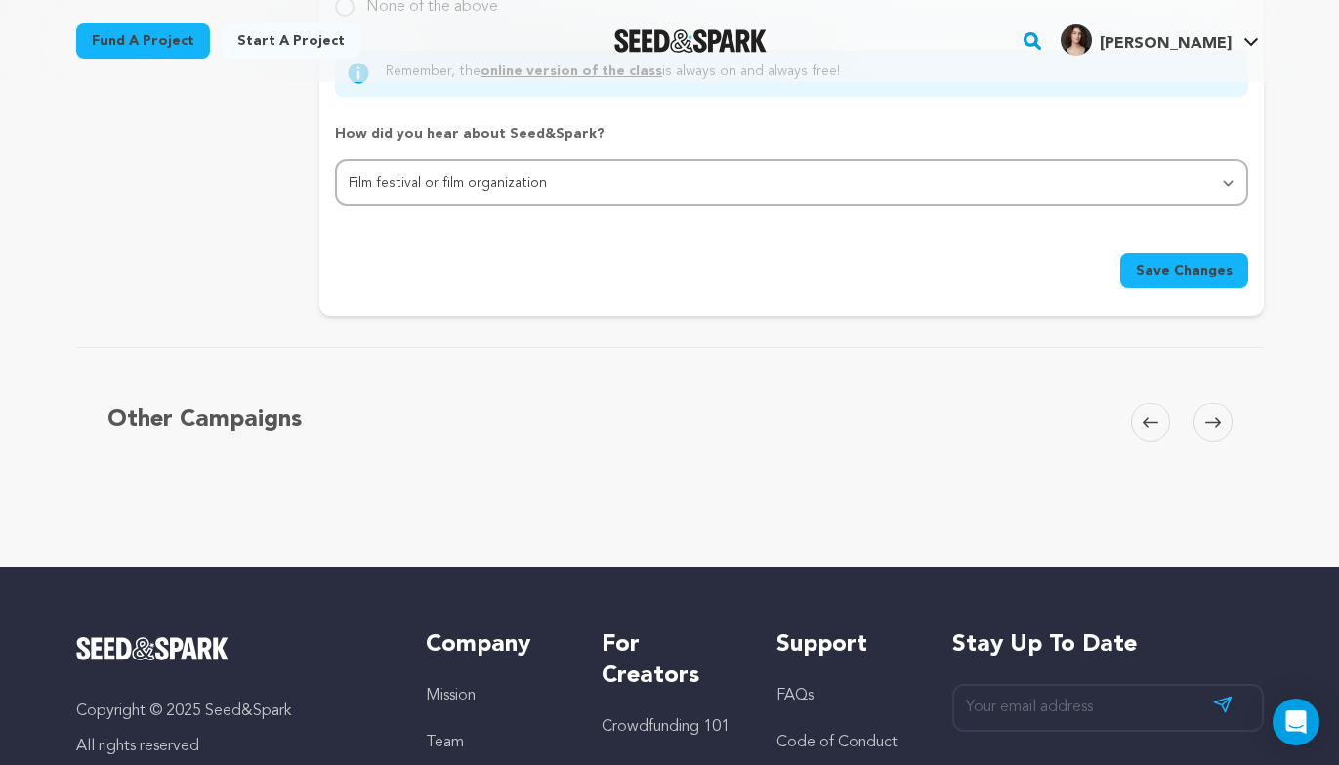
click at [1226, 255] on button "Save Changes" at bounding box center [1184, 270] width 128 height 35
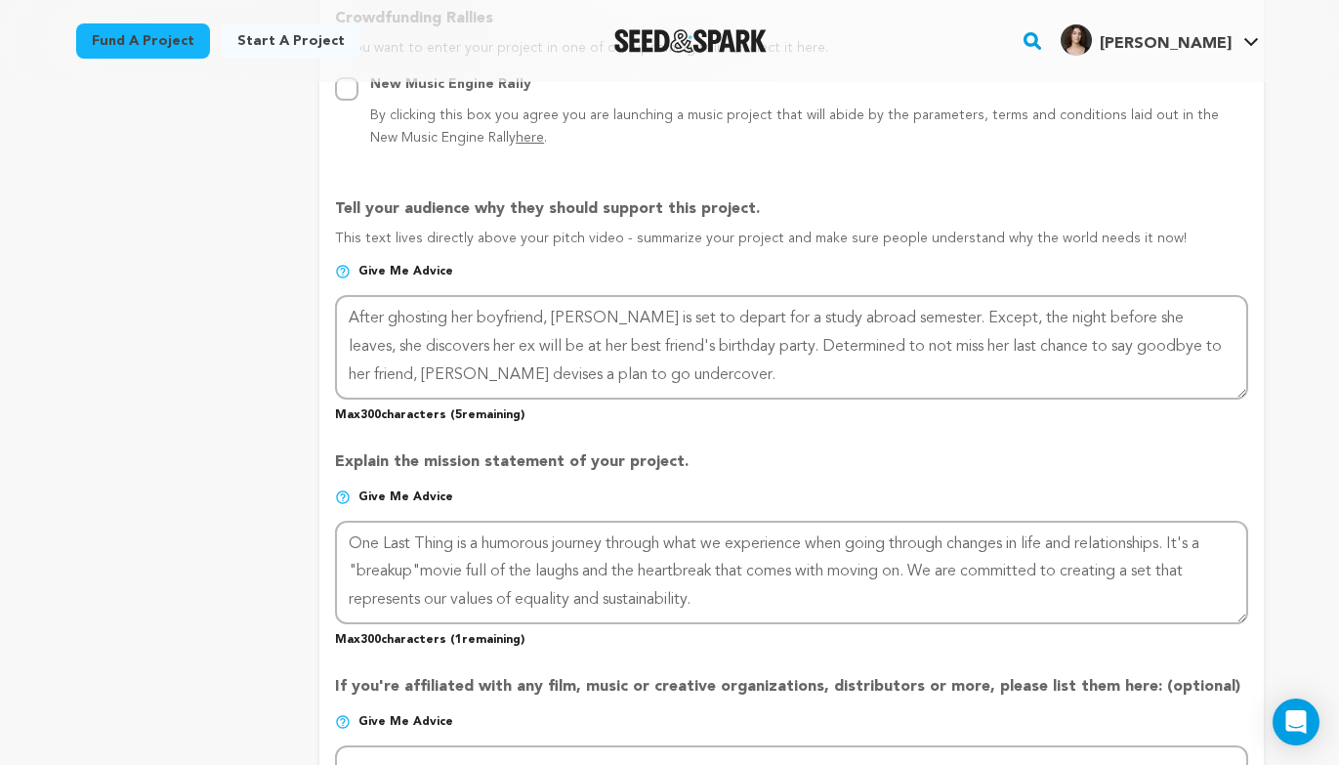
scroll to position [0, 0]
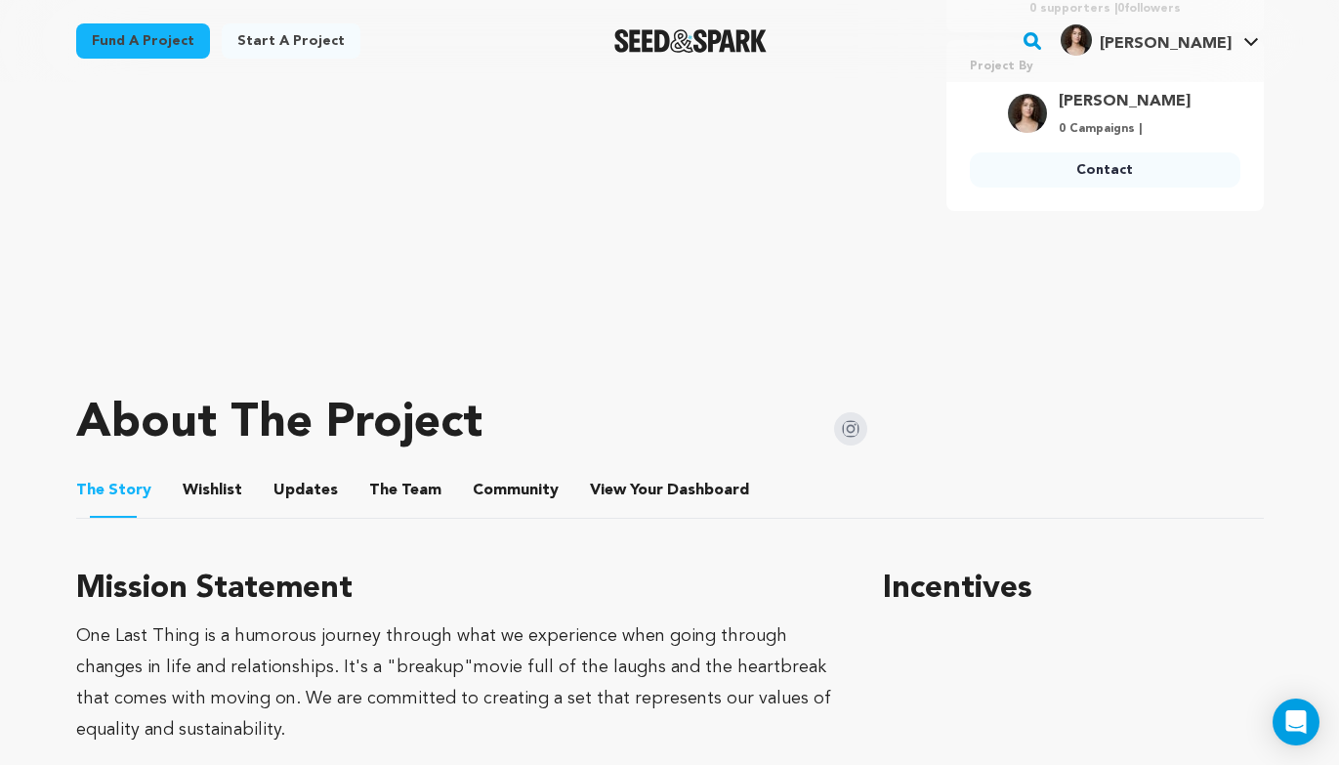
scroll to position [503, 0]
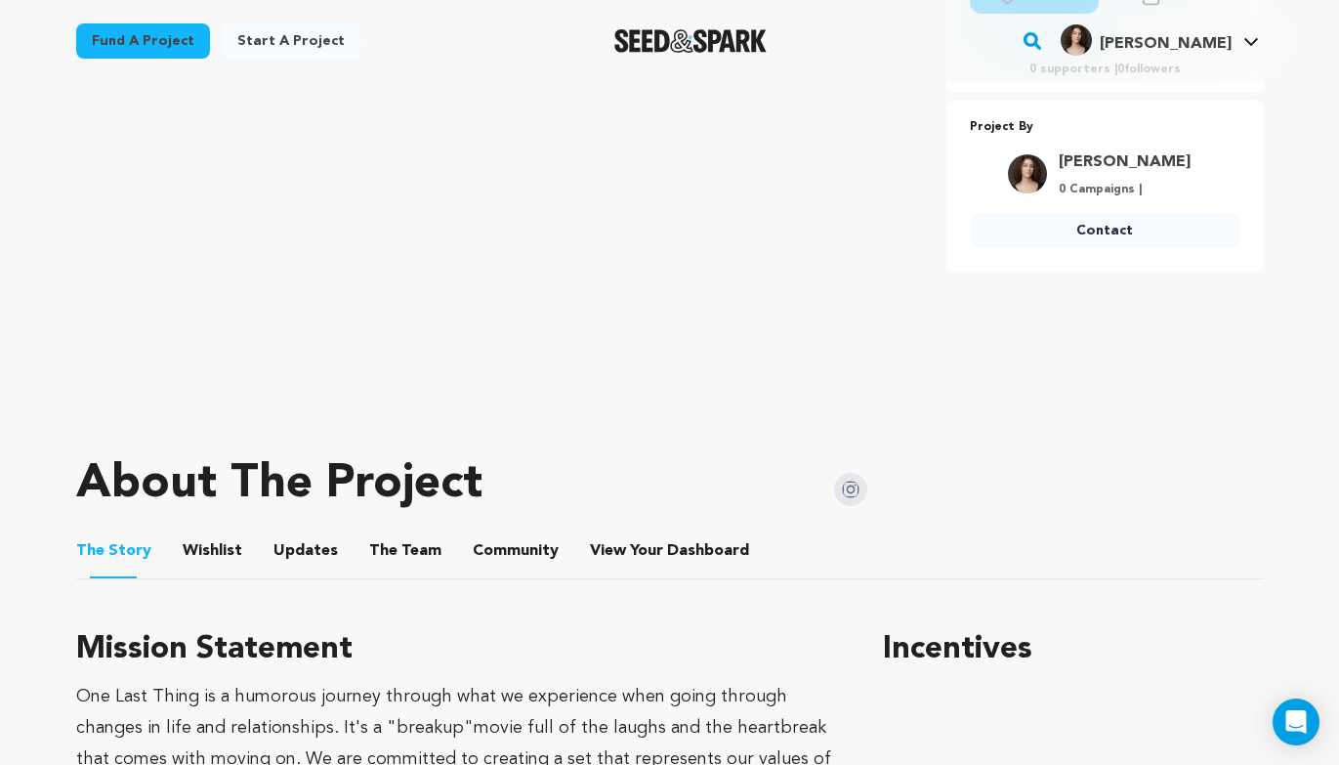
click at [400, 549] on button "The Team" at bounding box center [405, 554] width 47 height 47
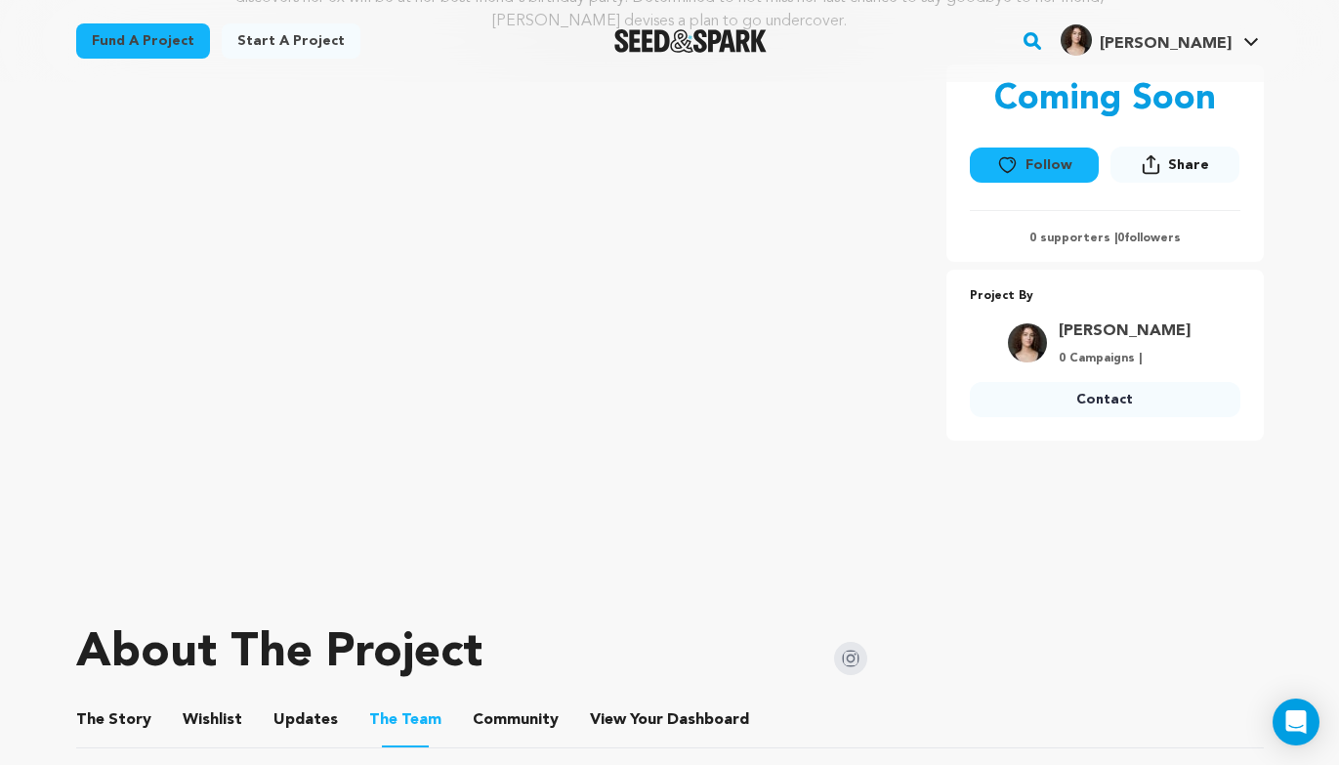
scroll to position [571, 0]
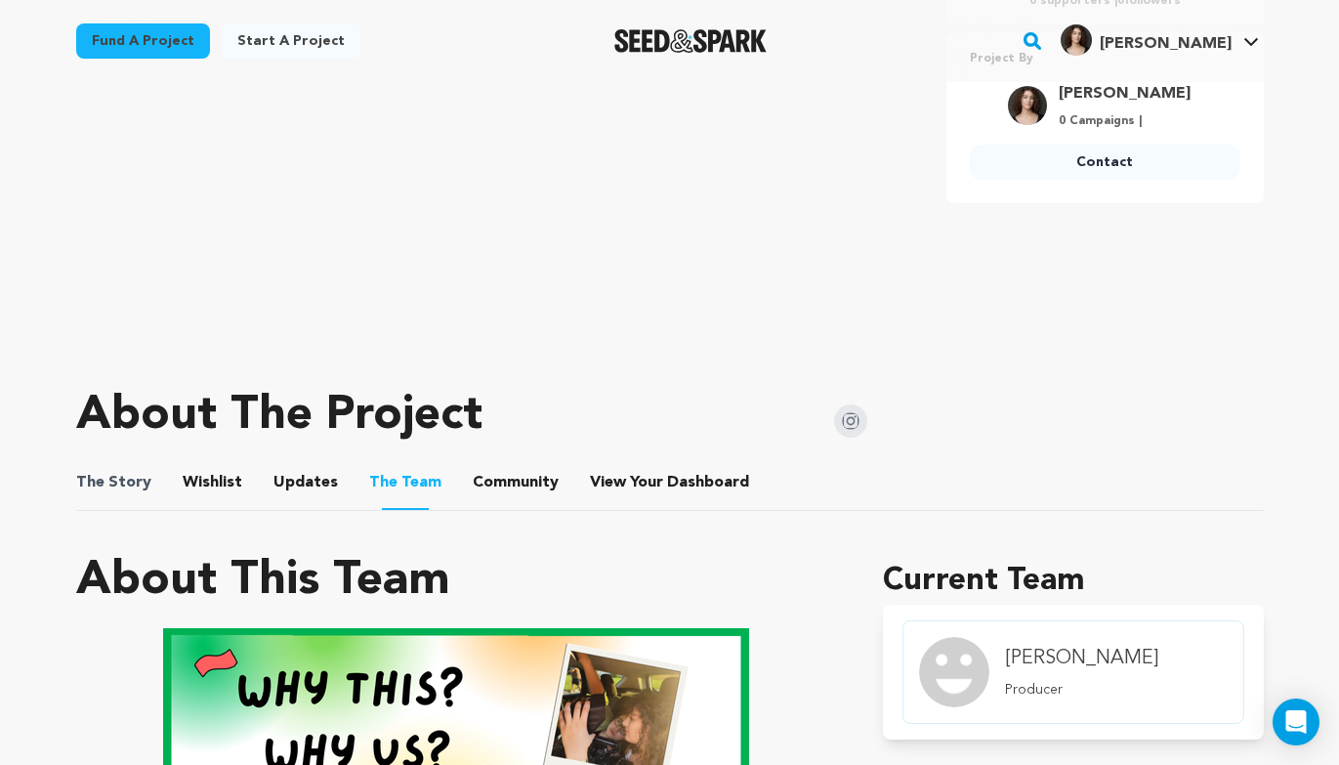
click at [84, 489] on span "The" at bounding box center [90, 482] width 28 height 23
click at [140, 475] on span "The Story" at bounding box center [113, 482] width 75 height 23
click at [128, 484] on button "The Story" at bounding box center [113, 486] width 47 height 47
